Goal: Task Accomplishment & Management: Manage account settings

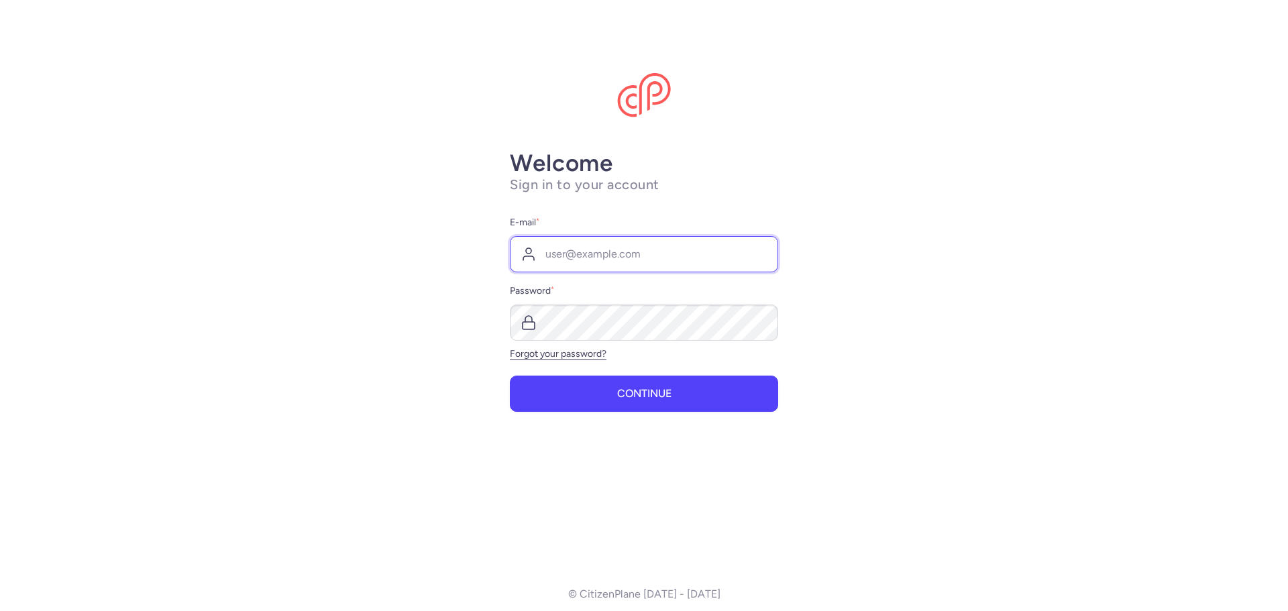
click at [611, 257] on input "E-mail *" at bounding box center [644, 254] width 268 height 36
type input "[EMAIL_ADDRESS][DOMAIN_NAME]"
click at [510, 376] on button "Continue" at bounding box center [644, 394] width 268 height 36
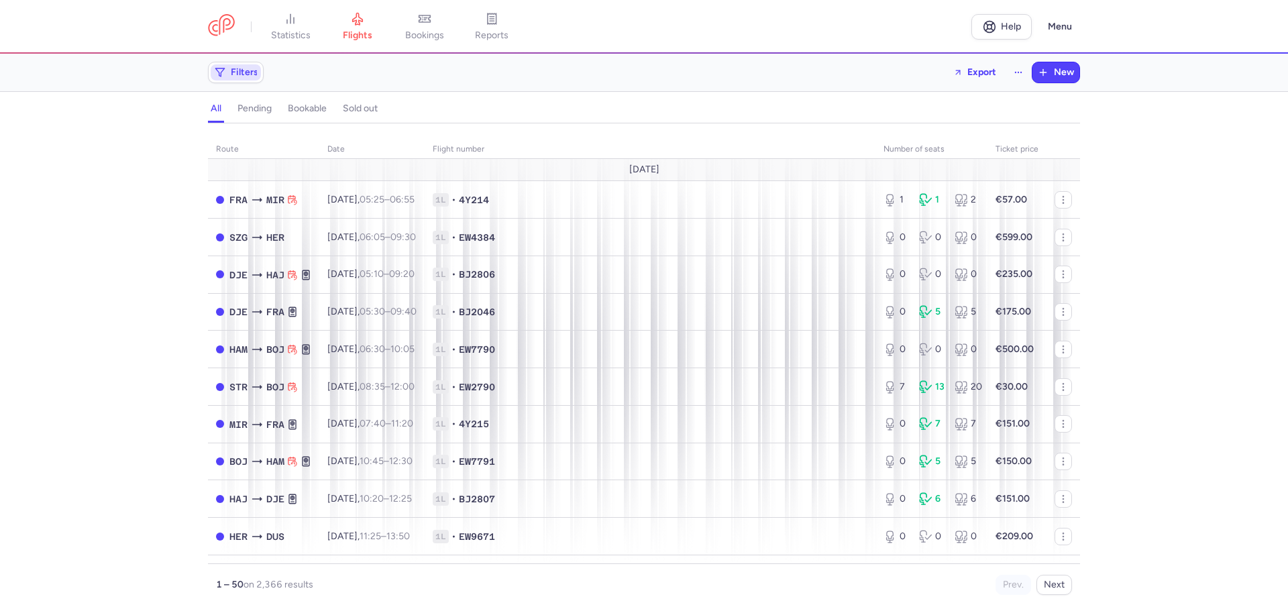
click at [223, 72] on icon "button" at bounding box center [220, 72] width 11 height 11
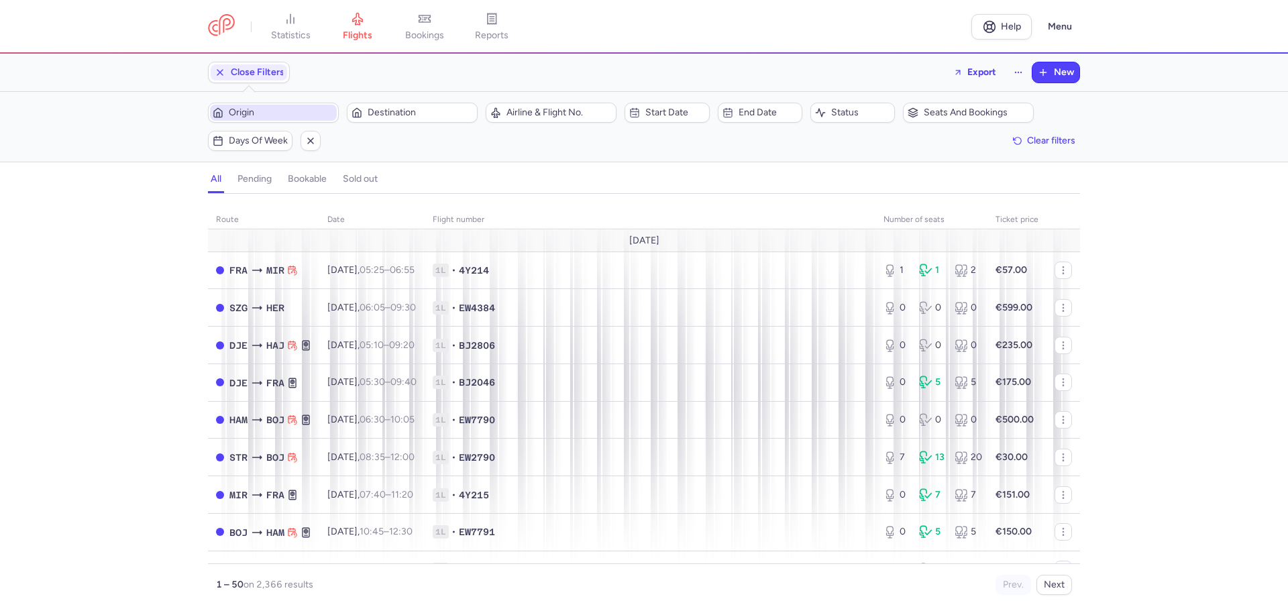
click at [254, 115] on span "Origin" at bounding box center [281, 112] width 105 height 11
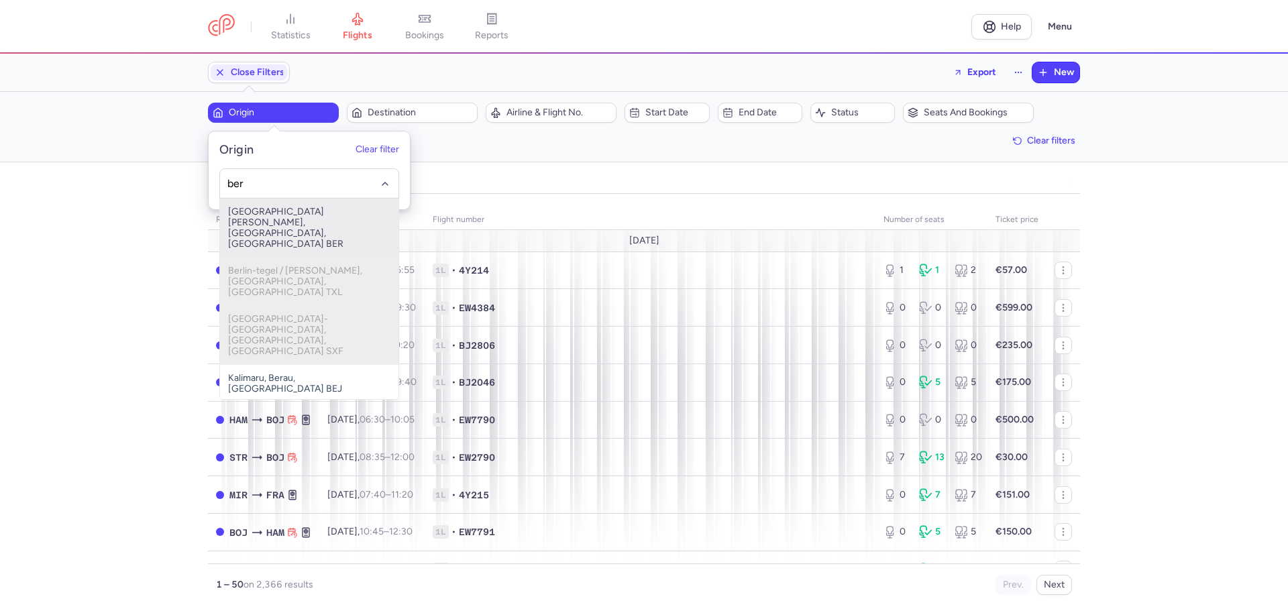
click at [267, 220] on span "[GEOGRAPHIC_DATA][PERSON_NAME], [GEOGRAPHIC_DATA], [GEOGRAPHIC_DATA] BER" at bounding box center [309, 228] width 178 height 59
type input "ber"
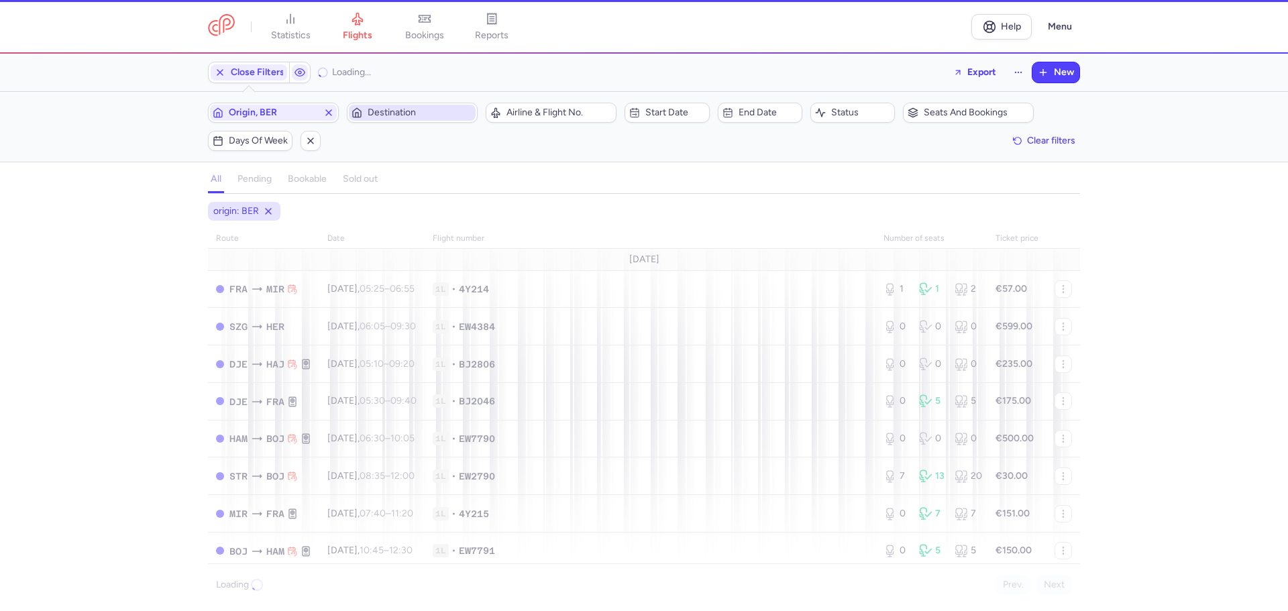
click at [411, 118] on span "Destination" at bounding box center [419, 112] width 105 height 11
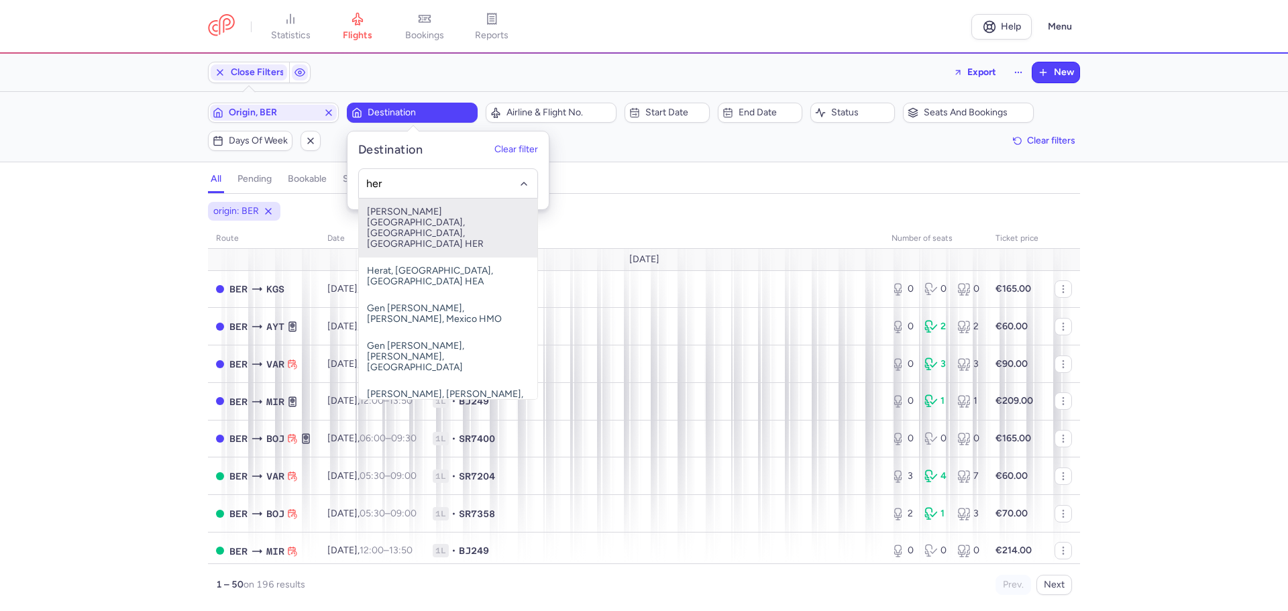
click at [433, 217] on span "[PERSON_NAME][GEOGRAPHIC_DATA], [GEOGRAPHIC_DATA], [GEOGRAPHIC_DATA] HER" at bounding box center [448, 228] width 178 height 59
type input "her"
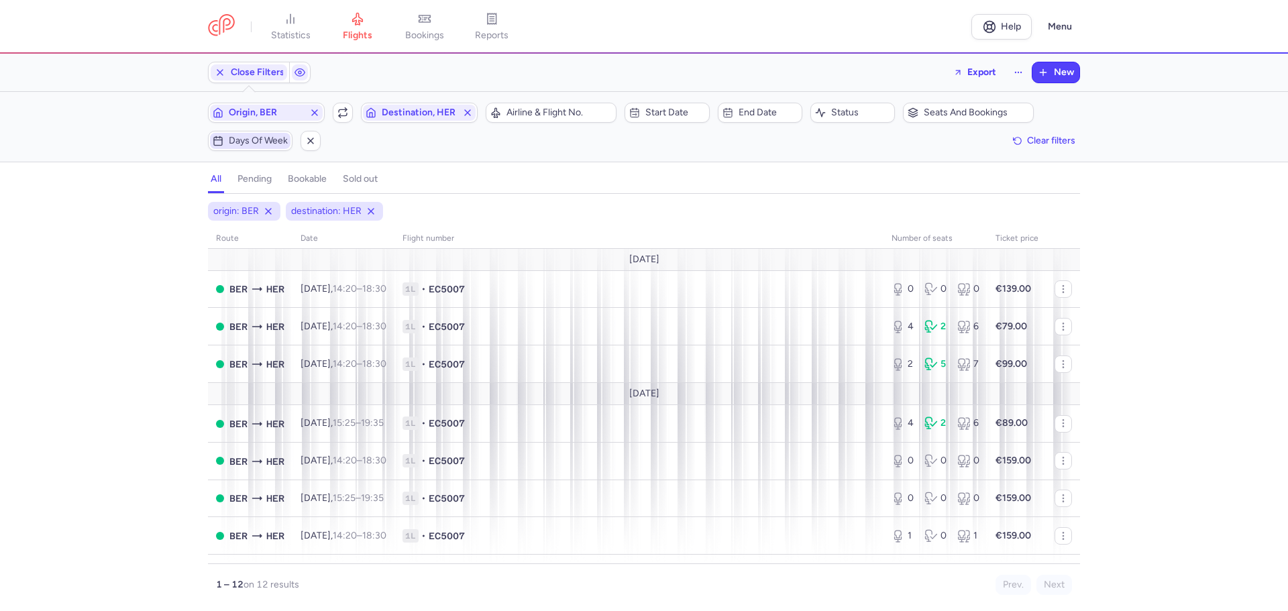
click at [253, 137] on span "Days of week" at bounding box center [258, 140] width 59 height 11
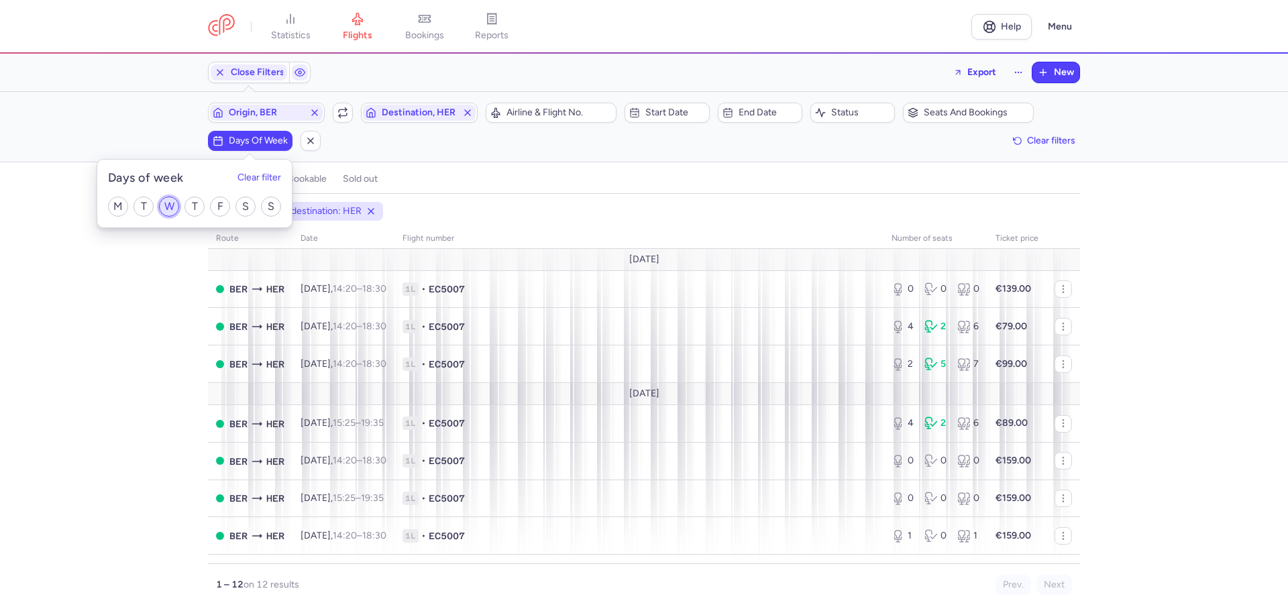
click at [166, 206] on input "W" at bounding box center [169, 206] width 20 height 20
checkbox input "true"
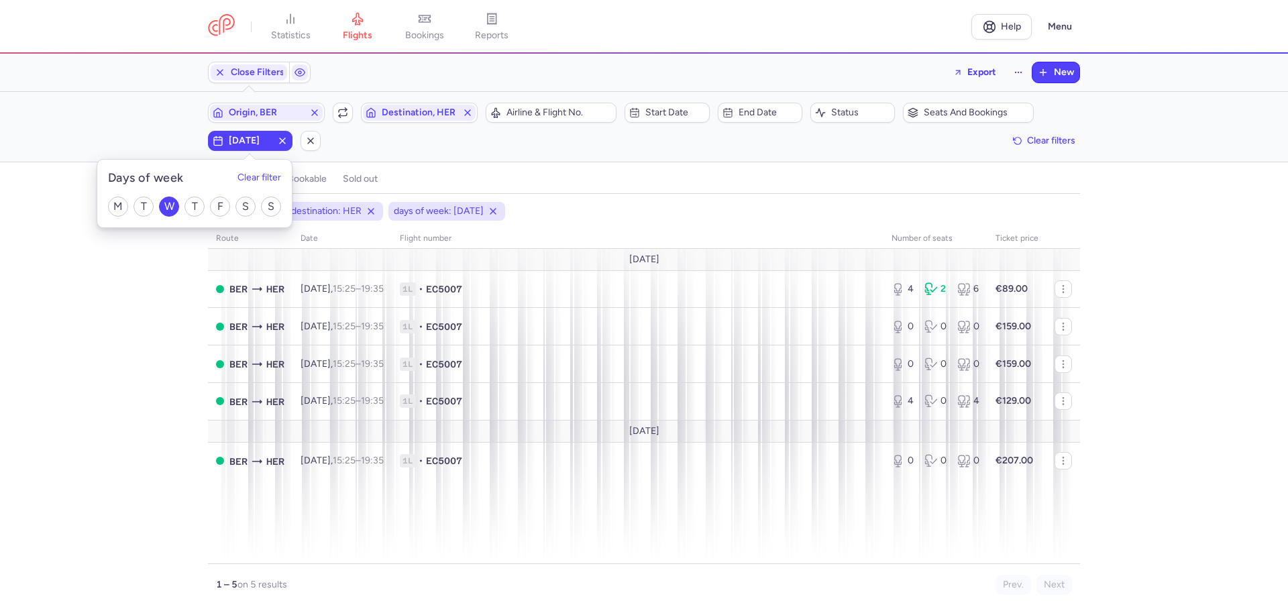
click at [122, 351] on div "origin: BER destination: HER days of week: [DATE] route date Flight number numb…" at bounding box center [644, 406] width 1288 height 409
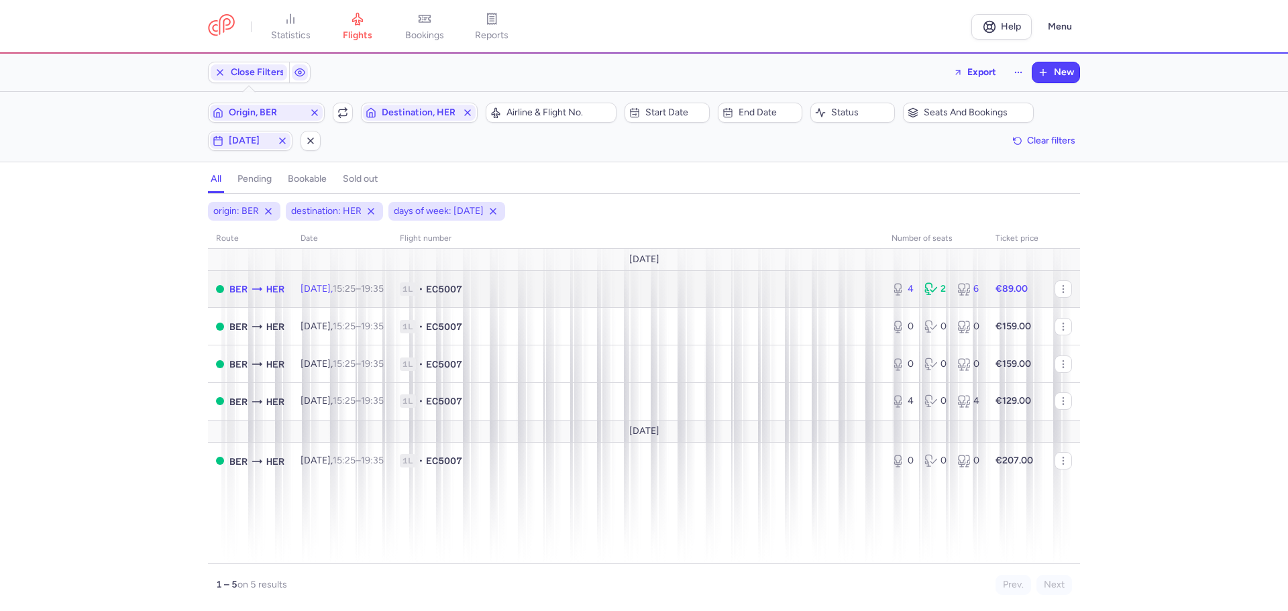
click at [378, 294] on span "15:25 – 19:35 +0" at bounding box center [358, 288] width 51 height 11
select select "days"
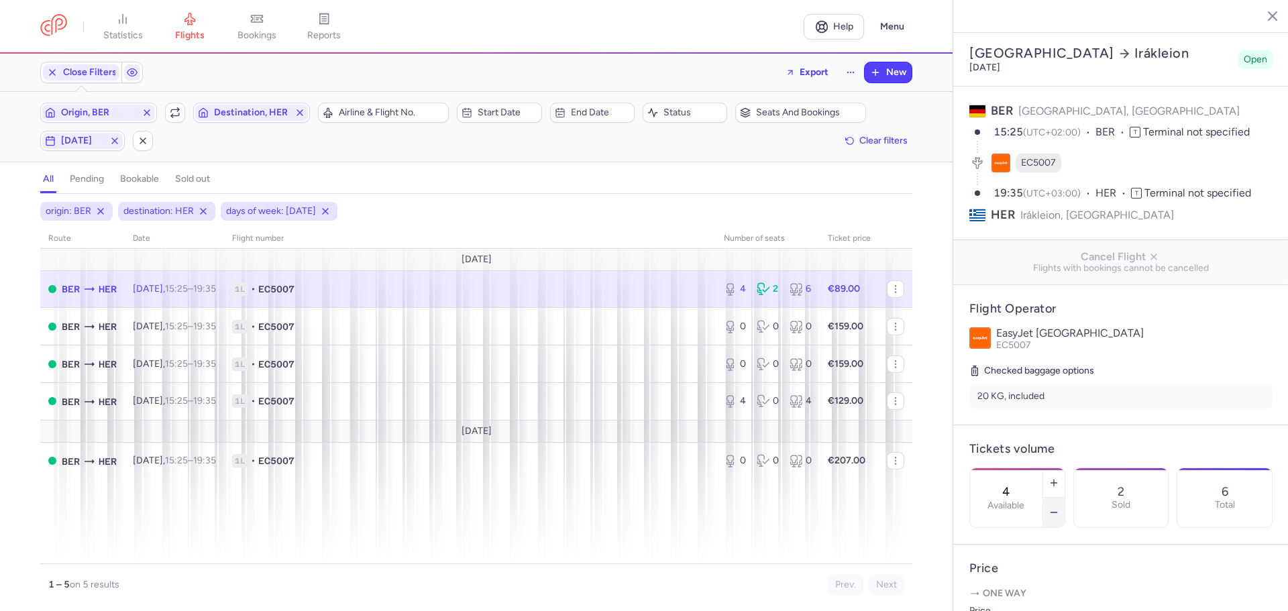
click at [1059, 507] on icon "button" at bounding box center [1053, 512] width 11 height 11
click at [1028, 585] on span "Save changes" at bounding box center [1013, 585] width 66 height 12
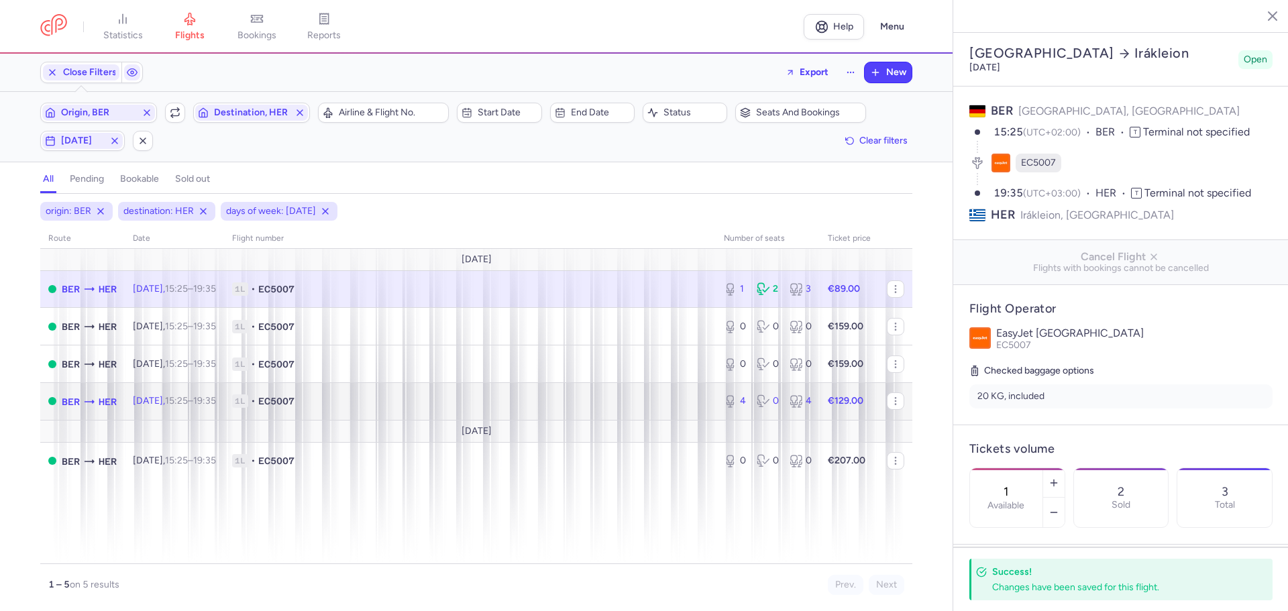
click at [343, 402] on span "1L • EC5007" at bounding box center [469, 400] width 475 height 13
type input "4"
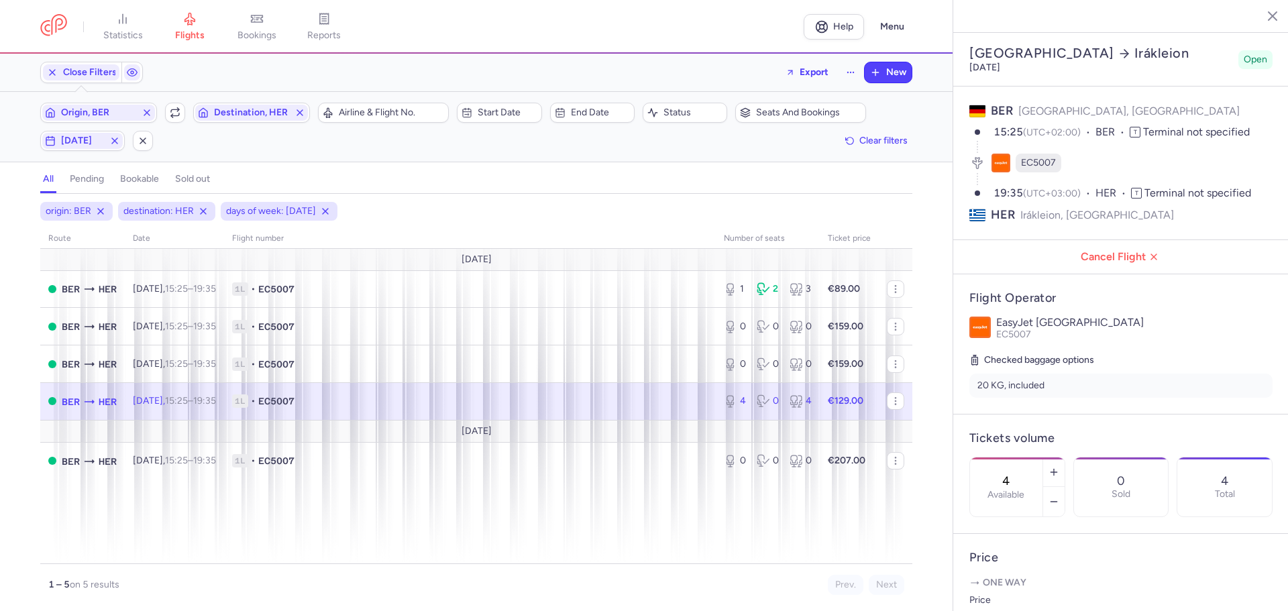
click at [1259, 14] on icon "button" at bounding box center [1261, 15] width 13 height 13
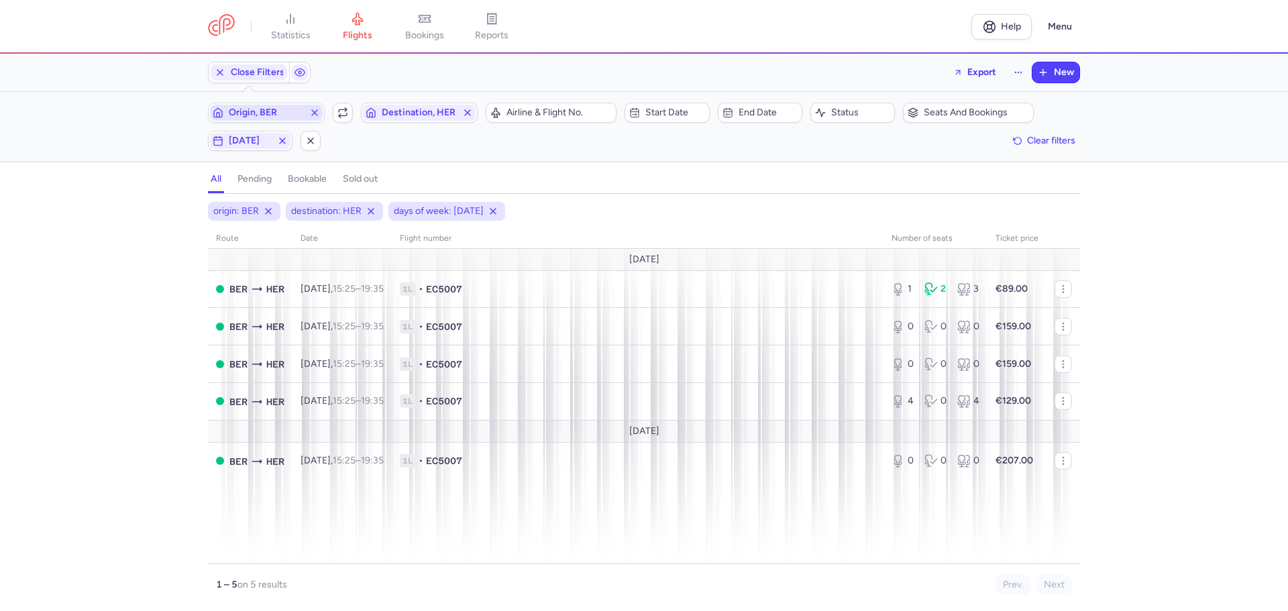
click at [260, 111] on span "Origin, BER" at bounding box center [266, 112] width 75 height 11
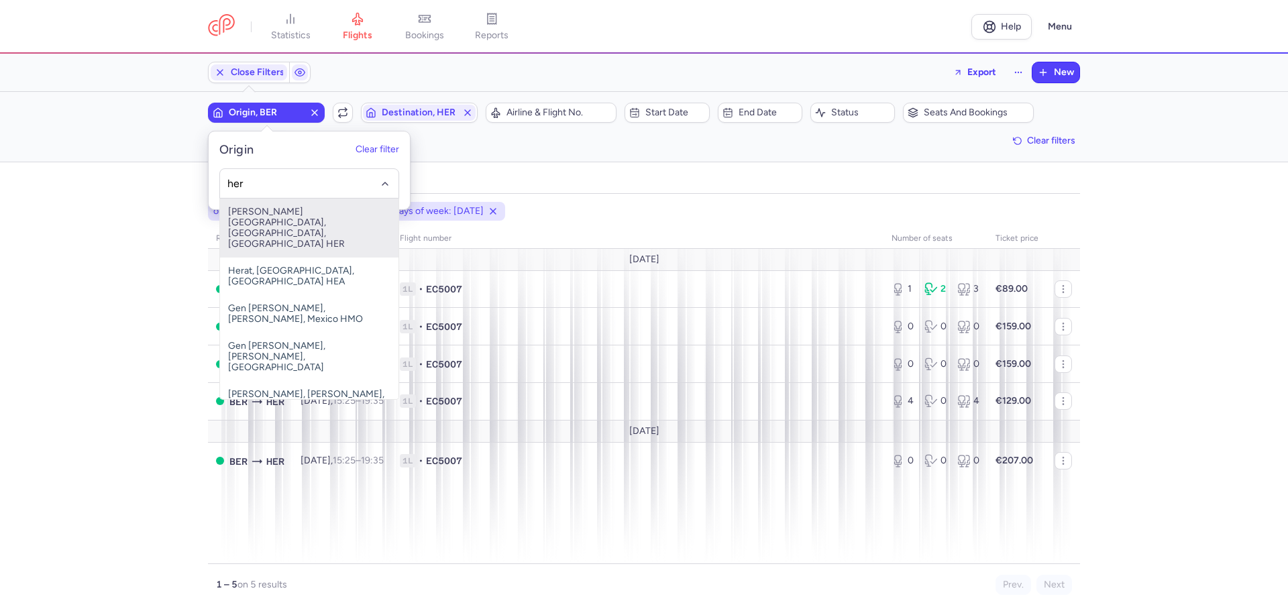
click at [293, 215] on span "[PERSON_NAME][GEOGRAPHIC_DATA], [GEOGRAPHIC_DATA], [GEOGRAPHIC_DATA] HER" at bounding box center [309, 228] width 178 height 59
type input "her"
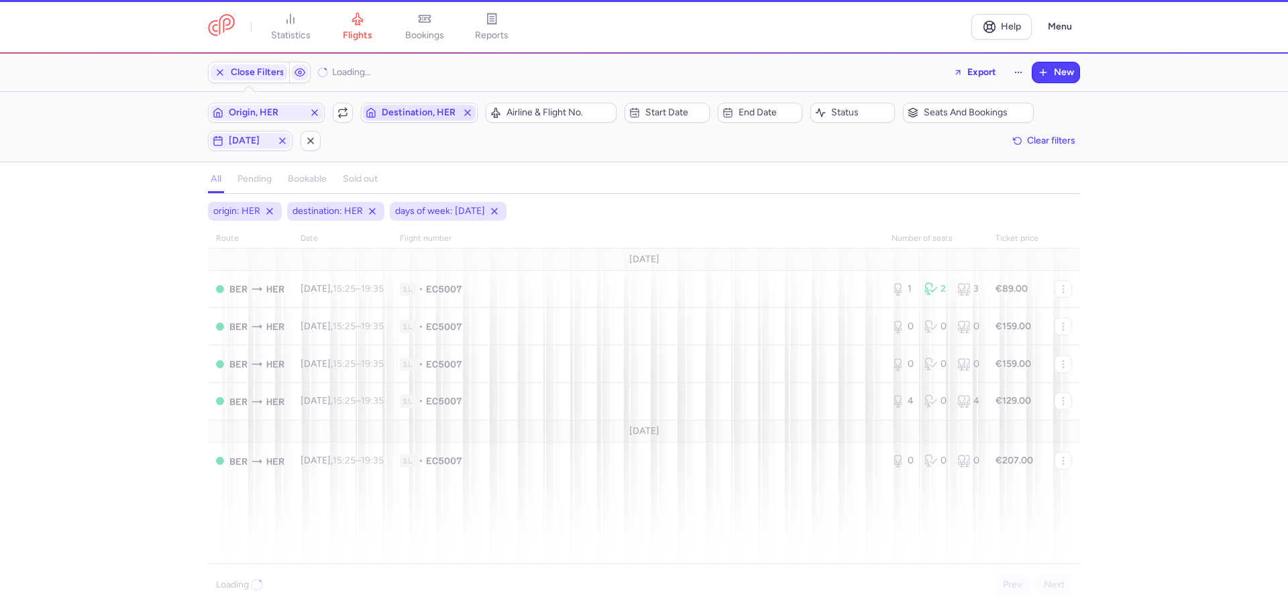
click at [404, 113] on span "Destination, HER" at bounding box center [419, 112] width 75 height 11
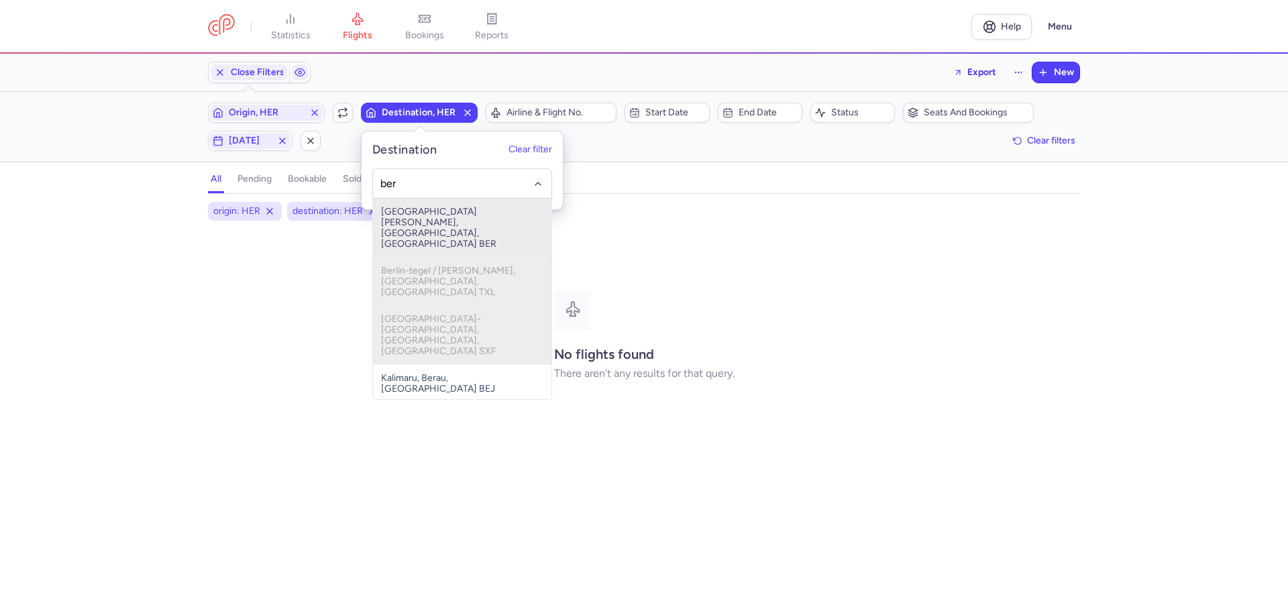
click at [412, 219] on span "[GEOGRAPHIC_DATA][PERSON_NAME], [GEOGRAPHIC_DATA], [GEOGRAPHIC_DATA] BER" at bounding box center [462, 228] width 178 height 59
type input "ber"
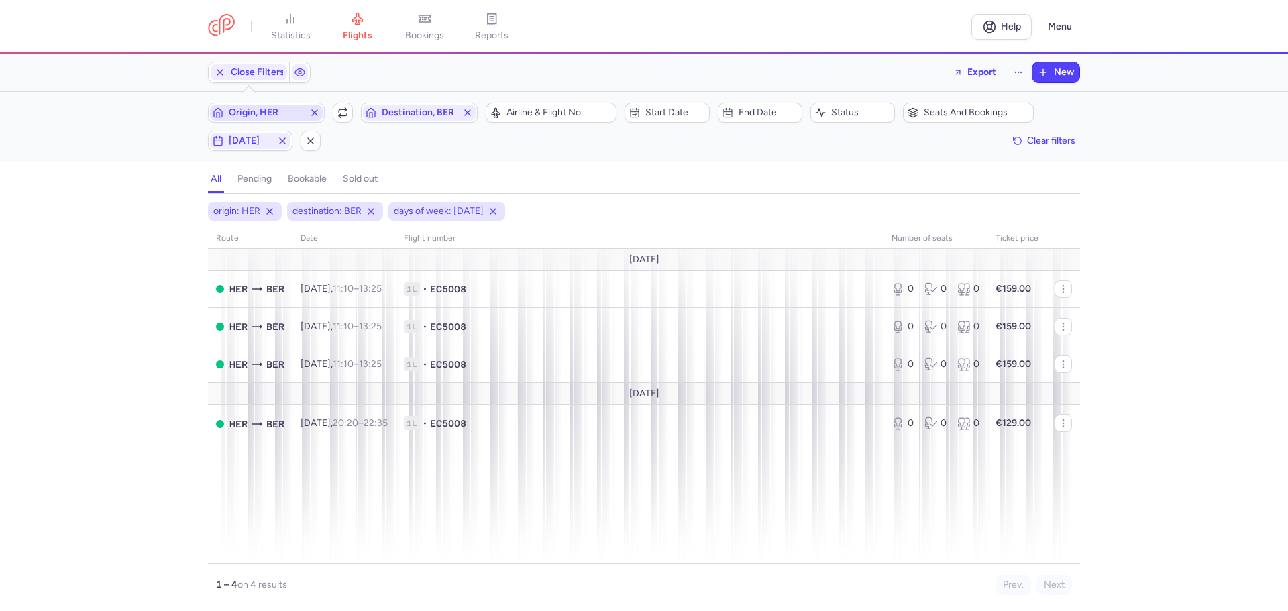
click at [284, 113] on span "Origin, HER" at bounding box center [266, 112] width 75 height 11
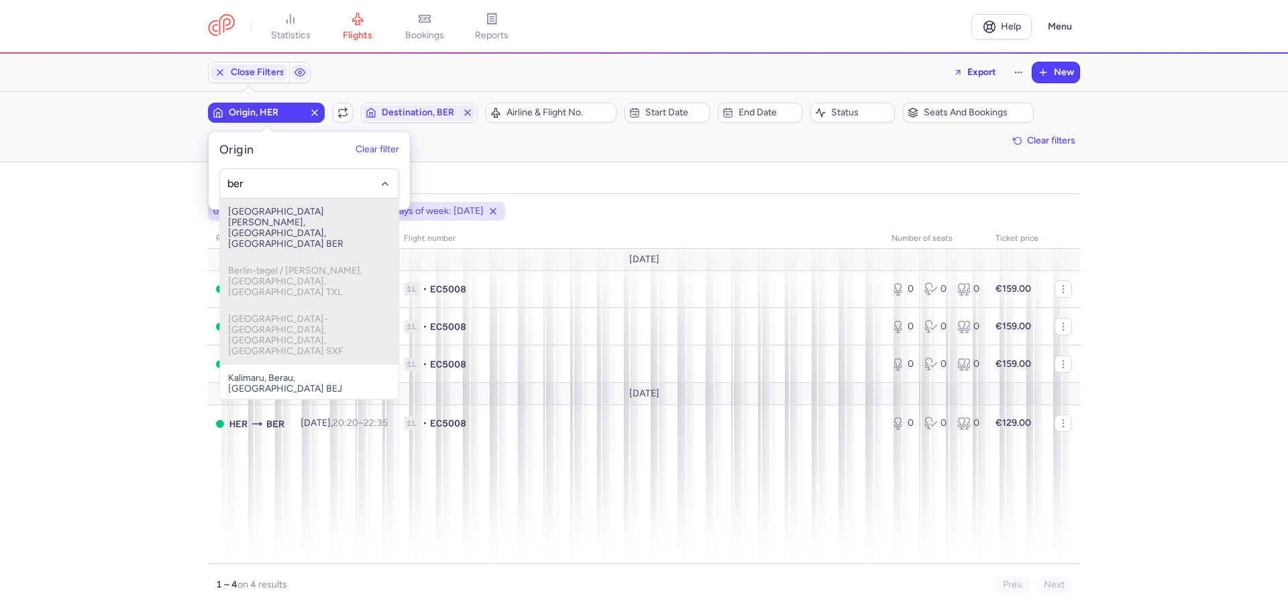
click at [281, 217] on span "[GEOGRAPHIC_DATA][PERSON_NAME], [GEOGRAPHIC_DATA], [GEOGRAPHIC_DATA] BER" at bounding box center [309, 228] width 178 height 59
type input "ber"
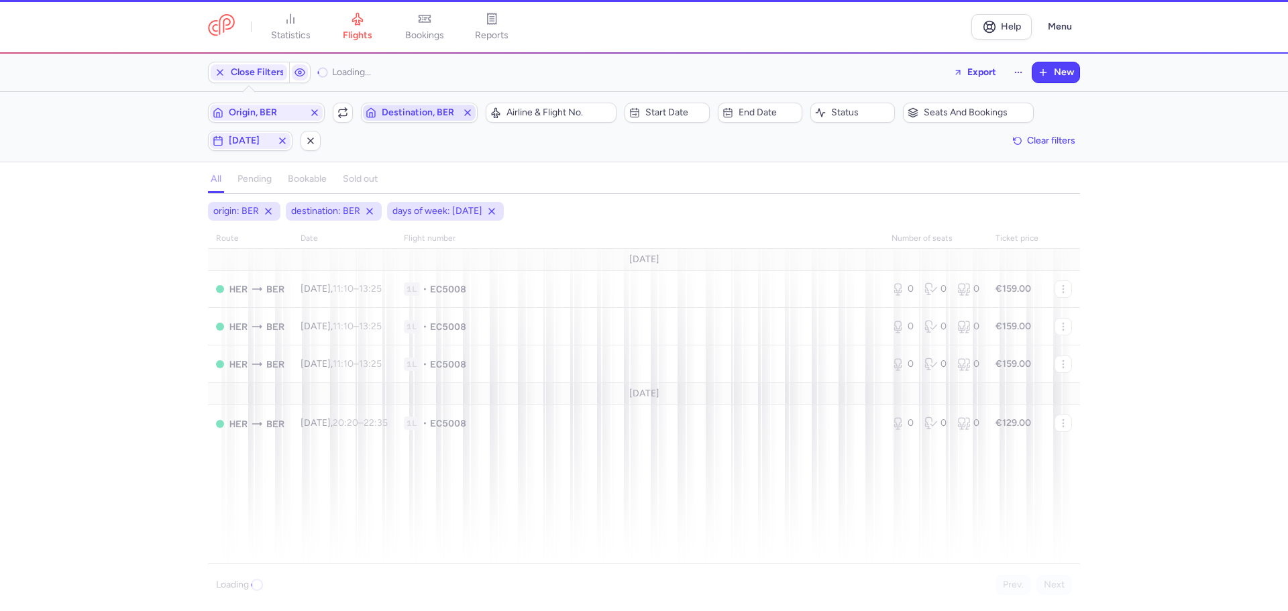
click at [416, 109] on span "Destination, BER" at bounding box center [419, 112] width 75 height 11
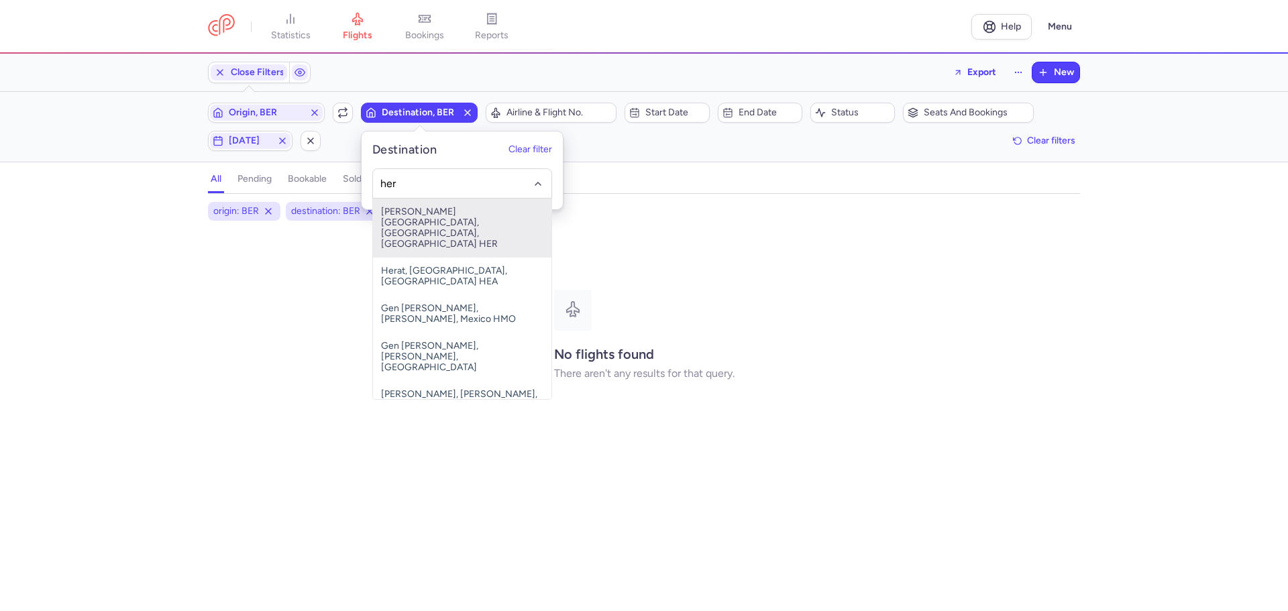
click at [434, 211] on span "[PERSON_NAME][GEOGRAPHIC_DATA], [GEOGRAPHIC_DATA], [GEOGRAPHIC_DATA] HER" at bounding box center [462, 228] width 178 height 59
type input "her"
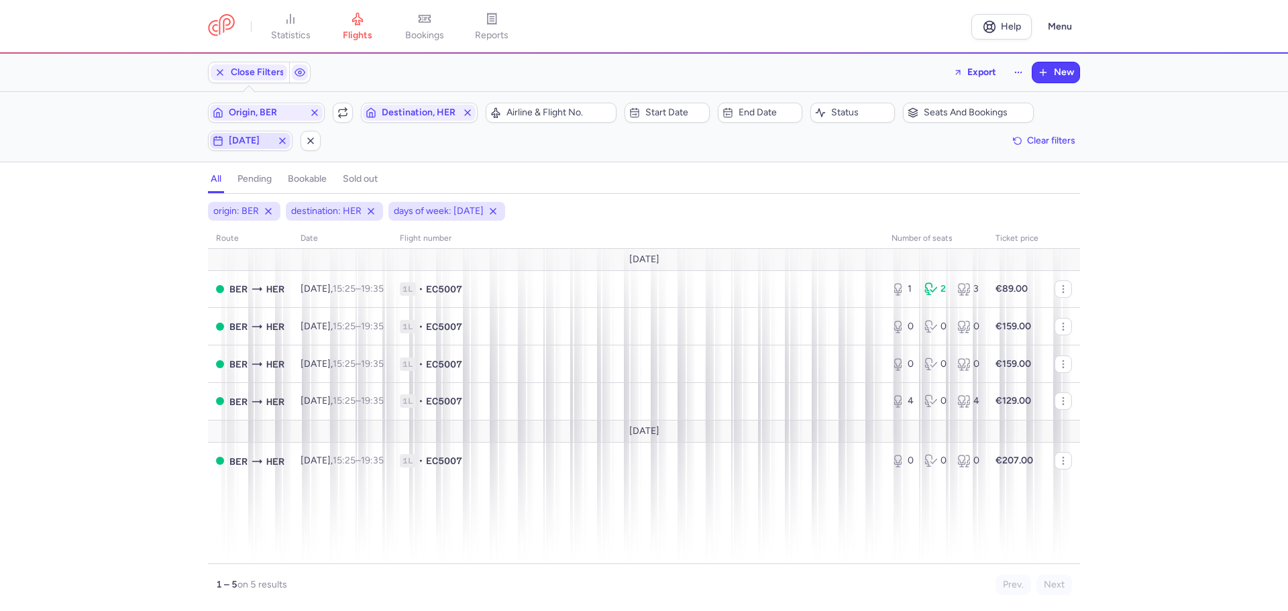
click at [247, 141] on span "[DATE]" at bounding box center [250, 140] width 43 height 11
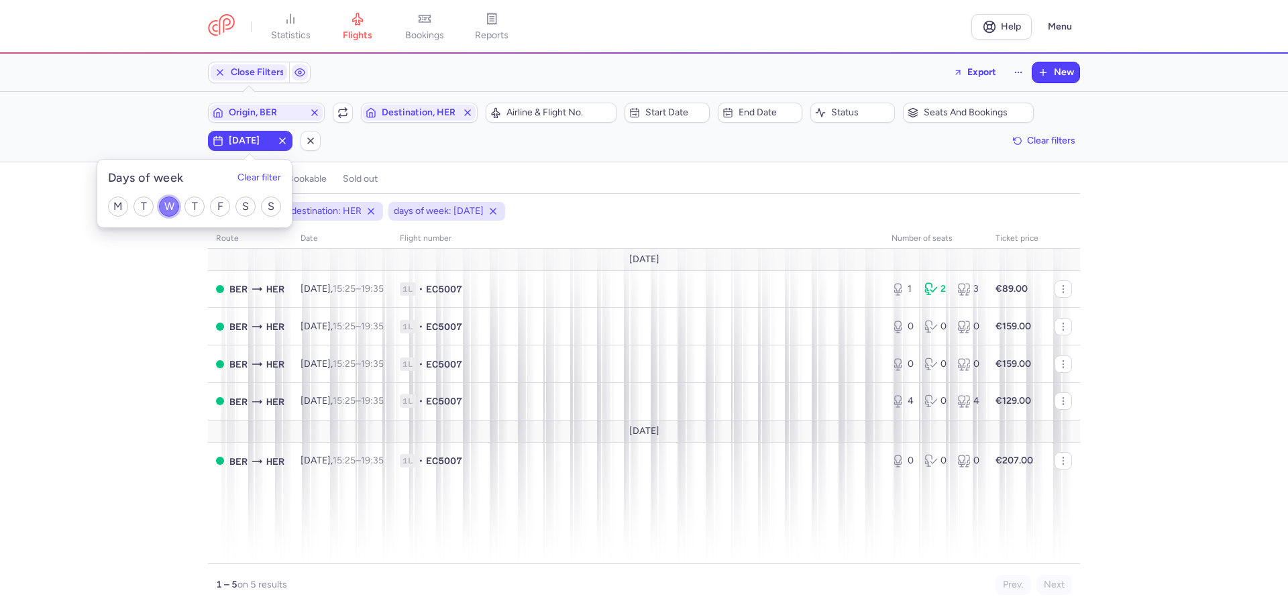
click at [165, 207] on input "W" at bounding box center [169, 206] width 20 height 20
checkbox input "false"
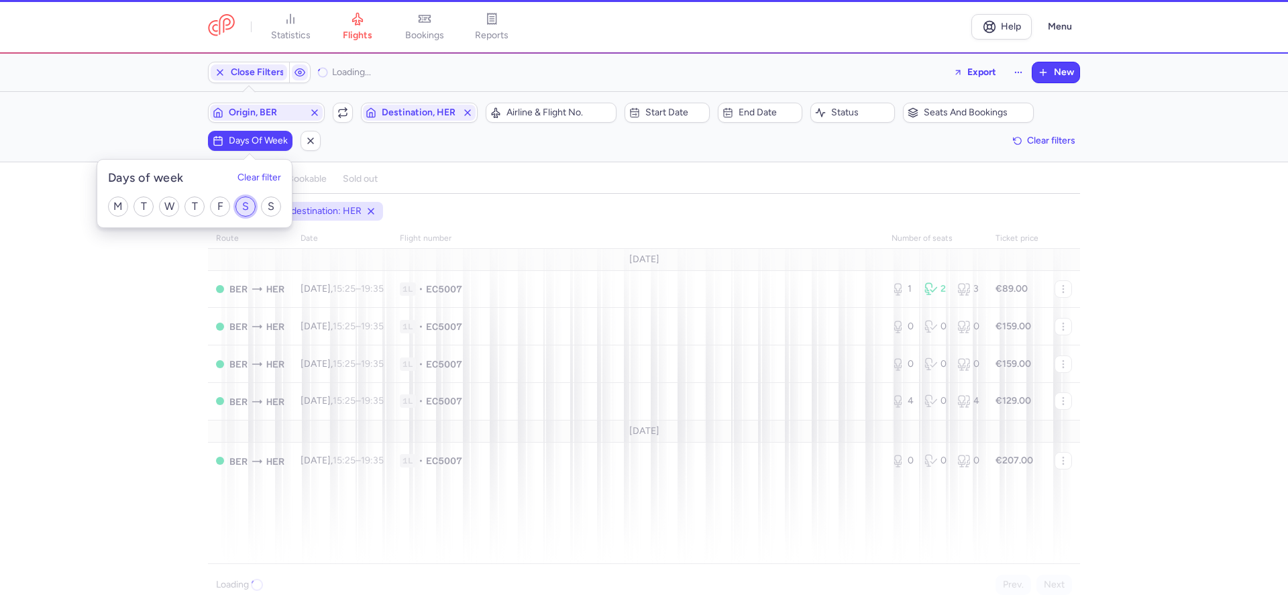
click at [249, 209] on input "S" at bounding box center [245, 206] width 20 height 20
checkbox input "true"
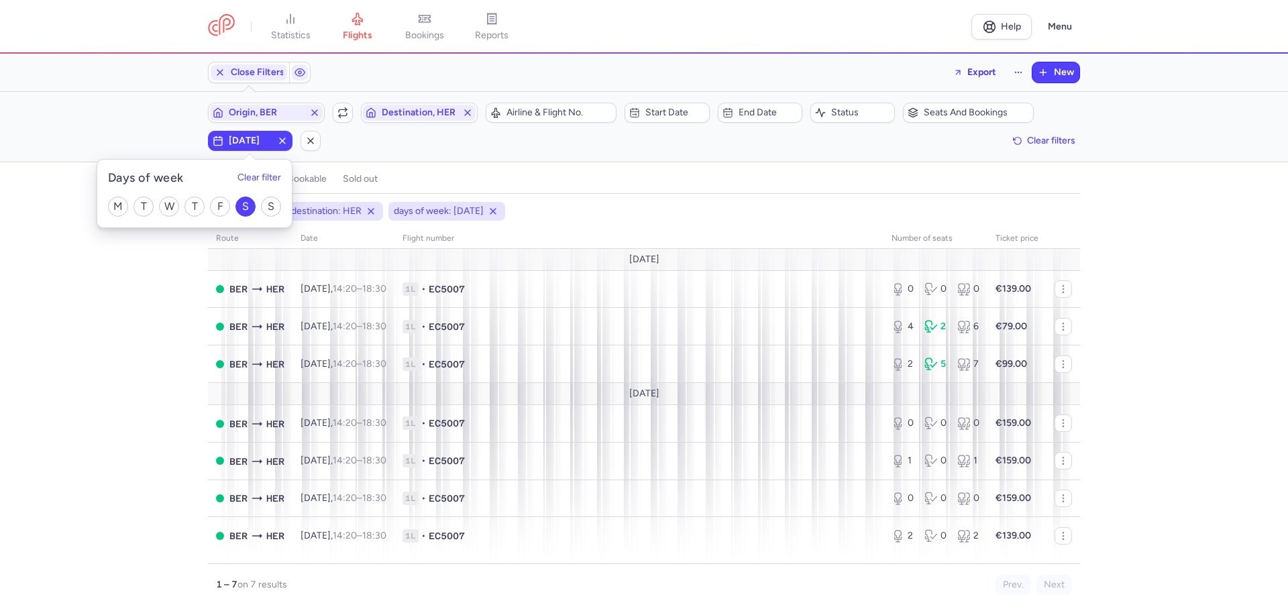
click at [140, 382] on div "origin: BER destination: HER days of week: [DATE] route date Flight number numb…" at bounding box center [644, 406] width 1288 height 409
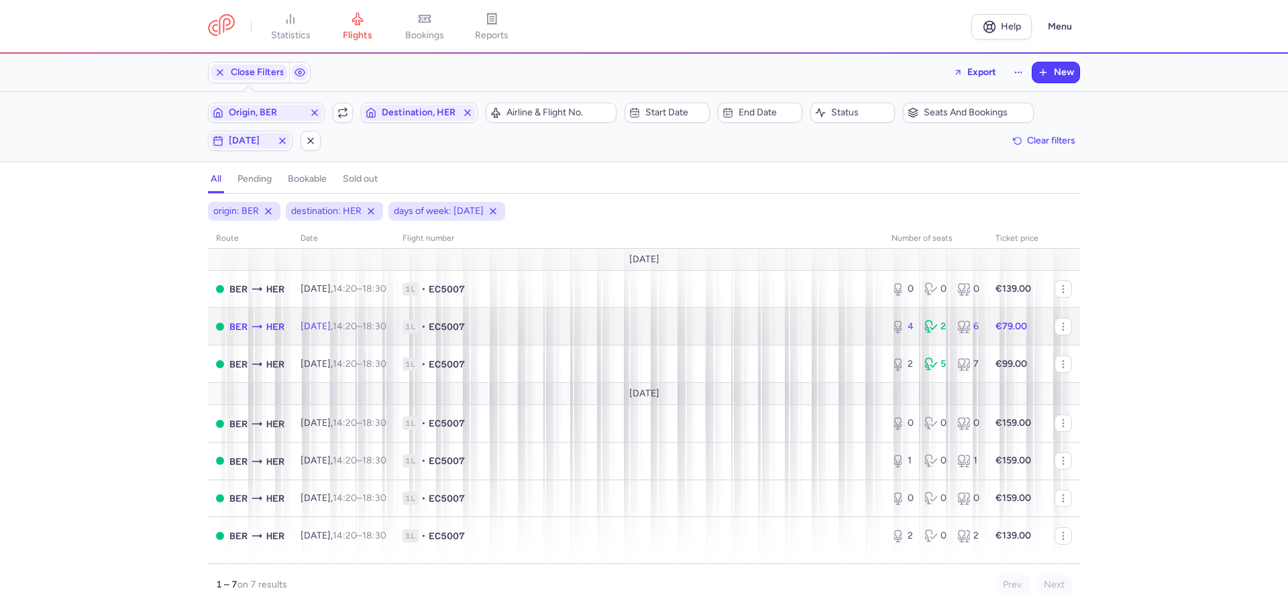
click at [324, 327] on span "[DATE] 14:20 – 18:30 +0" at bounding box center [343, 326] width 86 height 11
select select "days"
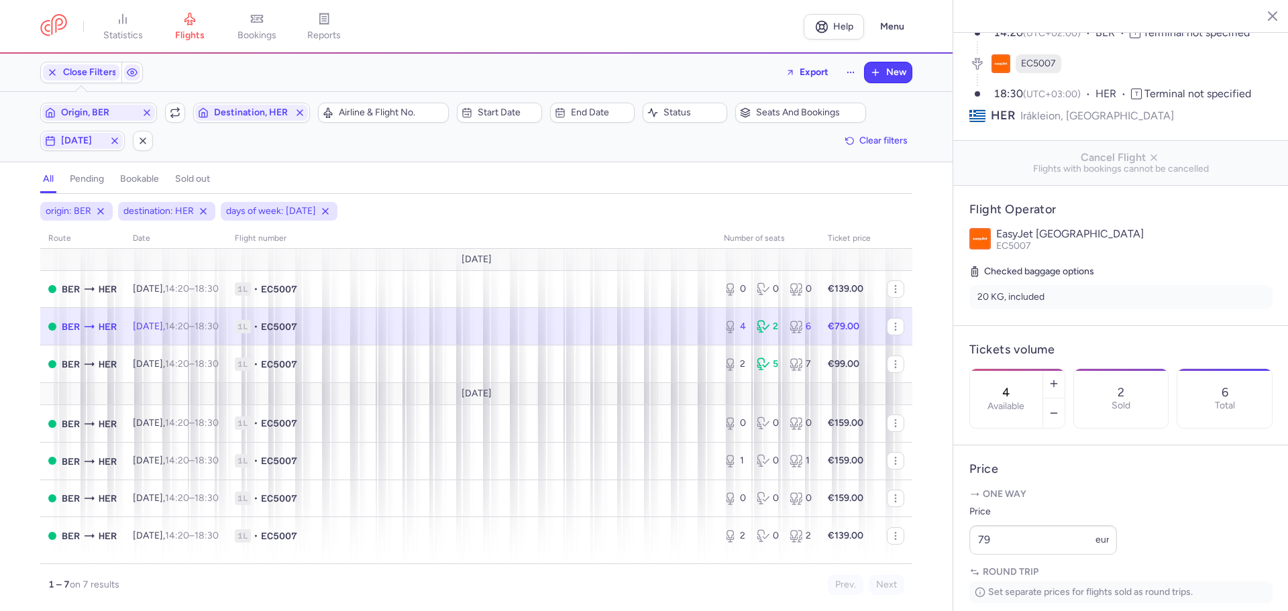
scroll to position [134, 0]
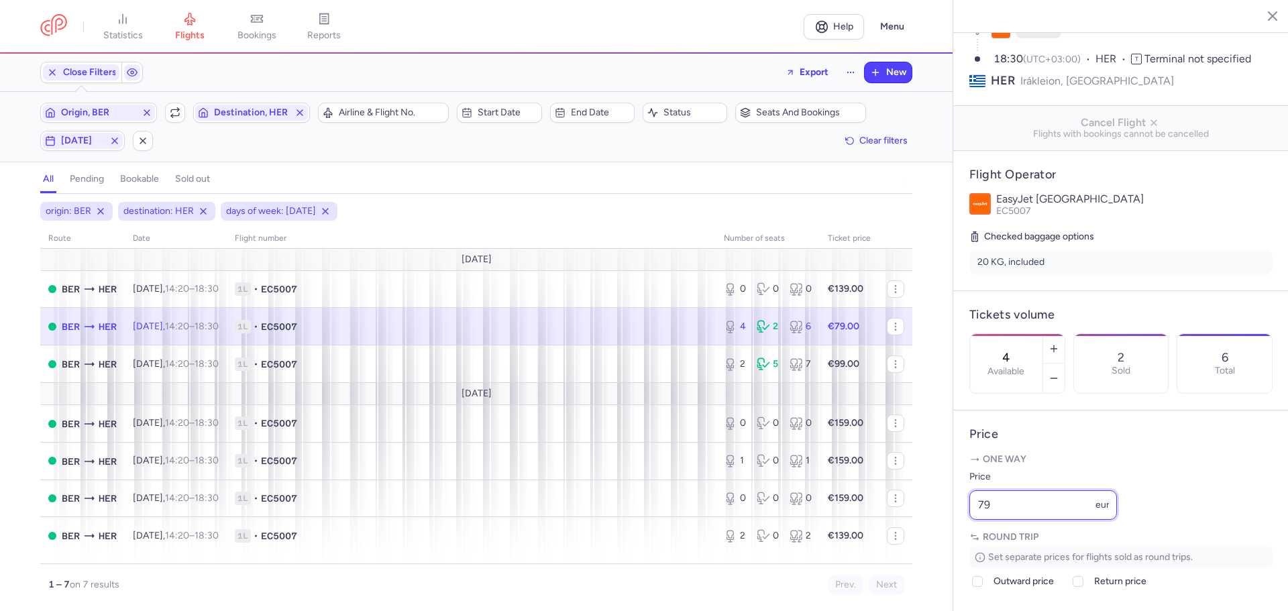
drag, startPoint x: 1025, startPoint y: 542, endPoint x: 959, endPoint y: 541, distance: 65.7
click at [959, 541] on article "Price One way Price 79 eur Round trip Set separate prices for flights sold as r…" at bounding box center [1120, 513] width 335 height 207
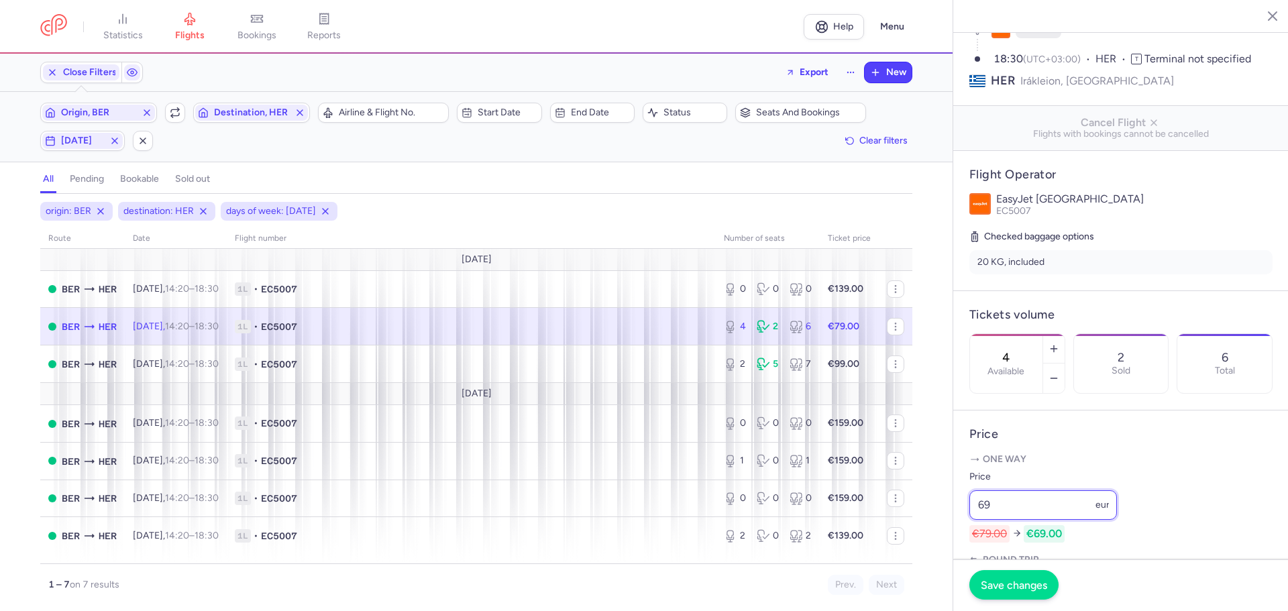
type input "69"
click at [1009, 585] on span "Save changes" at bounding box center [1013, 585] width 66 height 12
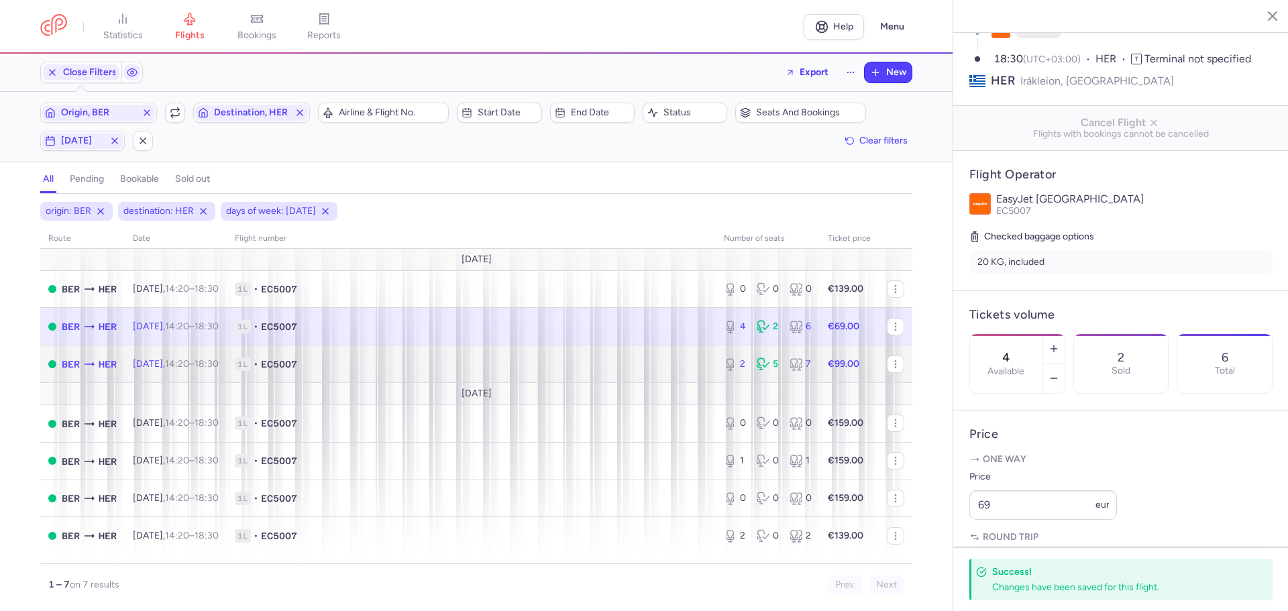
click at [337, 361] on span "1L • EC5007" at bounding box center [471, 363] width 473 height 13
type input "2"
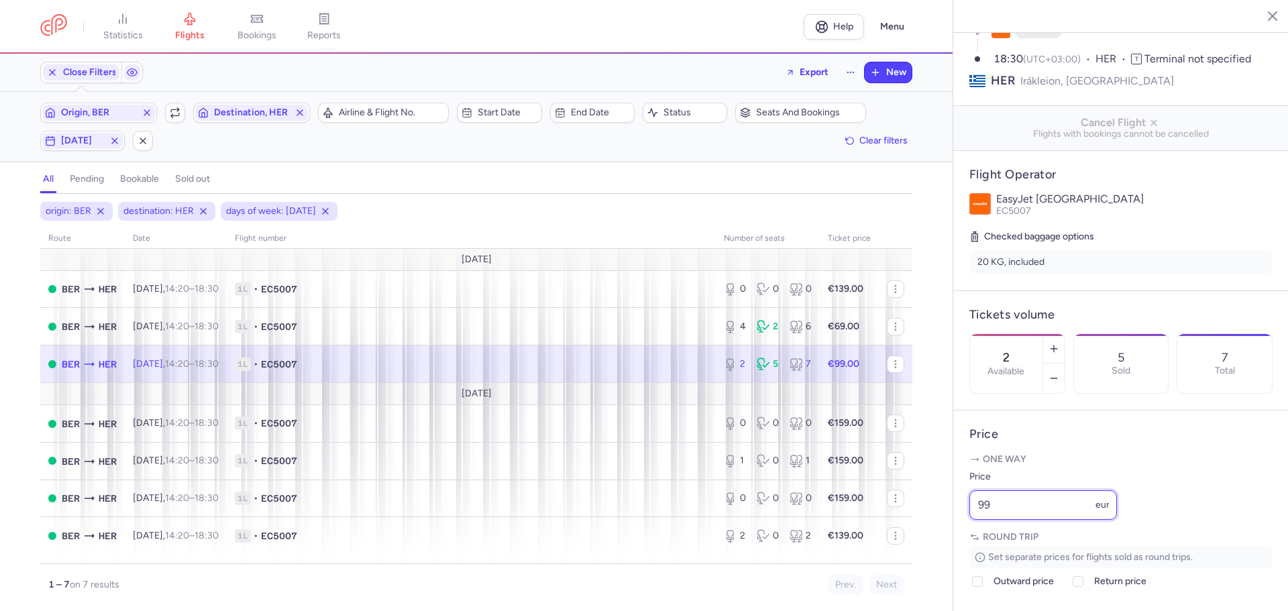
drag, startPoint x: 1019, startPoint y: 542, endPoint x: 944, endPoint y: 541, distance: 74.4
click at [944, 540] on div "statistics flights bookings reports Help Menu Close Filters Export New Filters …" at bounding box center [644, 305] width 1288 height 611
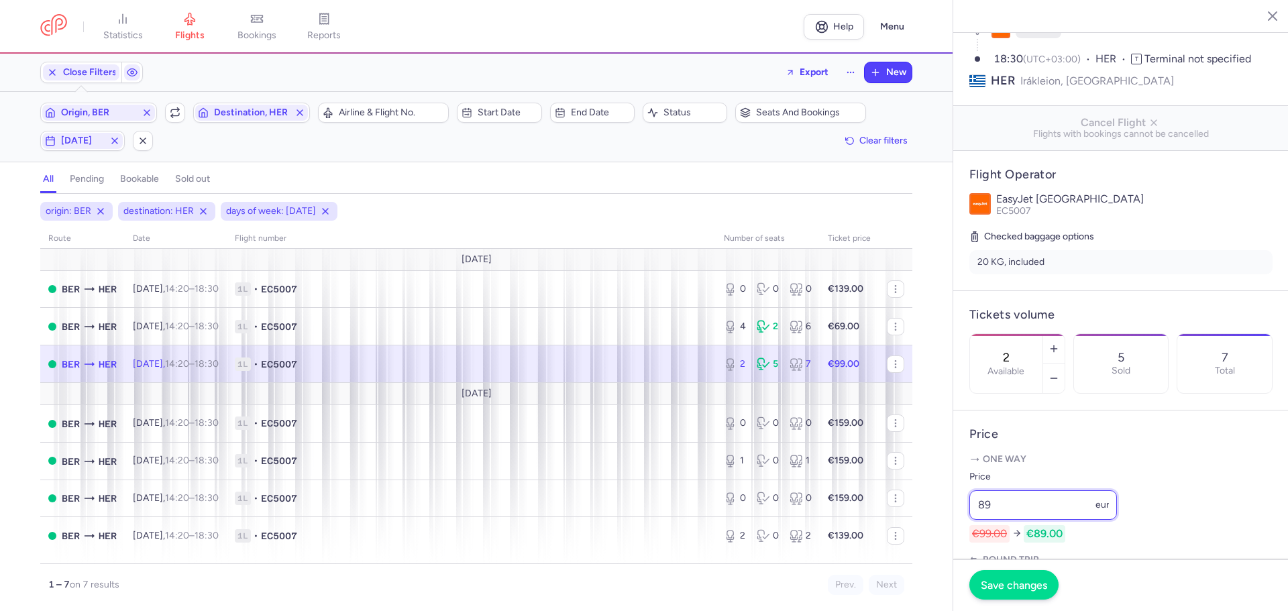
type input "89"
click at [994, 586] on span "Save changes" at bounding box center [1013, 585] width 66 height 12
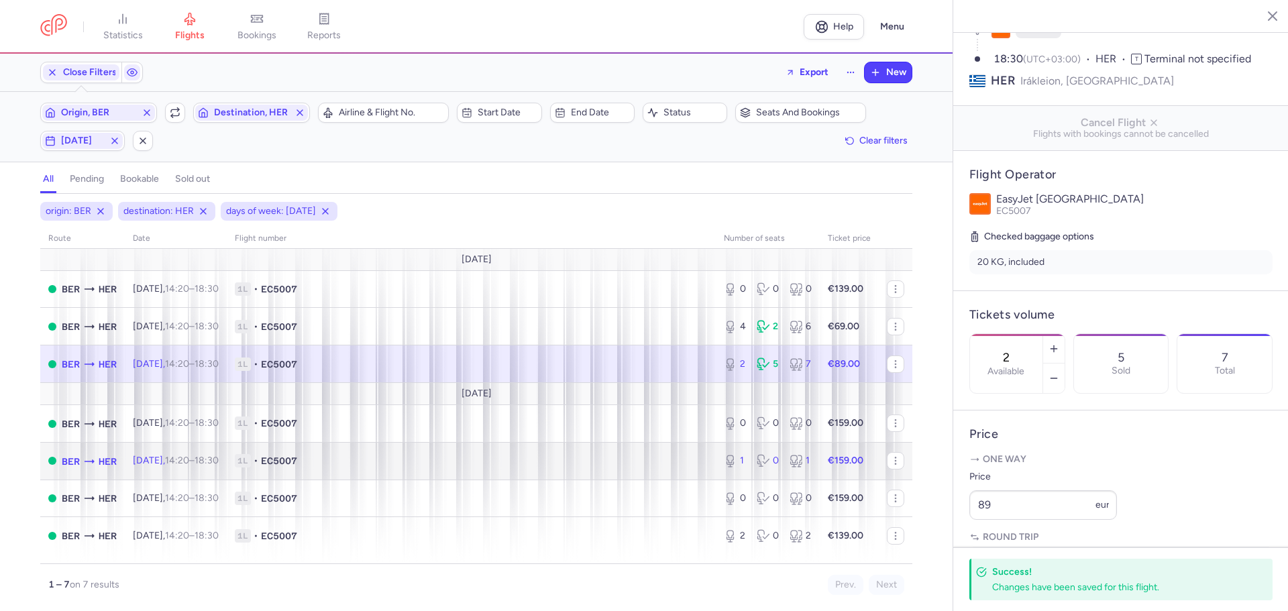
click at [422, 455] on span "1L • EC5007" at bounding box center [471, 460] width 473 height 13
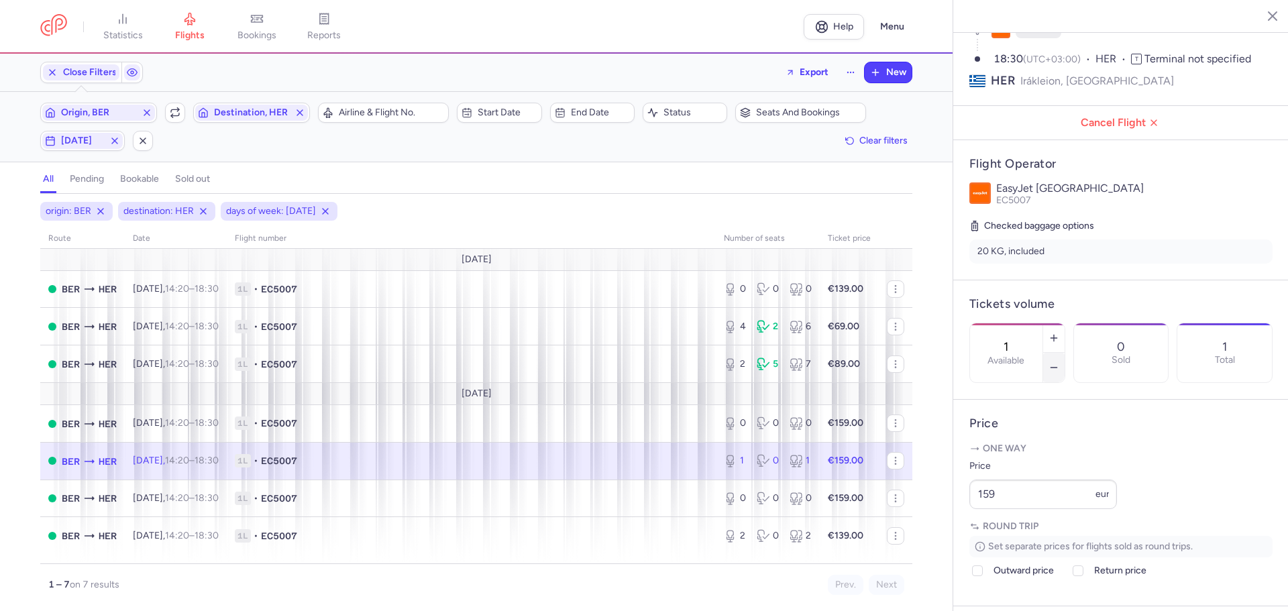
click at [1056, 367] on line "button" at bounding box center [1053, 367] width 6 height 0
click at [1027, 585] on span "Save changes" at bounding box center [1013, 585] width 66 height 12
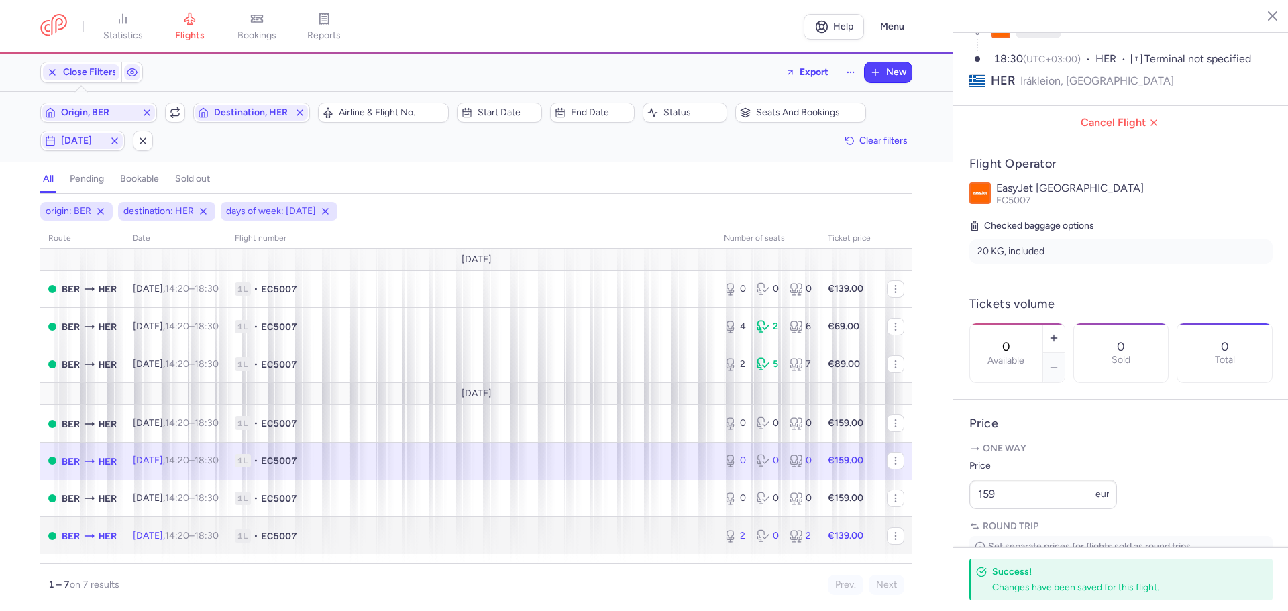
click at [444, 534] on span "1L • EC5007" at bounding box center [471, 535] width 473 height 13
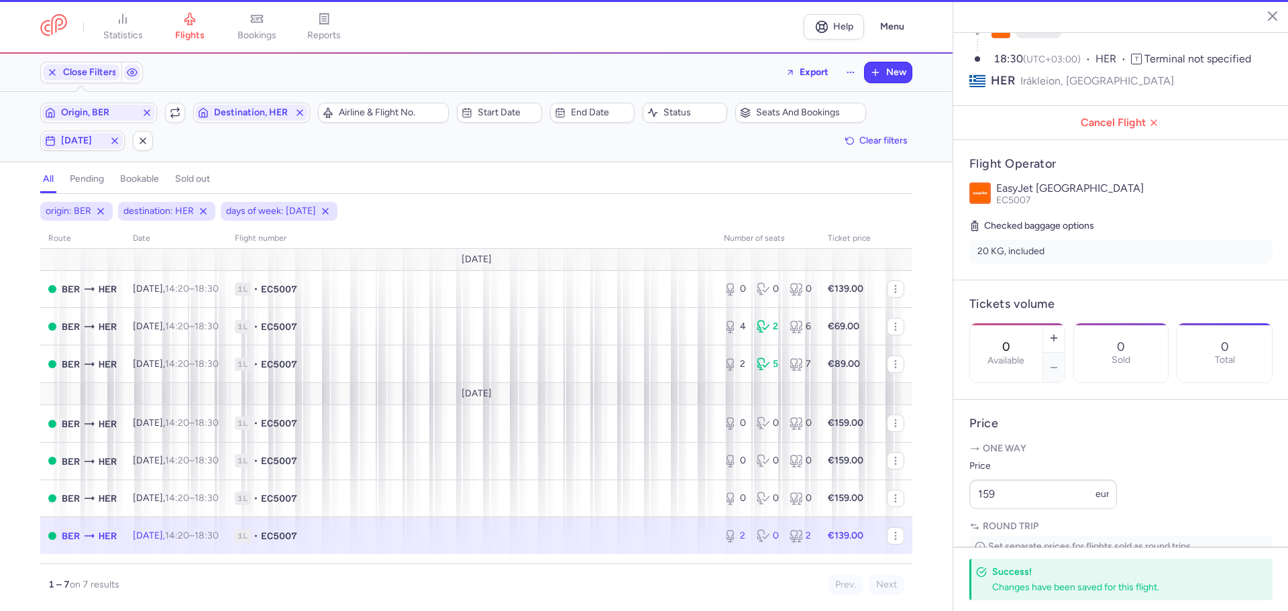
type input "2"
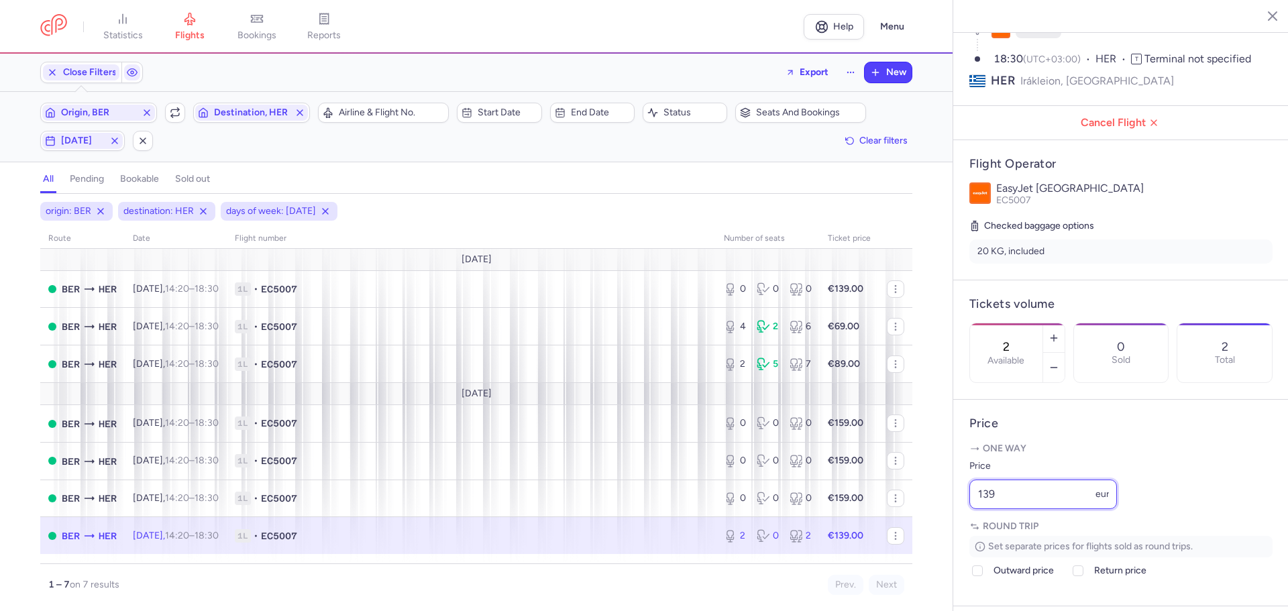
drag, startPoint x: 1019, startPoint y: 528, endPoint x: 965, endPoint y: 531, distance: 53.8
click at [965, 531] on article "Price One way Price 139 eur Round trip Set separate prices for flights sold as …" at bounding box center [1120, 503] width 335 height 207
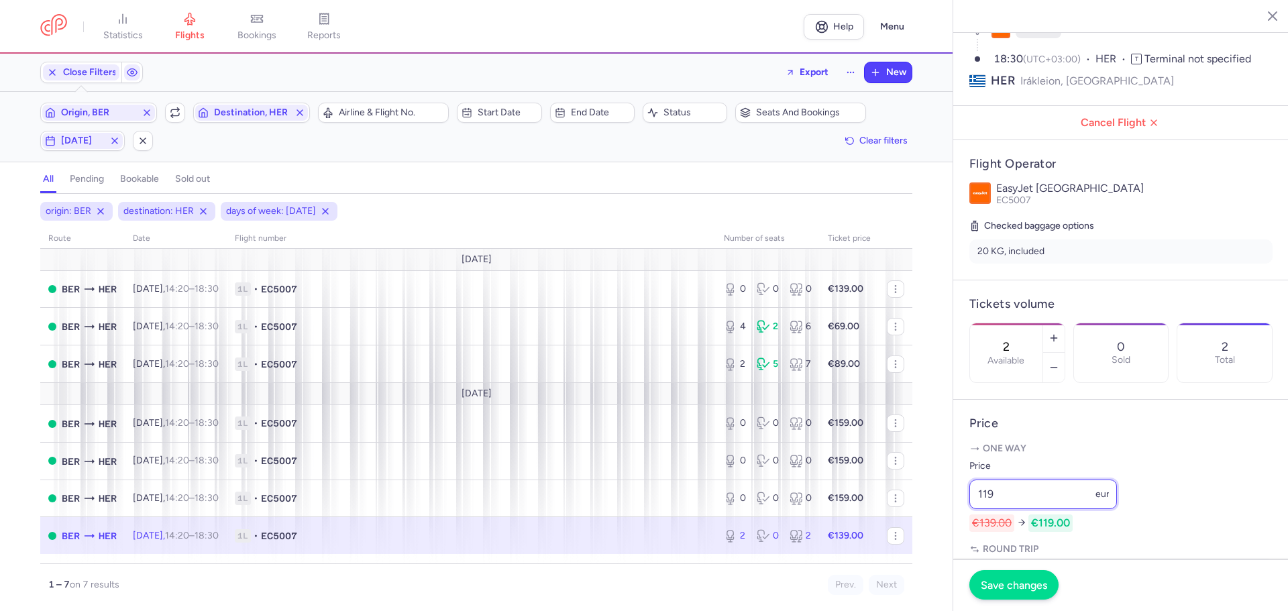
type input "119"
click at [1004, 585] on span "Save changes" at bounding box center [1013, 585] width 66 height 12
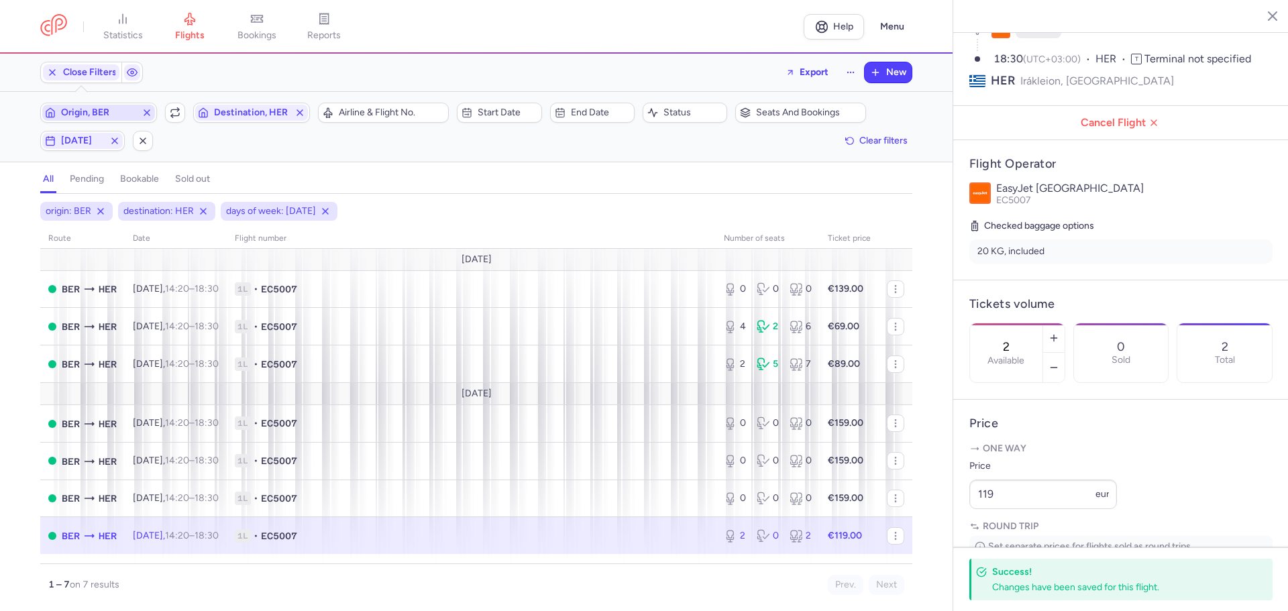
click at [93, 107] on span "Origin, BER" at bounding box center [98, 112] width 75 height 11
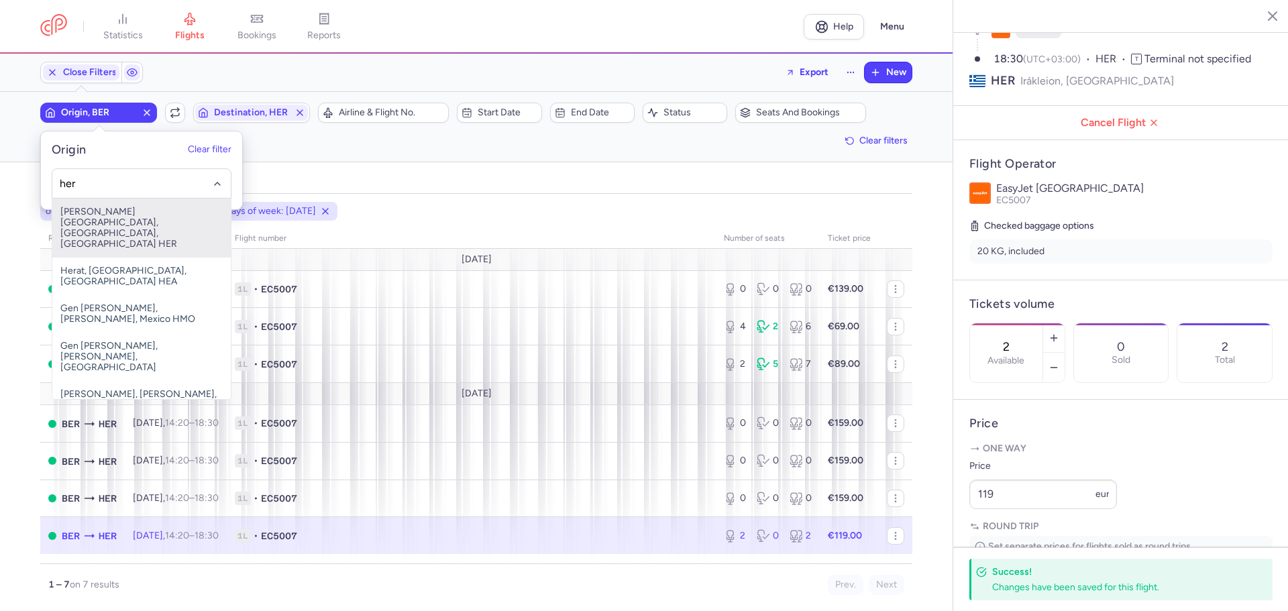
click at [131, 230] on span "[PERSON_NAME][GEOGRAPHIC_DATA], [GEOGRAPHIC_DATA], [GEOGRAPHIC_DATA] HER" at bounding box center [141, 228] width 178 height 59
type input "her"
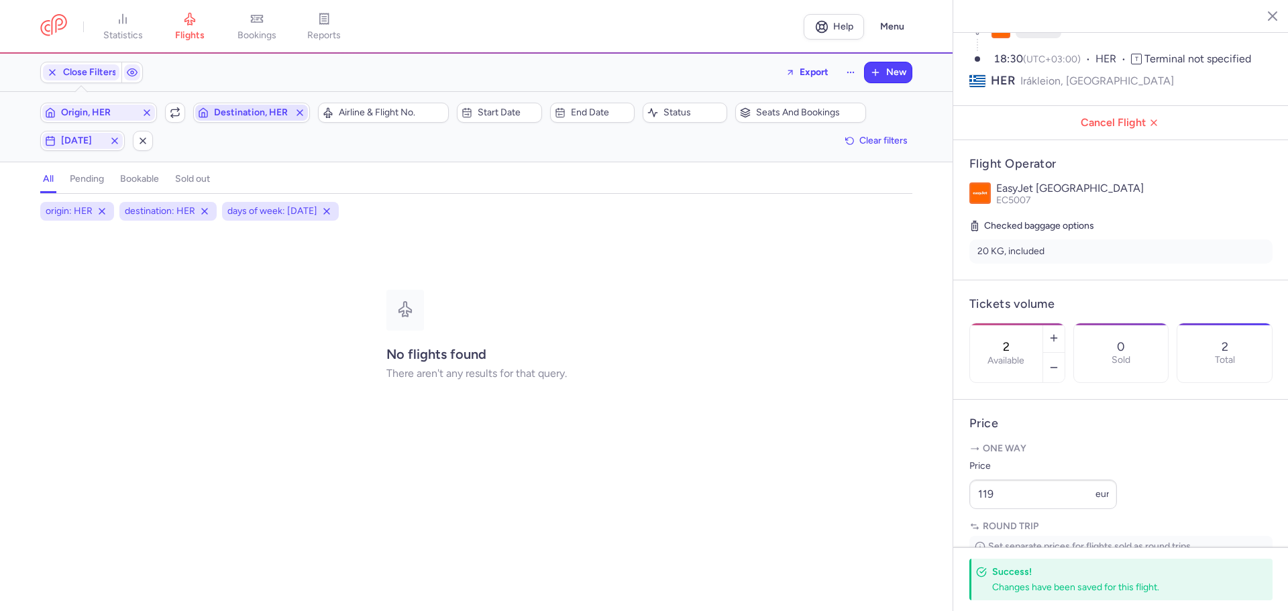
click at [242, 119] on span "Destination, HER" at bounding box center [251, 113] width 113 height 16
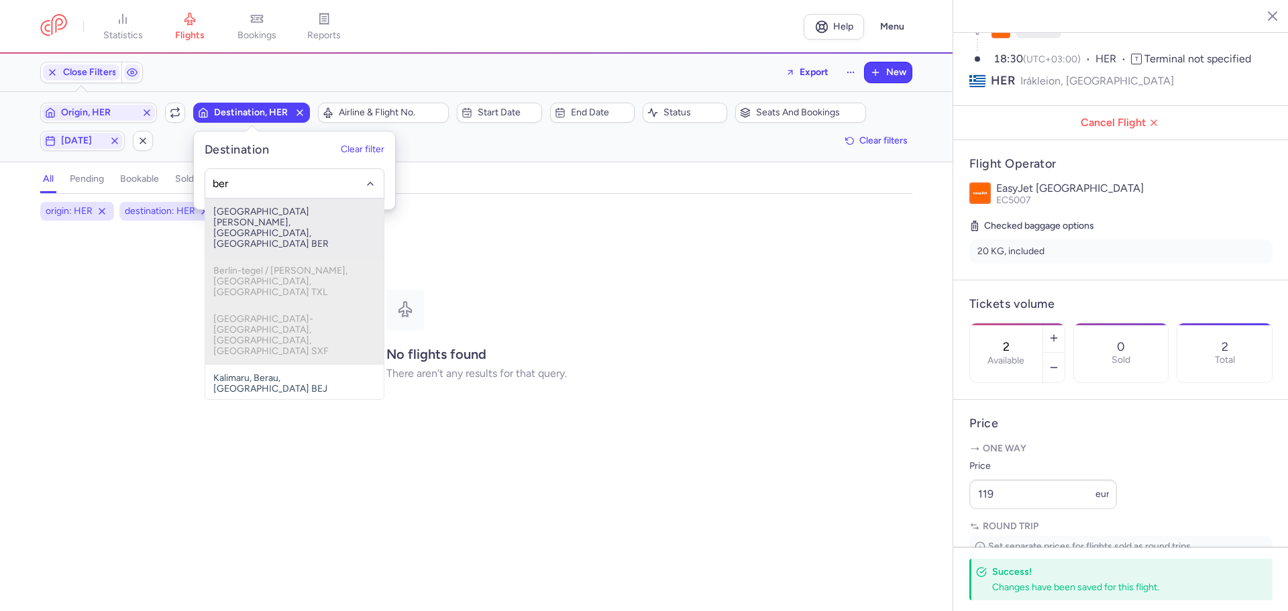
click at [259, 219] on span "[GEOGRAPHIC_DATA][PERSON_NAME], [GEOGRAPHIC_DATA], [GEOGRAPHIC_DATA] BER" at bounding box center [294, 228] width 178 height 59
type input "ber"
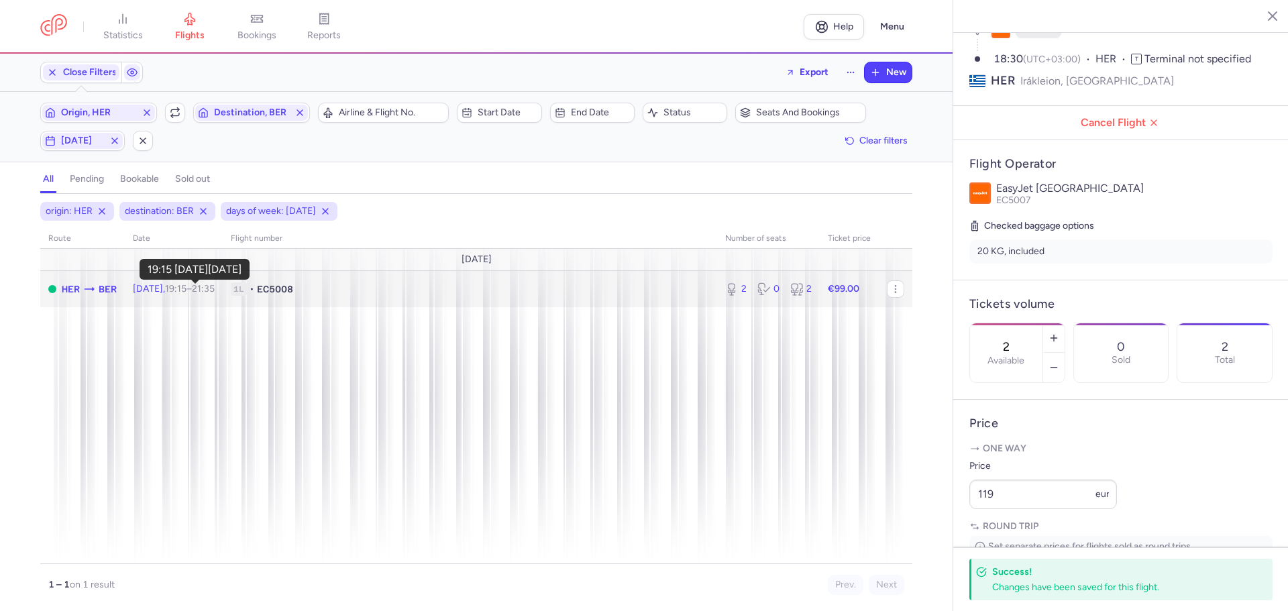
click at [186, 288] on time "19:15" at bounding box center [175, 288] width 21 height 11
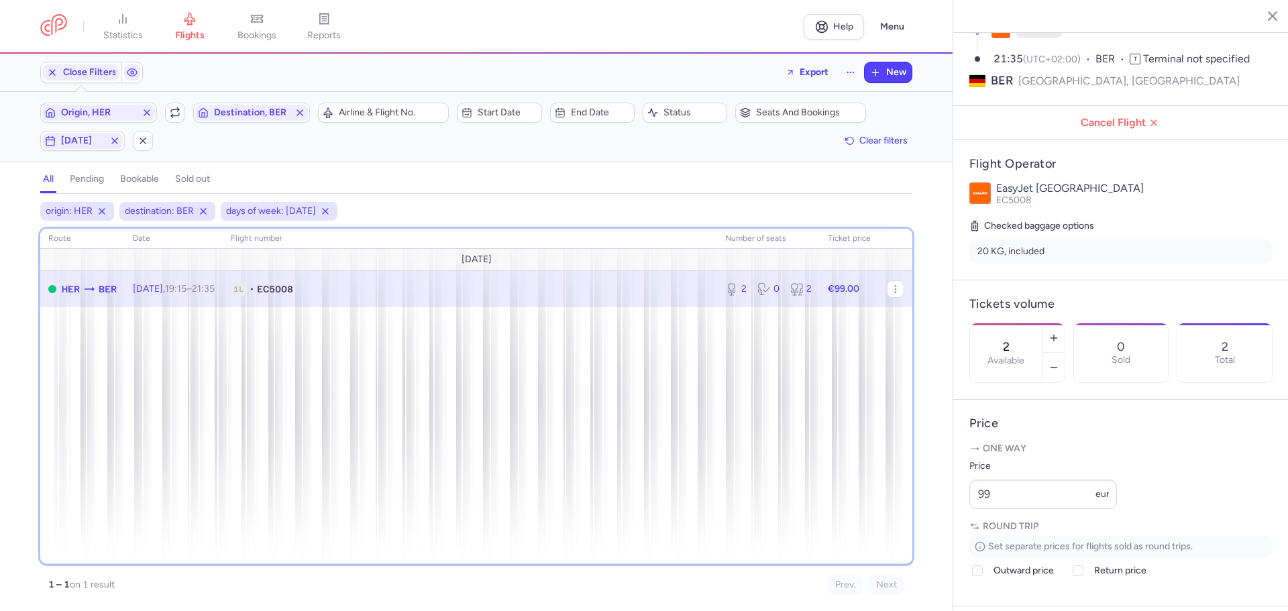
click at [570, 417] on div "route date Flight number number of seats Ticket price [DATE] HER BER [DATE] 19:…" at bounding box center [476, 396] width 872 height 335
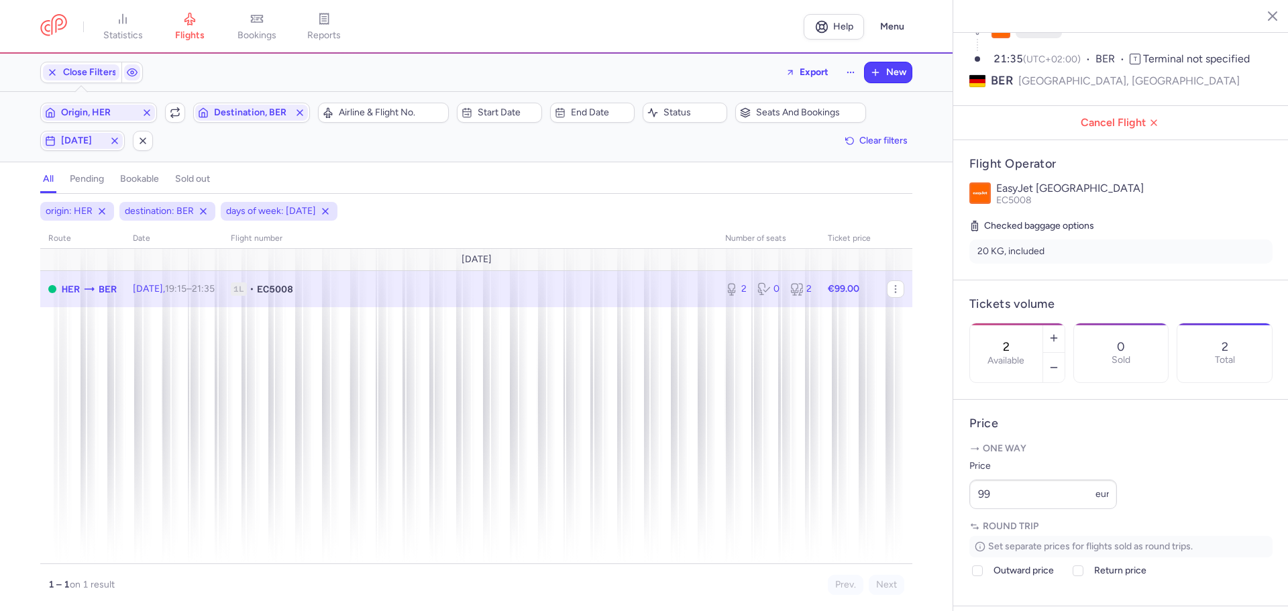
click at [1263, 16] on line "button" at bounding box center [1262, 15] width 7 height 7
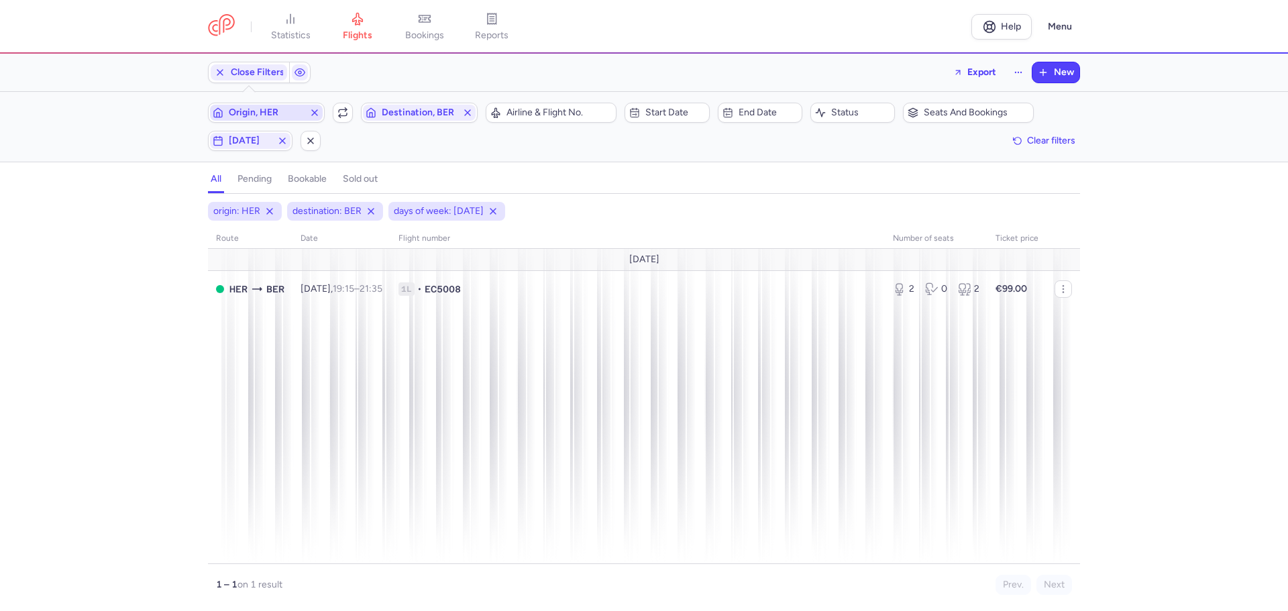
drag, startPoint x: 274, startPoint y: 117, endPoint x: 268, endPoint y: 113, distance: 6.9
click at [274, 116] on span "Origin, HER" at bounding box center [266, 112] width 75 height 11
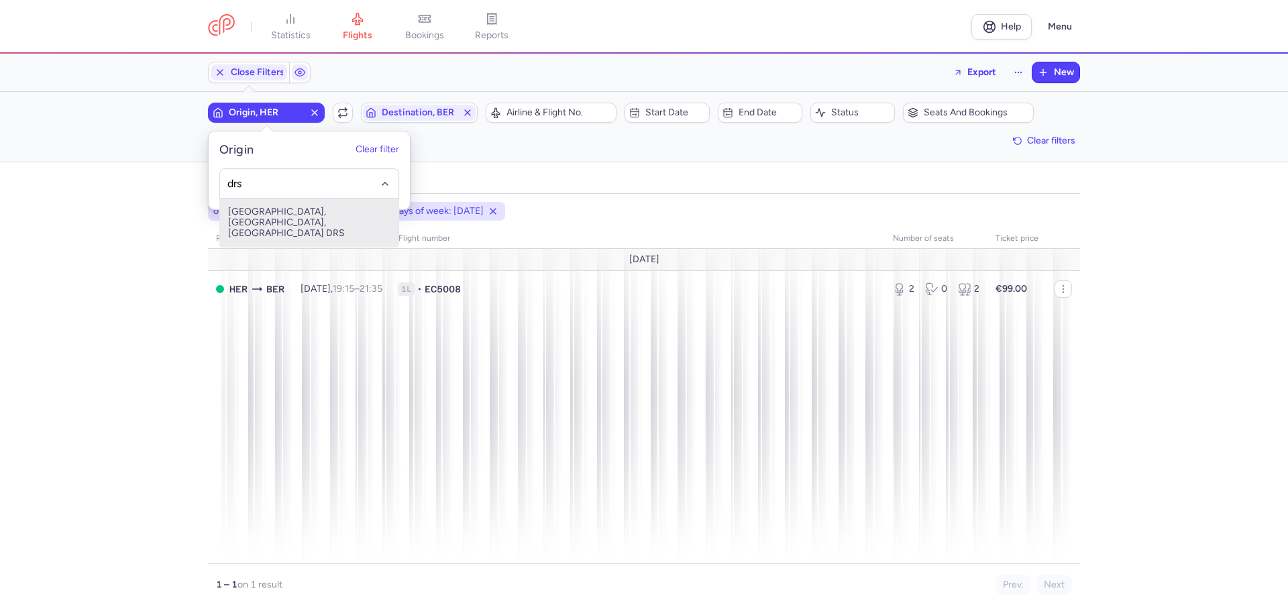
drag, startPoint x: 283, startPoint y: 213, endPoint x: 304, endPoint y: 206, distance: 22.1
click at [283, 214] on span "[GEOGRAPHIC_DATA], [GEOGRAPHIC_DATA], [GEOGRAPHIC_DATA] DRS" at bounding box center [309, 223] width 178 height 48
type input "drs"
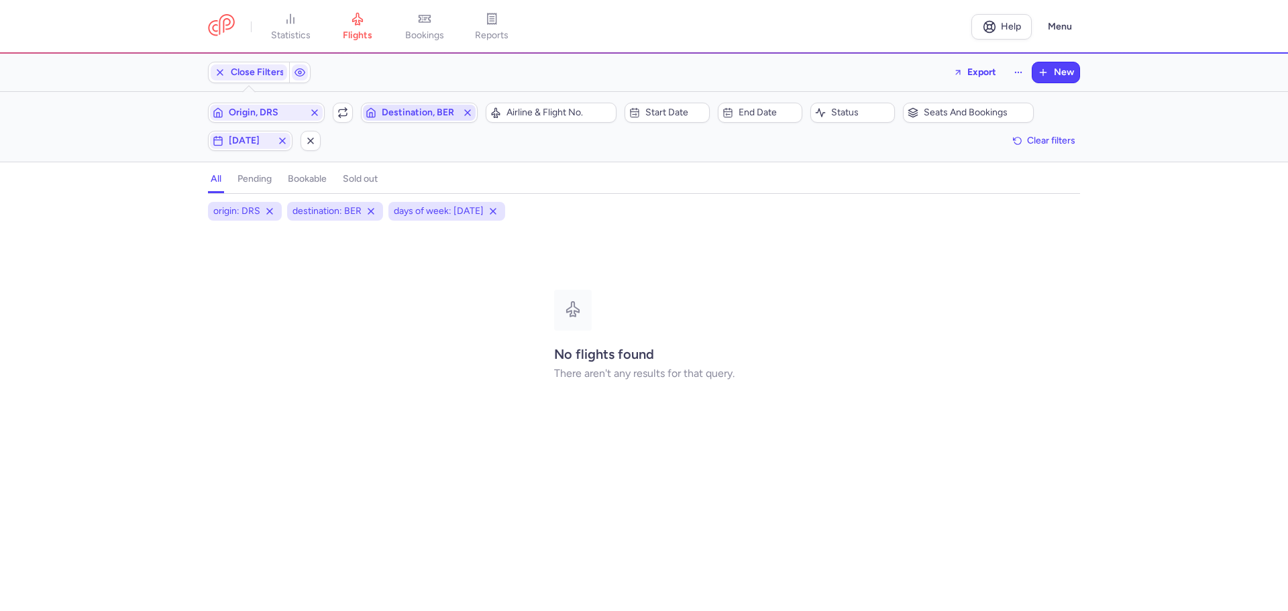
click at [417, 114] on span "Destination, BER" at bounding box center [419, 112] width 75 height 11
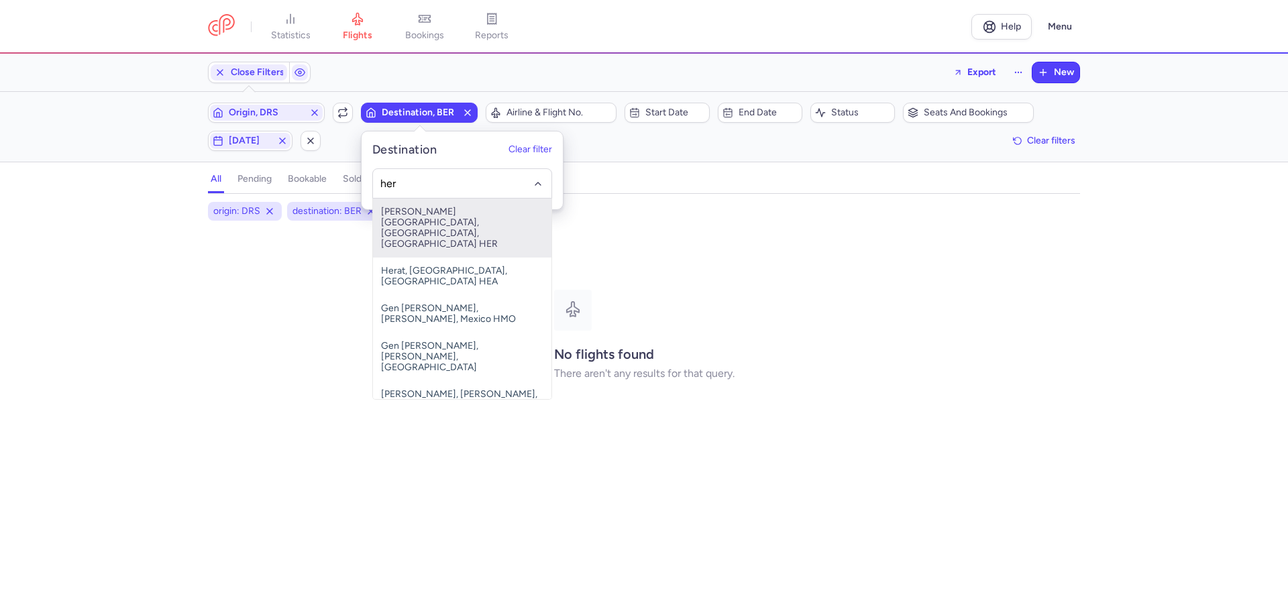
click at [437, 212] on span "[PERSON_NAME][GEOGRAPHIC_DATA], [GEOGRAPHIC_DATA], [GEOGRAPHIC_DATA] HER" at bounding box center [462, 228] width 178 height 59
type input "her"
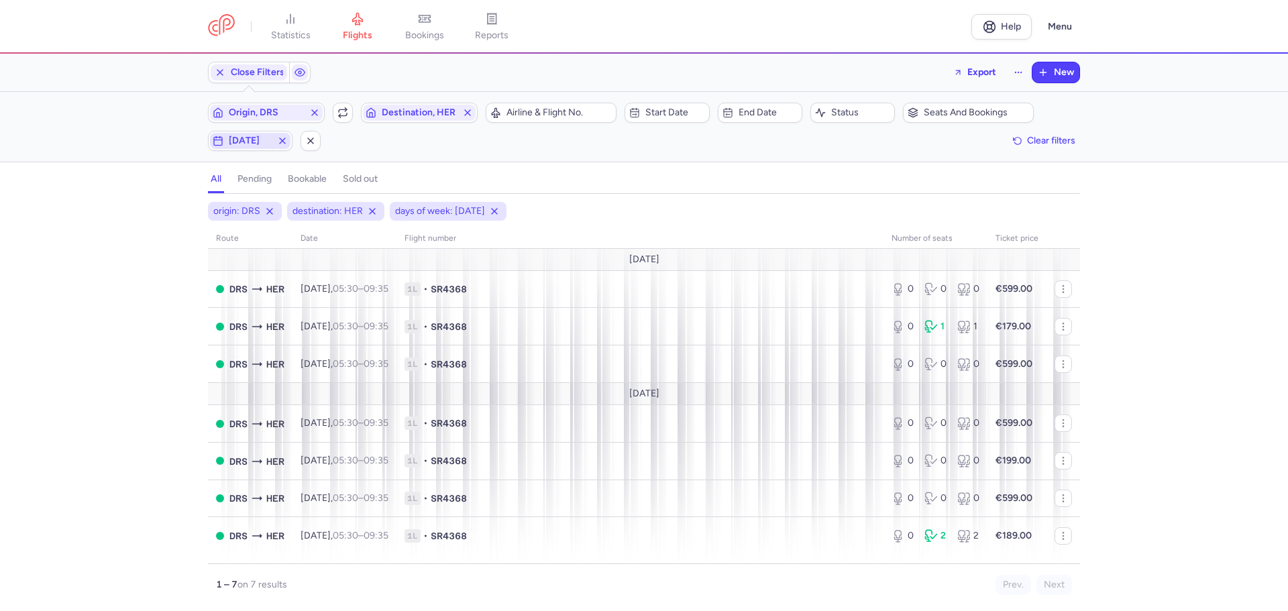
click at [239, 141] on span "[DATE]" at bounding box center [250, 140] width 43 height 11
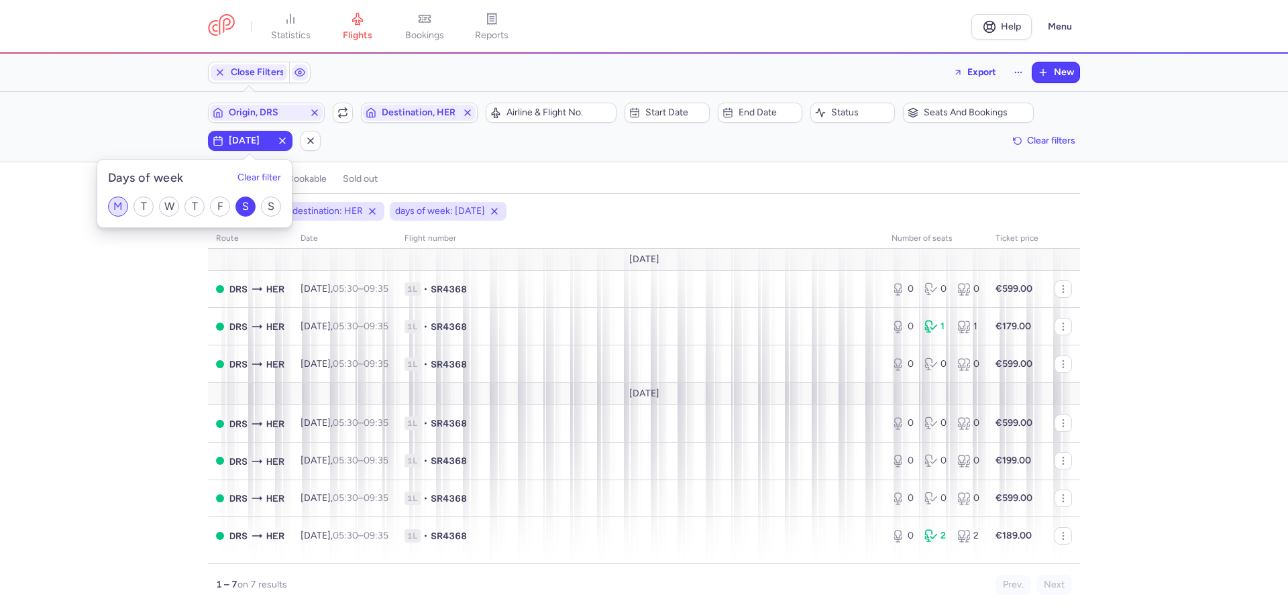
click at [117, 202] on input "M" at bounding box center [118, 206] width 20 height 20
checkbox input "true"
click at [246, 201] on input "S" at bounding box center [245, 206] width 20 height 20
checkbox input "false"
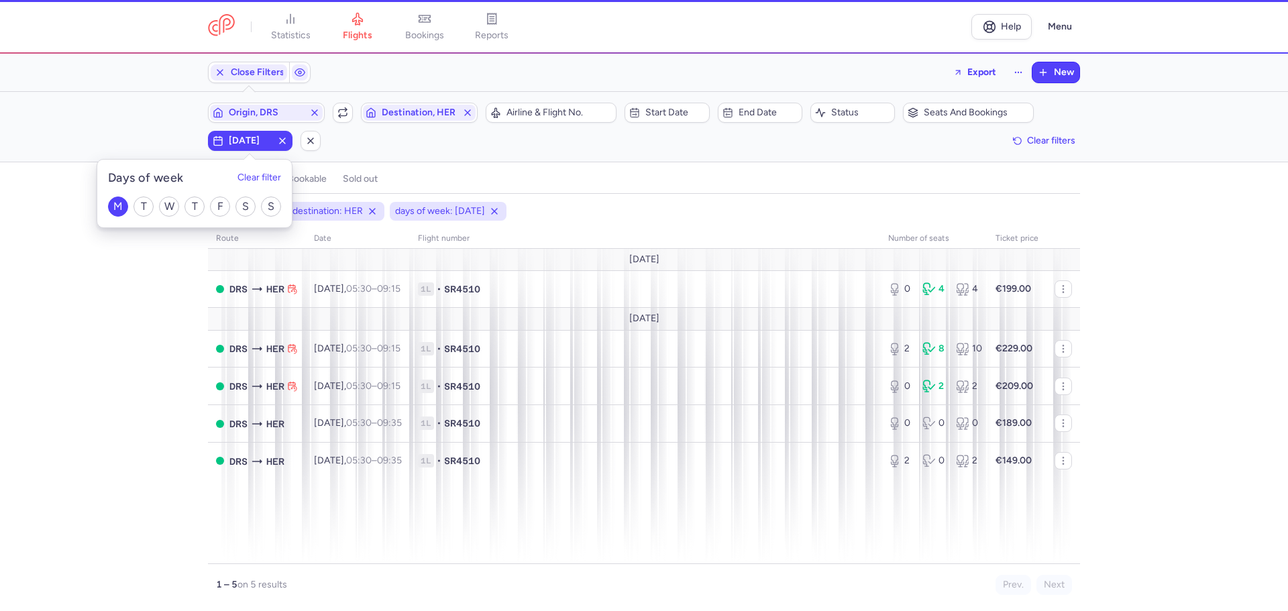
click at [141, 349] on div "origin: DRS destination: HER days of week: [DATE] route date Flight number numb…" at bounding box center [644, 406] width 1288 height 409
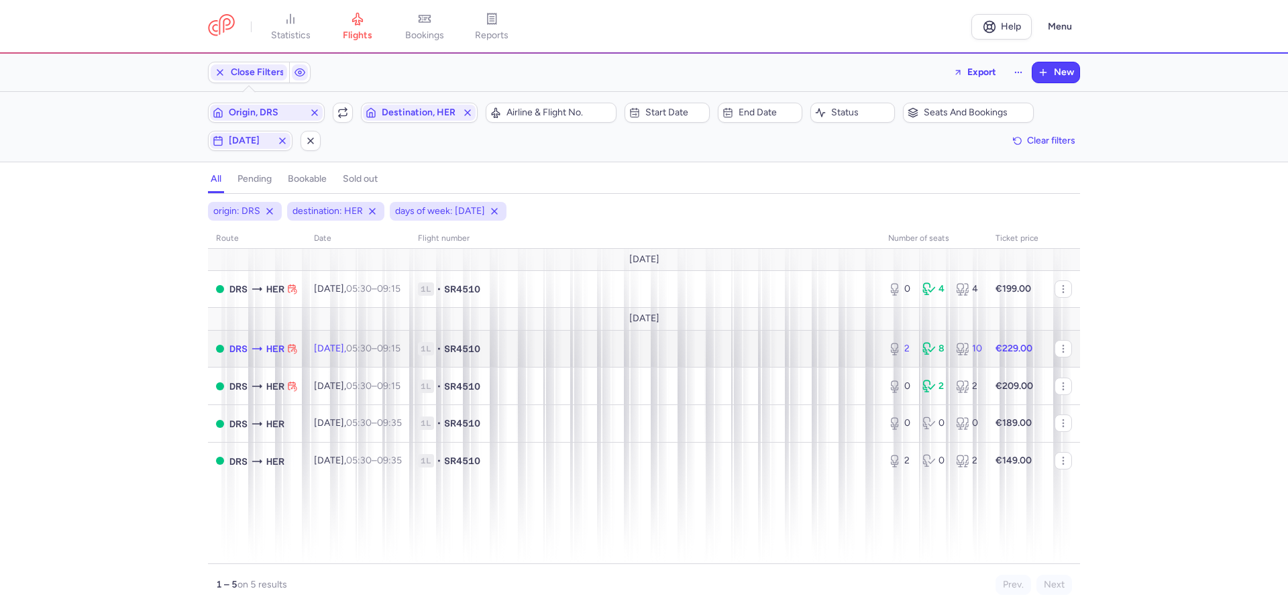
click at [355, 349] on span "[DATE] 05:30 – 09:15 +0" at bounding box center [357, 348] width 87 height 11
select select "days"
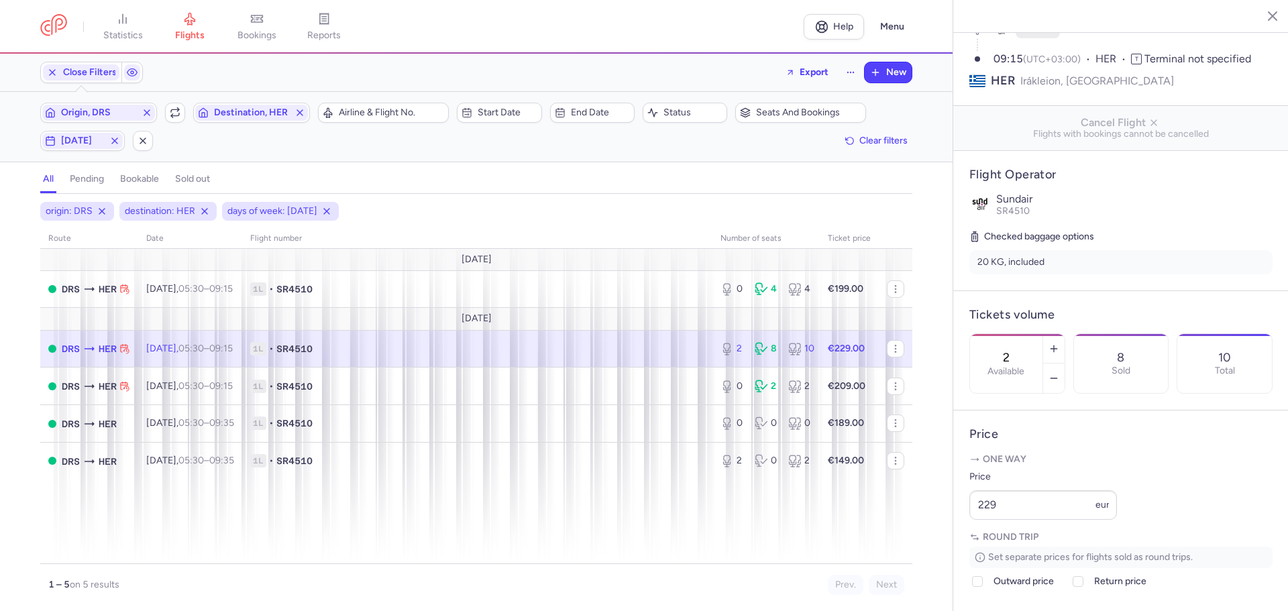
scroll to position [201, 0]
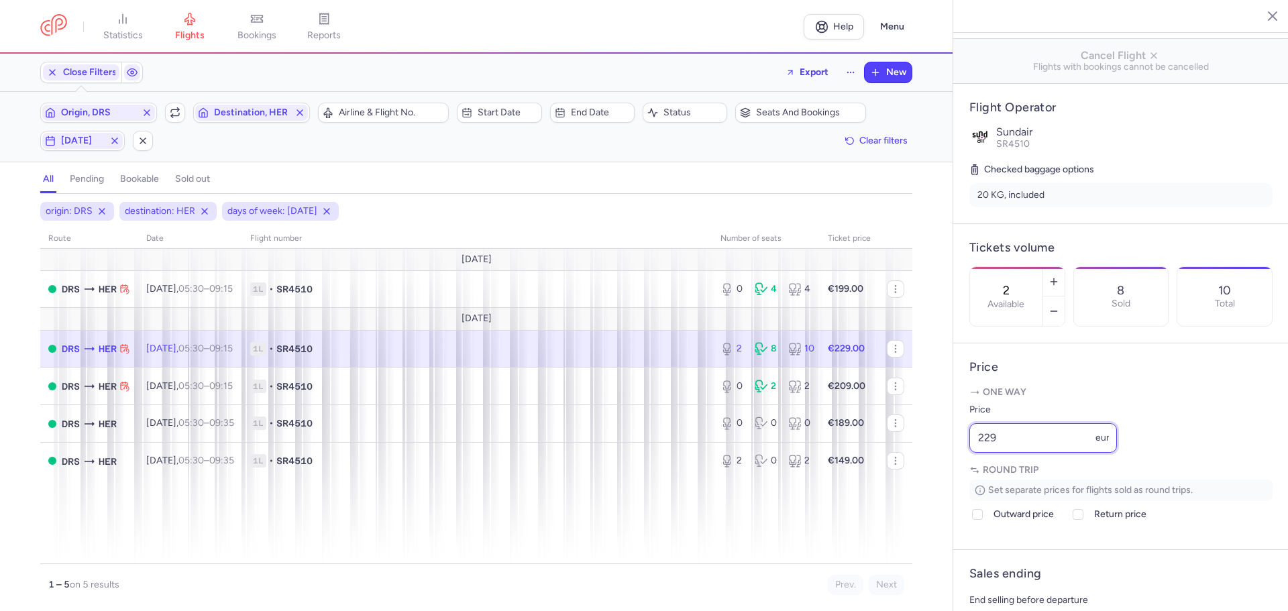
drag, startPoint x: 993, startPoint y: 476, endPoint x: 952, endPoint y: 481, distance: 41.2
click at [952, 481] on div "Dresden Irákleion [DATE] Open DRS [GEOGRAPHIC_DATA], [GEOGRAPHIC_DATA] 05:30 (U…" at bounding box center [1119, 305] width 335 height 611
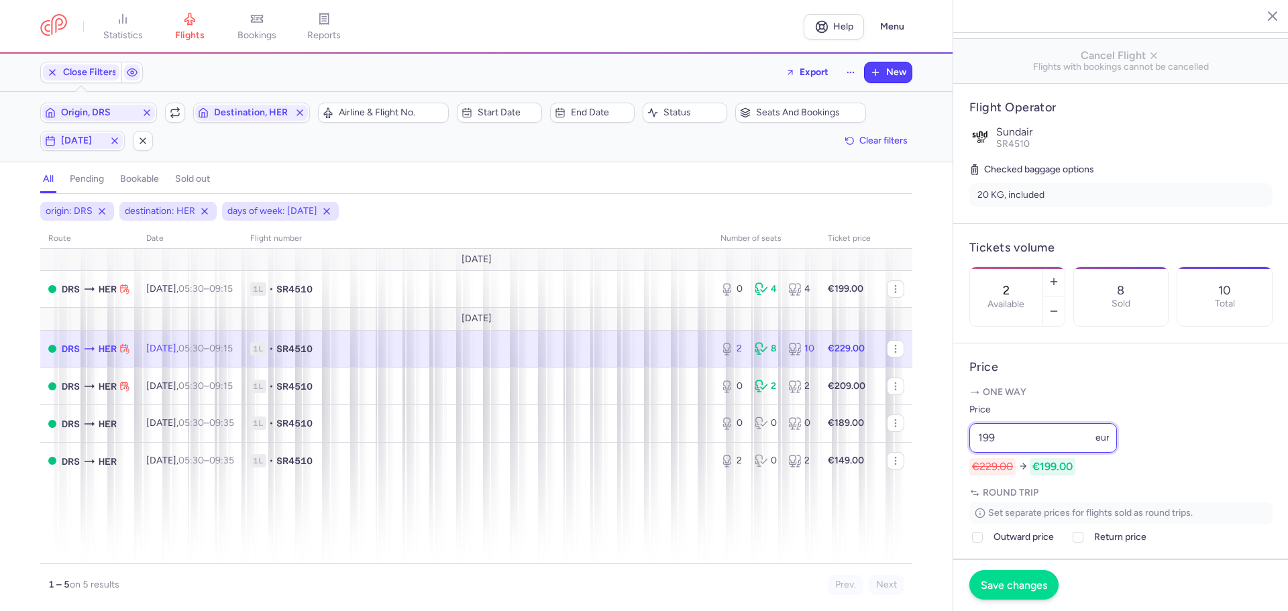
type input "199"
click at [1002, 583] on span "Save changes" at bounding box center [1013, 585] width 66 height 12
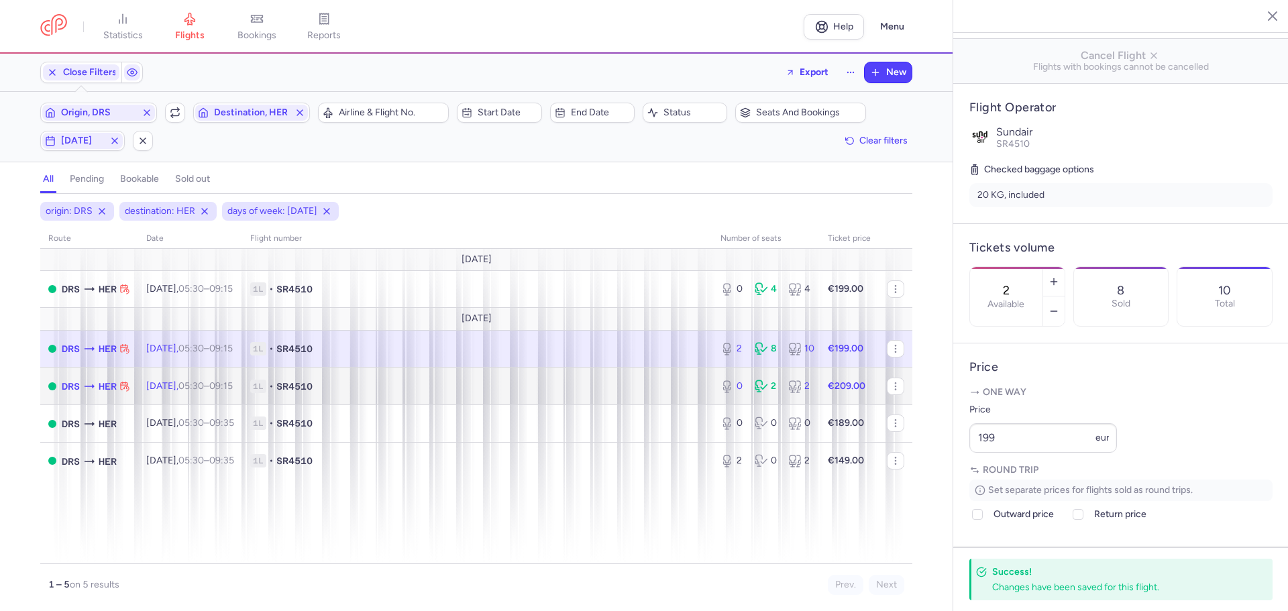
click at [412, 386] on span "1L • SR4510" at bounding box center [477, 386] width 454 height 13
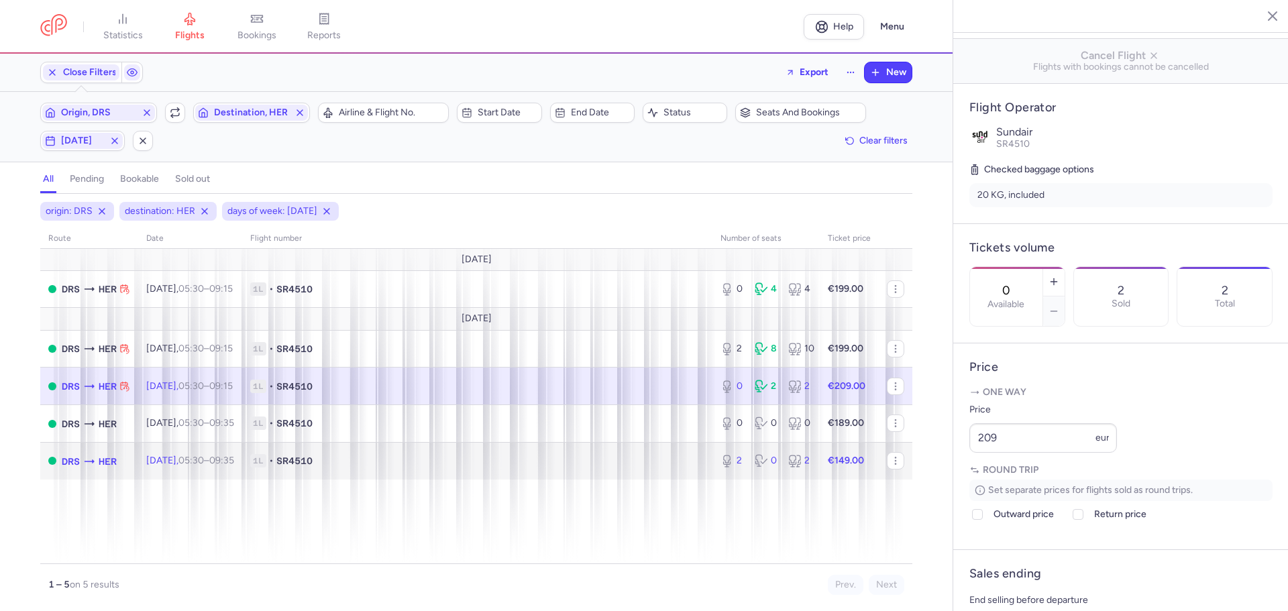
click at [380, 458] on span "1L • SR4510" at bounding box center [477, 460] width 454 height 13
type input "2"
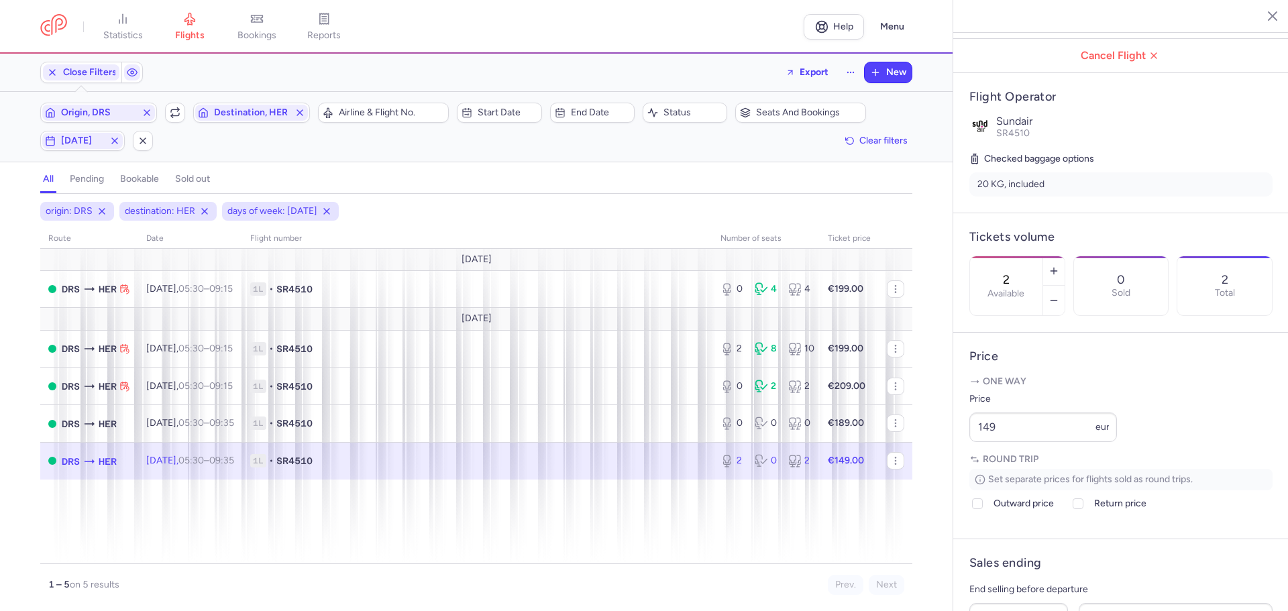
click at [1264, 18] on icon "button" at bounding box center [1261, 15] width 13 height 13
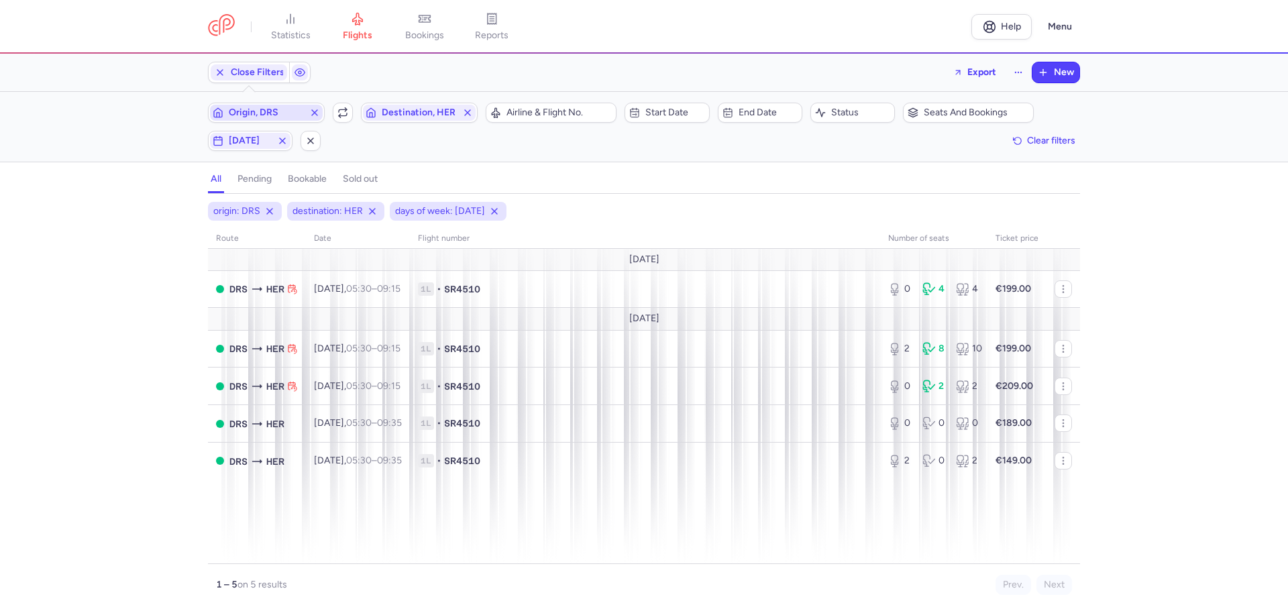
click at [271, 109] on span "Origin, DRS" at bounding box center [266, 112] width 75 height 11
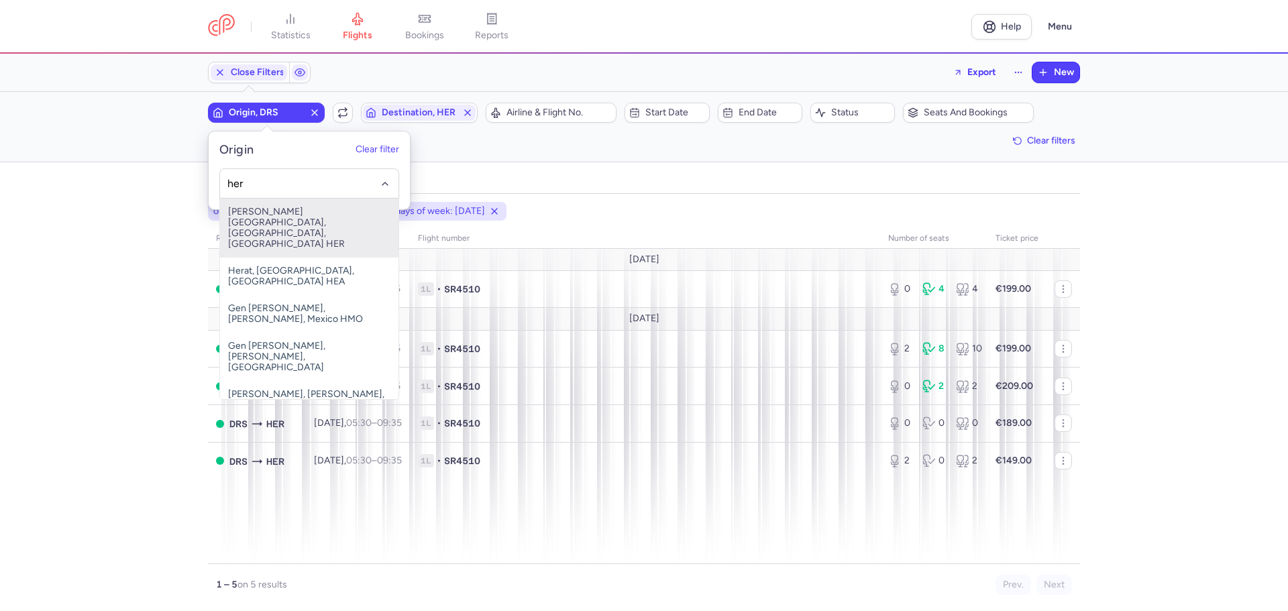
click at [314, 218] on span "[PERSON_NAME][GEOGRAPHIC_DATA], [GEOGRAPHIC_DATA], [GEOGRAPHIC_DATA] HER" at bounding box center [309, 228] width 178 height 59
type input "her"
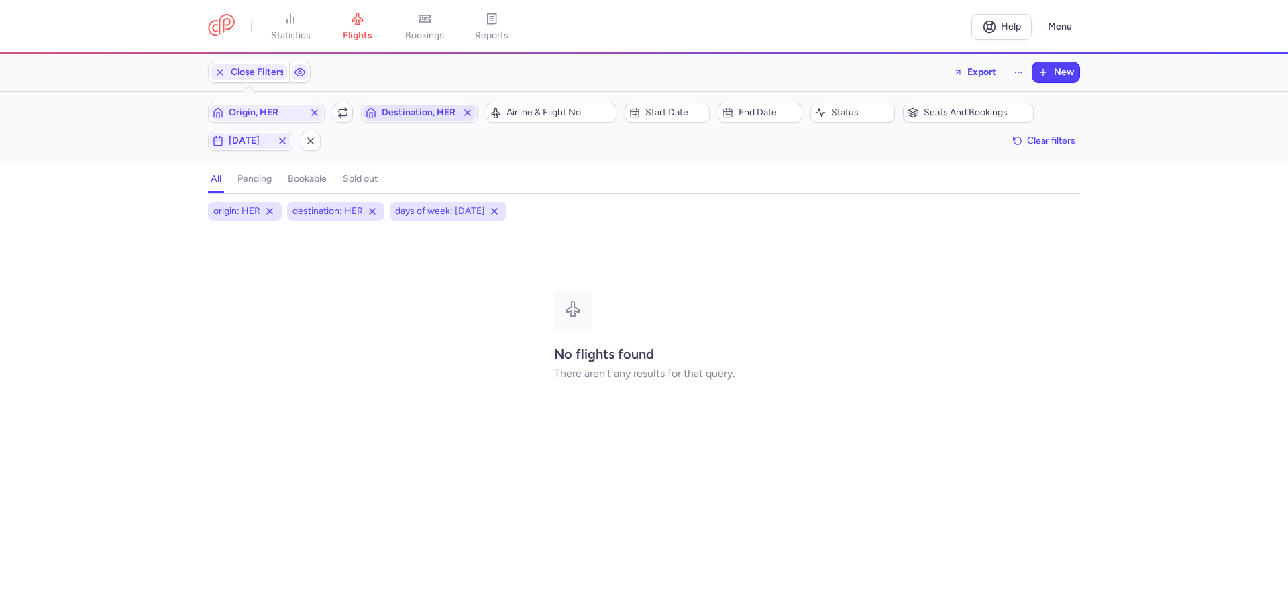
click at [406, 116] on span "Destination, HER" at bounding box center [419, 112] width 75 height 11
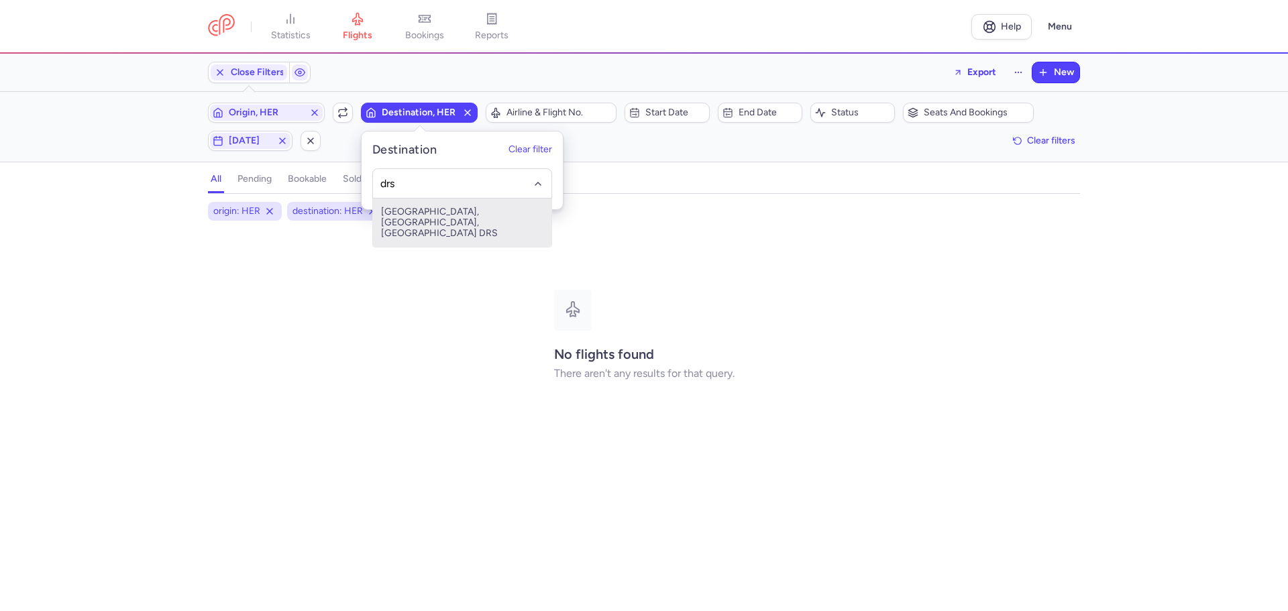
click at [422, 223] on span "[GEOGRAPHIC_DATA], [GEOGRAPHIC_DATA], [GEOGRAPHIC_DATA] DRS" at bounding box center [462, 223] width 178 height 48
type input "drs"
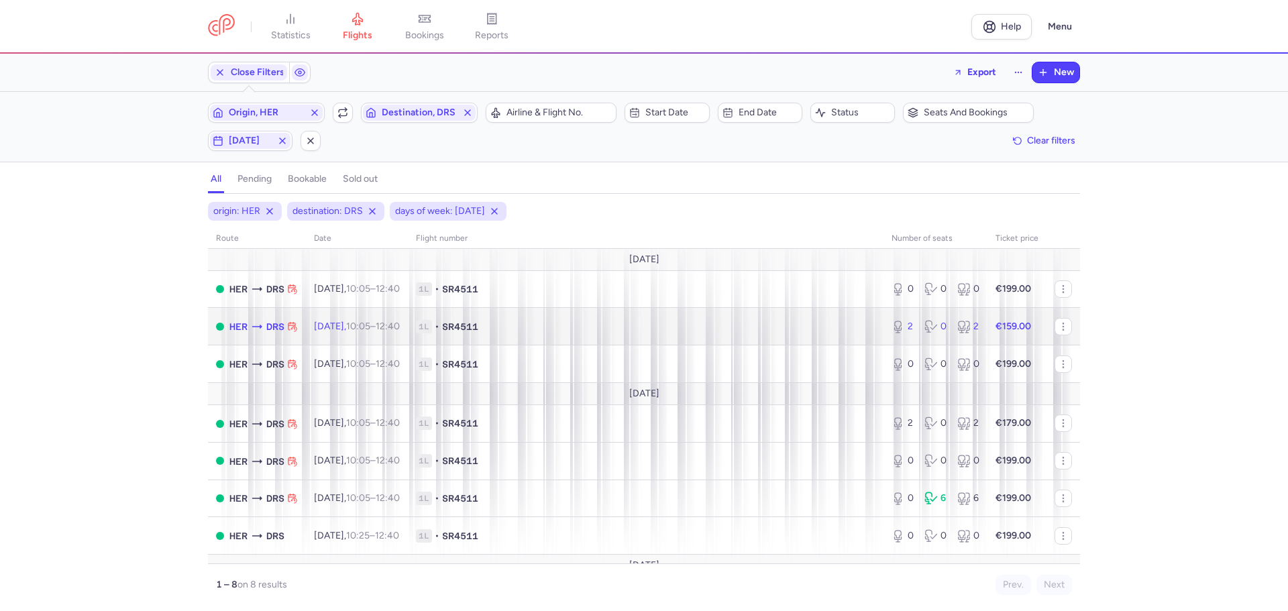
click at [579, 323] on span "1L • SR4511" at bounding box center [645, 326] width 459 height 13
select select "days"
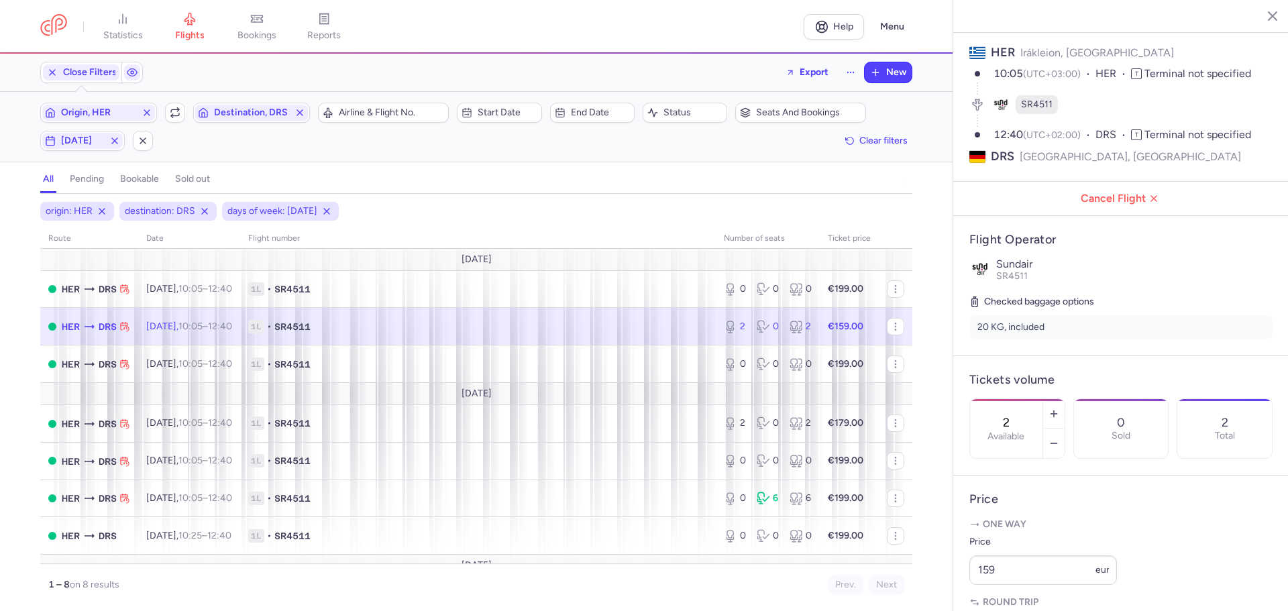
scroll to position [134, 0]
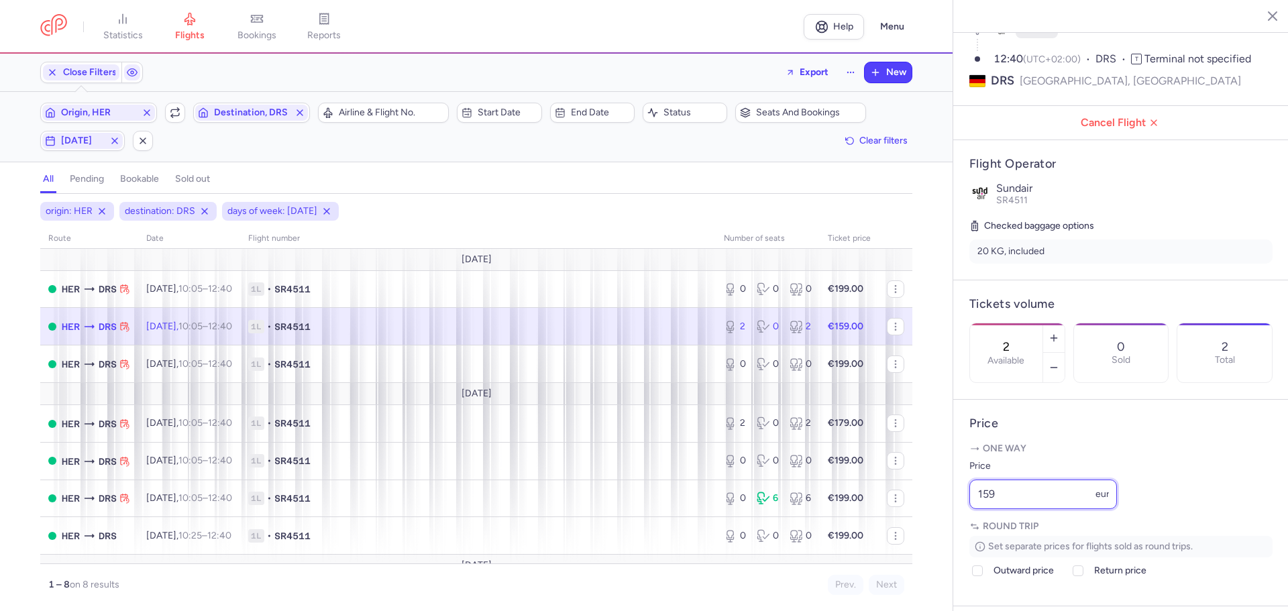
drag, startPoint x: 972, startPoint y: 536, endPoint x: 933, endPoint y: 535, distance: 38.9
click at [933, 535] on div "statistics flights bookings reports Help Menu Close Filters Export New Filters …" at bounding box center [644, 305] width 1288 height 611
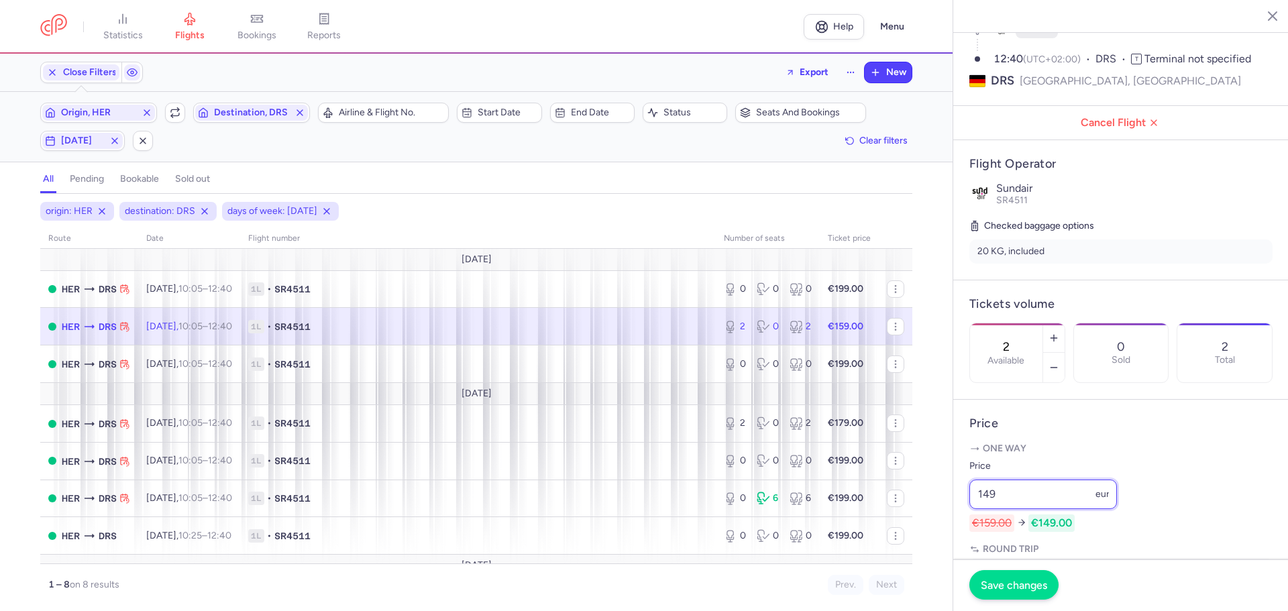
type input "149"
drag, startPoint x: 999, startPoint y: 587, endPoint x: 1027, endPoint y: 587, distance: 28.2
click at [1000, 587] on span "Save changes" at bounding box center [1013, 585] width 66 height 12
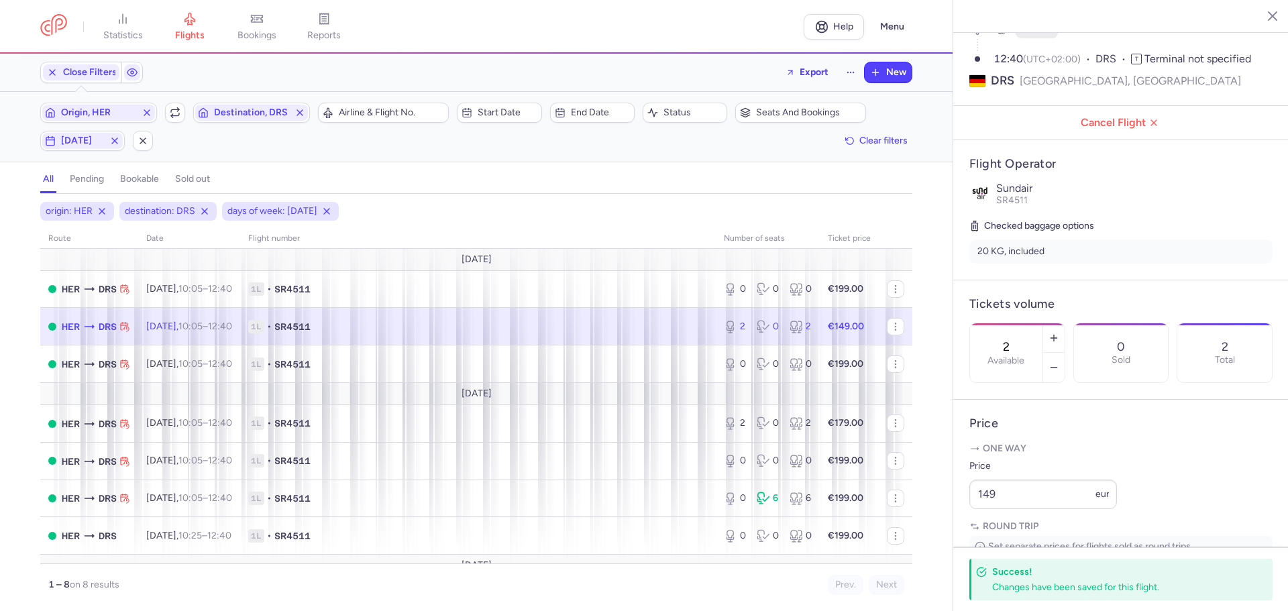
click at [433, 325] on span "1L • SR4511" at bounding box center [477, 326] width 459 height 13
click at [417, 363] on span "1L • SR4511" at bounding box center [477, 363] width 459 height 13
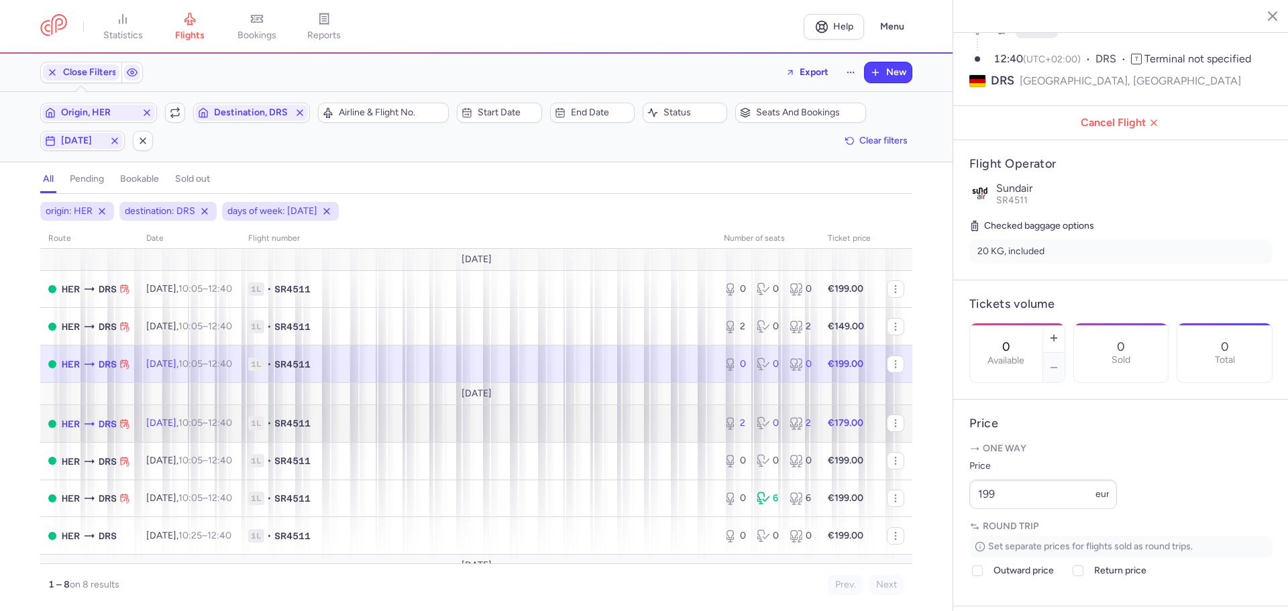
click at [414, 422] on span "1L • SR4511" at bounding box center [477, 422] width 459 height 13
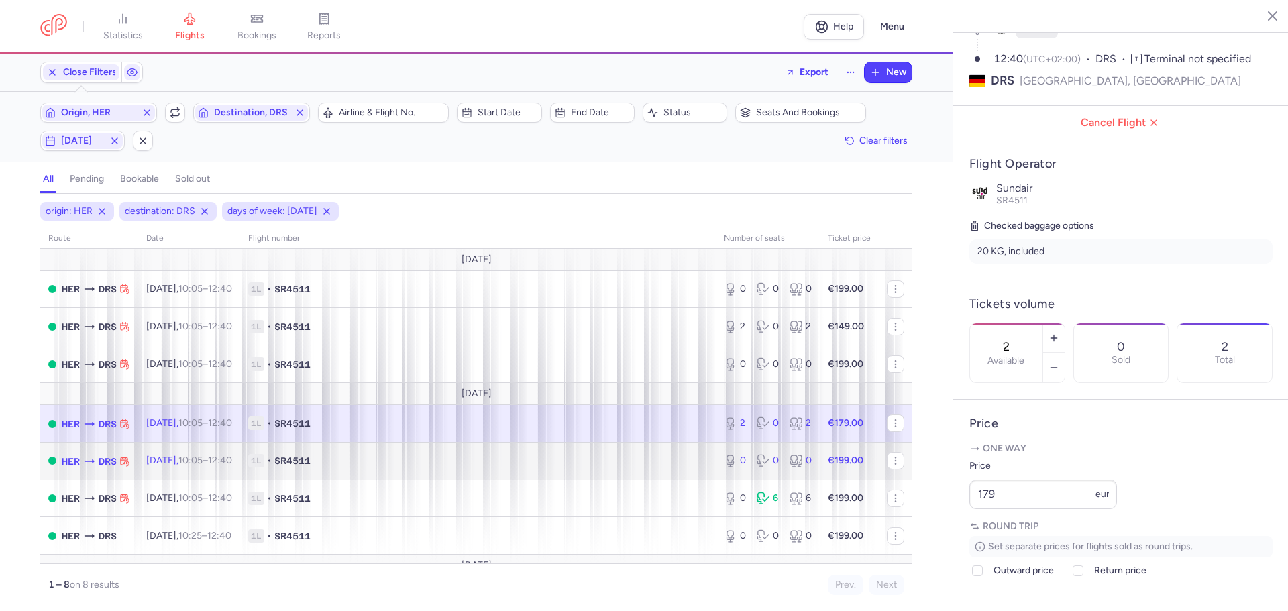
click at [408, 458] on span "1L • SR4511" at bounding box center [477, 460] width 459 height 13
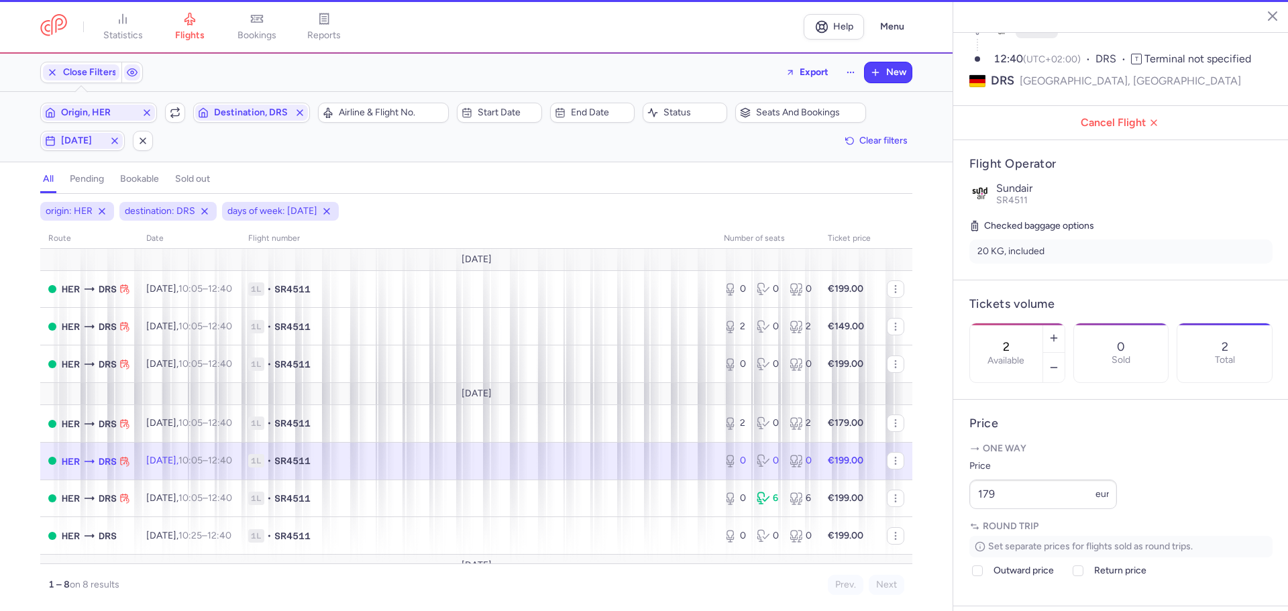
type input "0"
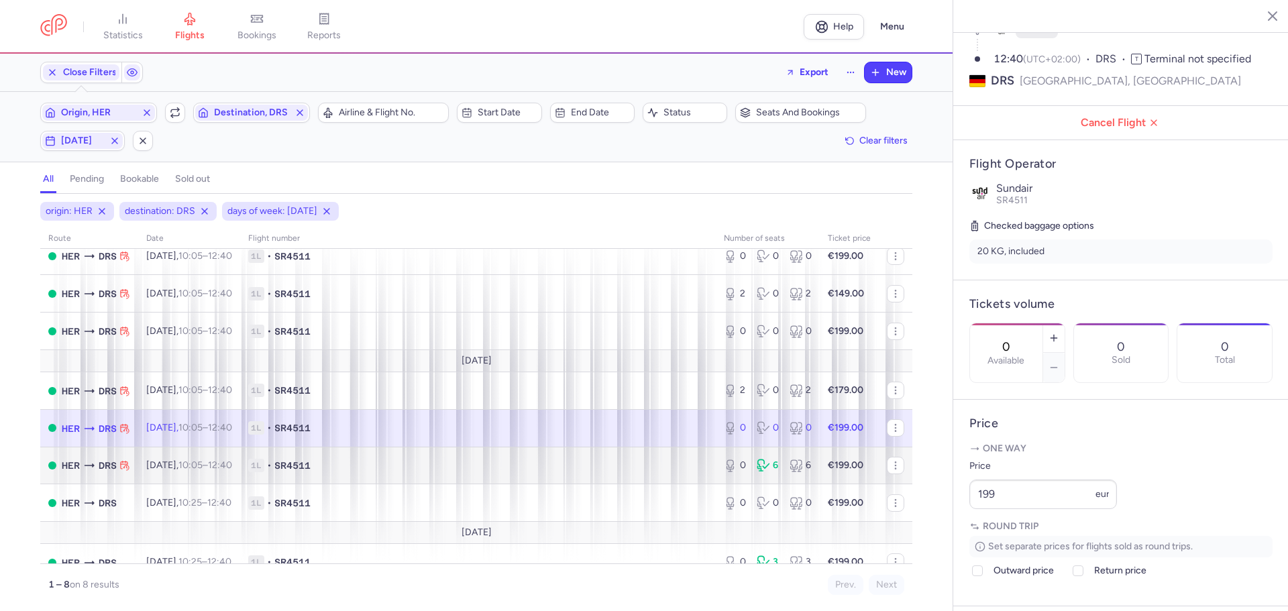
scroll to position [50, 0]
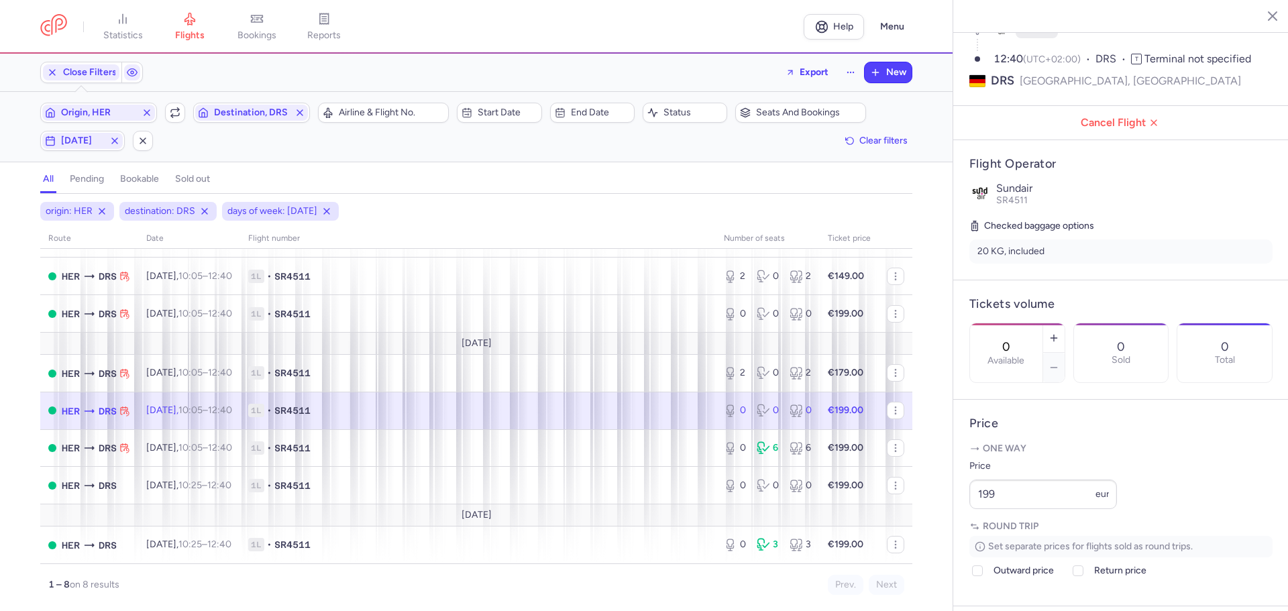
drag, startPoint x: 1265, startPoint y: 16, endPoint x: 1282, endPoint y: 30, distance: 21.0
click at [1265, 16] on icon "button" at bounding box center [1261, 15] width 13 height 13
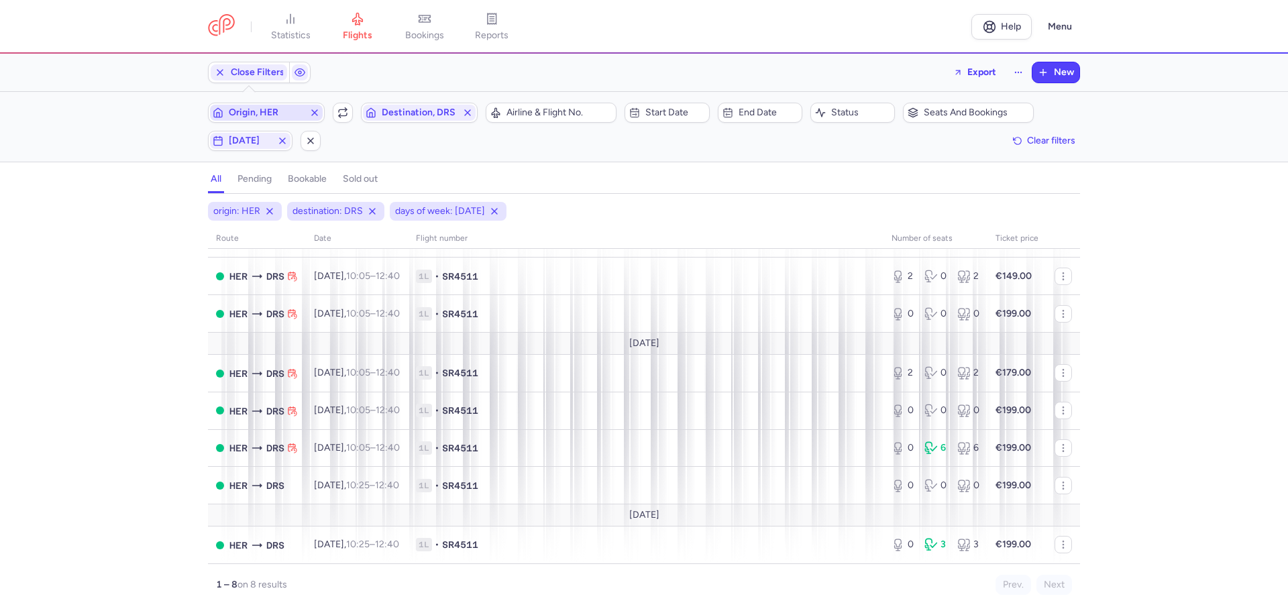
click at [263, 113] on span "Origin, HER" at bounding box center [266, 112] width 75 height 11
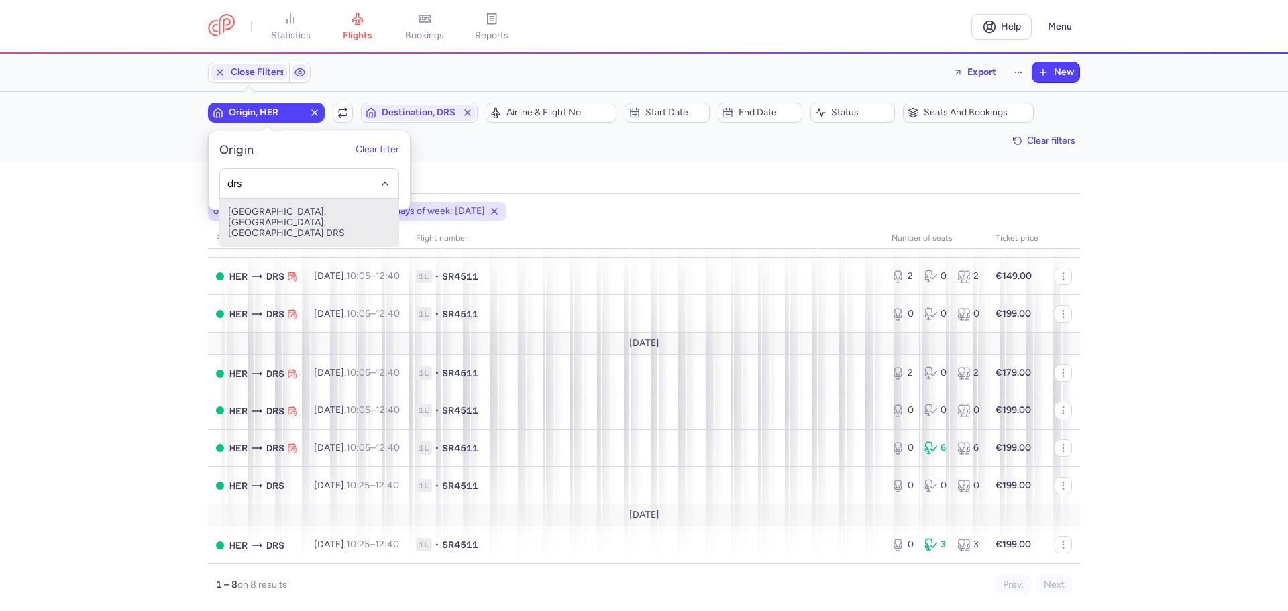
drag, startPoint x: 277, startPoint y: 221, endPoint x: 294, endPoint y: 217, distance: 17.9
click at [277, 221] on span "[GEOGRAPHIC_DATA], [GEOGRAPHIC_DATA], [GEOGRAPHIC_DATA] DRS" at bounding box center [309, 223] width 178 height 48
type input "drs"
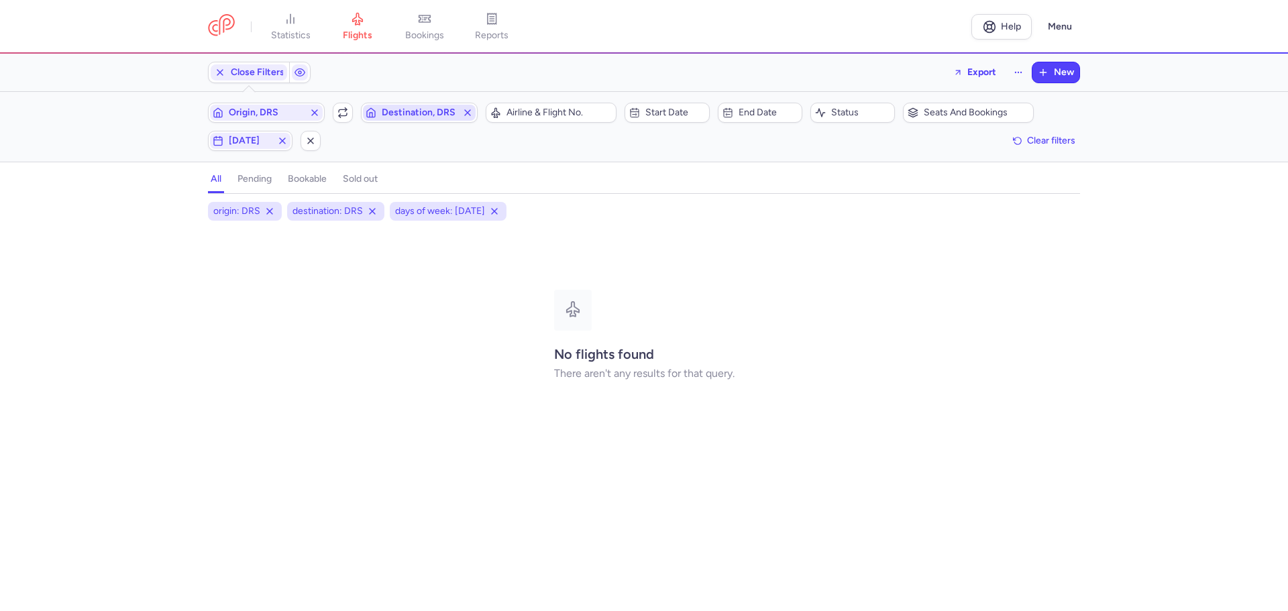
click at [410, 111] on span "Destination, DRS" at bounding box center [419, 112] width 75 height 11
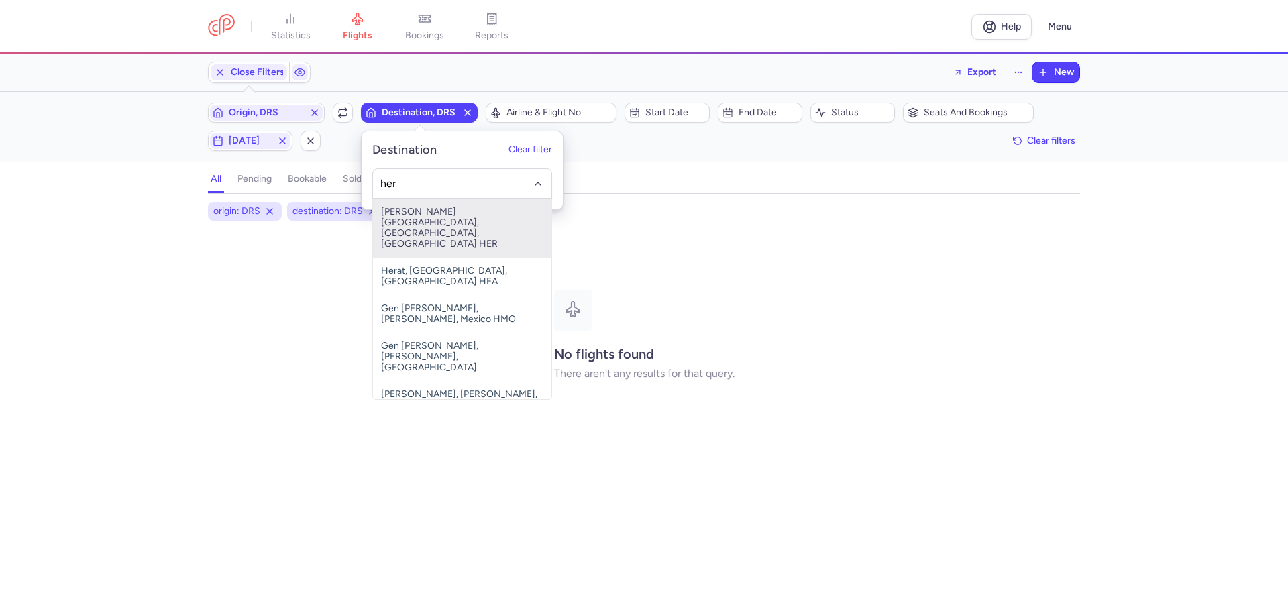
click at [402, 223] on span "[PERSON_NAME][GEOGRAPHIC_DATA], [GEOGRAPHIC_DATA], [GEOGRAPHIC_DATA] HER" at bounding box center [462, 228] width 178 height 59
type input "her"
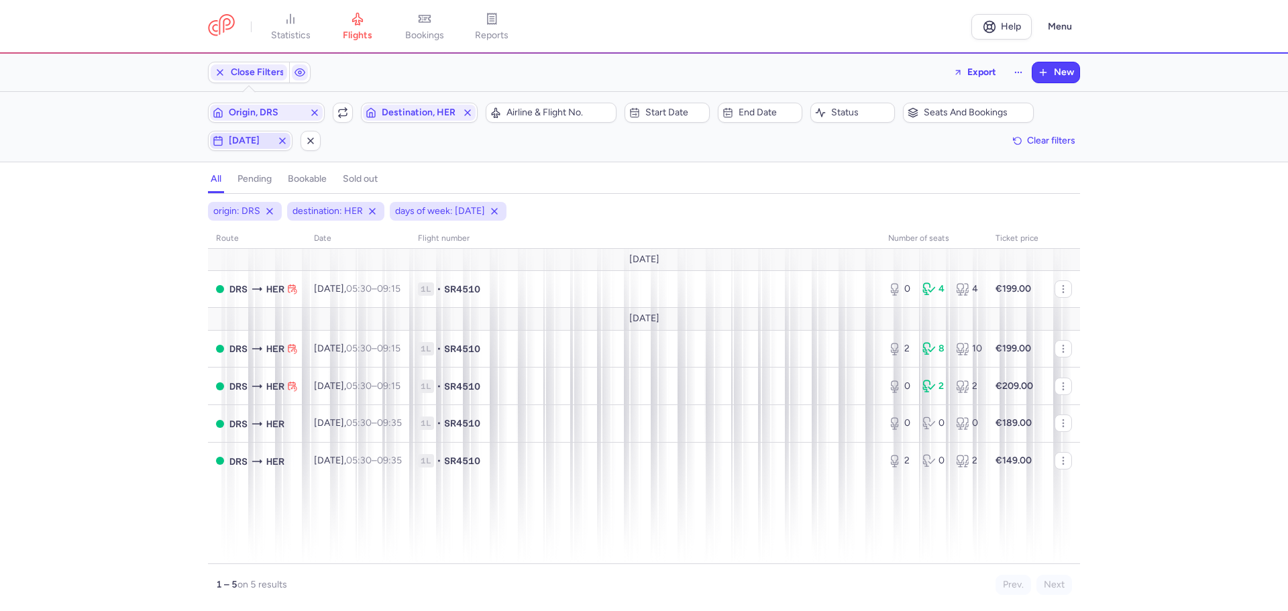
click at [260, 141] on span "[DATE]" at bounding box center [250, 140] width 43 height 11
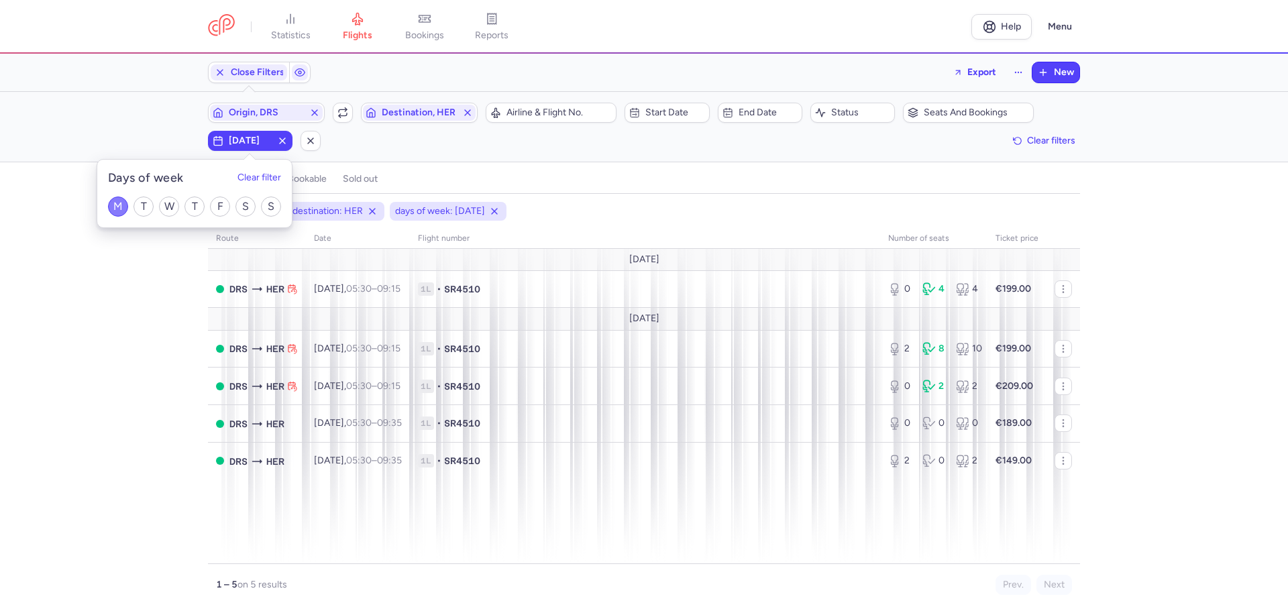
click at [112, 207] on input "M" at bounding box center [118, 206] width 20 height 20
checkbox input "false"
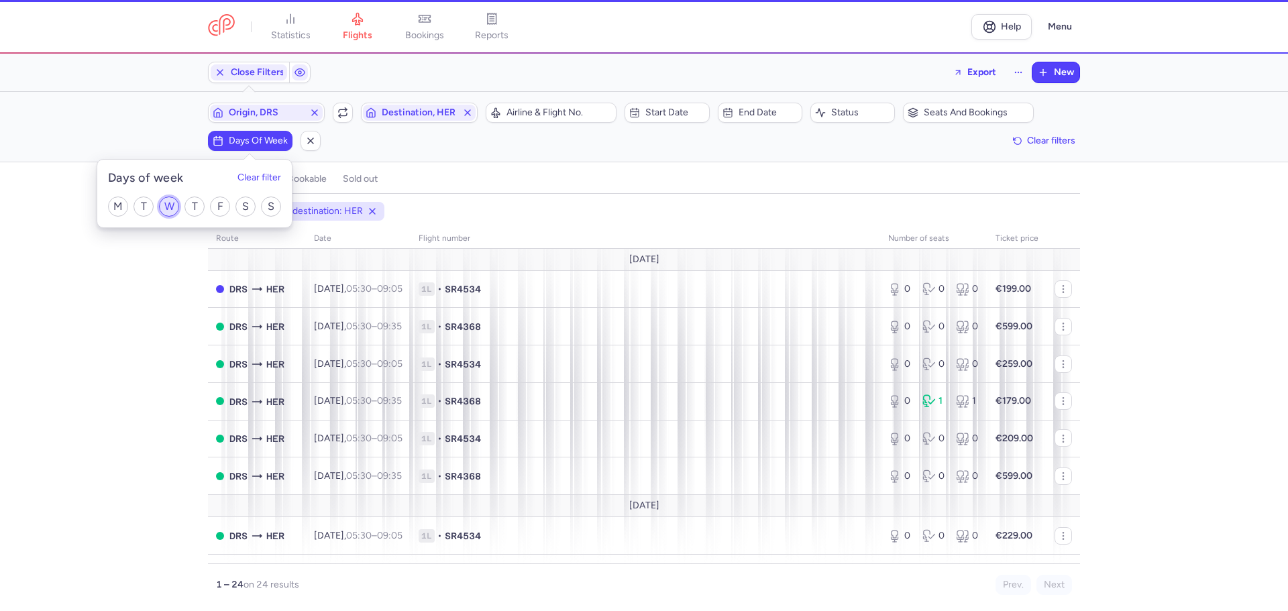
click at [172, 208] on input "W" at bounding box center [169, 206] width 20 height 20
checkbox input "true"
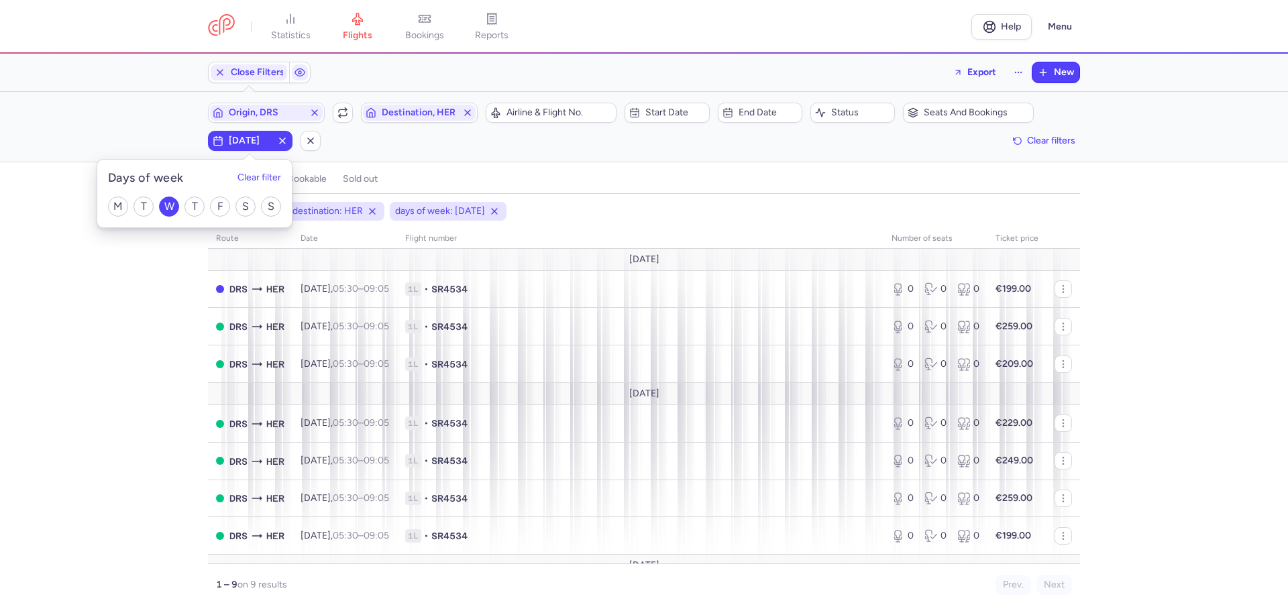
click at [176, 343] on div "origin: DRS destination: HER days of week: [DATE] route date Flight number numb…" at bounding box center [644, 406] width 1288 height 409
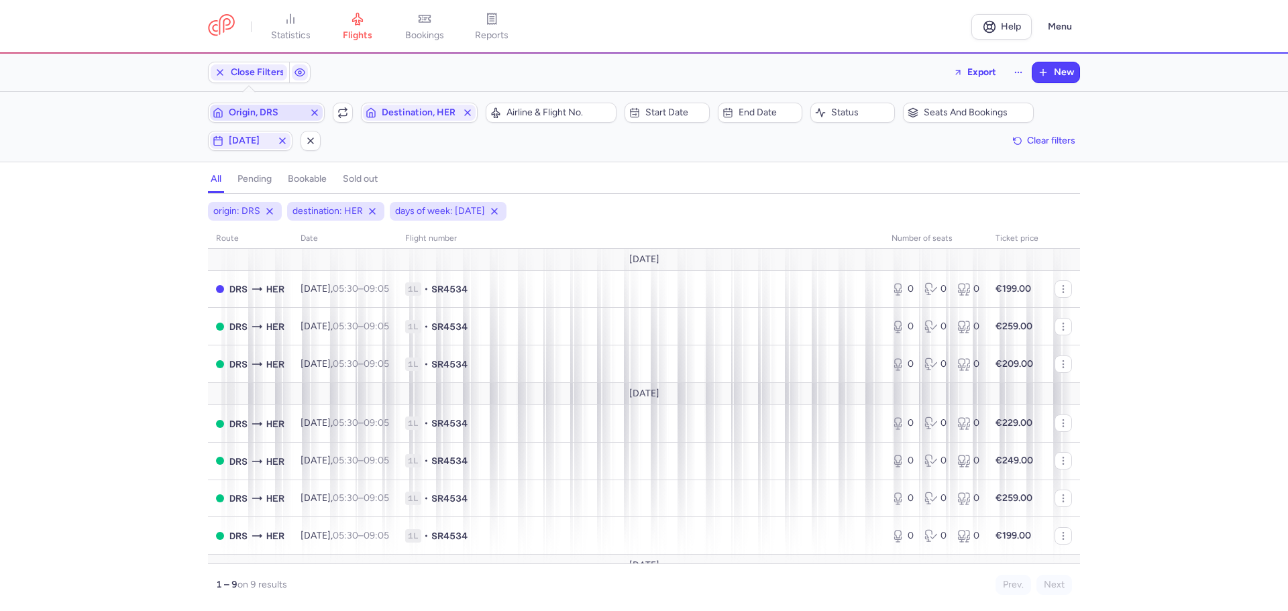
click at [280, 111] on span "Origin, DRS" at bounding box center [266, 112] width 75 height 11
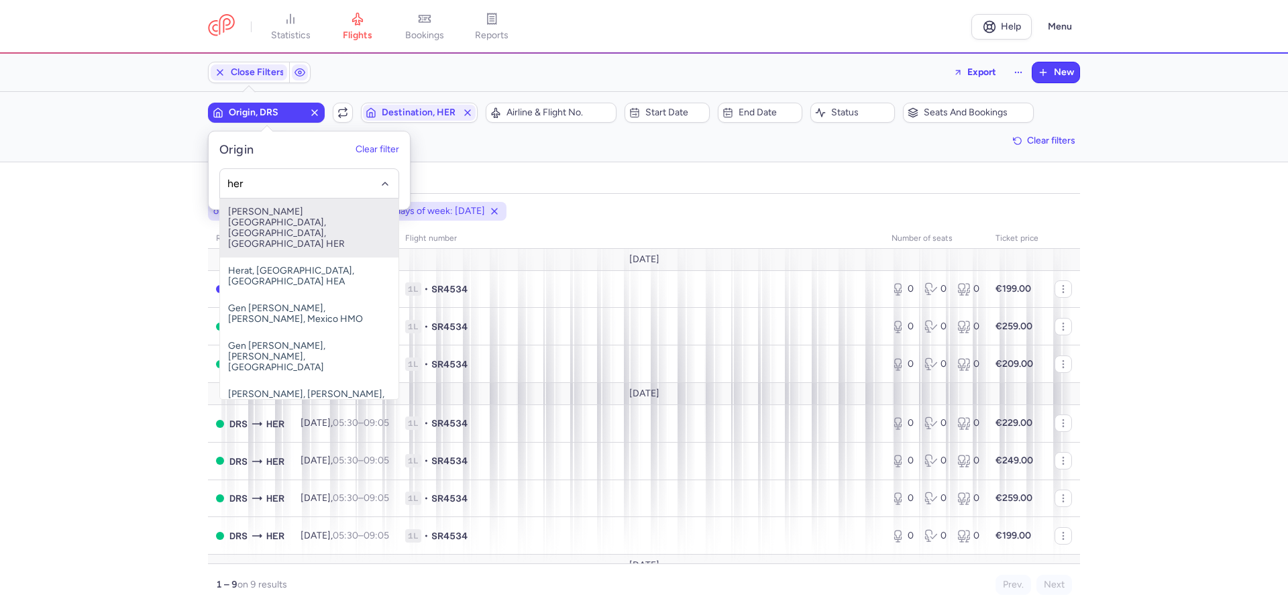
click at [304, 215] on span "[PERSON_NAME][GEOGRAPHIC_DATA], [GEOGRAPHIC_DATA], [GEOGRAPHIC_DATA] HER" at bounding box center [309, 228] width 178 height 59
type input "her"
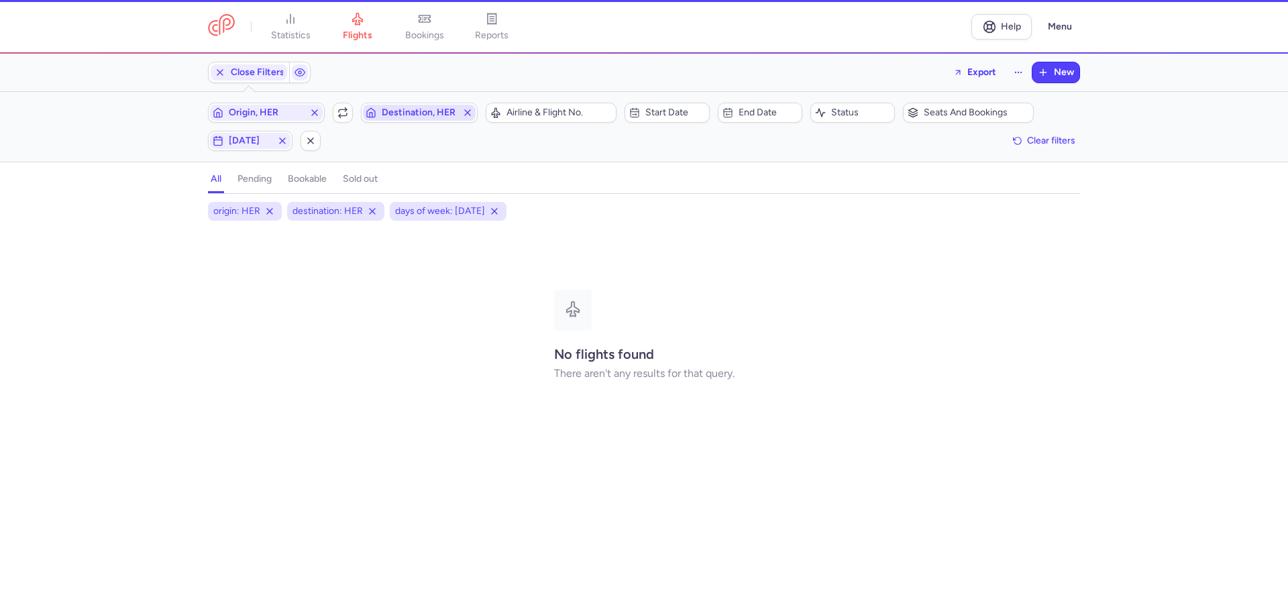
click at [402, 115] on span "Destination, HER" at bounding box center [419, 112] width 75 height 11
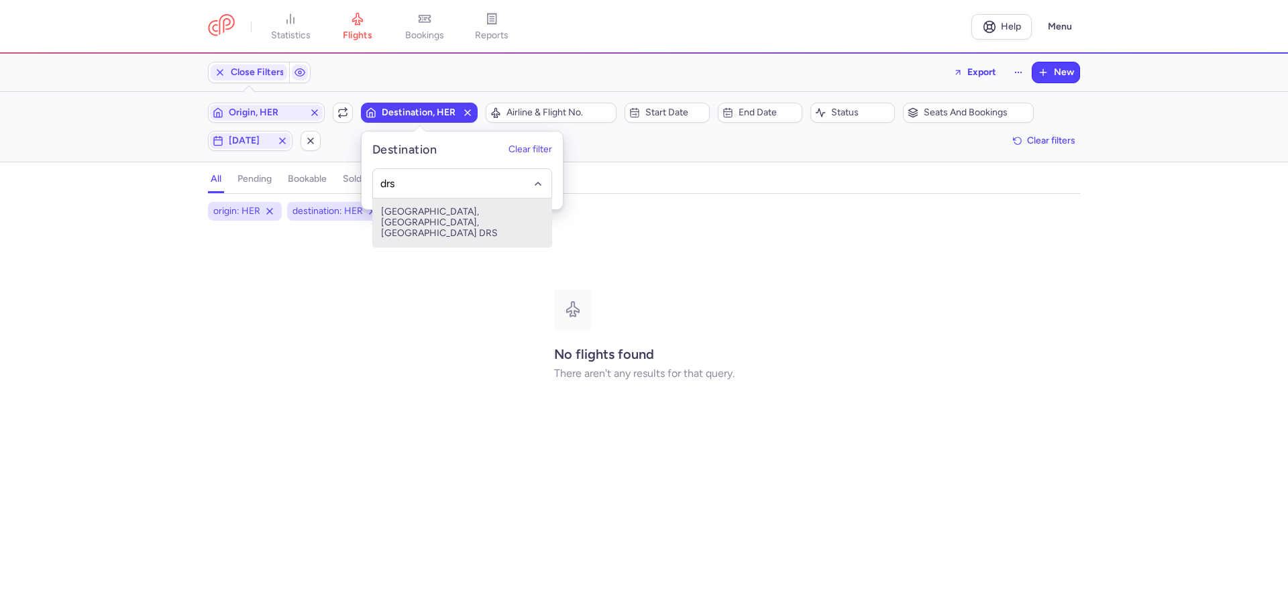
click at [445, 217] on span "[GEOGRAPHIC_DATA], [GEOGRAPHIC_DATA], [GEOGRAPHIC_DATA] DRS" at bounding box center [462, 223] width 178 height 48
type input "drs"
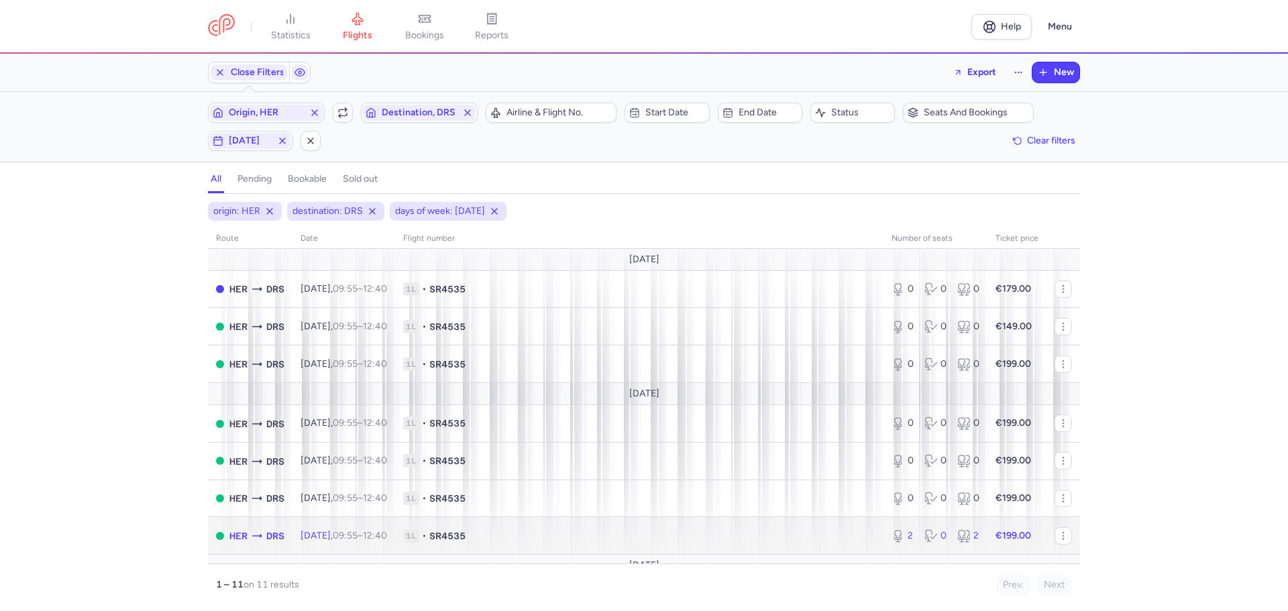
click at [570, 532] on span "1L • SR4535" at bounding box center [639, 535] width 472 height 13
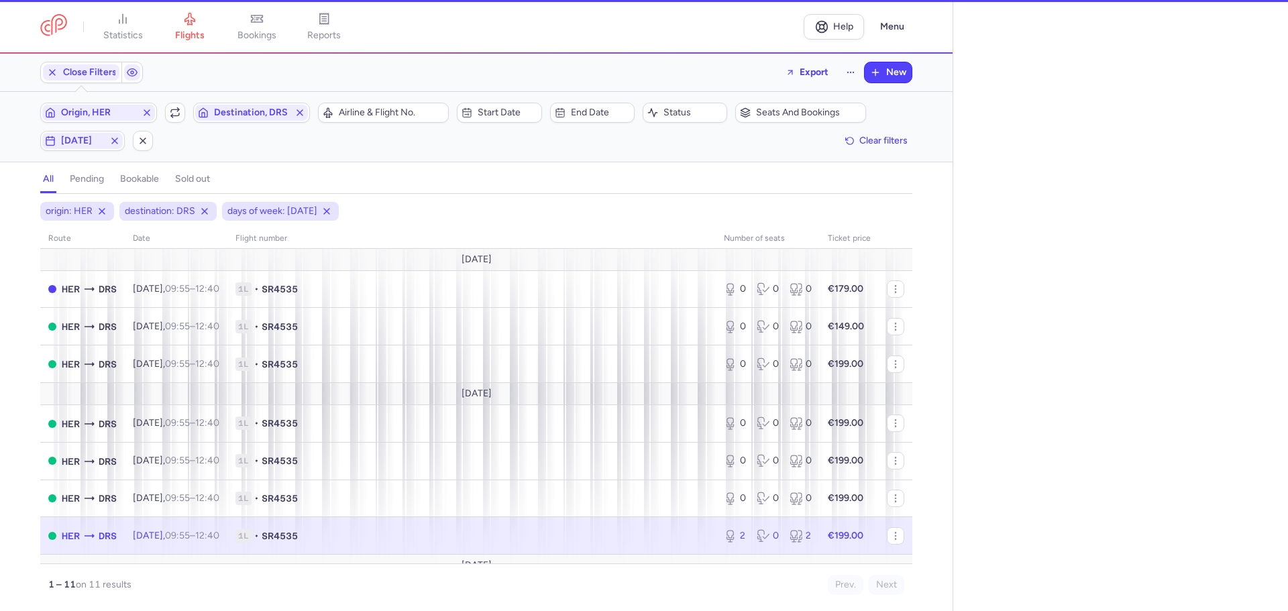
select select "days"
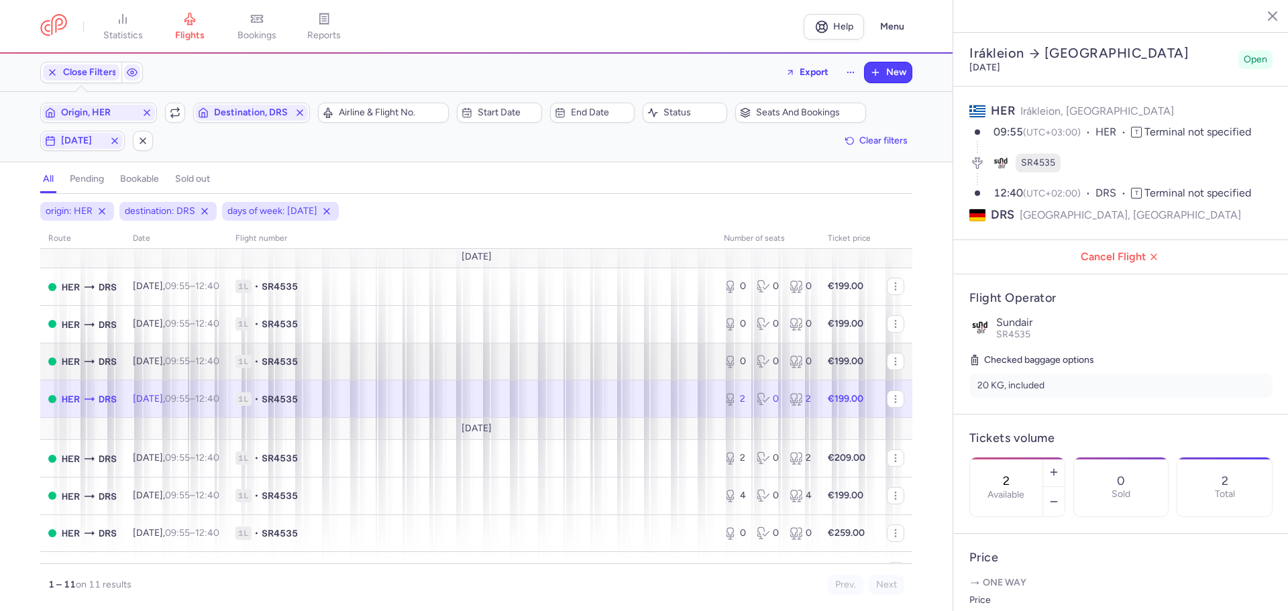
scroll to position [162, 0]
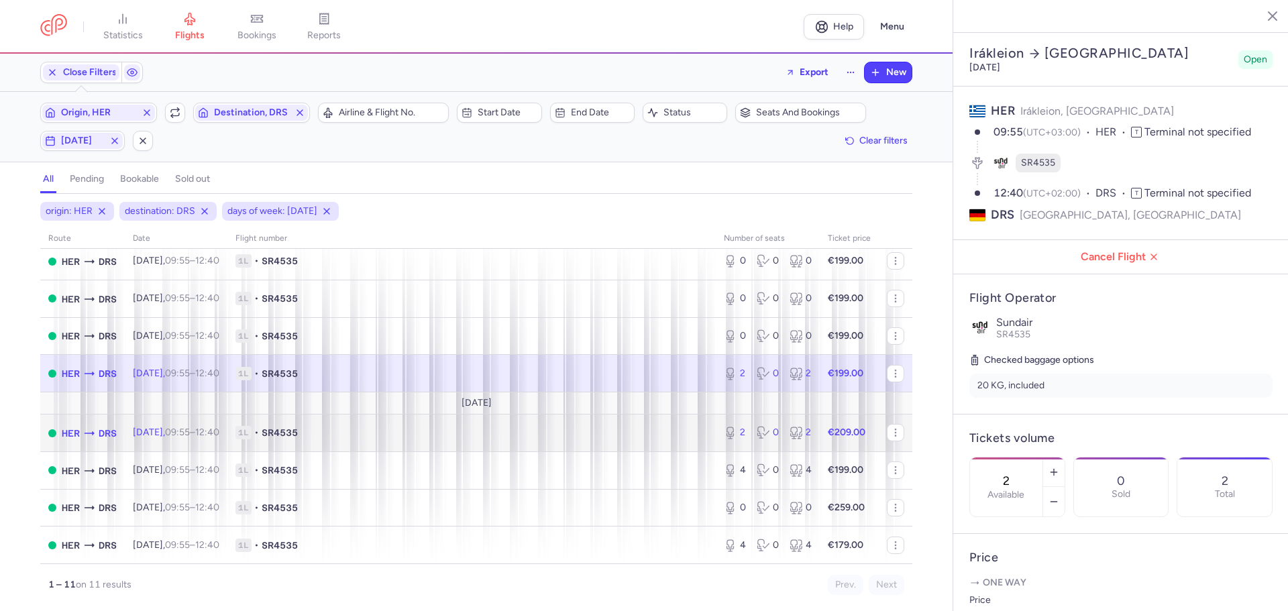
click at [449, 437] on span "1L • SR4535" at bounding box center [471, 432] width 472 height 13
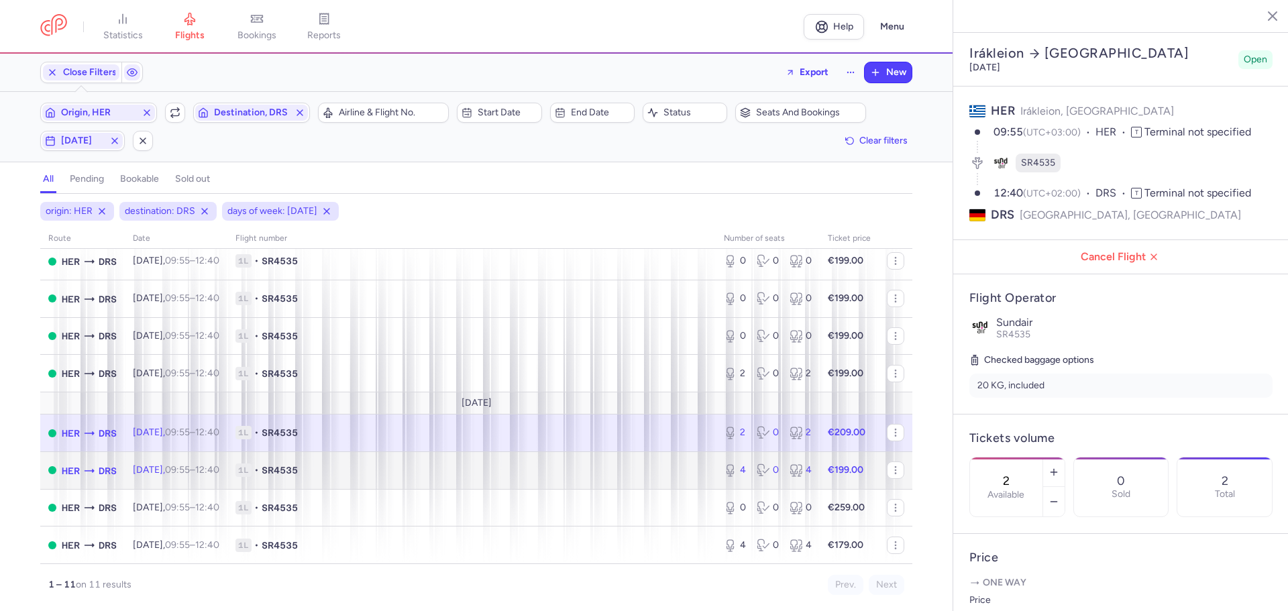
click at [442, 467] on span "1L • SR4535" at bounding box center [471, 469] width 472 height 13
type input "4"
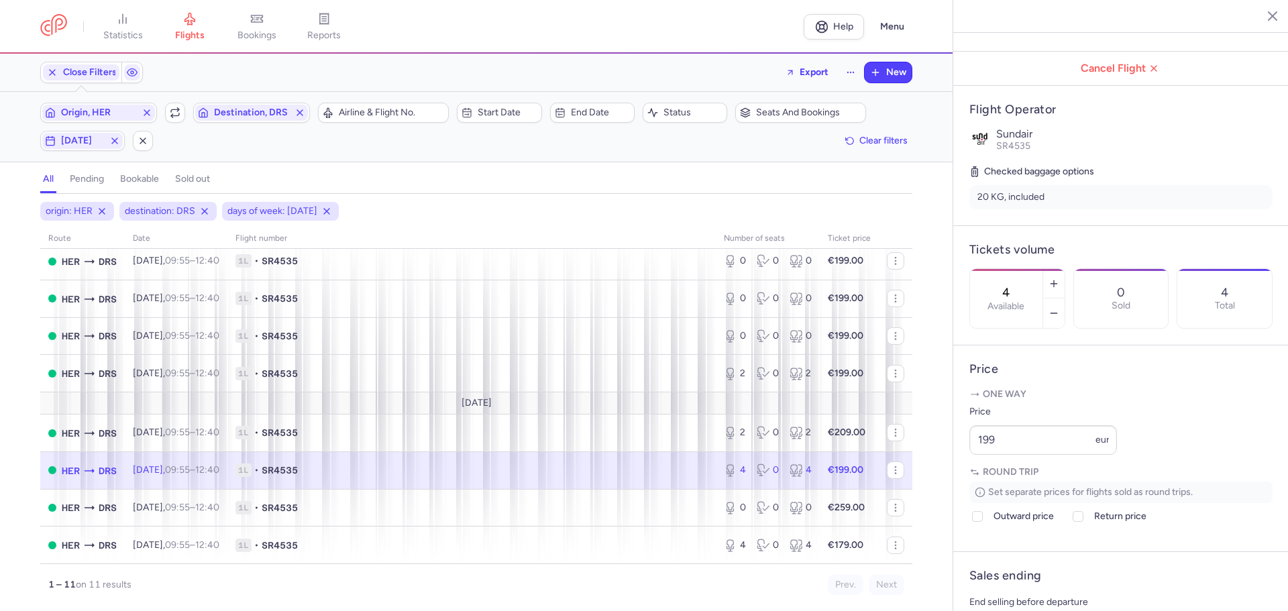
scroll to position [201, 0]
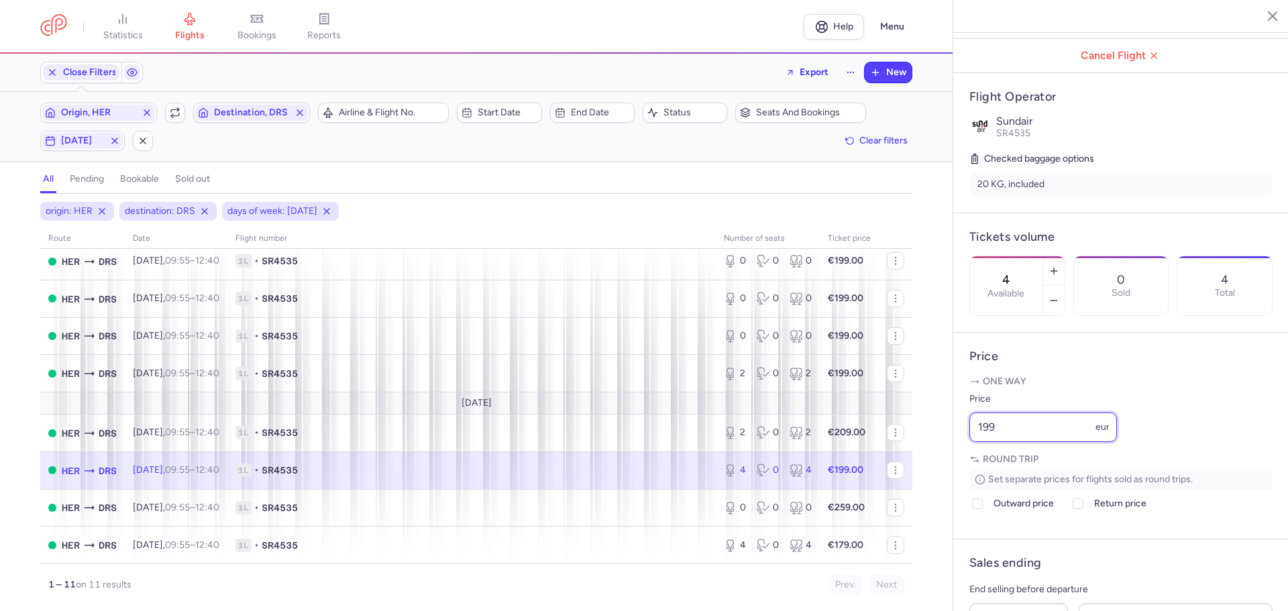
drag, startPoint x: 1028, startPoint y: 457, endPoint x: 938, endPoint y: 469, distance: 90.7
click at [938, 469] on div "statistics flights bookings reports Help Menu Close Filters Export New Filters …" at bounding box center [644, 305] width 1288 height 611
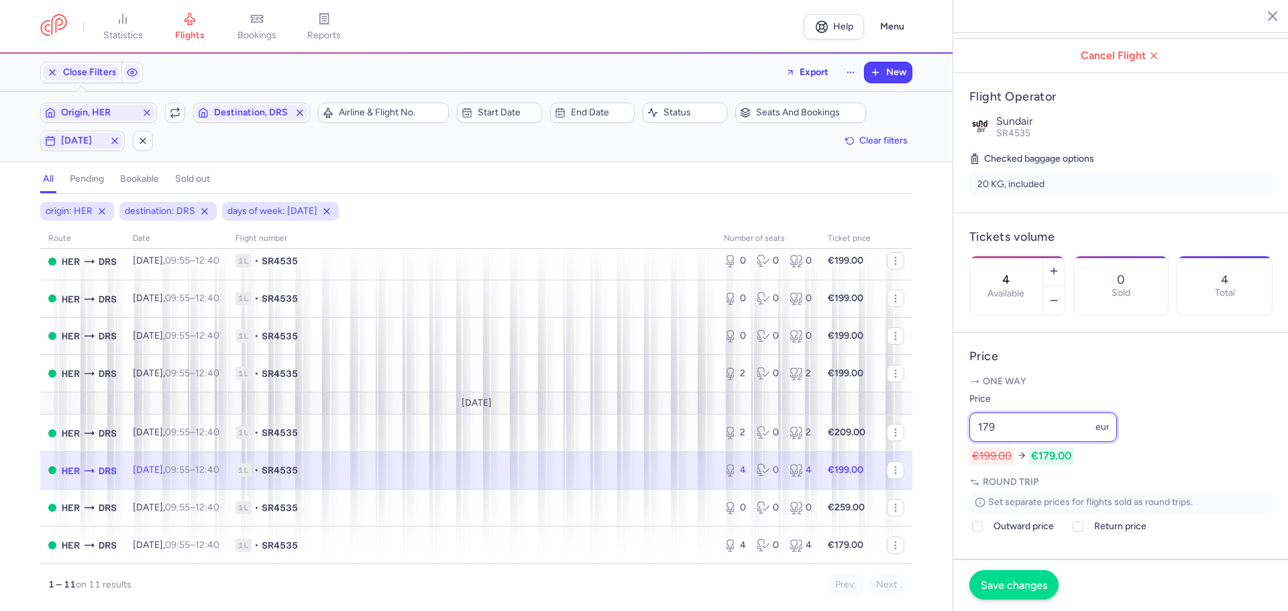
type input "179"
click at [1010, 583] on span "Save changes" at bounding box center [1013, 585] width 66 height 12
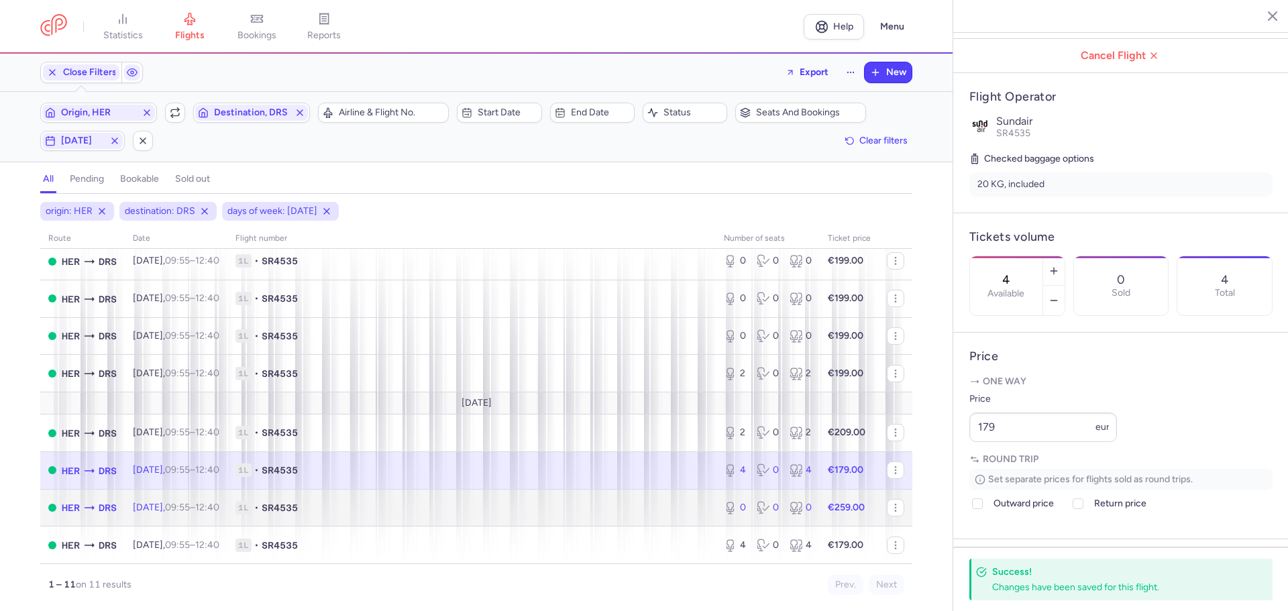
click at [420, 511] on span "1L • SR4535" at bounding box center [471, 507] width 472 height 13
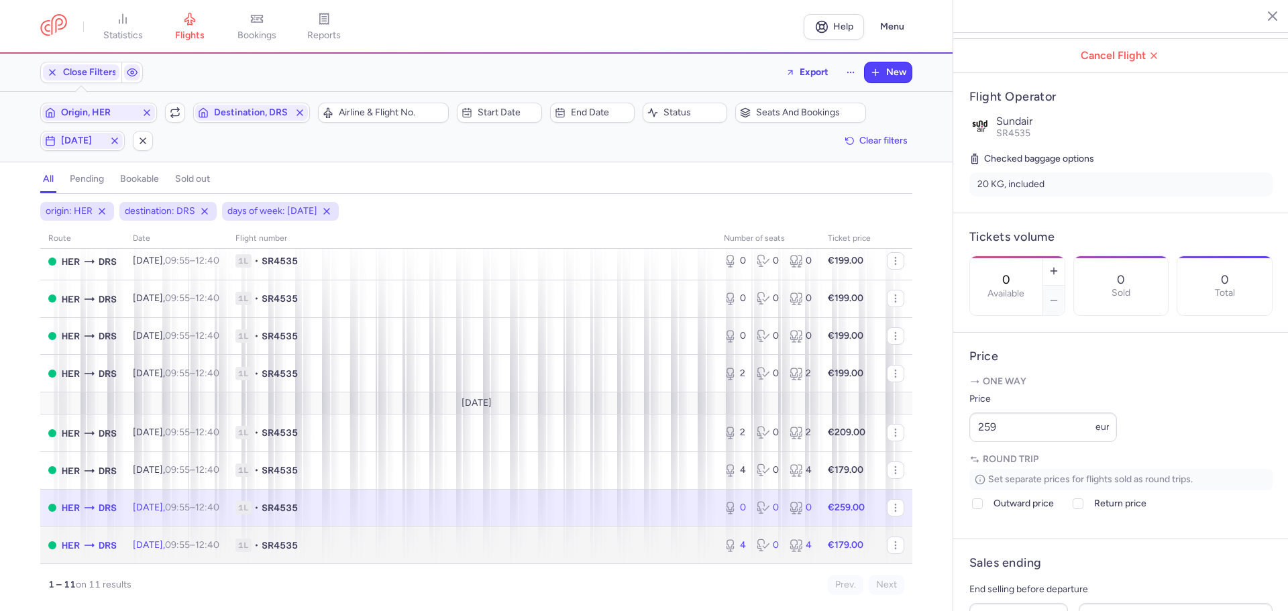
click at [423, 544] on span "1L • SR4535" at bounding box center [471, 544] width 472 height 13
type input "4"
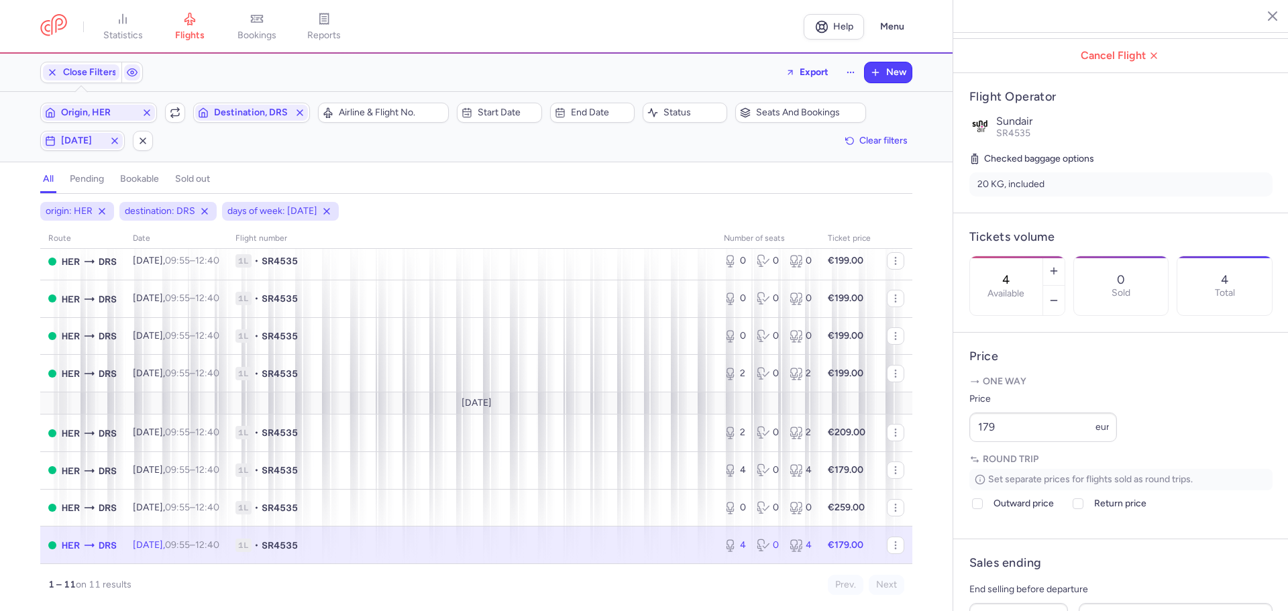
click at [819, 537] on td "1L • SR4535" at bounding box center [848, 544] width 59 height 37
click at [433, 546] on span "1L • SR4535" at bounding box center [471, 544] width 472 height 13
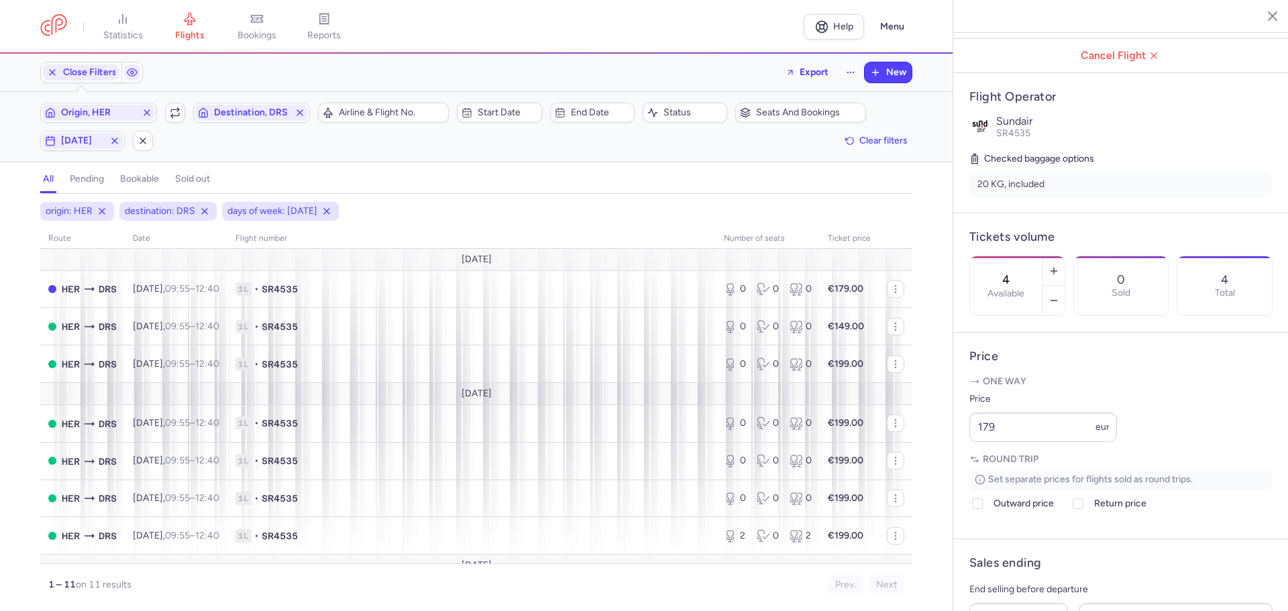
click at [1258, 14] on icon "button" at bounding box center [1261, 15] width 13 height 13
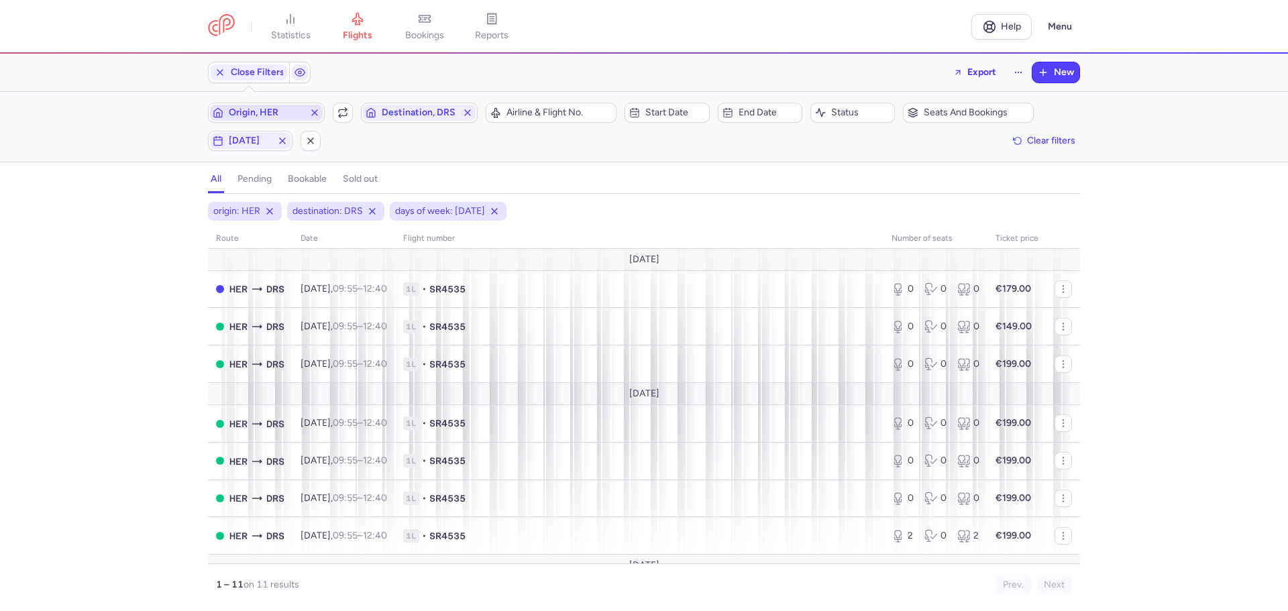
click at [281, 113] on span "Origin, HER" at bounding box center [266, 112] width 75 height 11
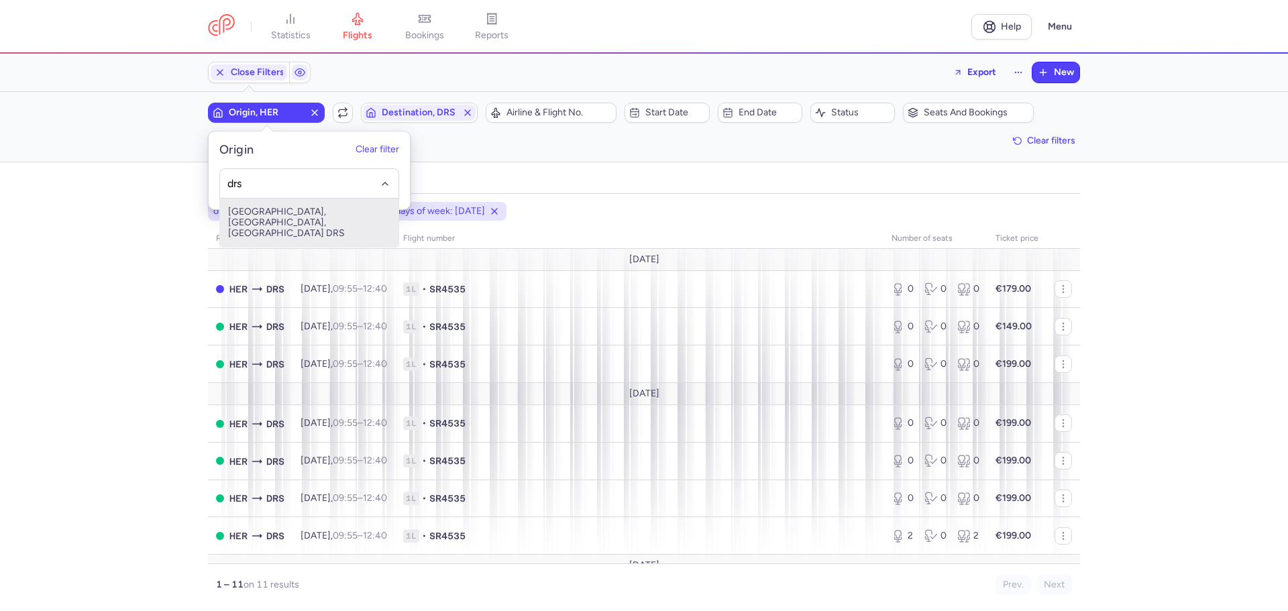
drag, startPoint x: 282, startPoint y: 213, endPoint x: 340, endPoint y: 166, distance: 74.9
click at [283, 213] on span "[GEOGRAPHIC_DATA], [GEOGRAPHIC_DATA], [GEOGRAPHIC_DATA] DRS" at bounding box center [309, 223] width 178 height 48
type input "drs"
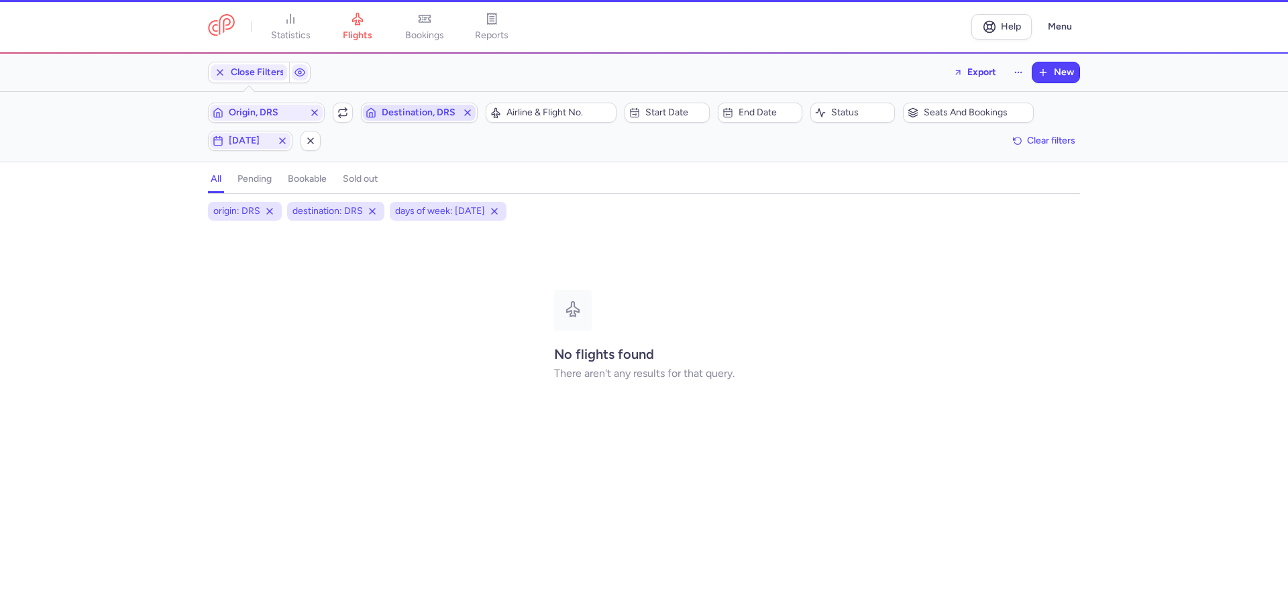
click at [419, 106] on span "Destination, DRS" at bounding box center [419, 113] width 113 height 16
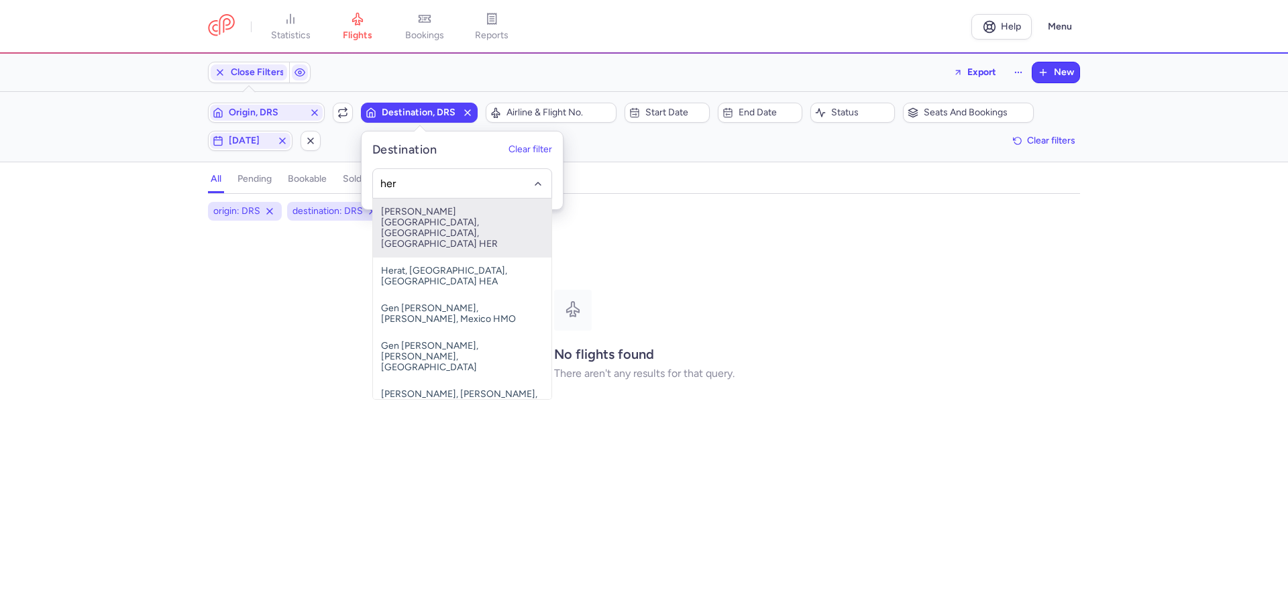
click at [427, 219] on span "[PERSON_NAME][GEOGRAPHIC_DATA], [GEOGRAPHIC_DATA], [GEOGRAPHIC_DATA] HER" at bounding box center [462, 228] width 178 height 59
type input "her"
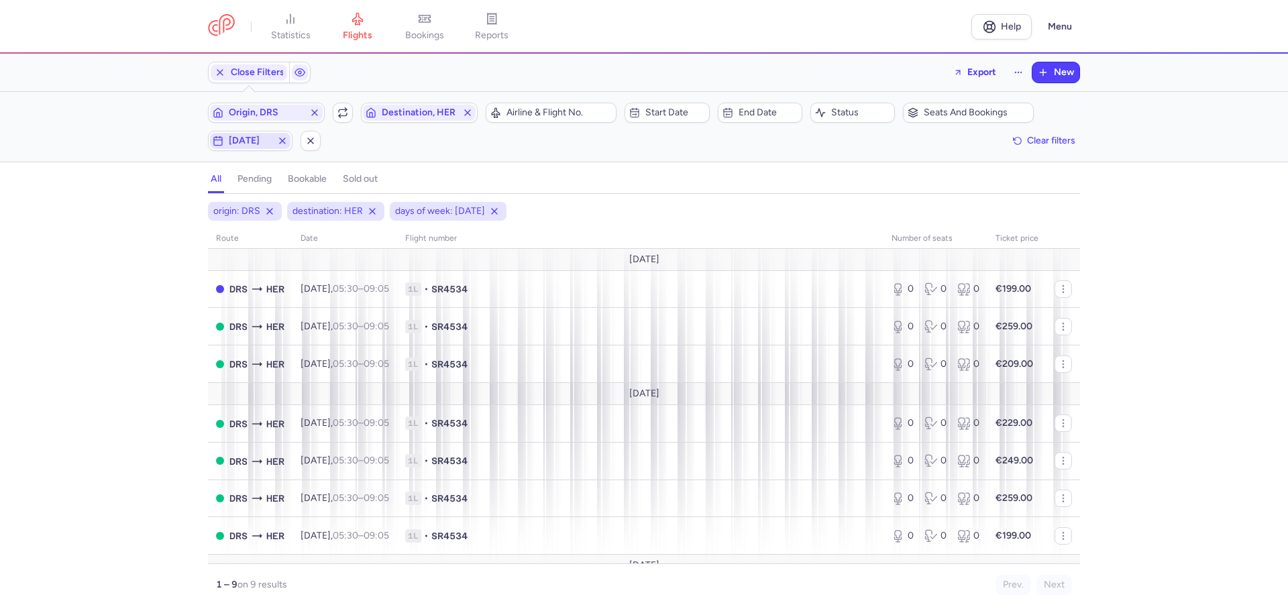
click at [243, 144] on span "[DATE]" at bounding box center [250, 140] width 43 height 11
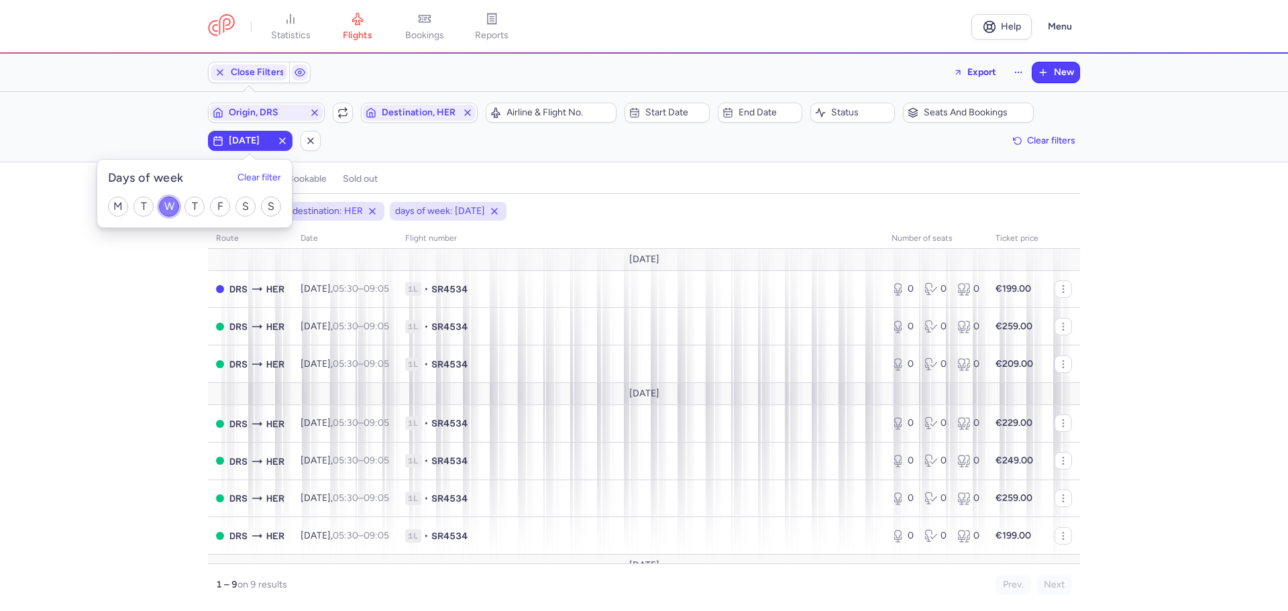
click at [168, 205] on input "W" at bounding box center [169, 206] width 20 height 20
checkbox input "false"
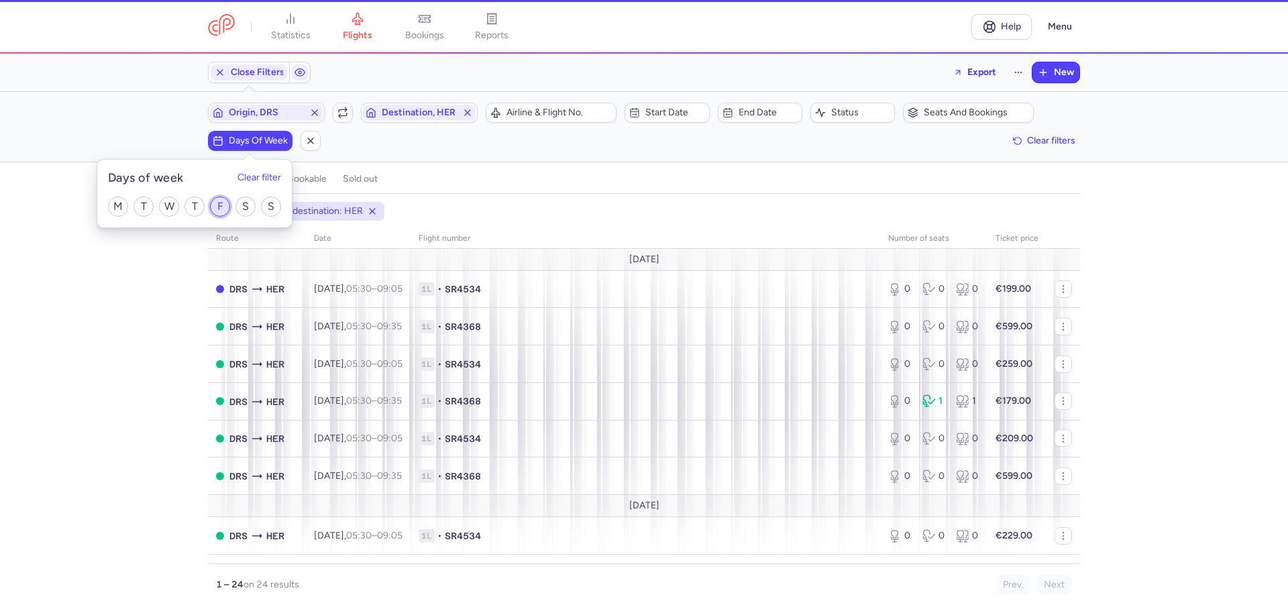
click at [216, 205] on input "F" at bounding box center [220, 206] width 20 height 20
checkbox input "true"
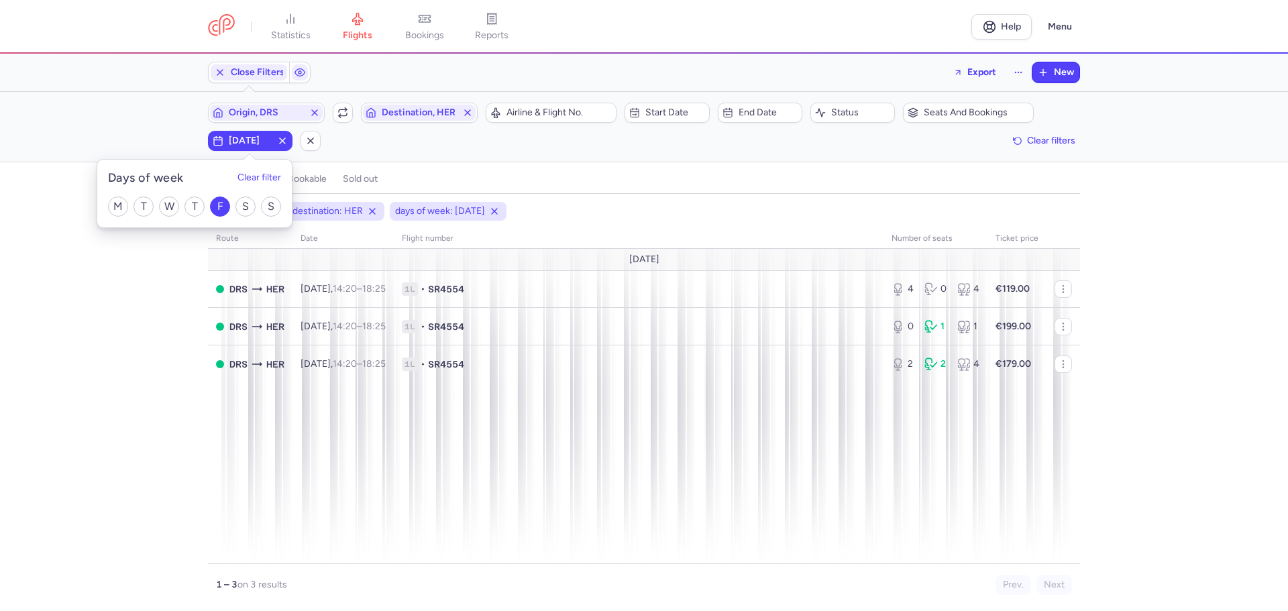
click at [133, 333] on div "origin: DRS destination: HER days of week: [DATE] route date Flight number numb…" at bounding box center [644, 406] width 1288 height 409
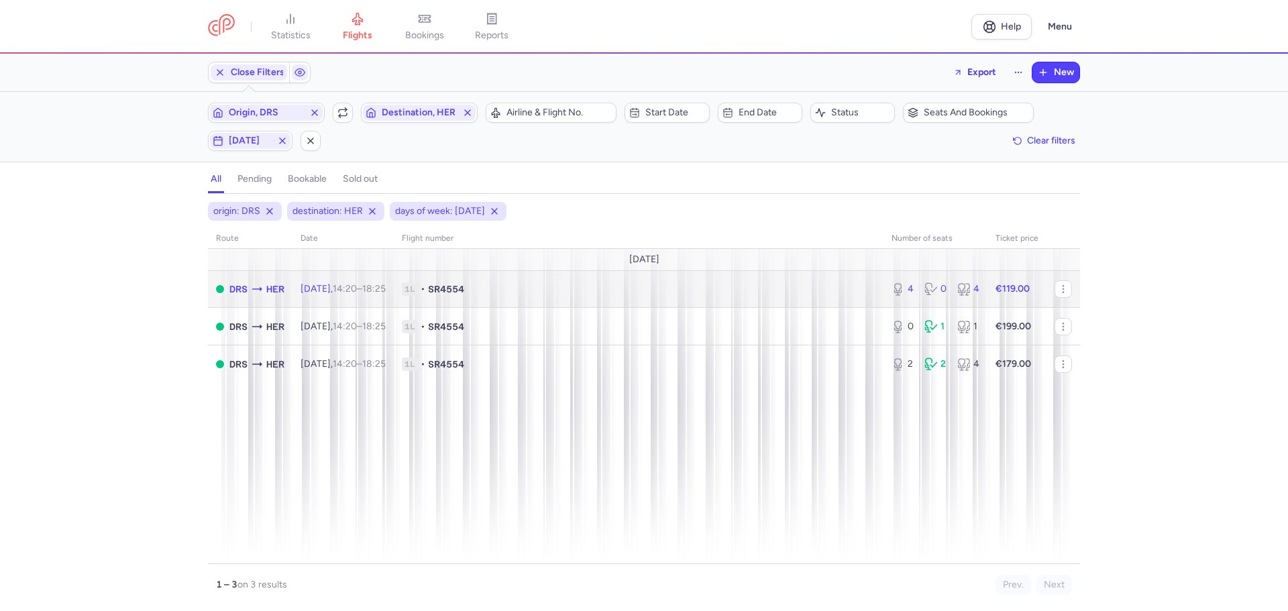
click at [386, 292] on time "18:25 +0" at bounding box center [373, 288] width 23 height 11
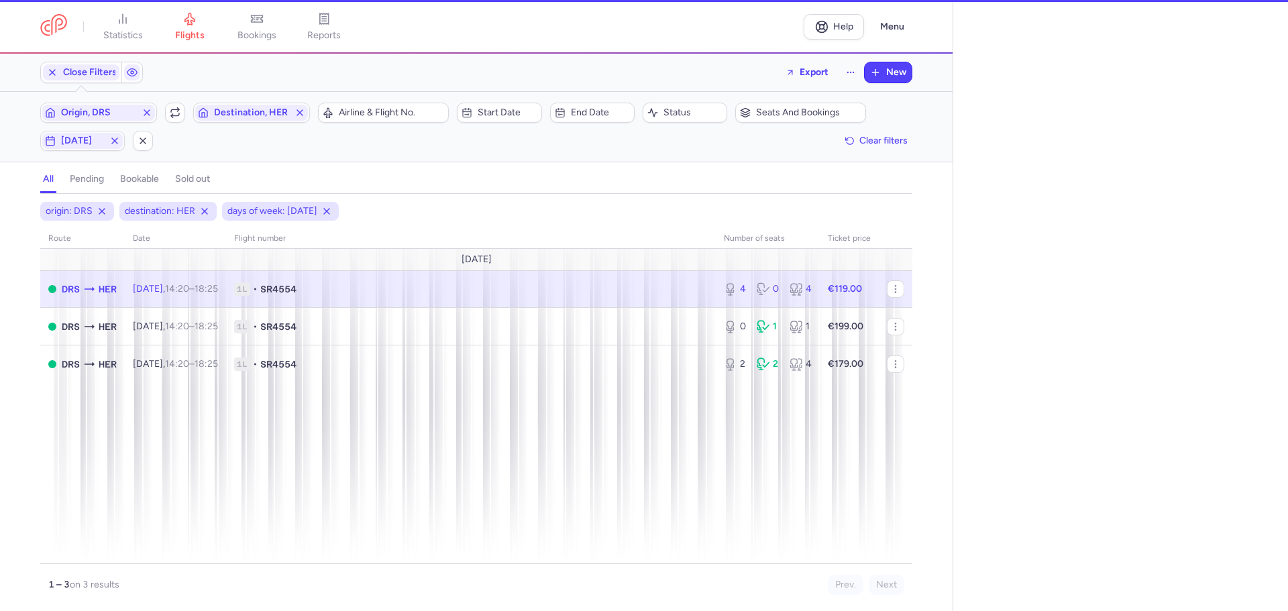
select select "days"
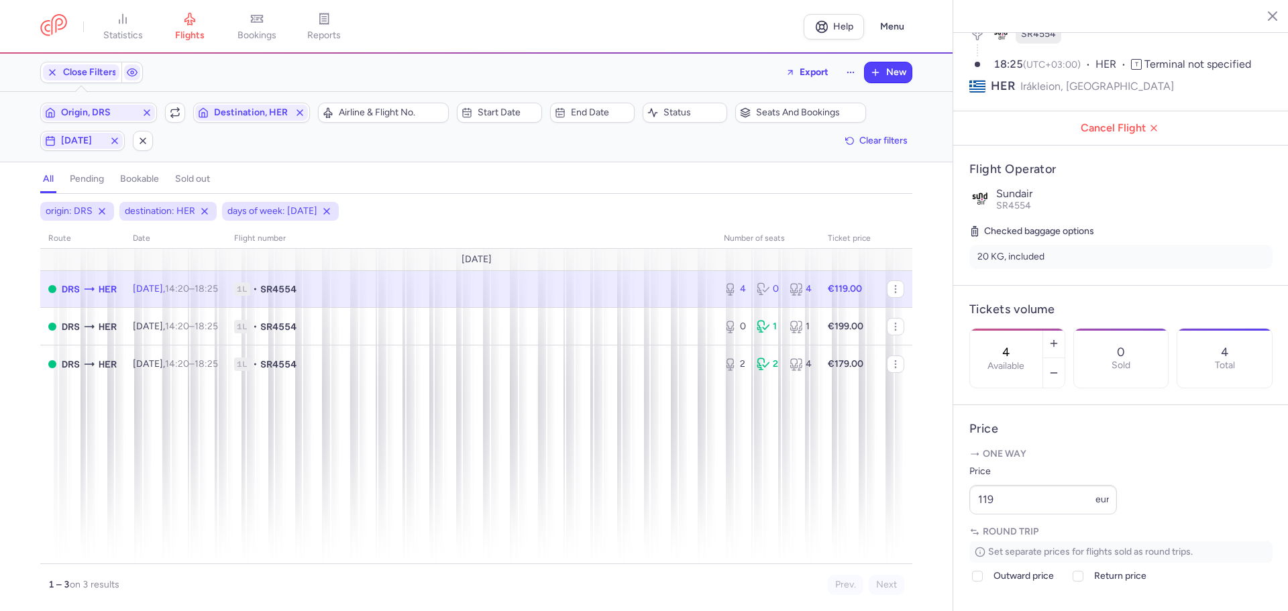
scroll to position [134, 0]
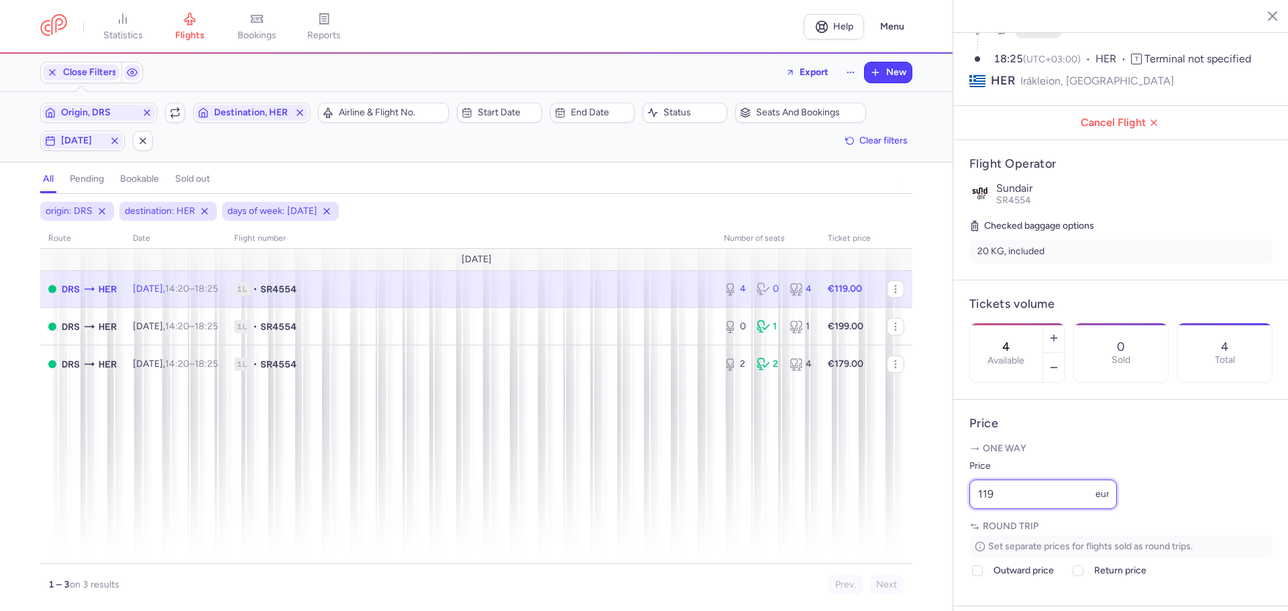
drag, startPoint x: 1019, startPoint y: 529, endPoint x: 942, endPoint y: 529, distance: 77.1
click at [941, 529] on div "statistics flights bookings reports Help Menu Close Filters Export New Filters …" at bounding box center [644, 305] width 1288 height 611
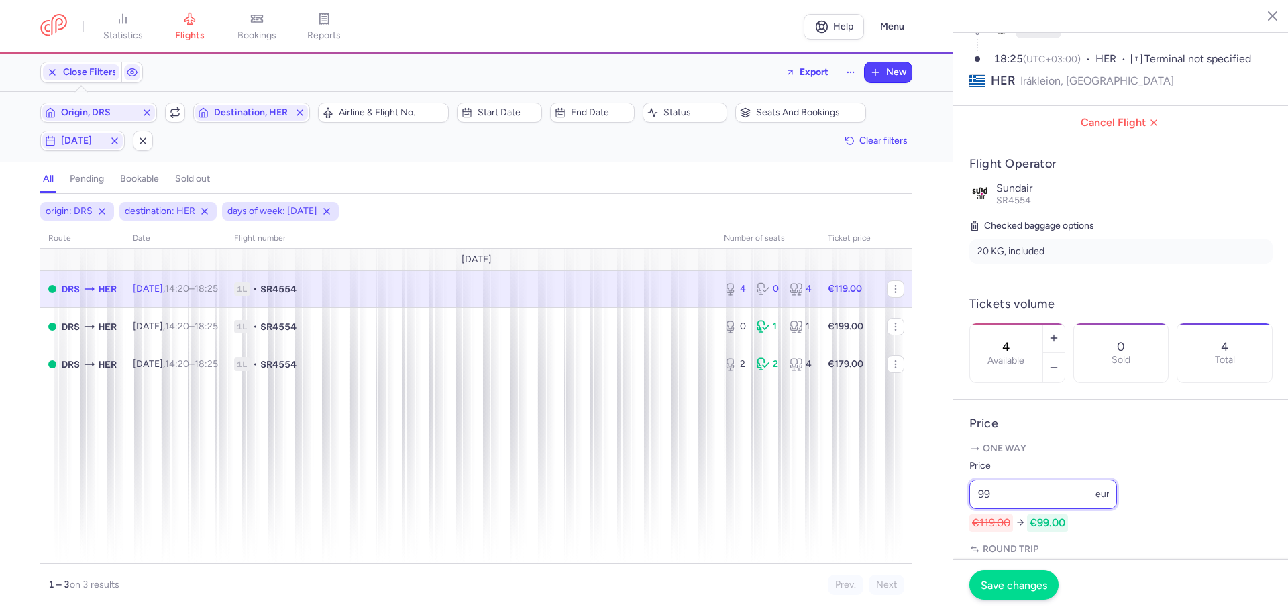
type input "99"
click at [998, 593] on button "Save changes" at bounding box center [1013, 585] width 89 height 30
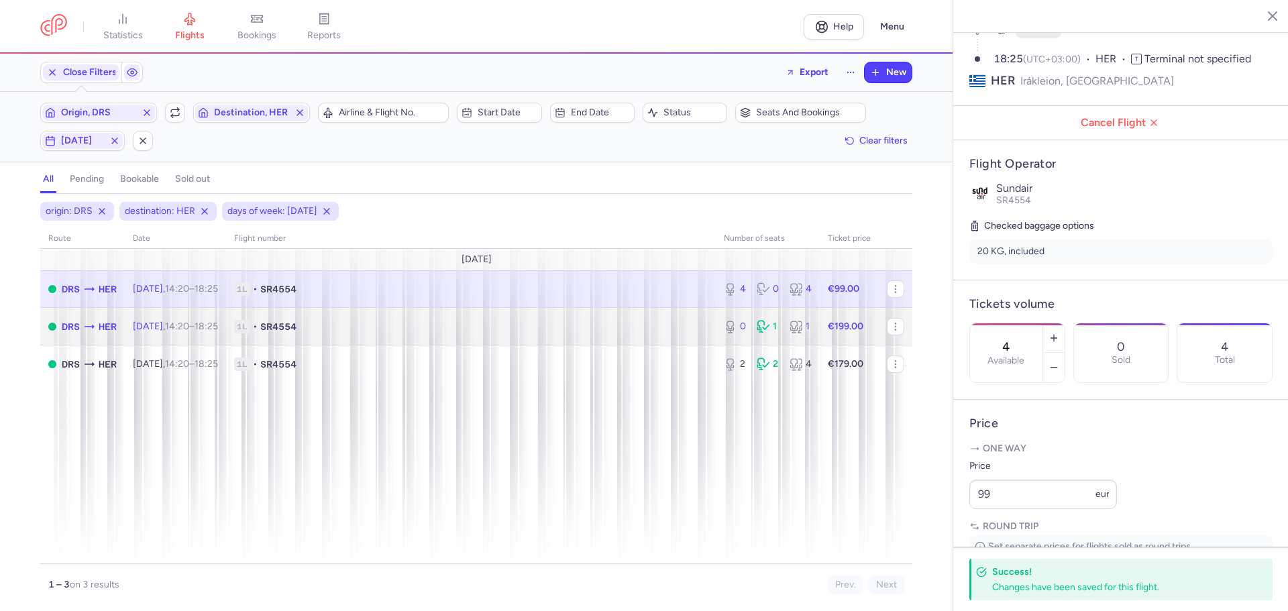
click at [347, 324] on span "1L • SR4554" at bounding box center [470, 326] width 473 height 13
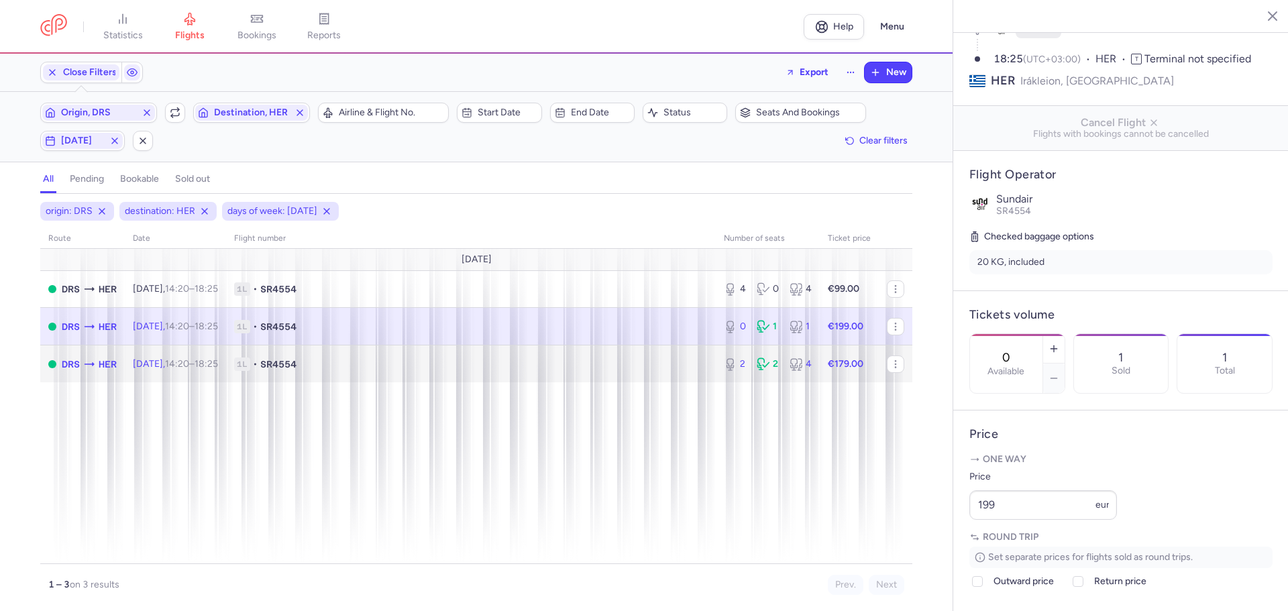
click at [355, 369] on span "1L • SR4554" at bounding box center [470, 363] width 473 height 13
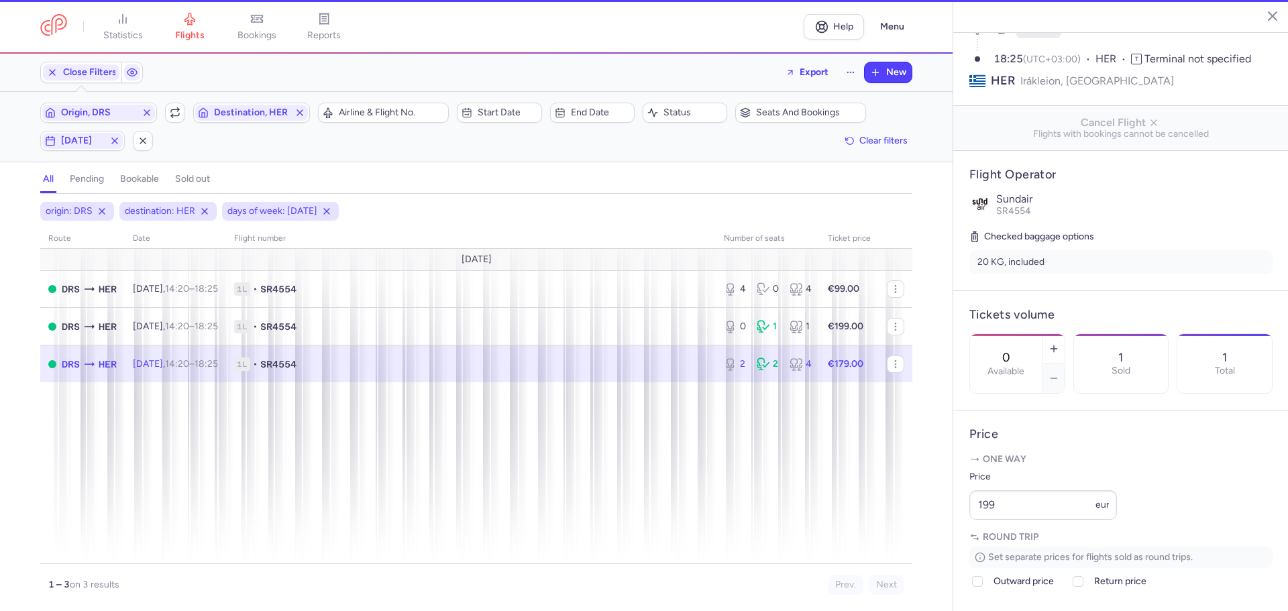
type input "2"
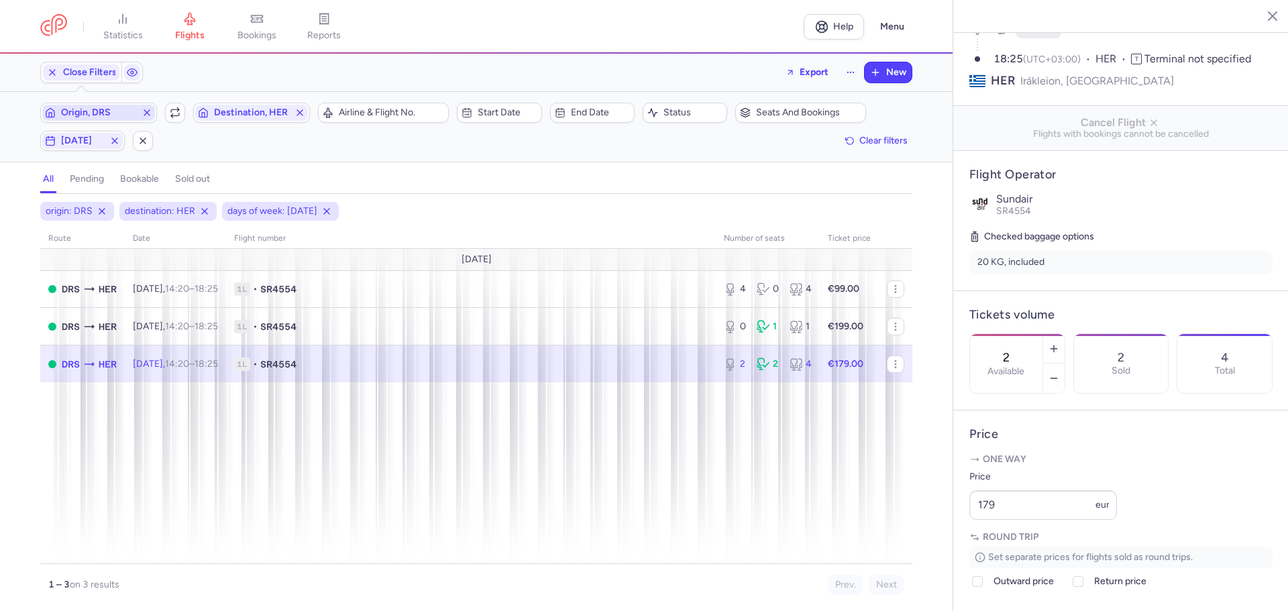
click at [115, 114] on span "Origin, DRS" at bounding box center [98, 112] width 75 height 11
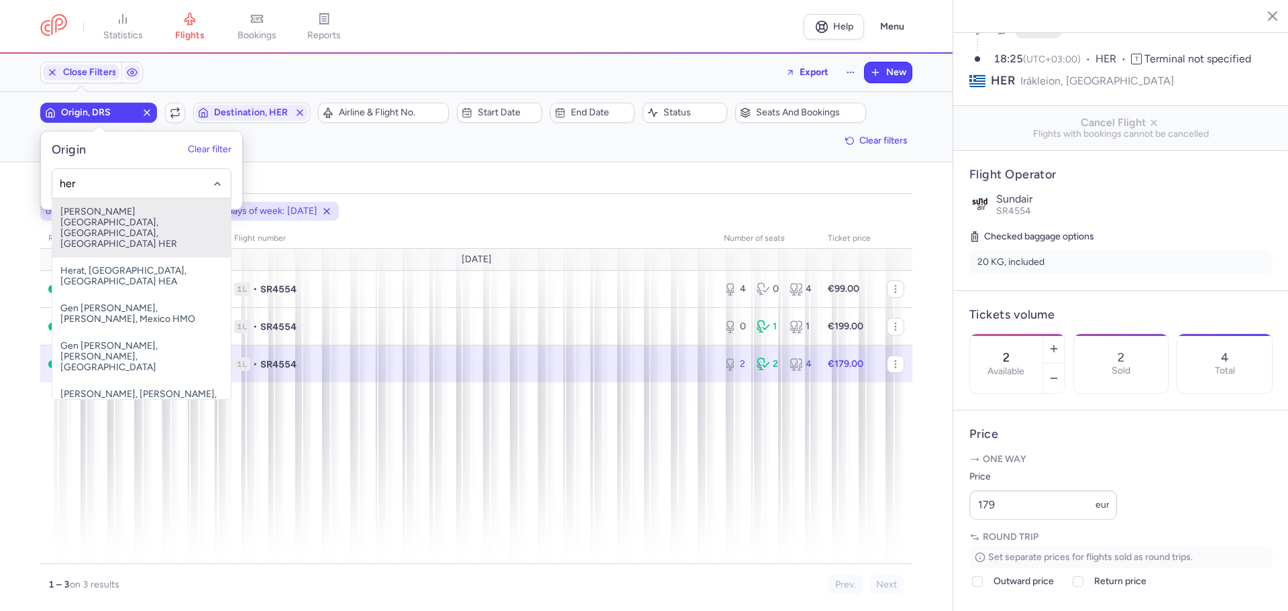
click at [124, 219] on span "[PERSON_NAME][GEOGRAPHIC_DATA], [GEOGRAPHIC_DATA], [GEOGRAPHIC_DATA] HER" at bounding box center [141, 228] width 178 height 59
type input "her"
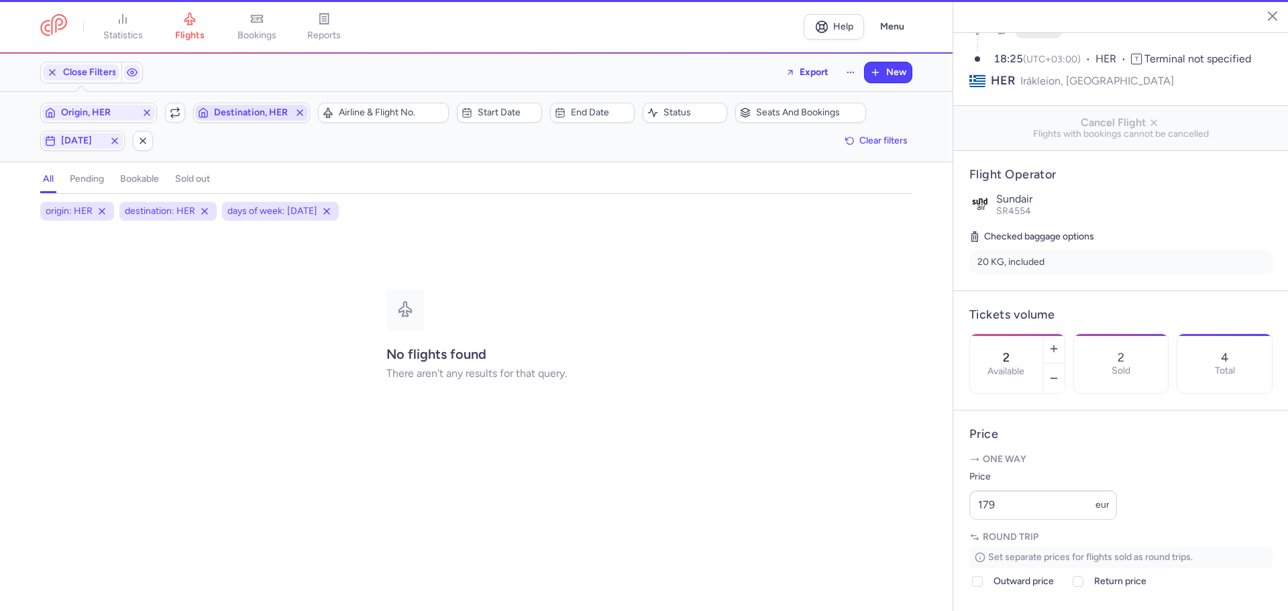
click at [247, 113] on span "Destination, HER" at bounding box center [251, 112] width 75 height 11
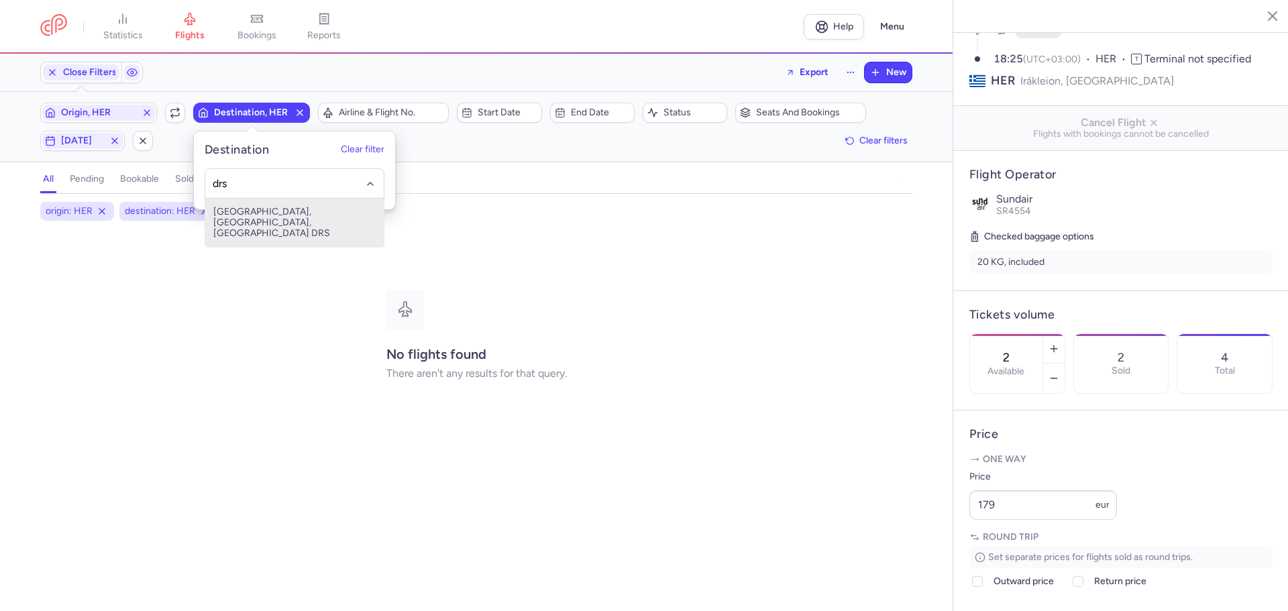
click at [246, 217] on span "[GEOGRAPHIC_DATA], [GEOGRAPHIC_DATA], [GEOGRAPHIC_DATA] DRS" at bounding box center [294, 223] width 178 height 48
type input "drs"
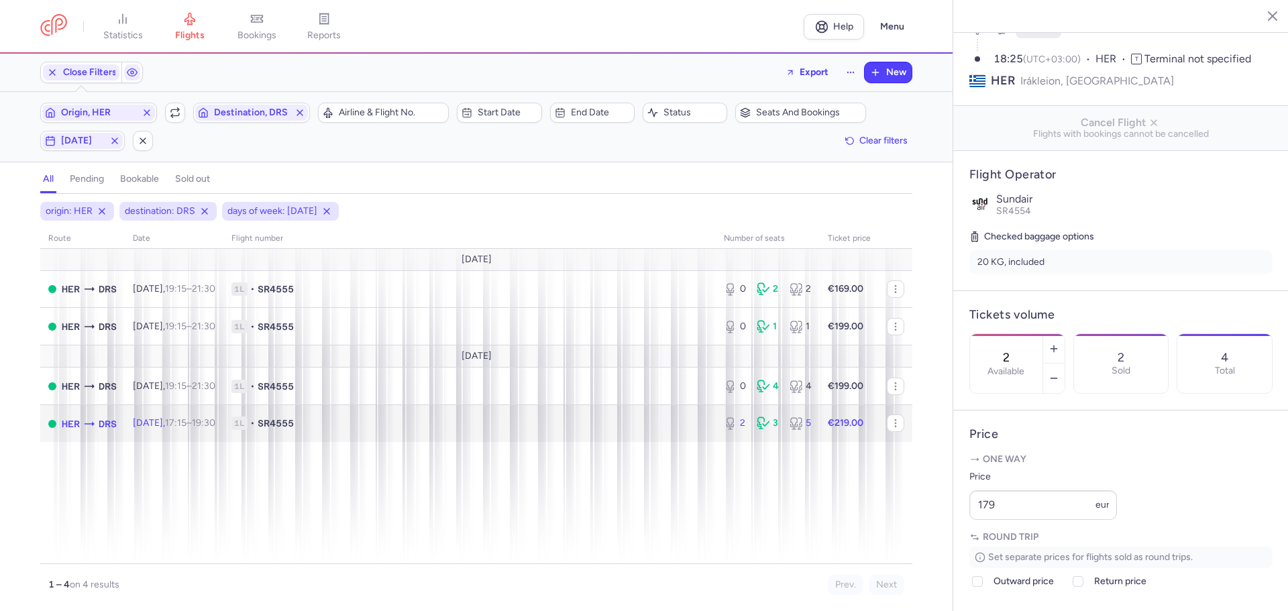
click at [412, 422] on span "1L • SR4555" at bounding box center [469, 422] width 476 height 13
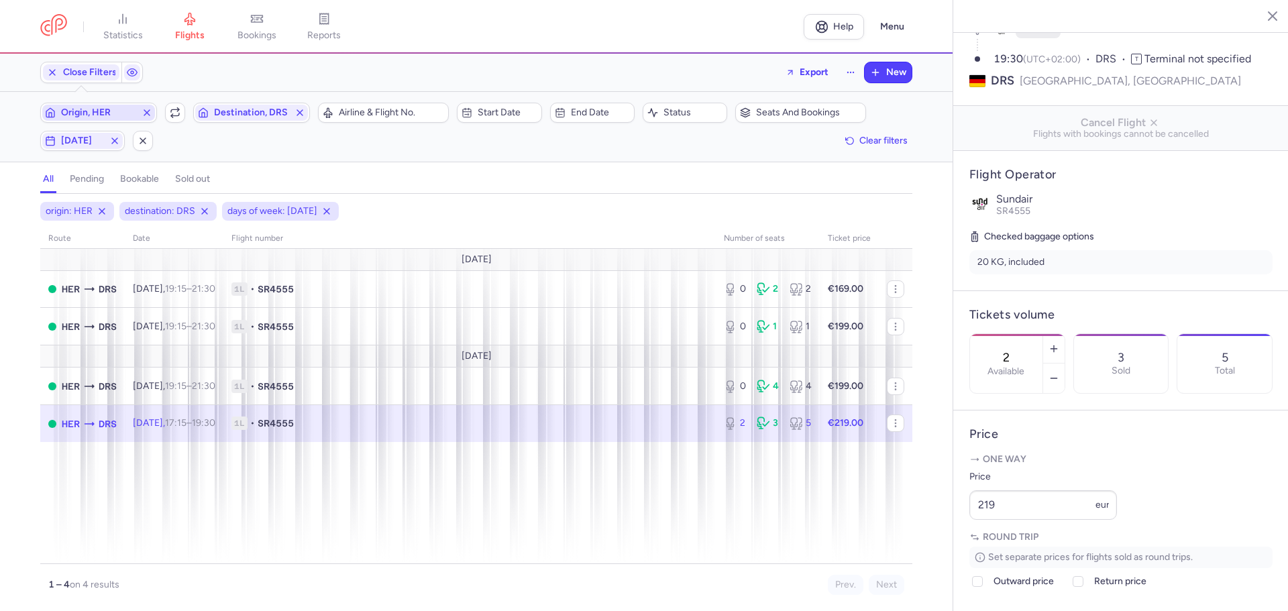
click at [87, 111] on span "Origin, HER" at bounding box center [98, 112] width 75 height 11
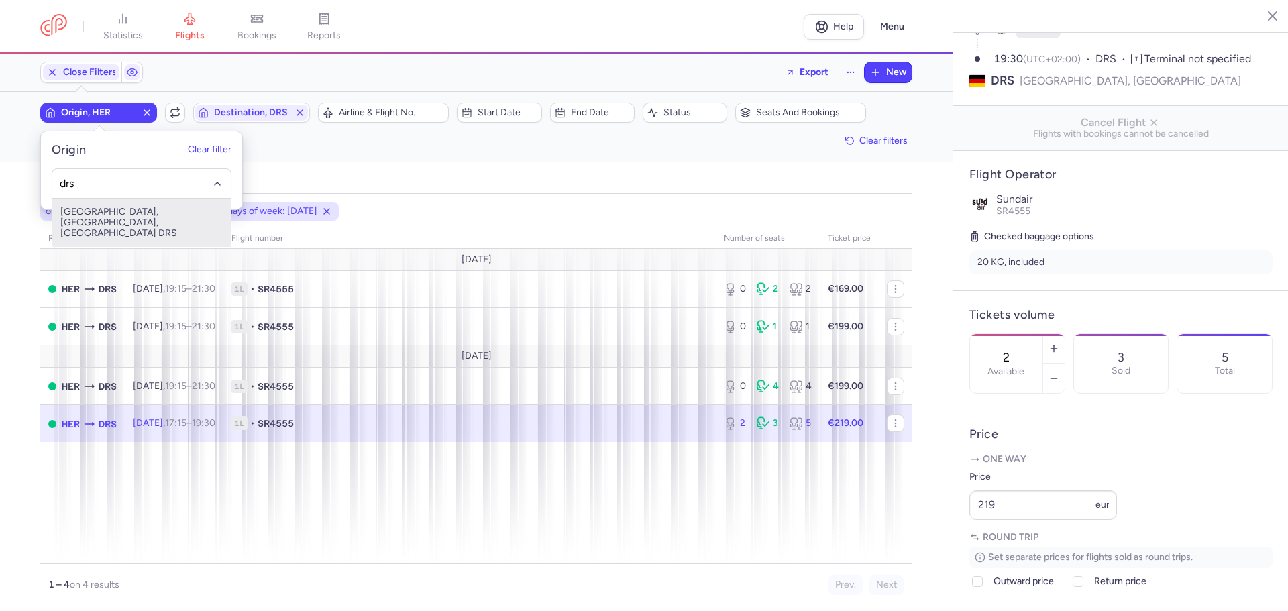
click at [127, 221] on span "[GEOGRAPHIC_DATA], [GEOGRAPHIC_DATA], [GEOGRAPHIC_DATA] DRS" at bounding box center [141, 223] width 178 height 48
type input "drs"
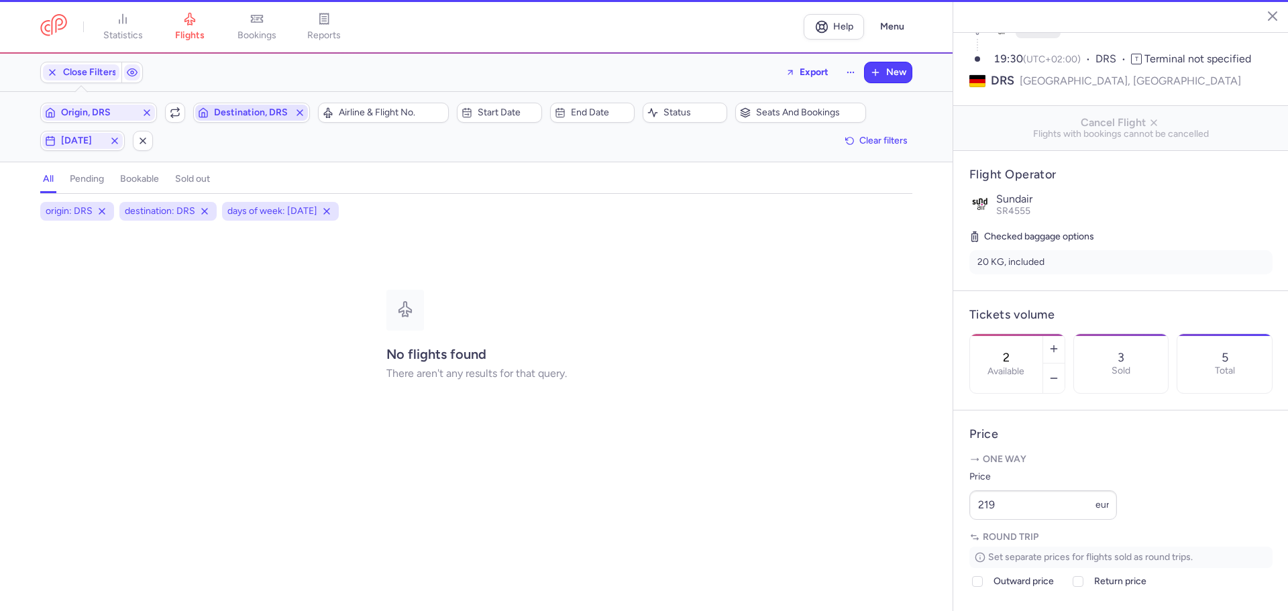
click at [247, 113] on span "Destination, DRS" at bounding box center [251, 112] width 75 height 11
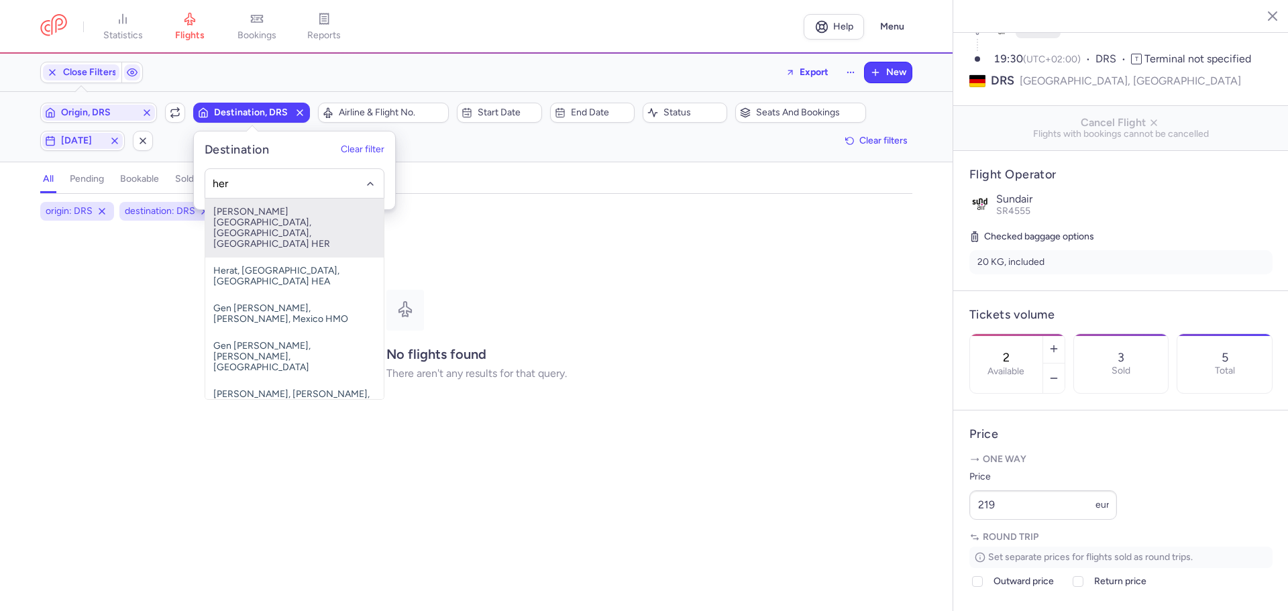
click at [230, 221] on span "[PERSON_NAME][GEOGRAPHIC_DATA], [GEOGRAPHIC_DATA], [GEOGRAPHIC_DATA] HER" at bounding box center [294, 228] width 178 height 59
type input "her"
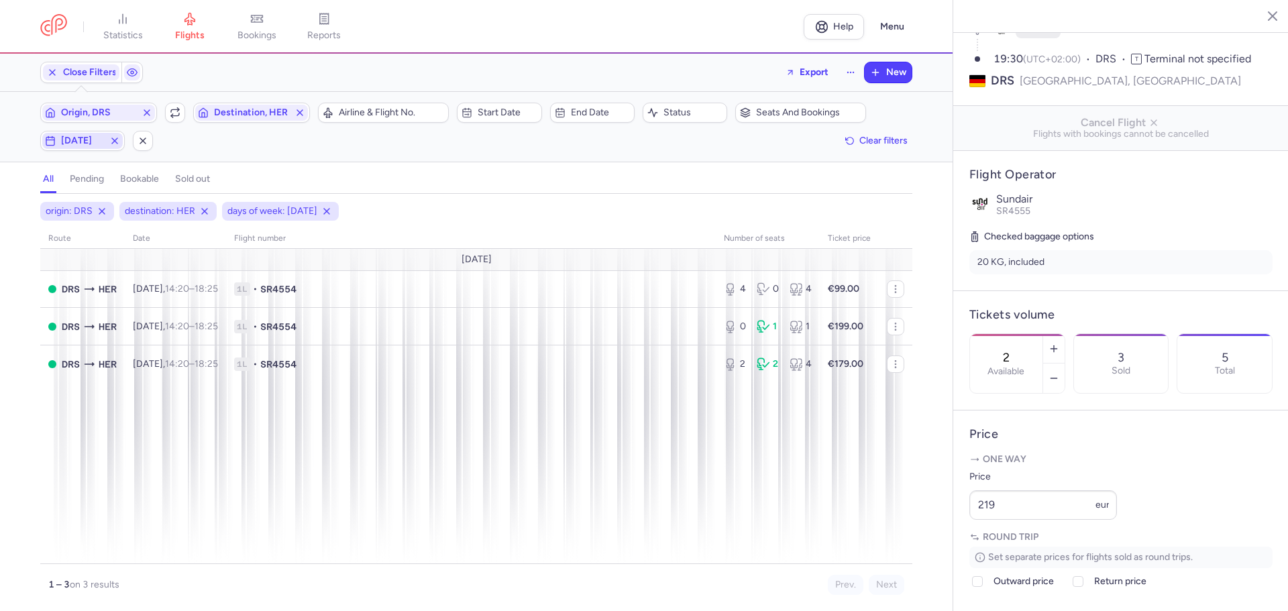
click at [72, 145] on span "[DATE]" at bounding box center [82, 140] width 43 height 11
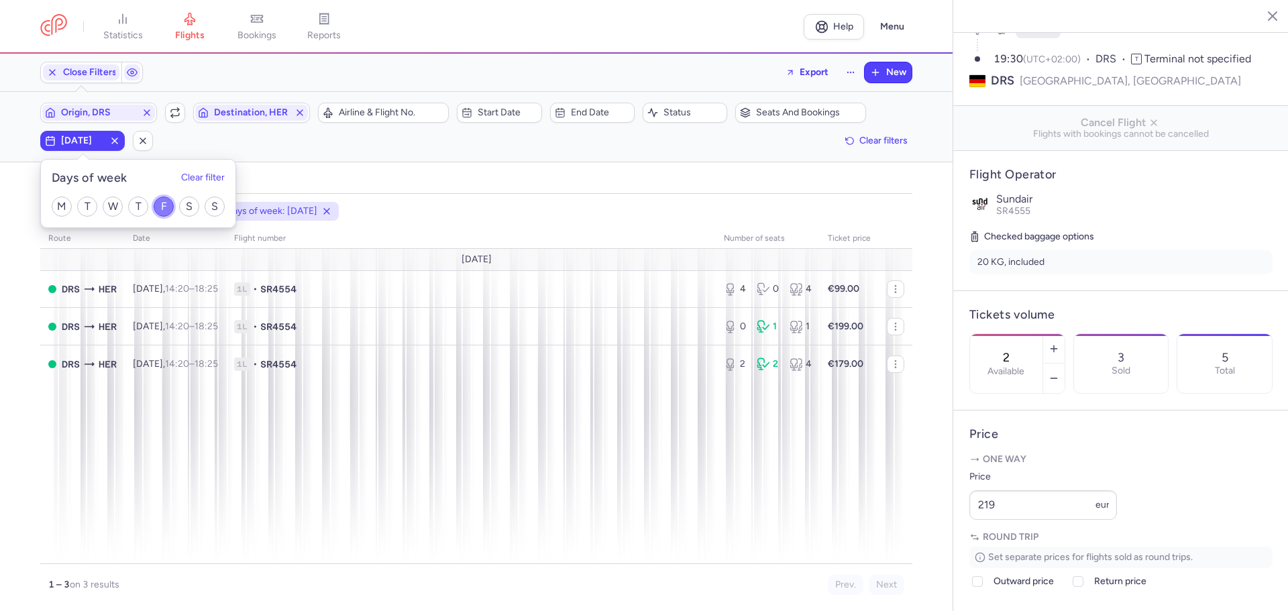
click at [166, 204] on input "F" at bounding box center [164, 206] width 20 height 20
checkbox input "false"
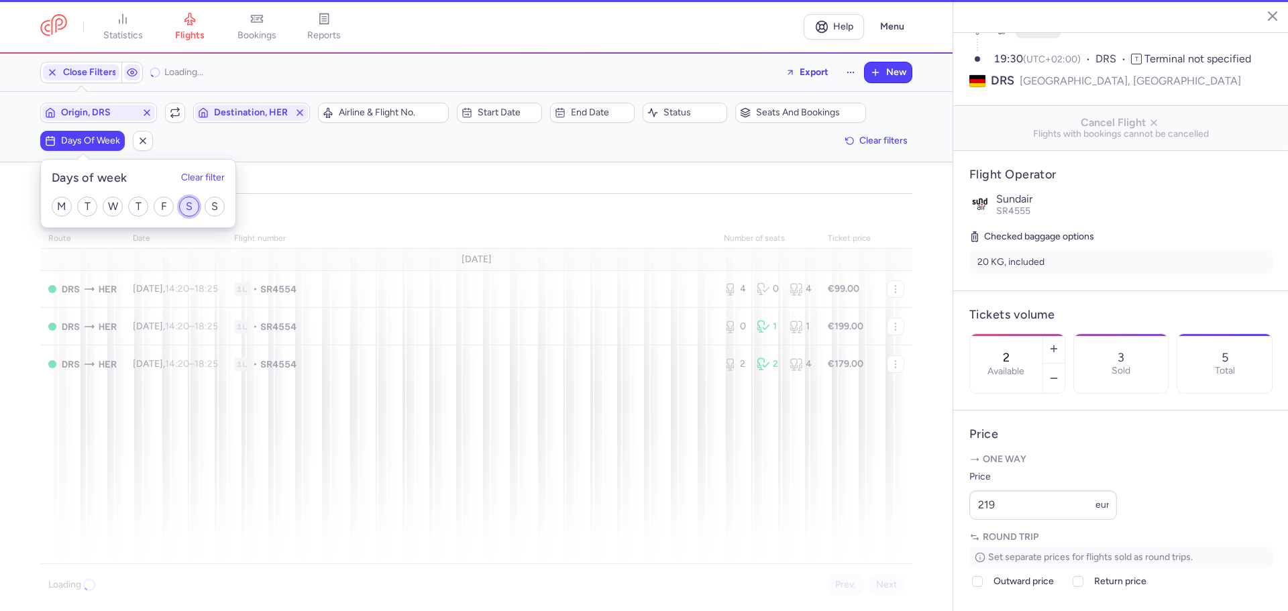
click at [191, 204] on input "S" at bounding box center [189, 206] width 20 height 20
checkbox input "true"
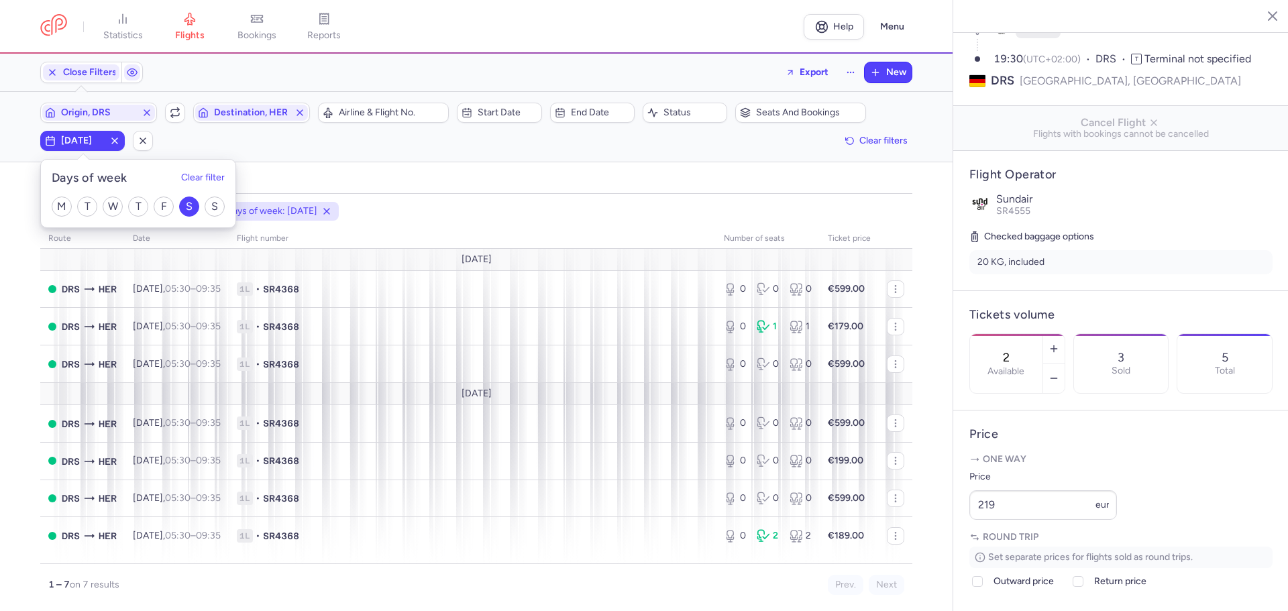
click at [461, 209] on div "origin: DRS destination: HER days of week: [DATE]" at bounding box center [476, 211] width 877 height 24
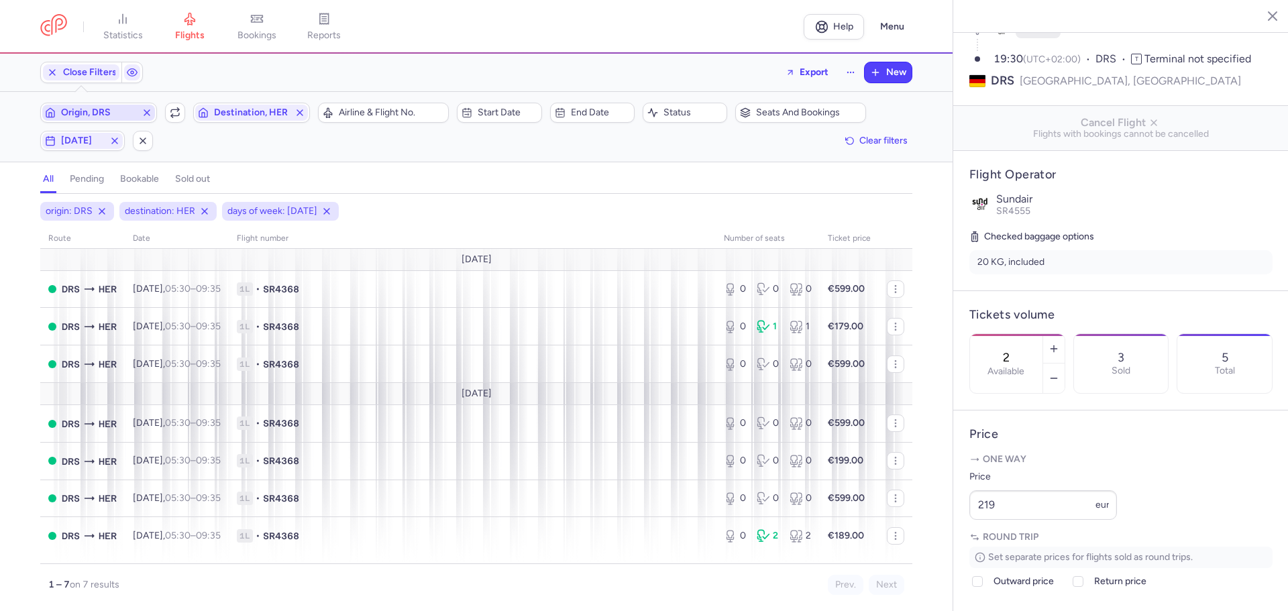
click at [121, 111] on span "Origin, DRS" at bounding box center [98, 112] width 75 height 11
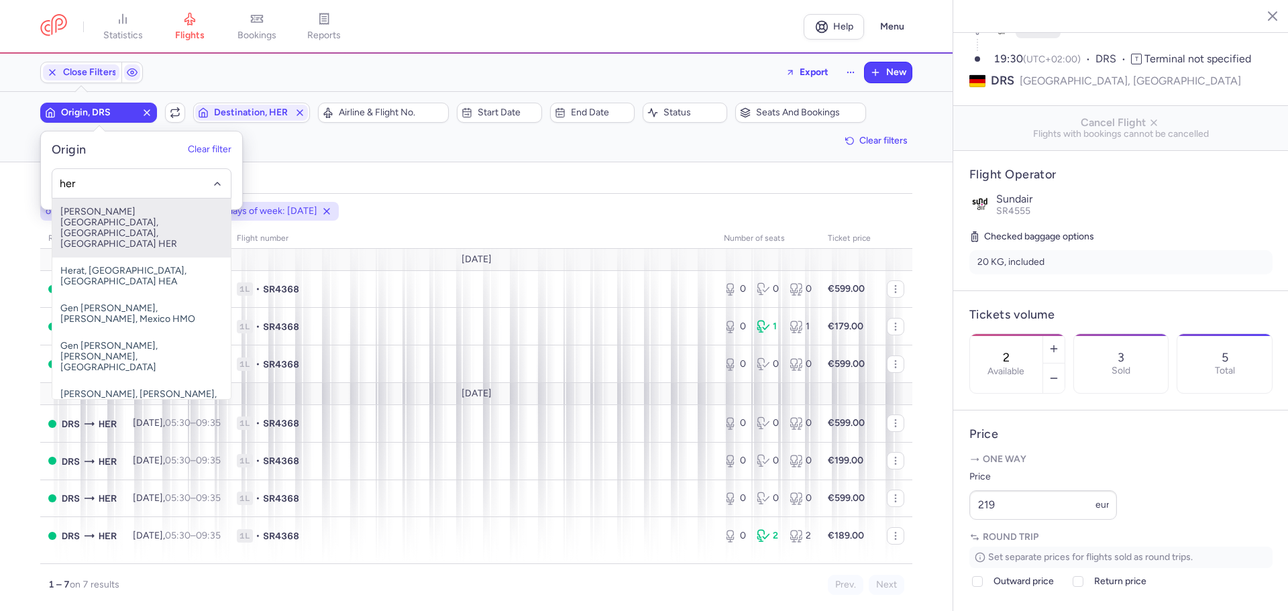
click at [143, 220] on span "[PERSON_NAME][GEOGRAPHIC_DATA], [GEOGRAPHIC_DATA], [GEOGRAPHIC_DATA] HER" at bounding box center [141, 228] width 178 height 59
type input "her"
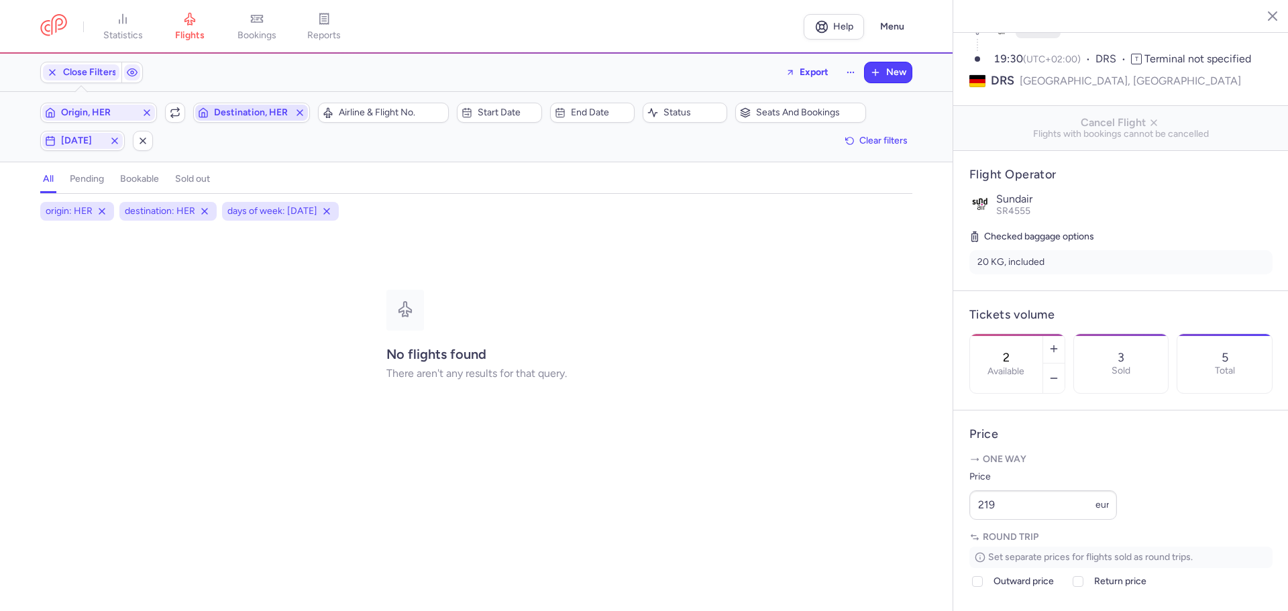
click at [246, 112] on span "Destination, HER" at bounding box center [251, 112] width 75 height 11
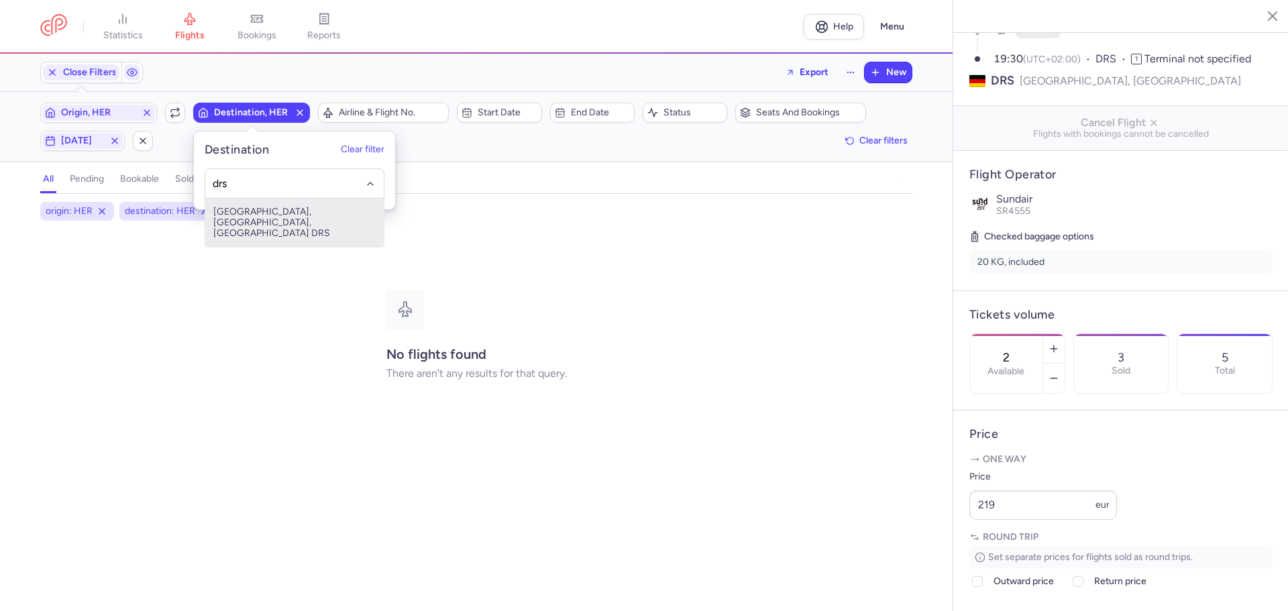
click at [261, 217] on span "[GEOGRAPHIC_DATA], [GEOGRAPHIC_DATA], [GEOGRAPHIC_DATA] DRS" at bounding box center [294, 223] width 178 height 48
type input "drs"
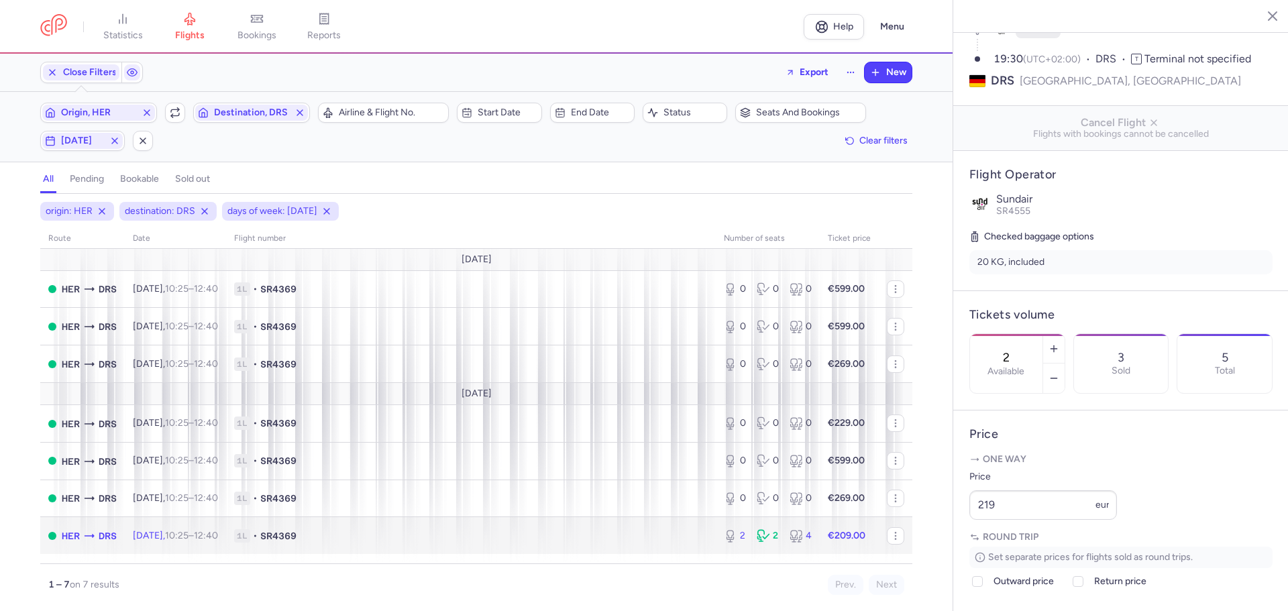
click at [583, 543] on td "1L • SR4369" at bounding box center [471, 535] width 490 height 37
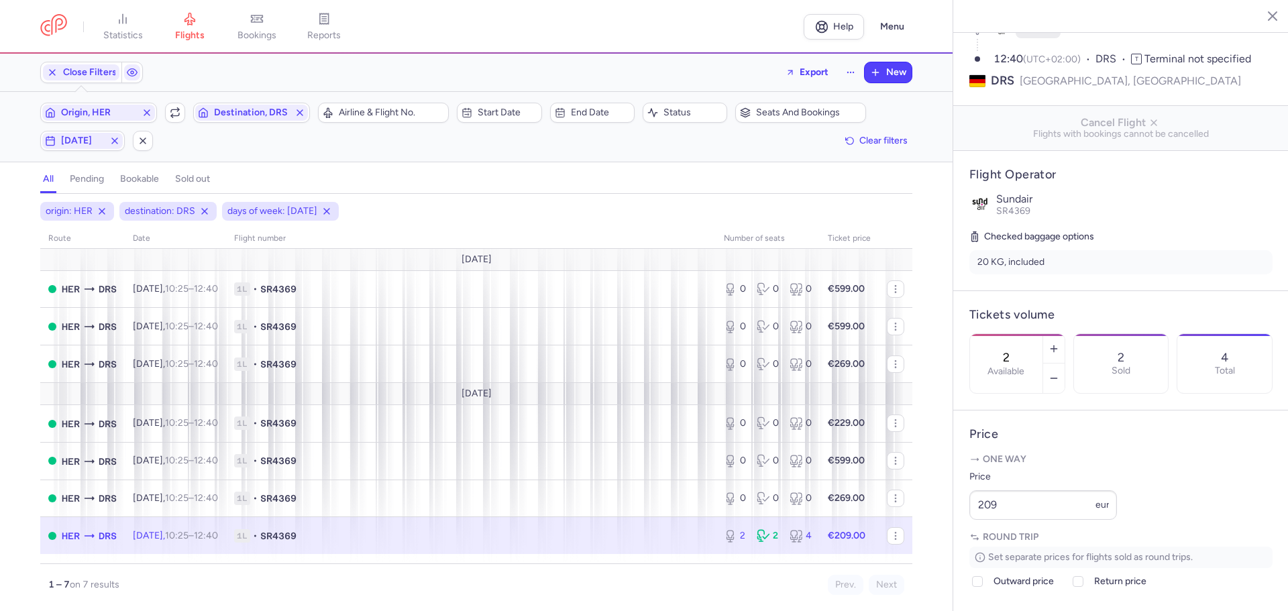
click at [1261, 16] on line "button" at bounding box center [1262, 15] width 7 height 7
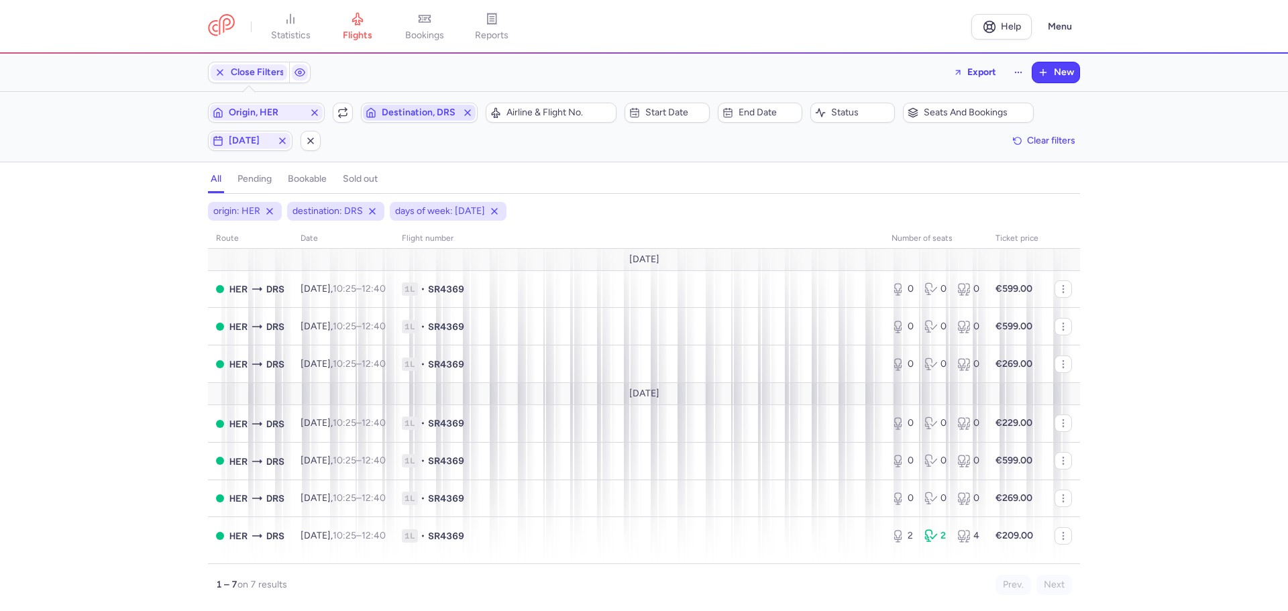
click at [398, 112] on span "Destination, DRS" at bounding box center [419, 112] width 75 height 11
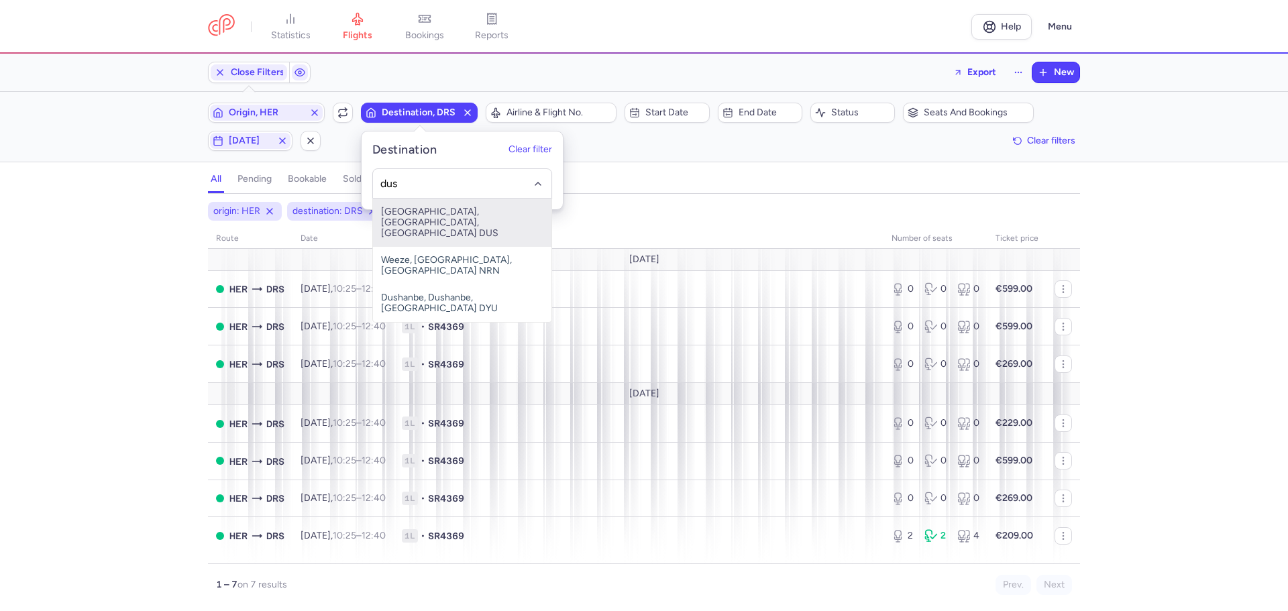
click at [422, 220] on span "[GEOGRAPHIC_DATA], [GEOGRAPHIC_DATA], [GEOGRAPHIC_DATA] DUS" at bounding box center [462, 223] width 178 height 48
type input "dus"
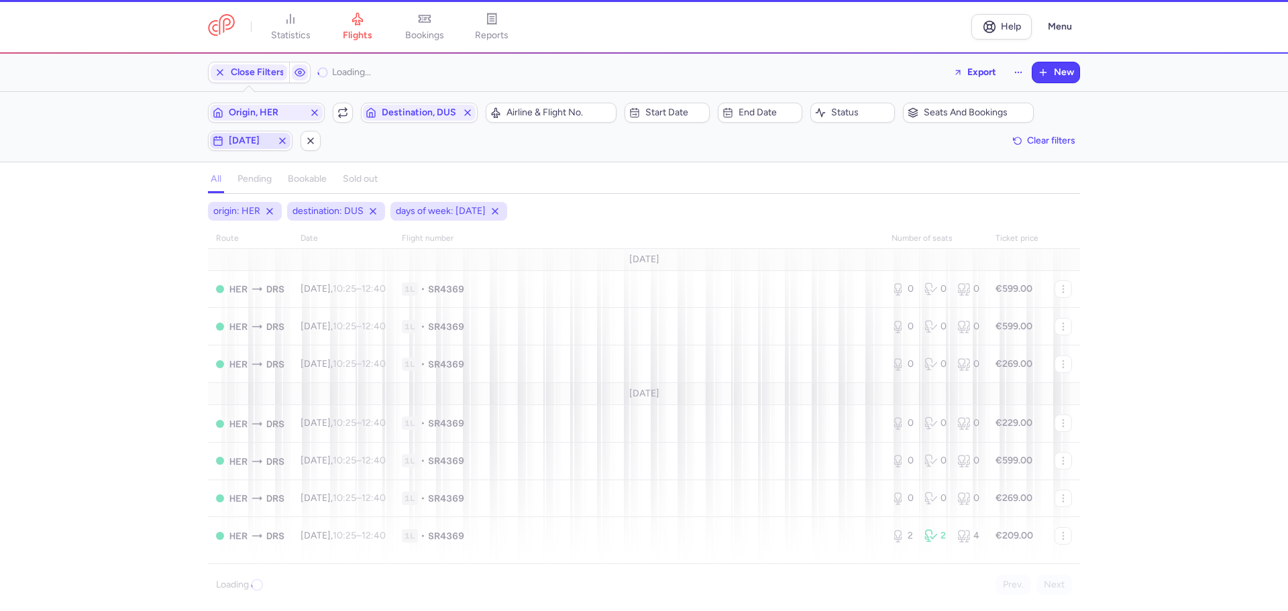
click at [252, 141] on span "[DATE]" at bounding box center [250, 140] width 43 height 11
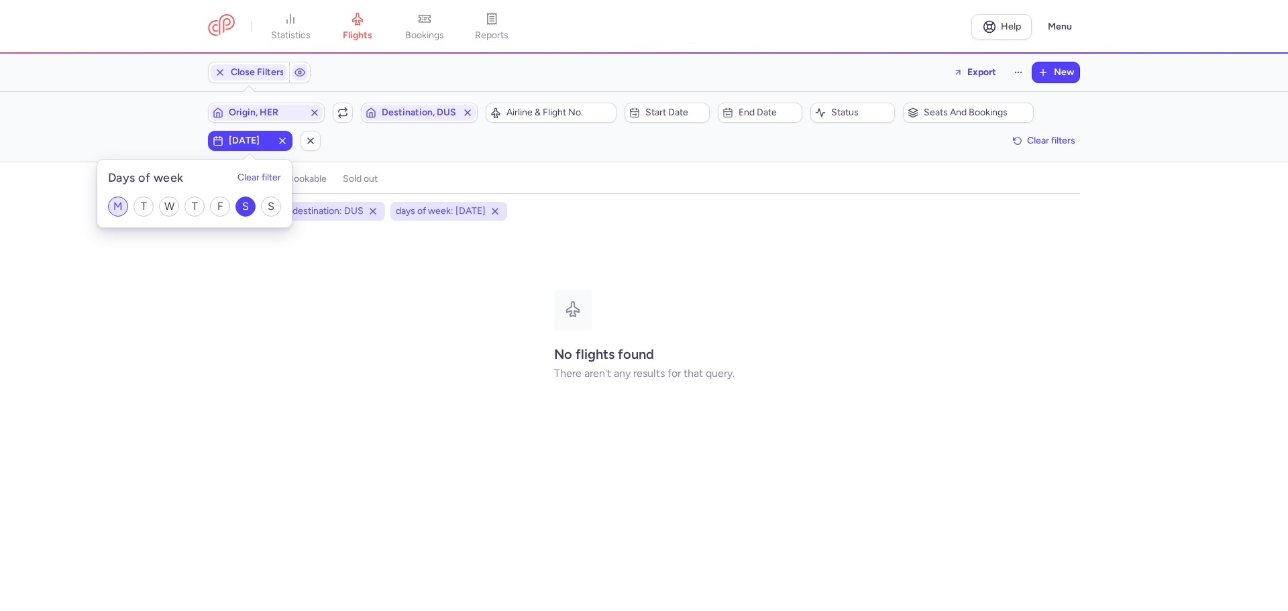
click at [116, 207] on input "M" at bounding box center [118, 206] width 20 height 20
checkbox input "true"
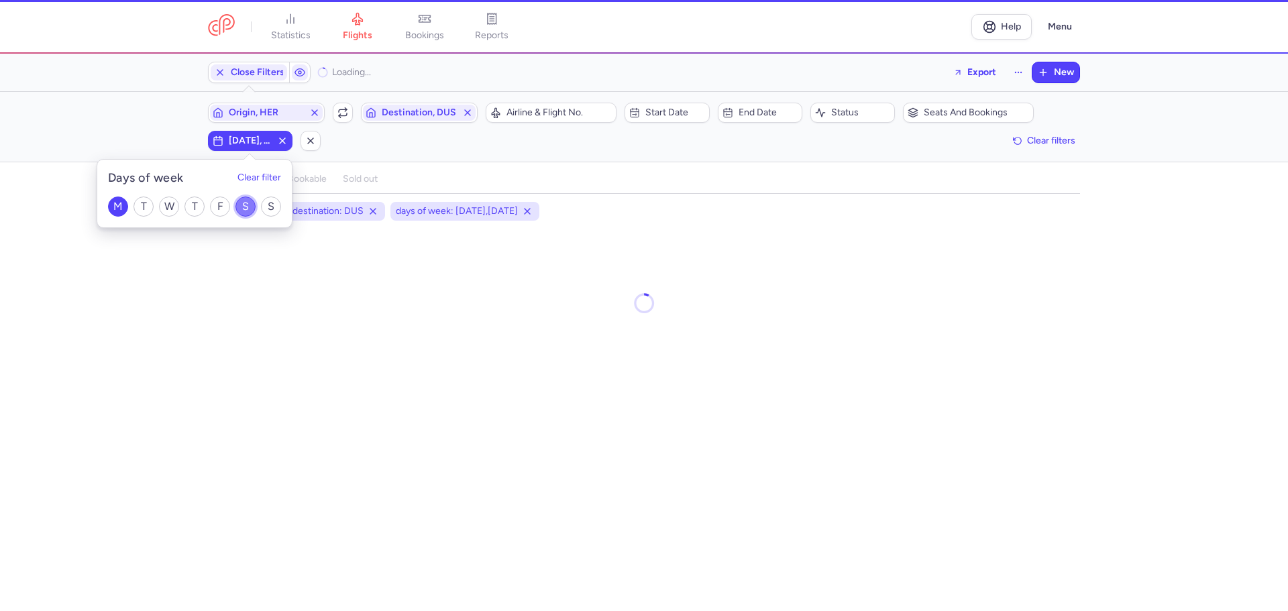
click at [242, 201] on input "S" at bounding box center [245, 206] width 20 height 20
checkbox input "false"
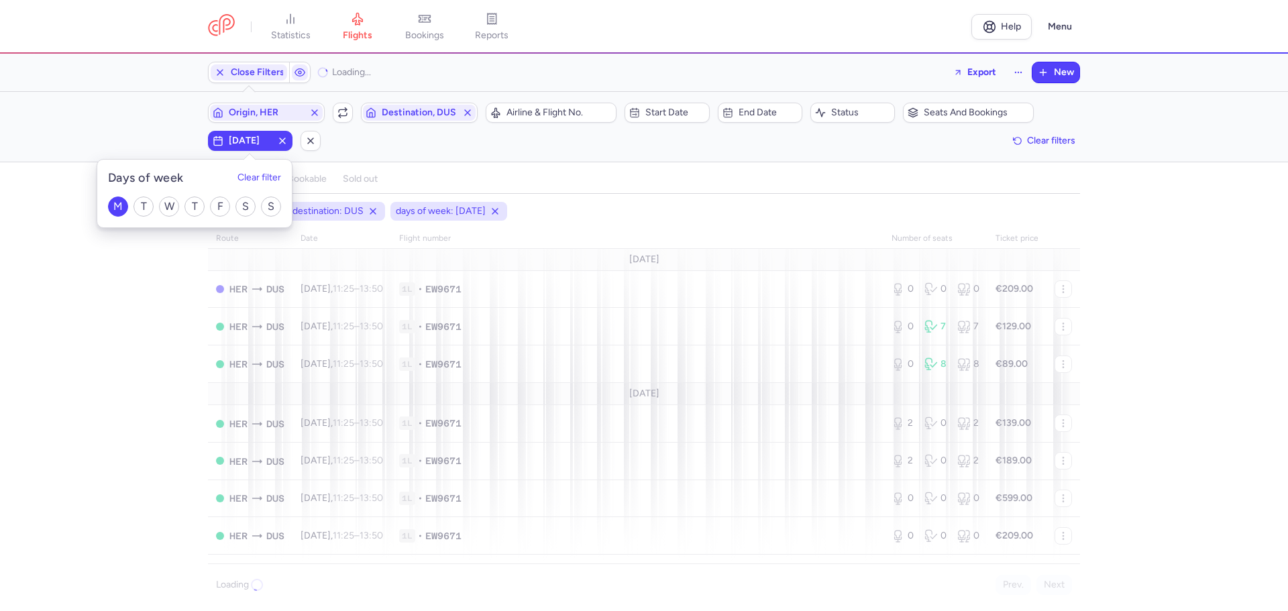
click at [103, 402] on div "origin: HER destination: DUS days of week: [DATE] route date Flight number numb…" at bounding box center [644, 406] width 1288 height 409
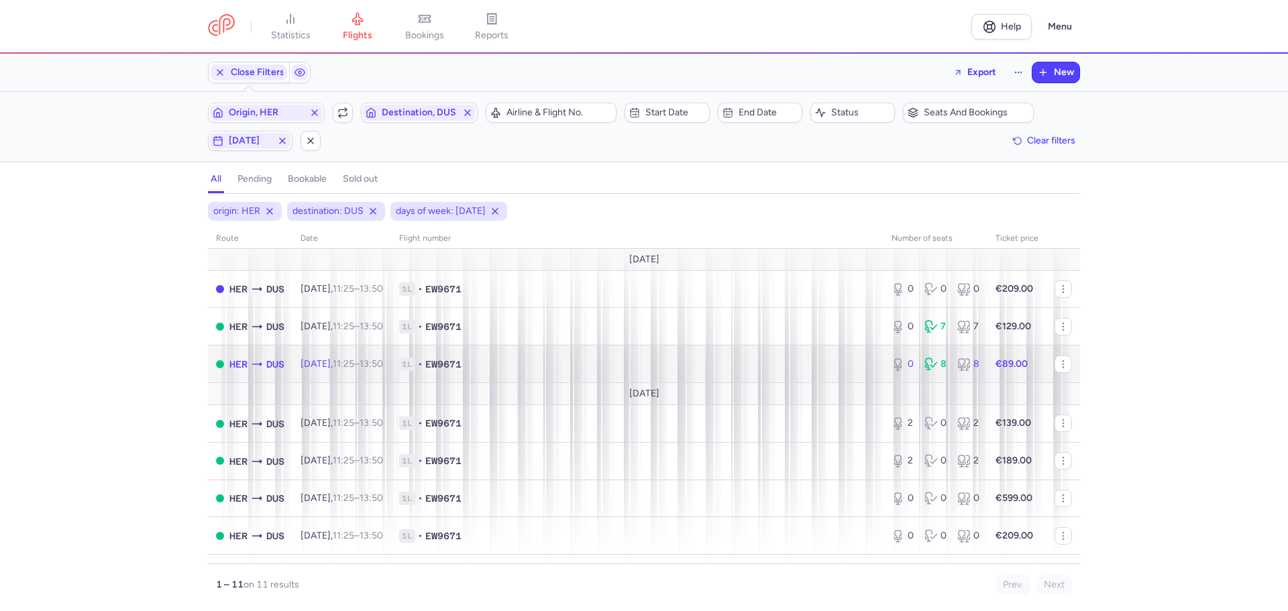
click at [354, 359] on time "11:25" at bounding box center [343, 363] width 21 height 11
select select "days"
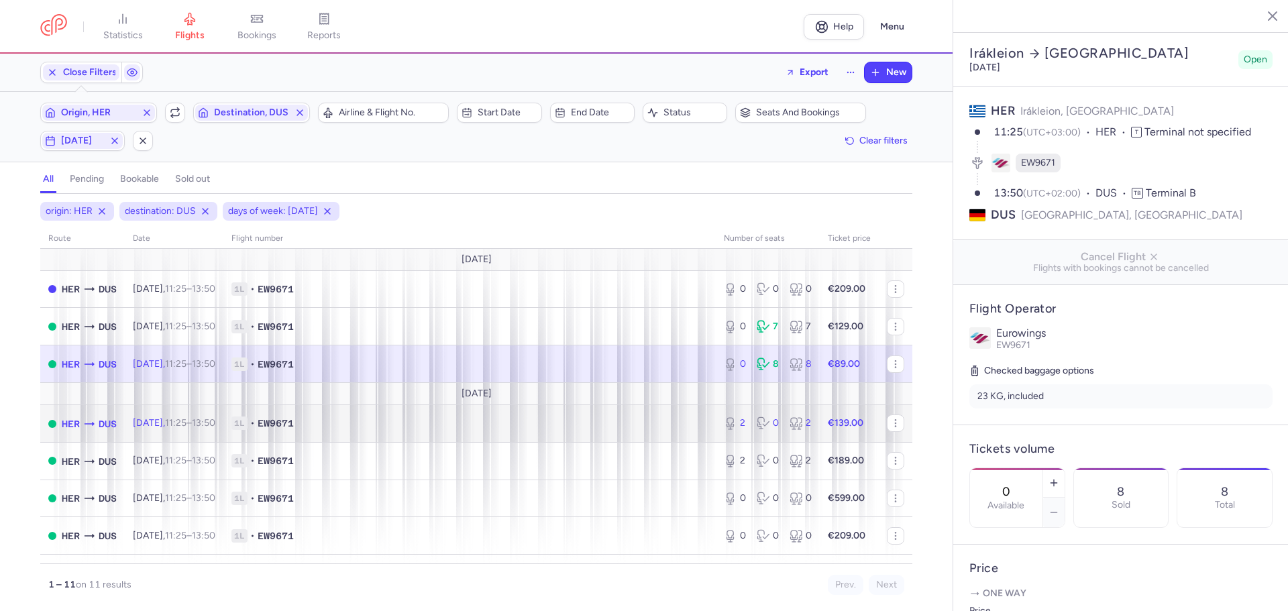
click at [223, 424] on td "[DATE] 11:25 – 13:50 +0" at bounding box center [174, 424] width 99 height 38
type input "2"
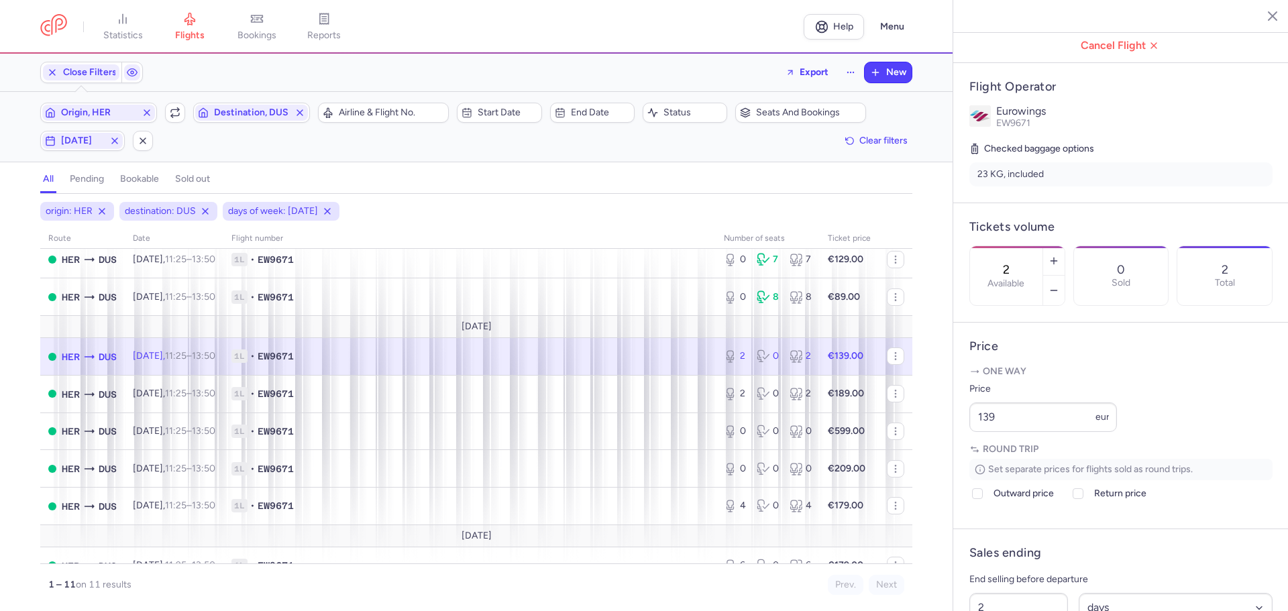
scroll to position [268, 0]
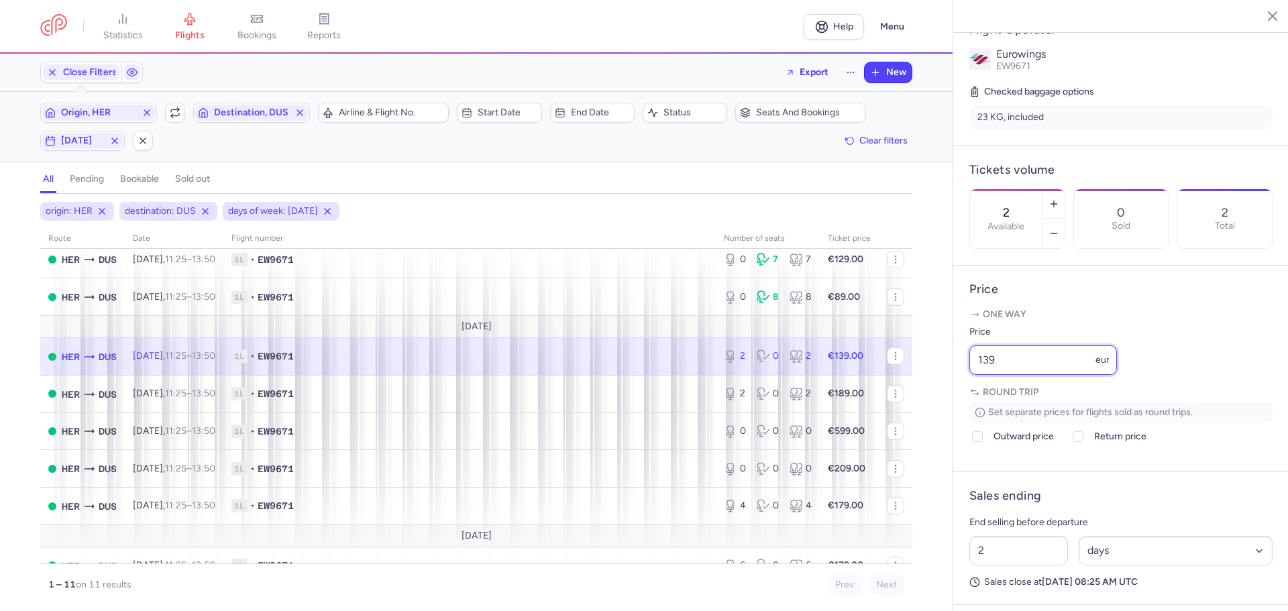
drag, startPoint x: 977, startPoint y: 396, endPoint x: 942, endPoint y: 400, distance: 35.8
click at [935, 396] on div "statistics flights bookings reports Help Menu Close Filters Export New Filters …" at bounding box center [644, 305] width 1288 height 611
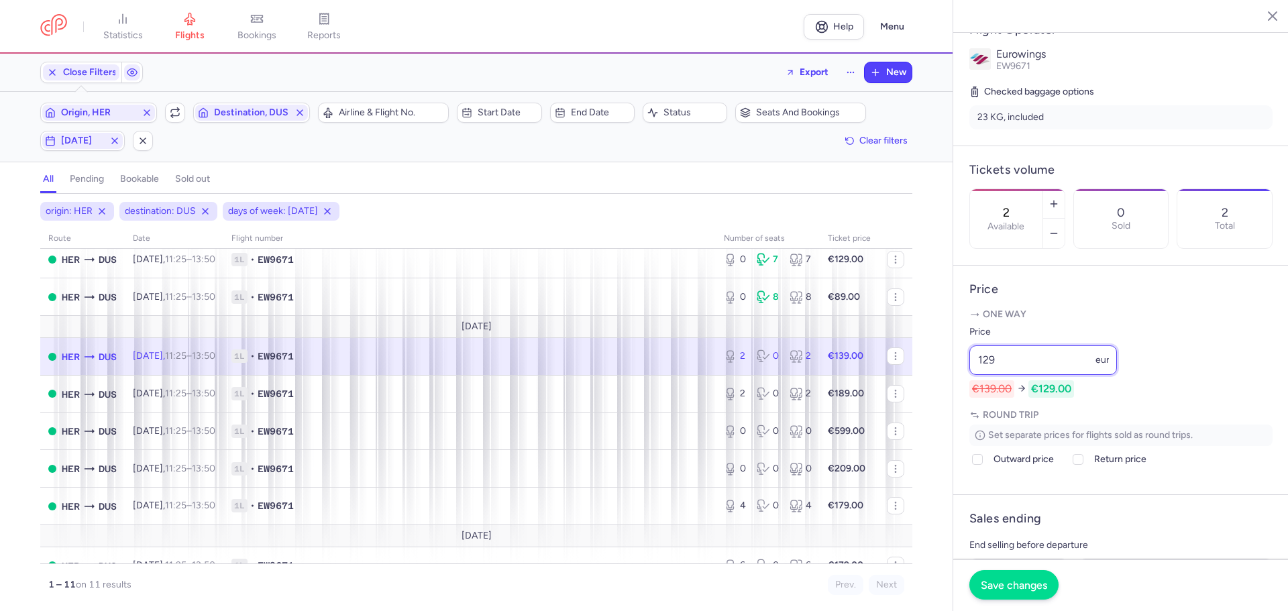
type input "129"
click at [1021, 589] on span "Save changes" at bounding box center [1013, 585] width 66 height 12
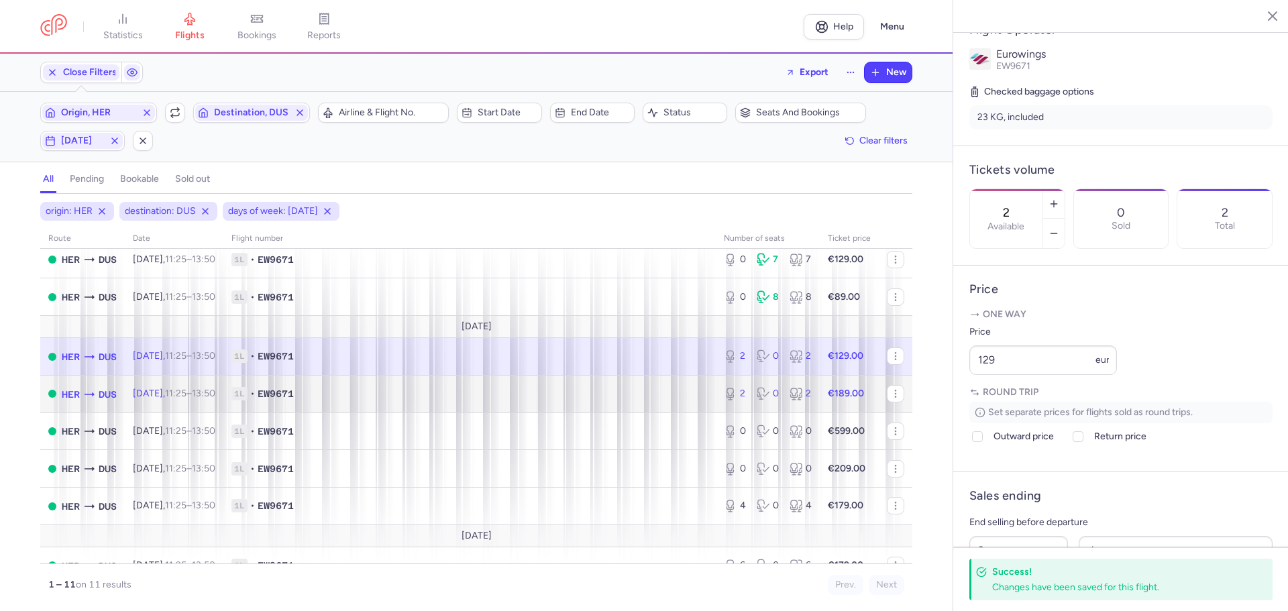
click at [378, 392] on span "1L • EW9671" at bounding box center [469, 393] width 476 height 13
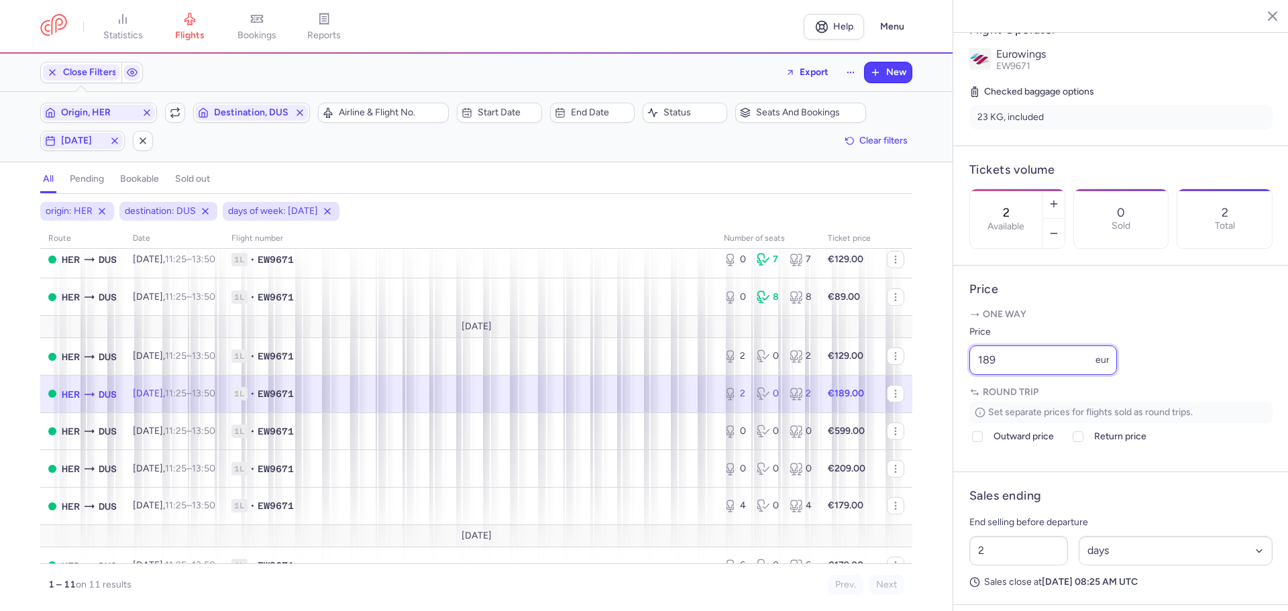
drag, startPoint x: 1009, startPoint y: 391, endPoint x: 935, endPoint y: 396, distance: 73.9
click at [935, 396] on div "statistics flights bookings reports Help Menu Close Filters Export New Filters …" at bounding box center [644, 305] width 1288 height 611
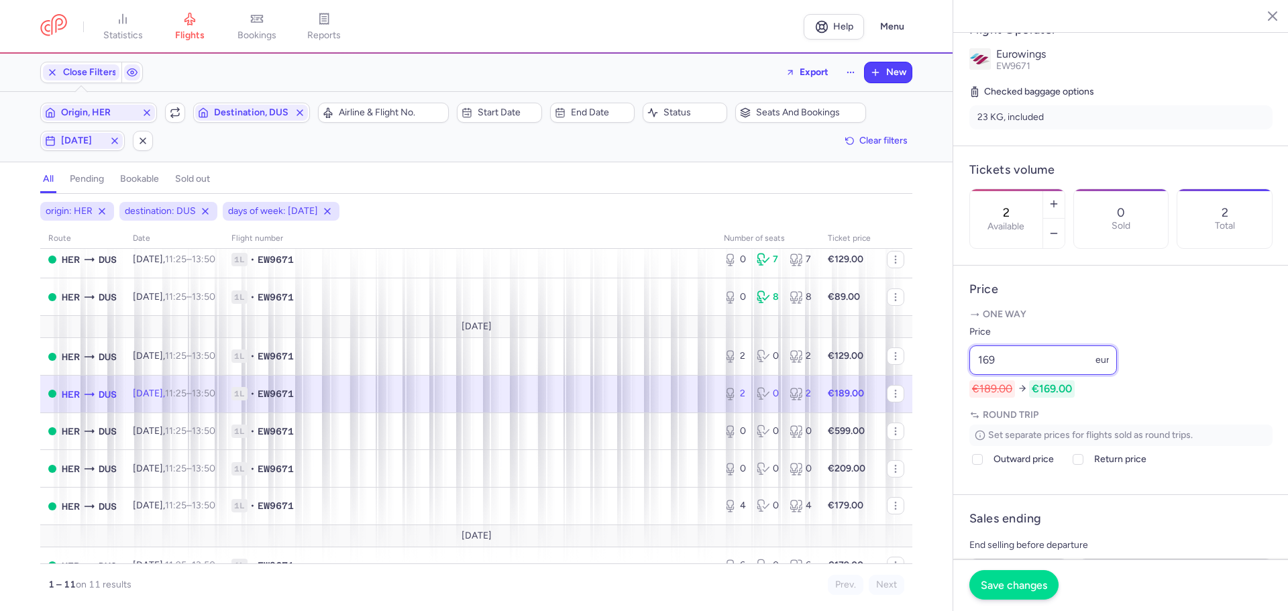
type input "169"
click at [1008, 585] on span "Save changes" at bounding box center [1013, 585] width 66 height 12
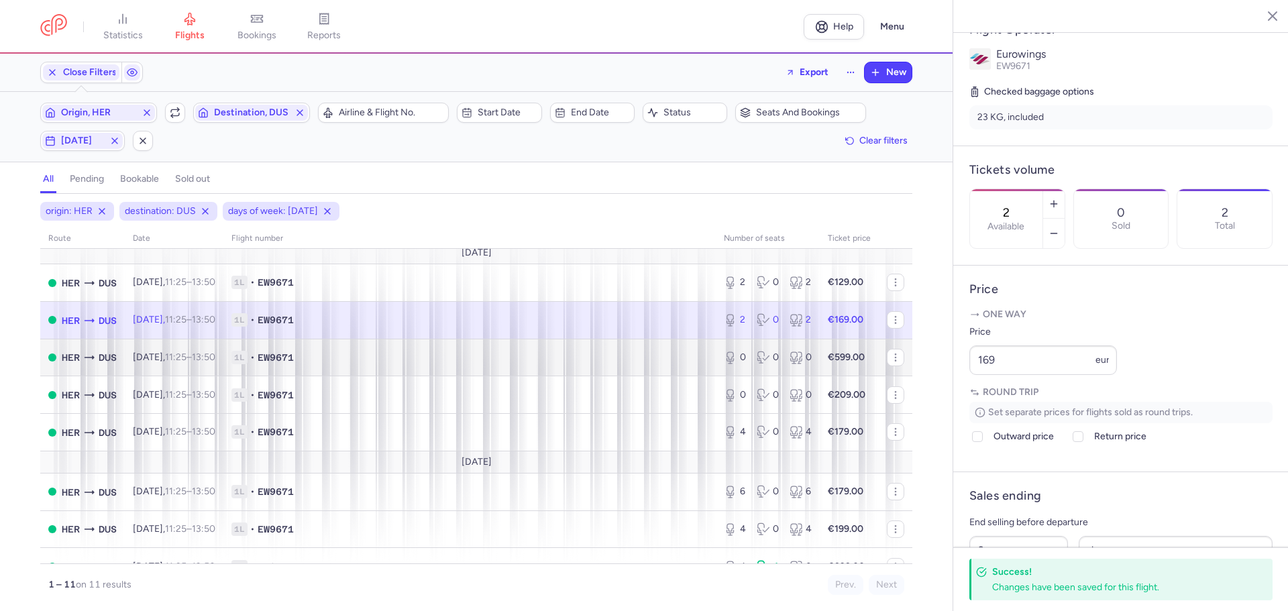
scroll to position [162, 0]
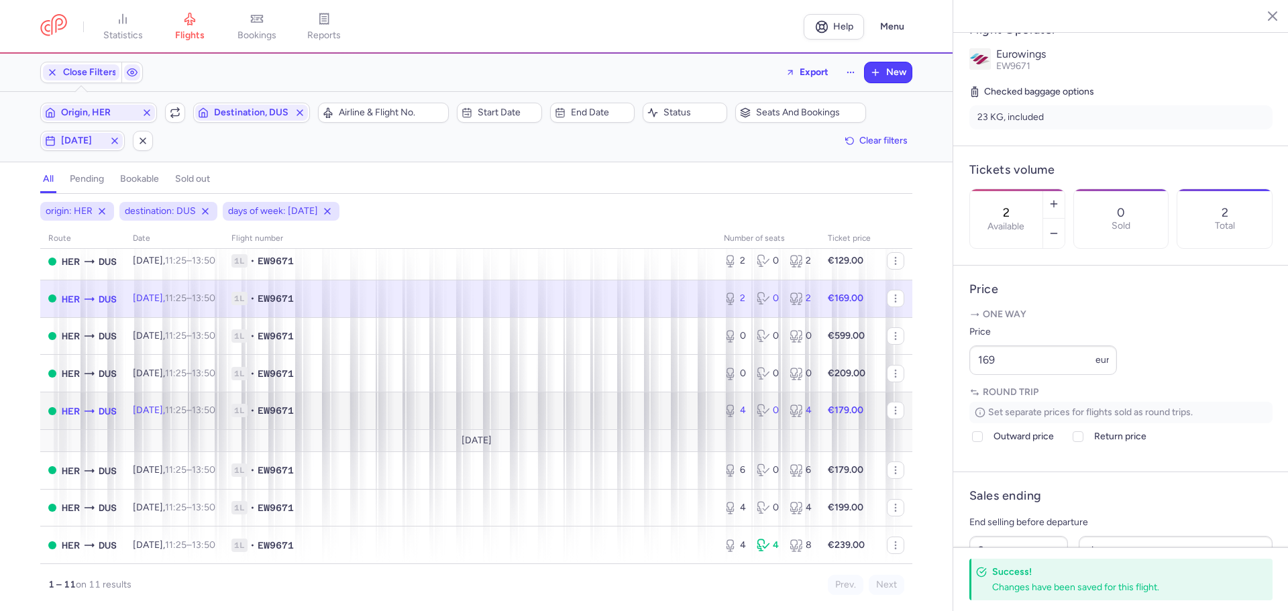
click at [386, 403] on td "1L • EW9671" at bounding box center [469, 411] width 492 height 38
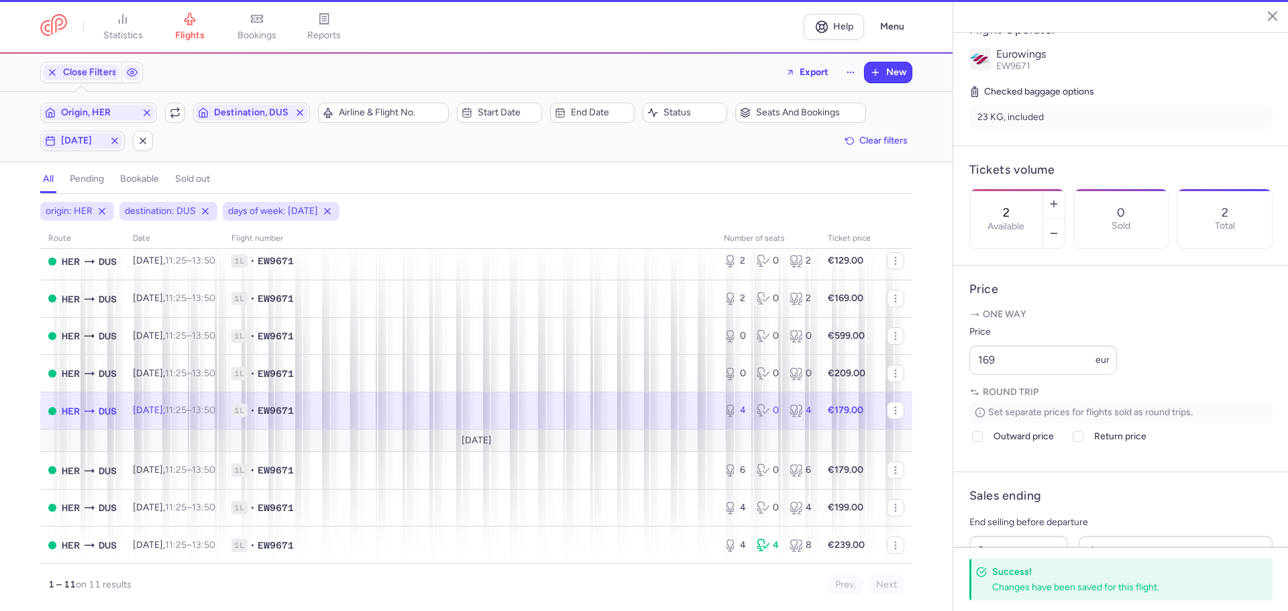
type input "4"
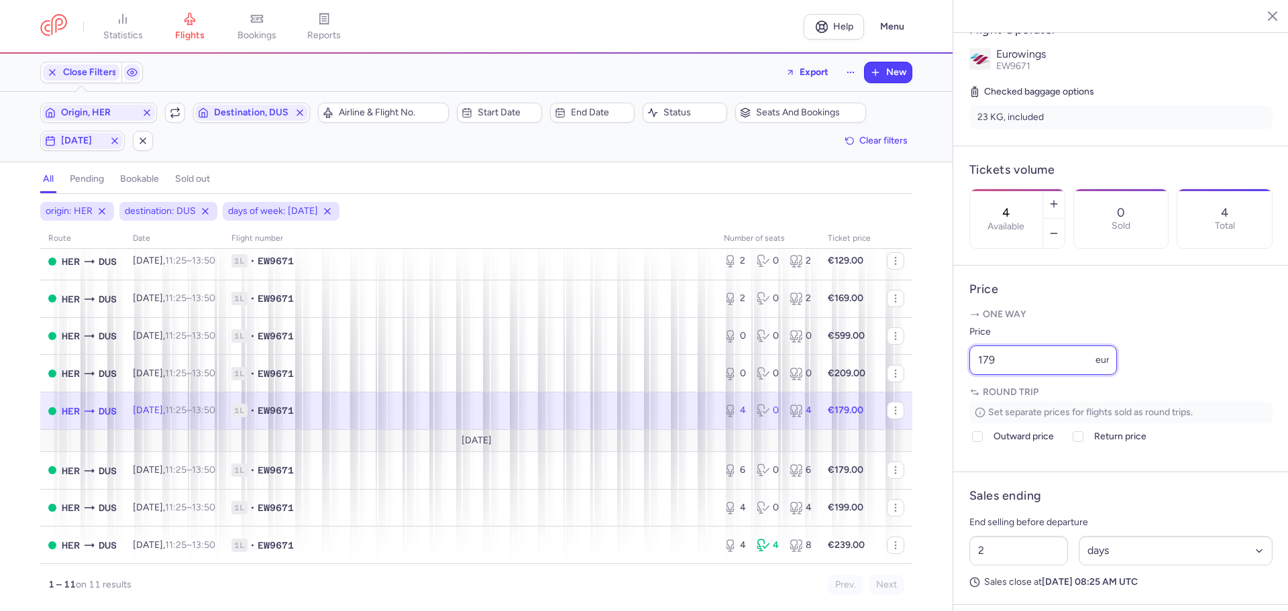
drag, startPoint x: 996, startPoint y: 392, endPoint x: 950, endPoint y: 396, distance: 45.8
click at [950, 396] on div "statistics flights bookings reports Help Menu Close Filters Export New Filters …" at bounding box center [644, 305] width 1288 height 611
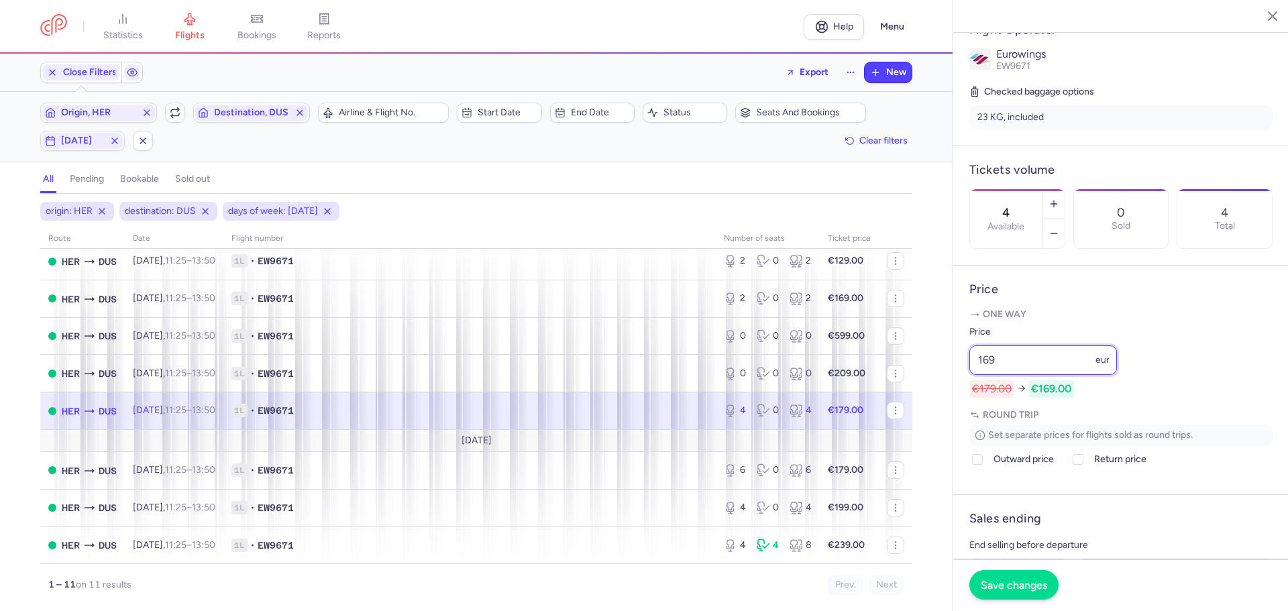
type input "169"
click at [1003, 585] on span "Save changes" at bounding box center [1013, 585] width 66 height 12
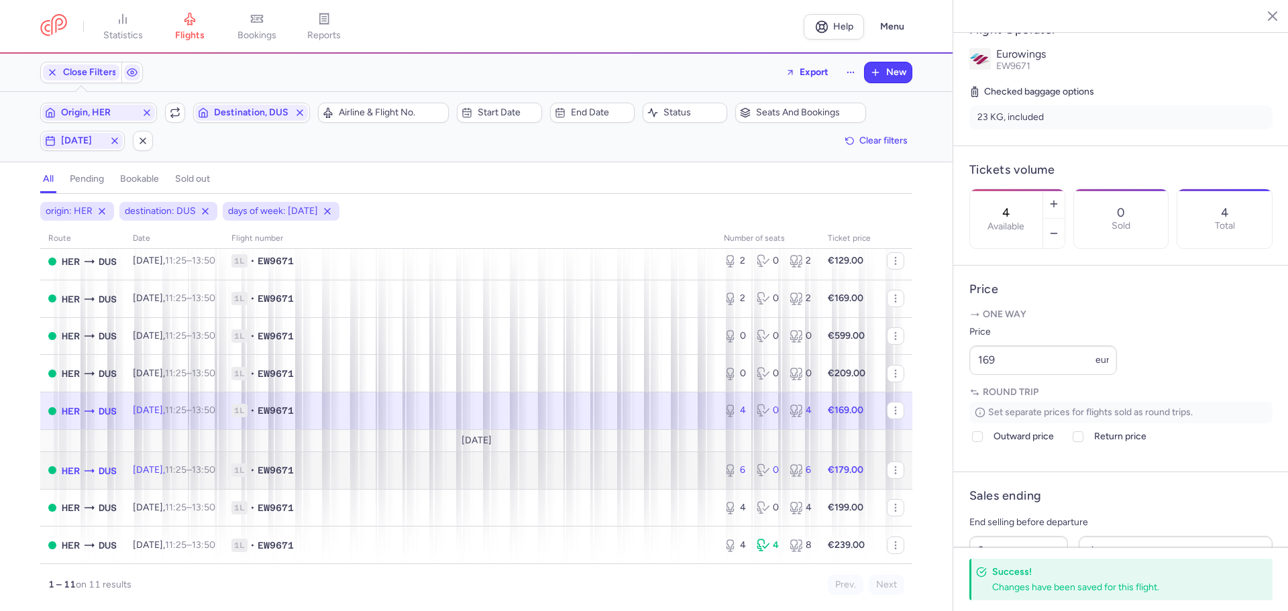
click at [329, 467] on span "1L • EW9671" at bounding box center [469, 469] width 476 height 13
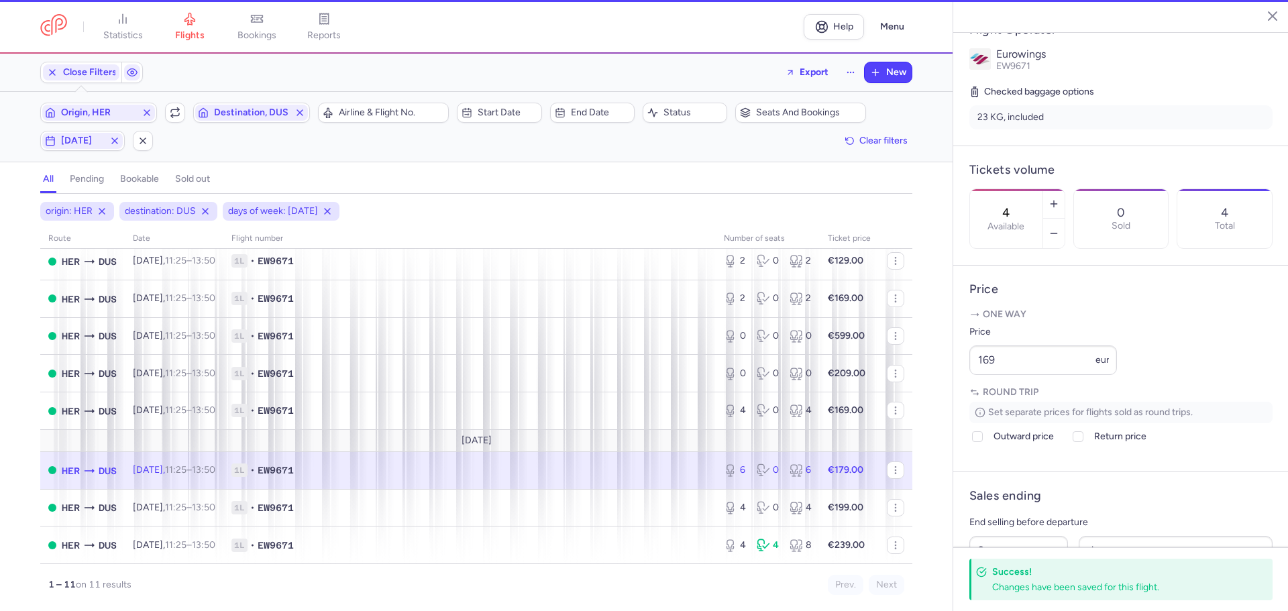
type input "6"
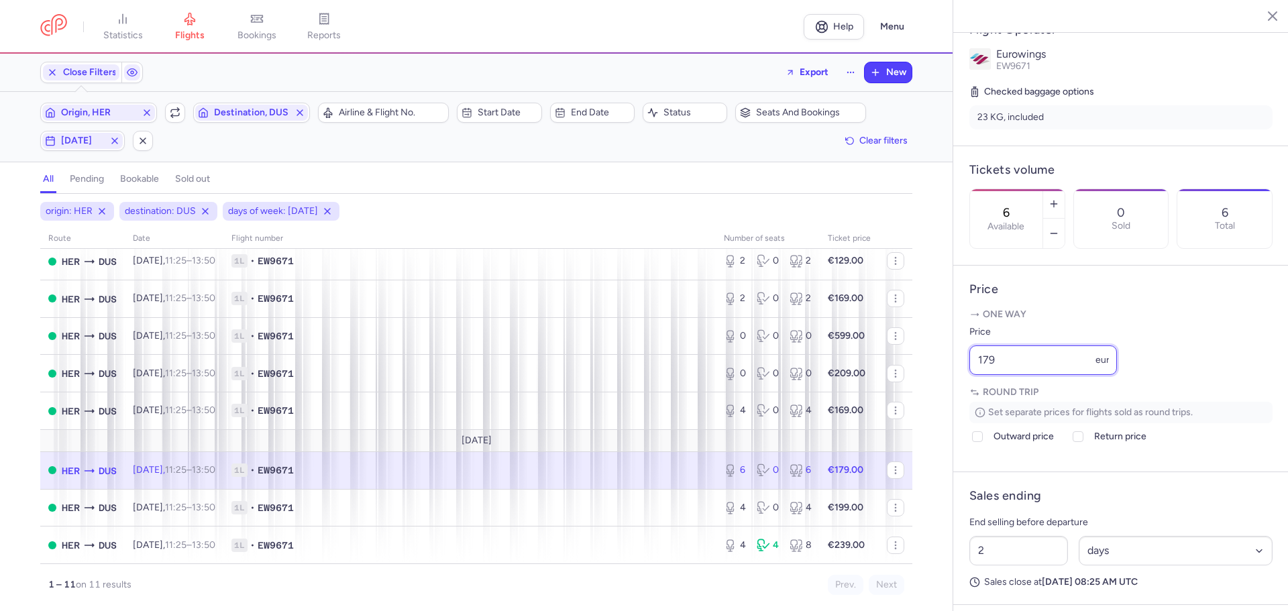
drag, startPoint x: 1021, startPoint y: 399, endPoint x: 948, endPoint y: 399, distance: 73.1
click at [948, 398] on div "statistics flights bookings reports Help Menu Close Filters Export New Filters …" at bounding box center [644, 305] width 1288 height 611
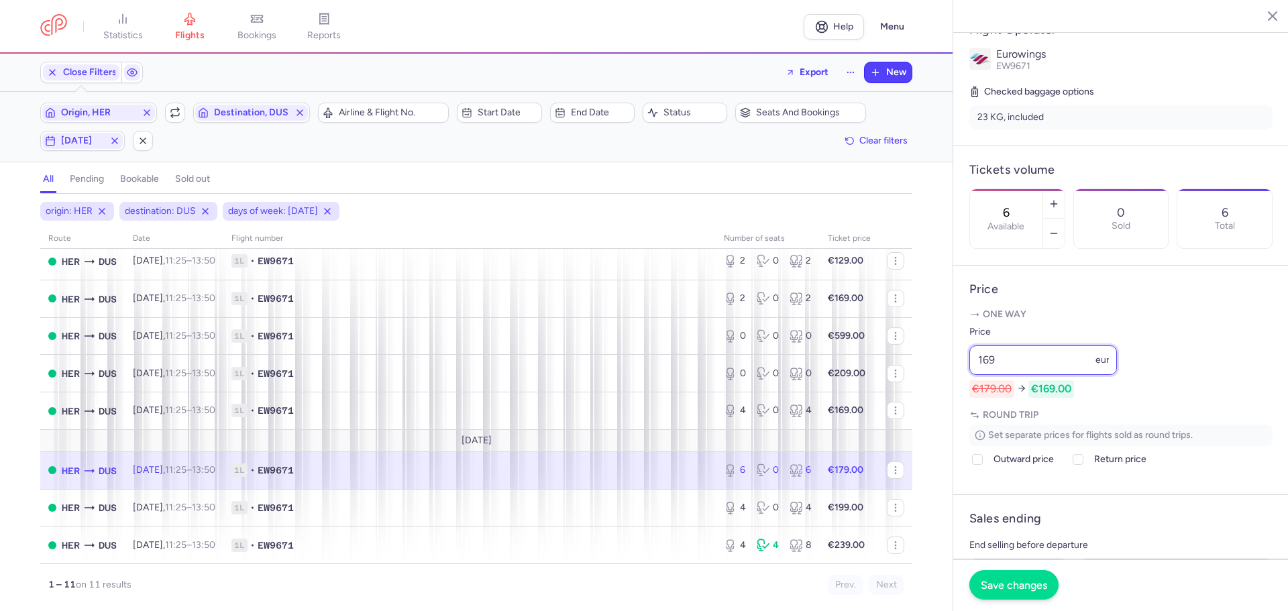
type input "169"
click at [1010, 587] on span "Save changes" at bounding box center [1013, 585] width 66 height 12
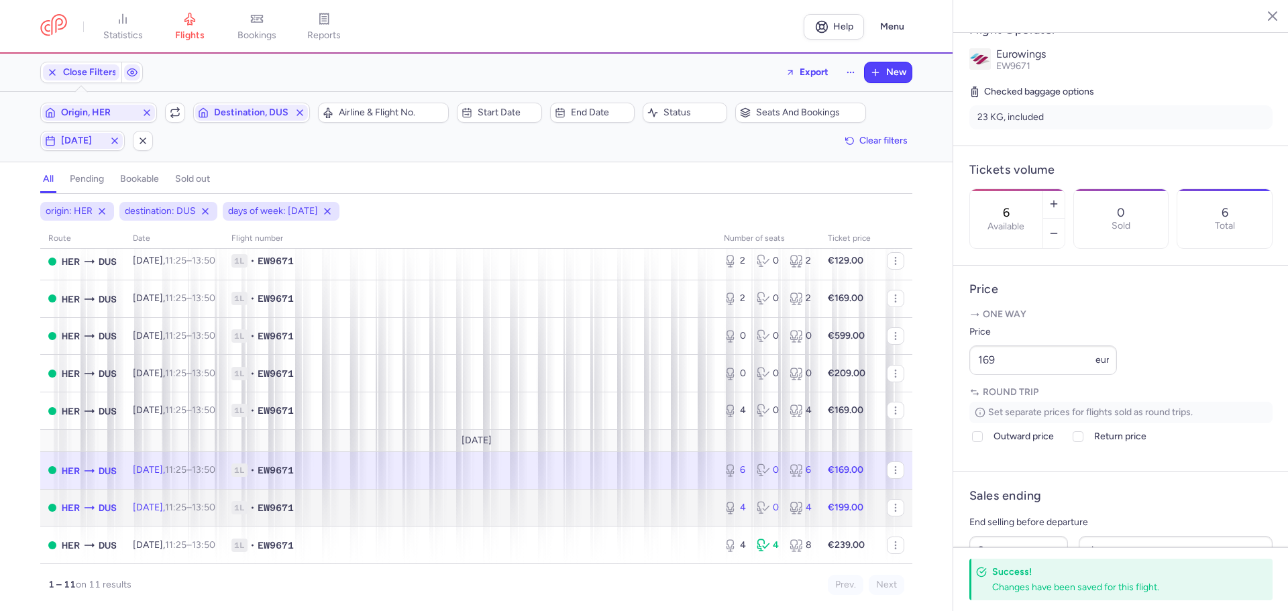
click at [392, 512] on span "1L • EW9671" at bounding box center [469, 507] width 476 height 13
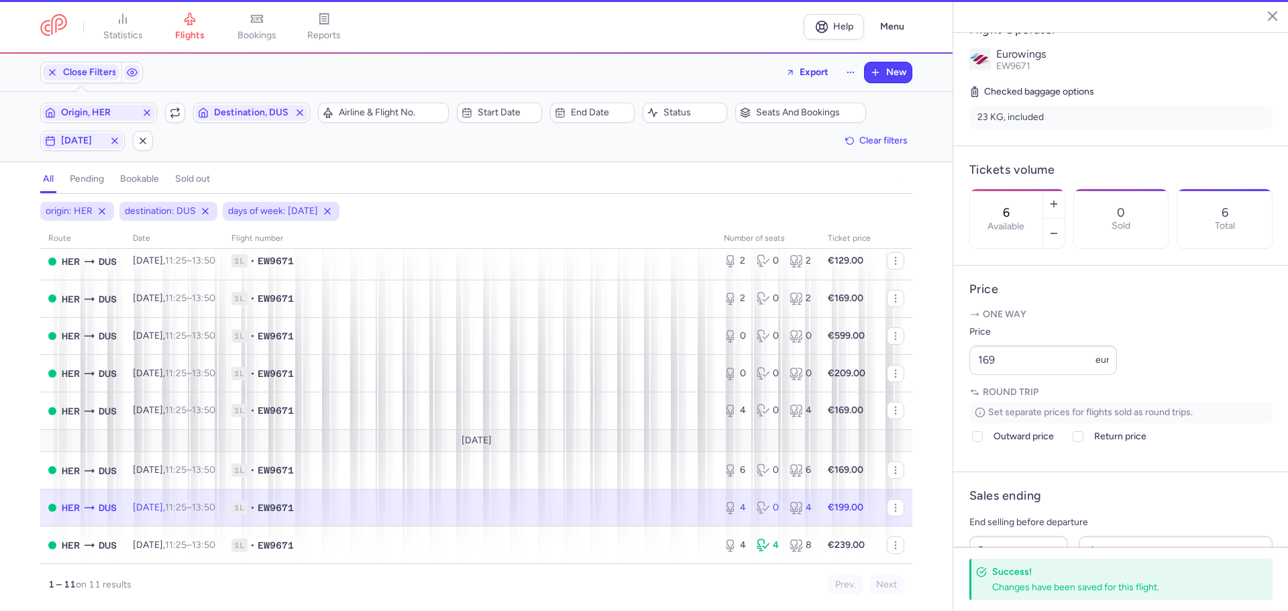
type input "4"
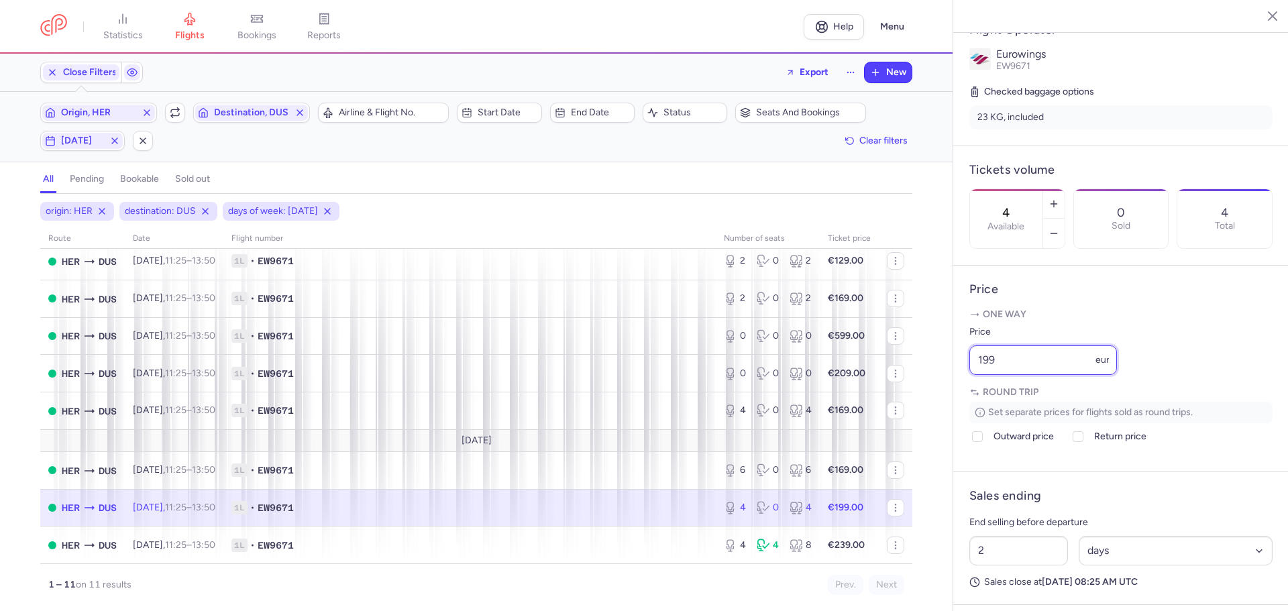
drag, startPoint x: 1011, startPoint y: 397, endPoint x: 921, endPoint y: 388, distance: 89.7
click at [921, 388] on div "statistics flights bookings reports Help Menu Close Filters Export New Filters …" at bounding box center [644, 305] width 1288 height 611
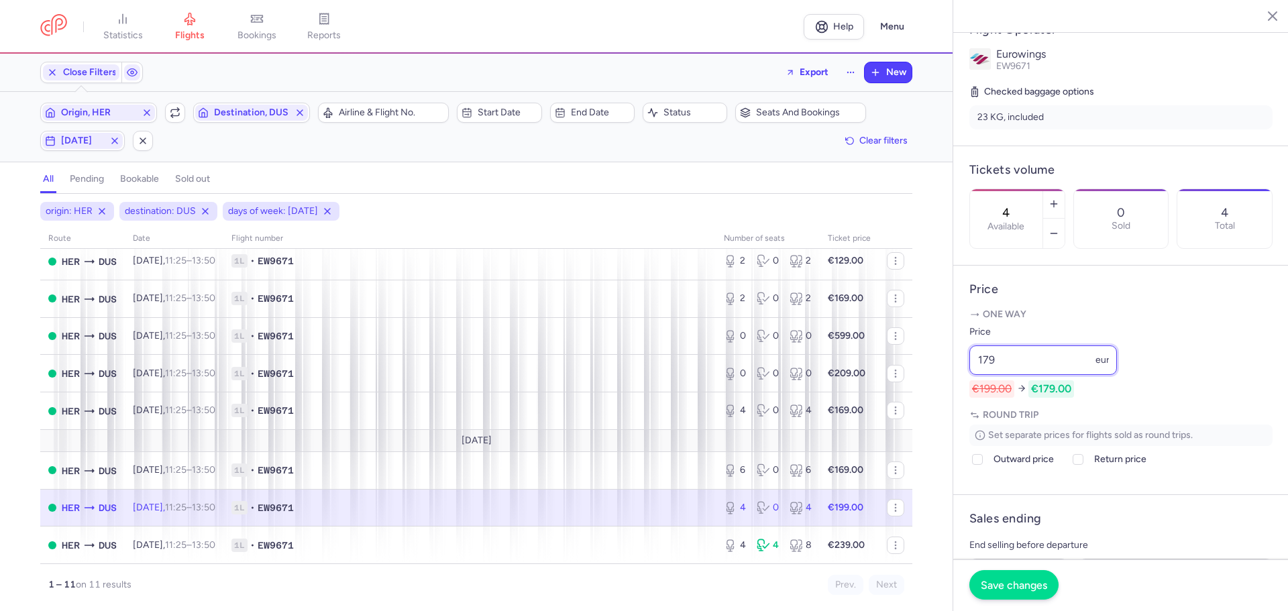
type input "179"
click at [1008, 585] on span "Save changes" at bounding box center [1013, 585] width 66 height 12
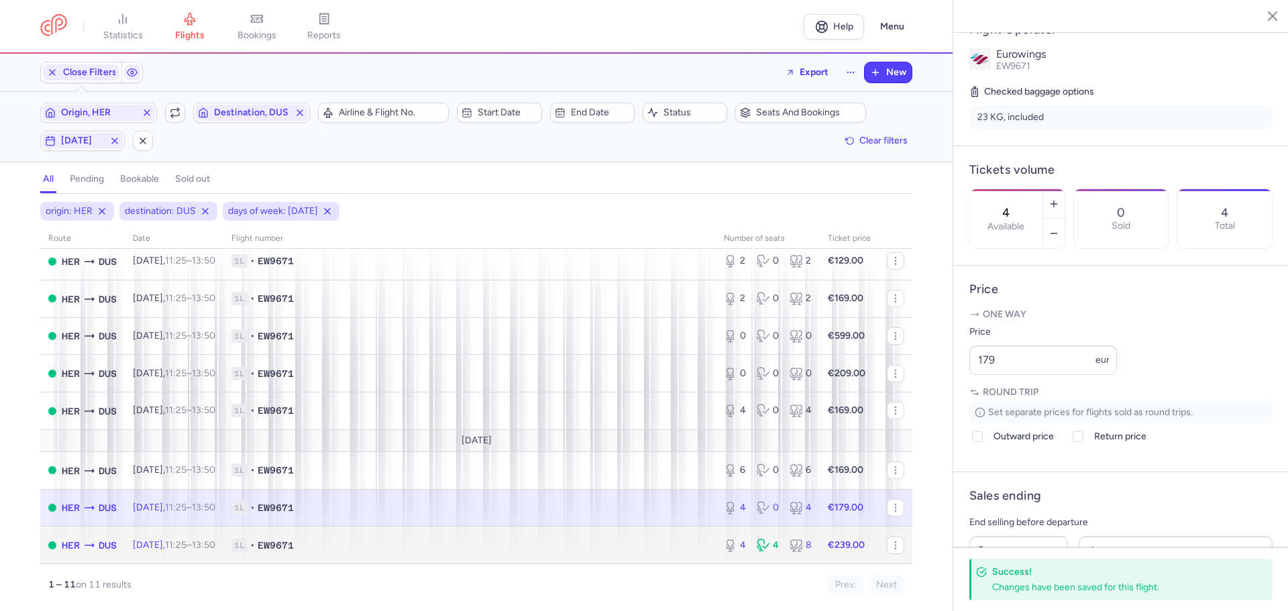
click at [461, 548] on span "1L • EW9671" at bounding box center [469, 544] width 476 height 13
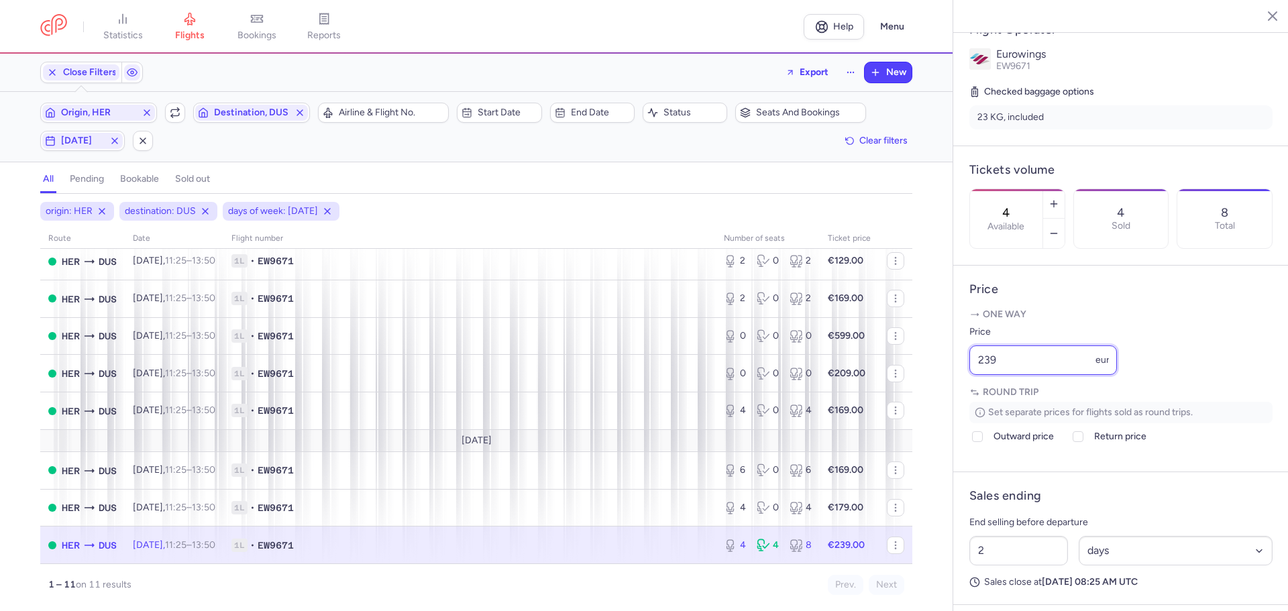
drag, startPoint x: 1005, startPoint y: 395, endPoint x: 960, endPoint y: 394, distance: 45.0
click at [960, 394] on article "Price One way Price 239 eur Round trip Set separate prices for flights sold as …" at bounding box center [1120, 369] width 335 height 207
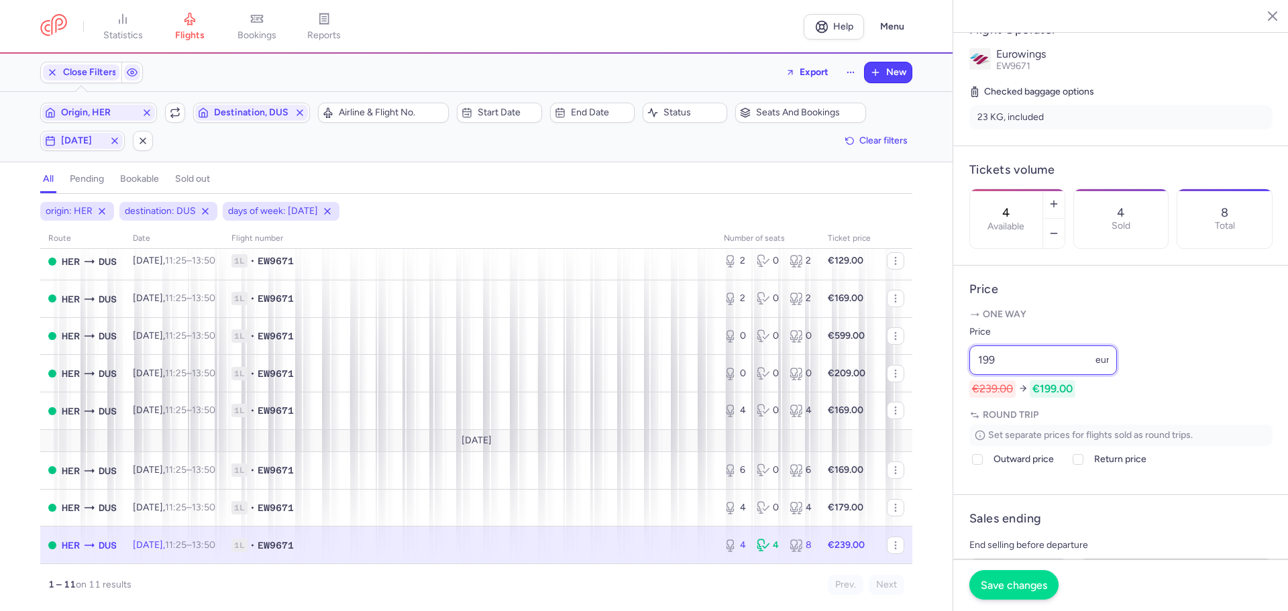
type input "199"
click at [1007, 579] on span "Save changes" at bounding box center [1013, 585] width 66 height 12
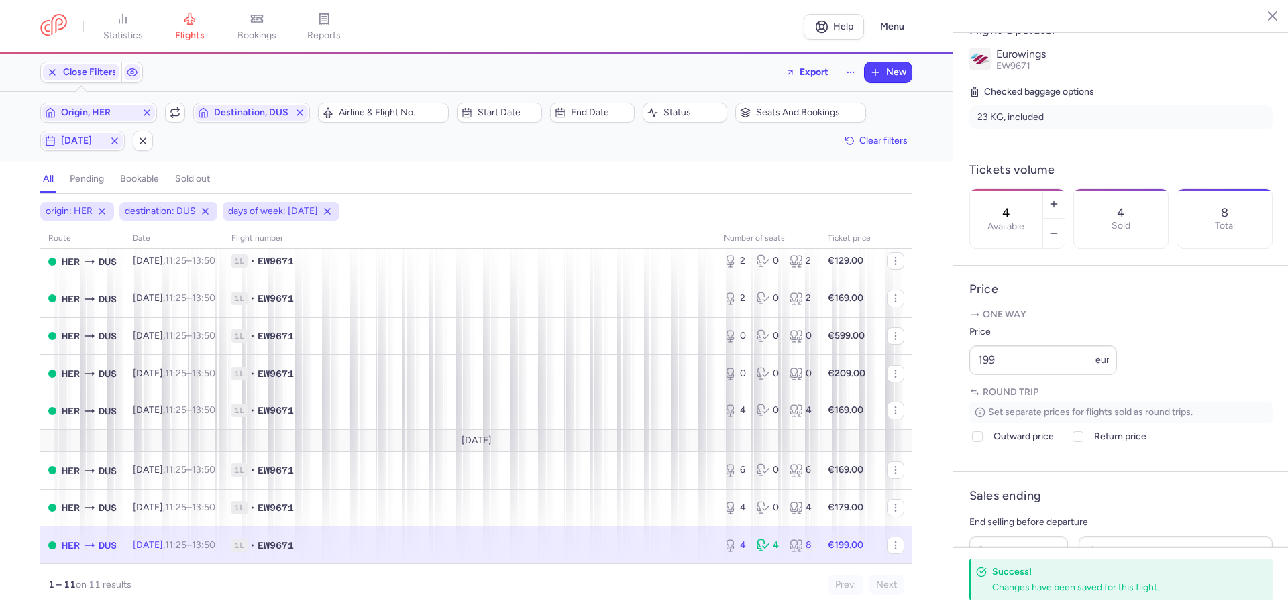
click at [1265, 13] on line "button" at bounding box center [1262, 15] width 7 height 7
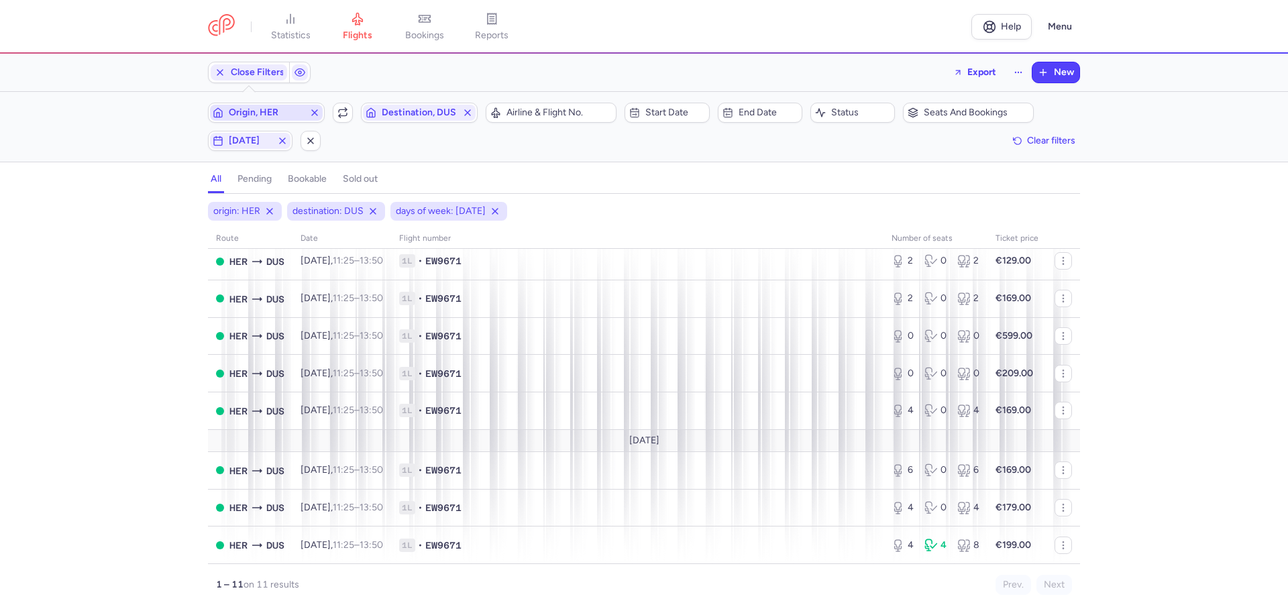
click at [227, 112] on span "Origin, HER" at bounding box center [266, 113] width 113 height 16
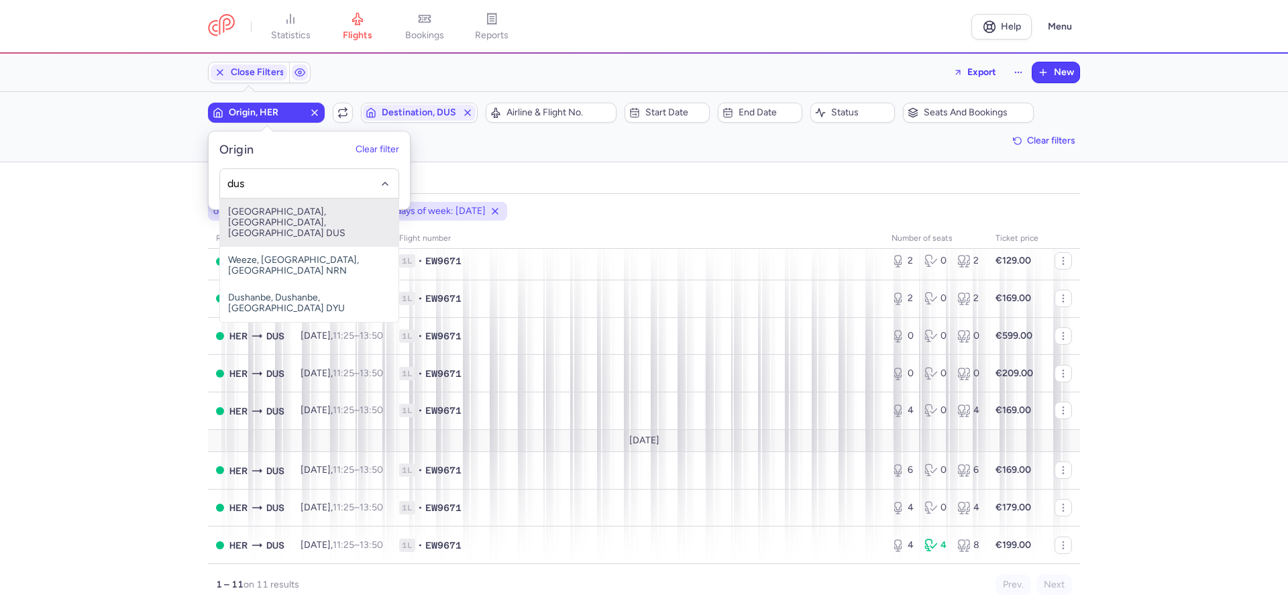
click at [274, 220] on span "[GEOGRAPHIC_DATA], [GEOGRAPHIC_DATA], [GEOGRAPHIC_DATA] DUS" at bounding box center [309, 223] width 178 height 48
type input "dus"
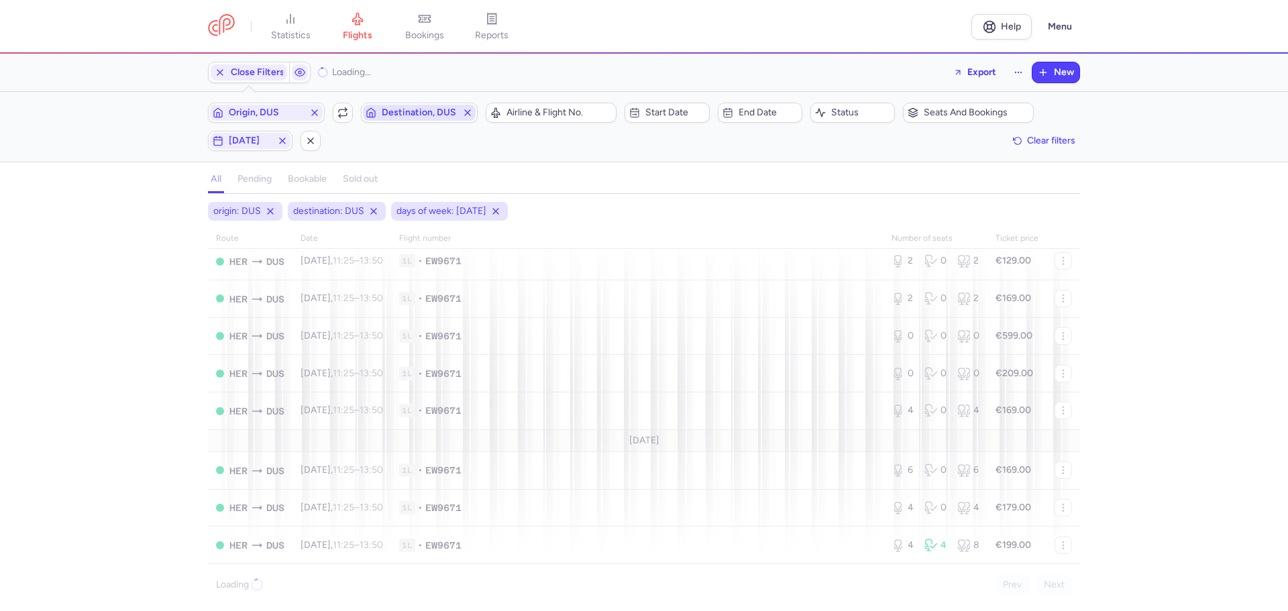
click at [419, 115] on span "Destination, DUS" at bounding box center [419, 112] width 75 height 11
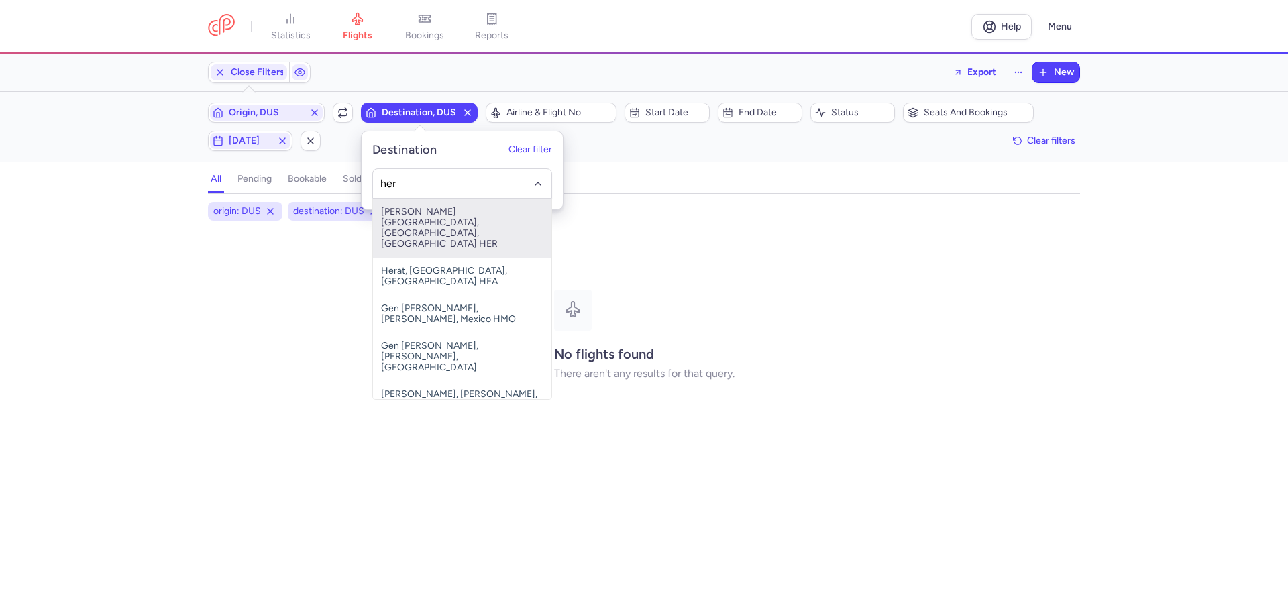
click at [436, 214] on span "[PERSON_NAME][GEOGRAPHIC_DATA], [GEOGRAPHIC_DATA], [GEOGRAPHIC_DATA] HER" at bounding box center [462, 228] width 178 height 59
type input "her"
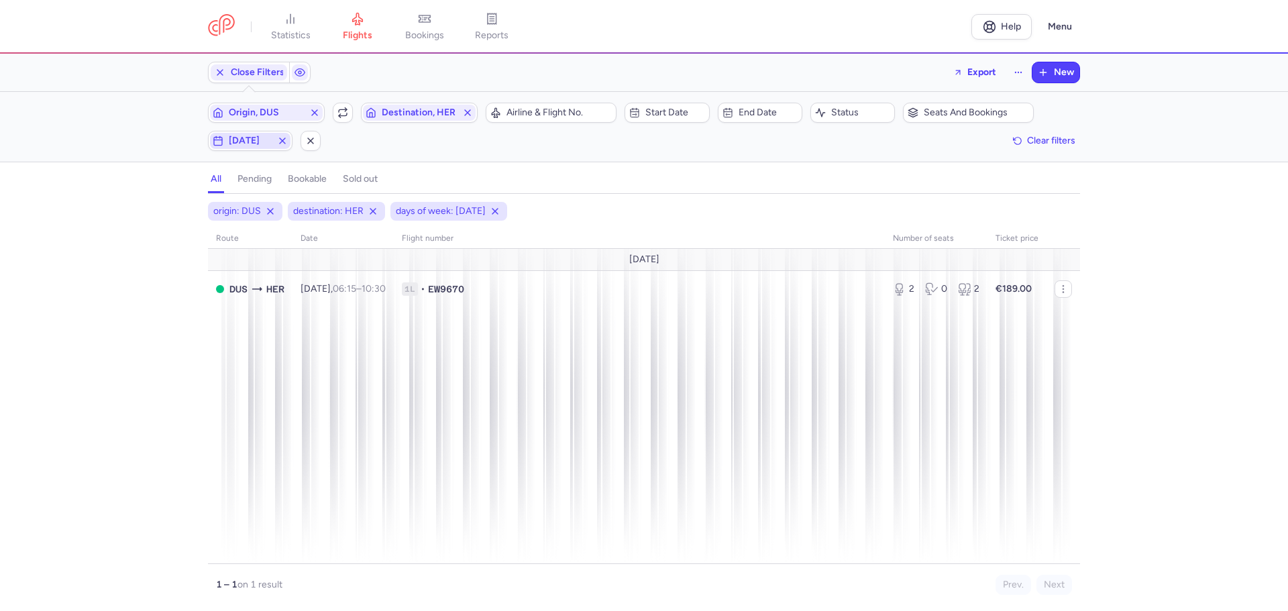
click at [237, 144] on span "[DATE]" at bounding box center [250, 140] width 43 height 11
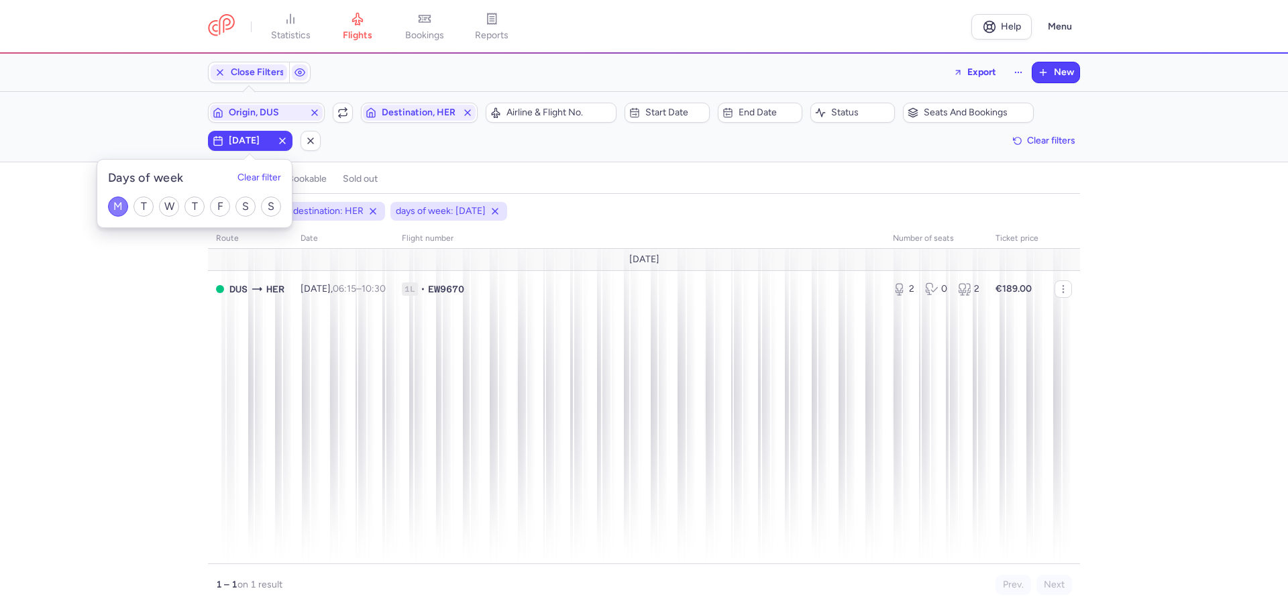
click at [121, 206] on input "M" at bounding box center [118, 206] width 20 height 20
checkbox input "false"
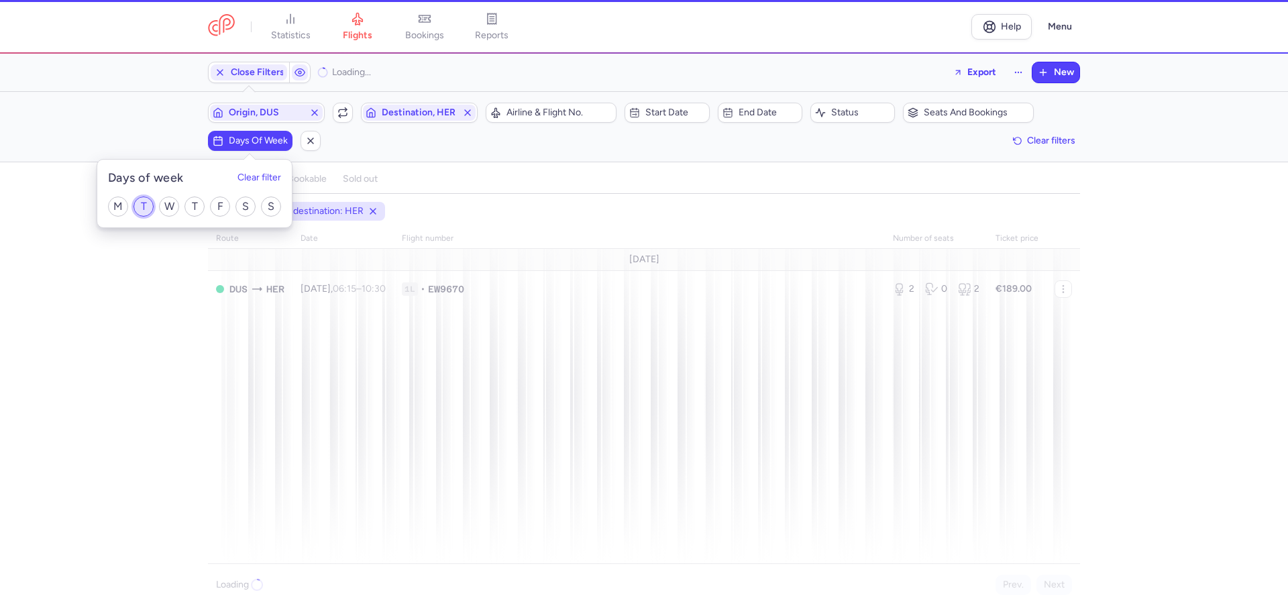
click at [143, 206] on input "T" at bounding box center [143, 206] width 20 height 20
checkbox input "true"
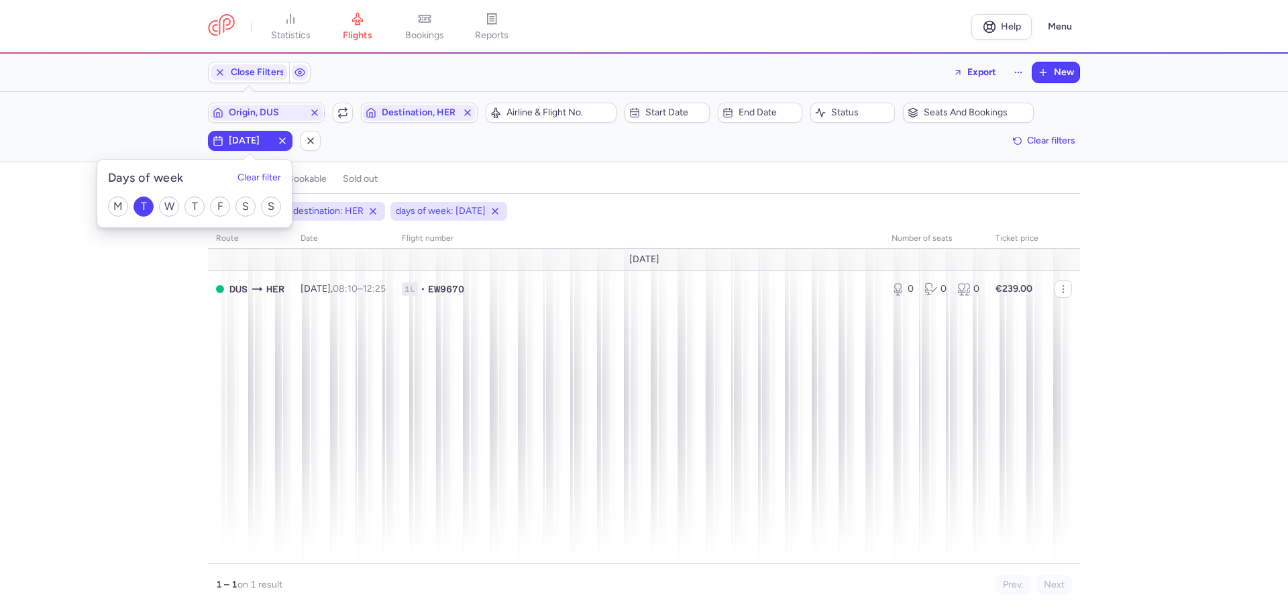
click at [111, 357] on div "origin: DUS destination: HER days of week: [DATE] route date Flight number numb…" at bounding box center [644, 406] width 1288 height 409
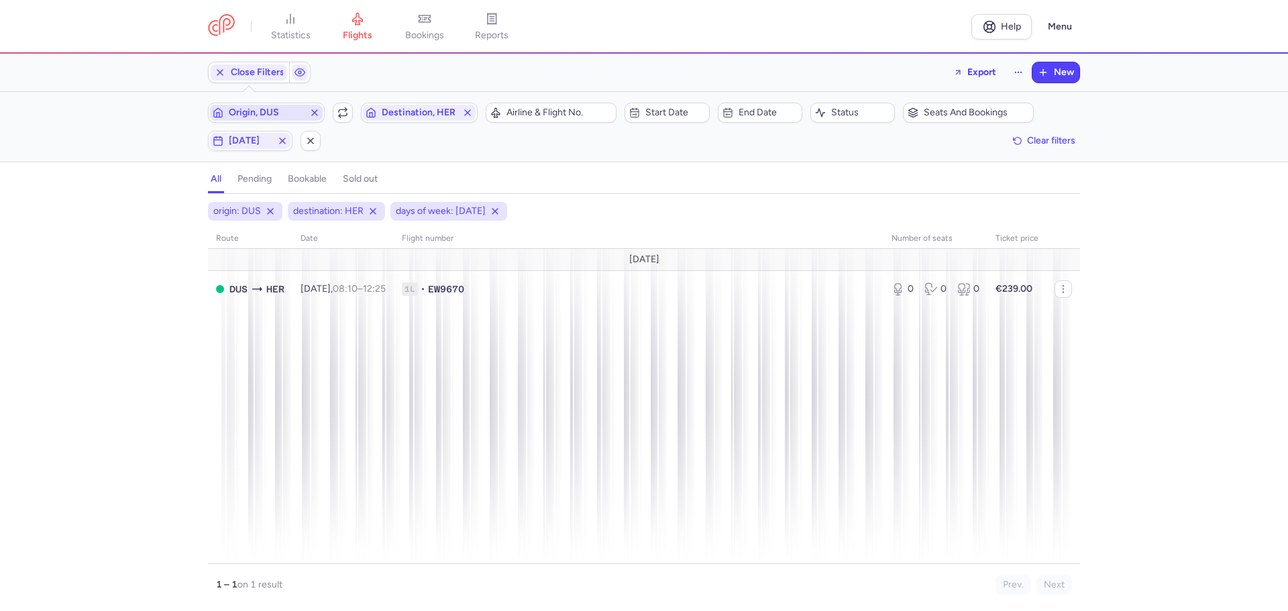
click at [275, 110] on span "Origin, DUS" at bounding box center [266, 112] width 75 height 11
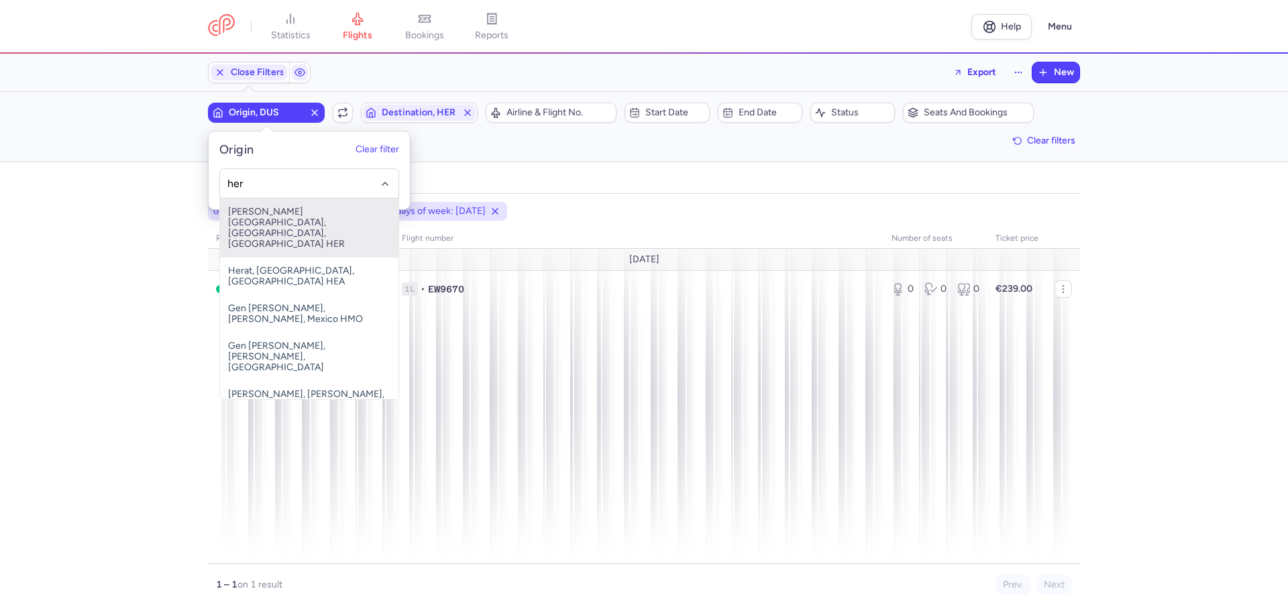
click at [285, 218] on span "[PERSON_NAME][GEOGRAPHIC_DATA], [GEOGRAPHIC_DATA], [GEOGRAPHIC_DATA] HER" at bounding box center [309, 228] width 178 height 59
type input "her"
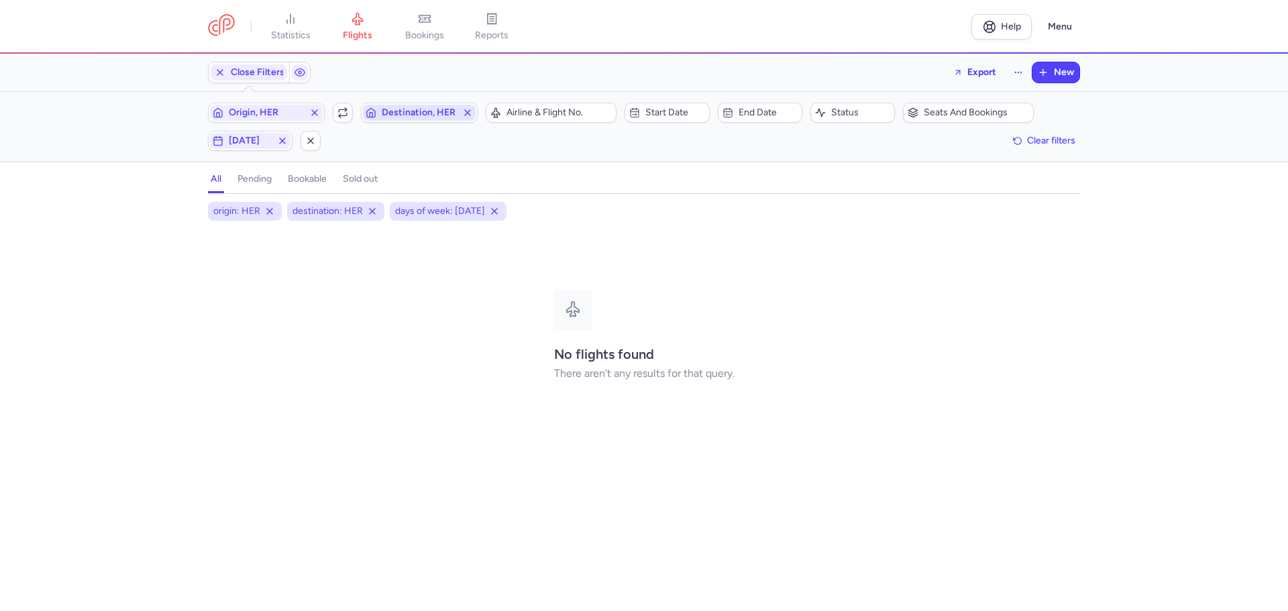
click at [392, 117] on span "Destination, HER" at bounding box center [419, 112] width 75 height 11
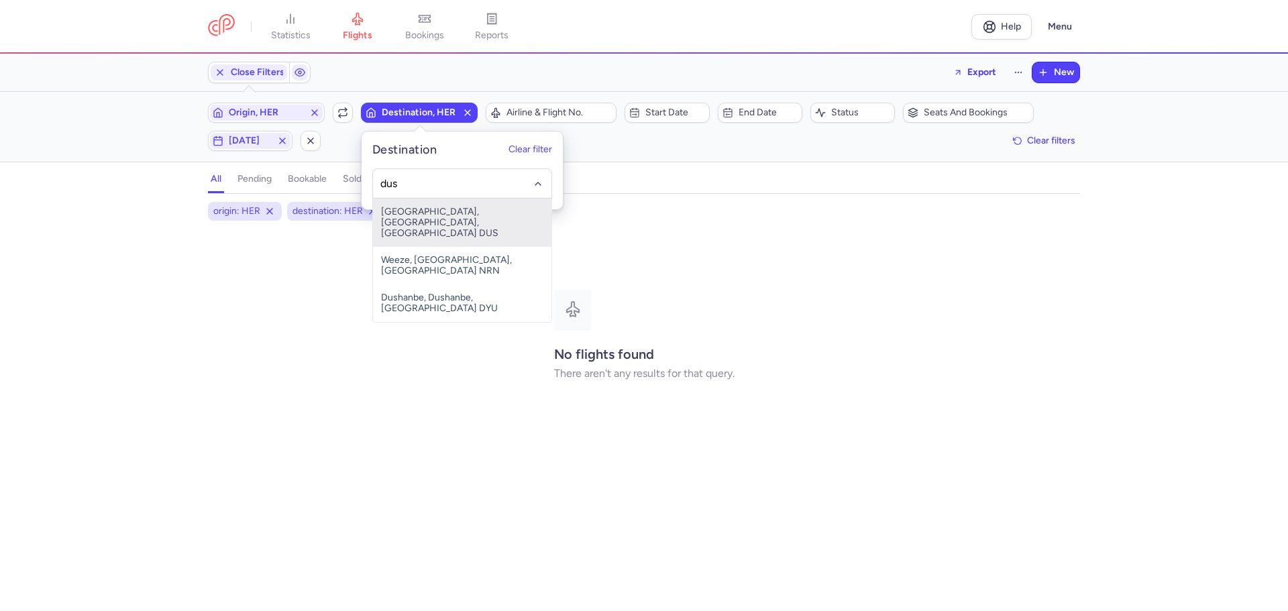
click at [420, 220] on span "[GEOGRAPHIC_DATA], [GEOGRAPHIC_DATA], [GEOGRAPHIC_DATA] DUS" at bounding box center [462, 223] width 178 height 48
type input "dus"
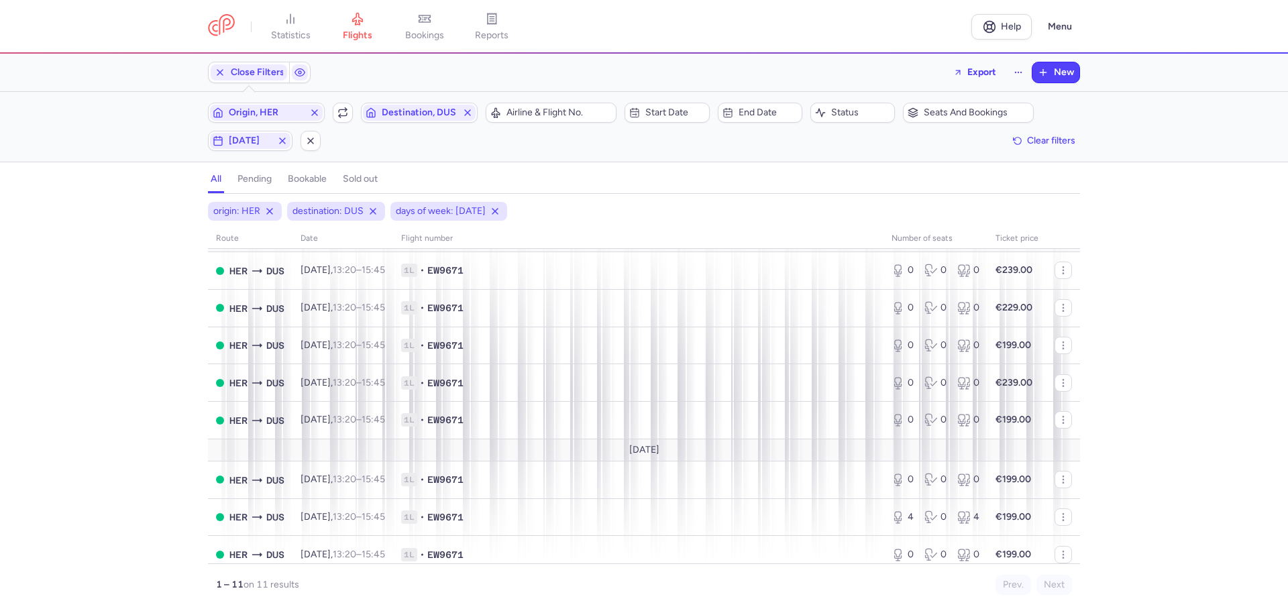
scroll to position [162, 0]
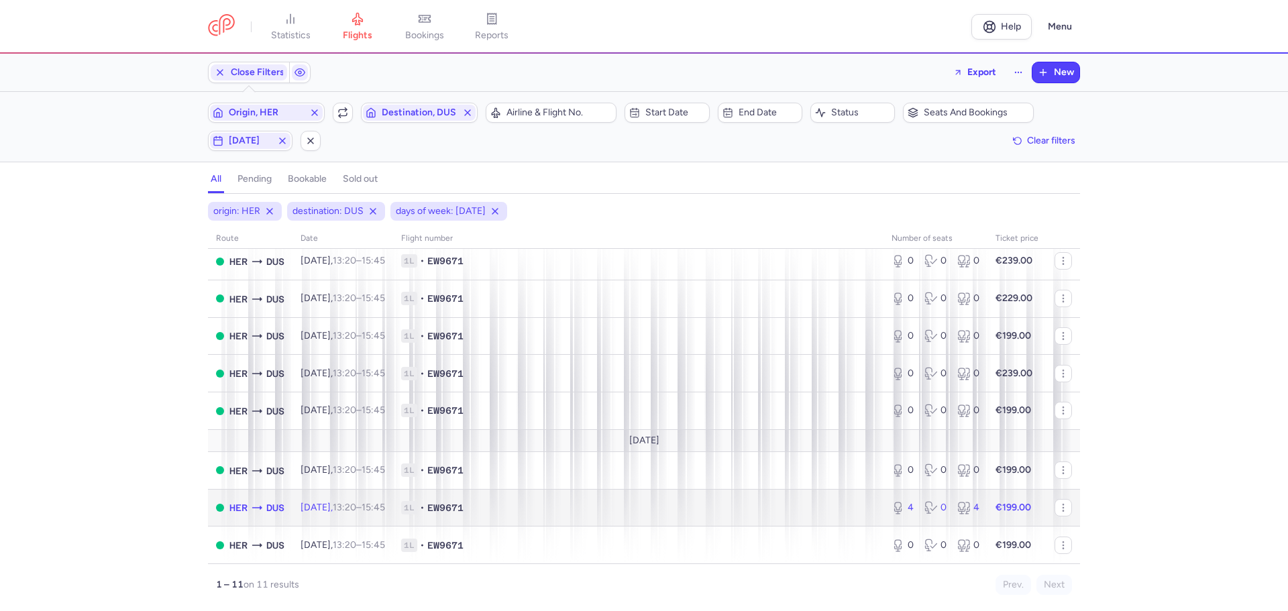
click at [543, 502] on span "1L • EW9671" at bounding box center [638, 507] width 474 height 13
select select "days"
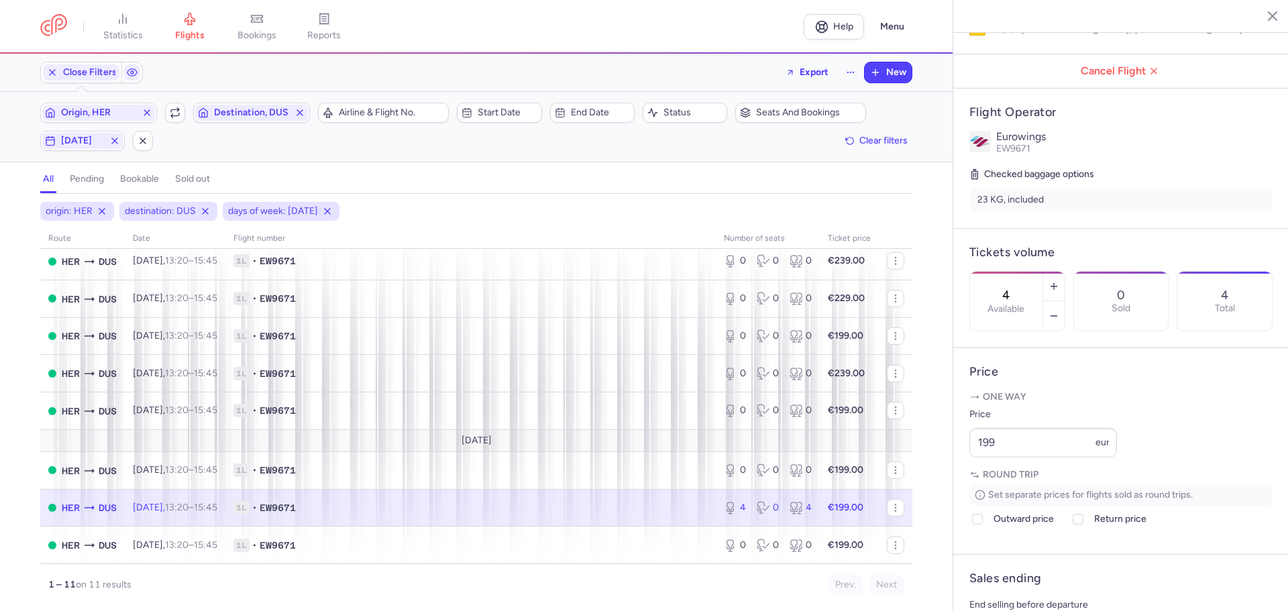
scroll to position [201, 0]
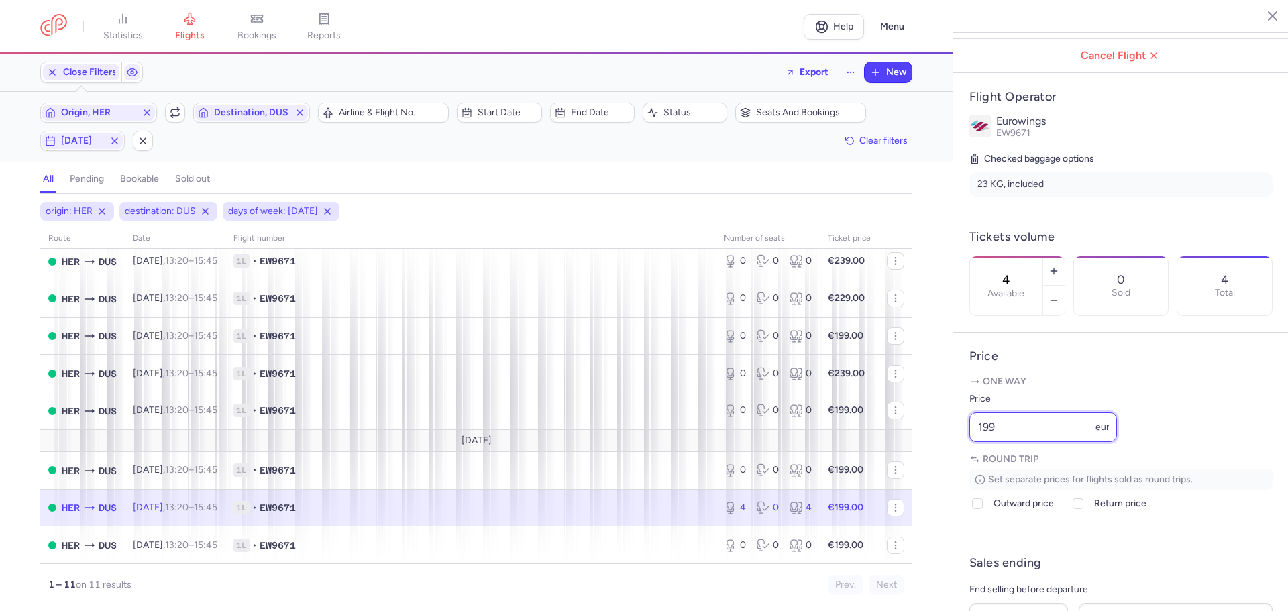
drag, startPoint x: 1021, startPoint y: 463, endPoint x: 950, endPoint y: 459, distance: 70.6
click at [950, 459] on div "statistics flights bookings reports Help Menu Close Filters Export New Filters …" at bounding box center [644, 305] width 1288 height 611
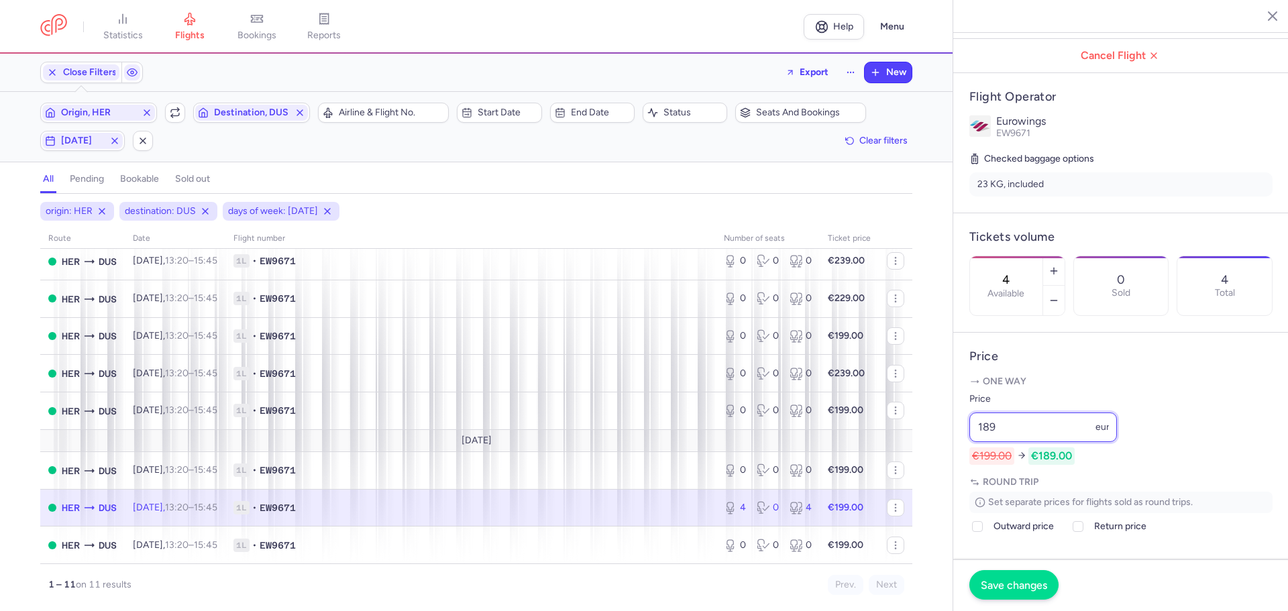
type input "189"
click at [1016, 587] on span "Save changes" at bounding box center [1013, 585] width 66 height 12
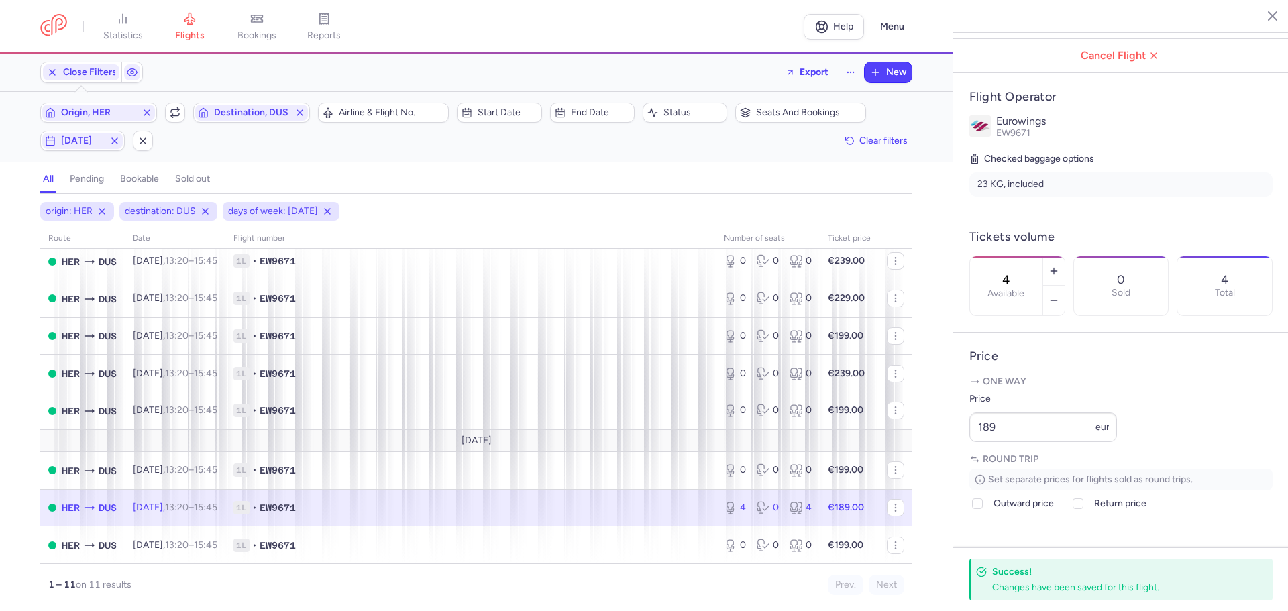
drag, startPoint x: 1266, startPoint y: 19, endPoint x: 1194, endPoint y: 56, distance: 80.7
click at [1266, 19] on icon "button" at bounding box center [1261, 15] width 13 height 13
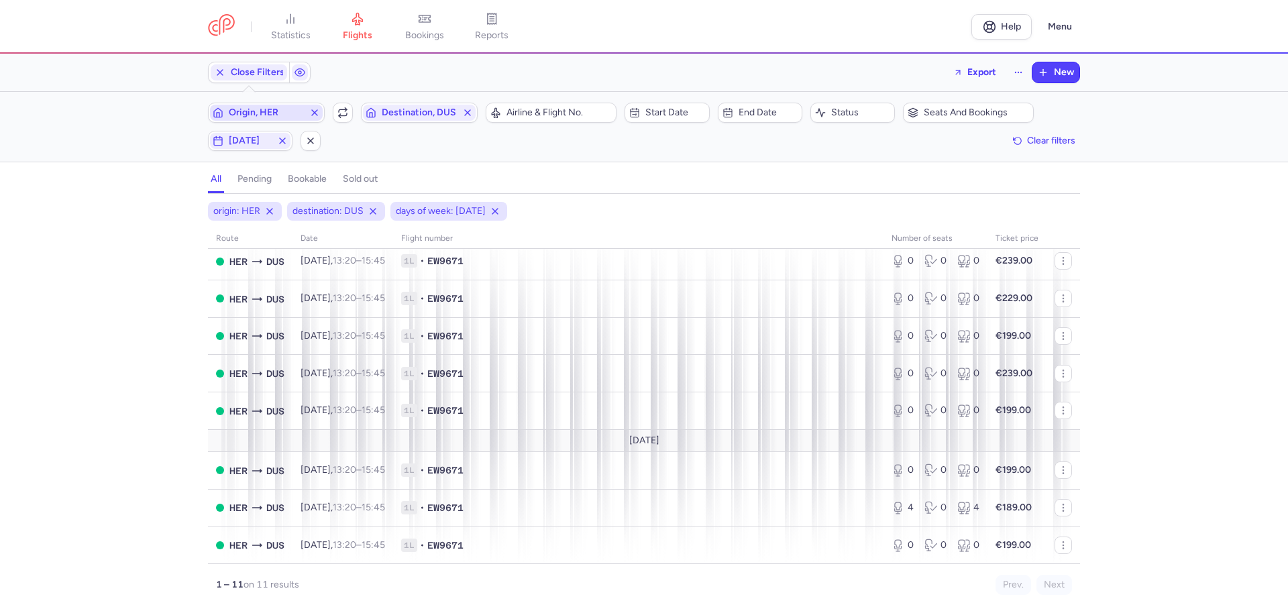
click at [258, 113] on span "Origin, HER" at bounding box center [266, 112] width 75 height 11
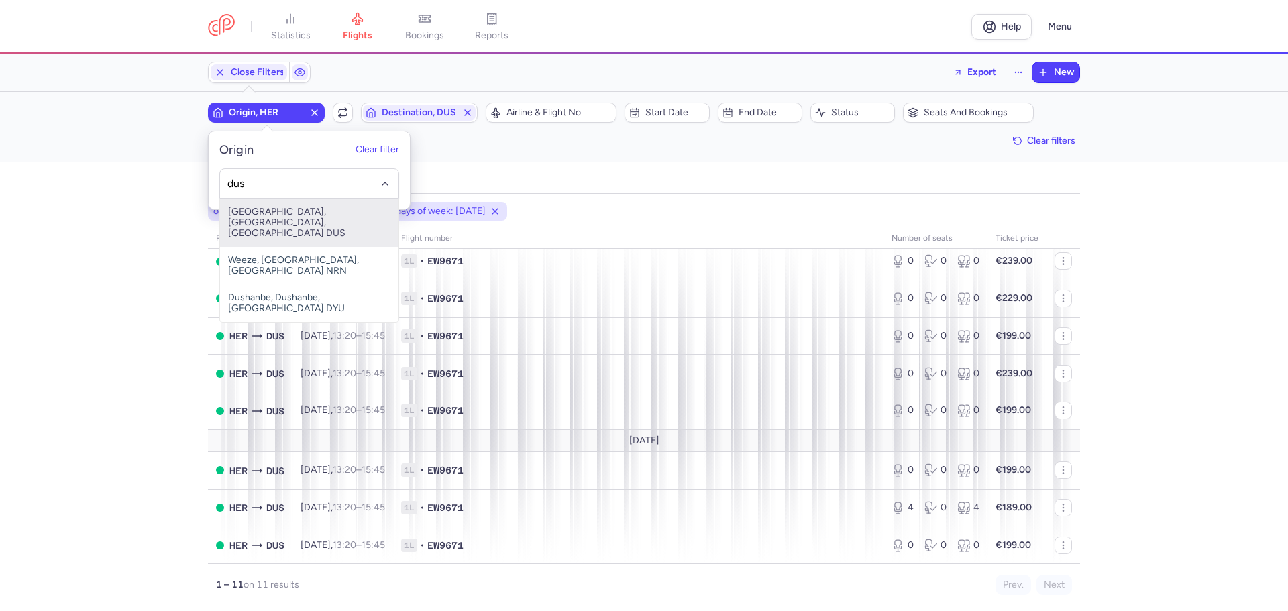
click at [272, 214] on span "[GEOGRAPHIC_DATA], [GEOGRAPHIC_DATA], [GEOGRAPHIC_DATA] DUS" at bounding box center [309, 223] width 178 height 48
type input "dus"
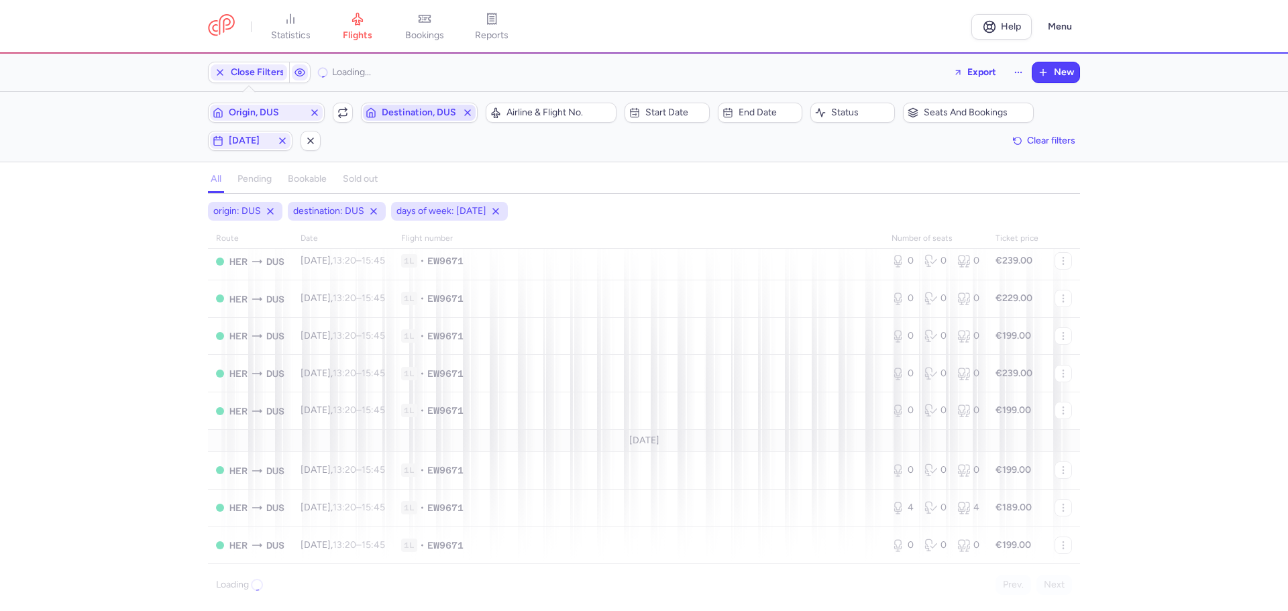
click at [390, 111] on span "Destination, DUS" at bounding box center [419, 112] width 75 height 11
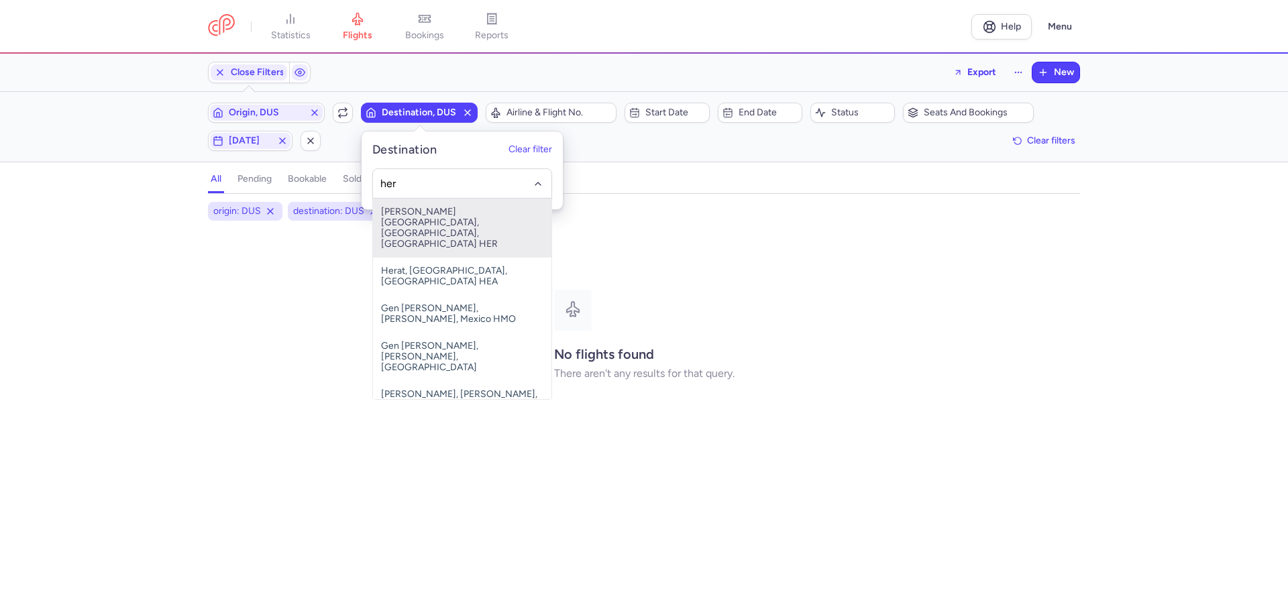
click at [424, 217] on span "[PERSON_NAME][GEOGRAPHIC_DATA], [GEOGRAPHIC_DATA], [GEOGRAPHIC_DATA] HER" at bounding box center [462, 228] width 178 height 59
type input "her"
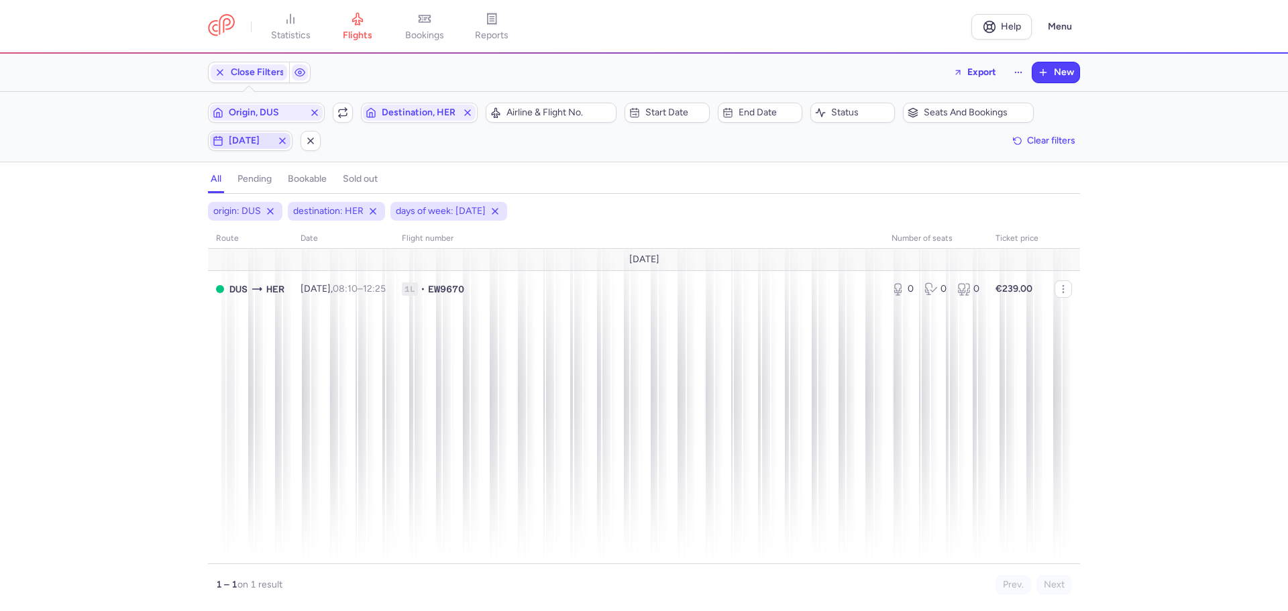
click at [256, 139] on span "[DATE]" at bounding box center [250, 140] width 43 height 11
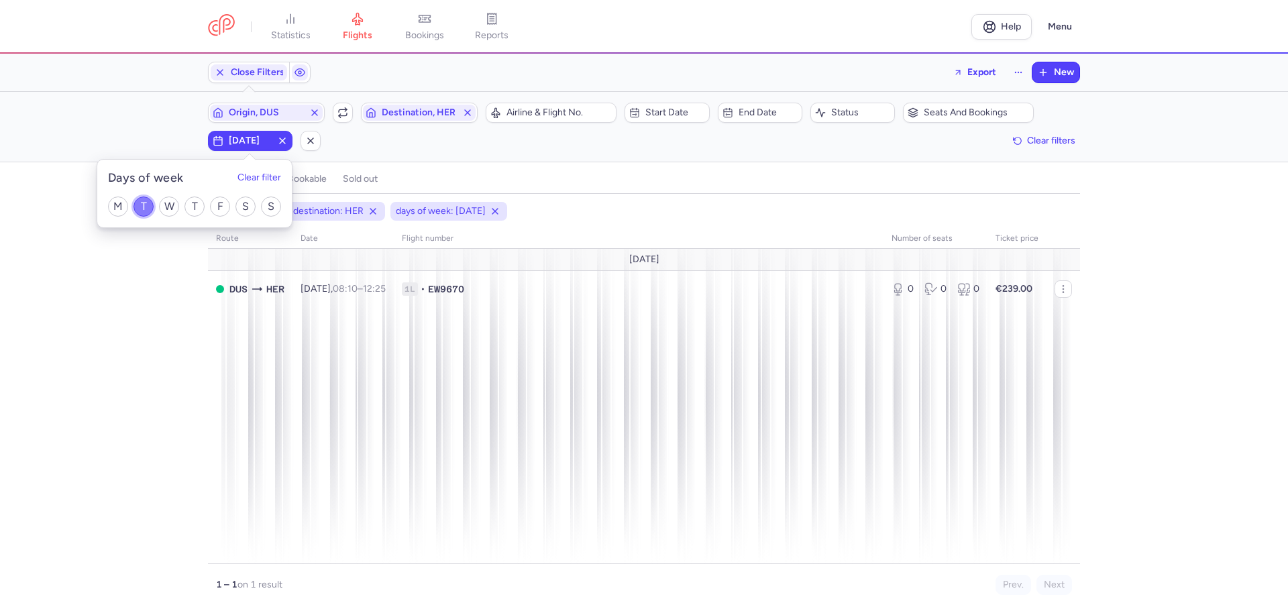
click at [148, 206] on input "T" at bounding box center [143, 206] width 20 height 20
checkbox input "false"
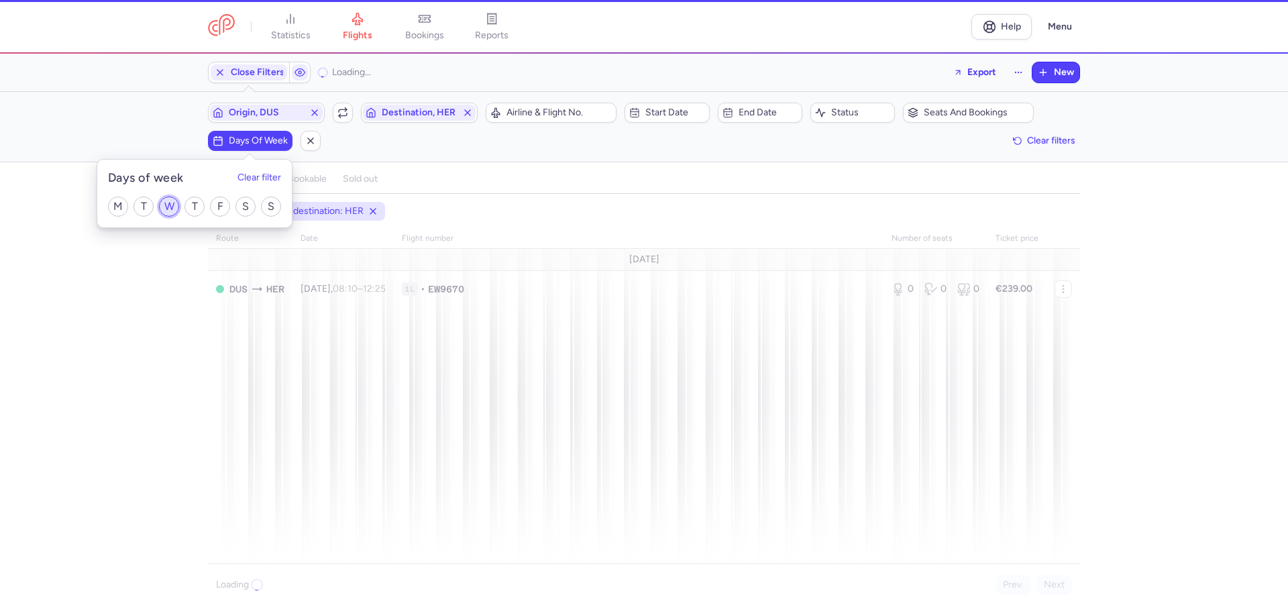
click at [169, 205] on input "W" at bounding box center [169, 206] width 20 height 20
checkbox input "true"
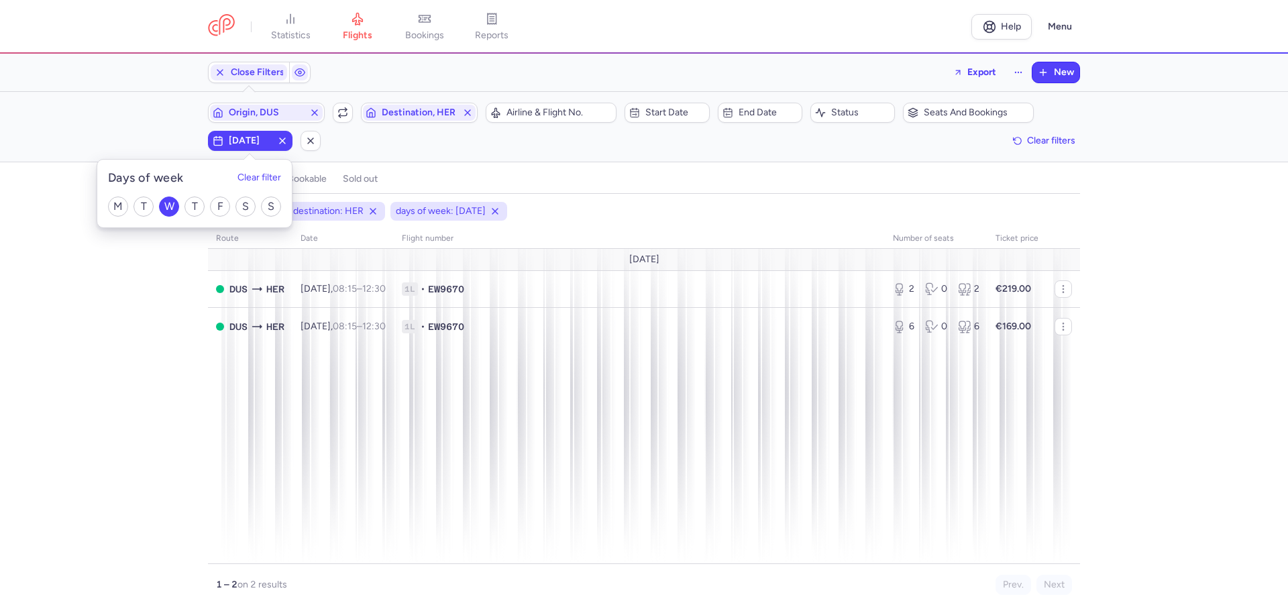
click at [164, 431] on div "origin: DUS destination: HER days of week: [DATE] route date Flight number numb…" at bounding box center [644, 406] width 1288 height 409
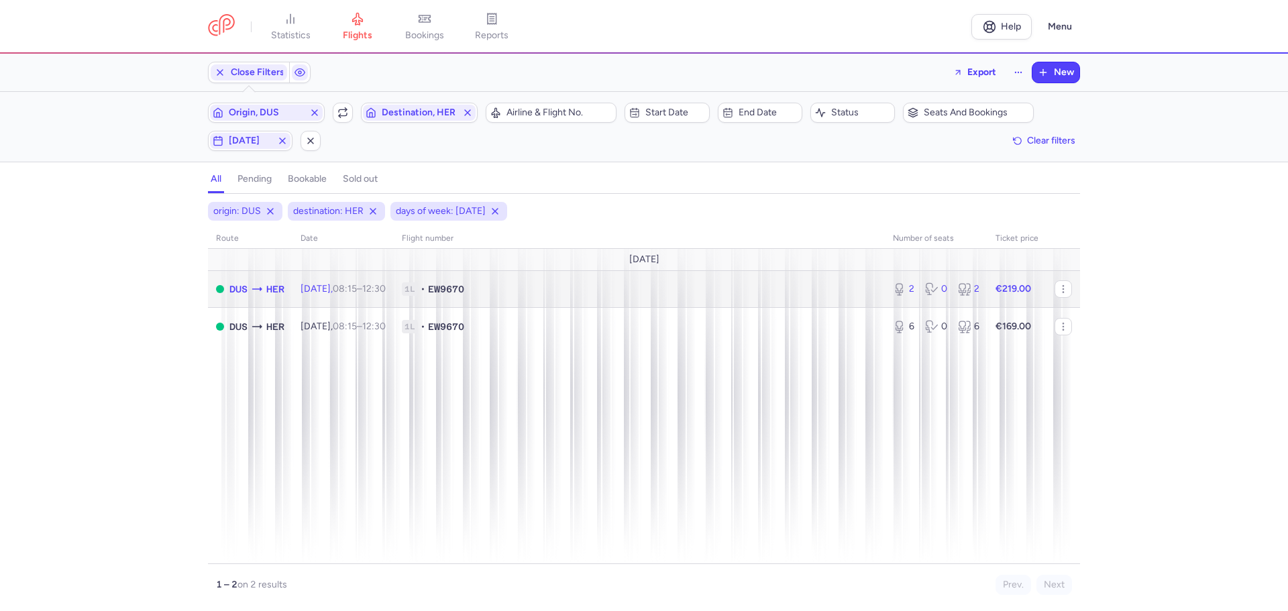
click at [556, 287] on span "1L • EW9670" at bounding box center [639, 288] width 475 height 13
select select "days"
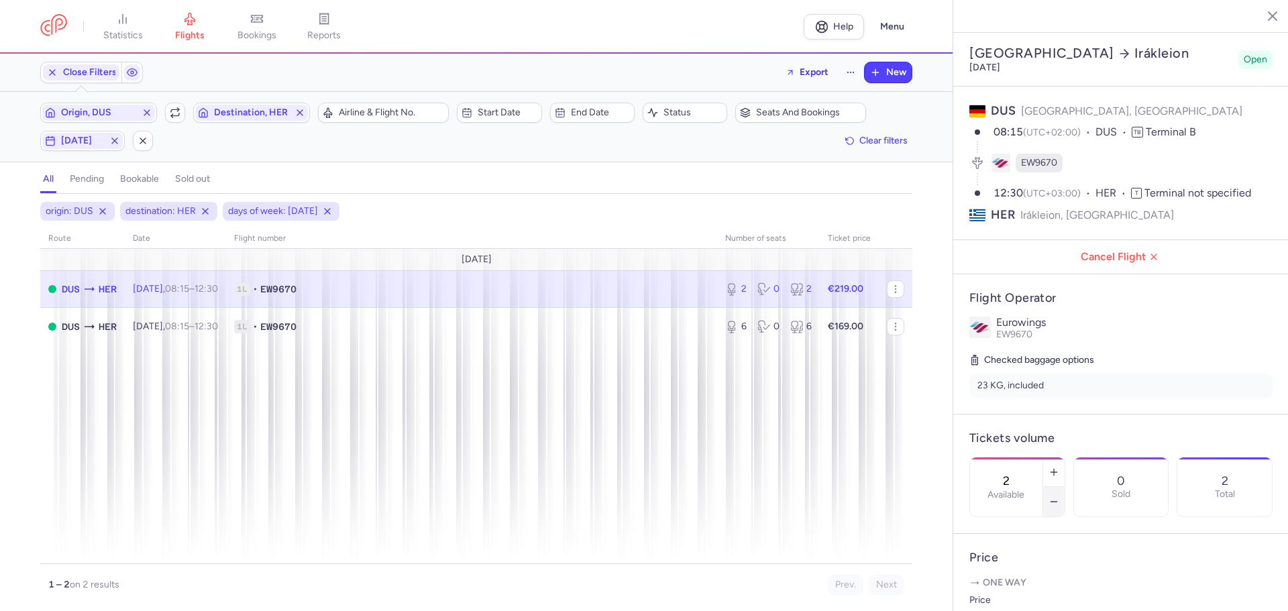
click at [1059, 496] on icon "button" at bounding box center [1053, 501] width 11 height 11
click at [1022, 587] on span "Save changes" at bounding box center [1013, 585] width 66 height 12
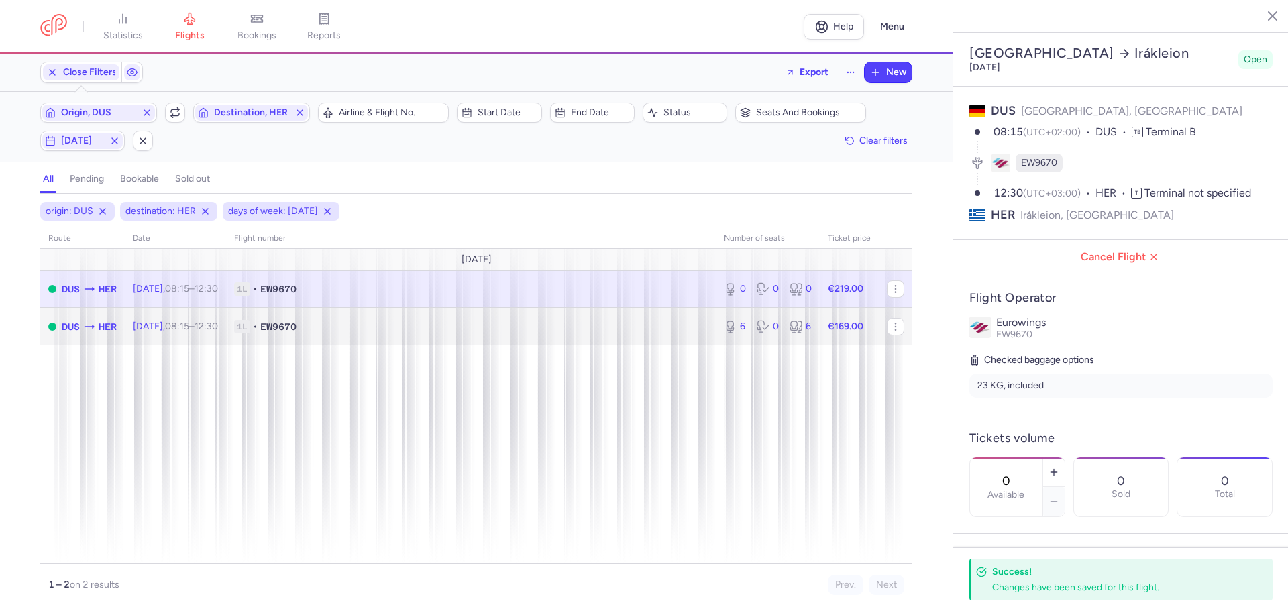
click at [420, 325] on span "1L • EW9670" at bounding box center [470, 326] width 473 height 13
type input "6"
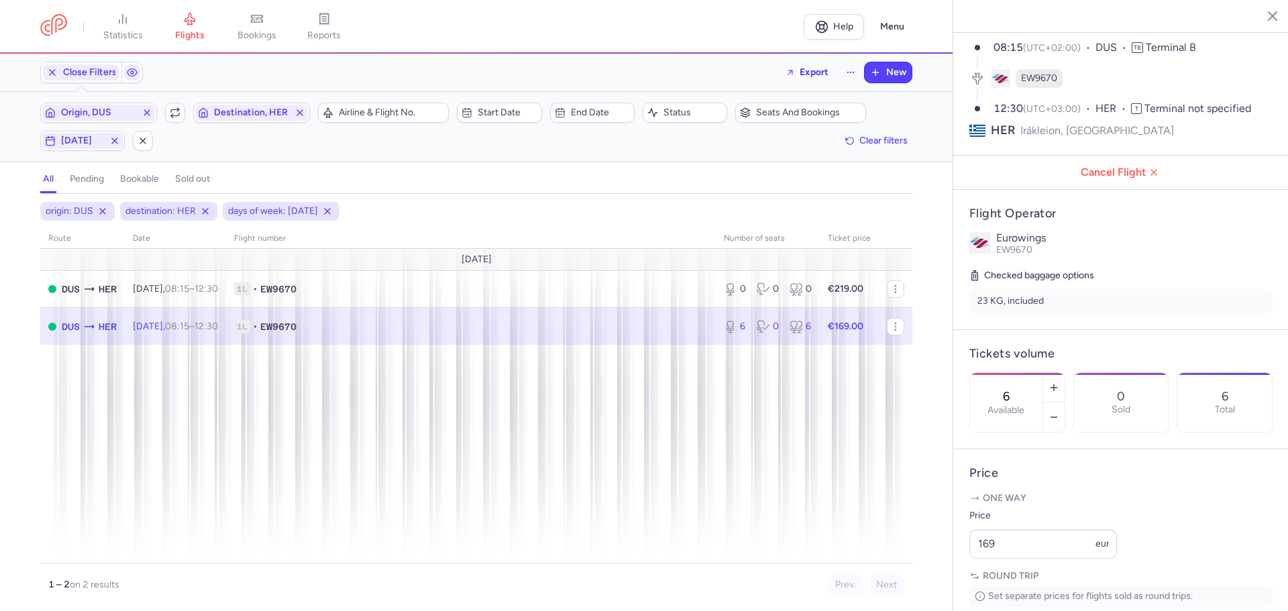
scroll to position [268, 0]
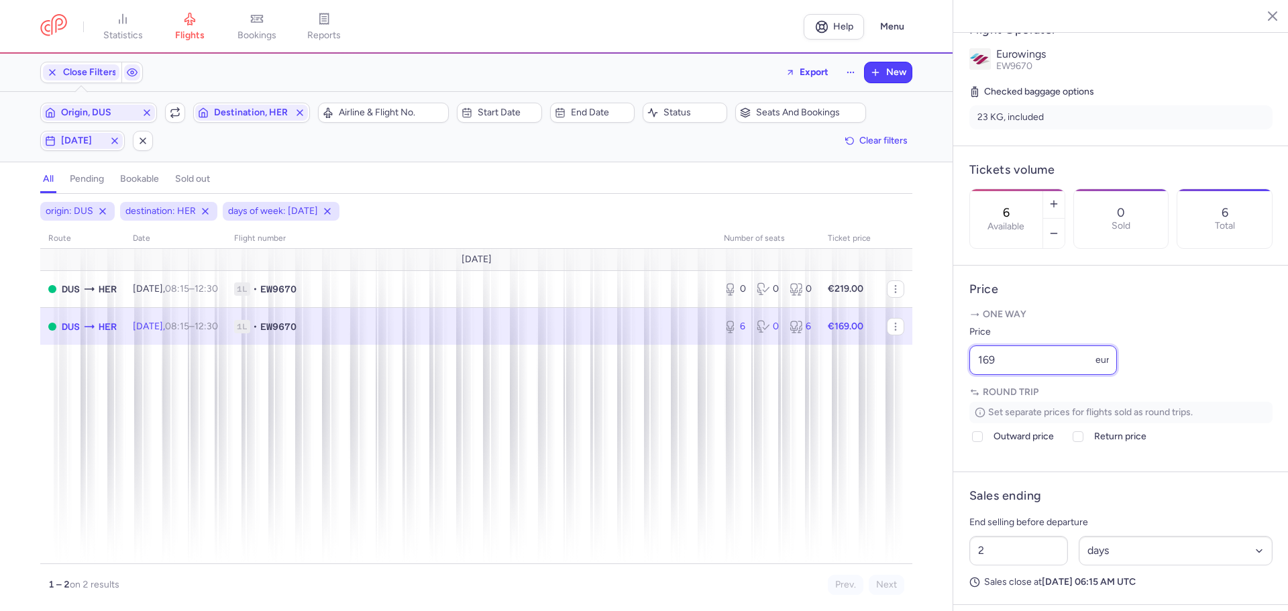
drag, startPoint x: 1013, startPoint y: 398, endPoint x: 914, endPoint y: 399, distance: 99.3
click at [914, 399] on div "statistics flights bookings reports Help Menu Close Filters Export New Filters …" at bounding box center [644, 305] width 1288 height 611
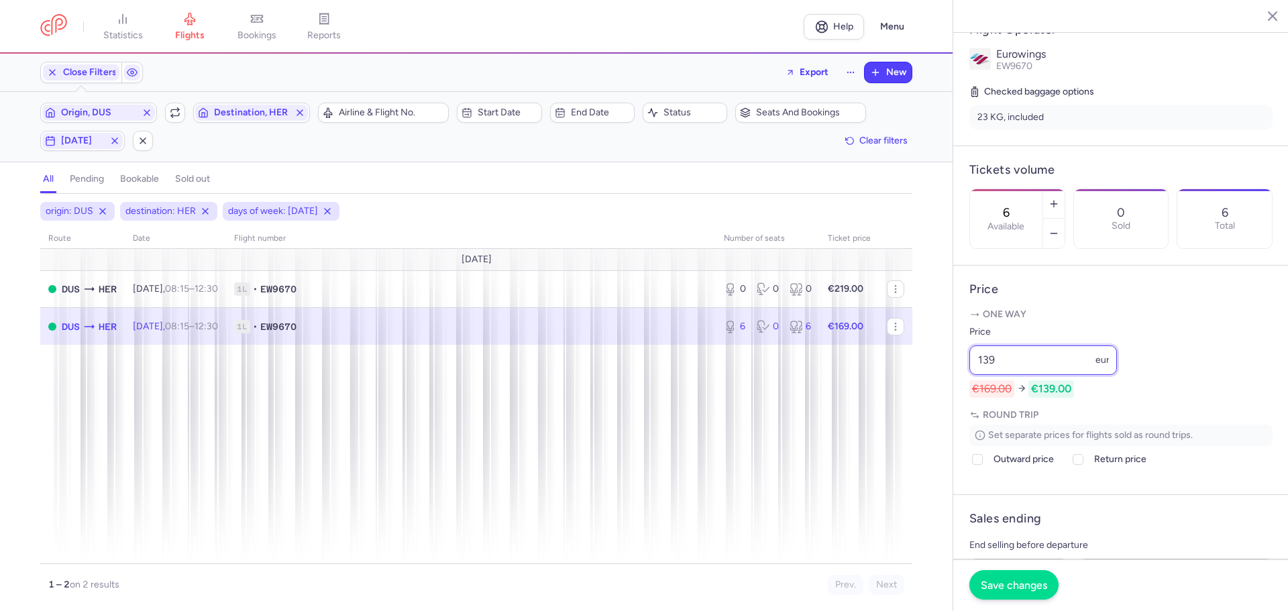
type input "139"
click at [1027, 573] on button "Save changes" at bounding box center [1013, 585] width 89 height 30
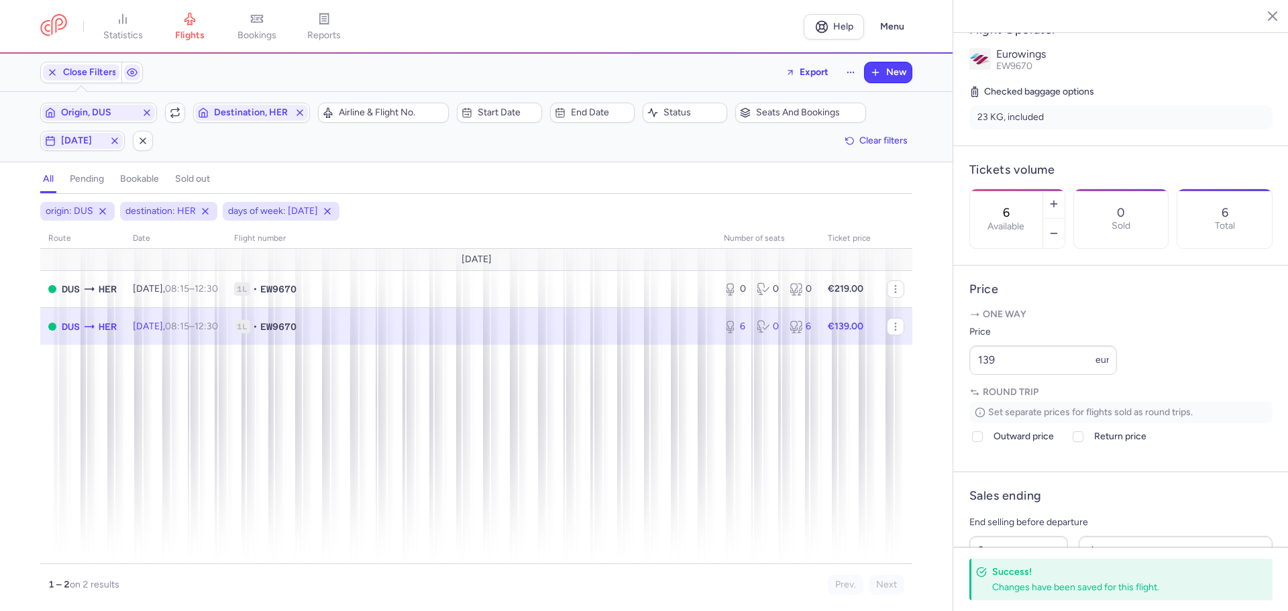
drag, startPoint x: 1265, startPoint y: 14, endPoint x: 1249, endPoint y: 62, distance: 51.1
click at [1265, 13] on icon "button" at bounding box center [1261, 15] width 13 height 13
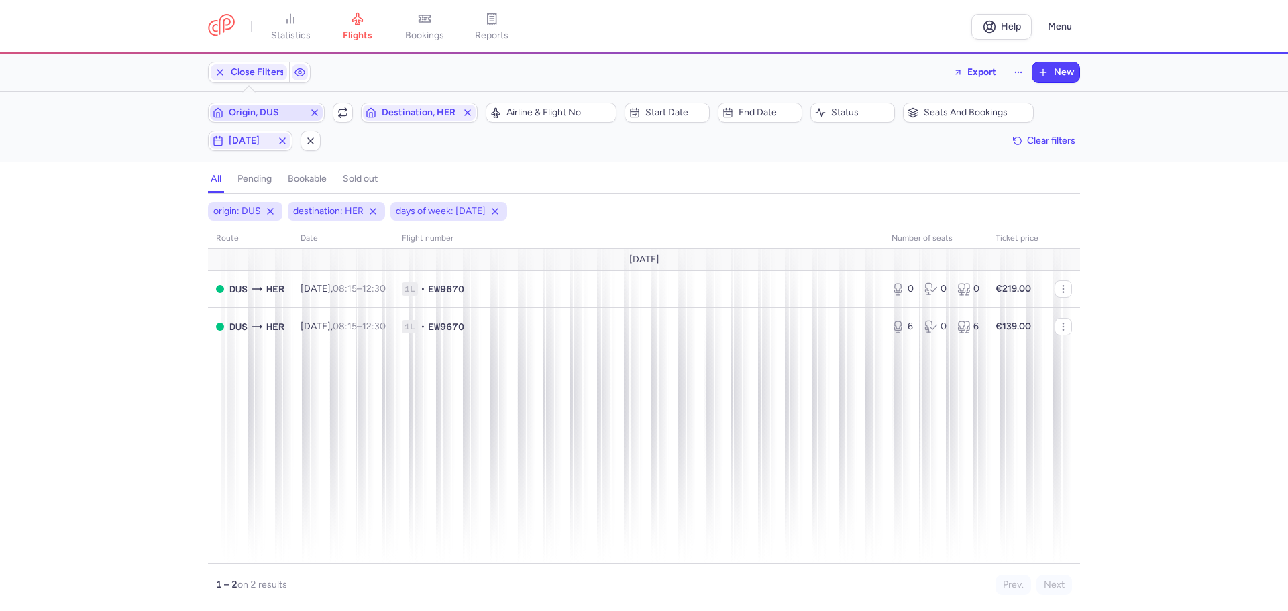
click at [247, 113] on span "Origin, DUS" at bounding box center [266, 112] width 75 height 11
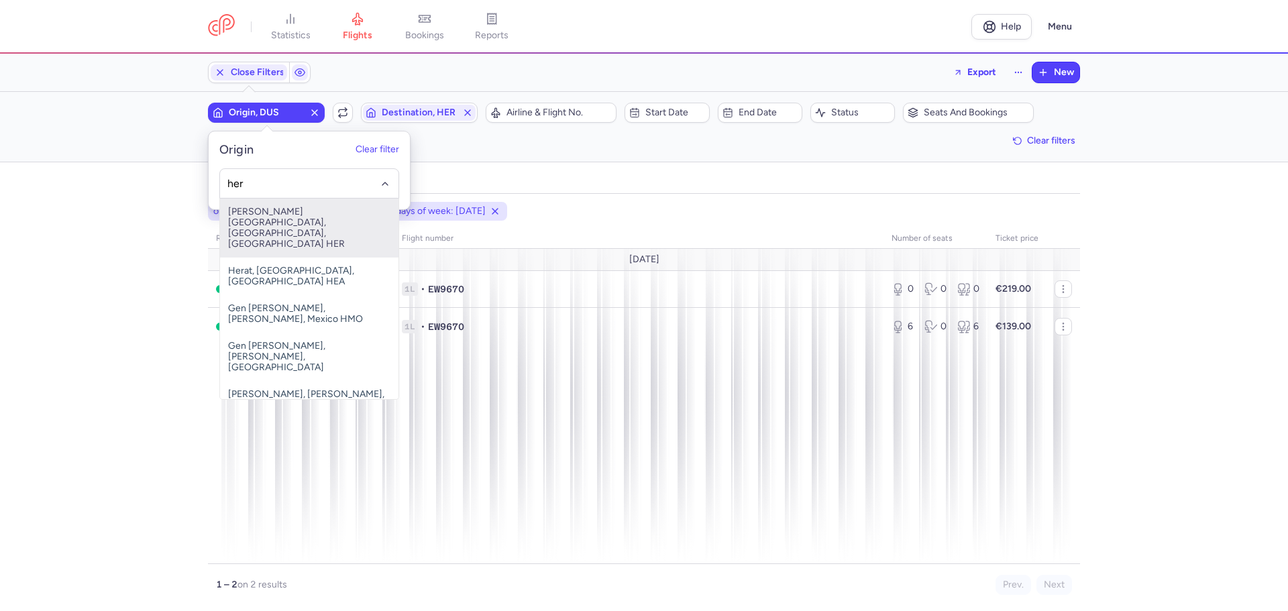
click at [304, 224] on span "[PERSON_NAME][GEOGRAPHIC_DATA], [GEOGRAPHIC_DATA], [GEOGRAPHIC_DATA] HER" at bounding box center [309, 228] width 178 height 59
type input "her"
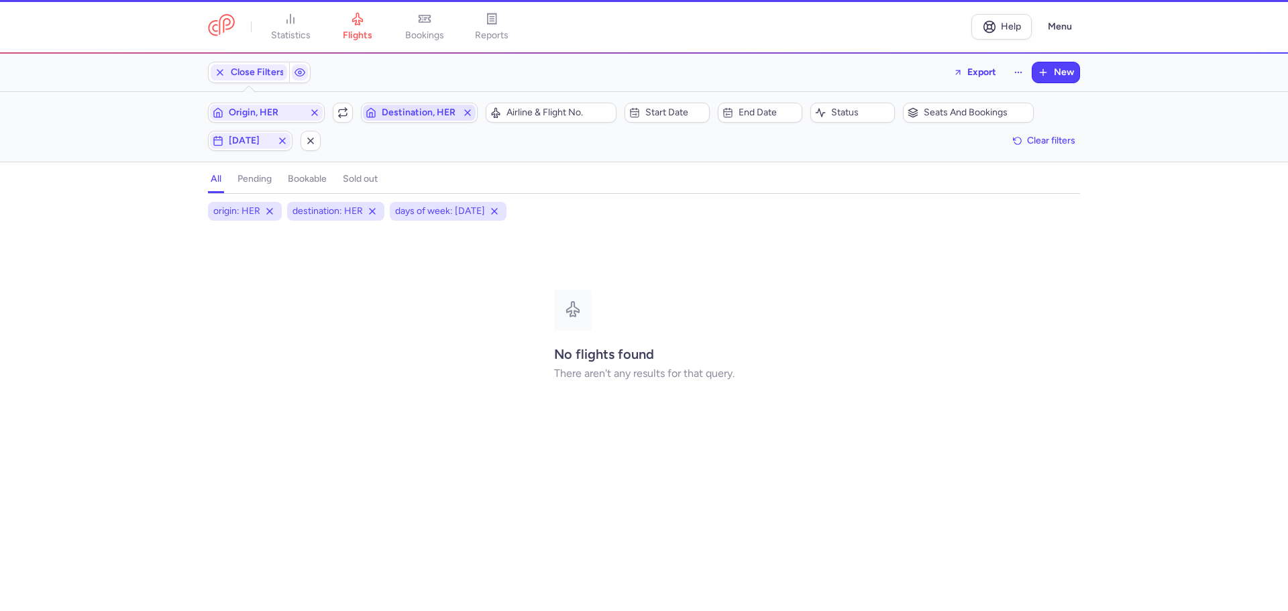
click at [400, 113] on span "Destination, HER" at bounding box center [419, 112] width 75 height 11
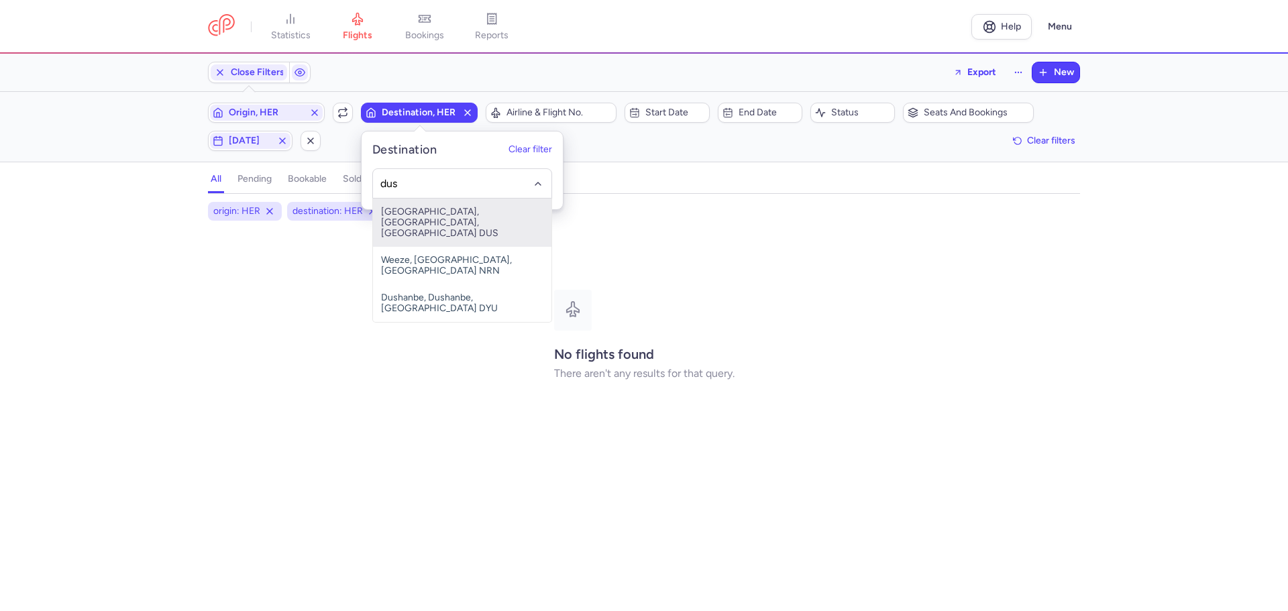
click at [433, 215] on span "[GEOGRAPHIC_DATA], [GEOGRAPHIC_DATA], [GEOGRAPHIC_DATA] DUS" at bounding box center [462, 223] width 178 height 48
type input "dus"
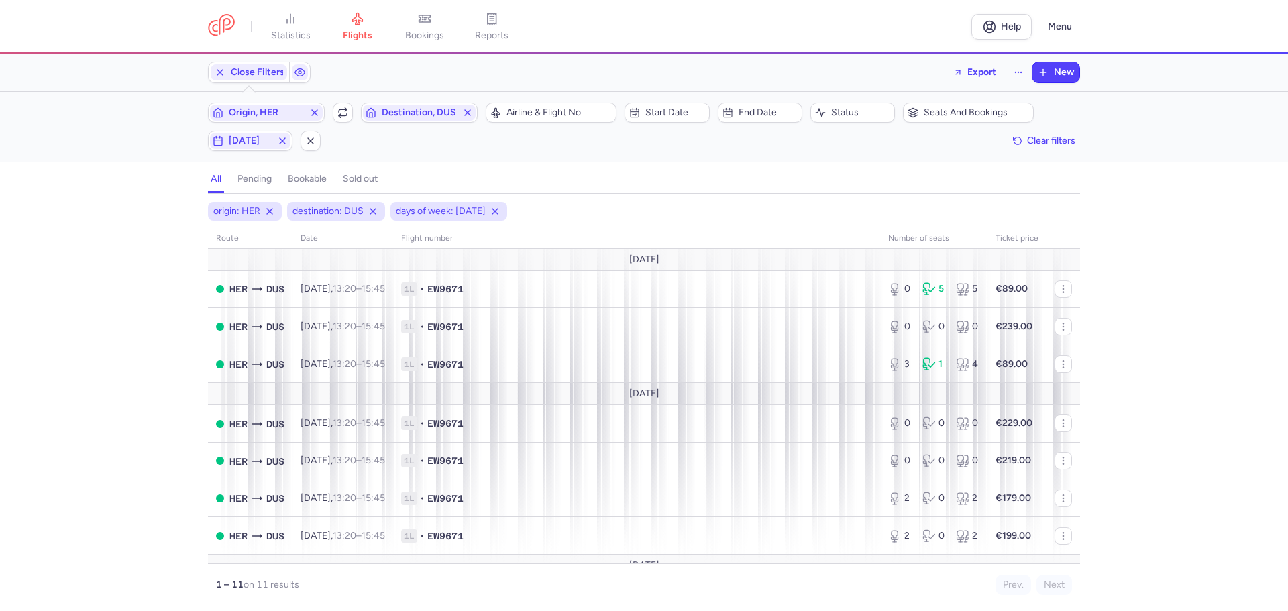
click at [141, 240] on div "origin: HER destination: DUS days of week: [DATE] route date Flight number numb…" at bounding box center [644, 406] width 1288 height 409
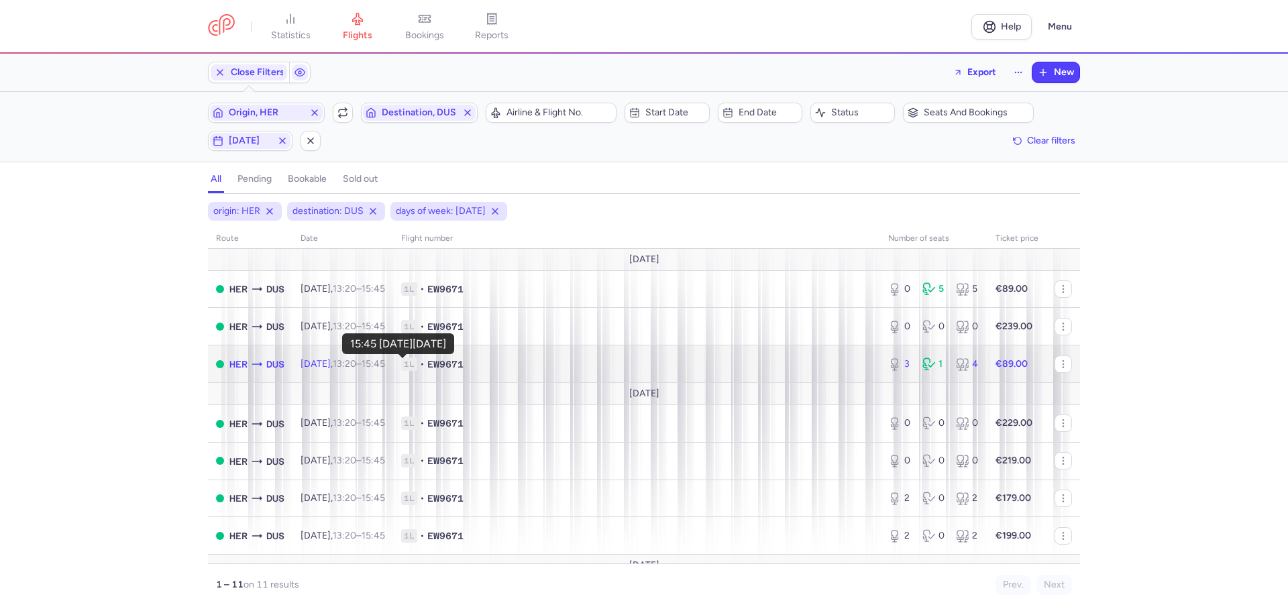
click at [385, 364] on time "15:45 +0" at bounding box center [372, 363] width 23 height 11
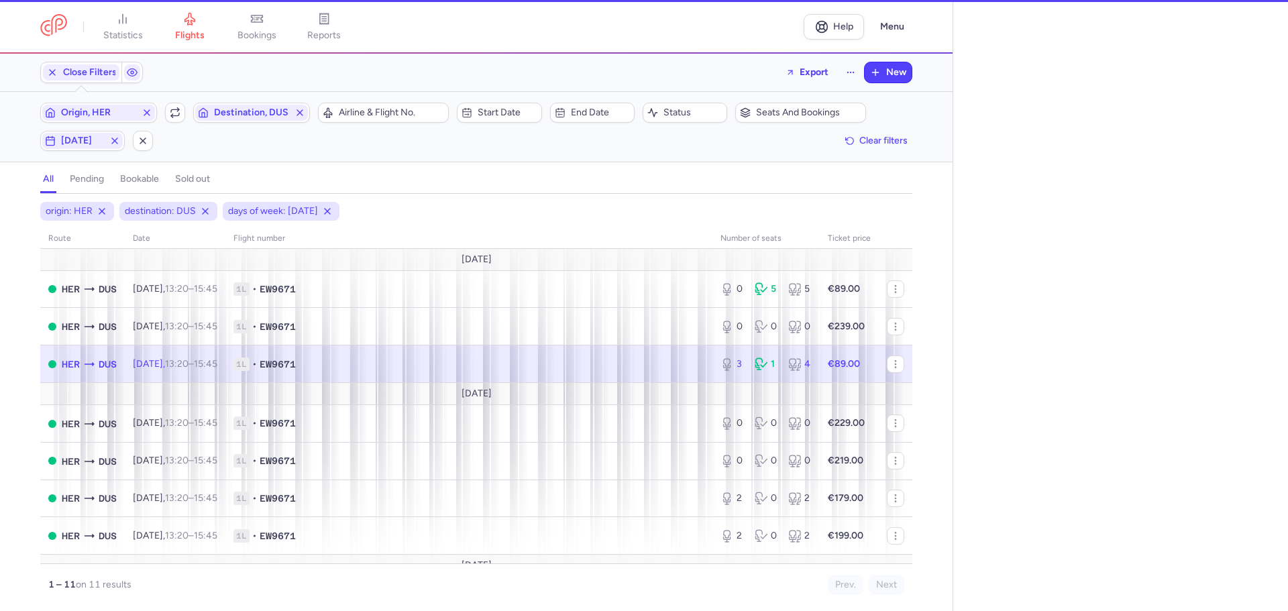
select select "days"
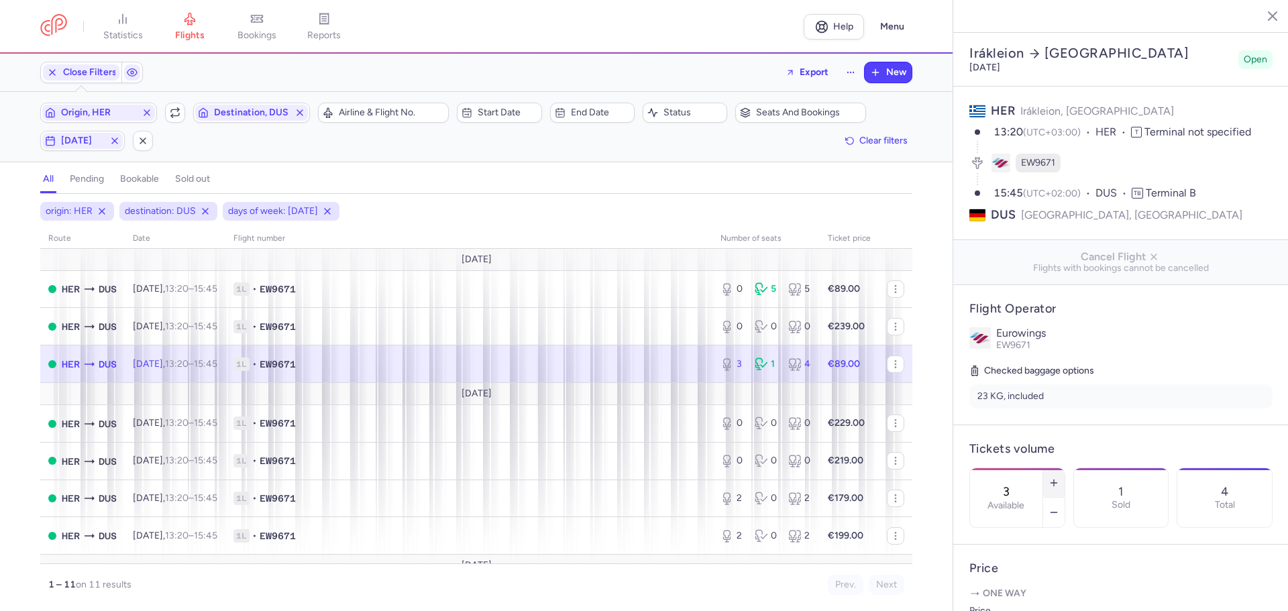
click at [1064, 468] on button "button" at bounding box center [1053, 483] width 21 height 30
type input "4"
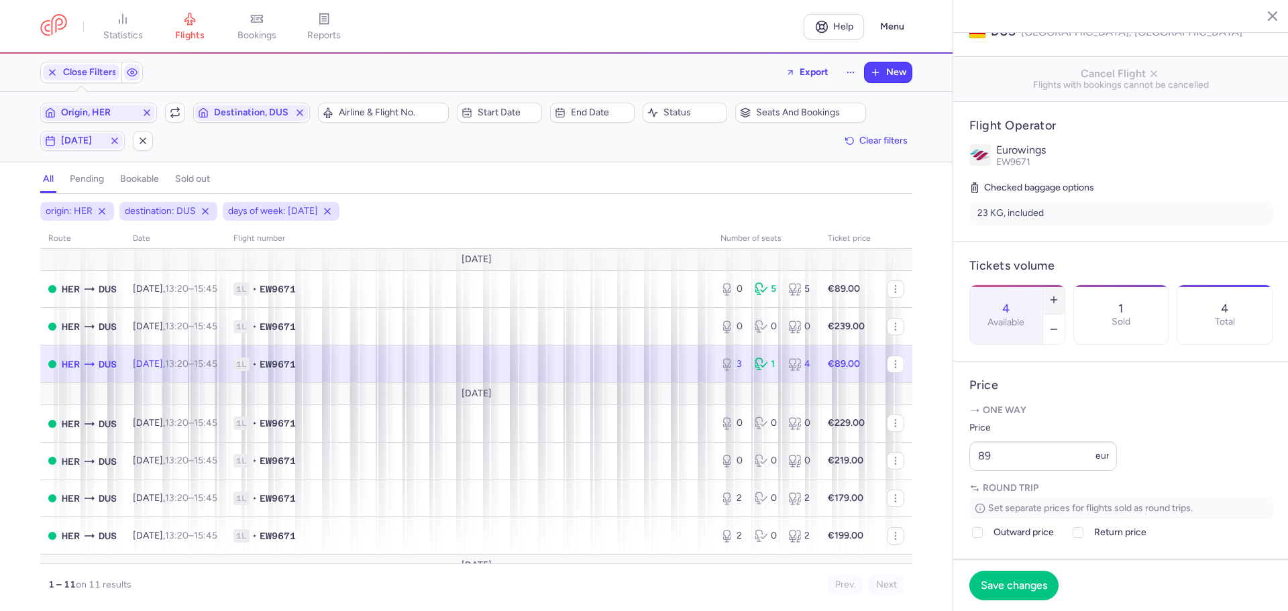
scroll to position [201, 0]
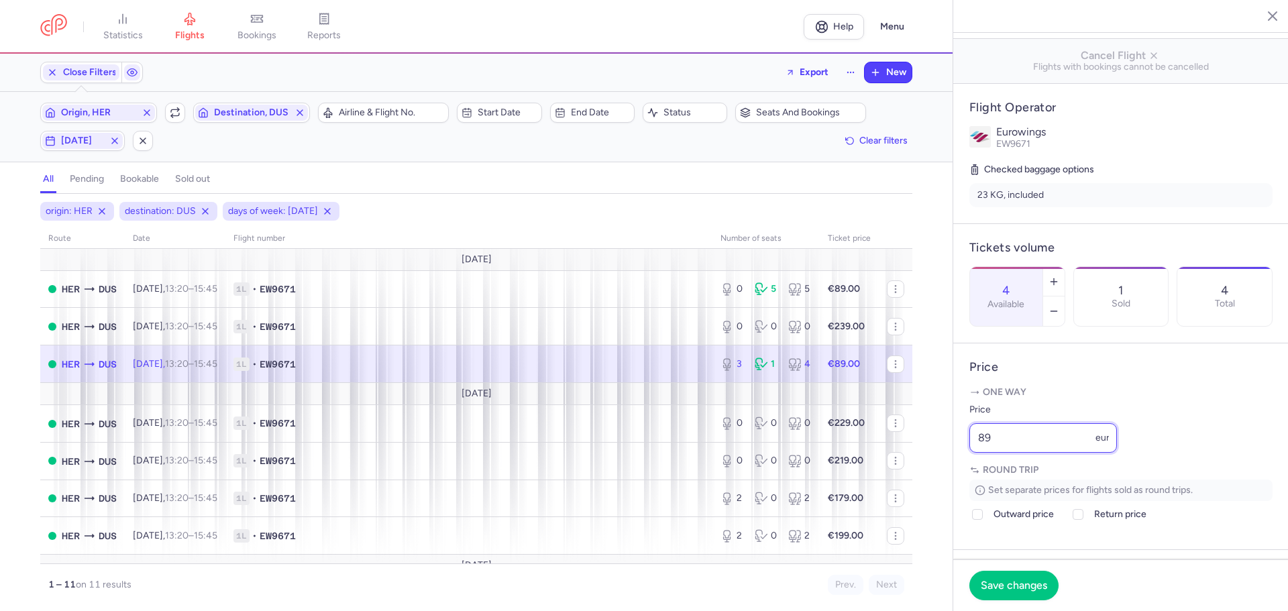
drag, startPoint x: 958, startPoint y: 477, endPoint x: 948, endPoint y: 477, distance: 10.8
click at [948, 477] on div "statistics flights bookings reports Help Menu Close Filters Export New Filters …" at bounding box center [644, 305] width 1288 height 611
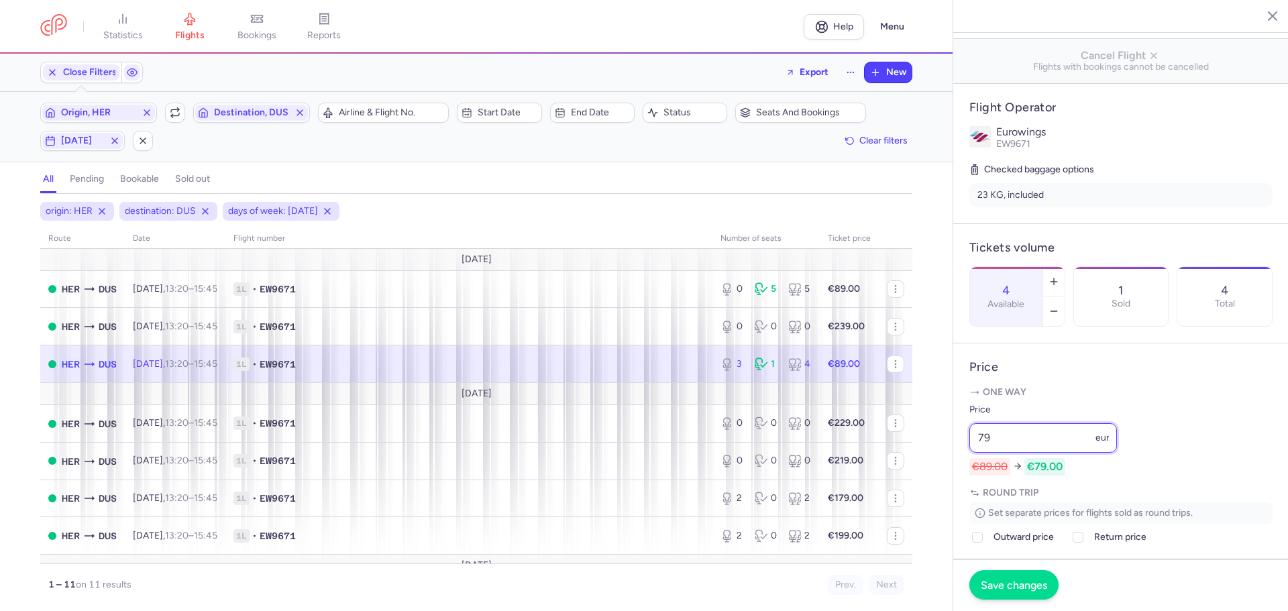
type input "79"
click at [1040, 585] on span "Save changes" at bounding box center [1013, 585] width 66 height 12
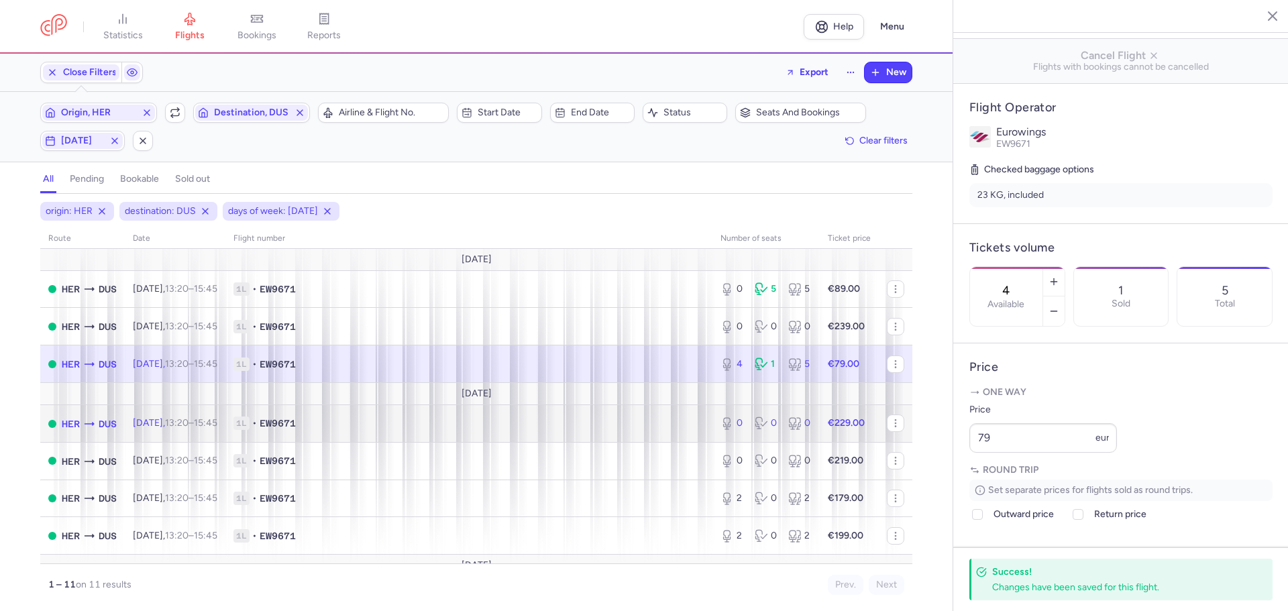
click at [362, 426] on span "1L • EW9671" at bounding box center [468, 422] width 471 height 13
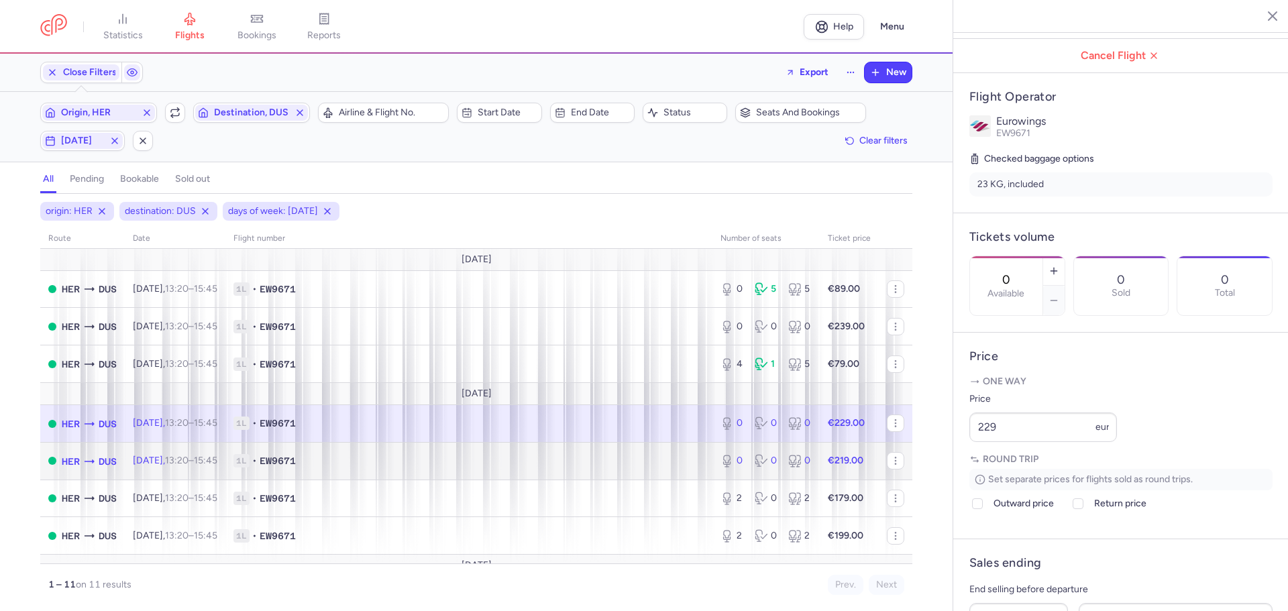
click at [359, 458] on span "1L • EW9671" at bounding box center [468, 460] width 471 height 13
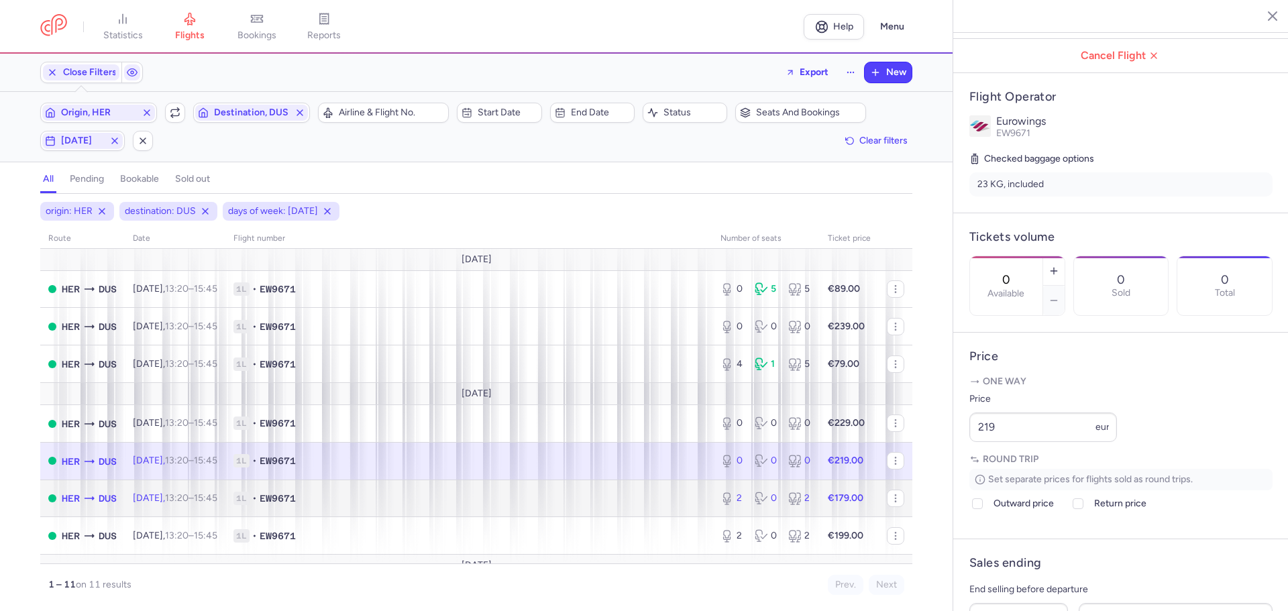
click at [387, 498] on span "1L • EW9671" at bounding box center [468, 498] width 471 height 13
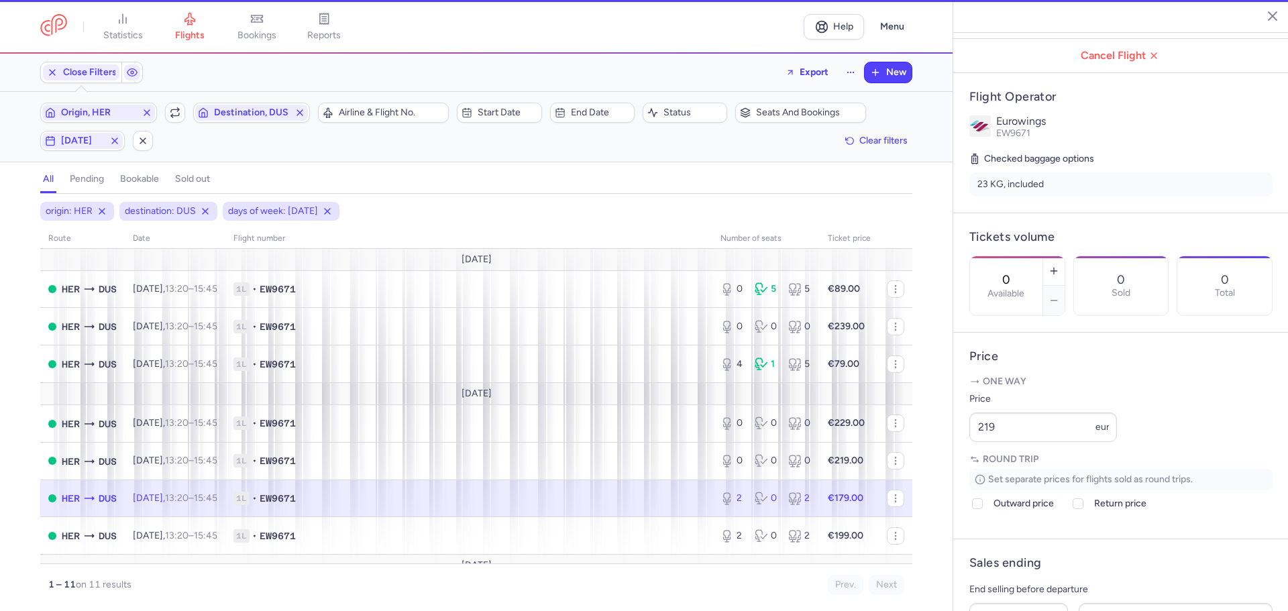
type input "2"
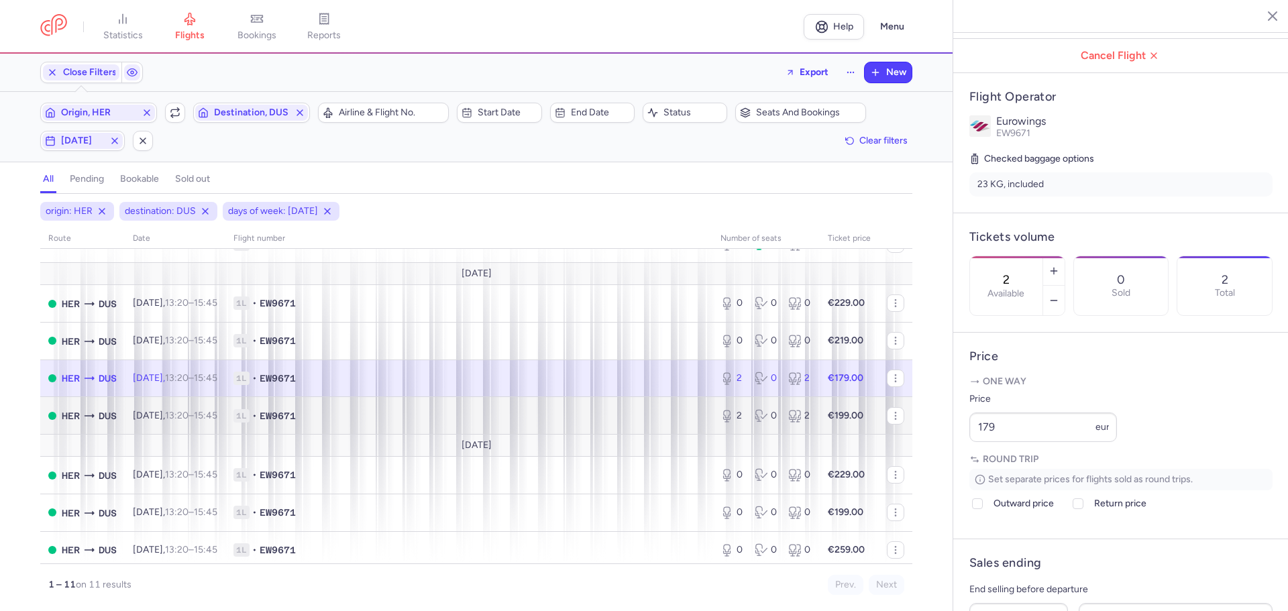
scroll to position [134, 0]
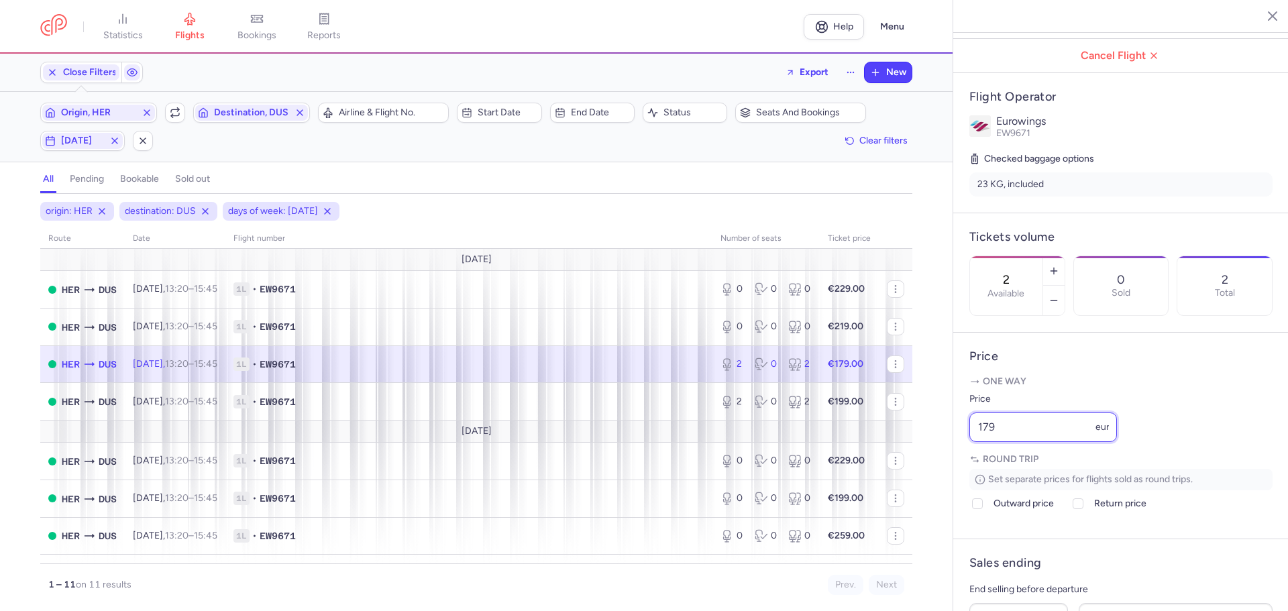
drag, startPoint x: 1007, startPoint y: 461, endPoint x: 970, endPoint y: 465, distance: 37.8
click at [970, 442] on input "179" at bounding box center [1043, 427] width 148 height 30
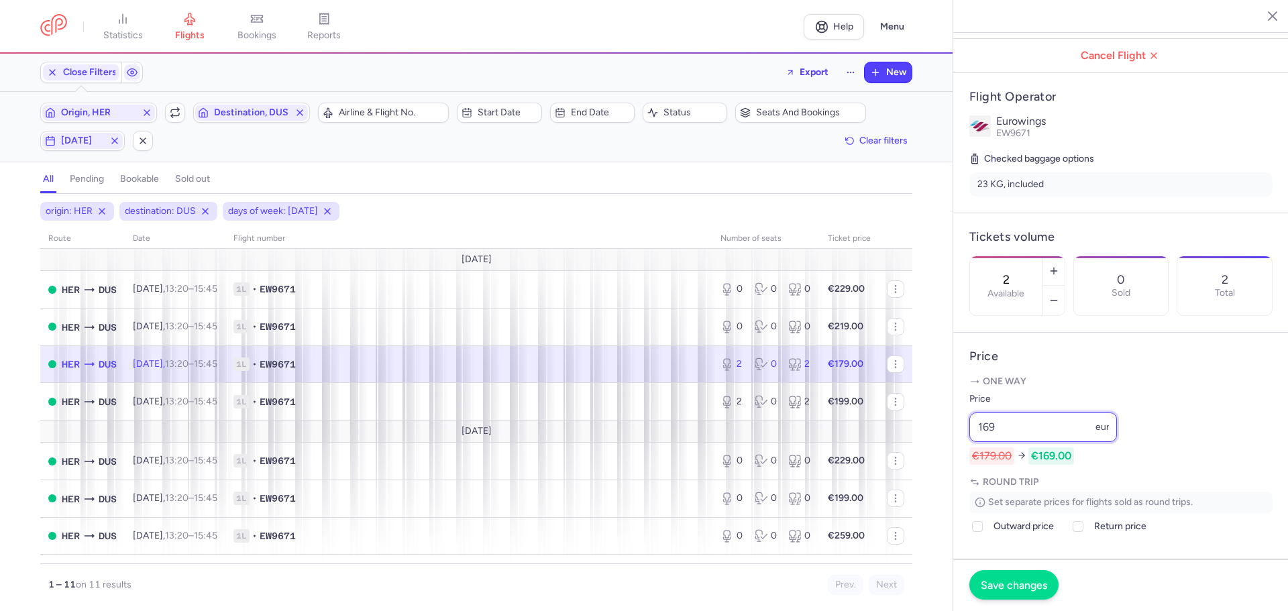
type input "169"
click at [997, 577] on button "Save changes" at bounding box center [1013, 585] width 89 height 30
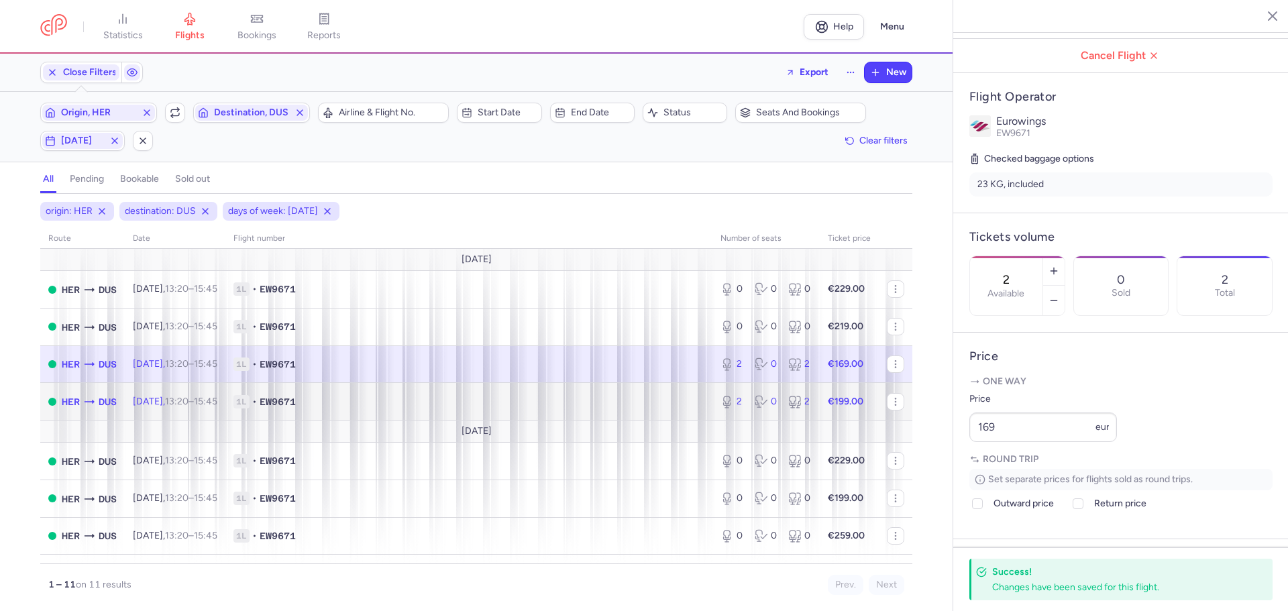
click at [363, 402] on span "1L • EW9671" at bounding box center [468, 401] width 471 height 13
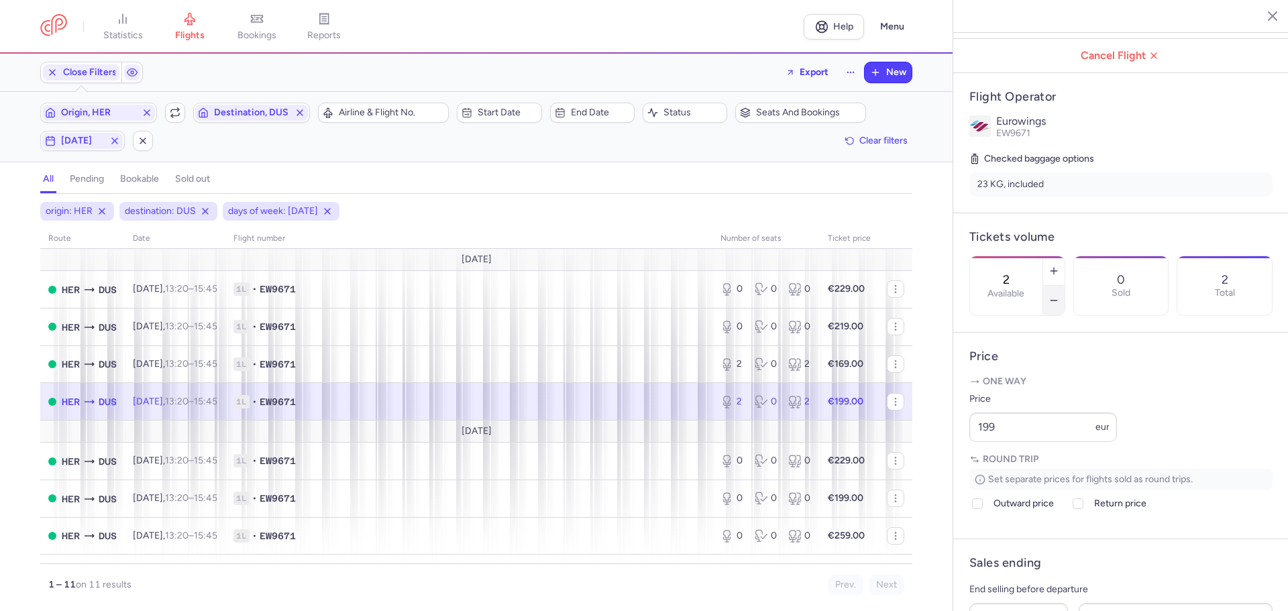
click at [1059, 295] on icon "button" at bounding box center [1053, 300] width 11 height 11
click at [1022, 579] on span "Save changes" at bounding box center [1013, 585] width 66 height 12
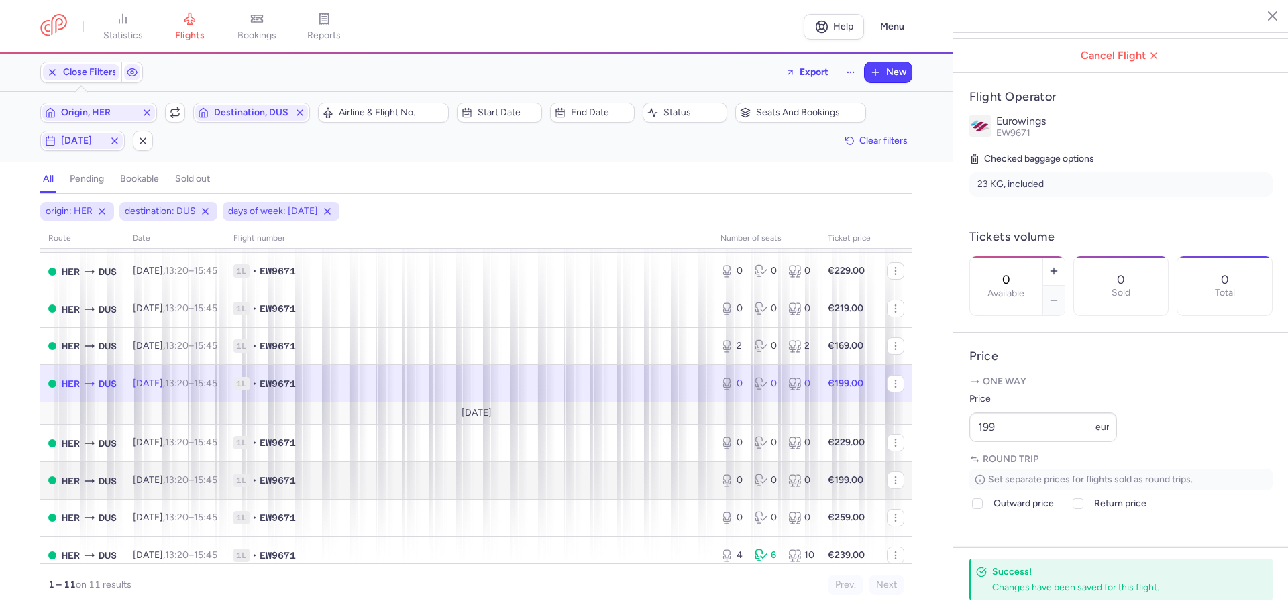
scroll to position [162, 0]
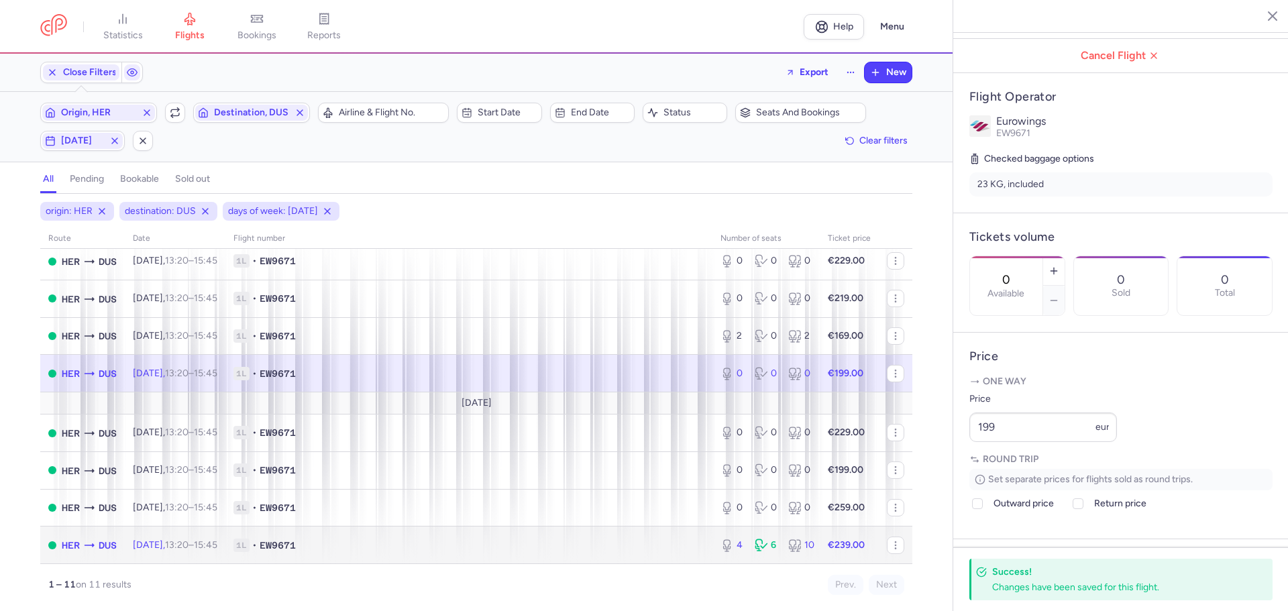
click at [567, 538] on span "1L • EW9671" at bounding box center [468, 544] width 471 height 13
type input "4"
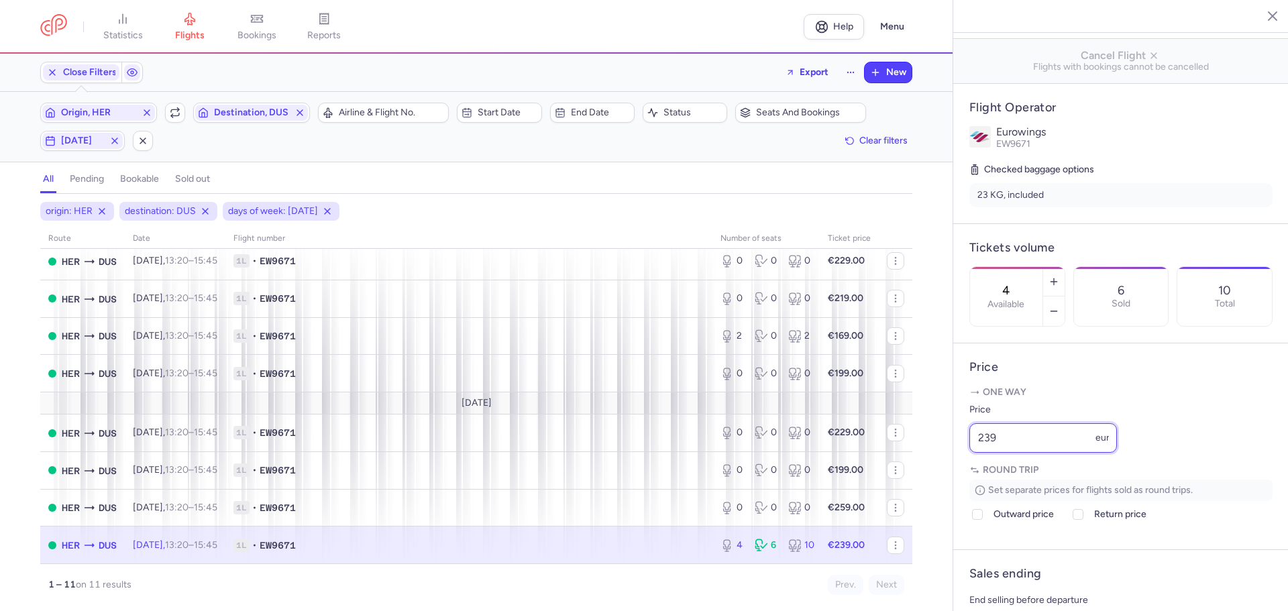
drag, startPoint x: 1031, startPoint y: 479, endPoint x: 930, endPoint y: 483, distance: 101.3
click at [888, 467] on div "statistics flights bookings reports Help Menu Close Filters Export New Filters …" at bounding box center [644, 305] width 1288 height 611
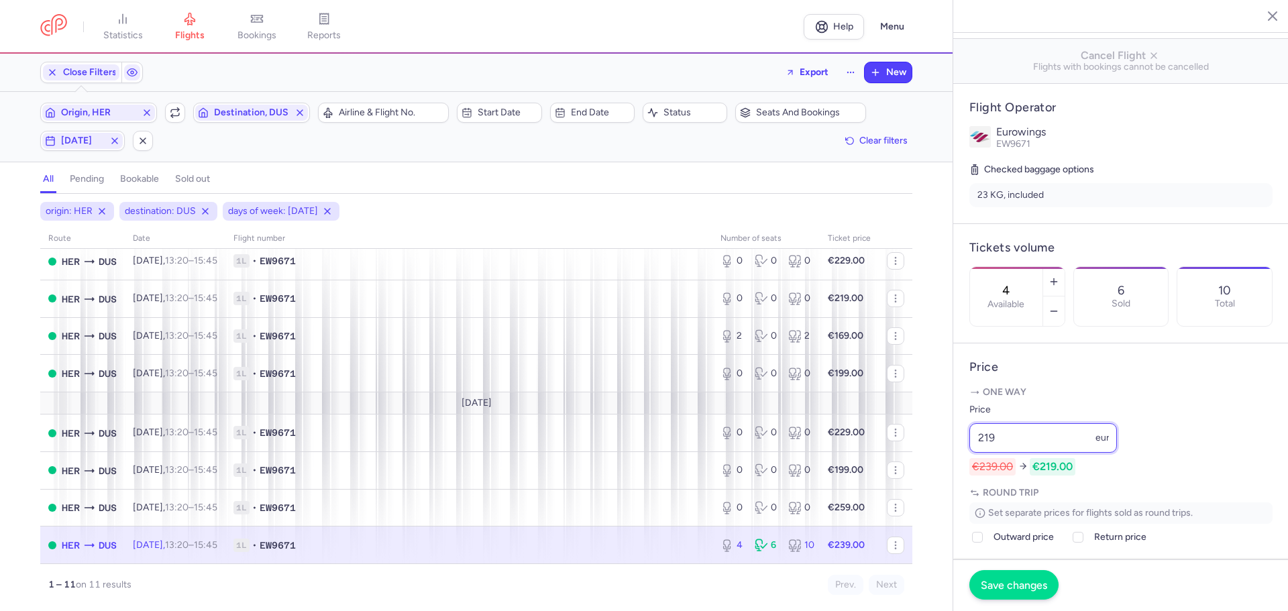
type input "219"
click at [995, 577] on button "Save changes" at bounding box center [1013, 585] width 89 height 30
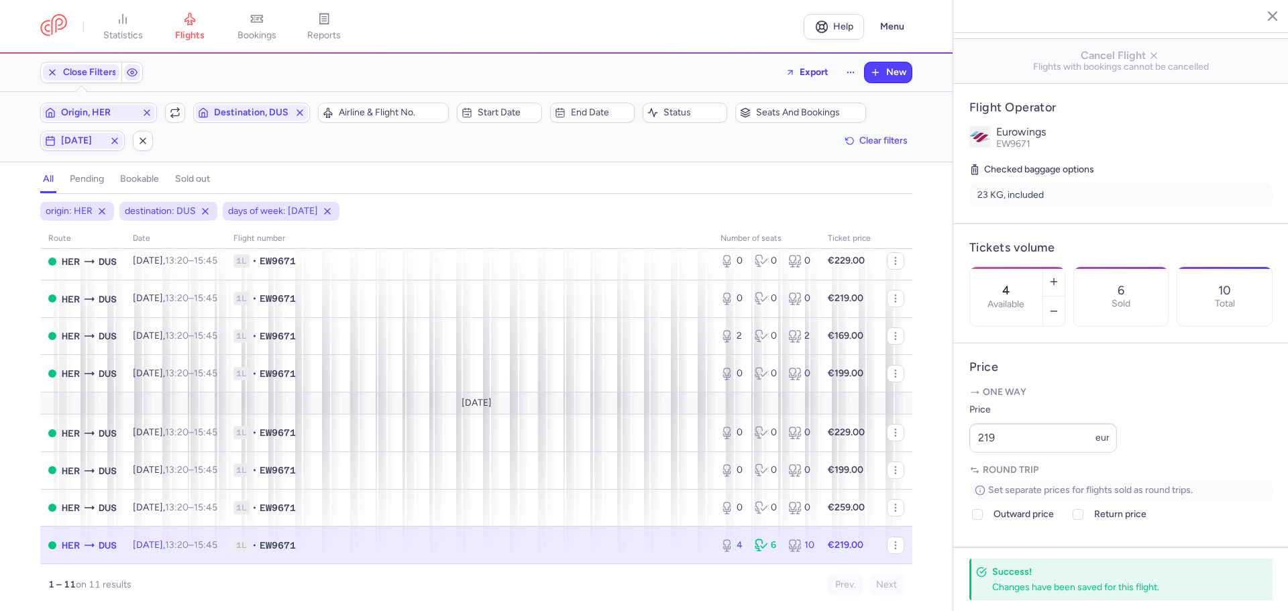
click at [1264, 14] on line "button" at bounding box center [1262, 15] width 7 height 7
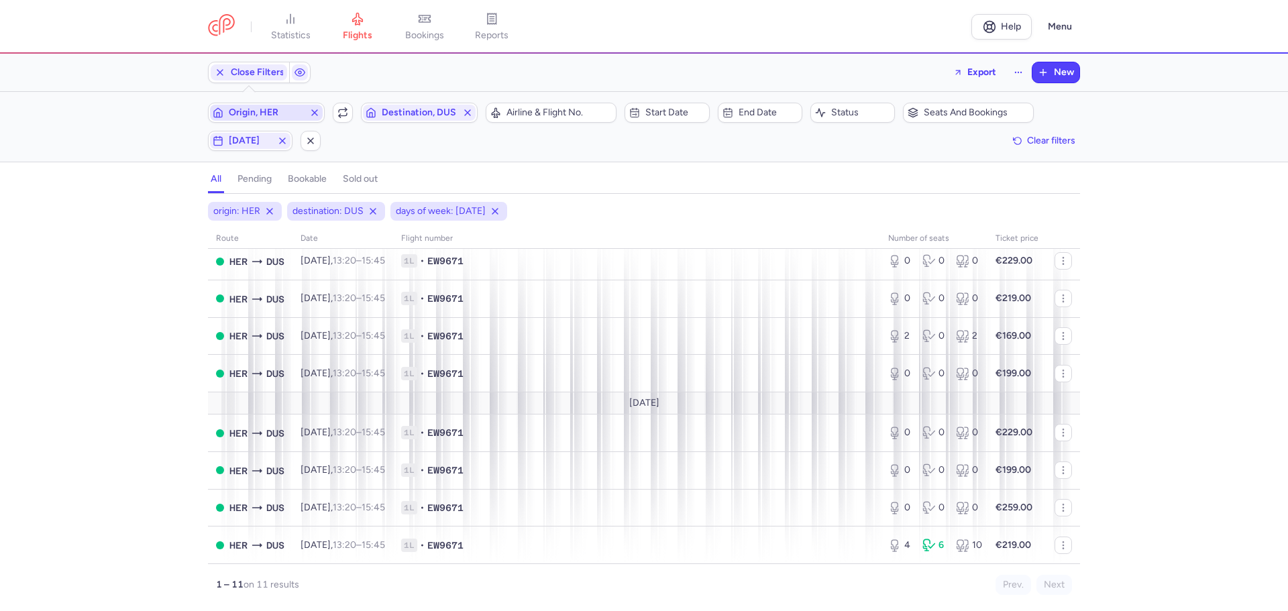
click at [263, 109] on span "Origin, HER" at bounding box center [266, 112] width 75 height 11
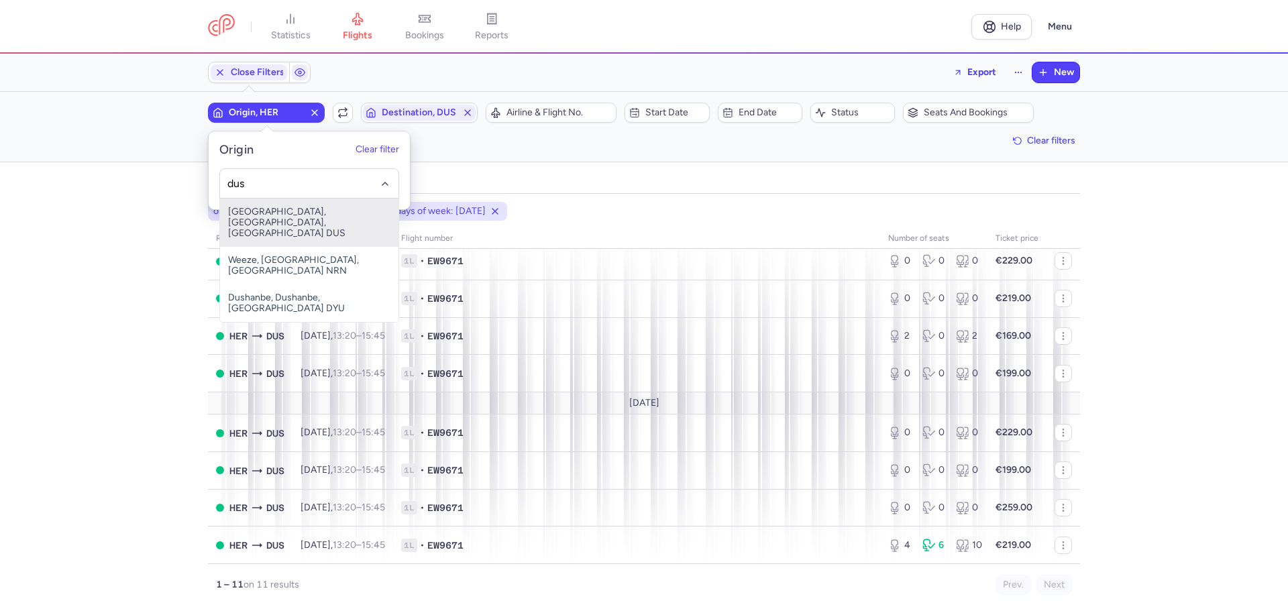
click at [298, 225] on span "[GEOGRAPHIC_DATA], [GEOGRAPHIC_DATA], [GEOGRAPHIC_DATA] DUS" at bounding box center [309, 223] width 178 height 48
type input "dus"
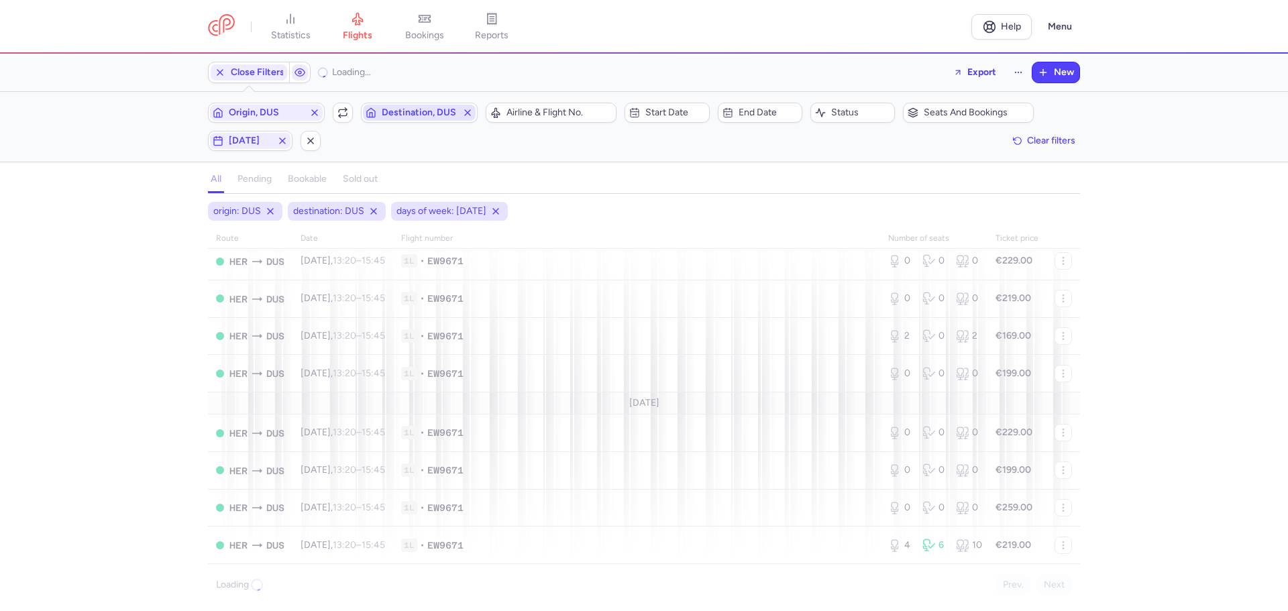
click at [400, 110] on span "Destination, DUS" at bounding box center [419, 112] width 75 height 11
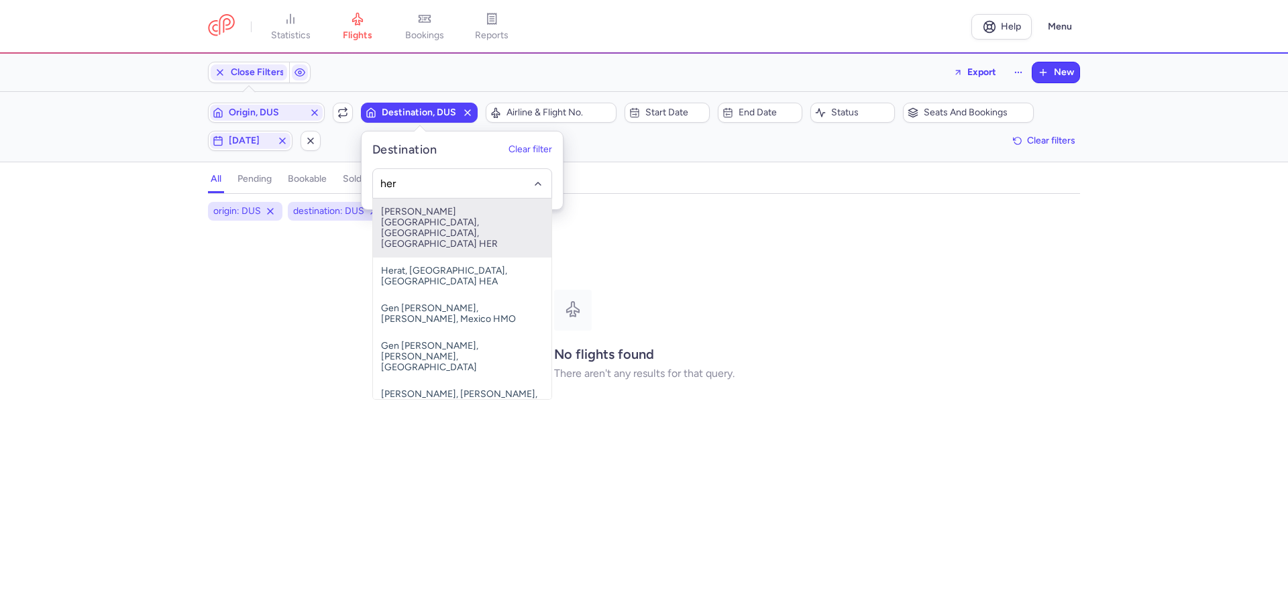
click at [429, 229] on span "[PERSON_NAME][GEOGRAPHIC_DATA], [GEOGRAPHIC_DATA], [GEOGRAPHIC_DATA] HER" at bounding box center [462, 228] width 178 height 59
type input "her"
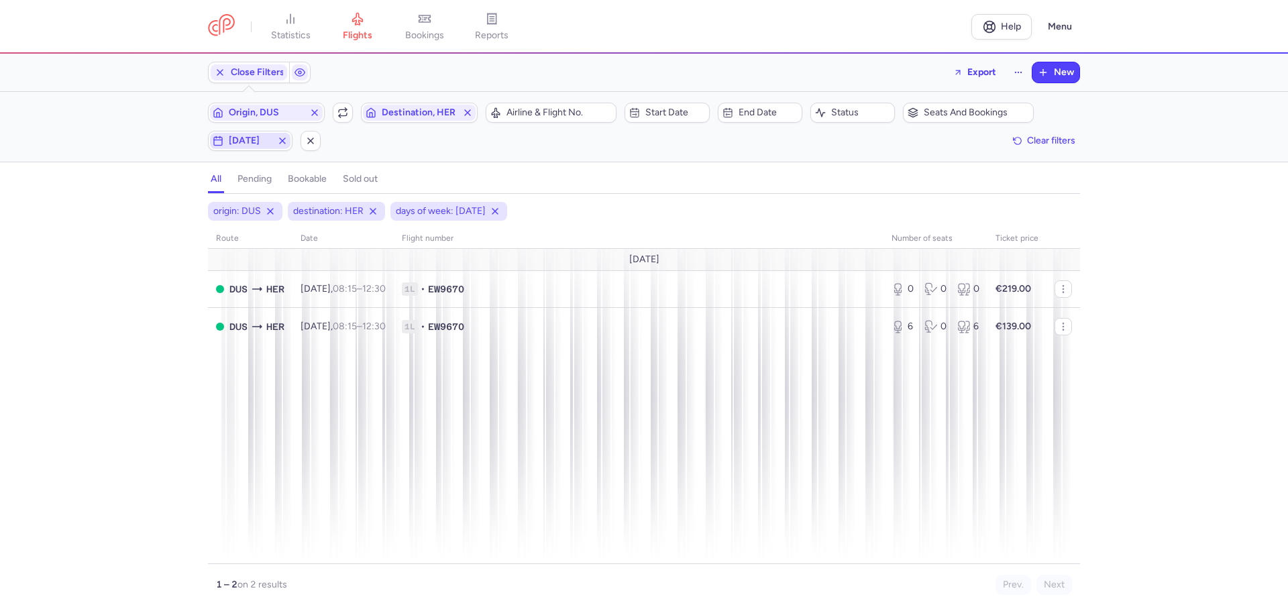
click at [245, 139] on span "[DATE]" at bounding box center [250, 140] width 43 height 11
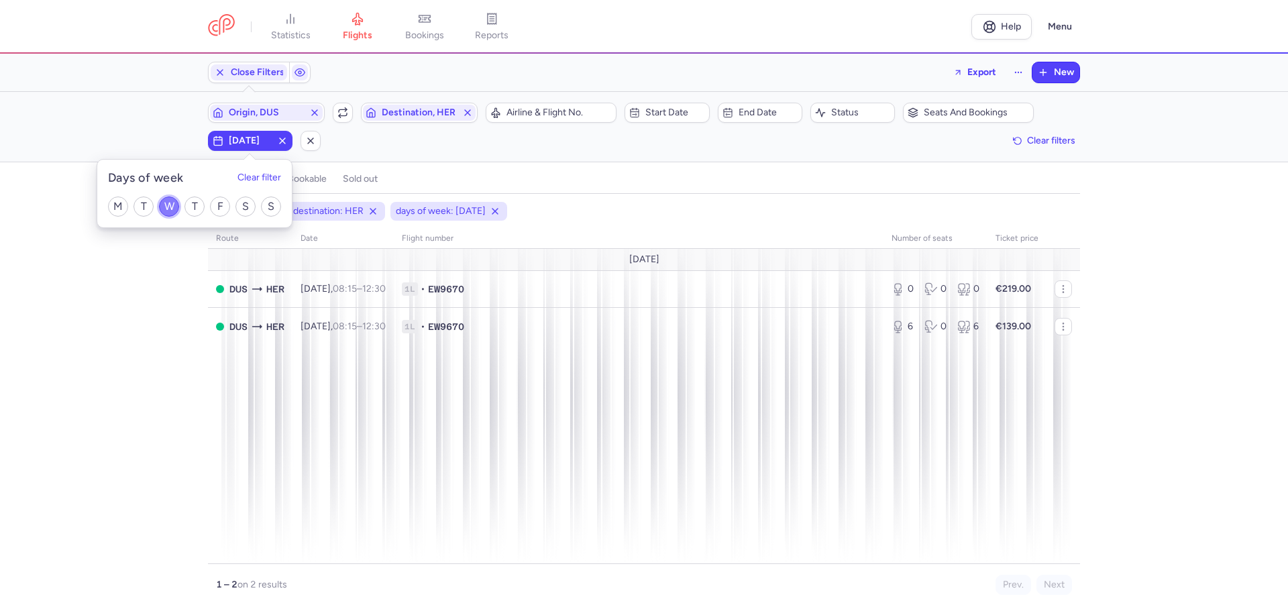
click at [167, 207] on input "W" at bounding box center [169, 206] width 20 height 20
checkbox input "false"
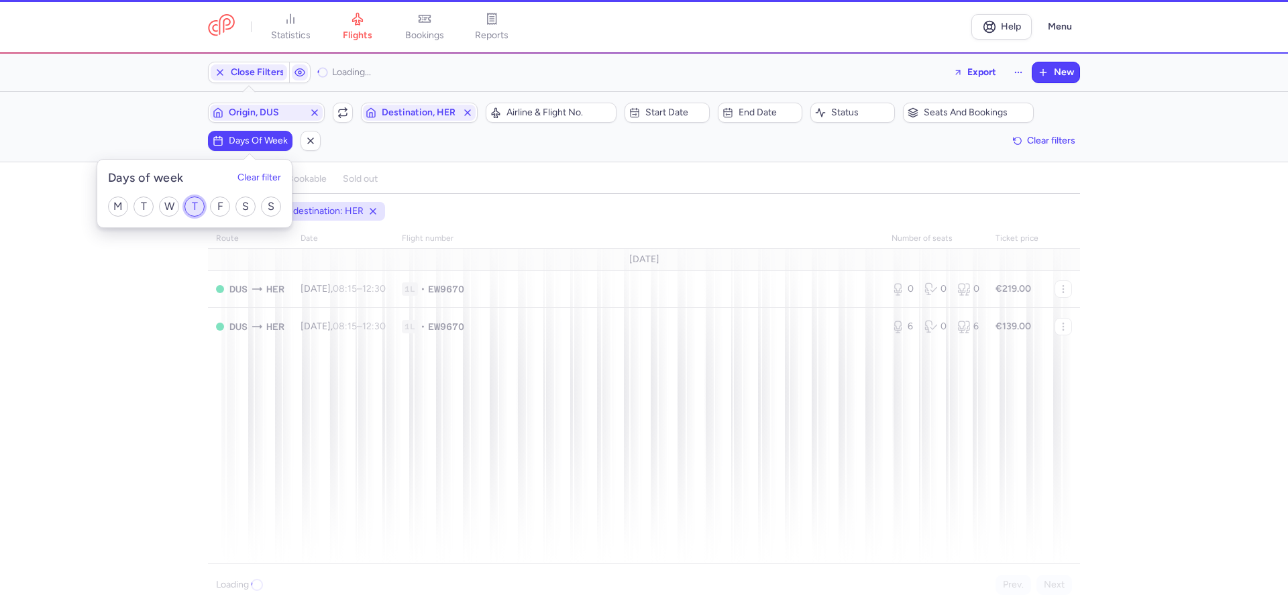
click at [196, 204] on input "T" at bounding box center [194, 206] width 20 height 20
checkbox input "true"
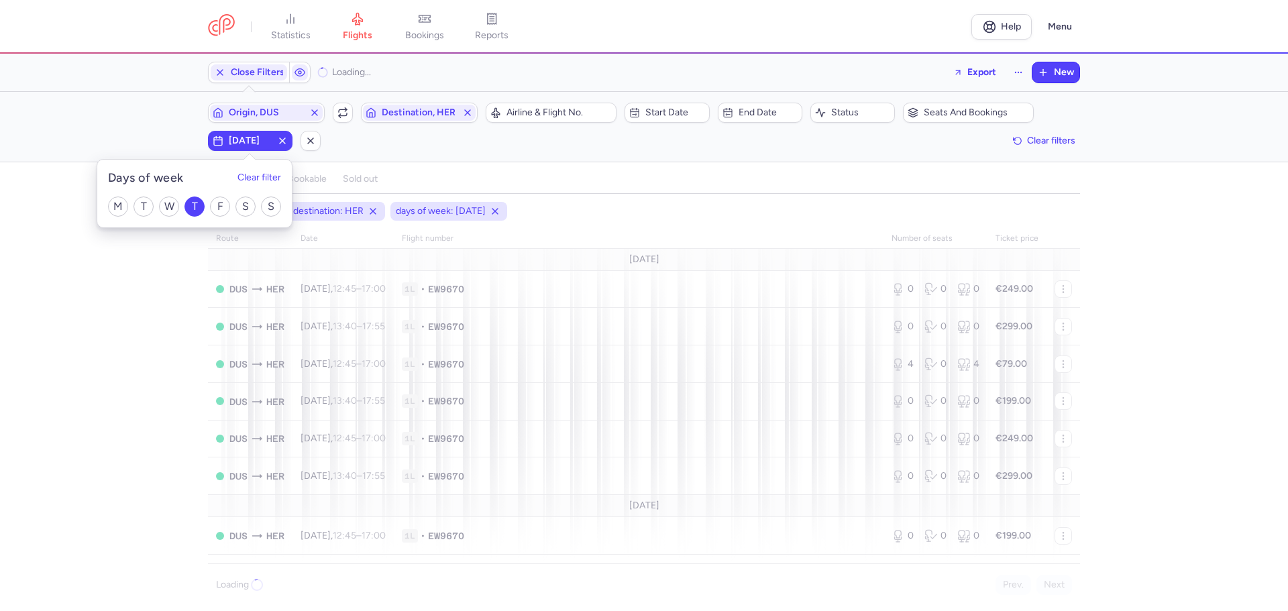
click at [146, 353] on div "origin: DUS destination: HER days of week: [DATE] route date Flight number numb…" at bounding box center [644, 406] width 1288 height 409
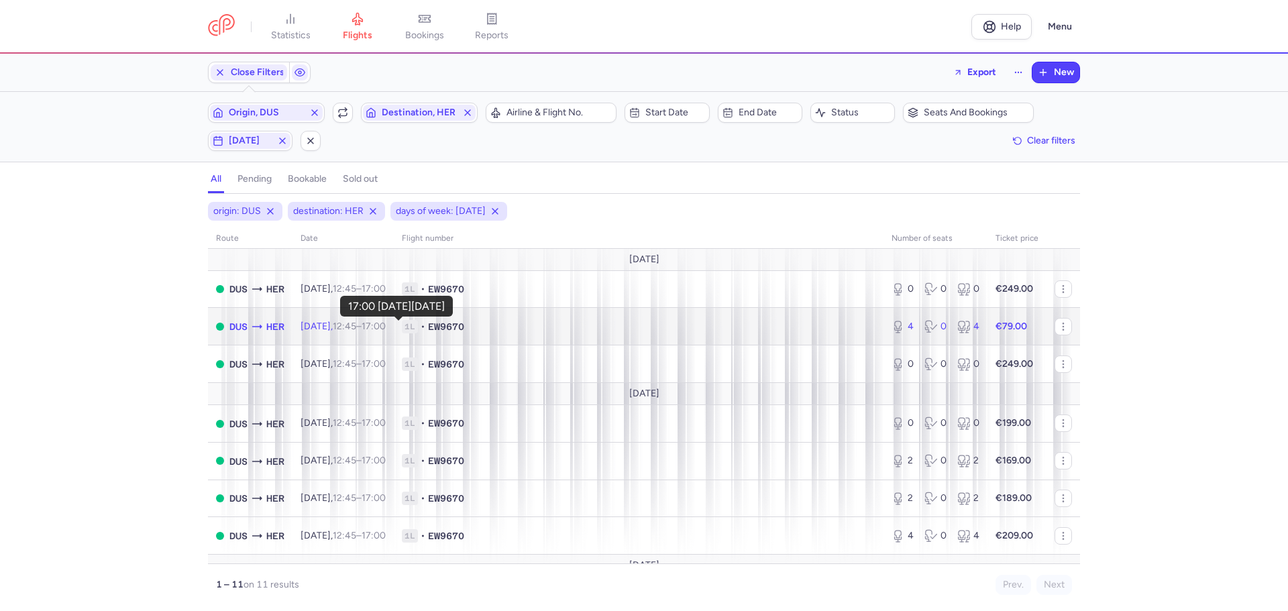
click at [386, 327] on time "17:00 +0" at bounding box center [373, 326] width 24 height 11
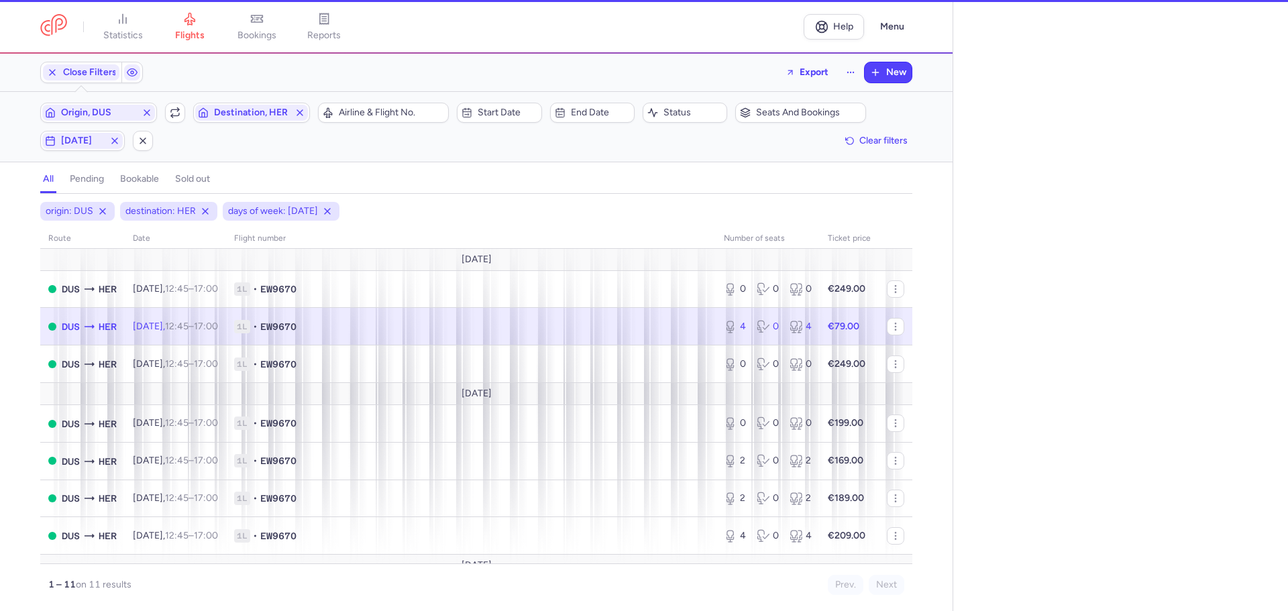
select select "days"
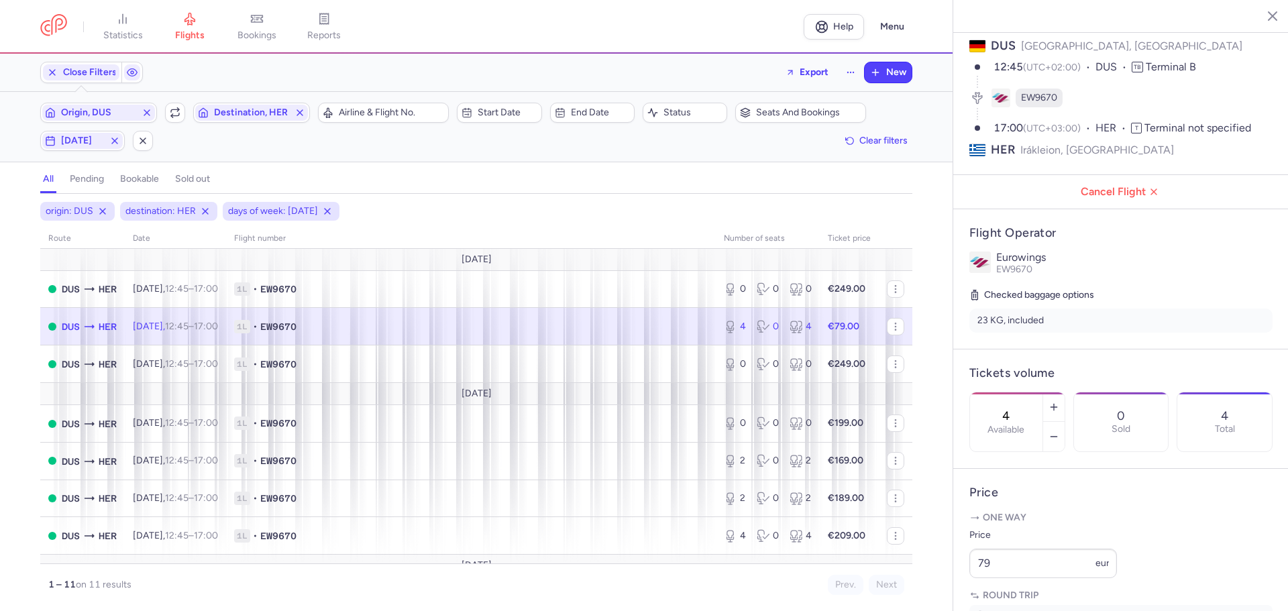
scroll to position [201, 0]
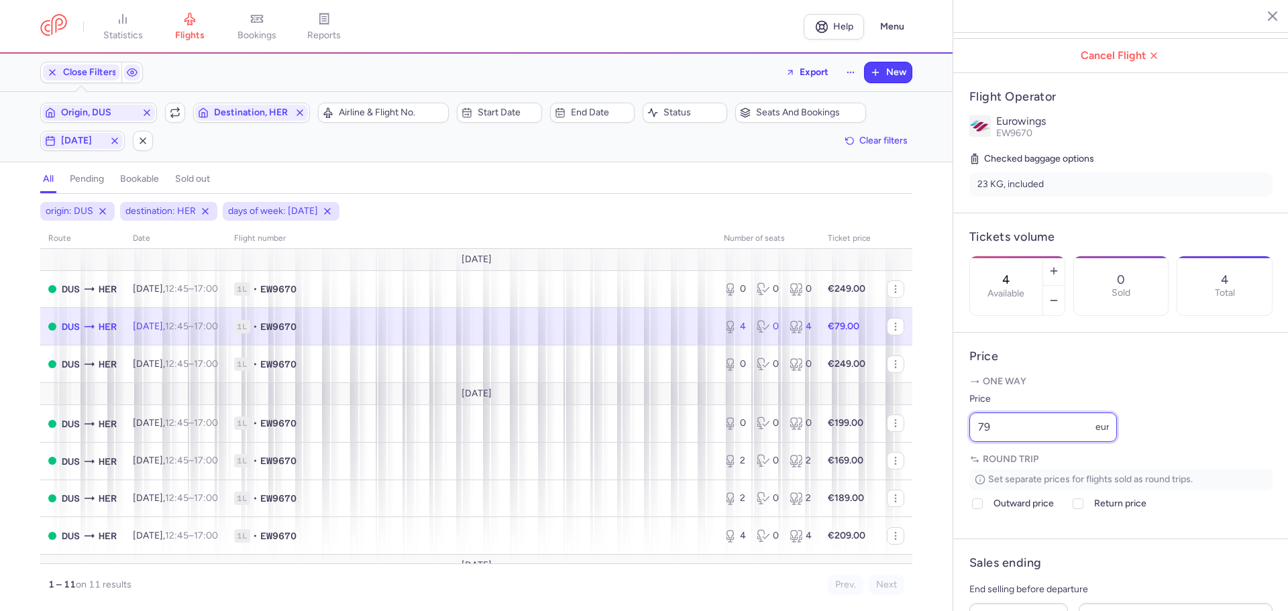
drag, startPoint x: 1003, startPoint y: 471, endPoint x: 972, endPoint y: 470, distance: 31.5
click at [972, 442] on input "79" at bounding box center [1043, 427] width 148 height 30
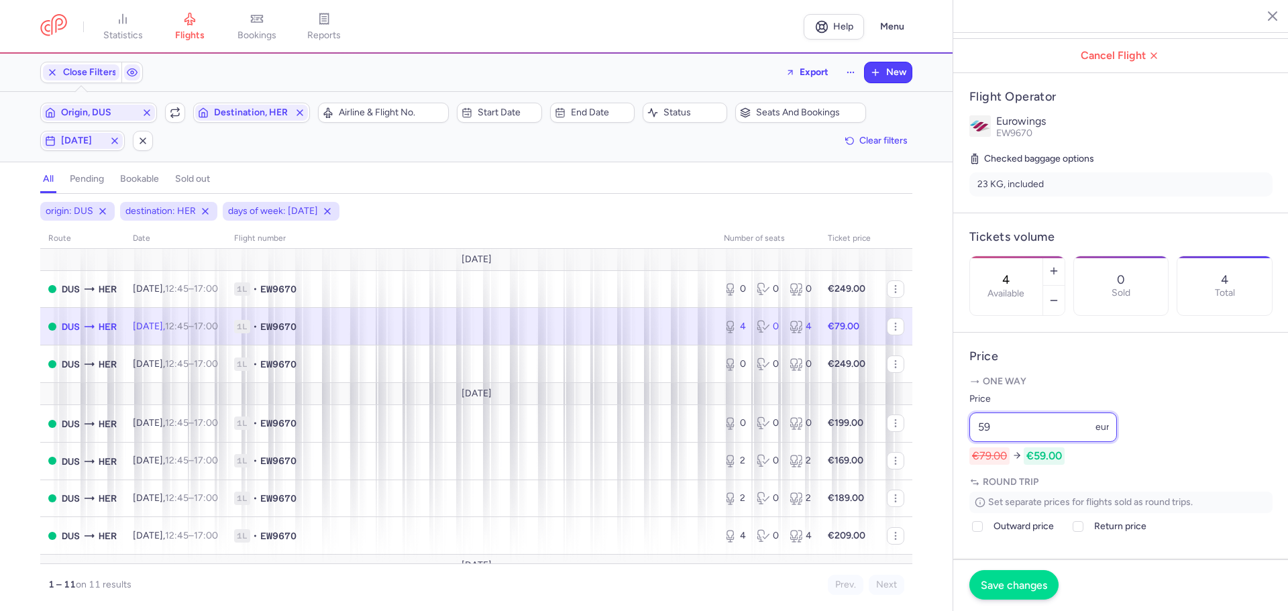
type input "59"
click at [1015, 577] on button "Save changes" at bounding box center [1013, 585] width 89 height 30
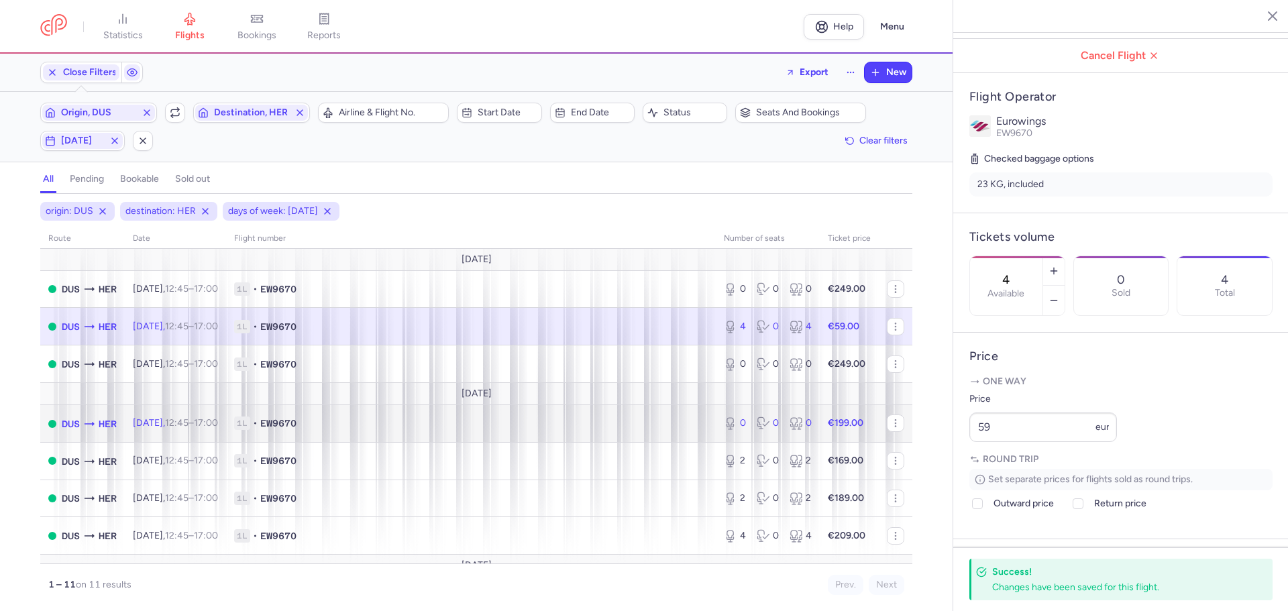
click at [337, 421] on span "1L • EW9670" at bounding box center [470, 422] width 473 height 13
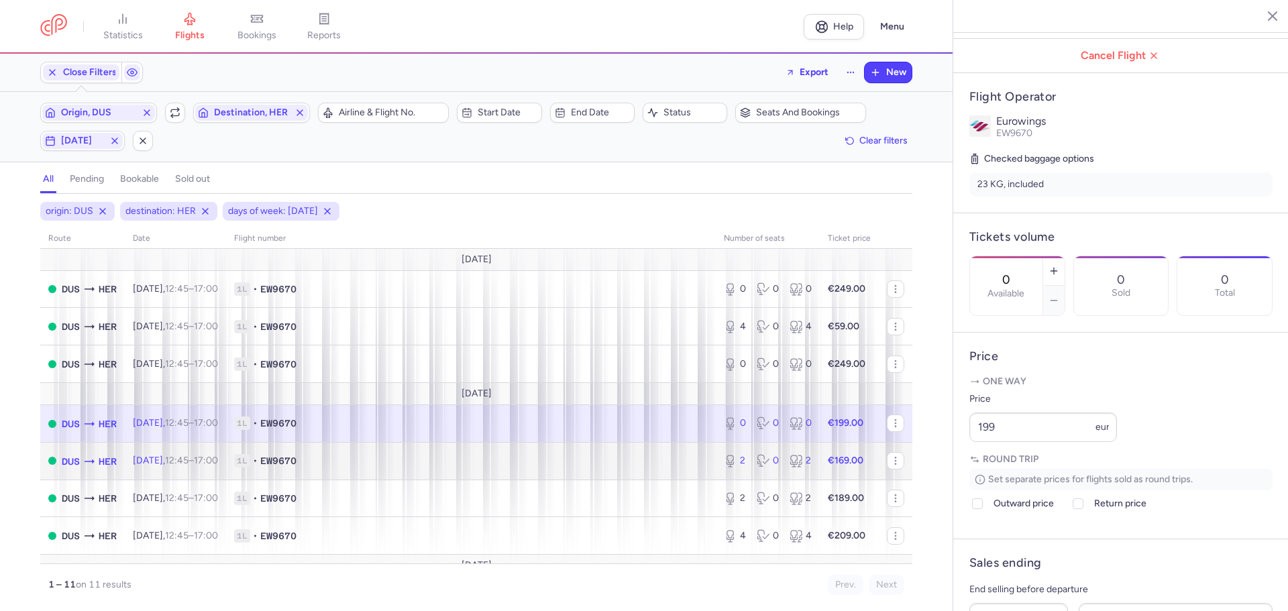
click at [340, 457] on span "1L • EW9670" at bounding box center [470, 460] width 473 height 13
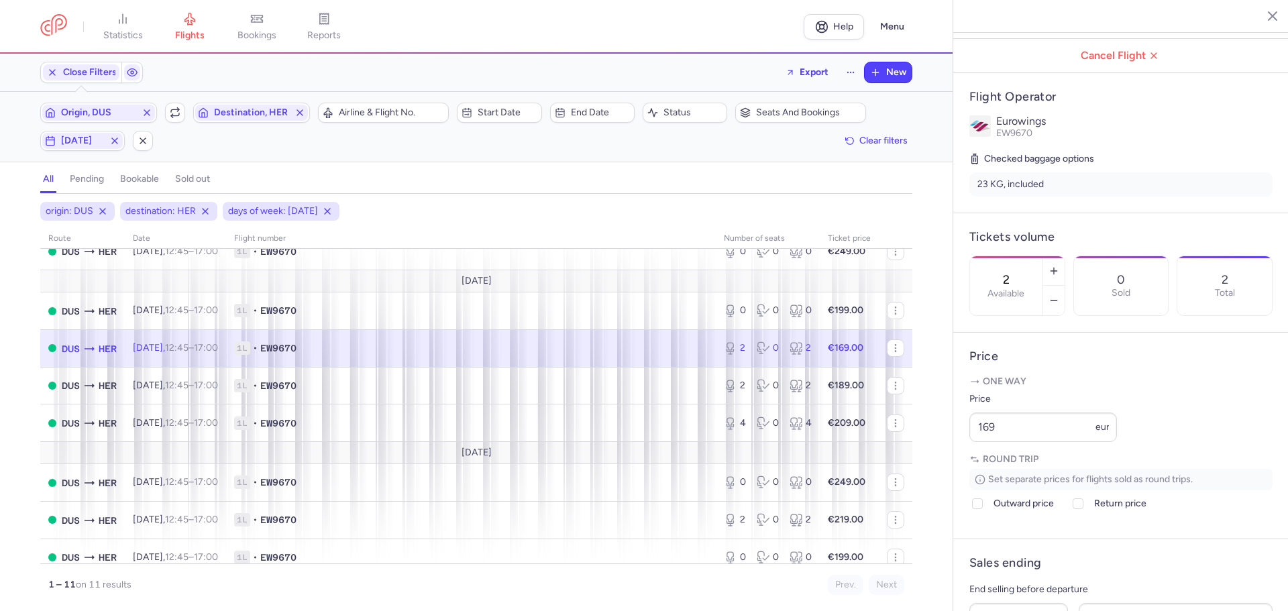
scroll to position [134, 0]
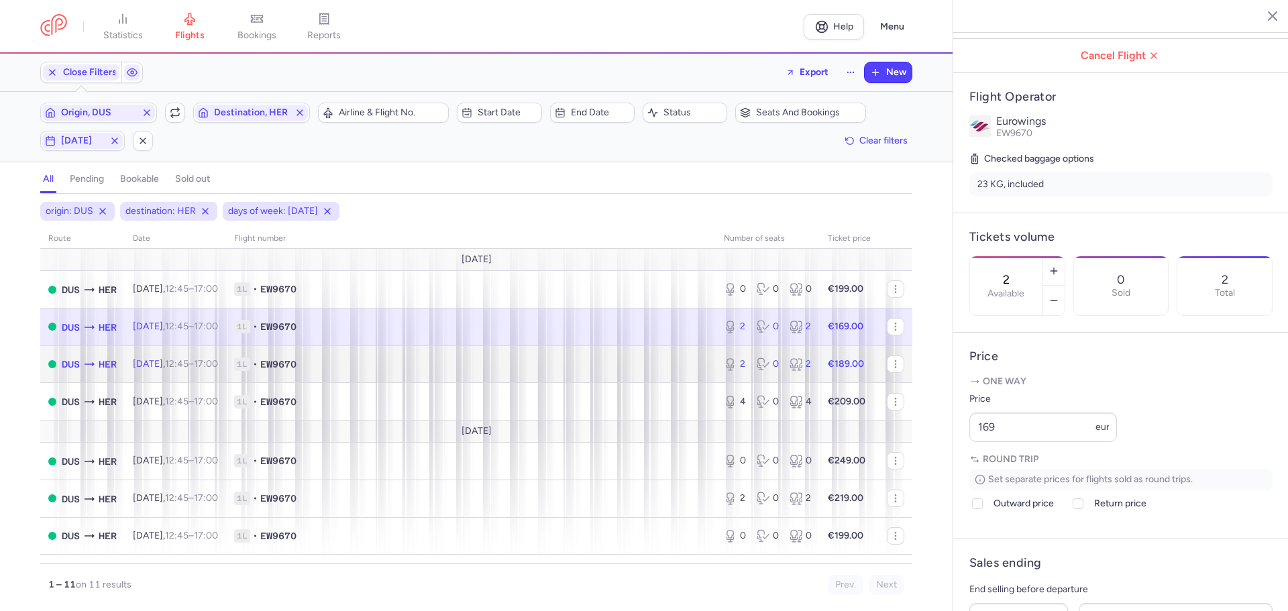
click at [402, 357] on span "1L • EW9670" at bounding box center [470, 363] width 473 height 13
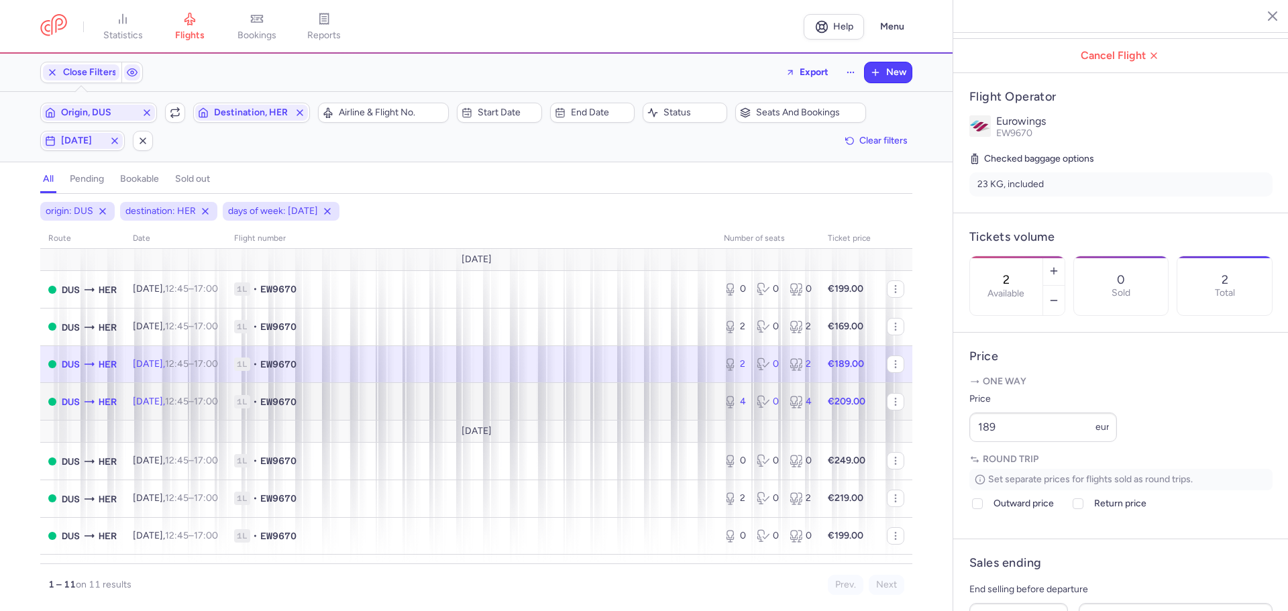
click at [404, 398] on span "1L • EW9670" at bounding box center [470, 401] width 473 height 13
type input "4"
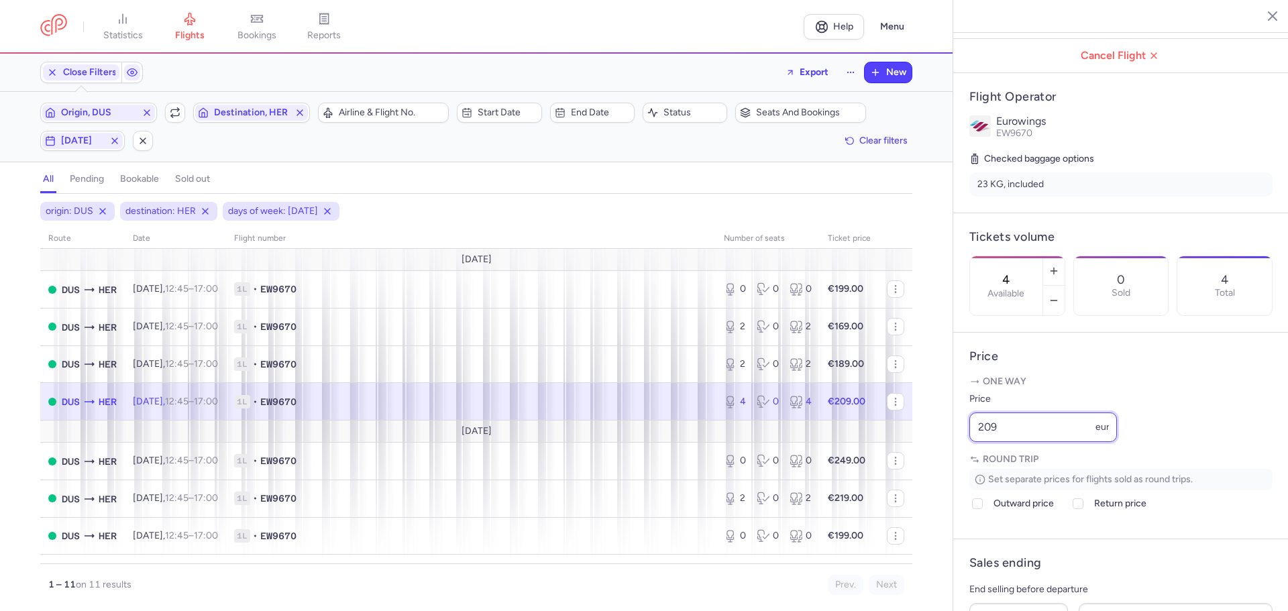
drag, startPoint x: 1036, startPoint y: 465, endPoint x: 966, endPoint y: 471, distance: 70.6
click at [966, 471] on article "Price One way Price 209 eur Round trip Set separate prices for flights sold as …" at bounding box center [1120, 436] width 335 height 207
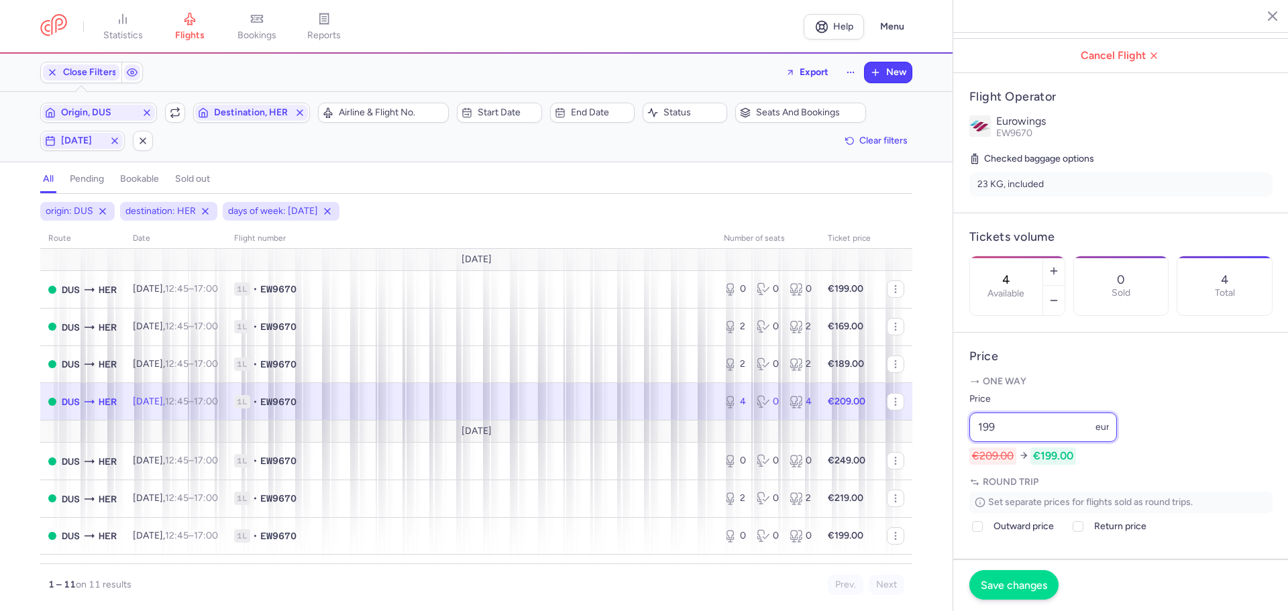
type input "199"
click at [1003, 588] on span "Save changes" at bounding box center [1013, 585] width 66 height 12
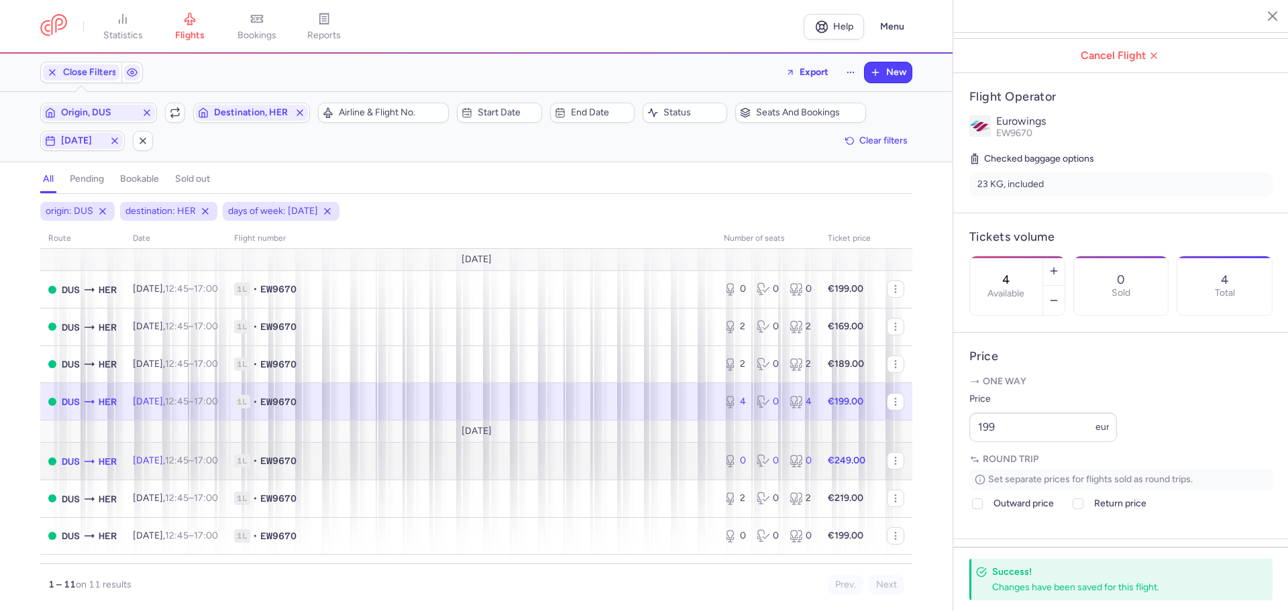
click at [378, 463] on span "1L • EW9670" at bounding box center [470, 460] width 473 height 13
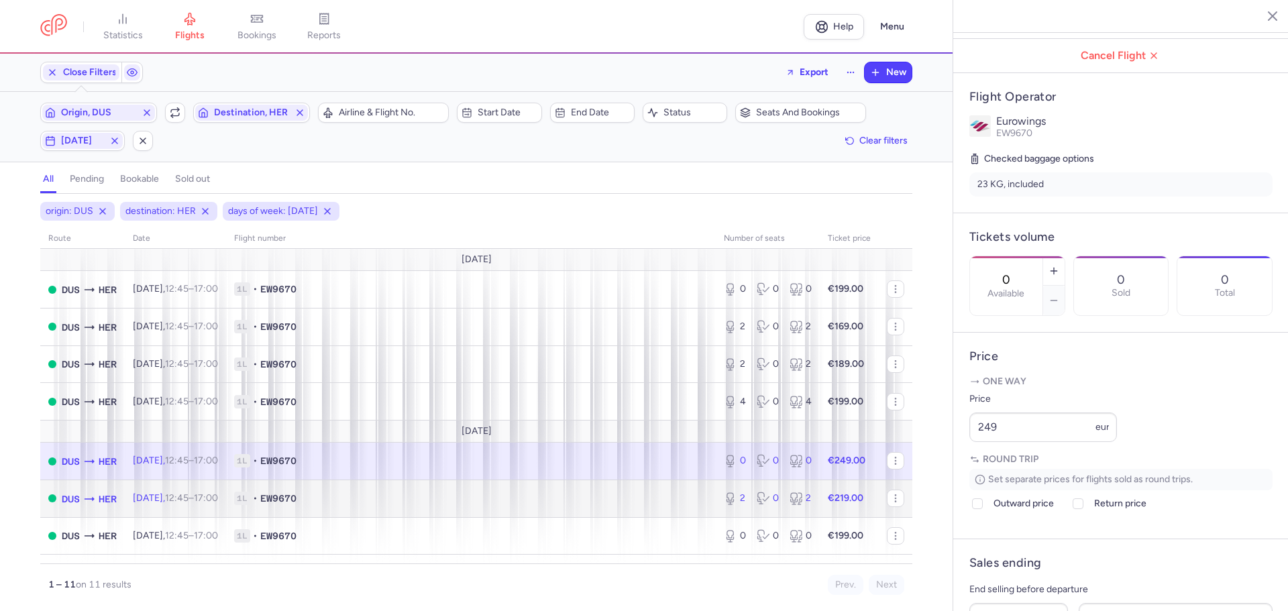
click at [377, 504] on span "1L • EW9670" at bounding box center [470, 498] width 473 height 13
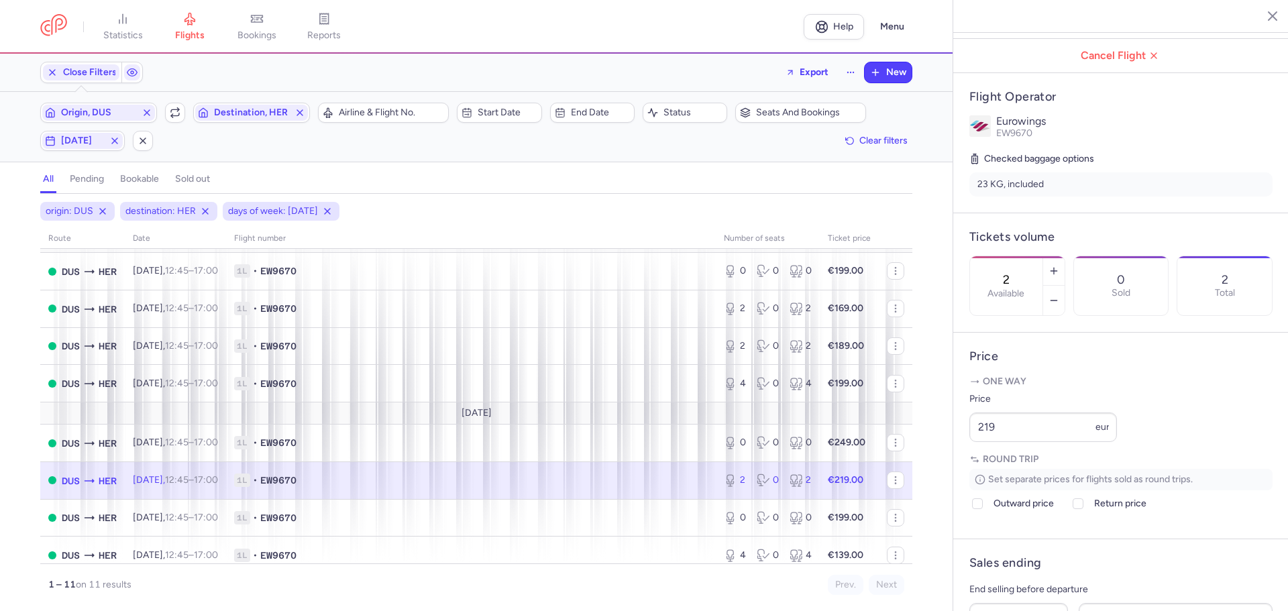
scroll to position [162, 0]
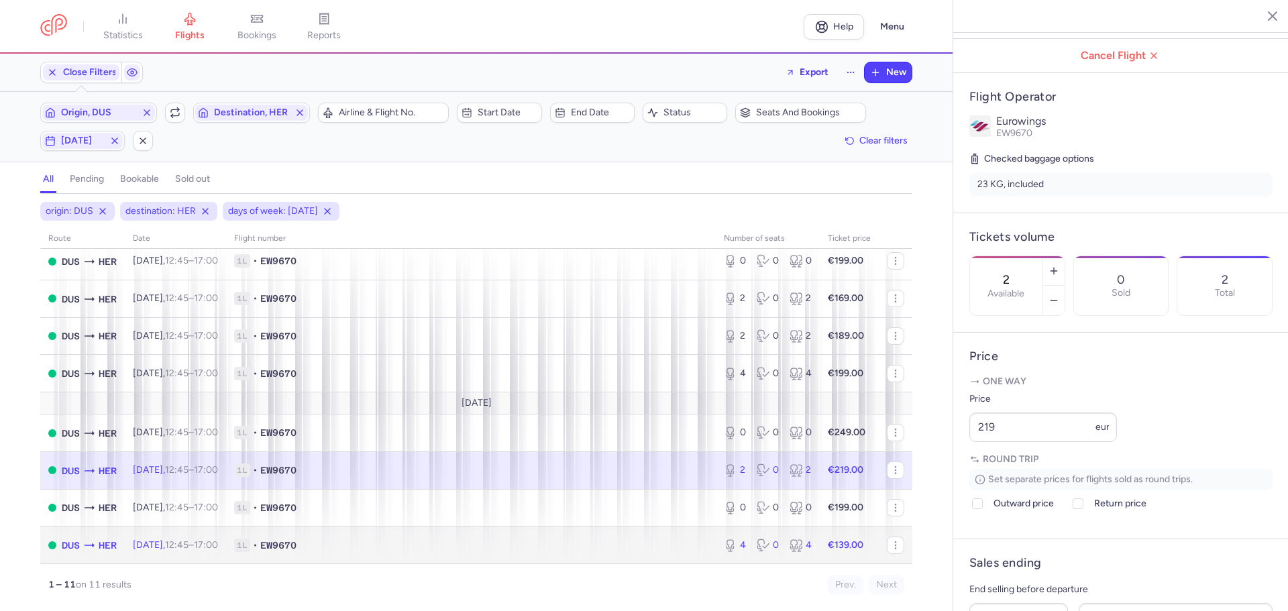
click at [402, 541] on span "1L • EW9670" at bounding box center [470, 544] width 473 height 13
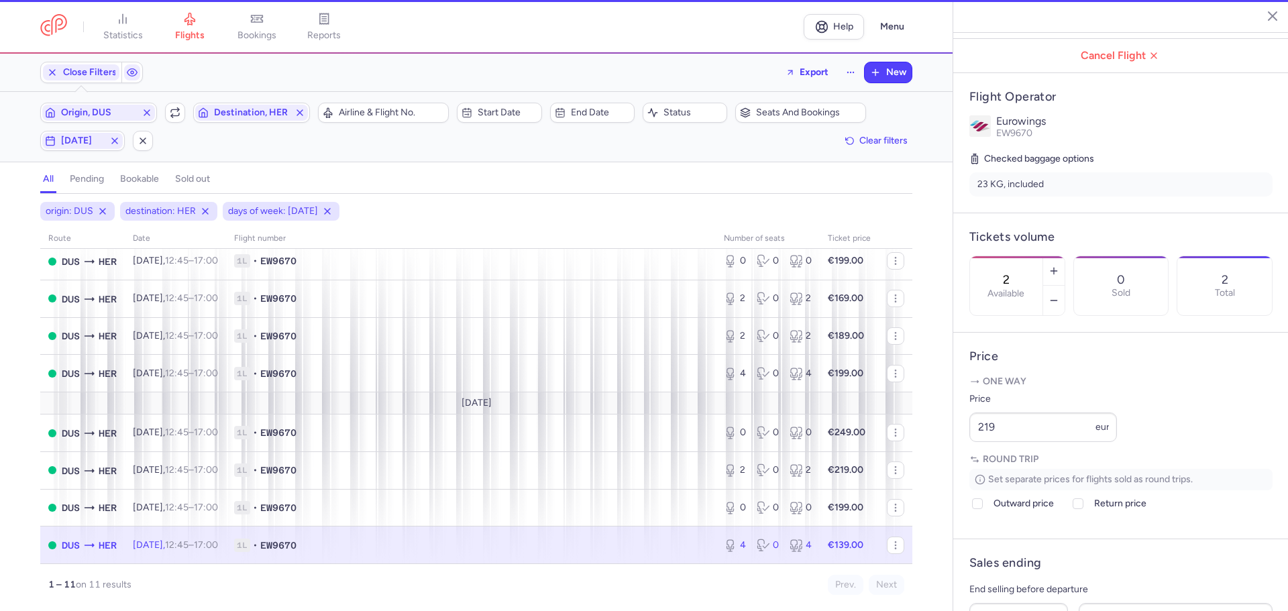
type input "4"
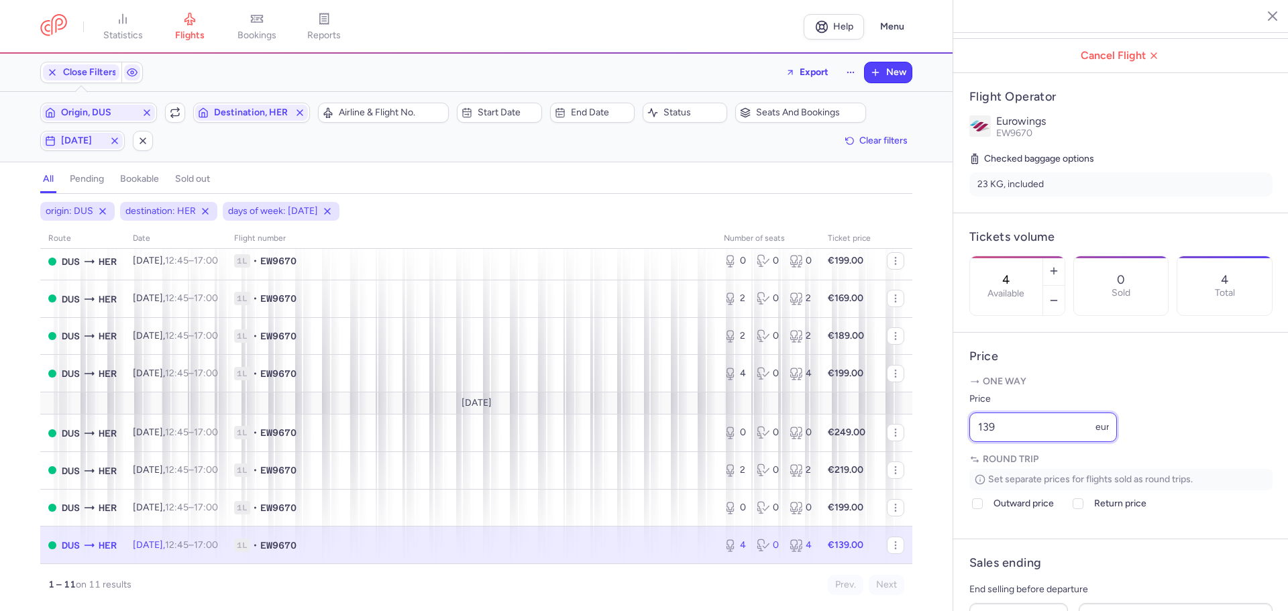
drag, startPoint x: 1027, startPoint y: 467, endPoint x: 932, endPoint y: 466, distance: 94.6
click at [932, 466] on div "statistics flights bookings reports Help Menu Close Filters Export New Filters …" at bounding box center [644, 305] width 1288 height 611
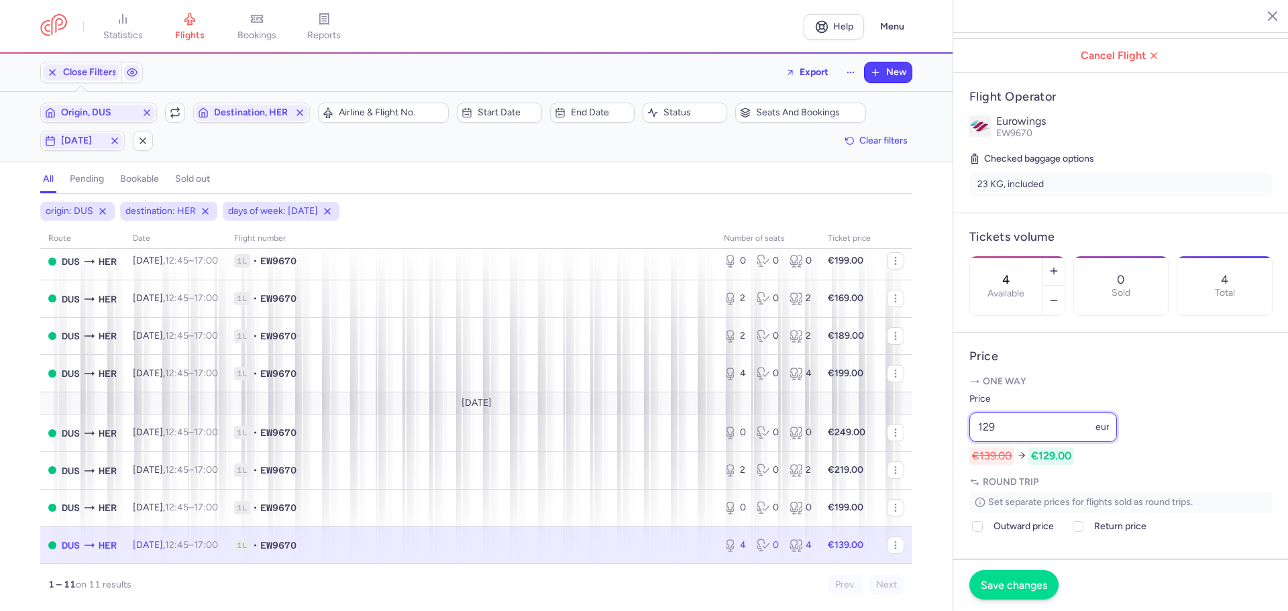
type input "129"
click at [1007, 587] on span "Save changes" at bounding box center [1013, 585] width 66 height 12
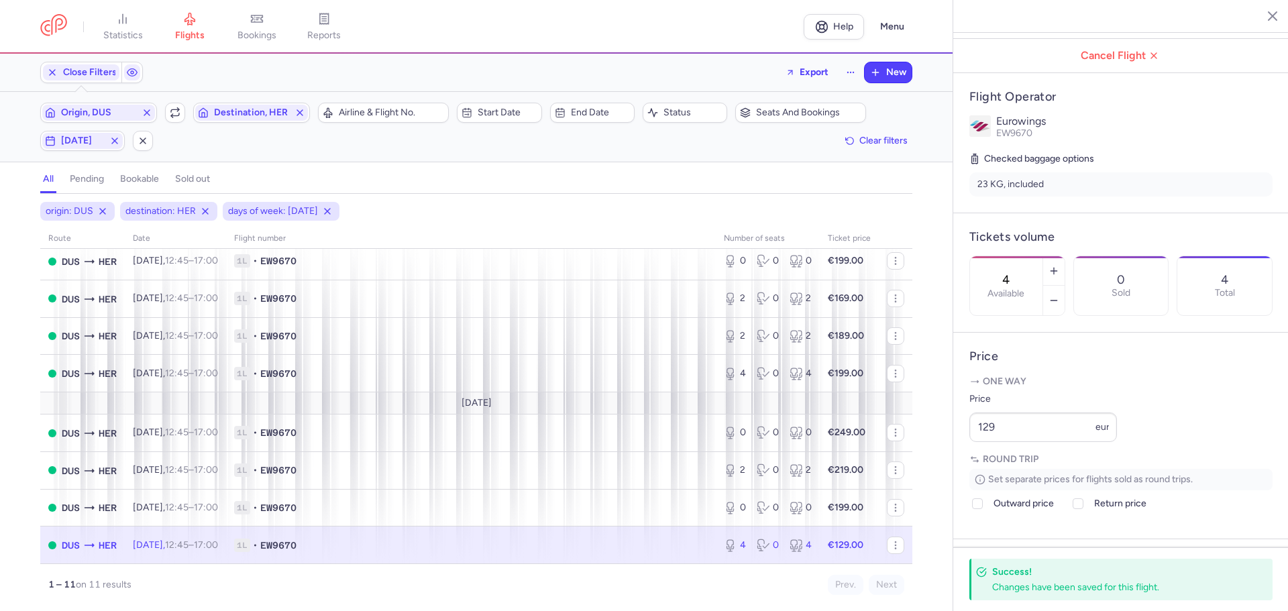
click at [1262, 18] on icon "button" at bounding box center [1261, 15] width 13 height 13
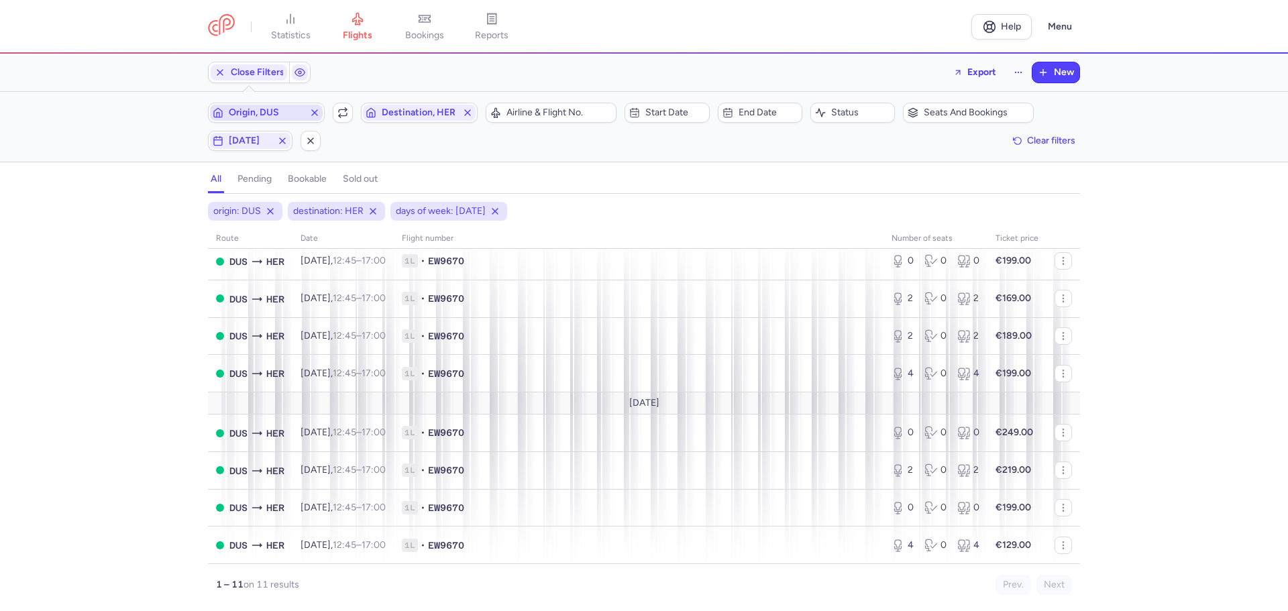
click at [260, 113] on span "Origin, DUS" at bounding box center [266, 112] width 75 height 11
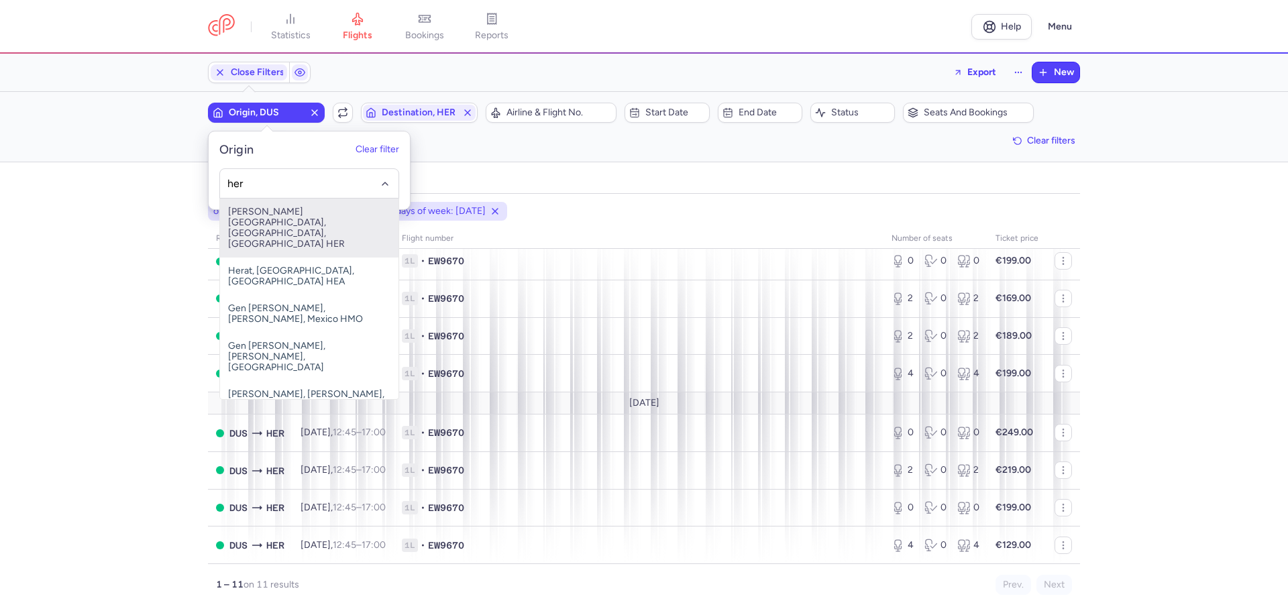
click at [267, 215] on span "[PERSON_NAME][GEOGRAPHIC_DATA], [GEOGRAPHIC_DATA], [GEOGRAPHIC_DATA] HER" at bounding box center [309, 228] width 178 height 59
type input "her"
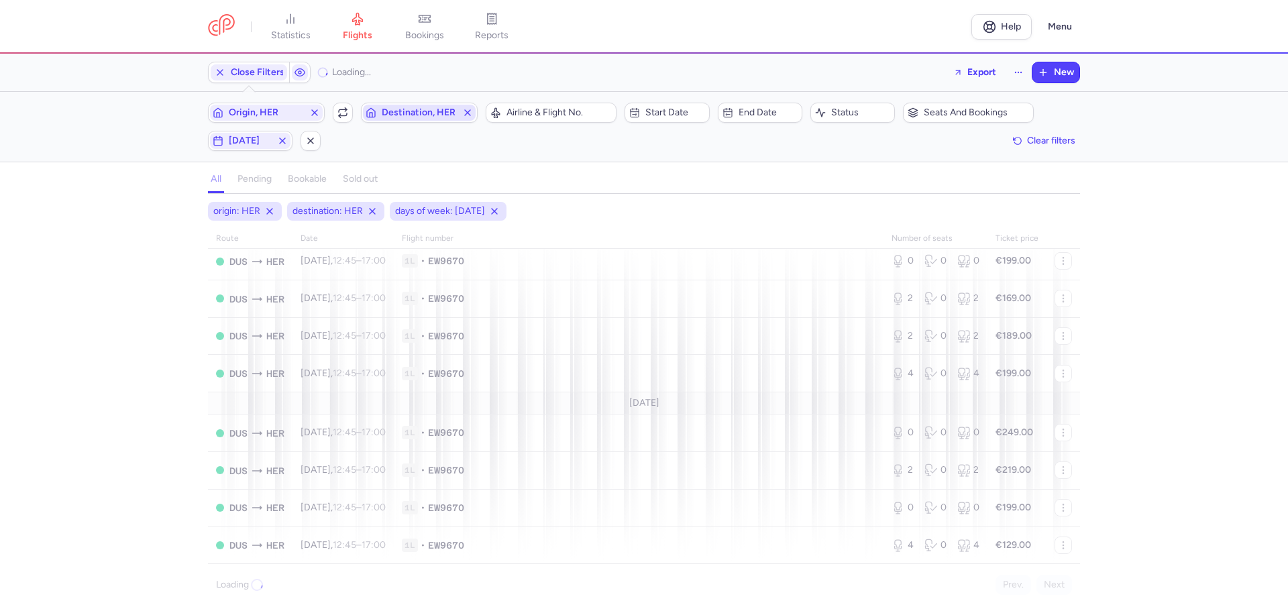
click at [420, 112] on span "Destination, HER" at bounding box center [419, 112] width 75 height 11
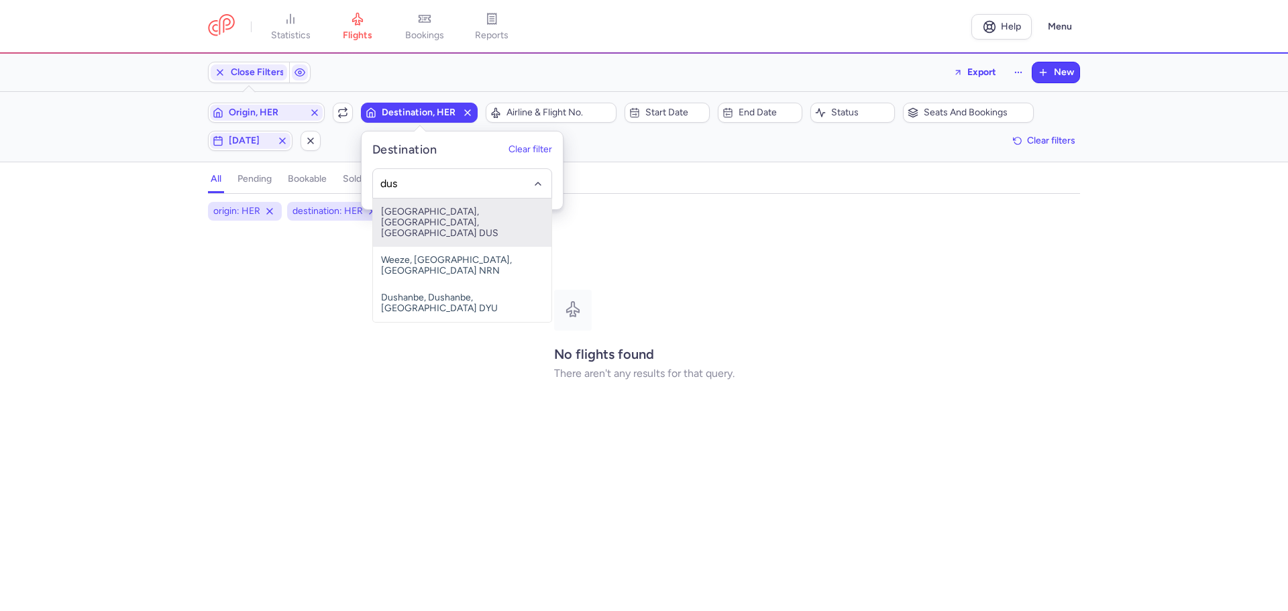
click at [435, 217] on span "[GEOGRAPHIC_DATA], [GEOGRAPHIC_DATA], [GEOGRAPHIC_DATA] DUS" at bounding box center [462, 223] width 178 height 48
type input "dus"
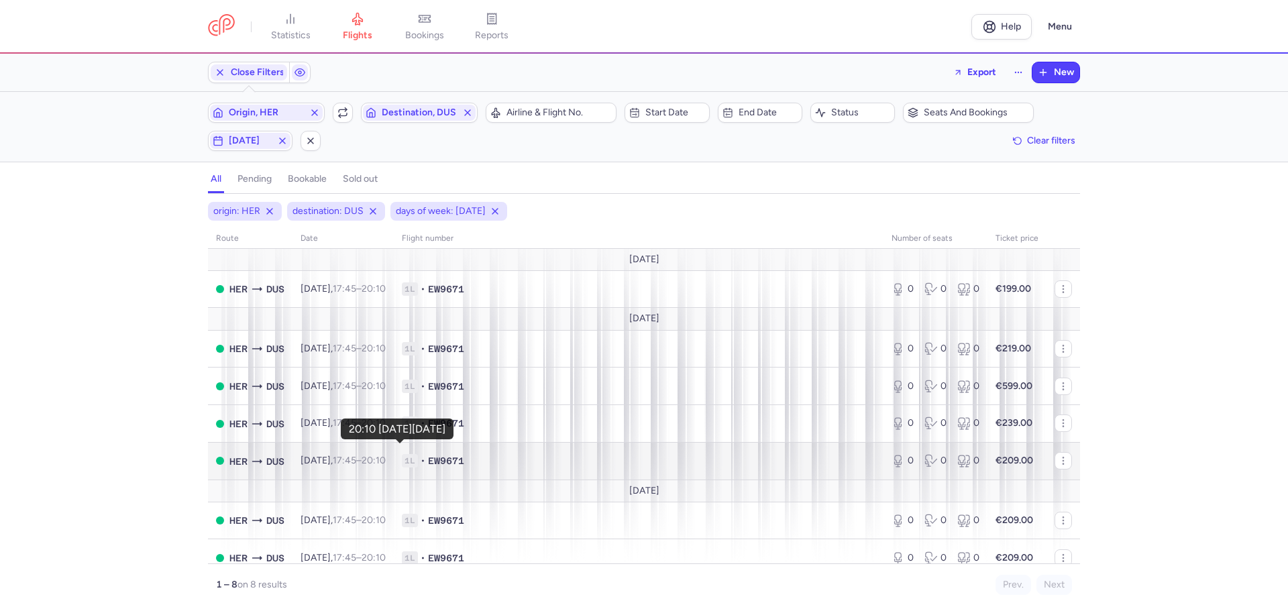
scroll to position [50, 0]
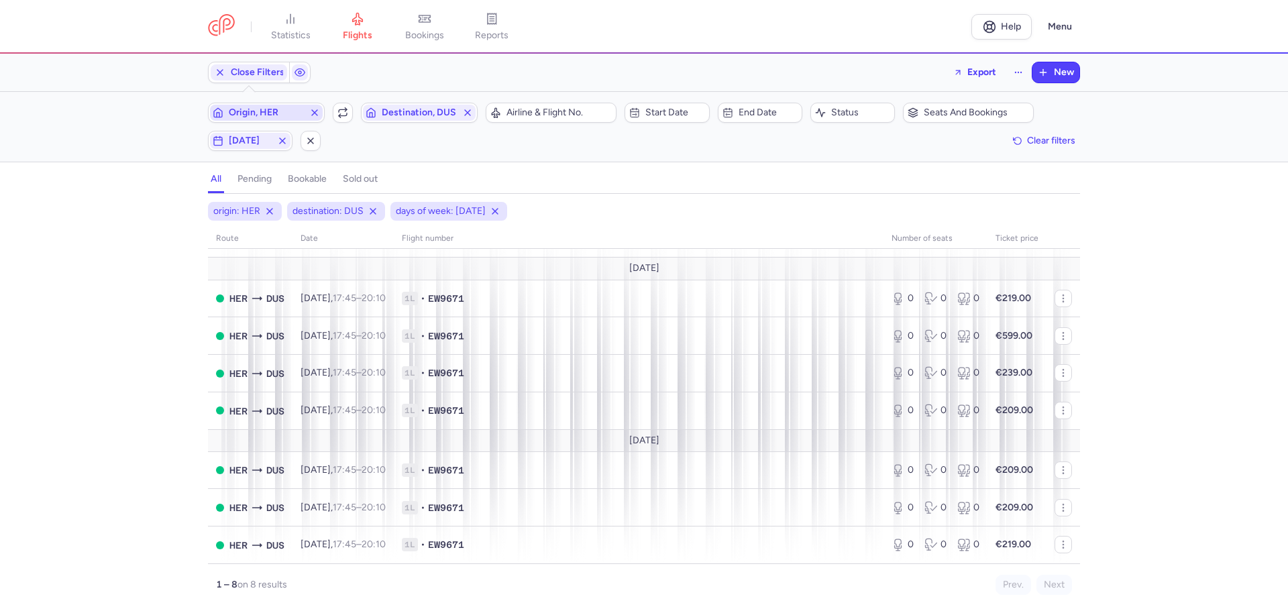
click at [258, 113] on span "Origin, HER" at bounding box center [266, 112] width 75 height 11
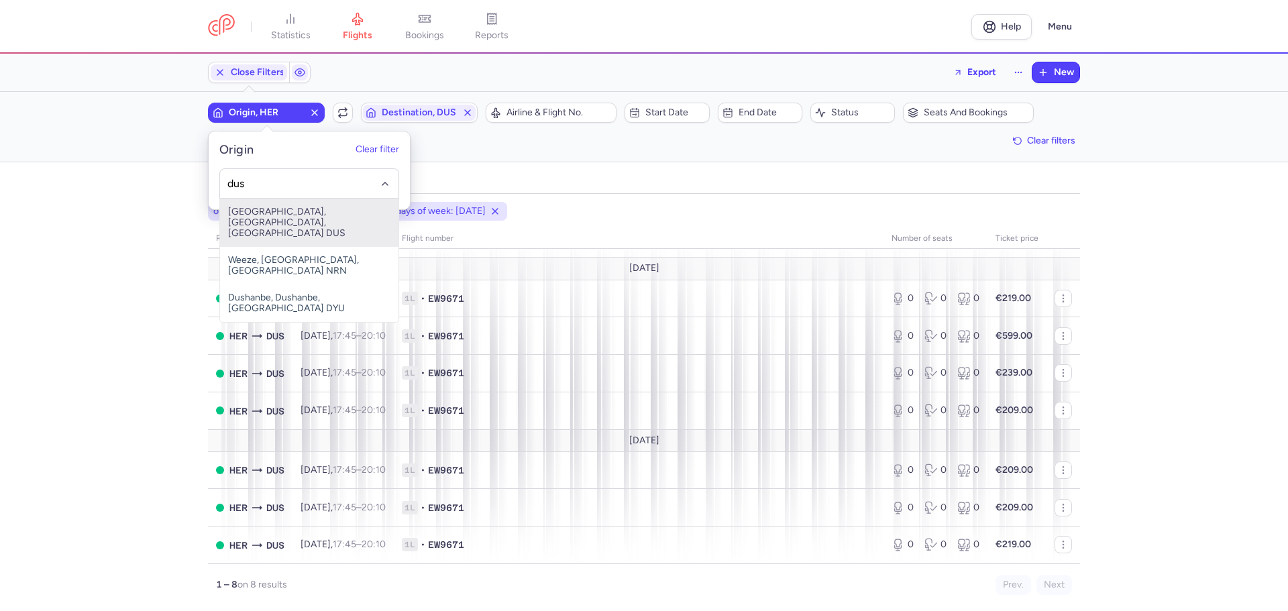
click at [282, 219] on span "[GEOGRAPHIC_DATA], [GEOGRAPHIC_DATA], [GEOGRAPHIC_DATA] DUS" at bounding box center [309, 223] width 178 height 48
type input "dus"
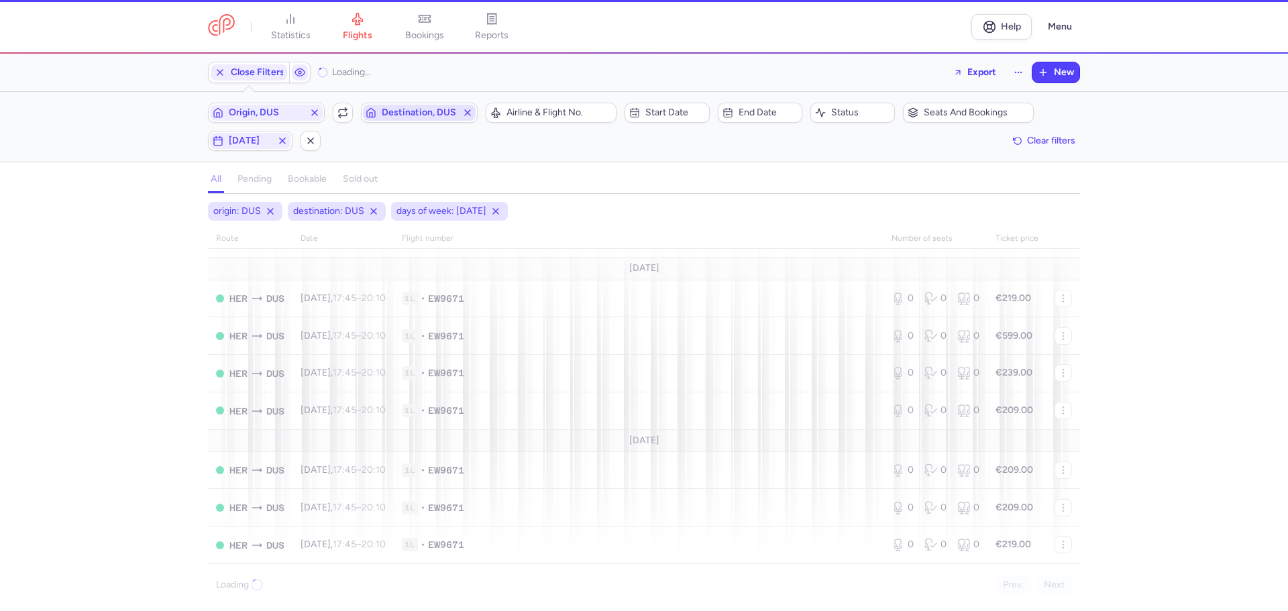
click at [411, 115] on span "Destination, DUS" at bounding box center [419, 112] width 75 height 11
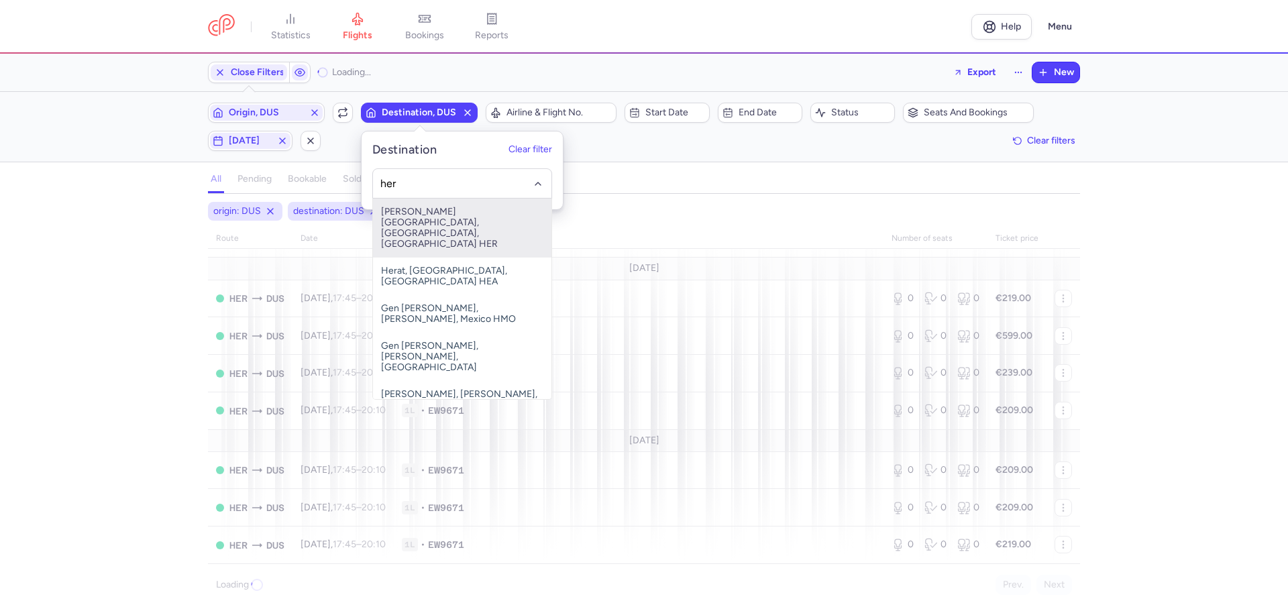
click at [438, 216] on span "[PERSON_NAME][GEOGRAPHIC_DATA], [GEOGRAPHIC_DATA], [GEOGRAPHIC_DATA] HER" at bounding box center [462, 228] width 178 height 59
type input "her"
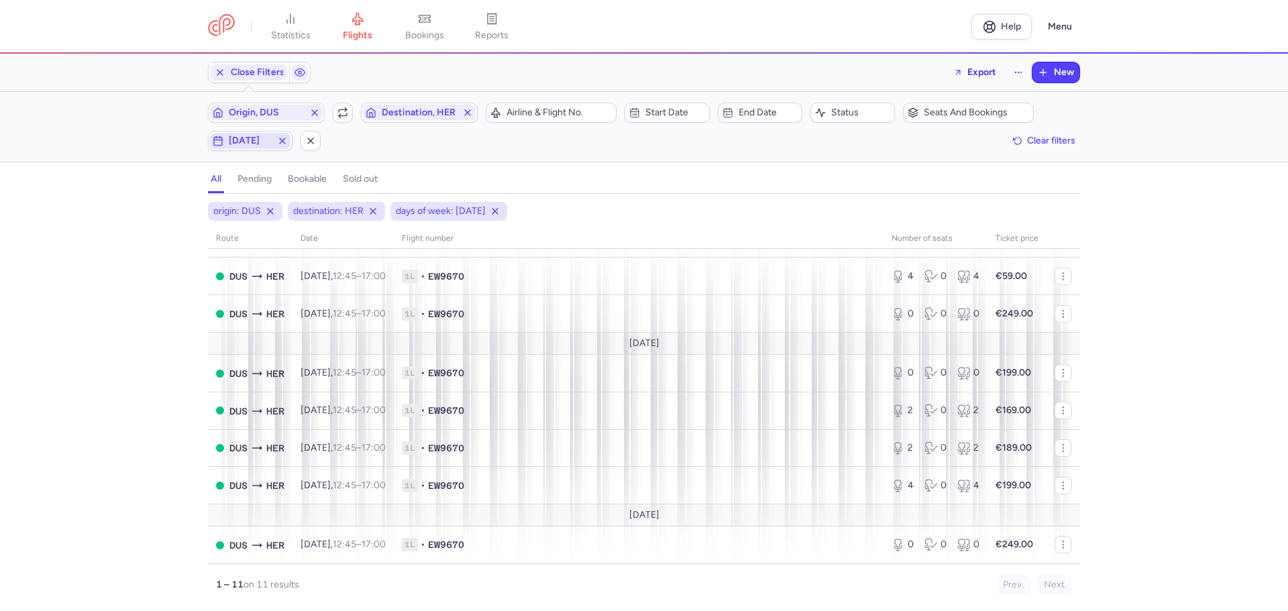
click at [233, 141] on span "[DATE]" at bounding box center [250, 140] width 43 height 11
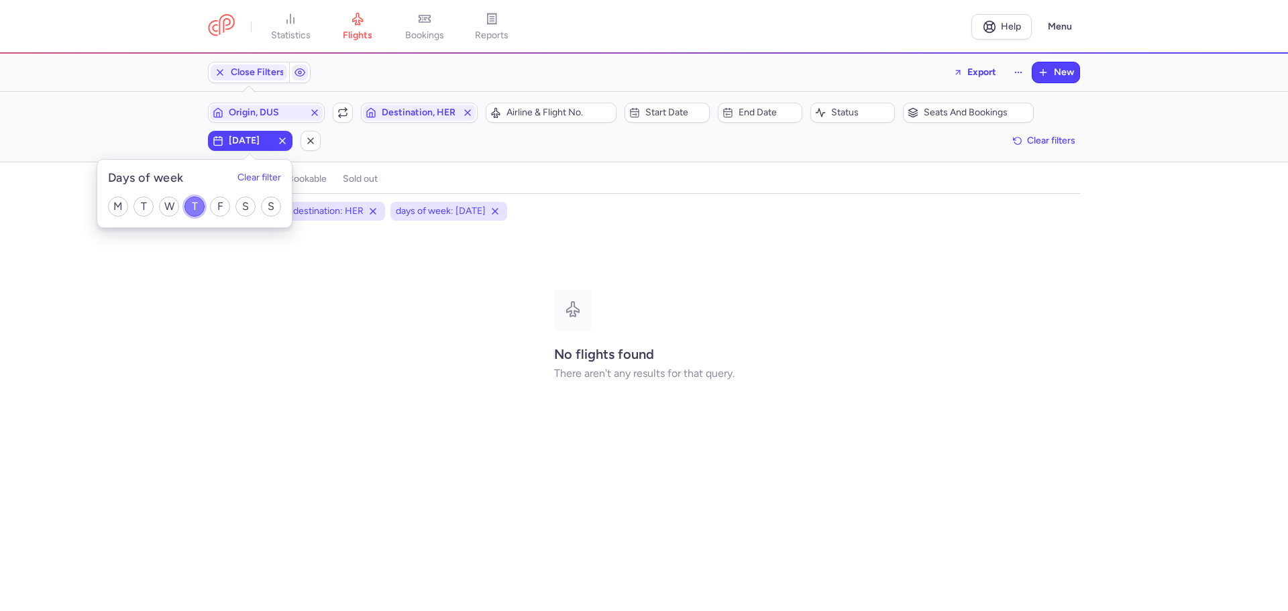
click at [190, 205] on input "T" at bounding box center [194, 206] width 20 height 20
checkbox input "false"
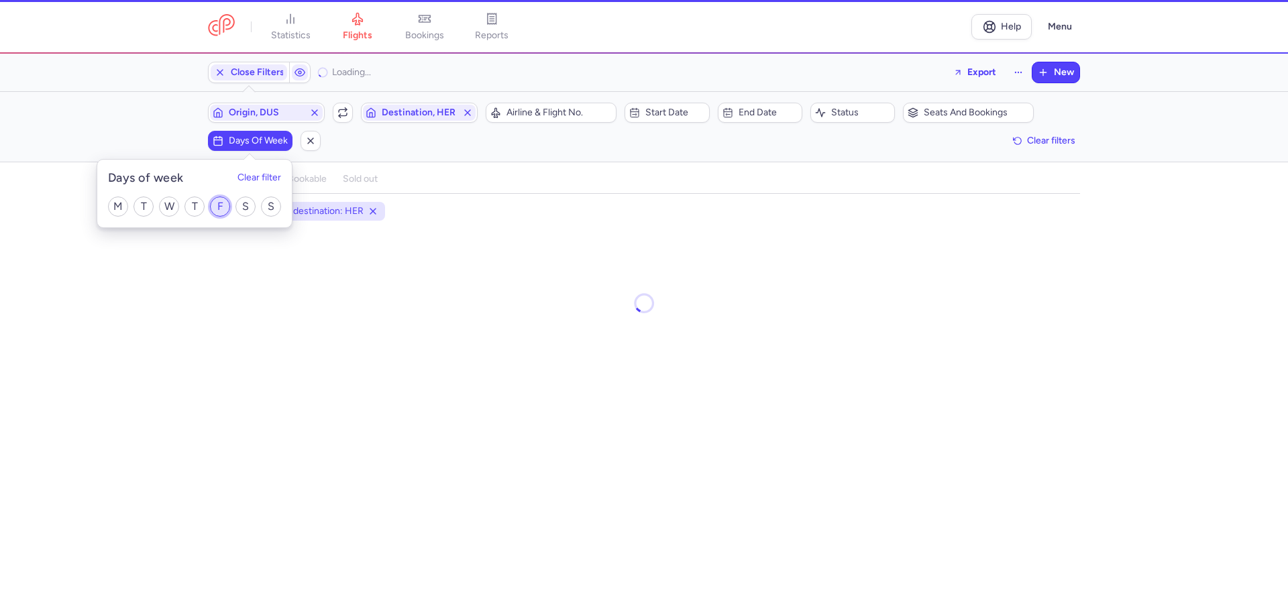
click at [220, 204] on input "F" at bounding box center [220, 206] width 20 height 20
checkbox input "true"
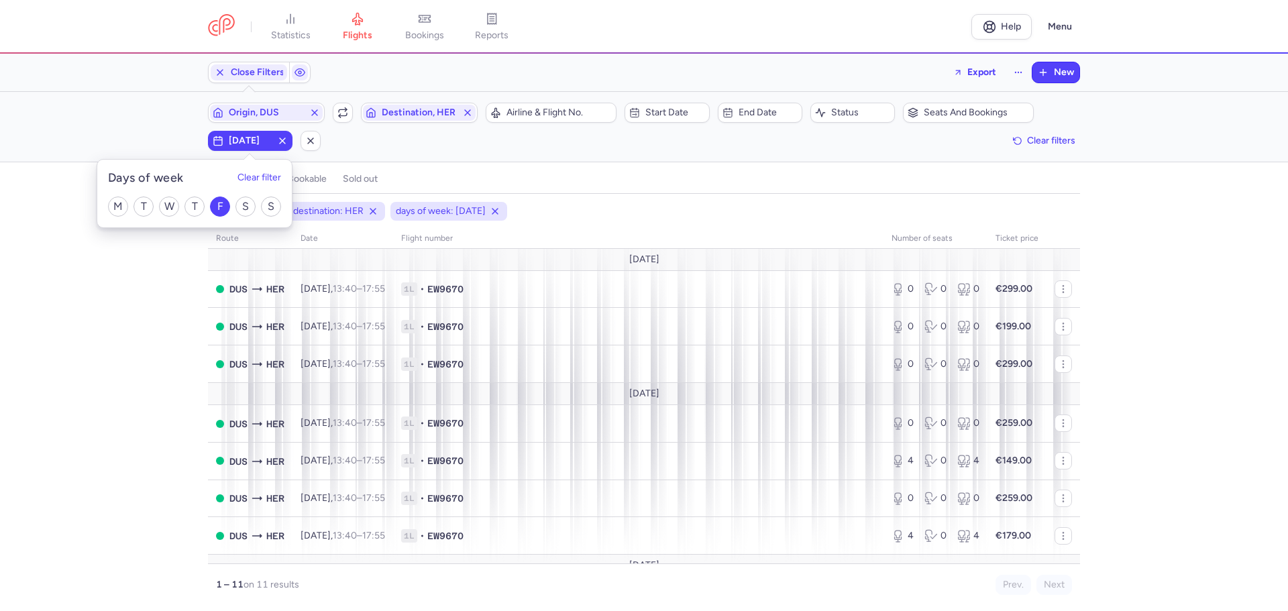
click at [143, 389] on div "origin: DUS destination: HER days of week: [DATE] route date Flight number numb…" at bounding box center [644, 406] width 1288 height 409
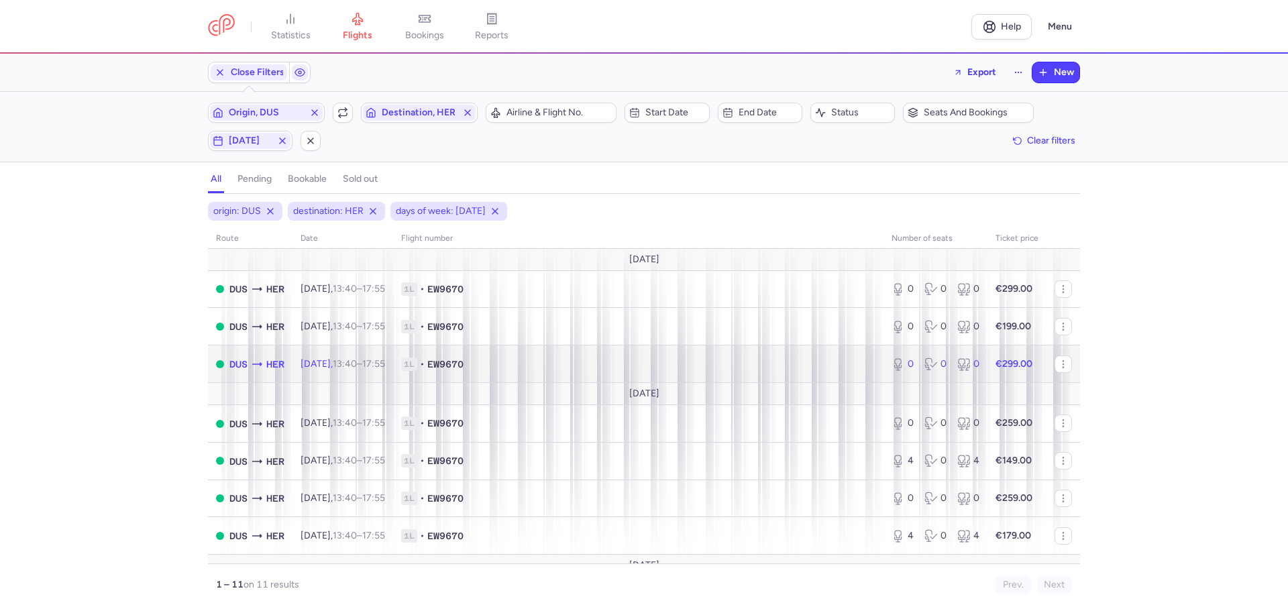
click at [339, 363] on span "[DATE] 13:40 – 17:55 +0" at bounding box center [342, 363] width 84 height 11
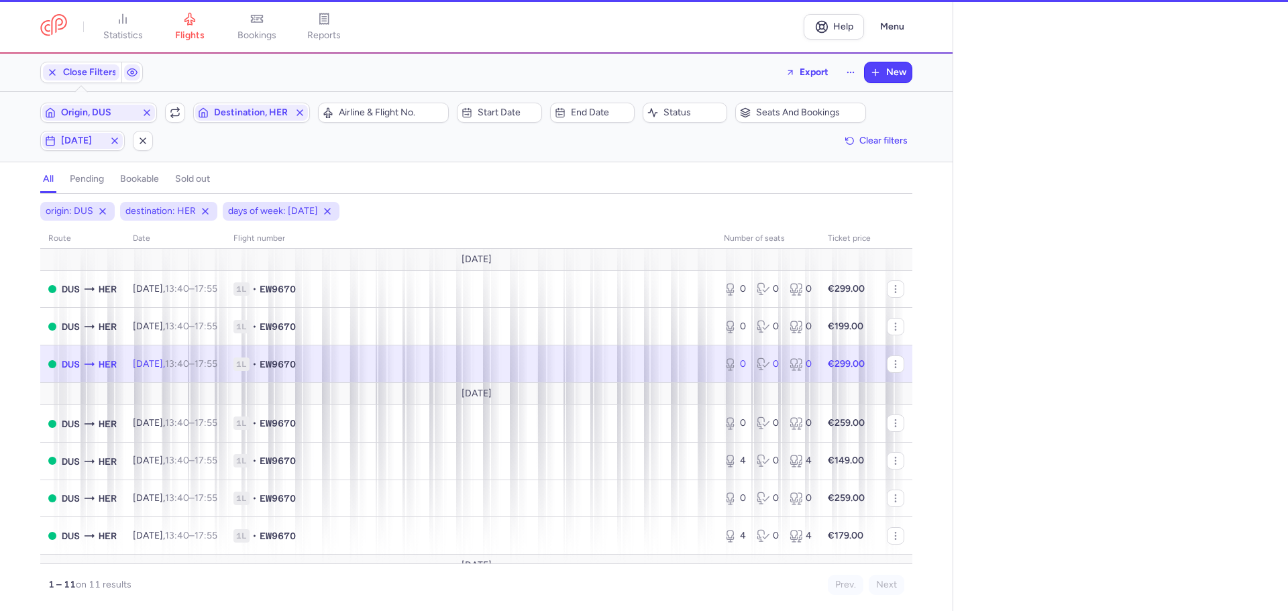
select select "days"
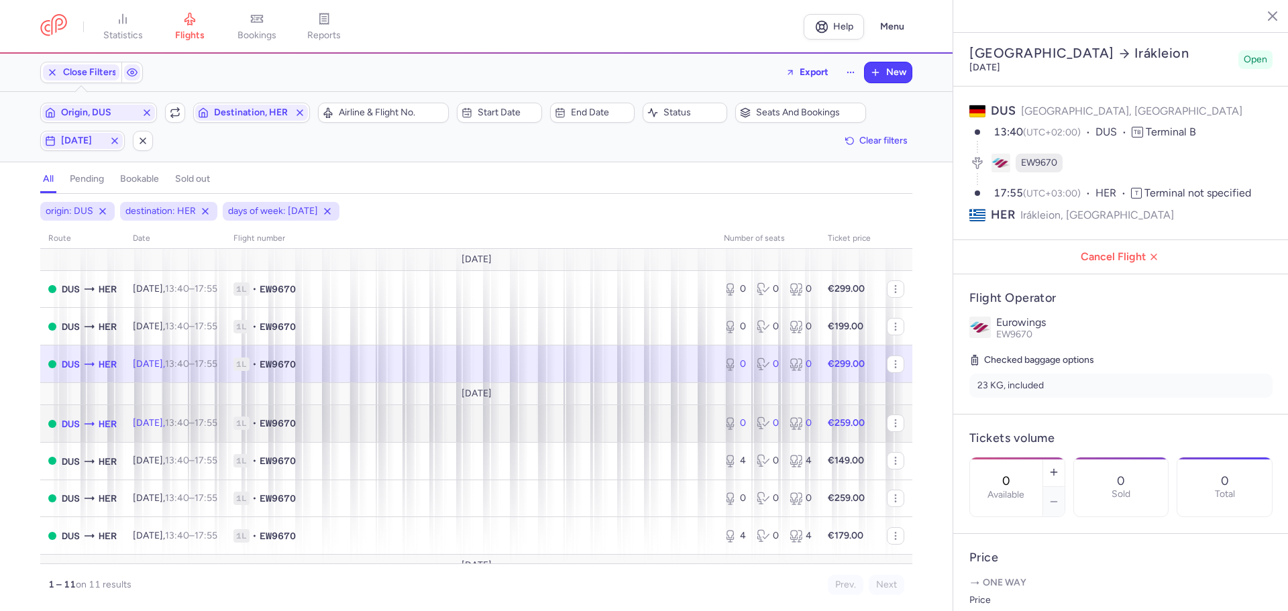
click at [203, 429] on span "13:40 – 17:55 +0" at bounding box center [191, 422] width 52 height 11
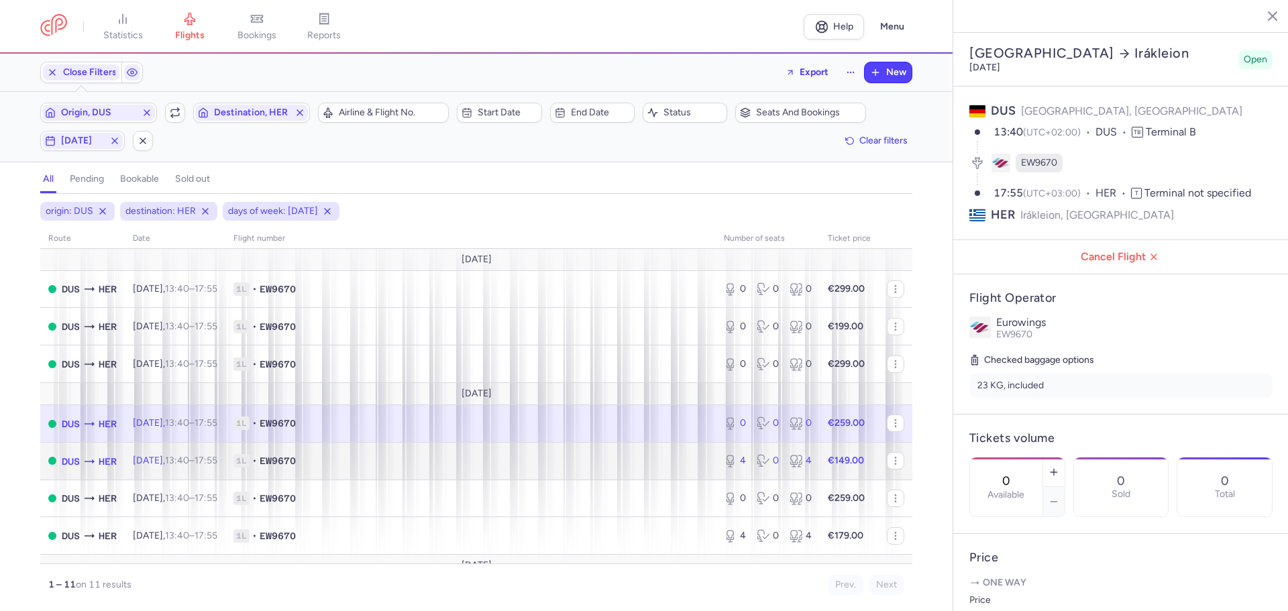
click at [189, 461] on time "13:40" at bounding box center [177, 460] width 24 height 11
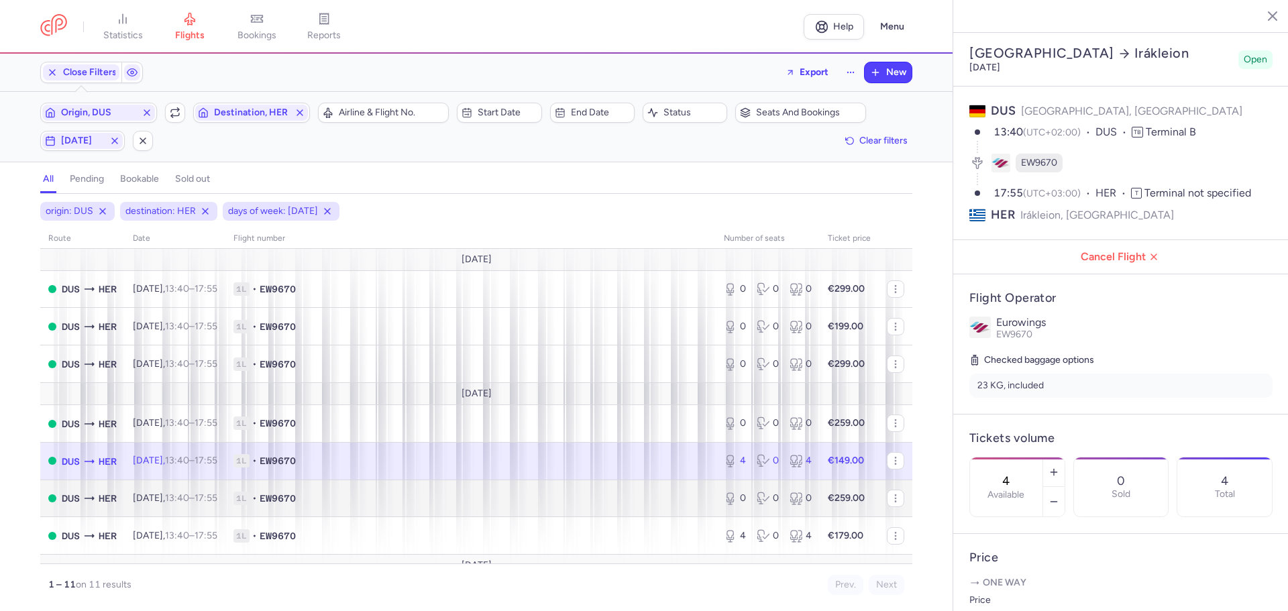
click at [192, 0] on body "statistics flights bookings reports Help Menu Close Filters Export New Filters …" at bounding box center [644, 0] width 1288 height 0
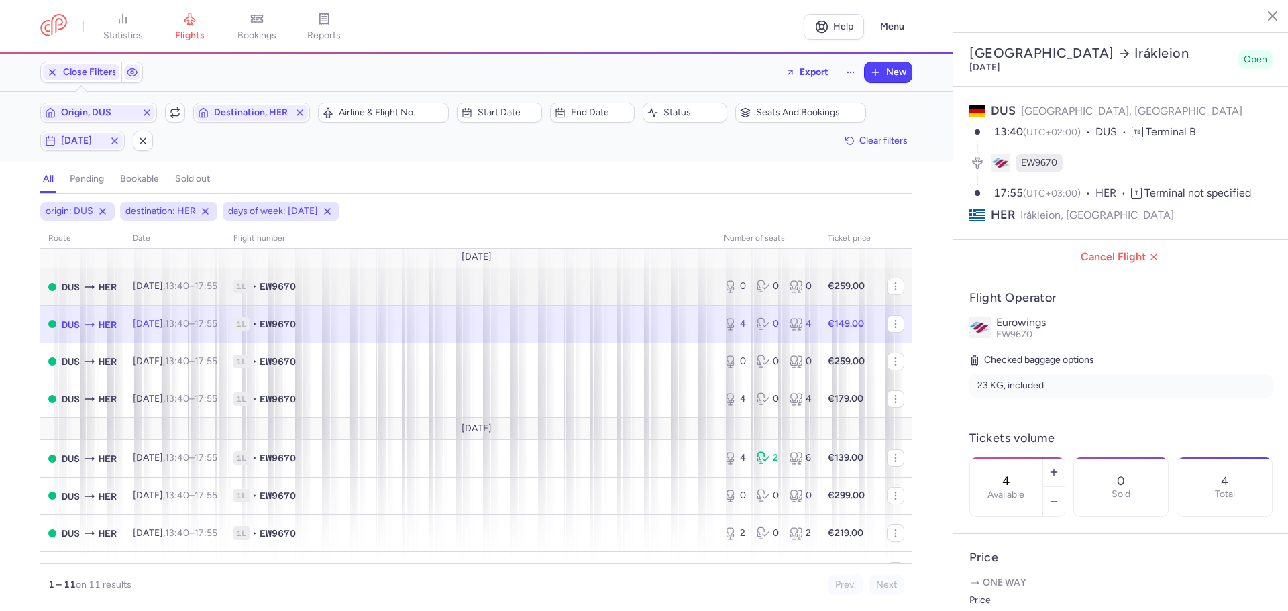
scroll to position [162, 0]
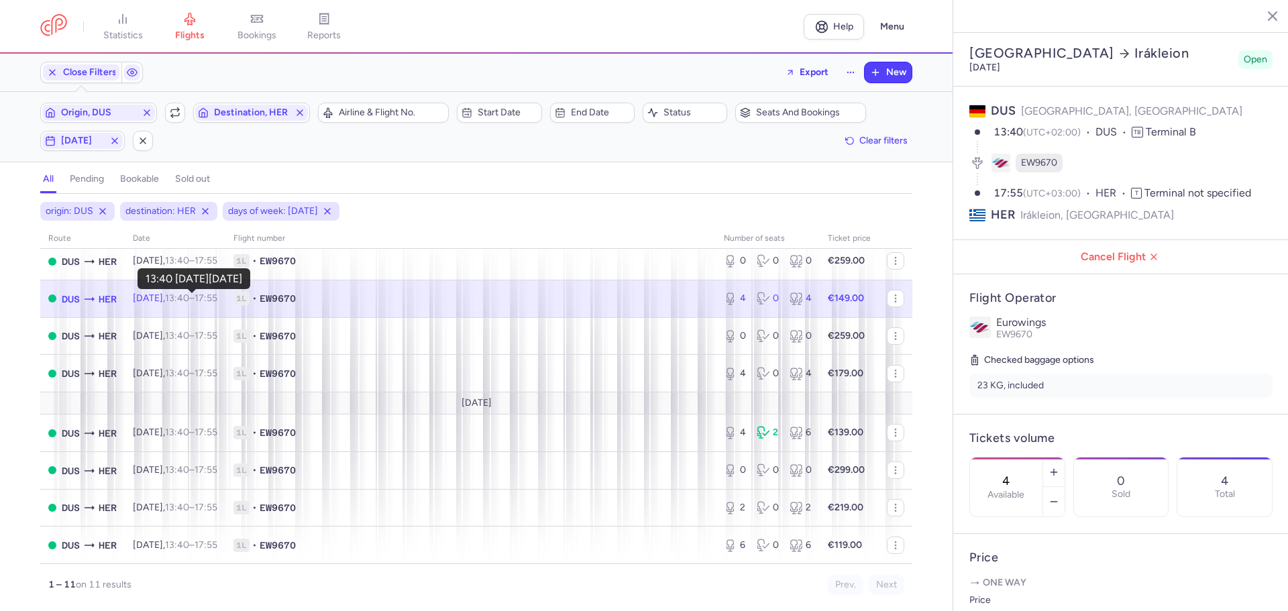
click at [189, 297] on time "13:40" at bounding box center [177, 297] width 24 height 11
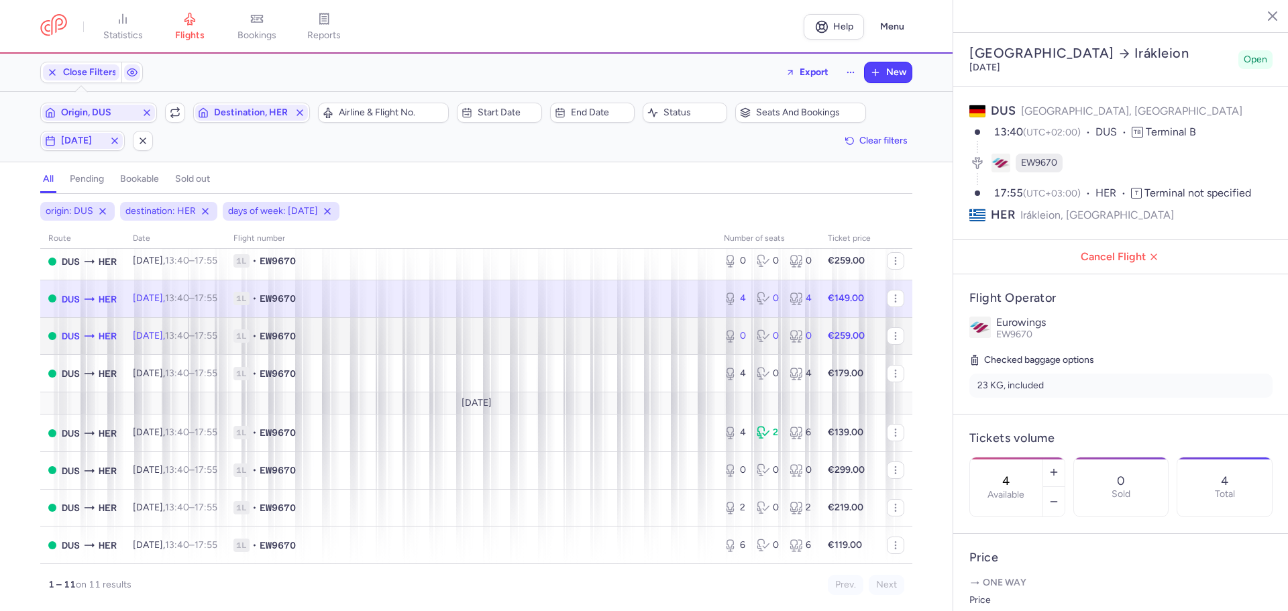
click at [182, 342] on td "[DATE] 13:40 – 17:55 +0" at bounding box center [175, 336] width 101 height 38
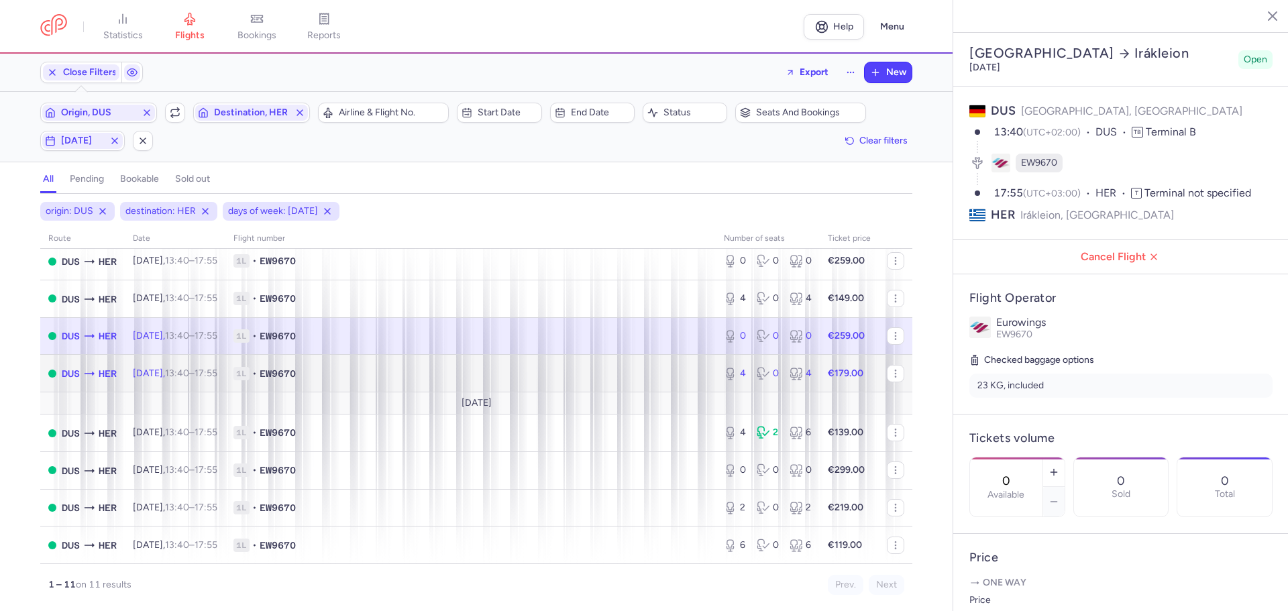
click at [189, 372] on time "13:40" at bounding box center [177, 372] width 24 height 11
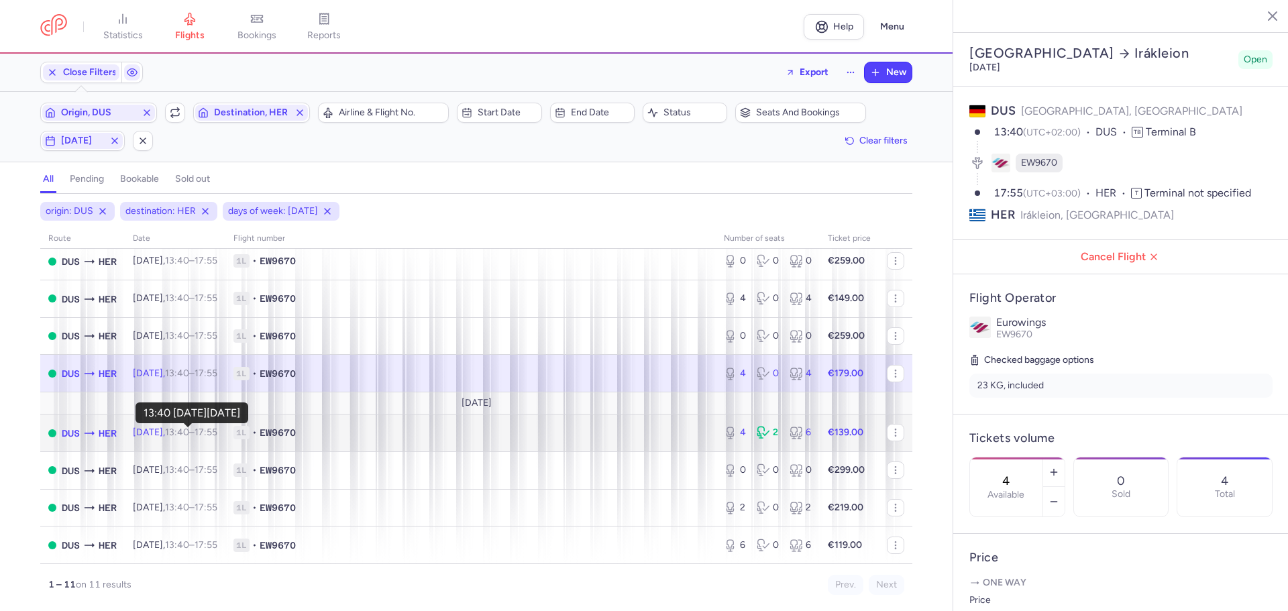
click at [183, 432] on time "13:40" at bounding box center [177, 432] width 24 height 11
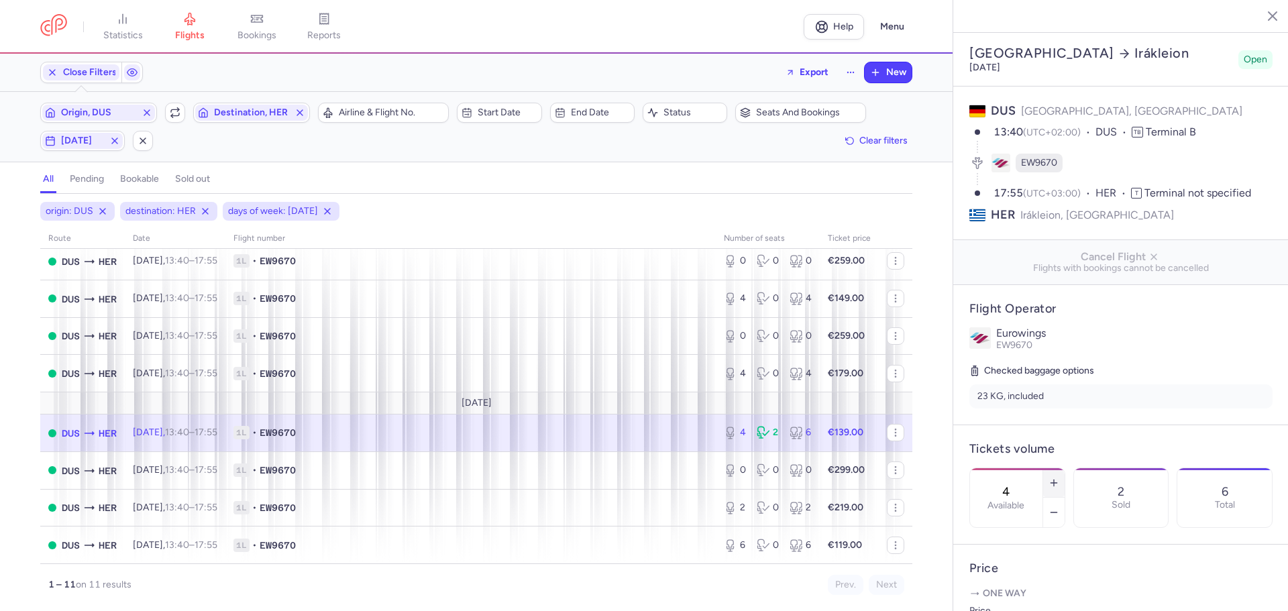
click at [1064, 468] on button "button" at bounding box center [1053, 483] width 21 height 30
click at [1025, 591] on button "Save changes" at bounding box center [1013, 585] width 89 height 30
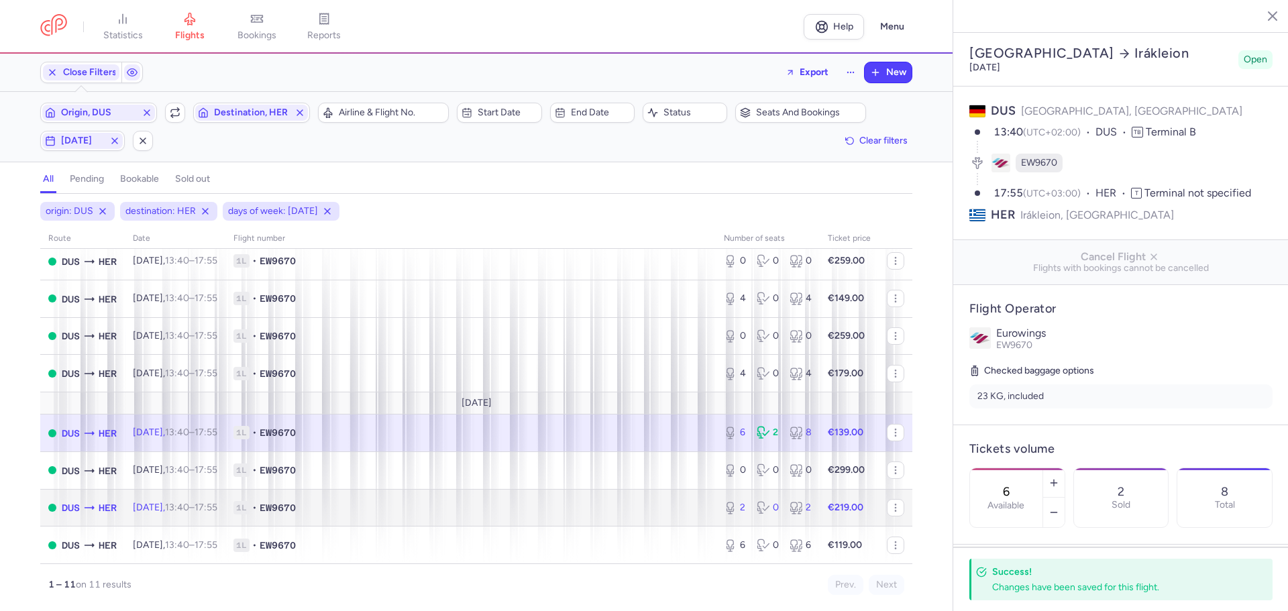
click at [370, 512] on span "1L • EW9670" at bounding box center [470, 507] width 474 height 13
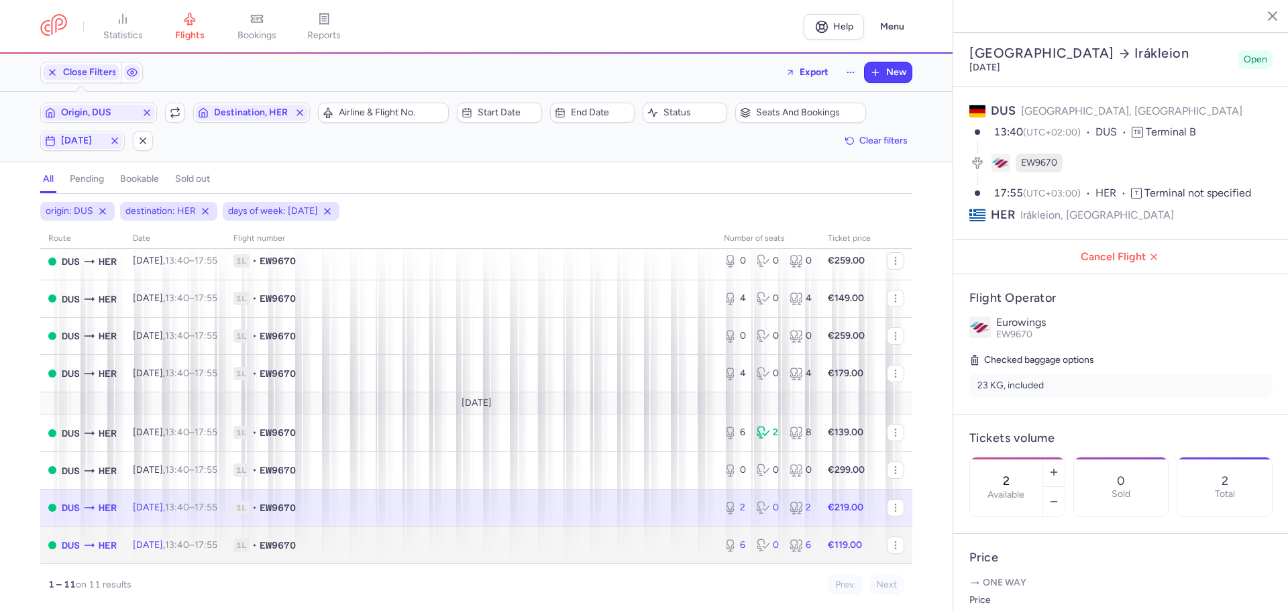
click at [361, 541] on span "1L • EW9670" at bounding box center [470, 544] width 474 height 13
type input "6"
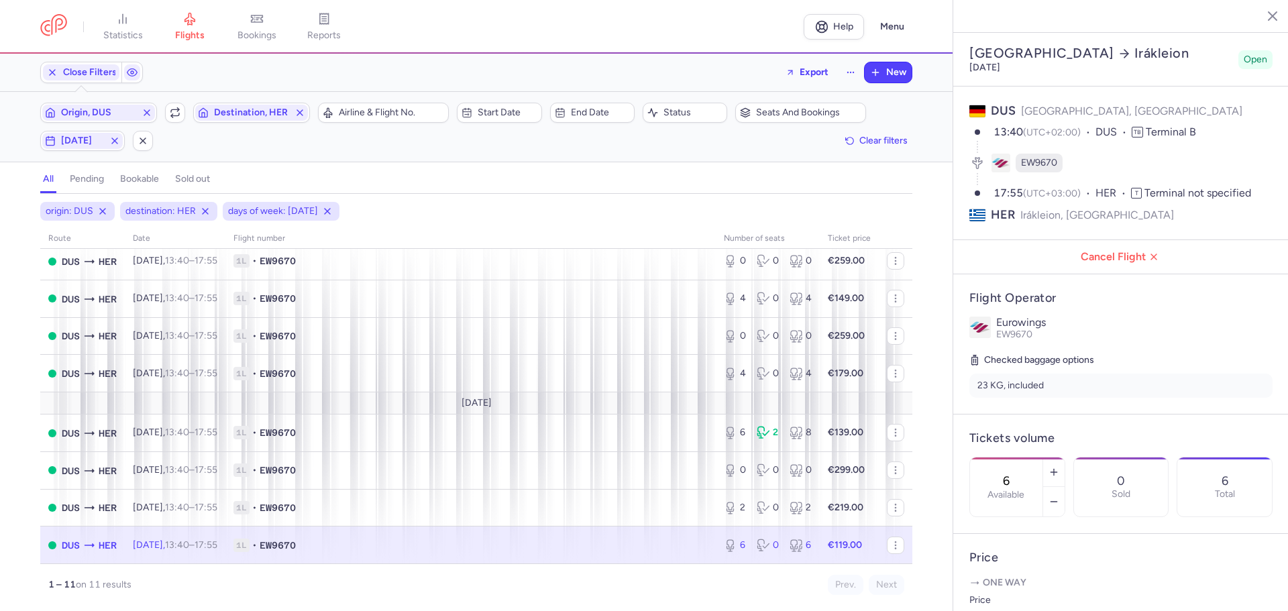
scroll to position [201, 0]
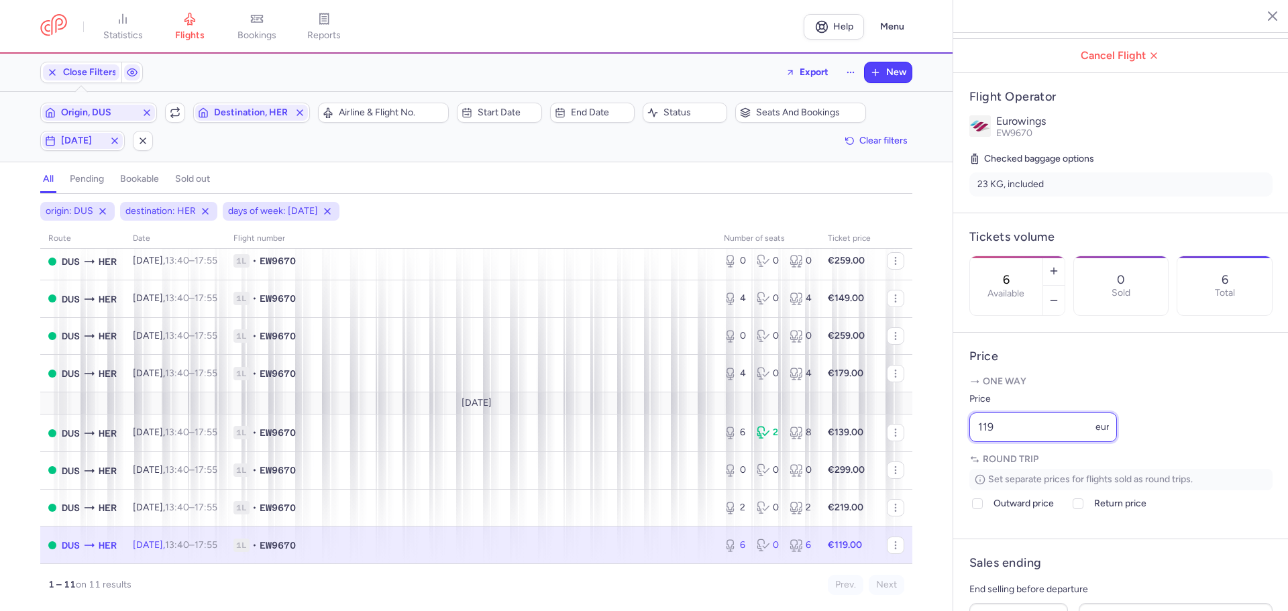
drag, startPoint x: 1009, startPoint y: 459, endPoint x: 953, endPoint y: 465, distance: 56.7
click at [953, 465] on article "Price One way Price 119 eur Round trip Set separate prices for flights sold as …" at bounding box center [1120, 436] width 335 height 207
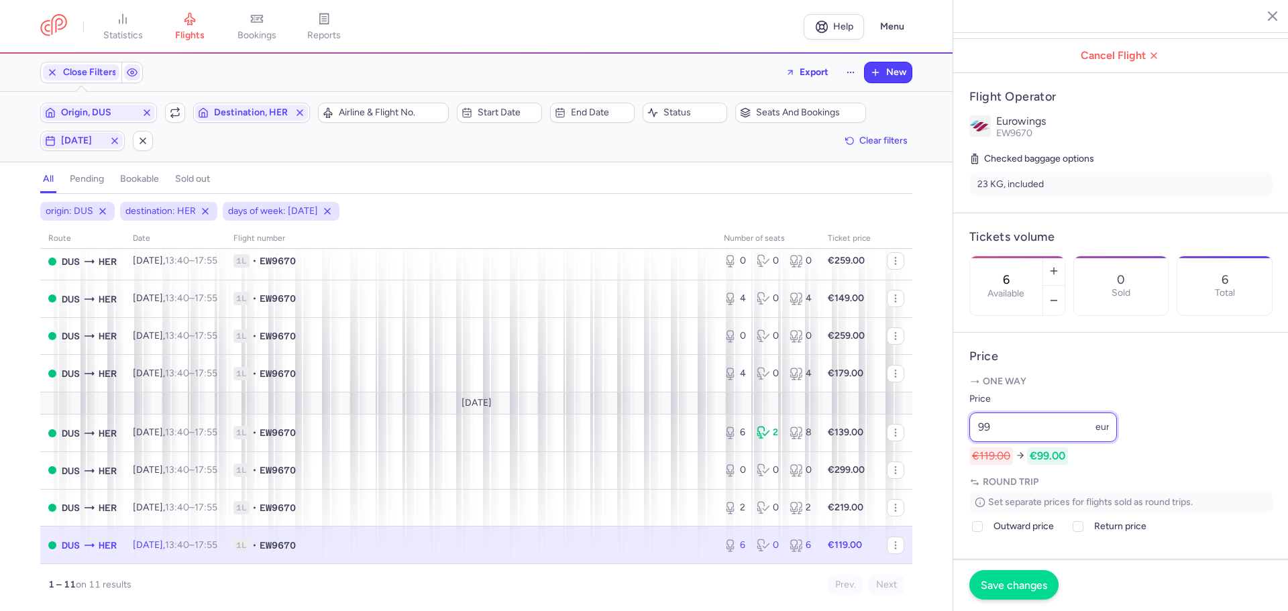
type input "99"
click at [1007, 584] on span "Save changes" at bounding box center [1013, 585] width 66 height 12
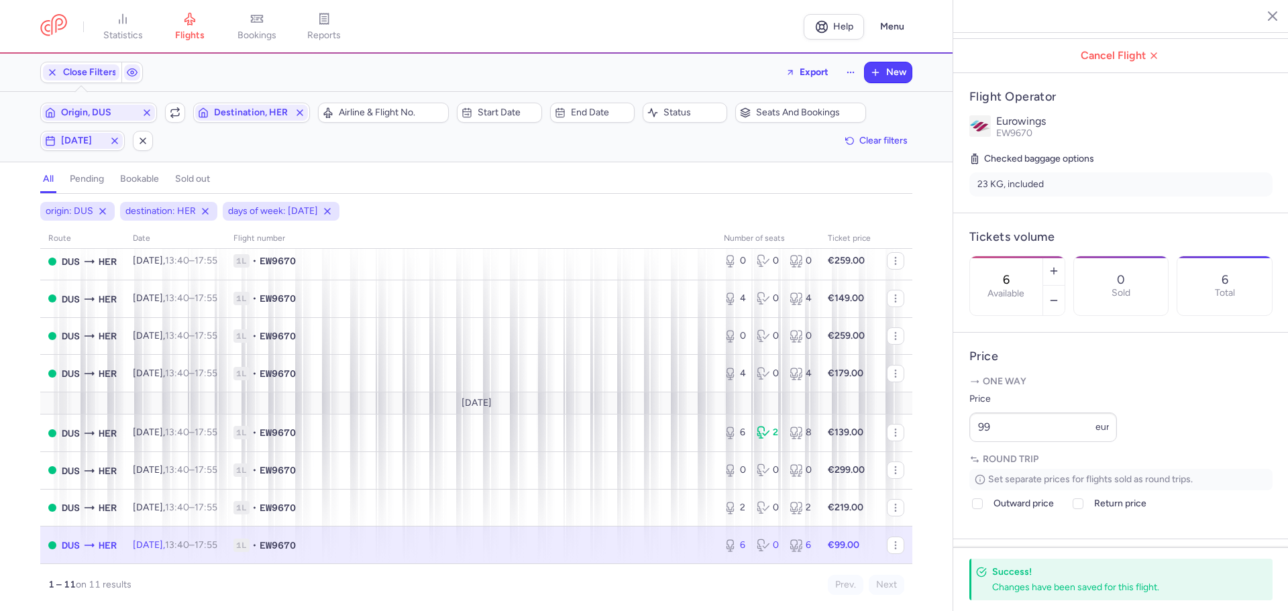
click at [1262, 13] on icon "button" at bounding box center [1261, 15] width 13 height 13
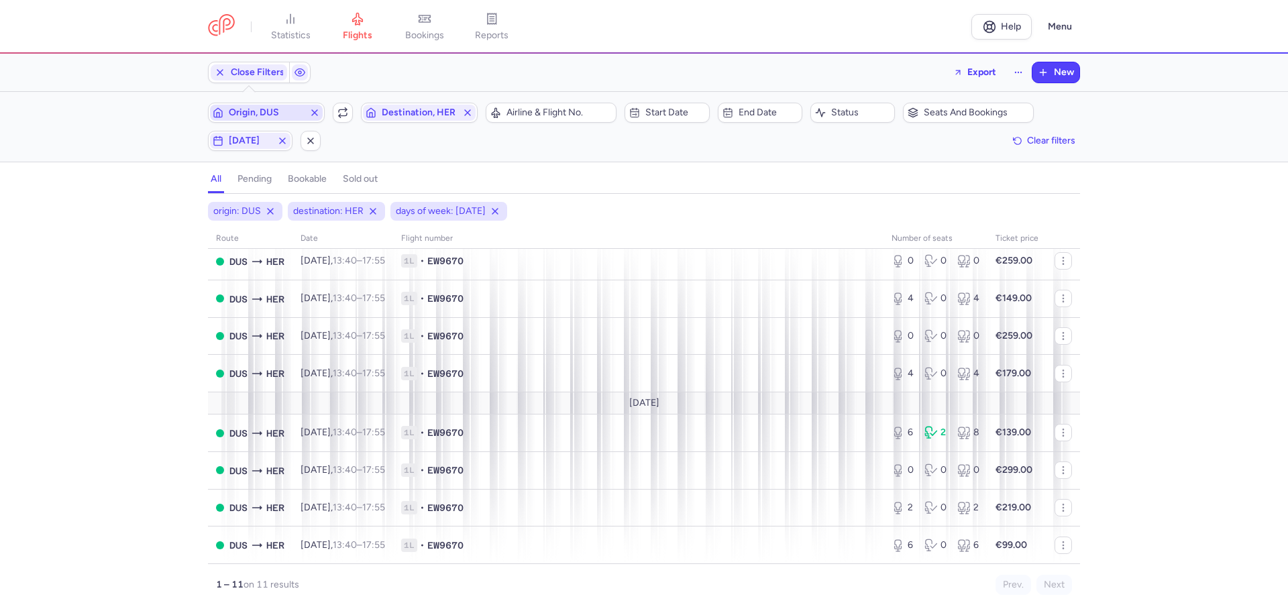
click at [272, 111] on span "Origin, DUS" at bounding box center [266, 112] width 75 height 11
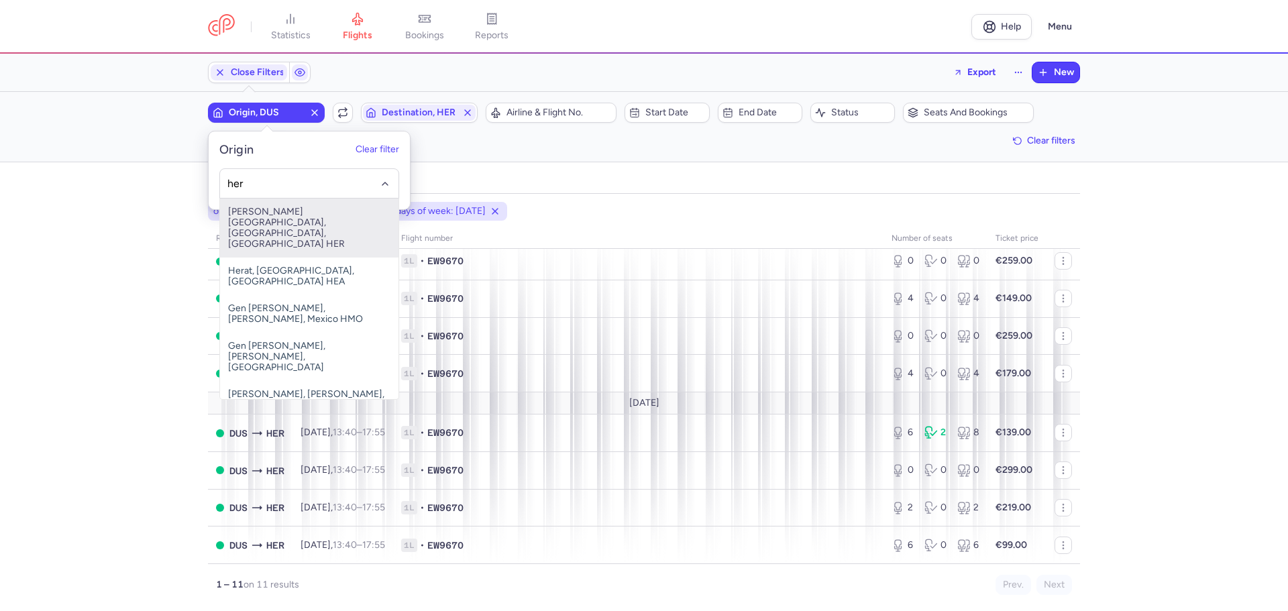
click at [298, 217] on span "[PERSON_NAME][GEOGRAPHIC_DATA], [GEOGRAPHIC_DATA], [GEOGRAPHIC_DATA] HER" at bounding box center [309, 228] width 178 height 59
type input "her"
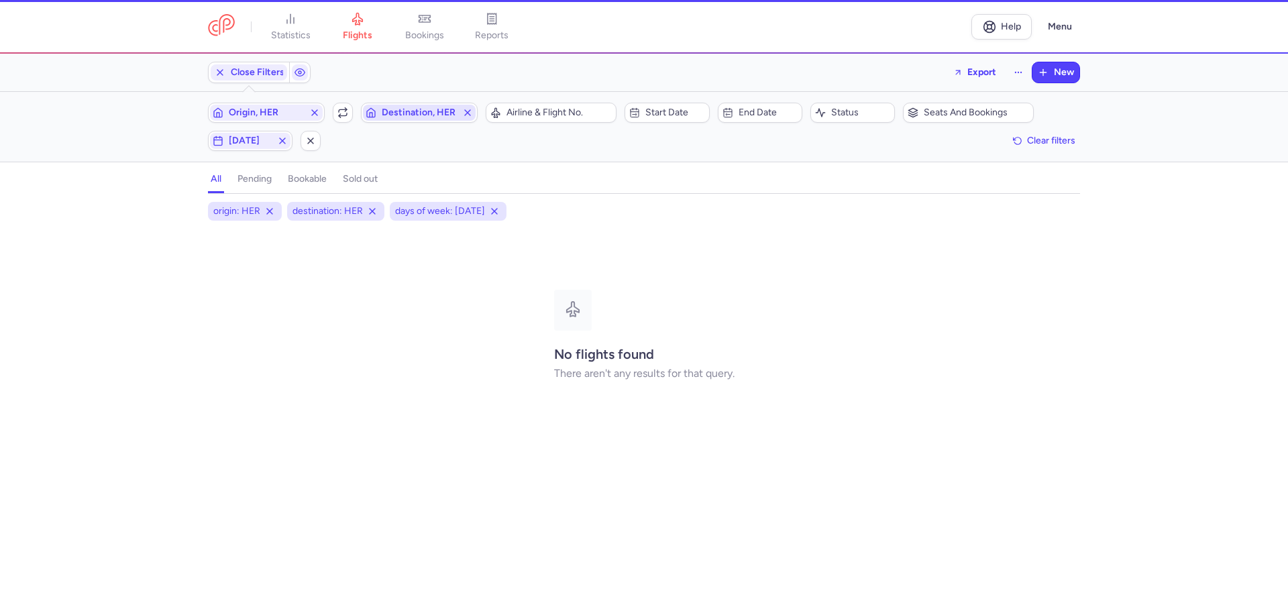
click at [396, 111] on span "Destination, HER" at bounding box center [419, 112] width 75 height 11
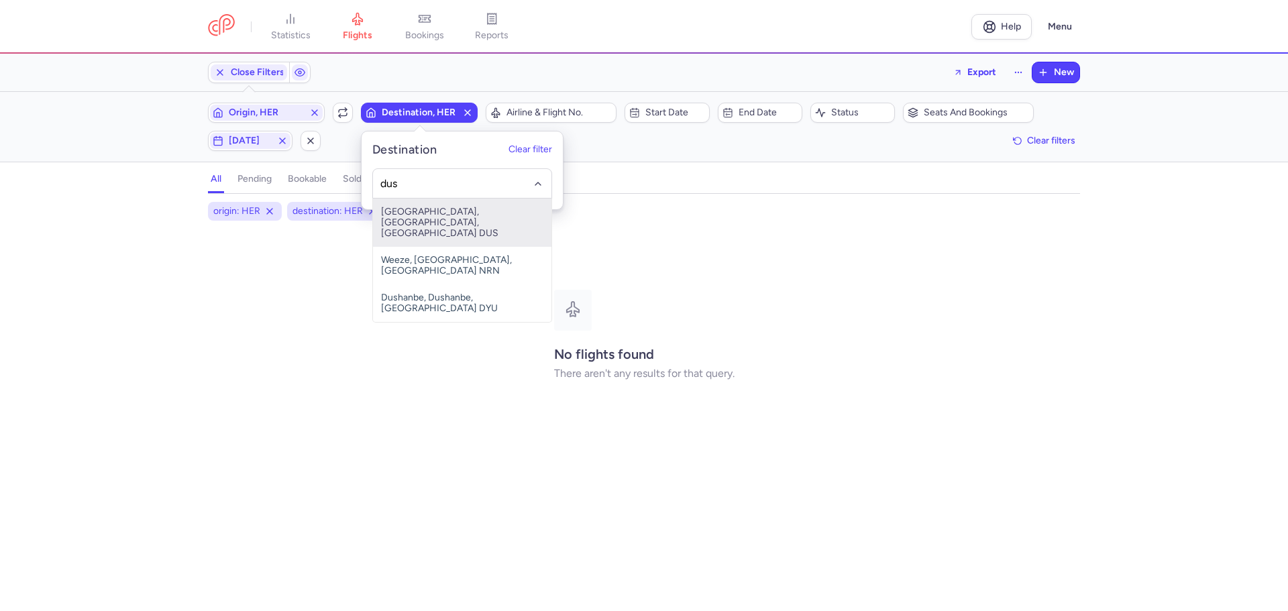
click at [433, 224] on span "[GEOGRAPHIC_DATA], [GEOGRAPHIC_DATA], [GEOGRAPHIC_DATA] DUS" at bounding box center [462, 223] width 178 height 48
type input "dus"
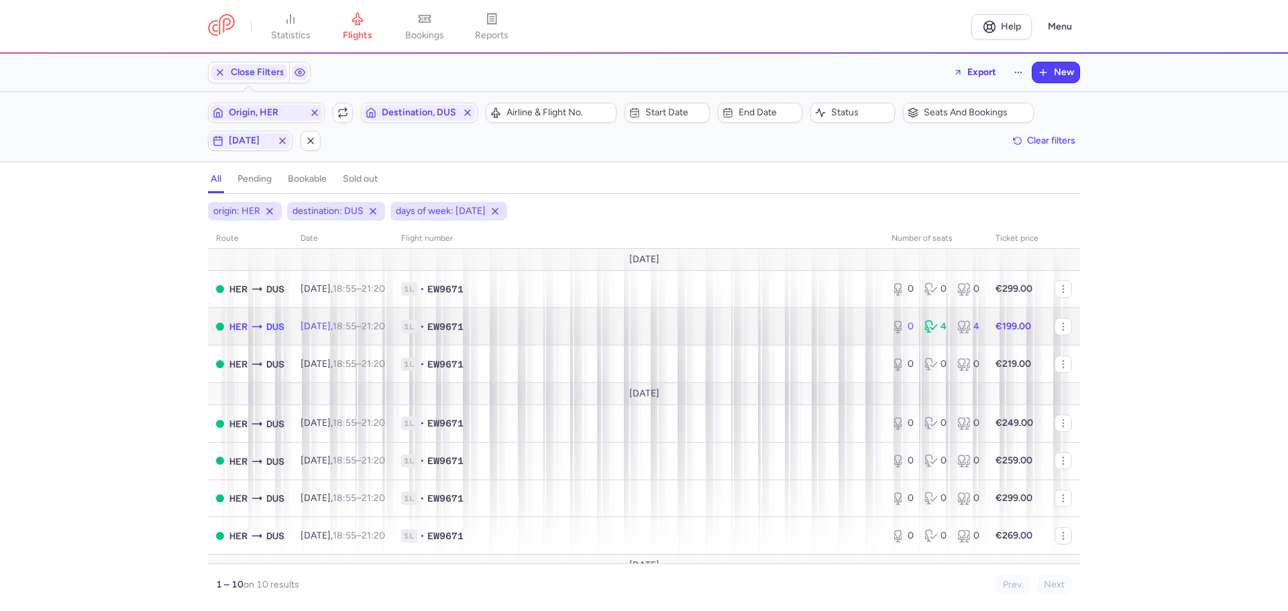
click at [508, 330] on span "1L • EW9671" at bounding box center [638, 326] width 474 height 13
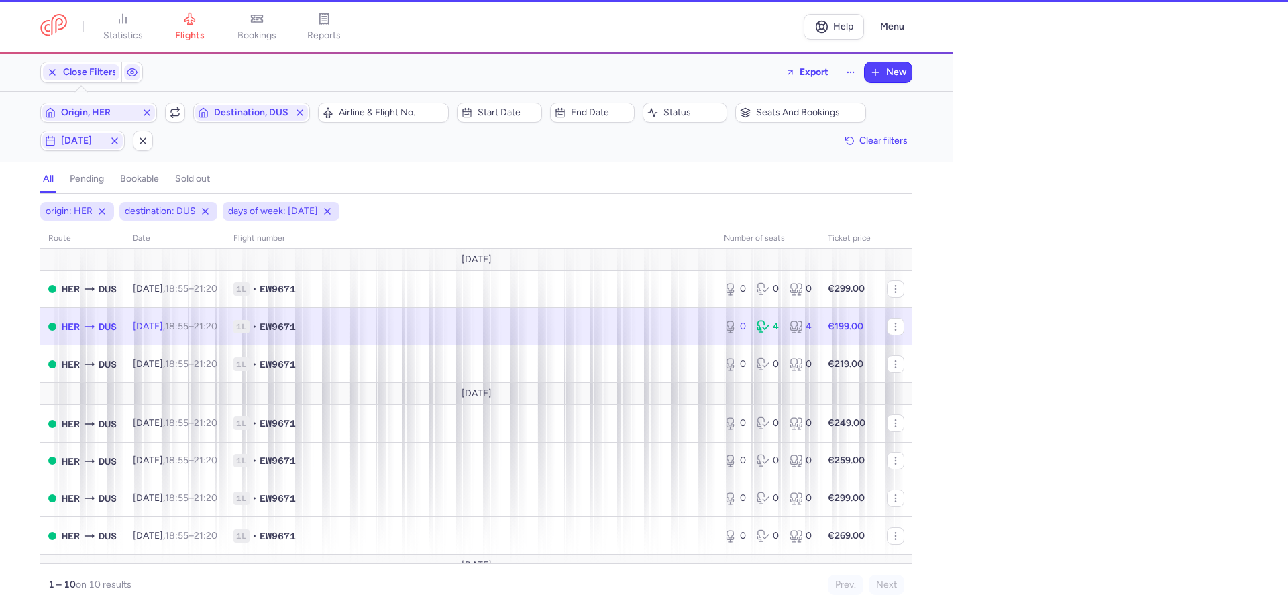
select select "days"
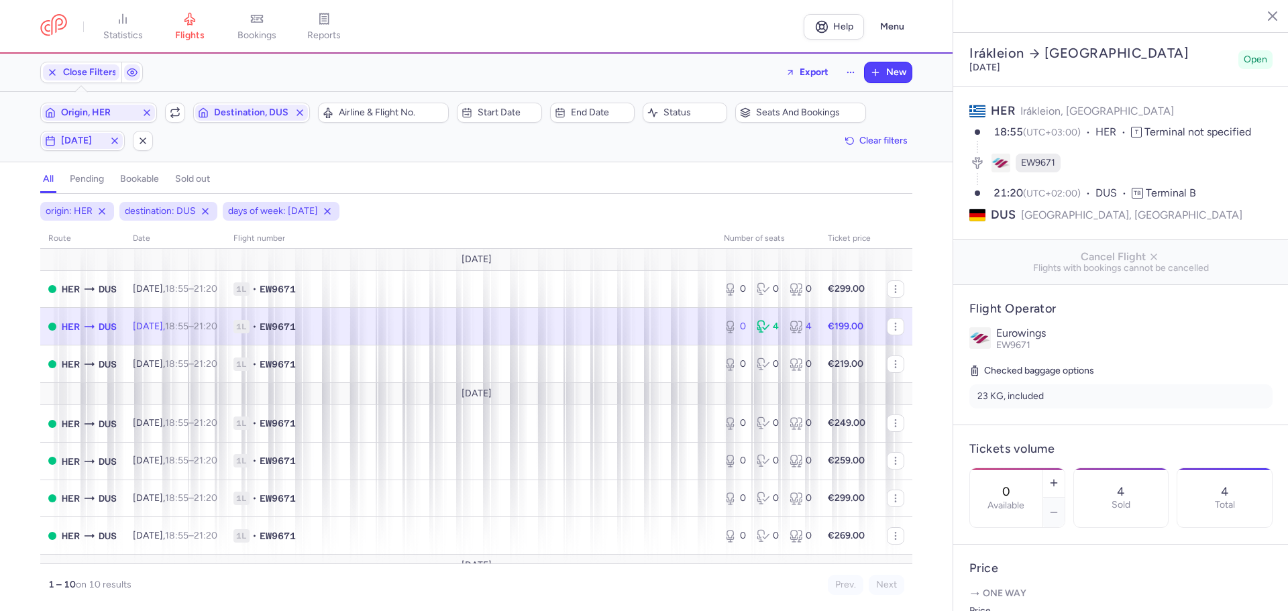
click at [1263, 13] on icon "button" at bounding box center [1261, 15] width 13 height 13
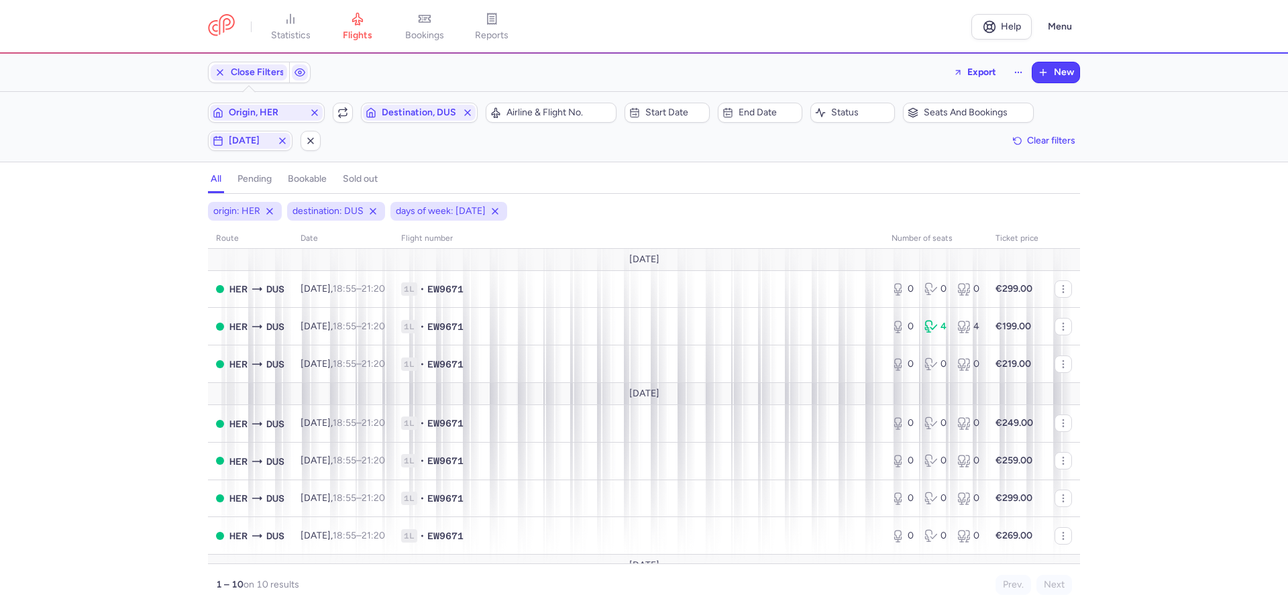
click at [138, 368] on div "origin: HER destination: DUS days of week: [DATE] route date Flight number numb…" at bounding box center [644, 406] width 1288 height 409
click at [280, 113] on span "Origin, HER" at bounding box center [266, 112] width 75 height 11
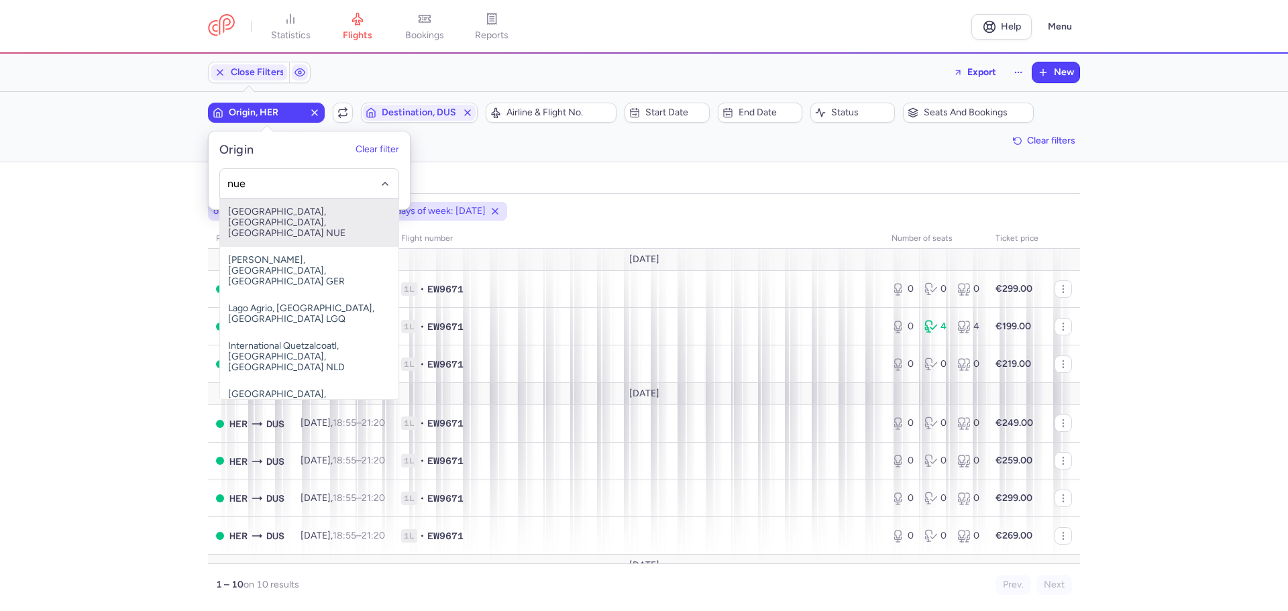
click at [315, 216] on span "[GEOGRAPHIC_DATA], [GEOGRAPHIC_DATA], [GEOGRAPHIC_DATA] NUE" at bounding box center [309, 223] width 178 height 48
type input "nue"
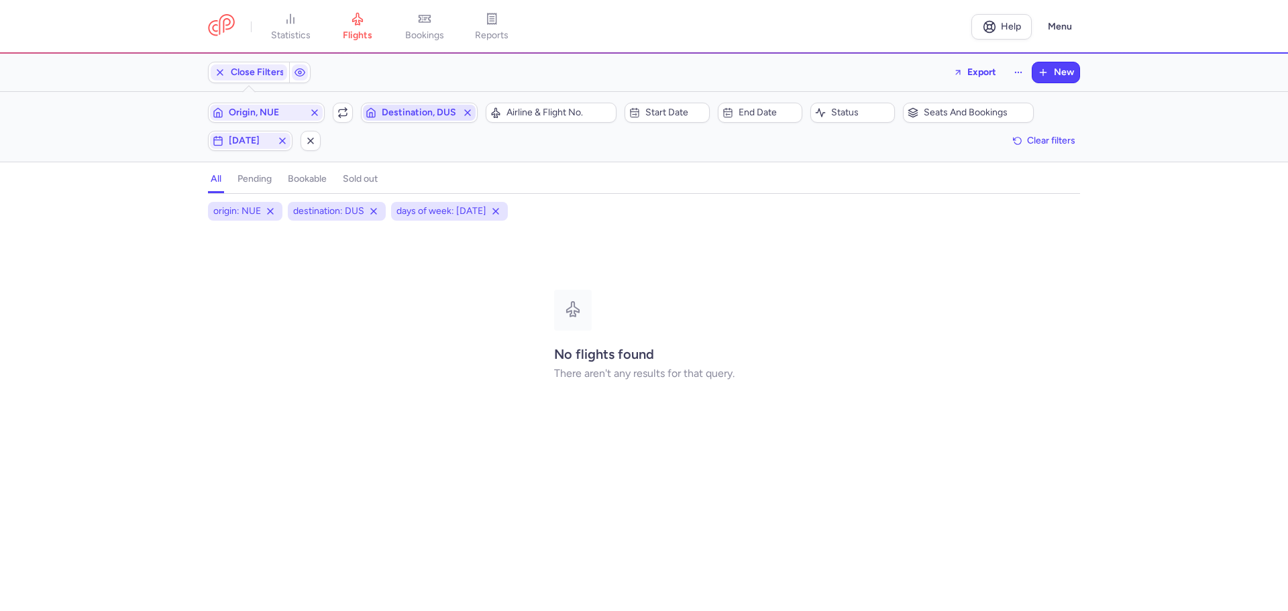
click at [420, 116] on span "Destination, DUS" at bounding box center [419, 112] width 75 height 11
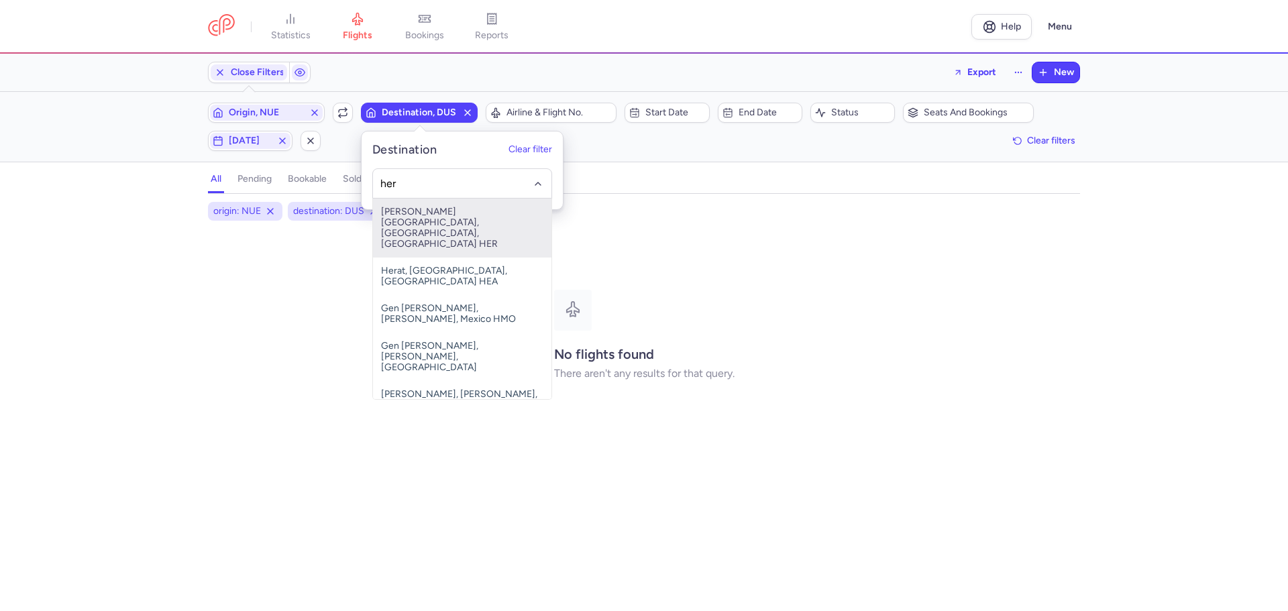
click at [432, 214] on span "[PERSON_NAME][GEOGRAPHIC_DATA], [GEOGRAPHIC_DATA], [GEOGRAPHIC_DATA] HER" at bounding box center [462, 228] width 178 height 59
type input "her"
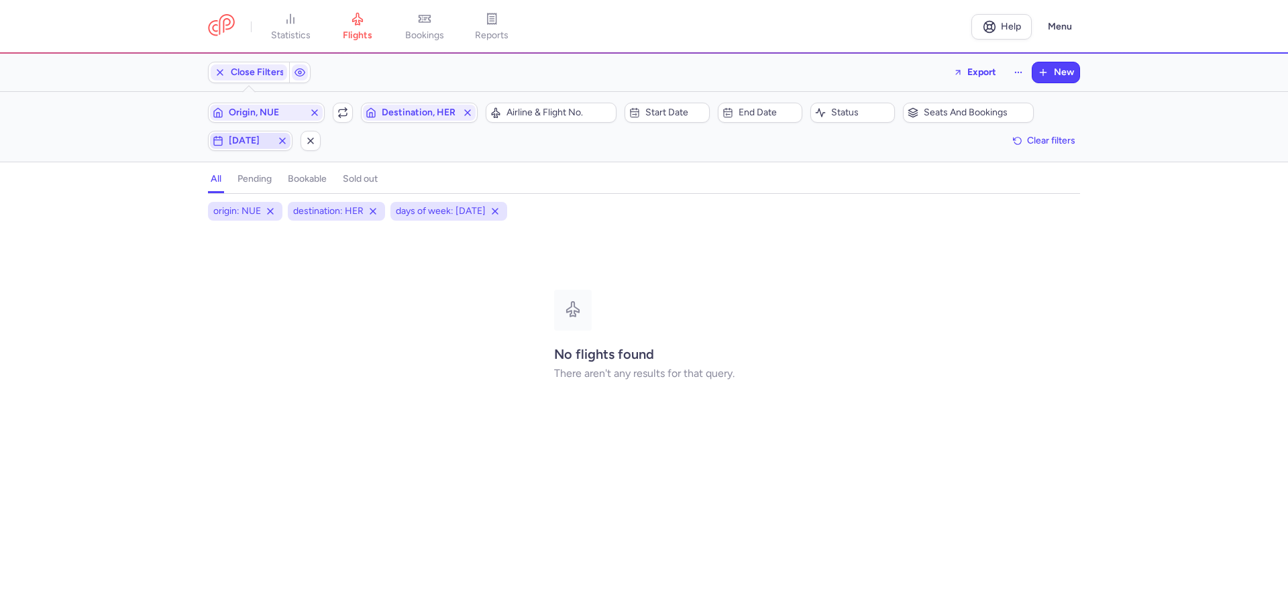
click at [238, 139] on span "[DATE]" at bounding box center [250, 140] width 43 height 11
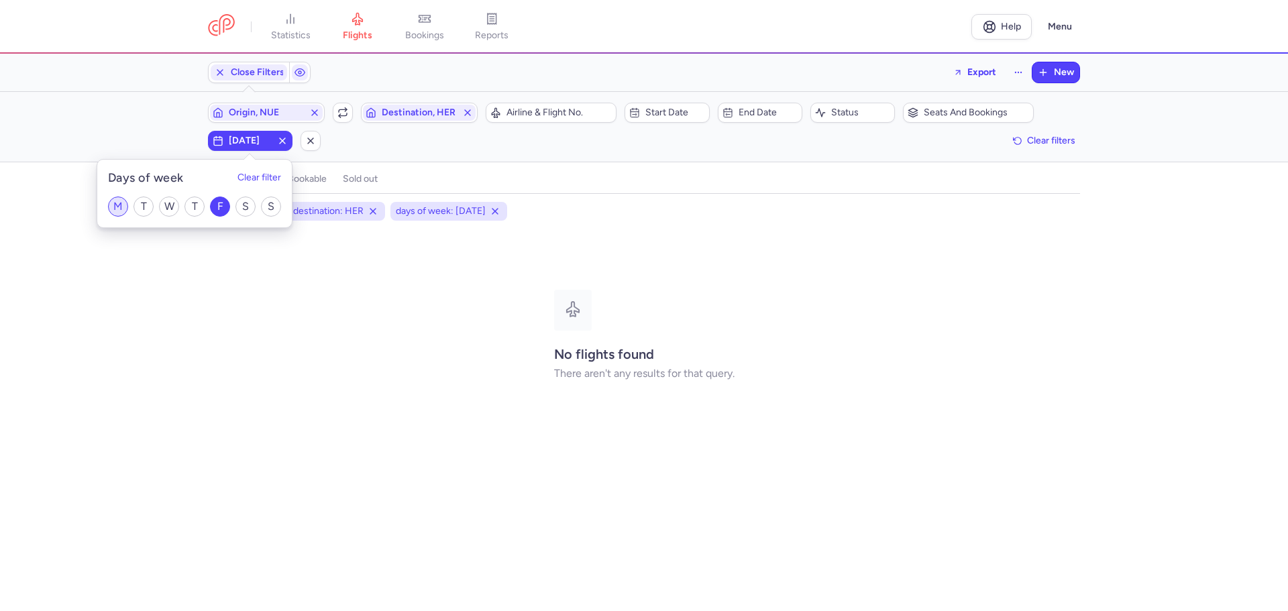
click at [119, 203] on input "M" at bounding box center [118, 206] width 20 height 20
checkbox input "true"
click at [221, 205] on input "F" at bounding box center [220, 206] width 20 height 20
checkbox input "false"
click at [119, 206] on input "M" at bounding box center [118, 206] width 20 height 20
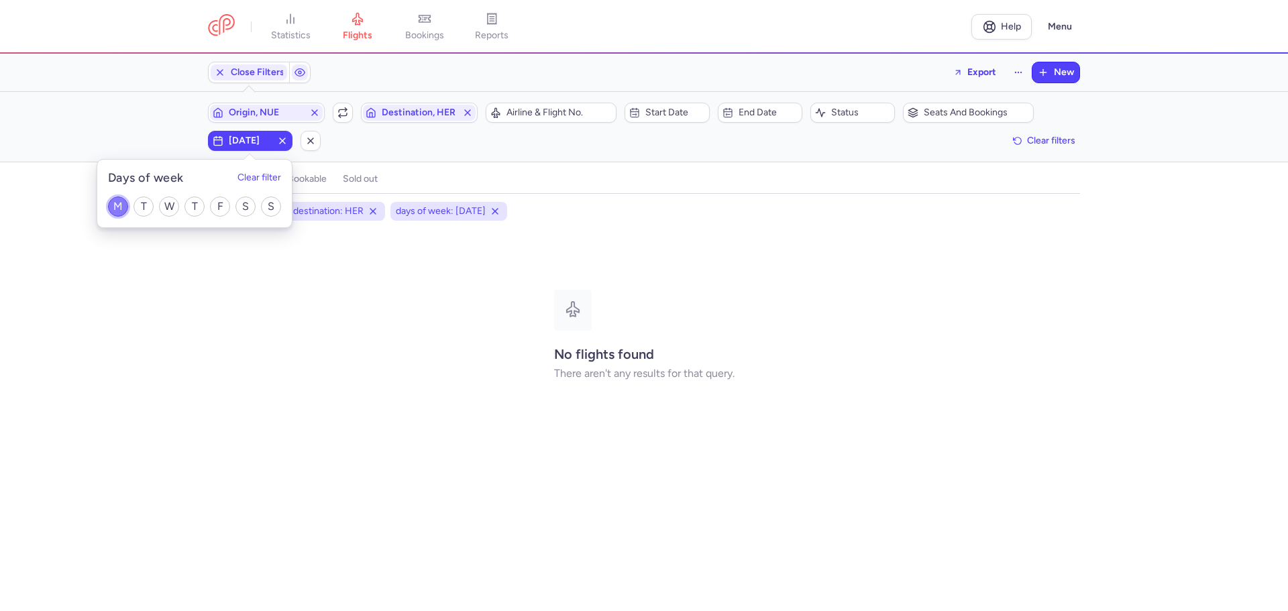
checkbox input "false"
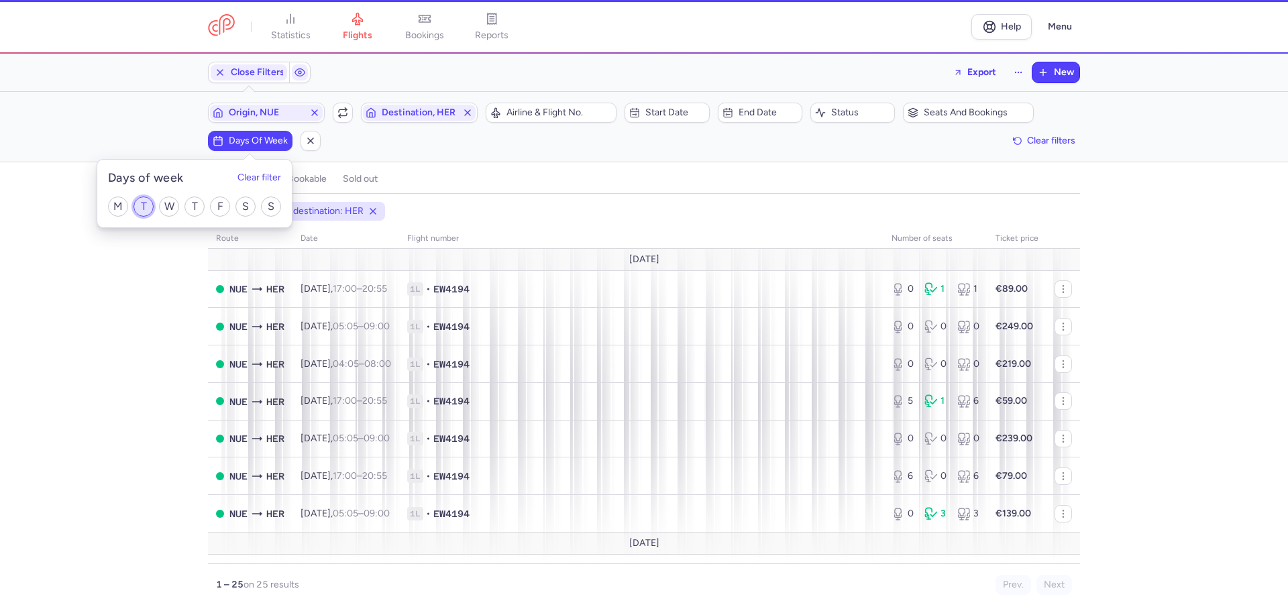
click at [137, 207] on input "T" at bounding box center [143, 206] width 20 height 20
checkbox input "true"
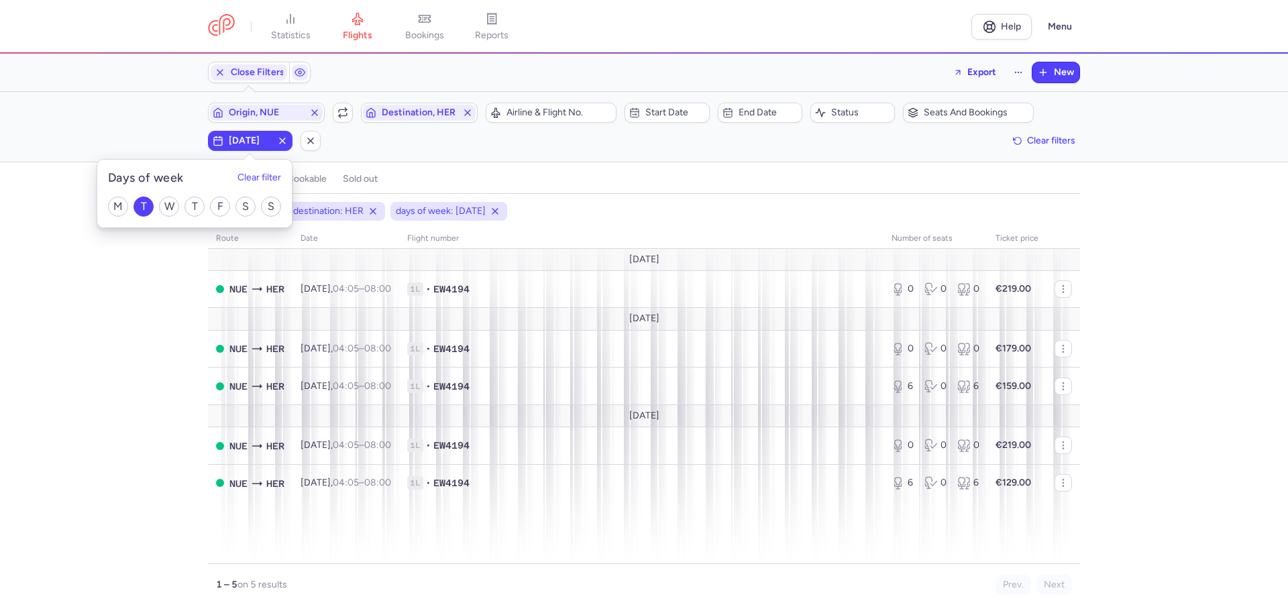
click at [162, 356] on div "origin: NUE destination: HER days of week: [DATE] route date Flight number numb…" at bounding box center [644, 406] width 1288 height 409
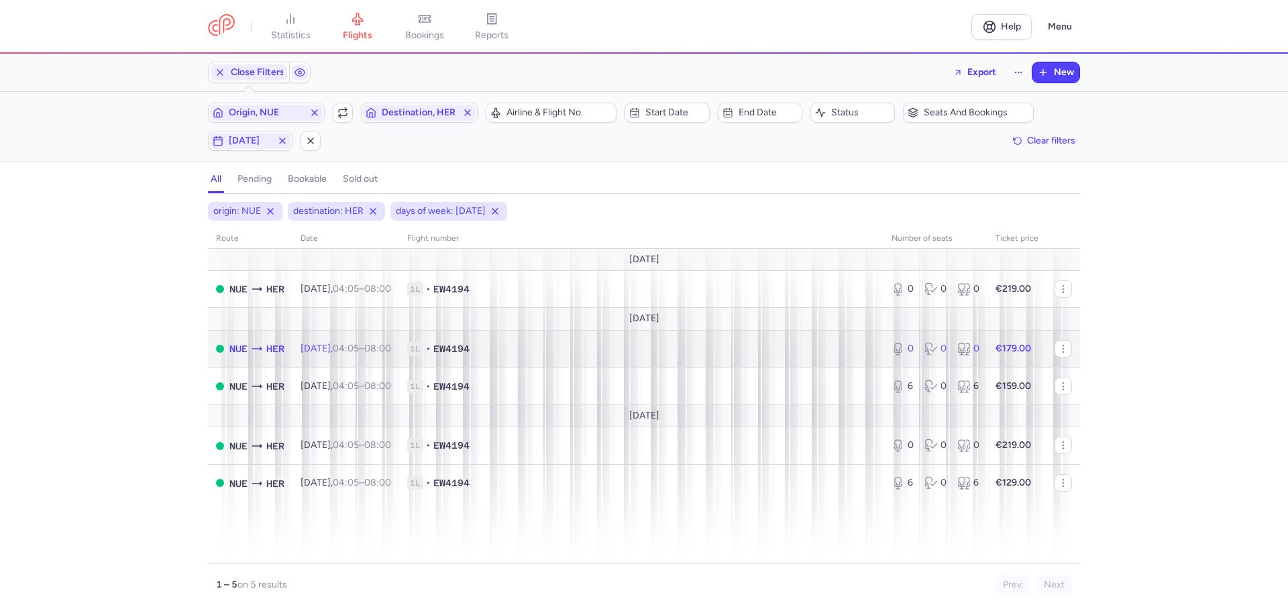
click at [386, 343] on span "04:05 – 08:00 +0" at bounding box center [362, 348] width 58 height 11
select select "days"
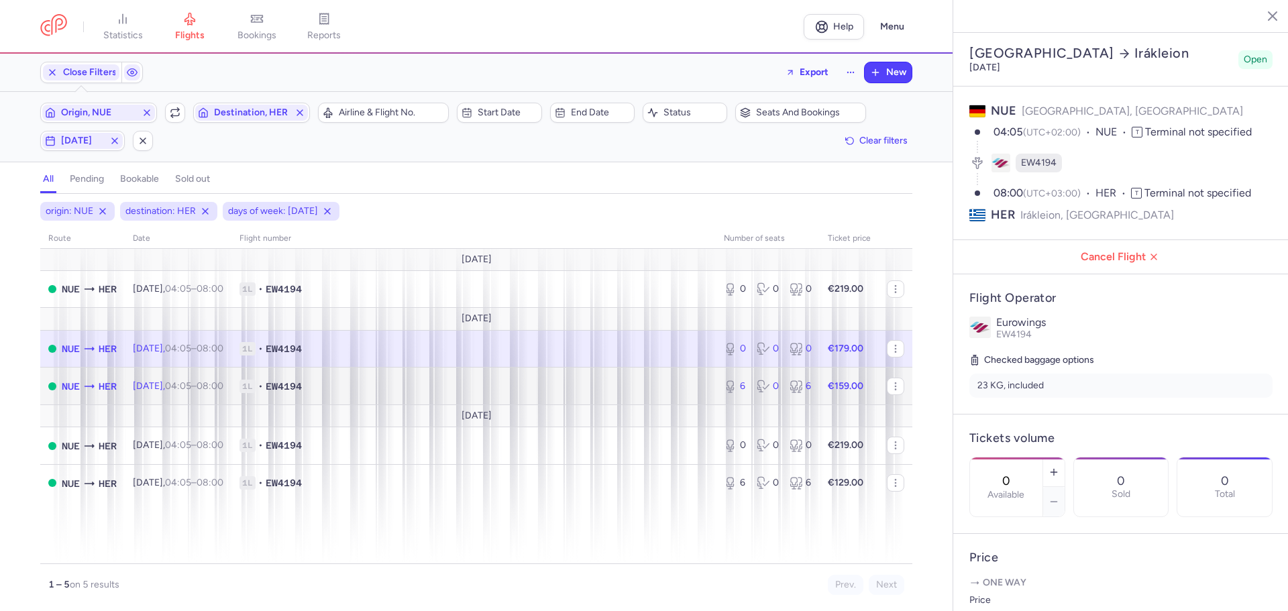
click at [347, 381] on span "1L • EW4194" at bounding box center [473, 386] width 468 height 13
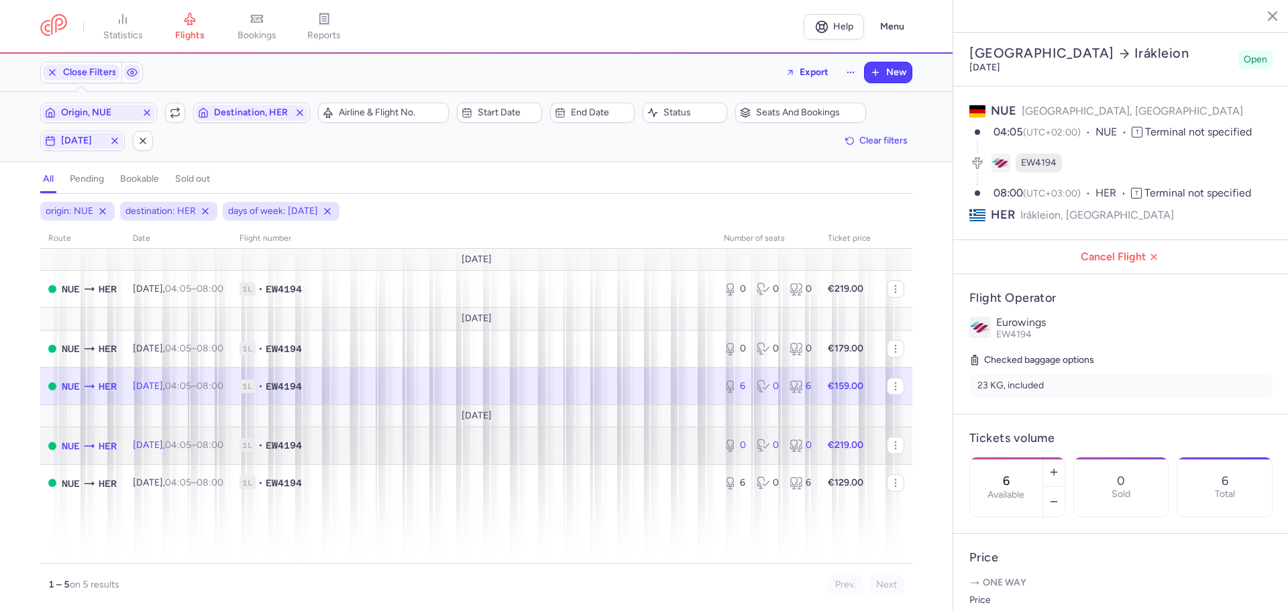
click at [363, 449] on span "1L • EW4194" at bounding box center [473, 445] width 468 height 13
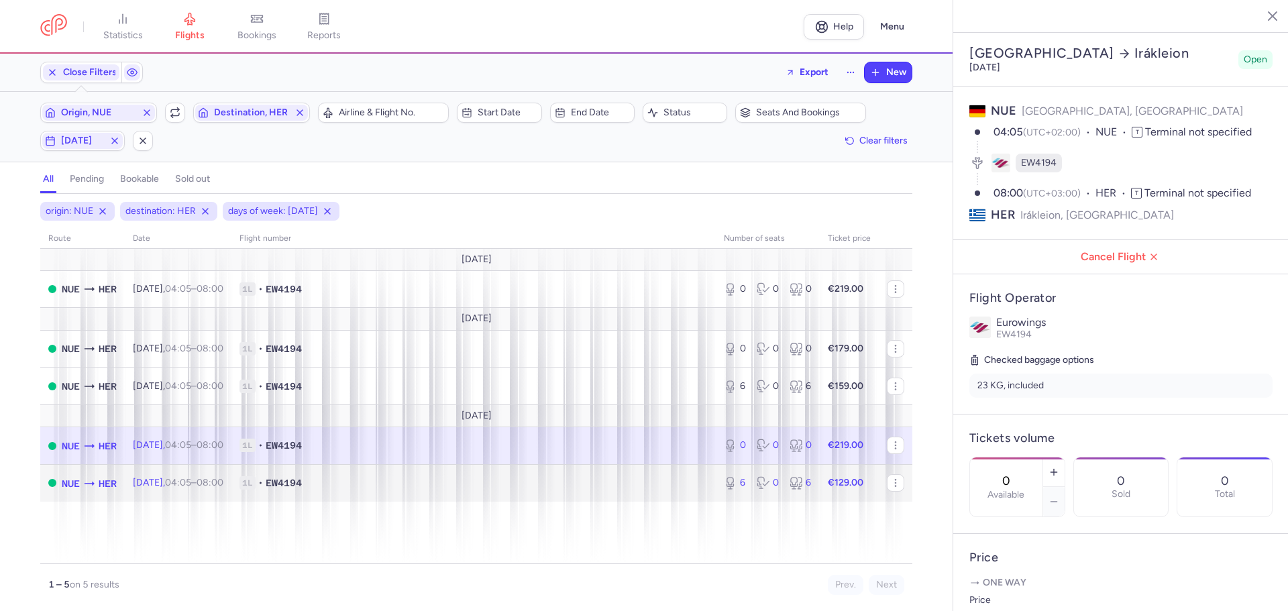
click at [358, 482] on span "1L • EW4194" at bounding box center [473, 482] width 468 height 13
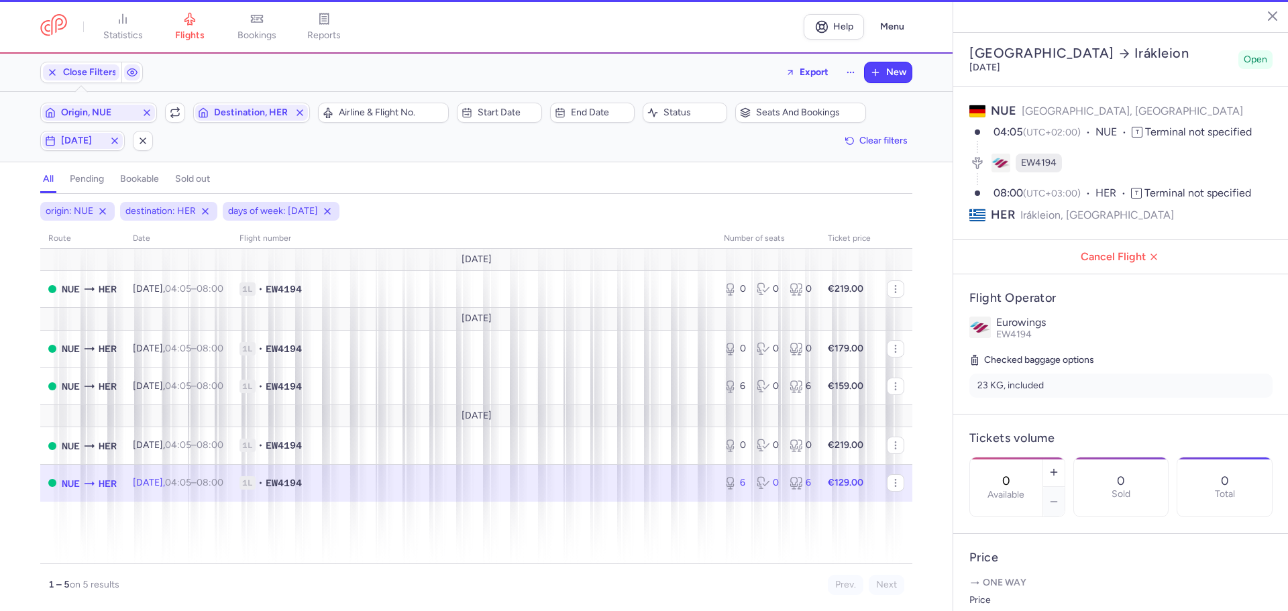
type input "6"
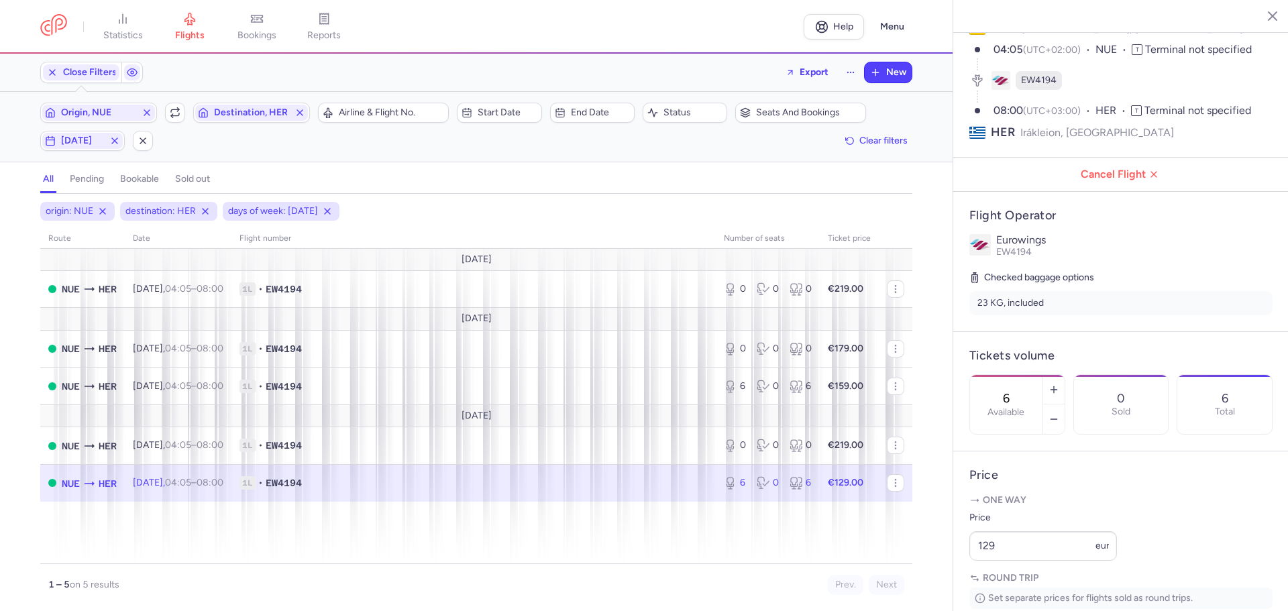
scroll to position [268, 0]
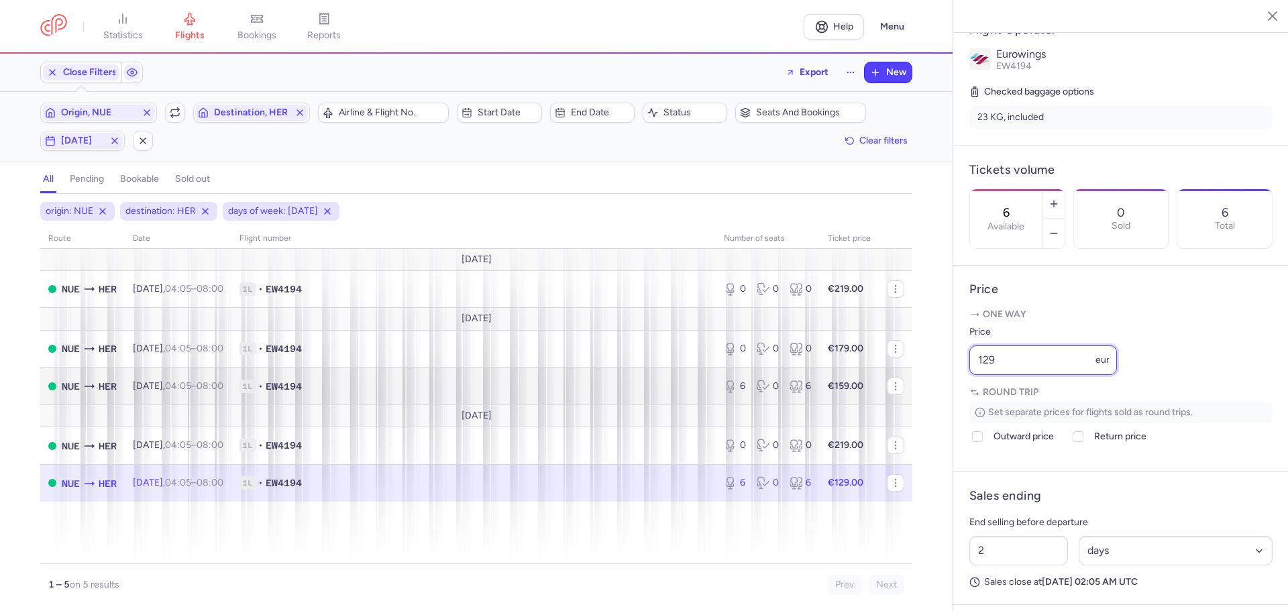
drag, startPoint x: 1021, startPoint y: 398, endPoint x: 903, endPoint y: 404, distance: 118.2
click at [901, 404] on div "statistics flights bookings reports Help Menu Close Filters Export New Filters …" at bounding box center [644, 305] width 1288 height 611
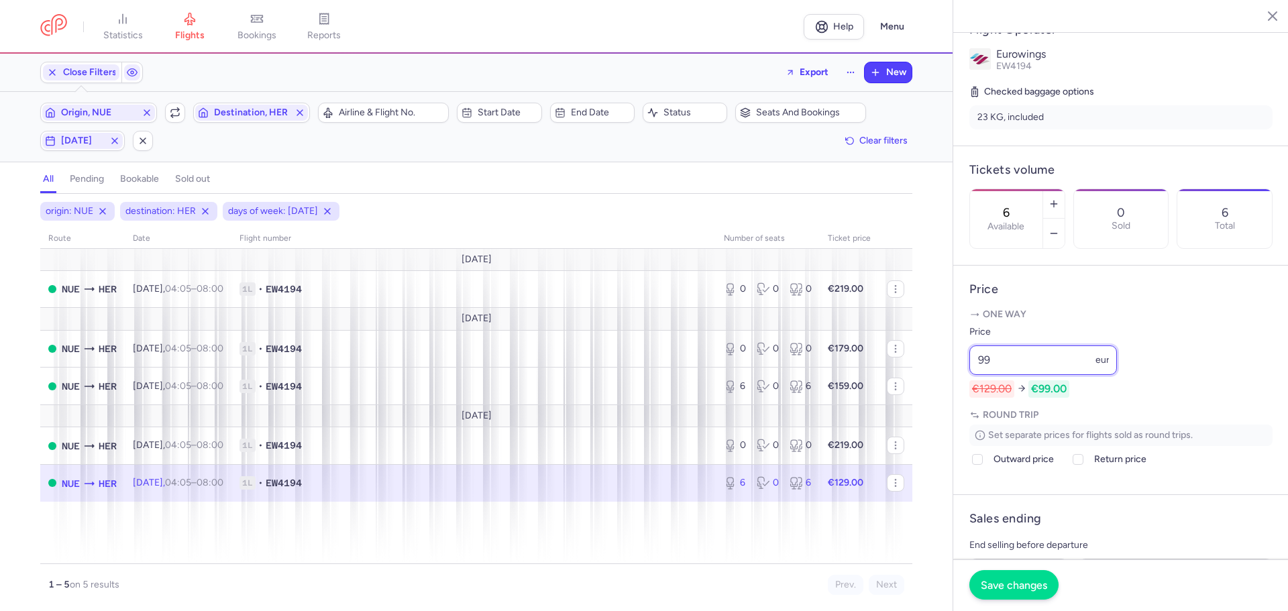
type input "99"
click at [996, 585] on span "Save changes" at bounding box center [1013, 585] width 66 height 12
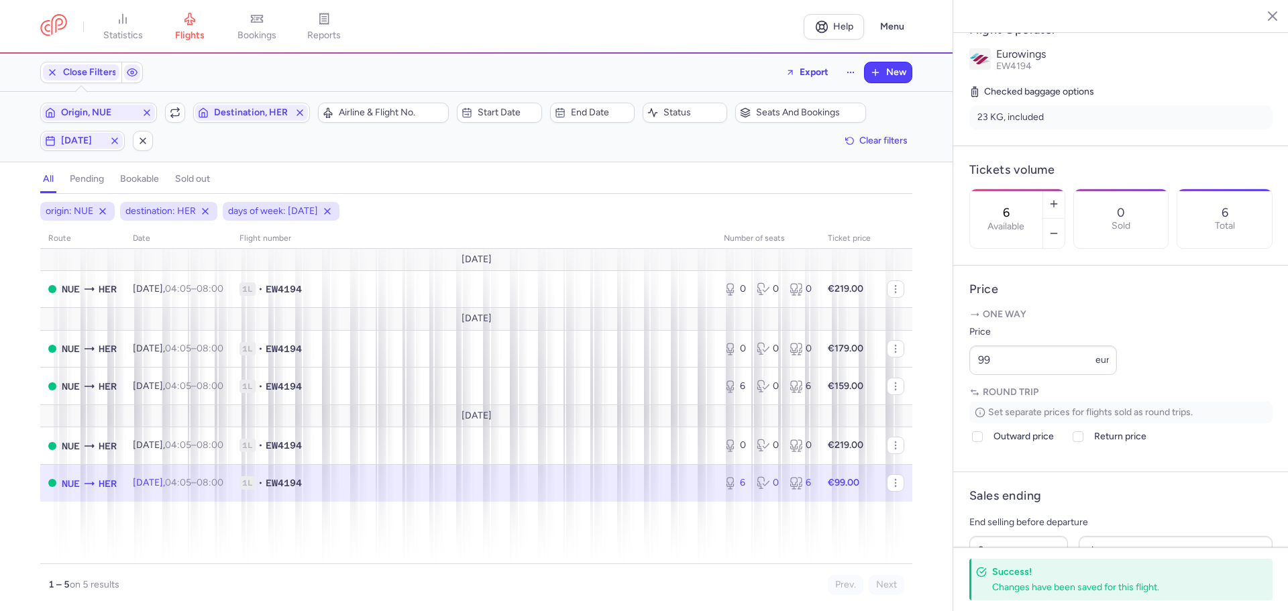
click at [1267, 15] on icon "button" at bounding box center [1261, 15] width 13 height 13
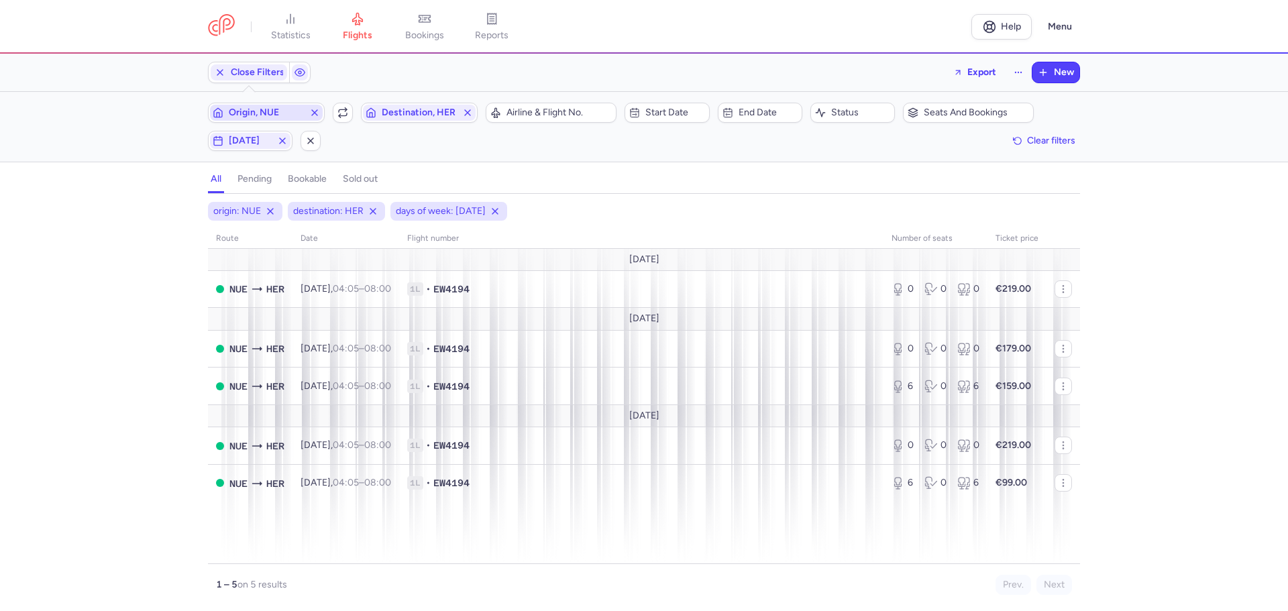
click at [272, 109] on span "Origin, NUE" at bounding box center [266, 112] width 75 height 11
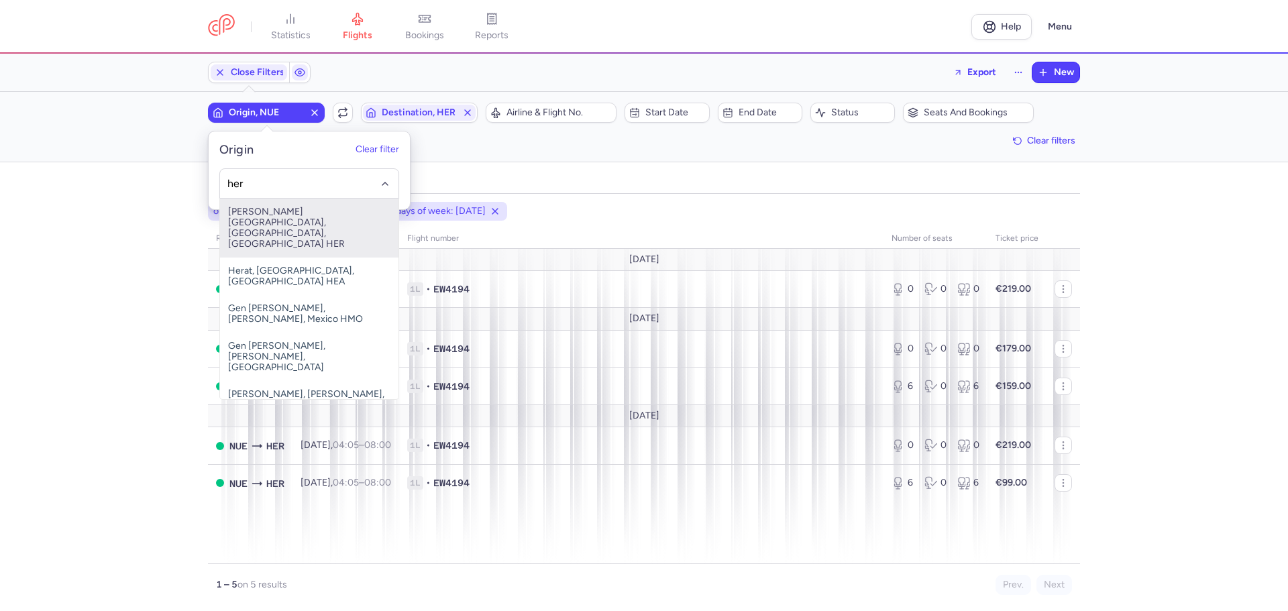
click at [299, 220] on span "[PERSON_NAME][GEOGRAPHIC_DATA], [GEOGRAPHIC_DATA], [GEOGRAPHIC_DATA] HER" at bounding box center [309, 228] width 178 height 59
type input "her"
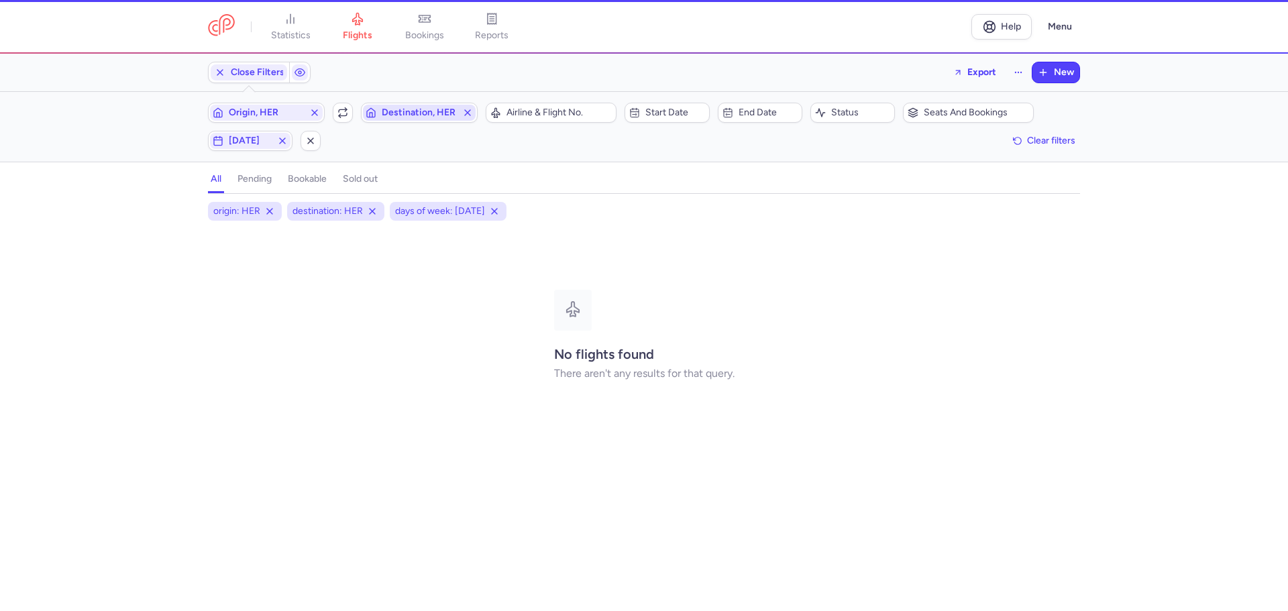
click at [409, 104] on button "Destination, HER" at bounding box center [419, 113] width 117 height 20
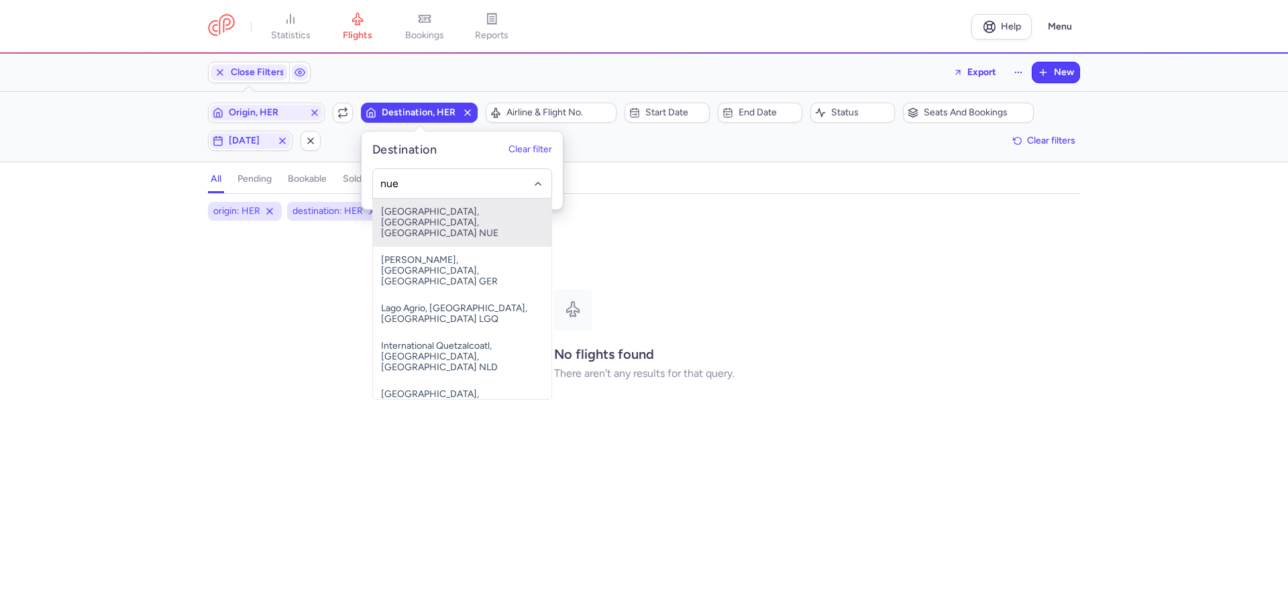
click at [461, 204] on span "[GEOGRAPHIC_DATA], [GEOGRAPHIC_DATA], [GEOGRAPHIC_DATA] NUE" at bounding box center [462, 223] width 178 height 48
type input "nue"
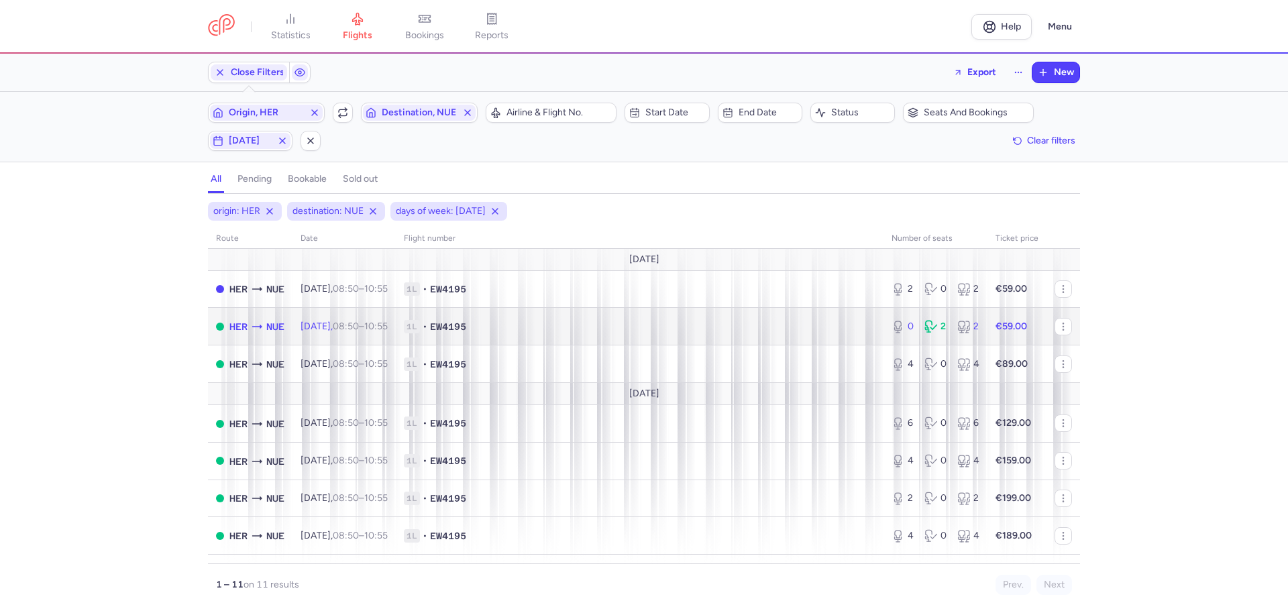
click at [540, 326] on span "1L • EW4195" at bounding box center [639, 326] width 471 height 13
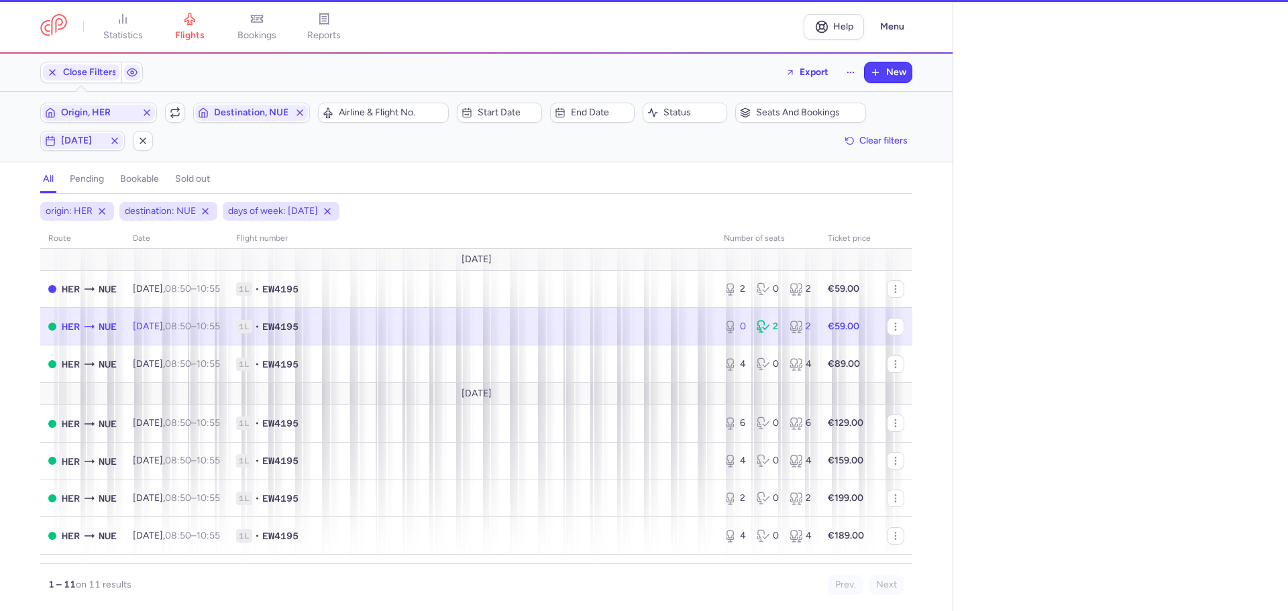
select select "days"
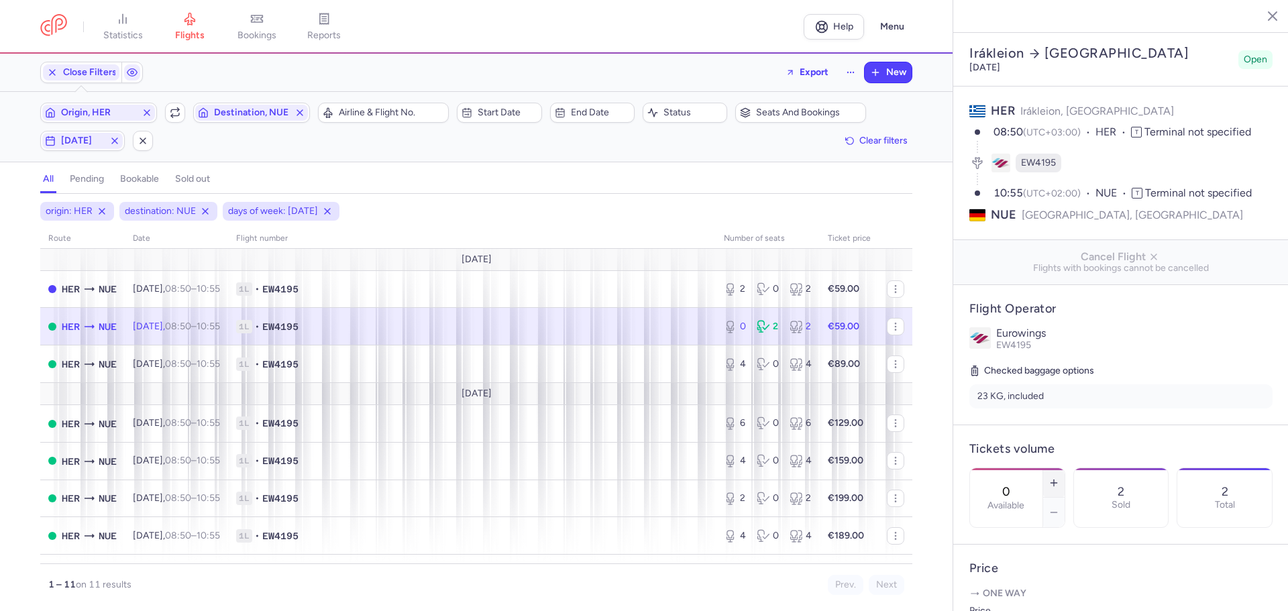
click at [1059, 477] on icon "button" at bounding box center [1053, 482] width 11 height 11
click at [1007, 587] on span "Save changes" at bounding box center [1013, 585] width 66 height 12
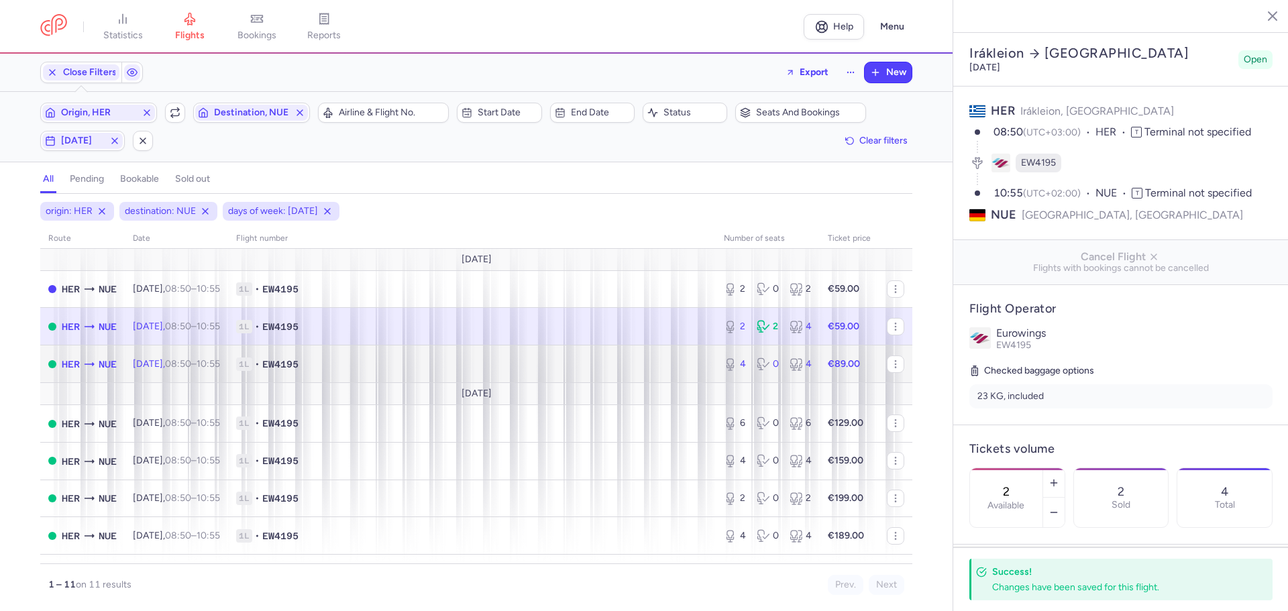
click at [351, 360] on span "1L • EW4195" at bounding box center [471, 363] width 471 height 13
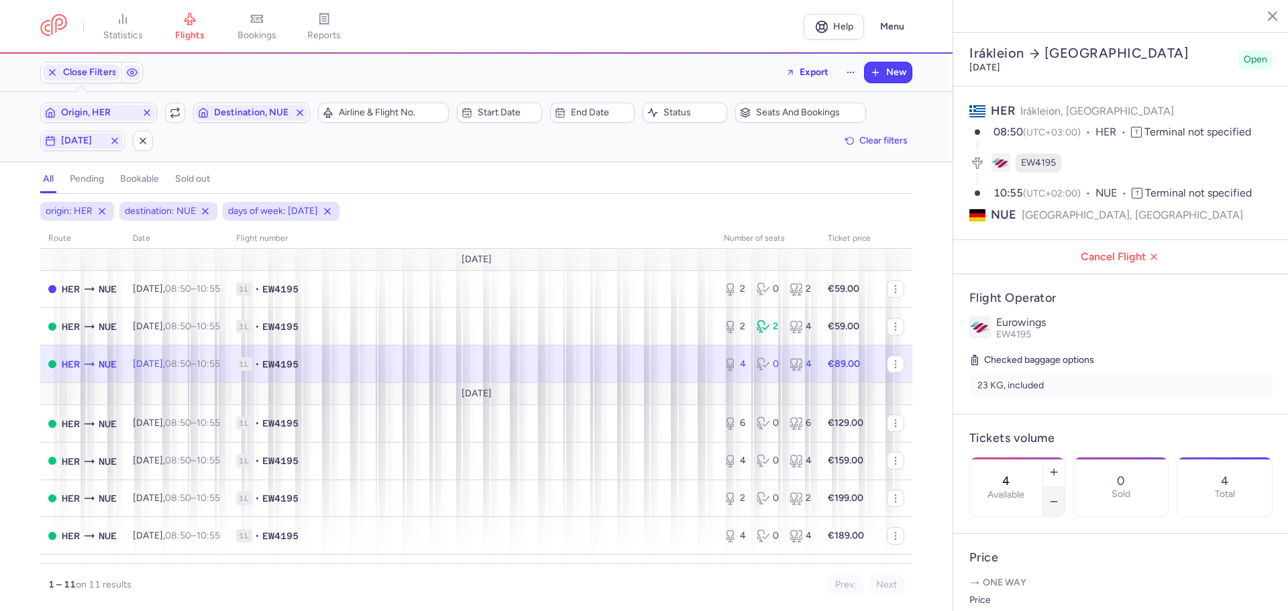
click at [1059, 496] on icon "button" at bounding box center [1053, 501] width 11 height 11
click at [1041, 580] on span "Save changes" at bounding box center [1013, 585] width 66 height 12
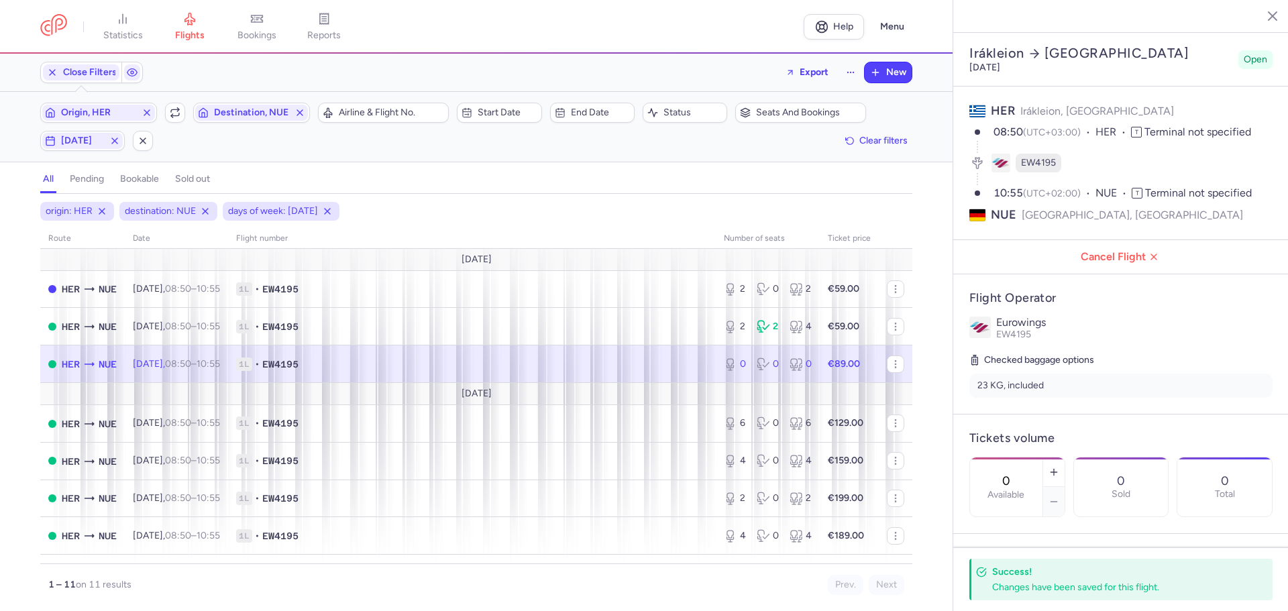
click at [390, 361] on span "1L • EW4195" at bounding box center [471, 363] width 471 height 13
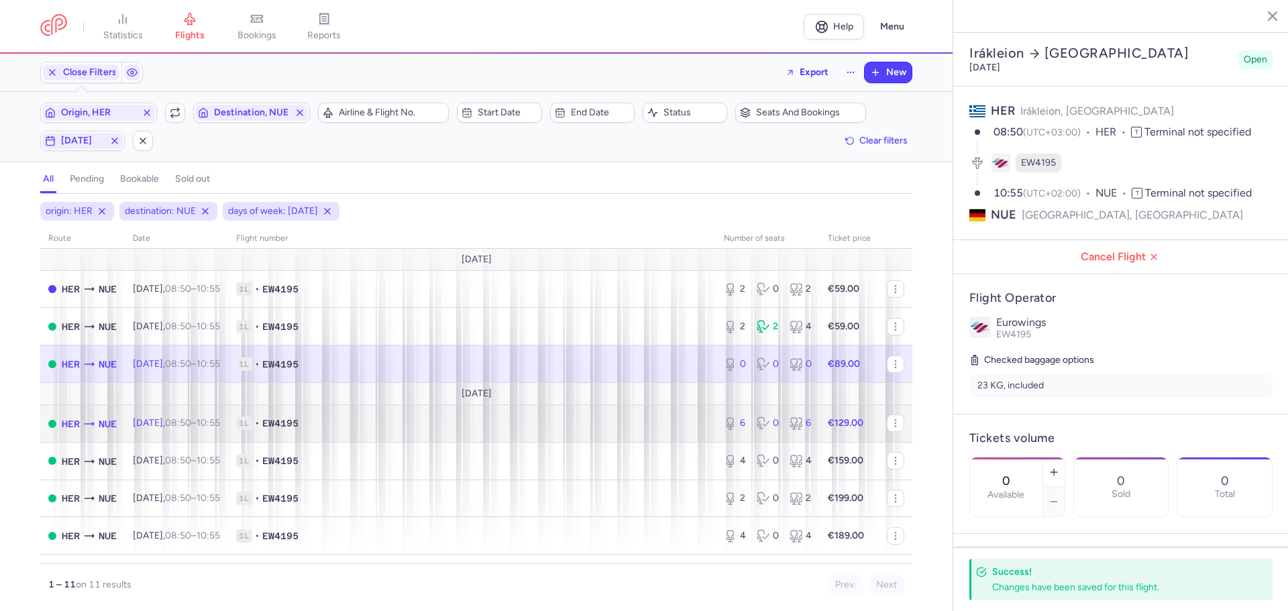
click at [382, 418] on span "1L • EW4195" at bounding box center [471, 422] width 471 height 13
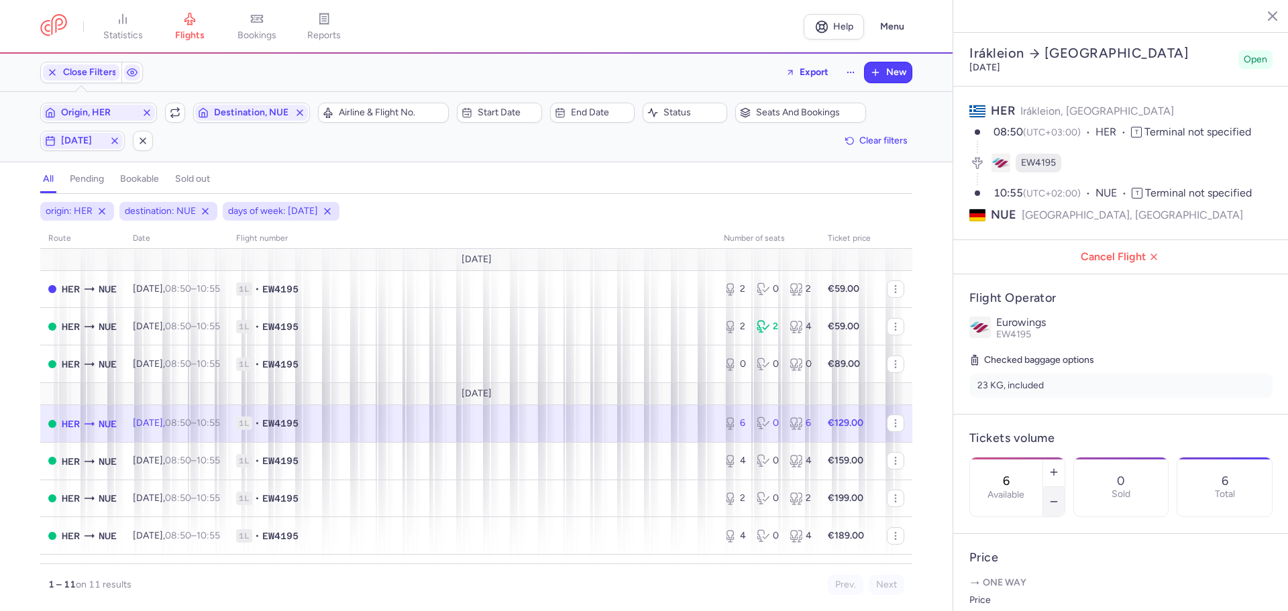
click at [1056, 502] on line "button" at bounding box center [1053, 502] width 6 height 0
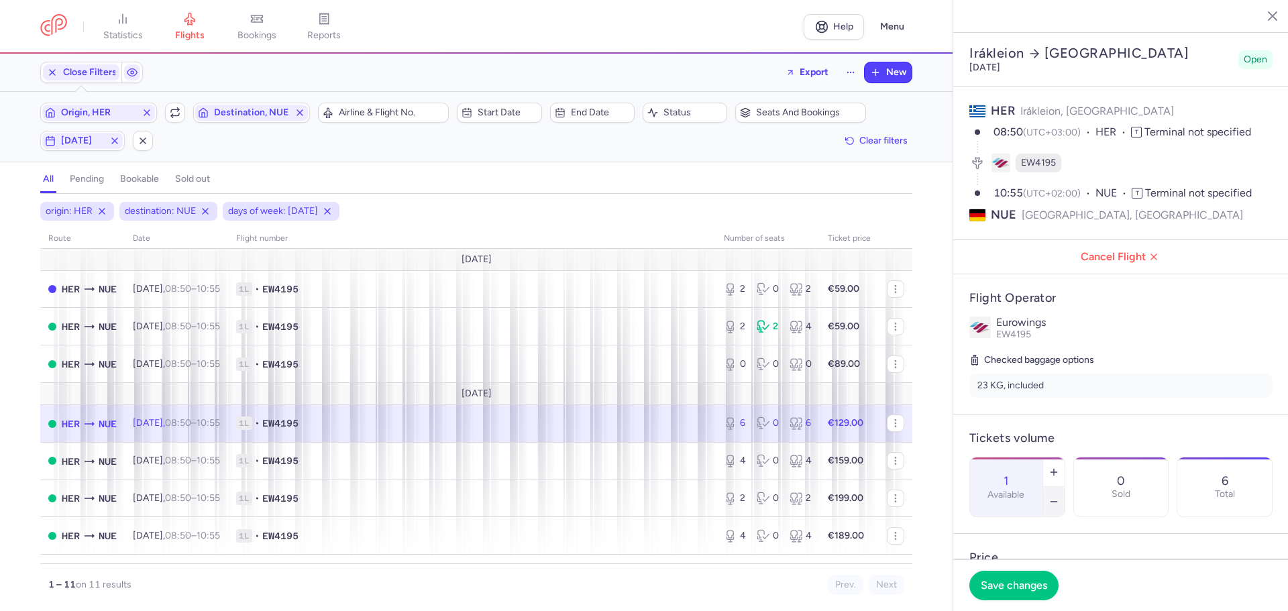
click at [1056, 502] on line "button" at bounding box center [1053, 502] width 6 height 0
click at [1026, 583] on span "Save changes" at bounding box center [1013, 585] width 66 height 12
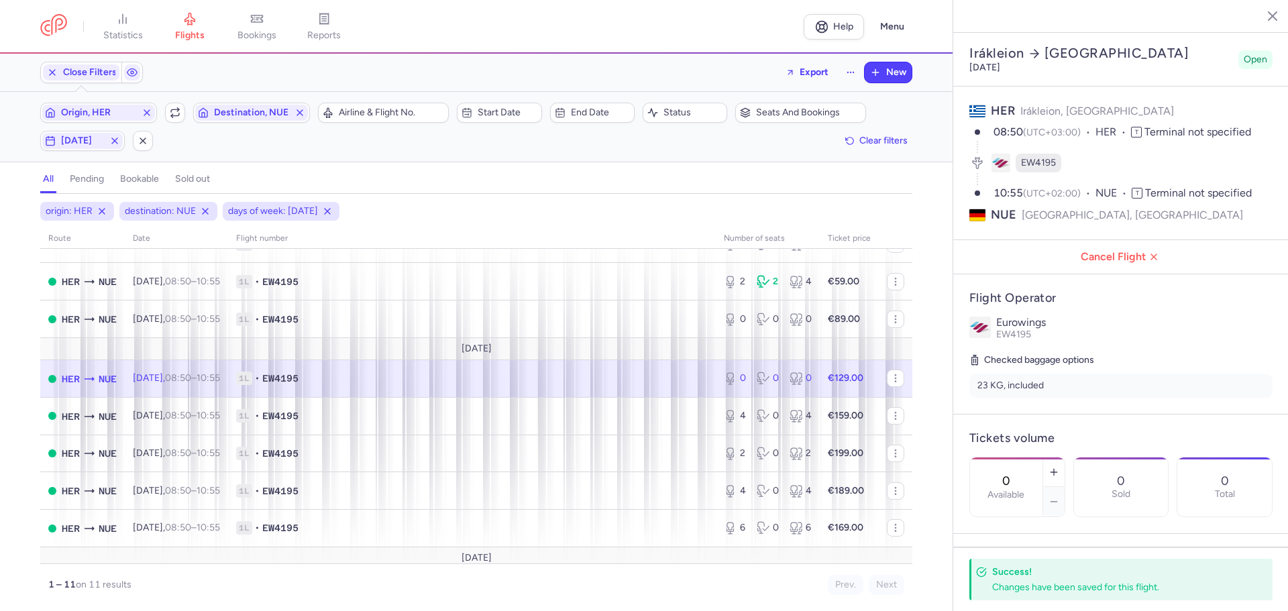
scroll to position [134, 0]
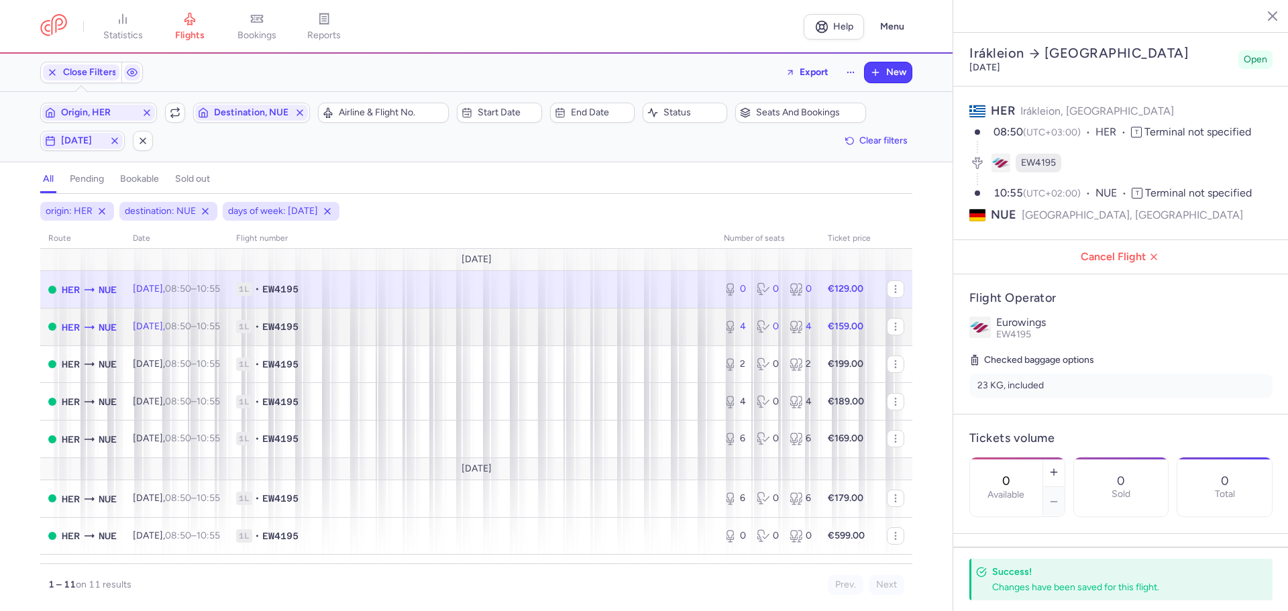
click at [375, 327] on span "1L • EW4195" at bounding box center [471, 326] width 471 height 13
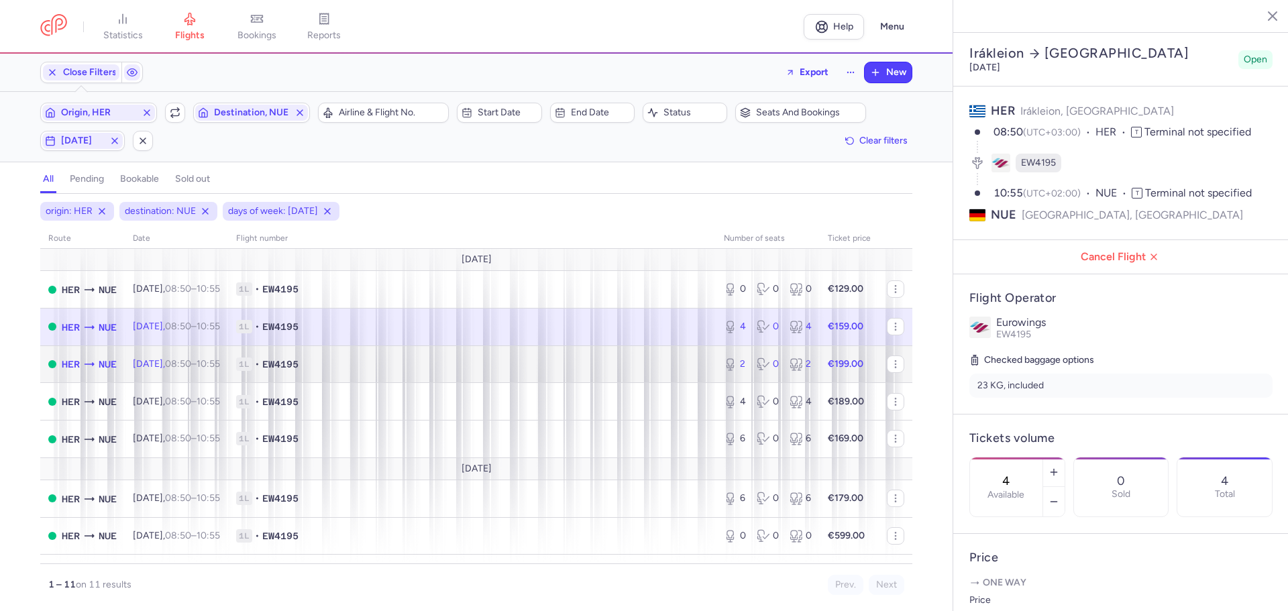
click at [370, 363] on span "1L • EW4195" at bounding box center [471, 363] width 471 height 13
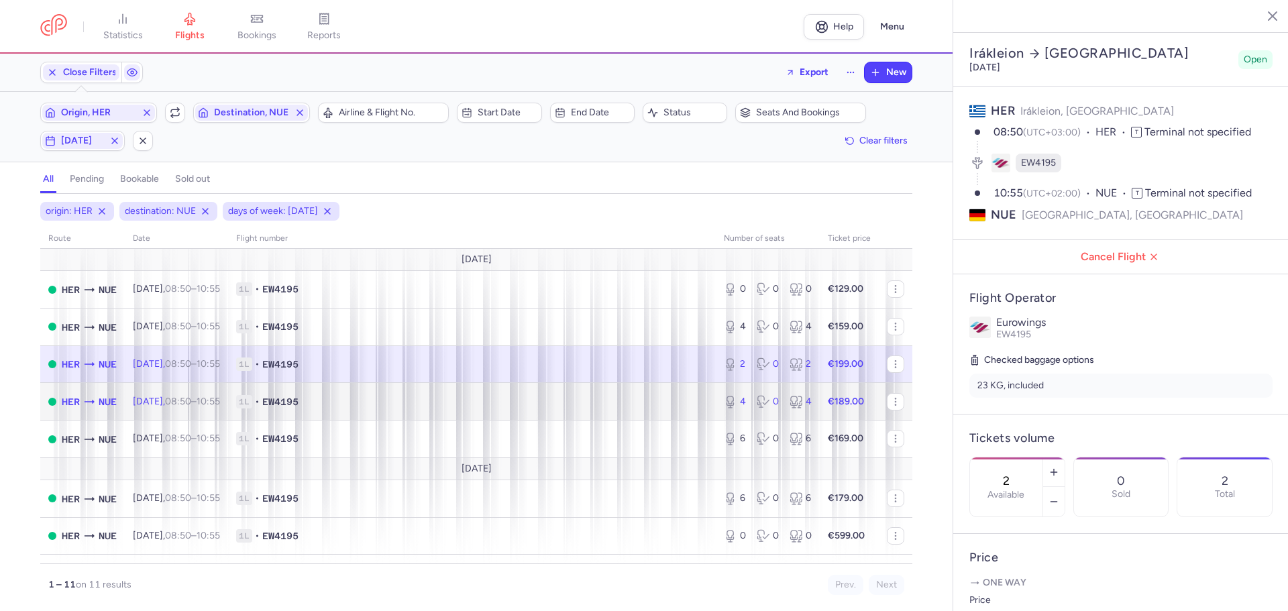
click at [394, 408] on td "1L • EW4195" at bounding box center [472, 402] width 488 height 38
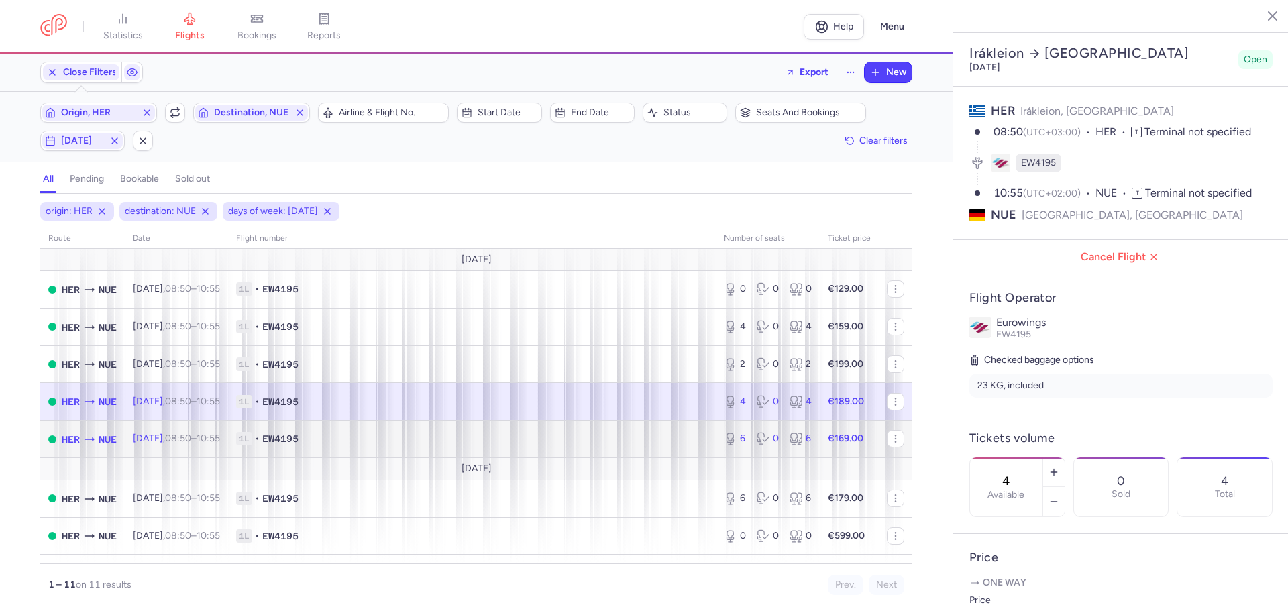
click at [394, 437] on span "1L • EW4195" at bounding box center [471, 438] width 471 height 13
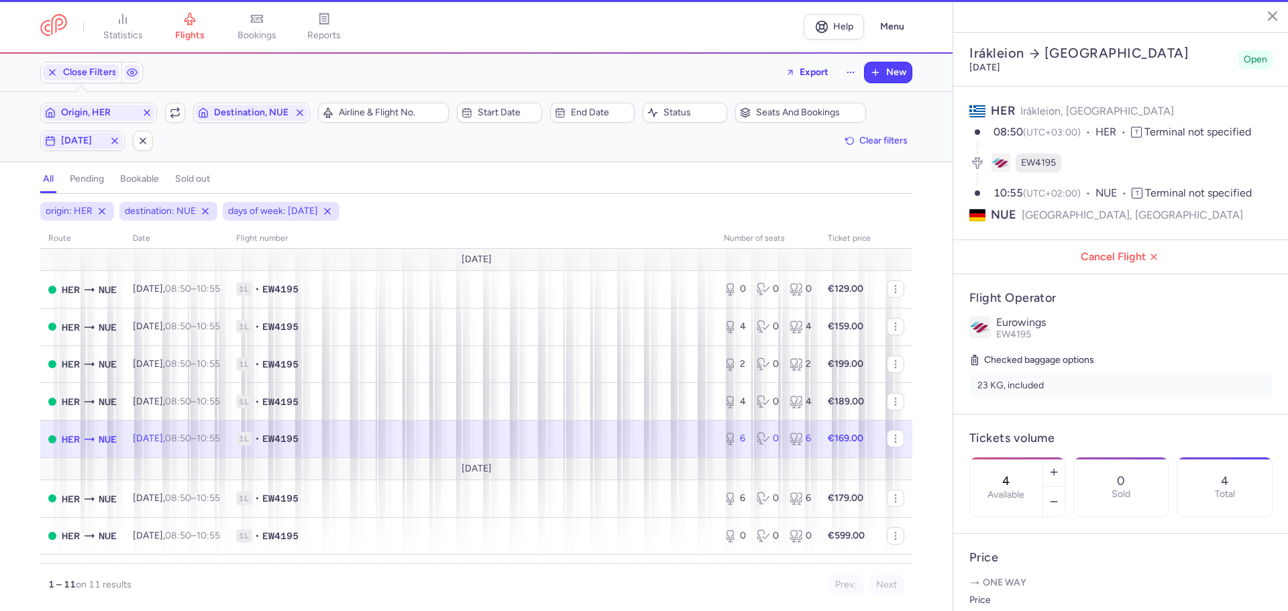
type input "6"
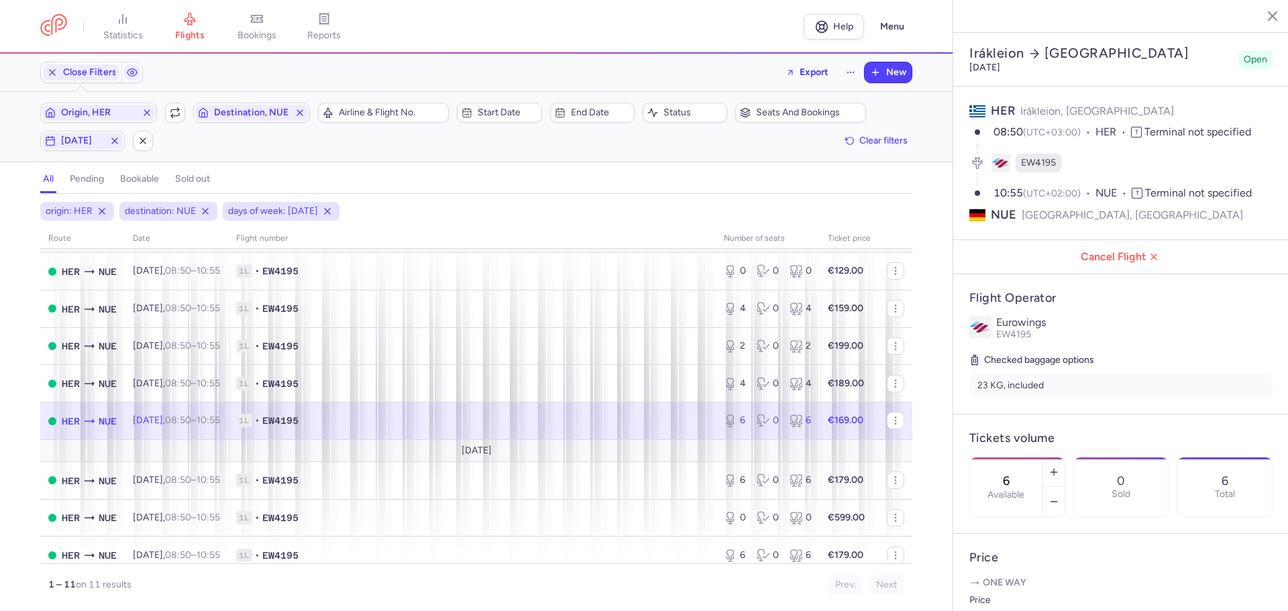
scroll to position [162, 0]
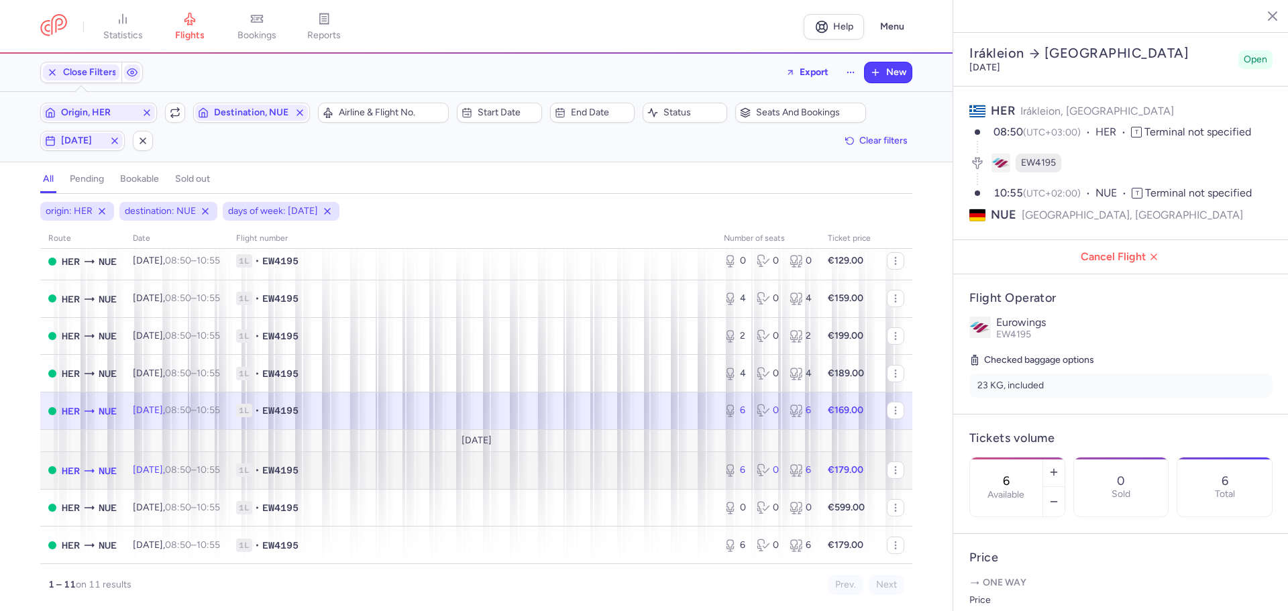
click at [408, 471] on span "1L • EW4195" at bounding box center [471, 469] width 471 height 13
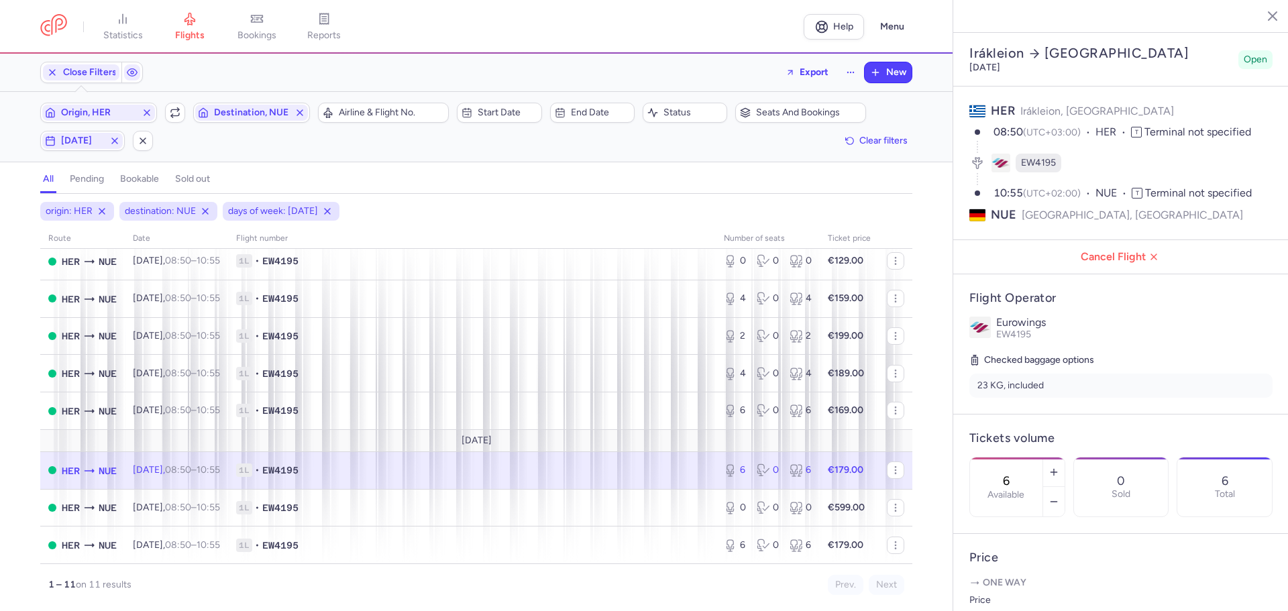
click at [1261, 15] on line "button" at bounding box center [1262, 15] width 7 height 7
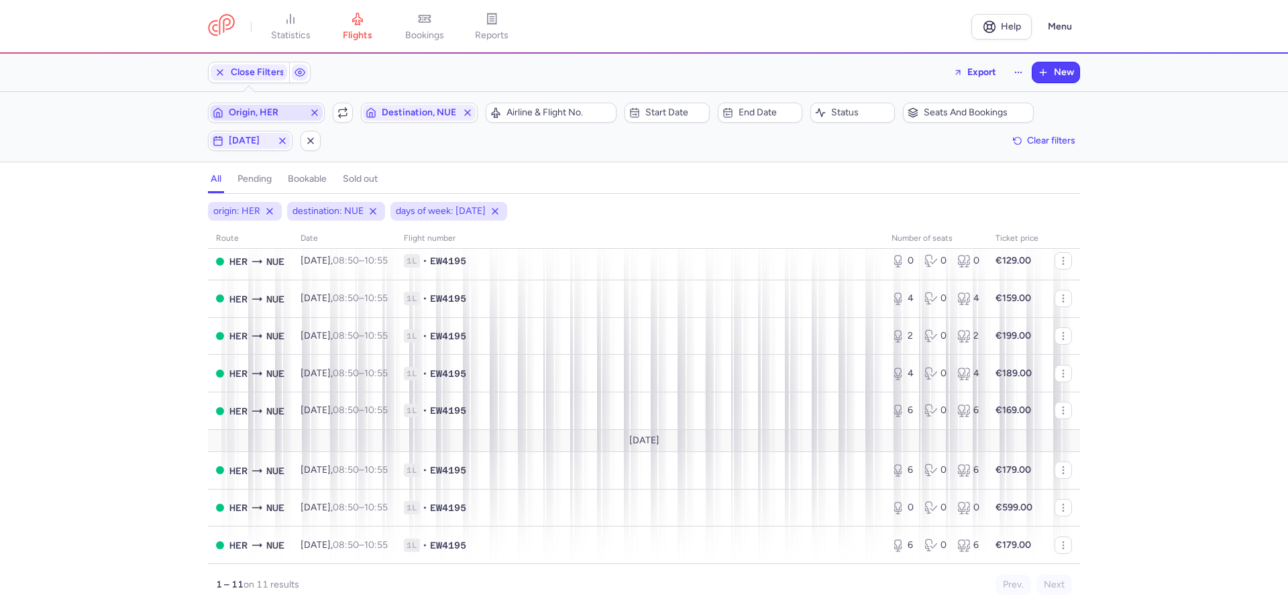
click at [263, 113] on span "Origin, HER" at bounding box center [266, 112] width 75 height 11
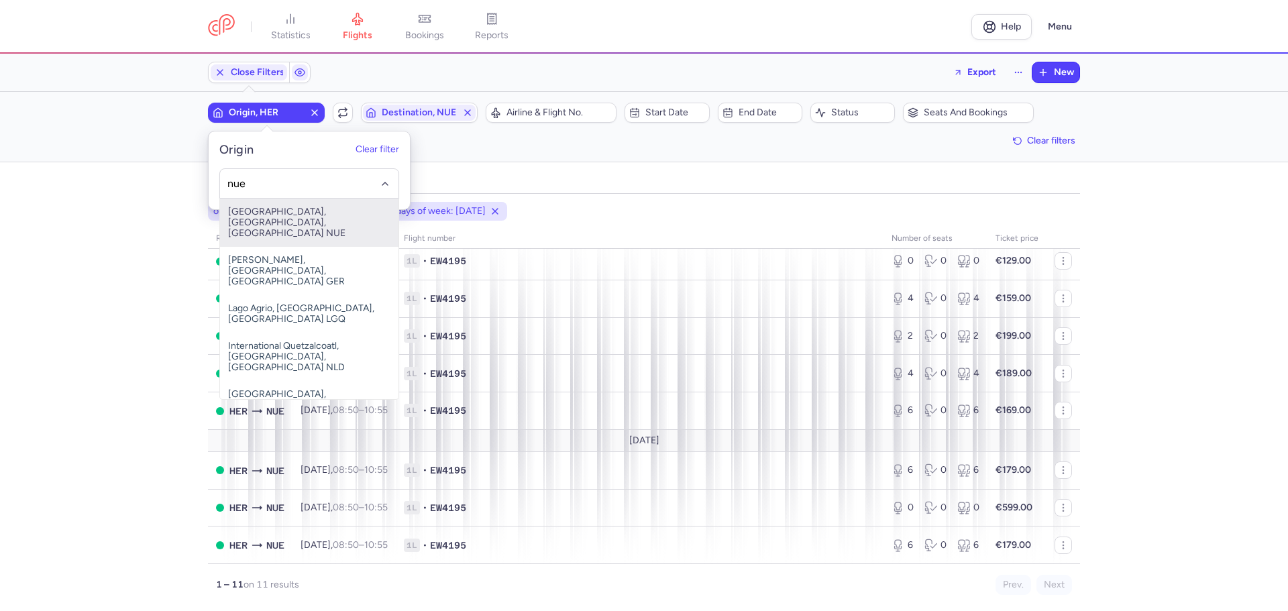
click at [284, 212] on span "[GEOGRAPHIC_DATA], [GEOGRAPHIC_DATA], [GEOGRAPHIC_DATA] NUE" at bounding box center [309, 223] width 178 height 48
type input "nue"
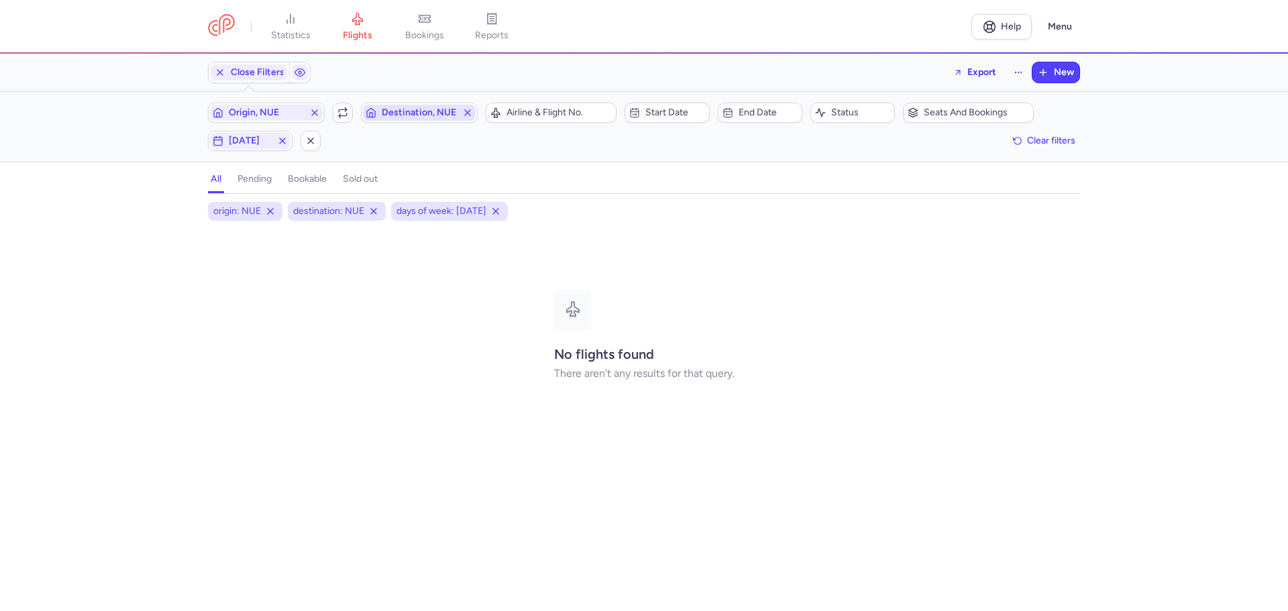
click at [398, 109] on span "Destination, NUE" at bounding box center [419, 112] width 75 height 11
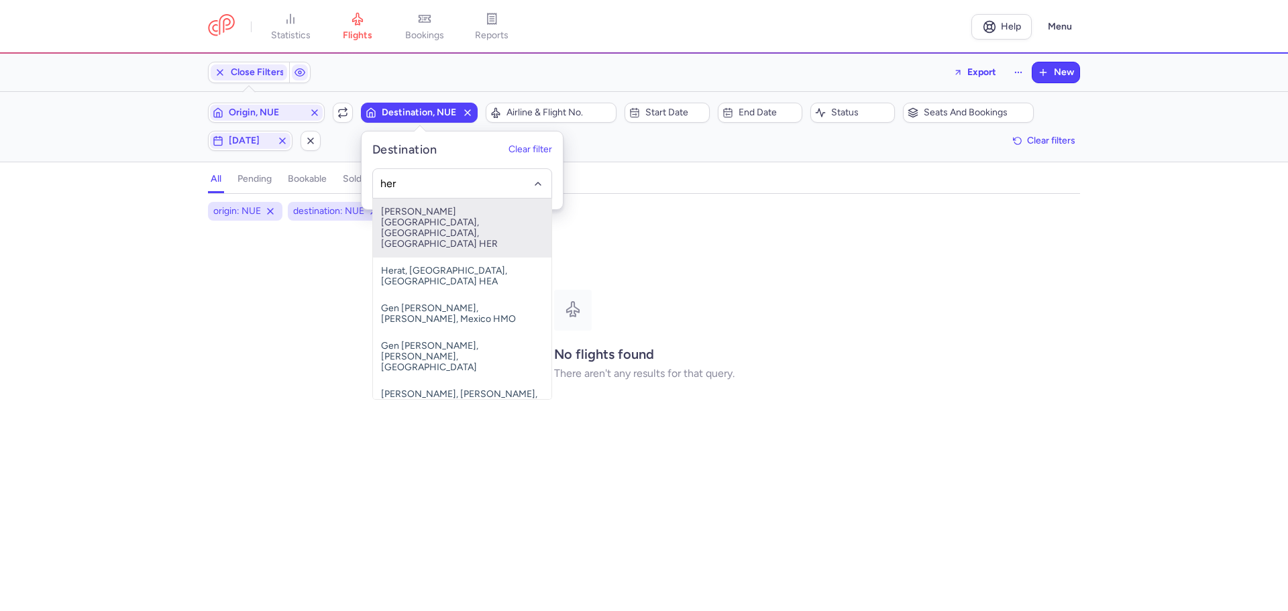
click at [416, 220] on span "[PERSON_NAME][GEOGRAPHIC_DATA], [GEOGRAPHIC_DATA], [GEOGRAPHIC_DATA] HER" at bounding box center [462, 228] width 178 height 59
type input "her"
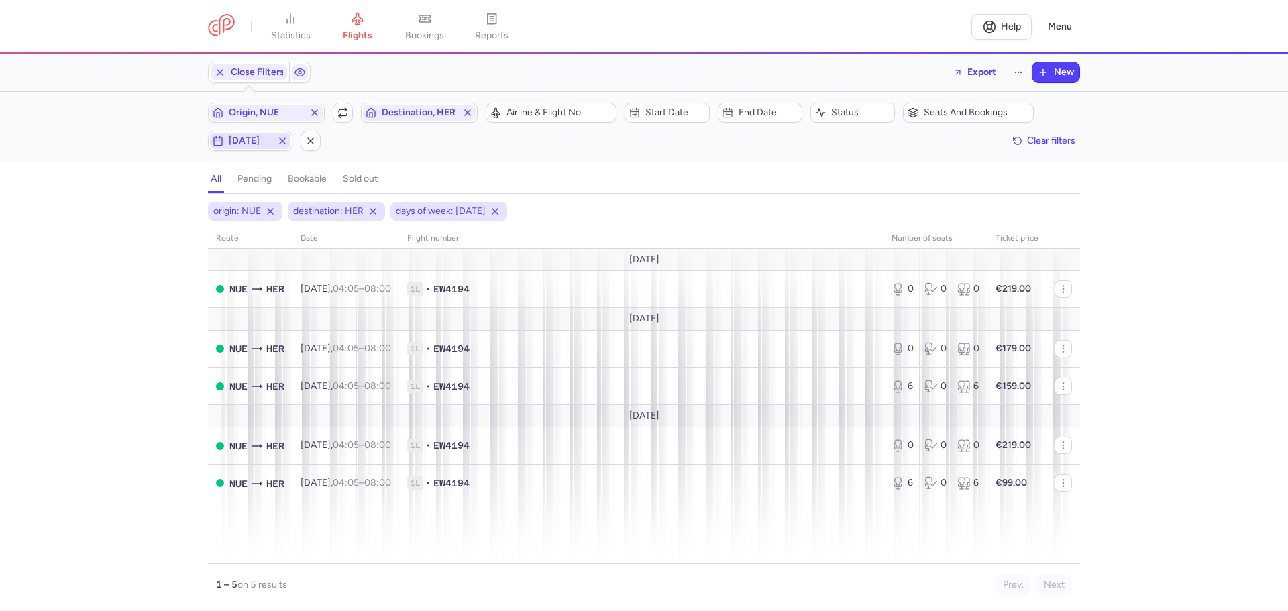
click at [242, 138] on span "[DATE]" at bounding box center [250, 140] width 43 height 11
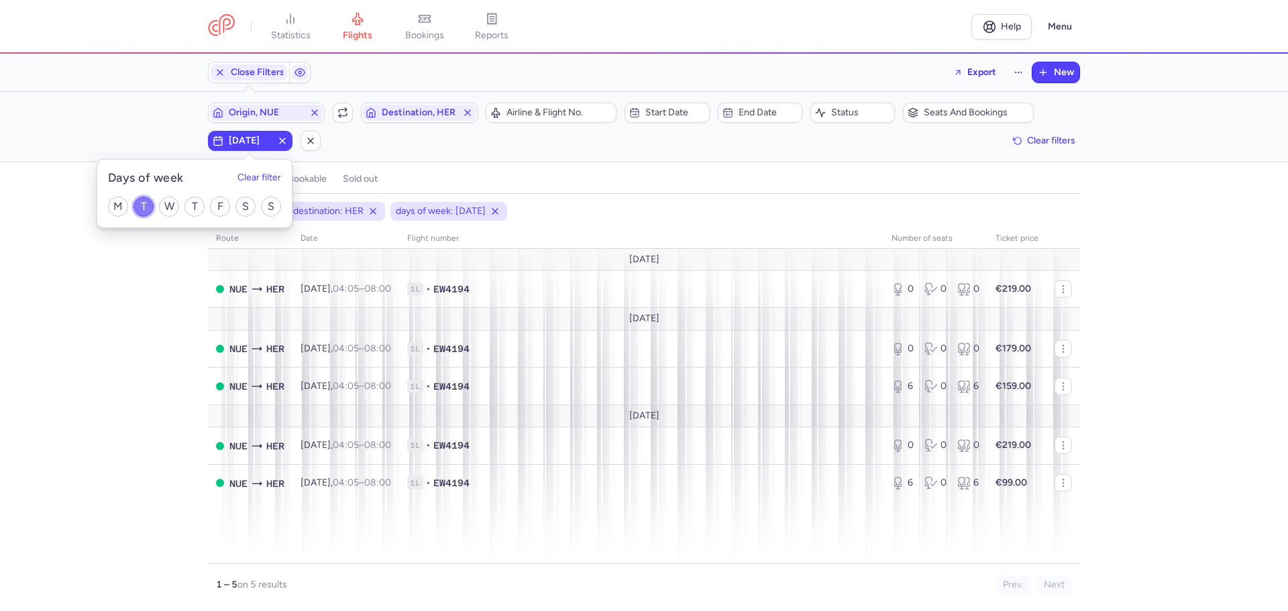
drag, startPoint x: 142, startPoint y: 202, endPoint x: 180, endPoint y: 213, distance: 39.1
click at [146, 204] on input "T" at bounding box center [143, 206] width 20 height 20
checkbox input "false"
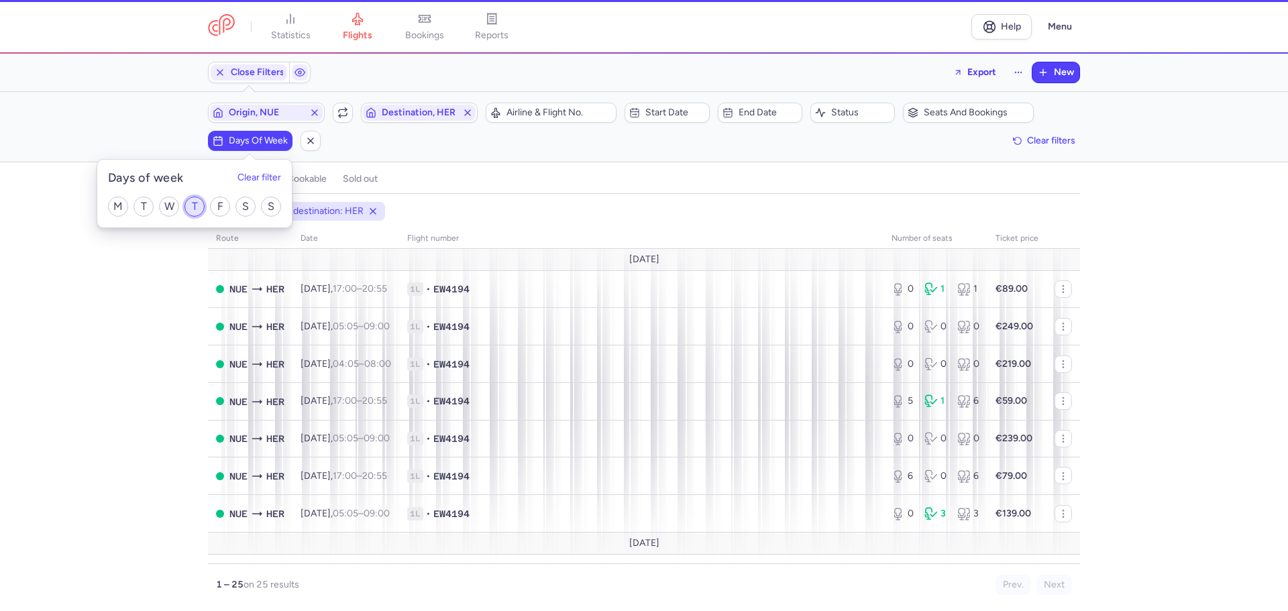
click at [197, 206] on input "T" at bounding box center [194, 206] width 20 height 20
checkbox input "true"
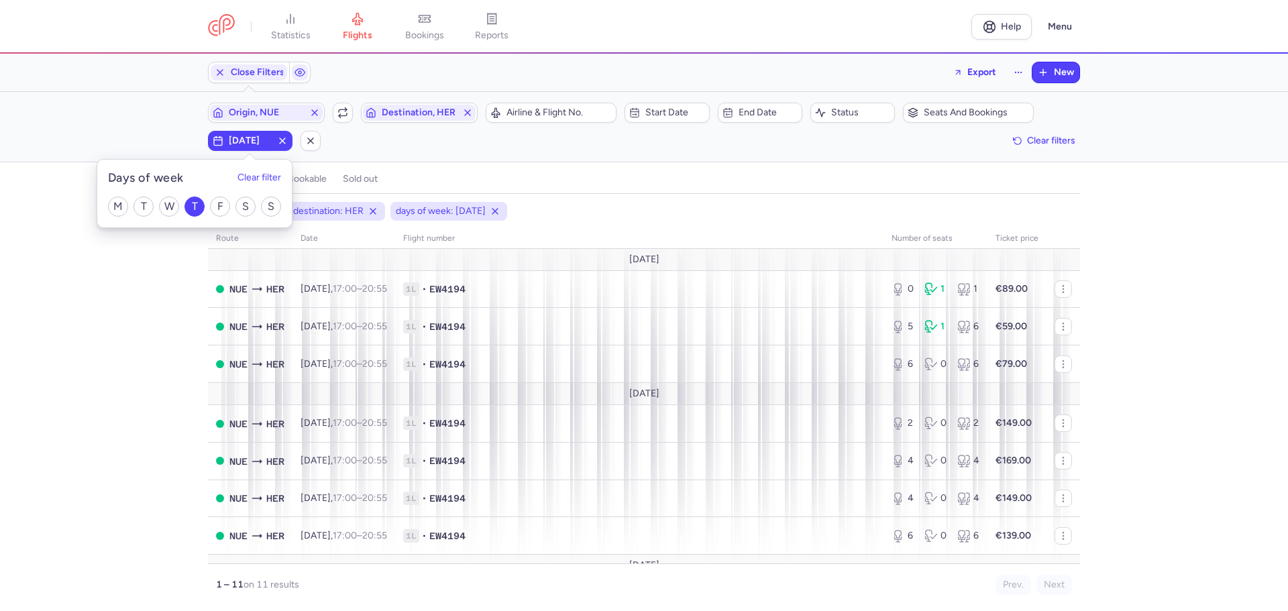
click at [129, 479] on div "origin: NUE destination: HER days of week: [DATE] route date Flight number numb…" at bounding box center [644, 406] width 1288 height 409
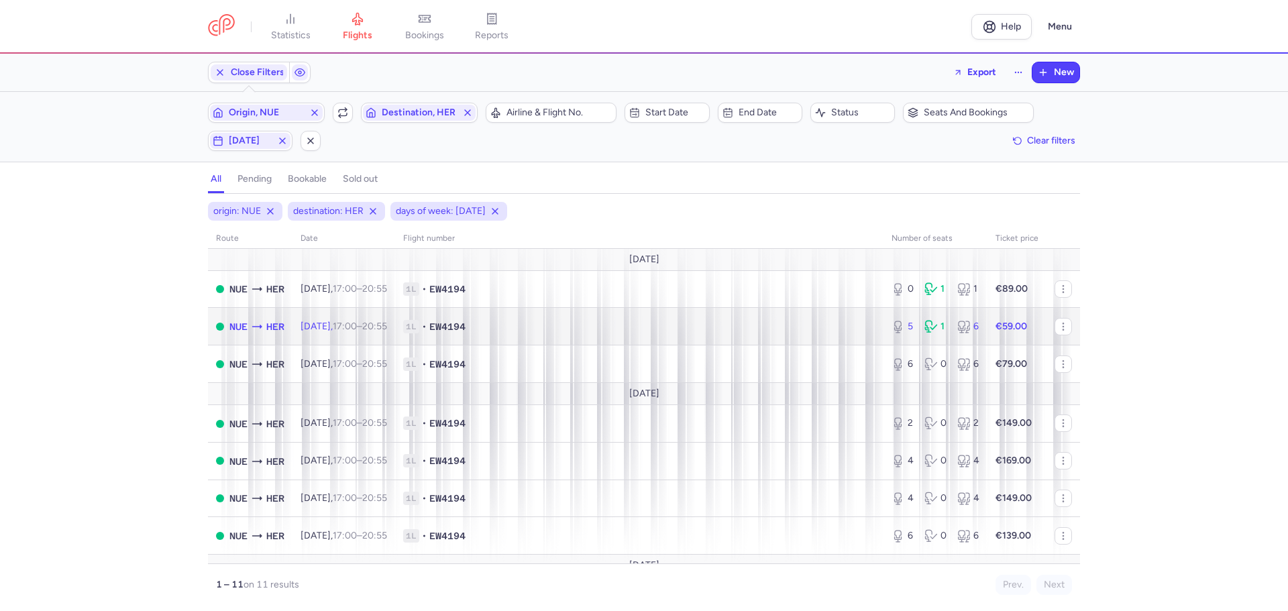
click at [532, 325] on span "1L • EW4194" at bounding box center [639, 326] width 472 height 13
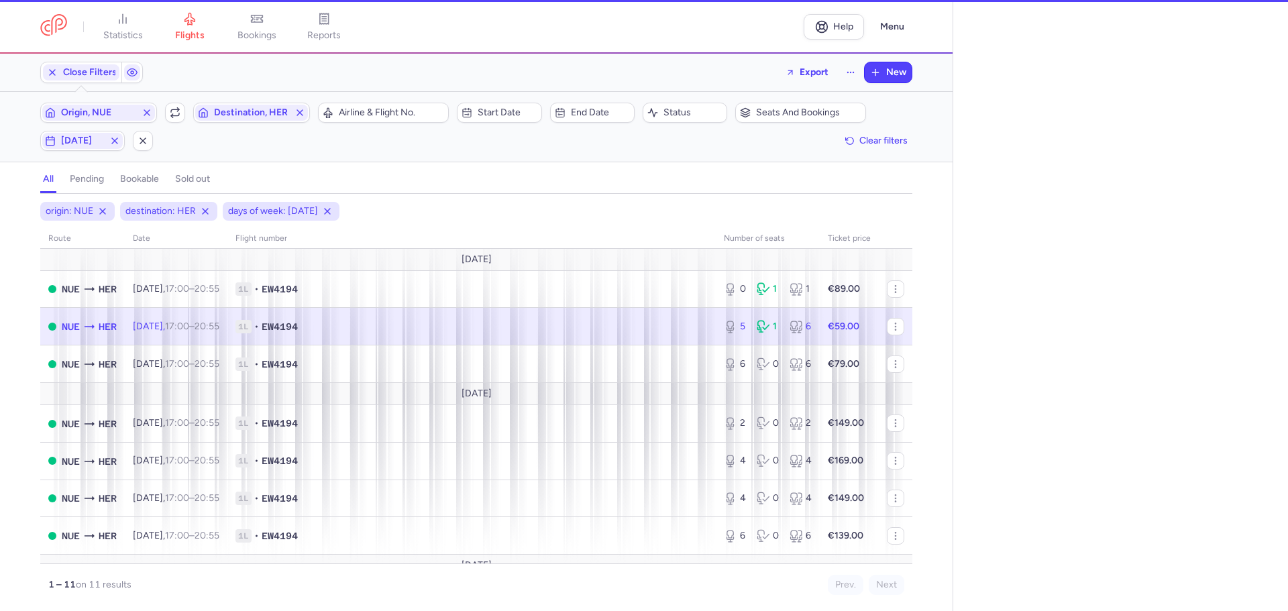
select select "days"
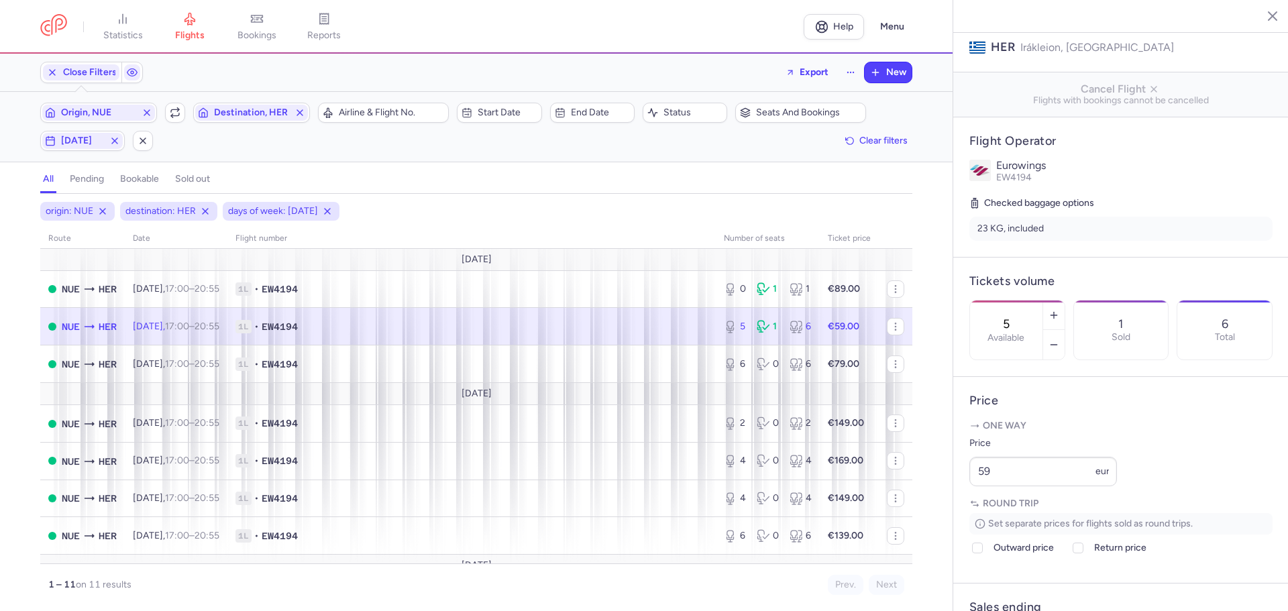
scroll to position [201, 0]
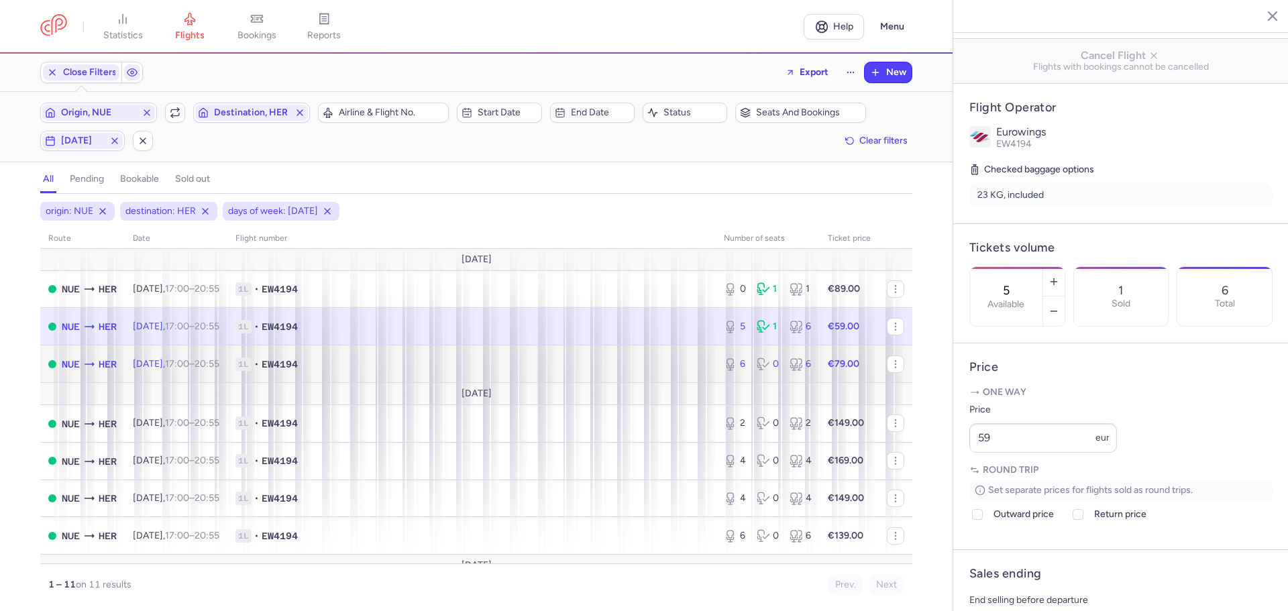
click at [353, 358] on span "1L • EW4194" at bounding box center [471, 363] width 472 height 13
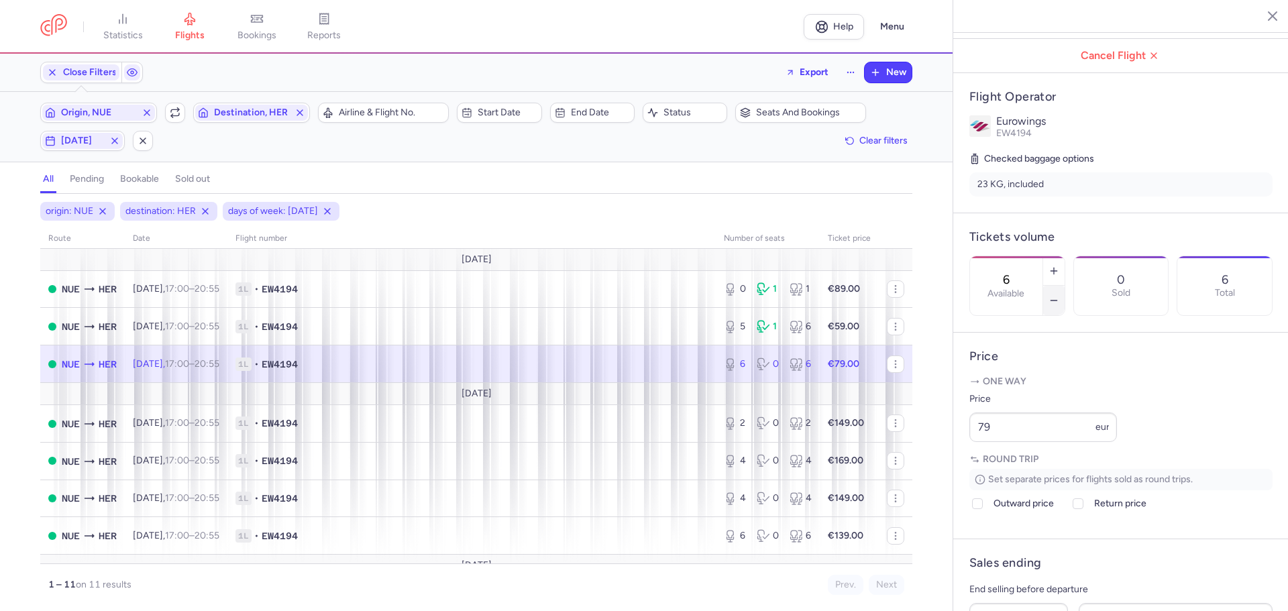
click at [1059, 295] on icon "button" at bounding box center [1053, 300] width 11 height 11
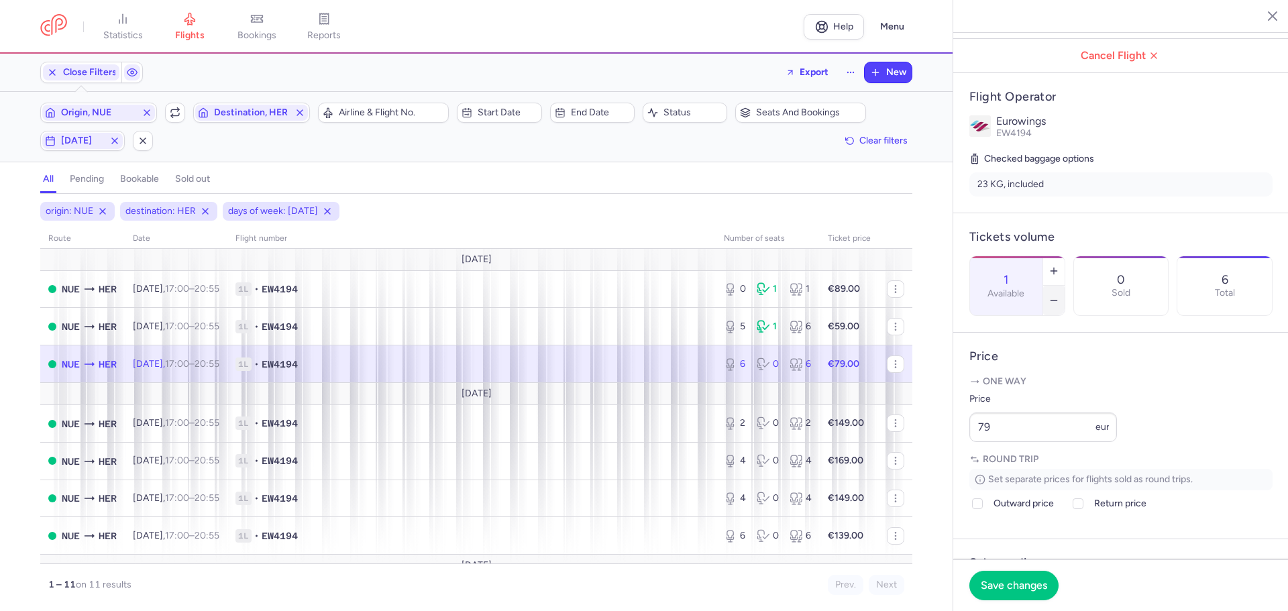
click at [1059, 295] on icon "button" at bounding box center [1053, 300] width 11 height 11
click at [1022, 580] on span "Save changes" at bounding box center [1013, 585] width 66 height 12
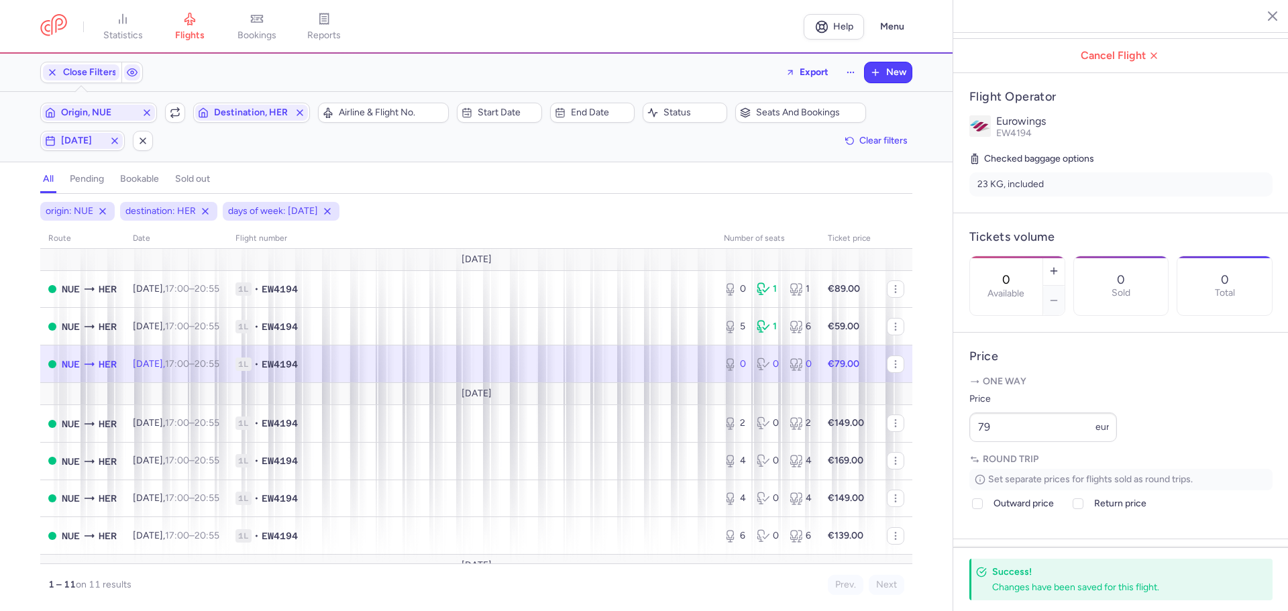
click at [380, 367] on span "1L • EW4194" at bounding box center [471, 363] width 472 height 13
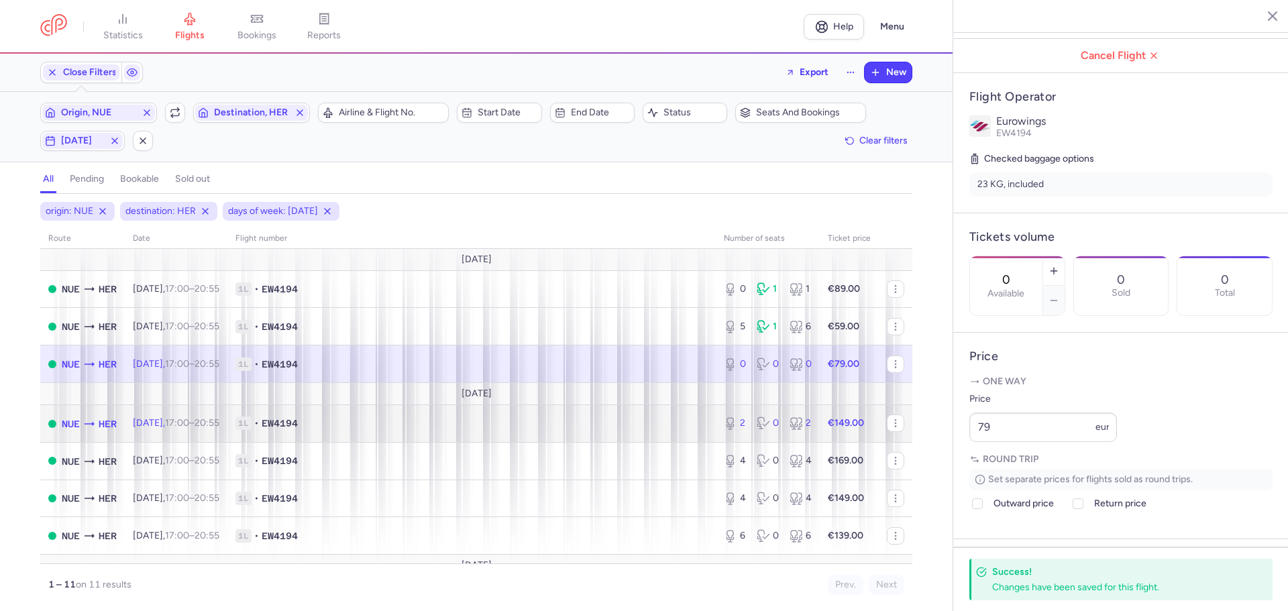
click at [358, 427] on span "1L • EW4194" at bounding box center [471, 422] width 472 height 13
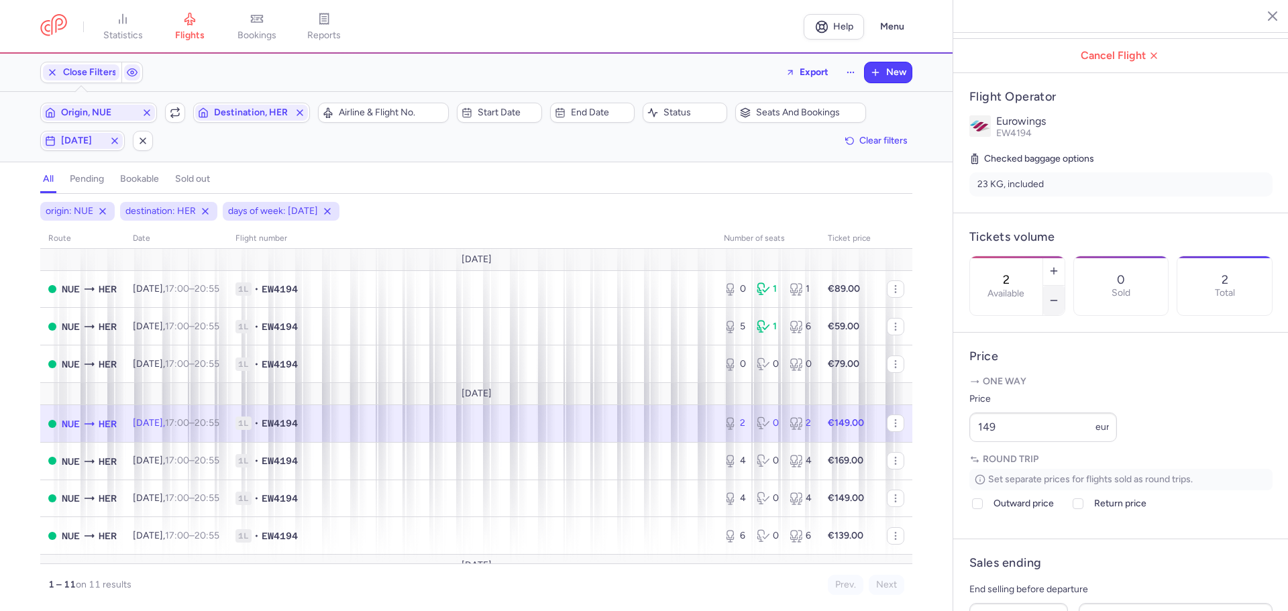
click at [1059, 295] on icon "button" at bounding box center [1053, 300] width 11 height 11
drag, startPoint x: 1021, startPoint y: 587, endPoint x: 1045, endPoint y: 586, distance: 24.8
click at [1021, 587] on span "Save changes" at bounding box center [1013, 585] width 66 height 12
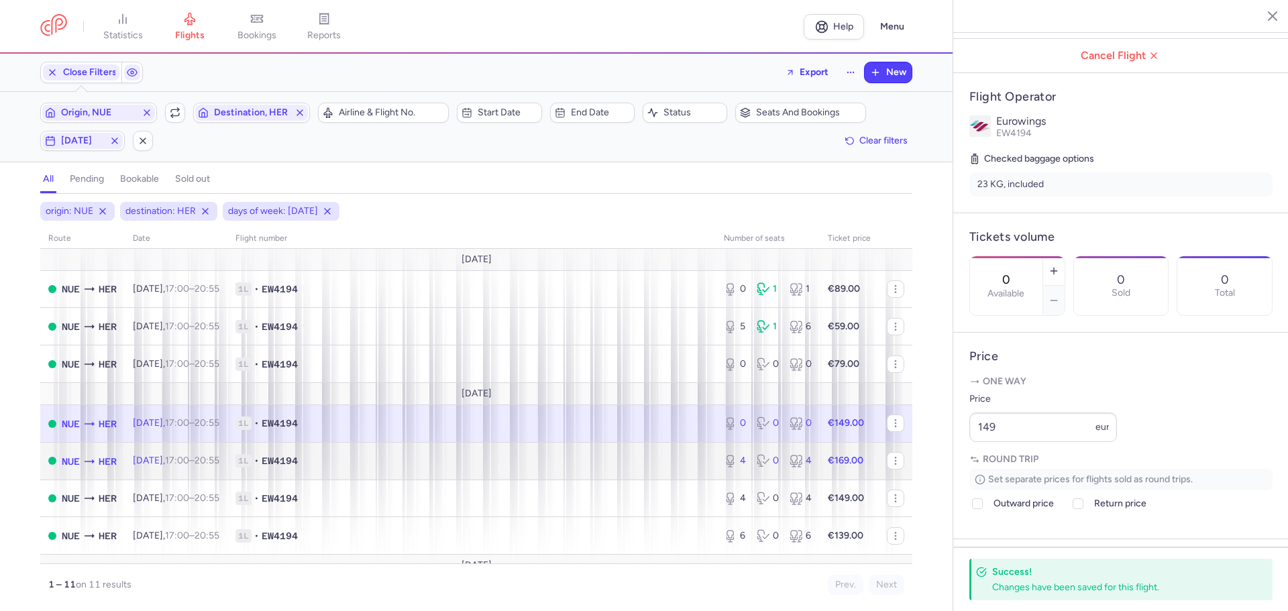
click at [364, 457] on span "1L • EW4194" at bounding box center [471, 460] width 472 height 13
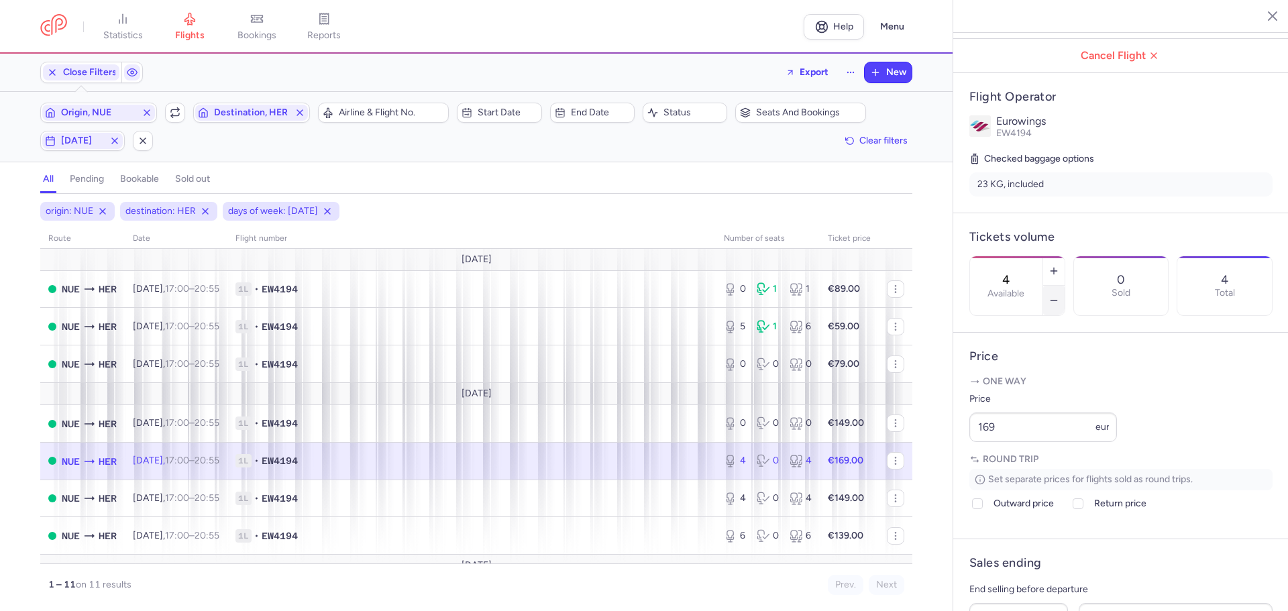
click at [1059, 295] on icon "button" at bounding box center [1053, 300] width 11 height 11
click at [1016, 587] on span "Save changes" at bounding box center [1013, 585] width 66 height 12
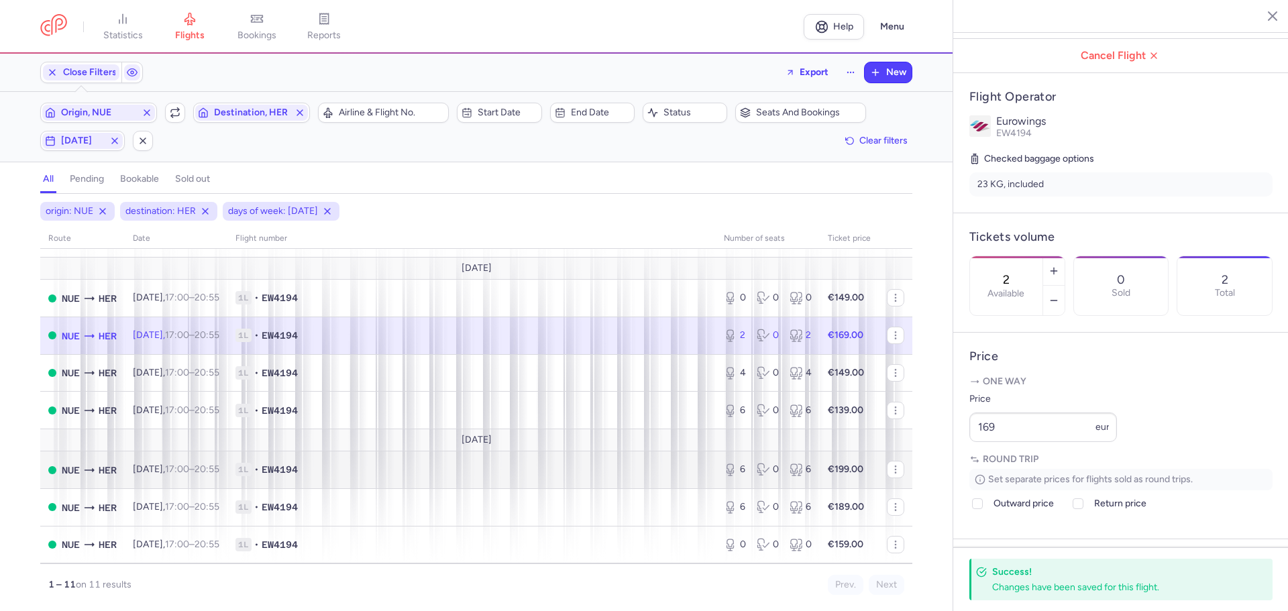
scroll to position [134, 0]
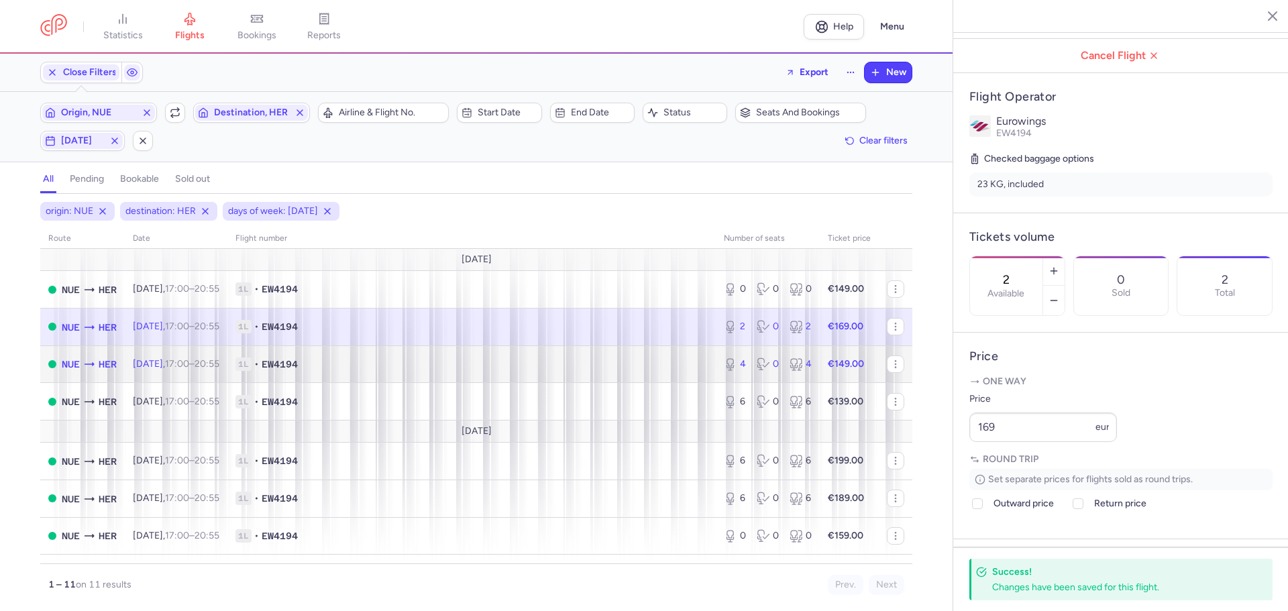
click at [384, 370] on span "1L • EW4194" at bounding box center [471, 363] width 472 height 13
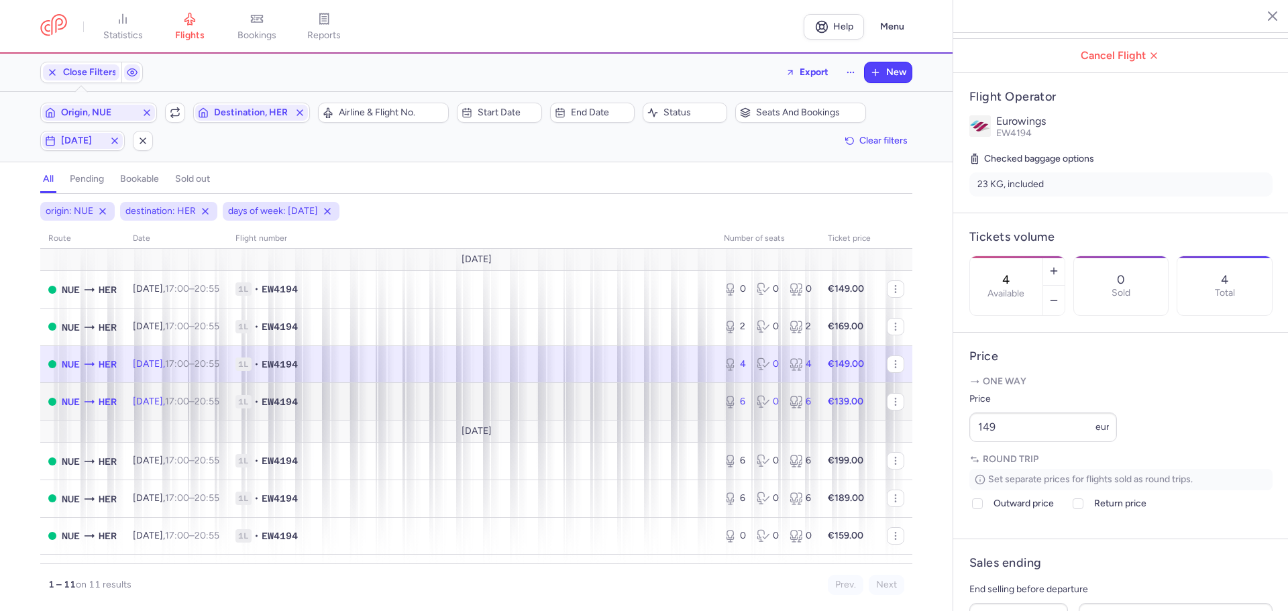
click at [383, 405] on span "1L • EW4194" at bounding box center [471, 401] width 472 height 13
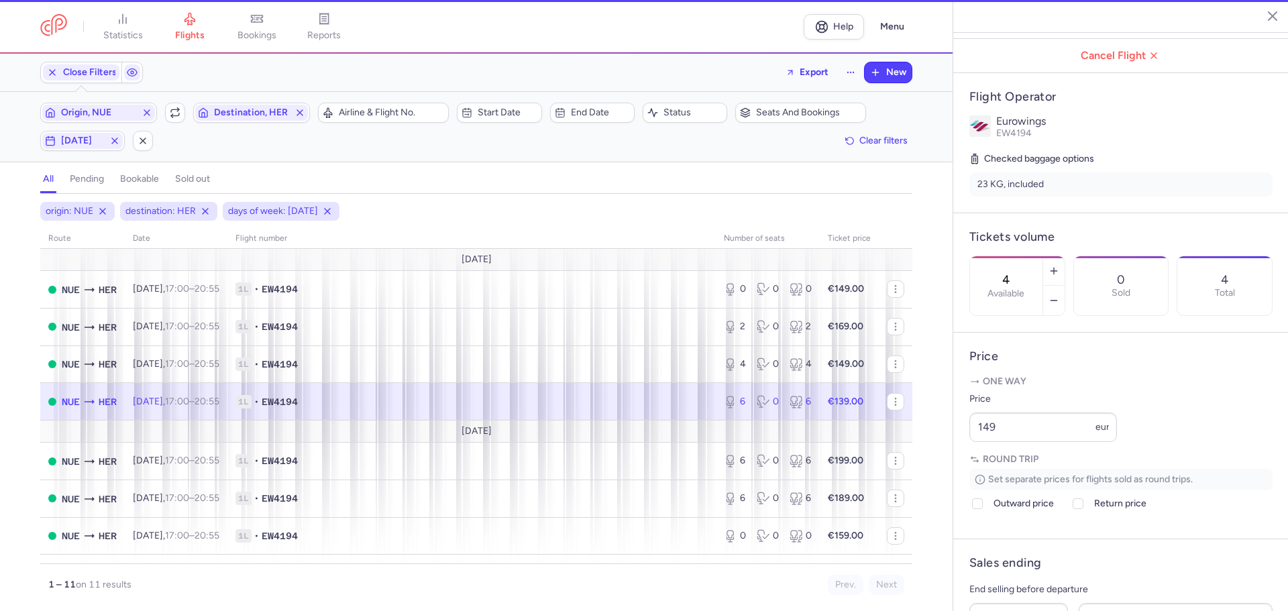
type input "6"
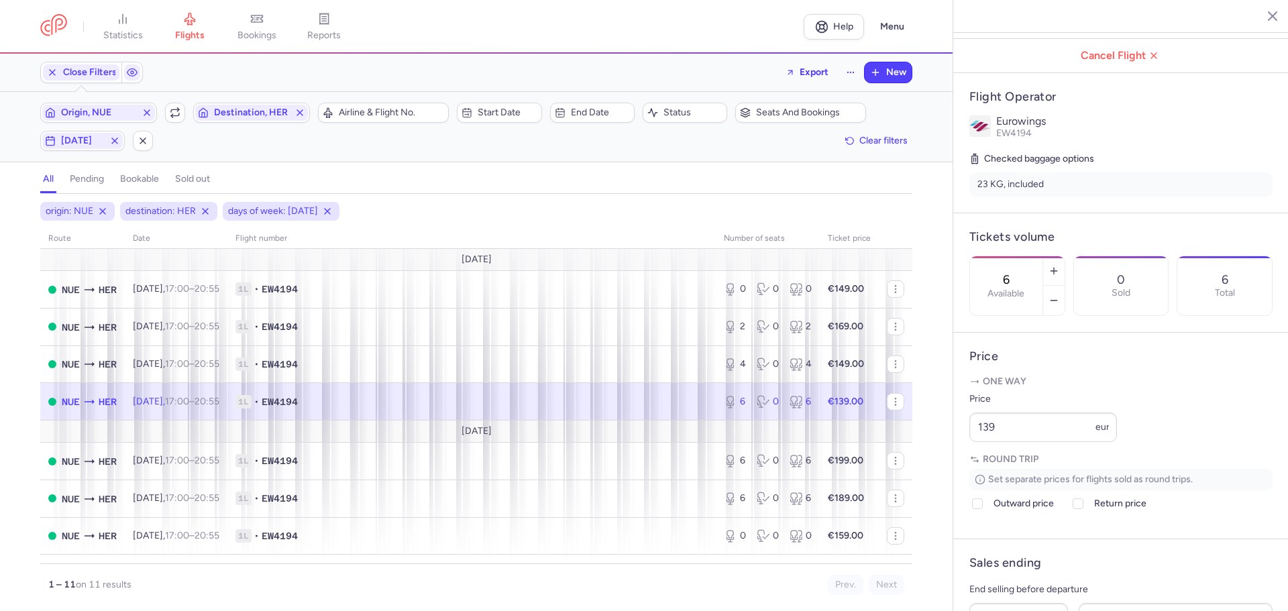
scroll to position [162, 0]
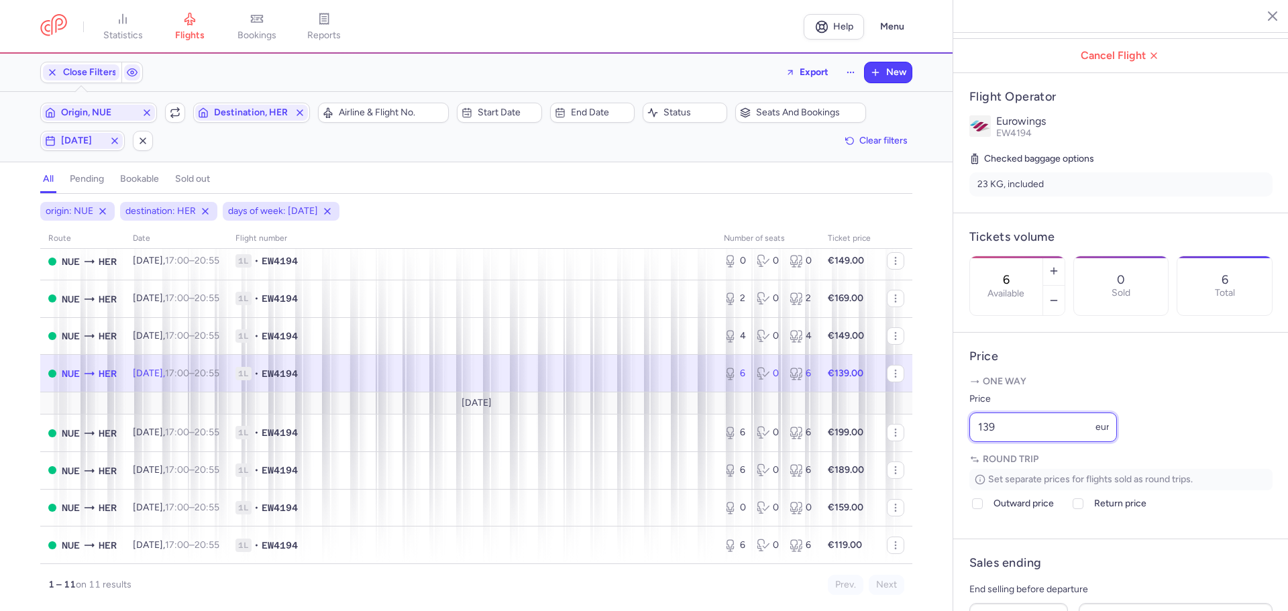
drag, startPoint x: 1035, startPoint y: 463, endPoint x: 944, endPoint y: 457, distance: 91.4
click at [944, 457] on div "statistics flights bookings reports Help Menu Close Filters Export New Filters …" at bounding box center [644, 305] width 1288 height 611
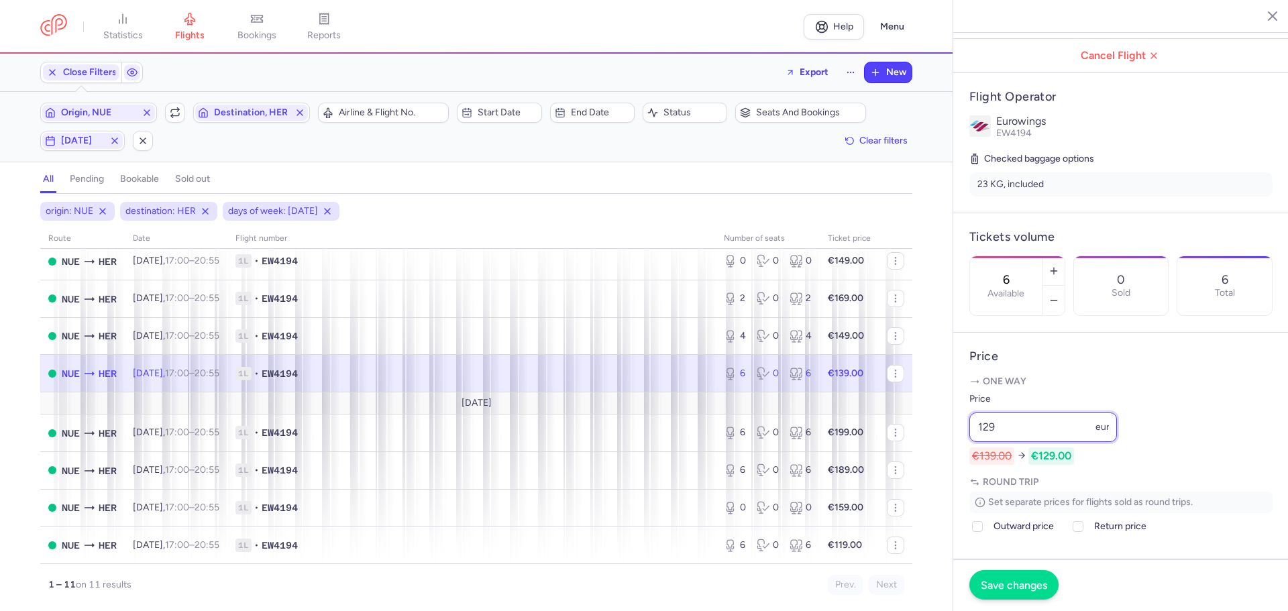
type input "129"
click at [1005, 580] on span "Save changes" at bounding box center [1013, 585] width 66 height 12
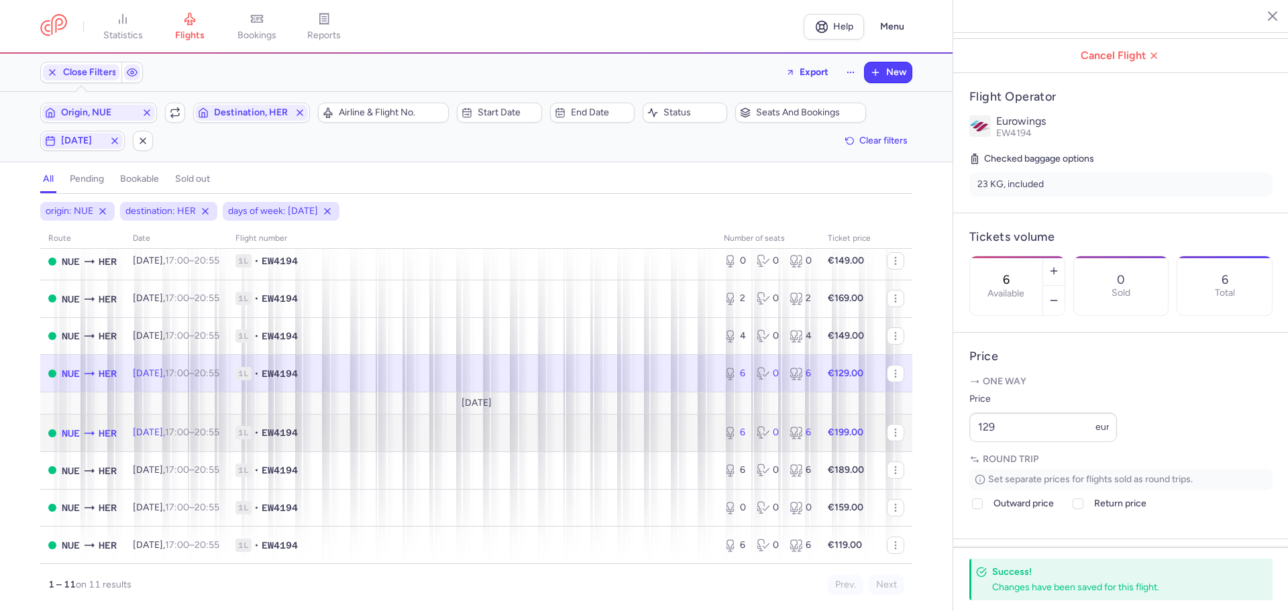
click at [348, 432] on span "1L • EW4194" at bounding box center [471, 432] width 472 height 13
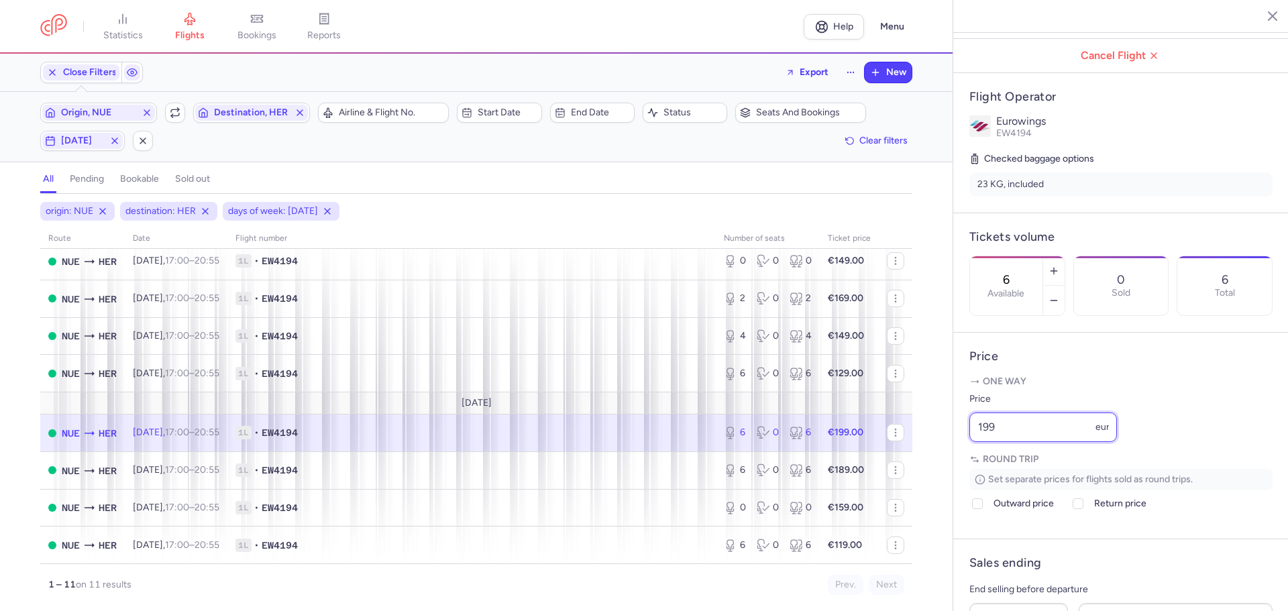
drag, startPoint x: 1011, startPoint y: 462, endPoint x: 964, endPoint y: 465, distance: 47.7
click at [964, 465] on article "Price One way Price 199 eur Round trip Set separate prices for flights sold as …" at bounding box center [1120, 436] width 335 height 207
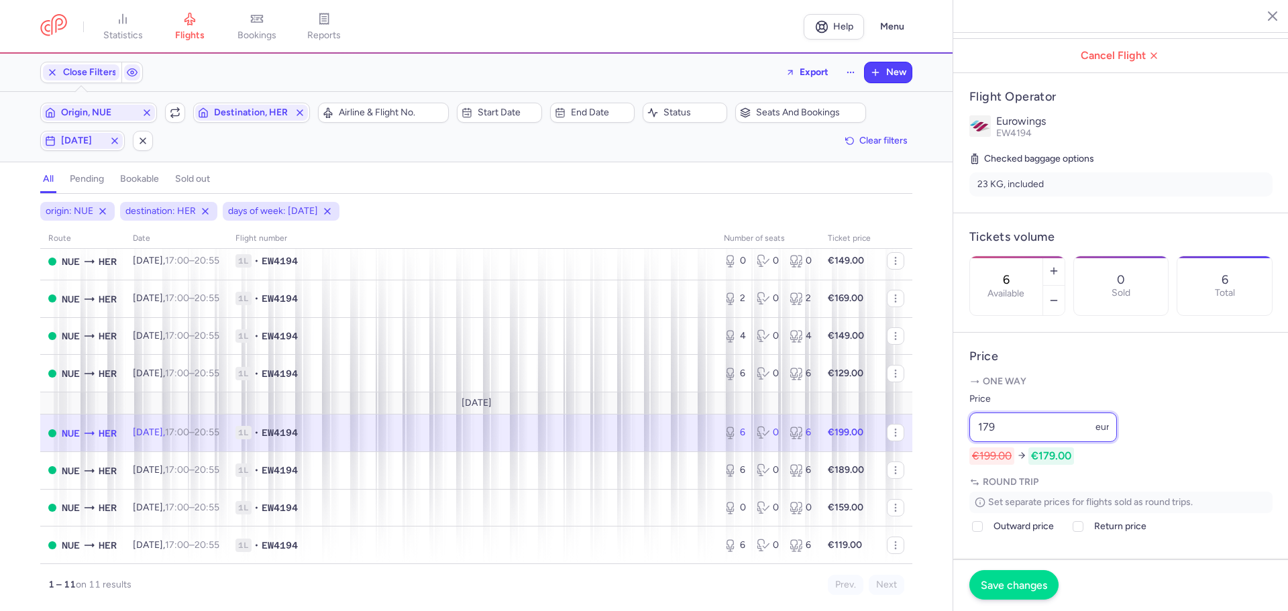
type input "179"
click at [1001, 579] on span "Save changes" at bounding box center [1013, 585] width 66 height 12
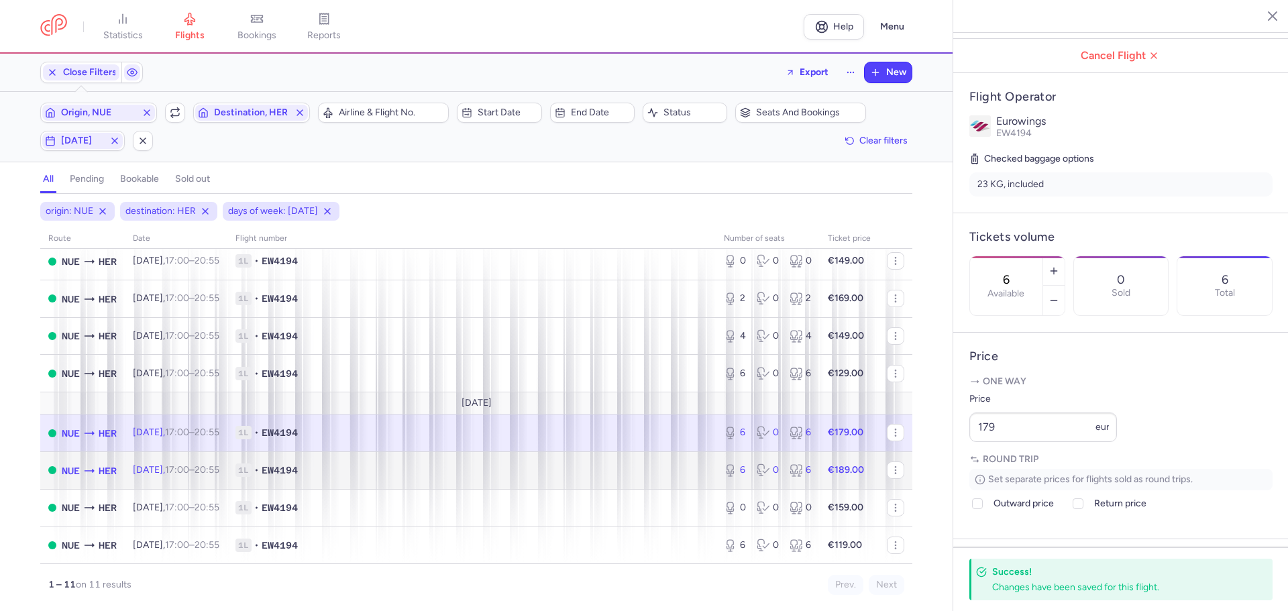
click at [382, 460] on td "1L • EW4194" at bounding box center [471, 470] width 488 height 38
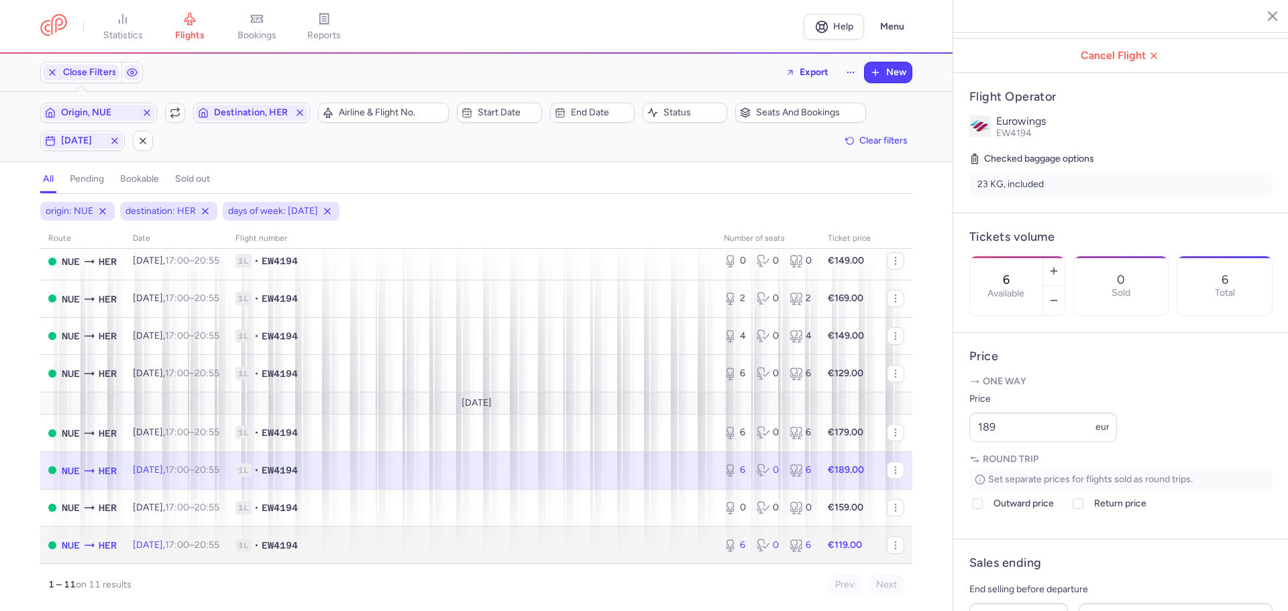
click at [435, 538] on span "1L • EW4194" at bounding box center [471, 544] width 472 height 13
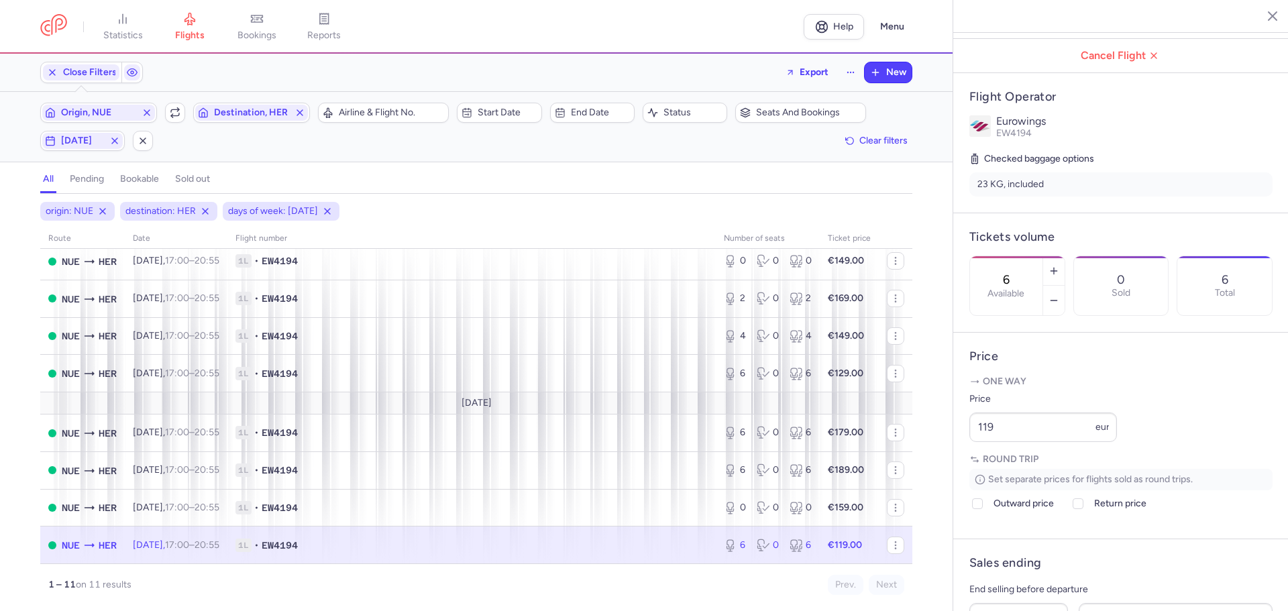
click at [675, 545] on span "1L • EW4194" at bounding box center [471, 544] width 472 height 13
drag, startPoint x: 1025, startPoint y: 459, endPoint x: 948, endPoint y: 461, distance: 76.5
click at [948, 461] on div "statistics flights bookings reports Help Menu Close Filters Export New Filters …" at bounding box center [644, 305] width 1288 height 611
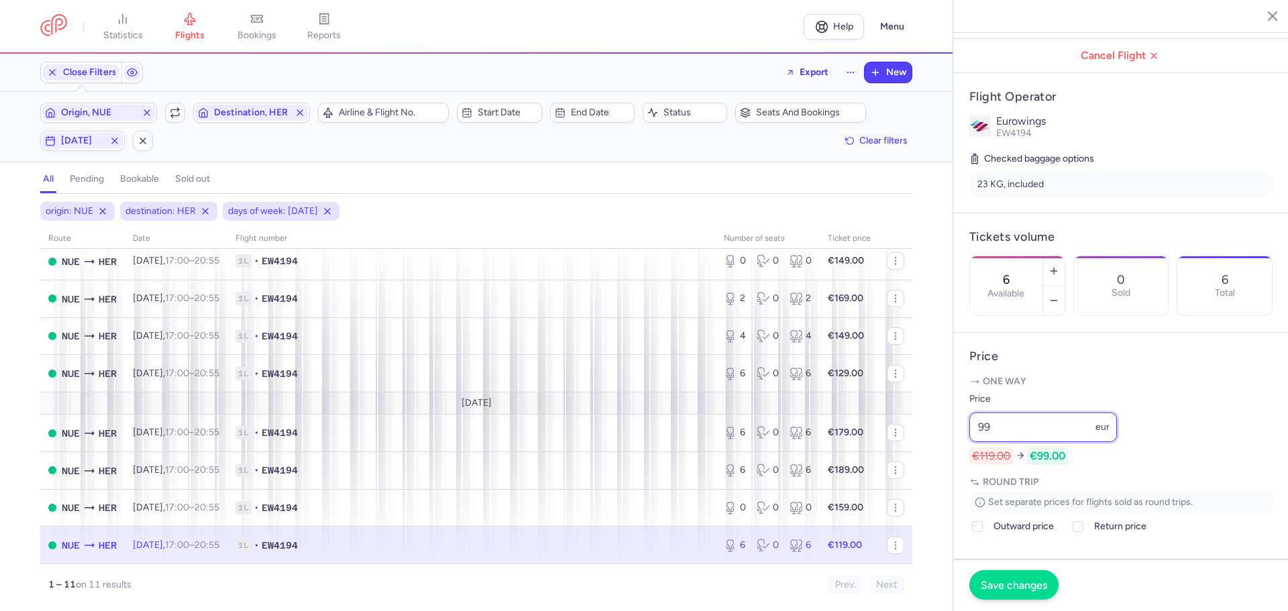
type input "99"
click at [1001, 586] on span "Save changes" at bounding box center [1013, 585] width 66 height 12
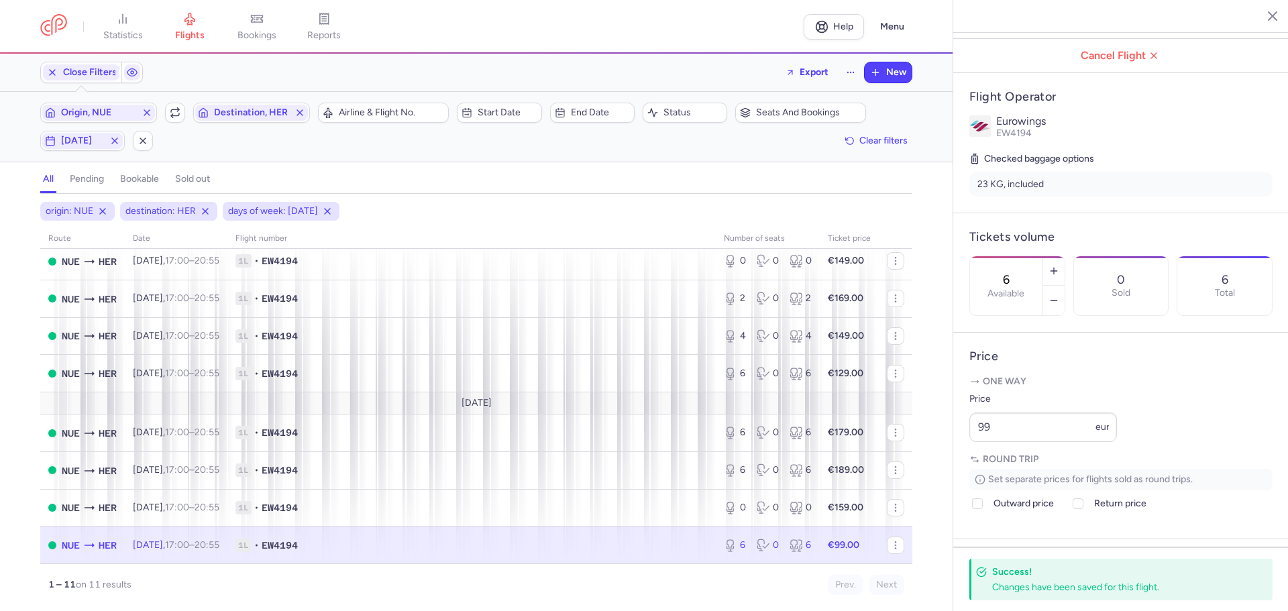
click at [1257, 17] on icon "button" at bounding box center [1261, 15] width 13 height 13
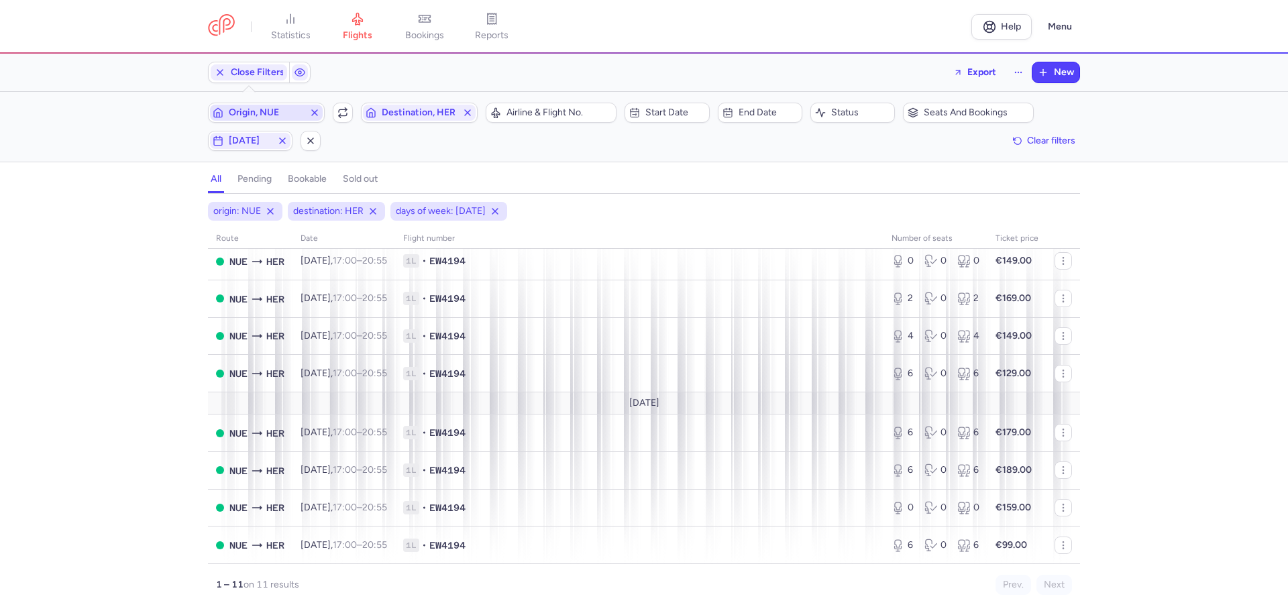
click at [261, 106] on span "Origin, NUE" at bounding box center [266, 113] width 113 height 16
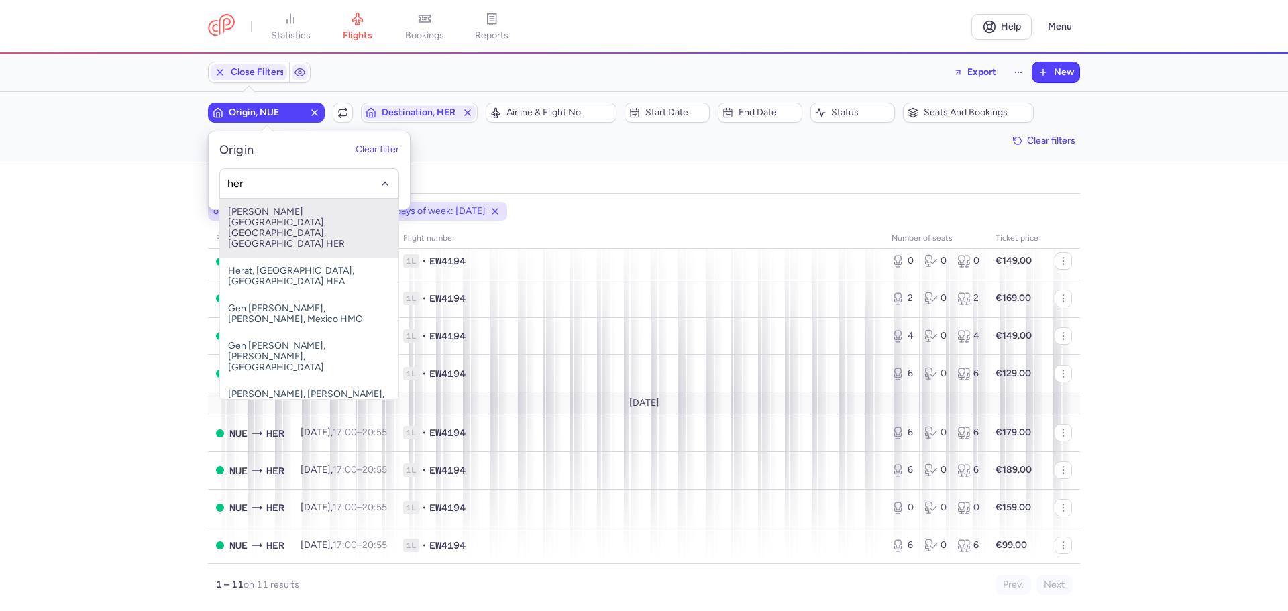
click at [313, 219] on span "[PERSON_NAME][GEOGRAPHIC_DATA], [GEOGRAPHIC_DATA], [GEOGRAPHIC_DATA] HER" at bounding box center [309, 228] width 178 height 59
type input "her"
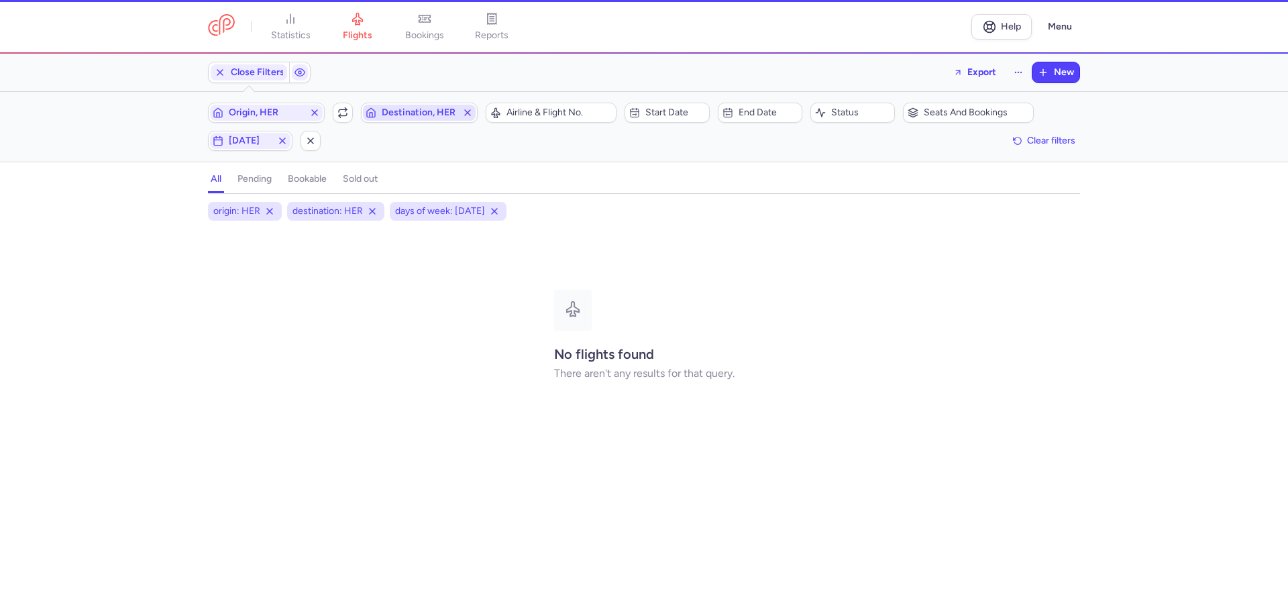
click at [404, 109] on span "Destination, HER" at bounding box center [419, 112] width 75 height 11
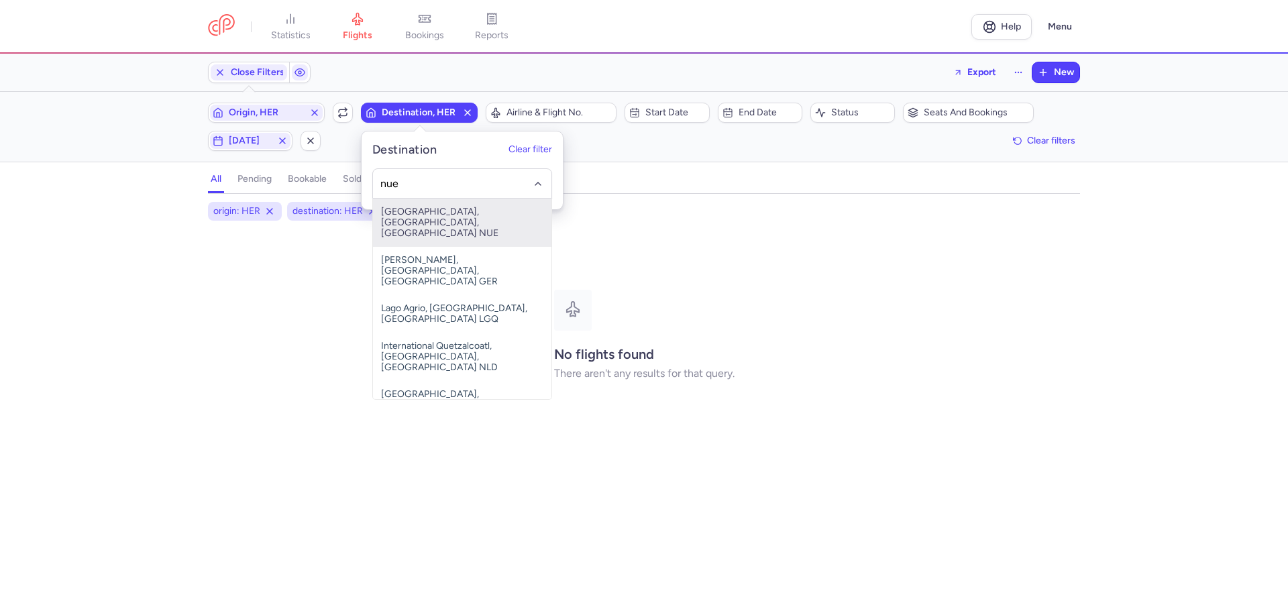
click at [412, 209] on span "[GEOGRAPHIC_DATA], [GEOGRAPHIC_DATA], [GEOGRAPHIC_DATA] NUE" at bounding box center [462, 223] width 178 height 48
type input "nue"
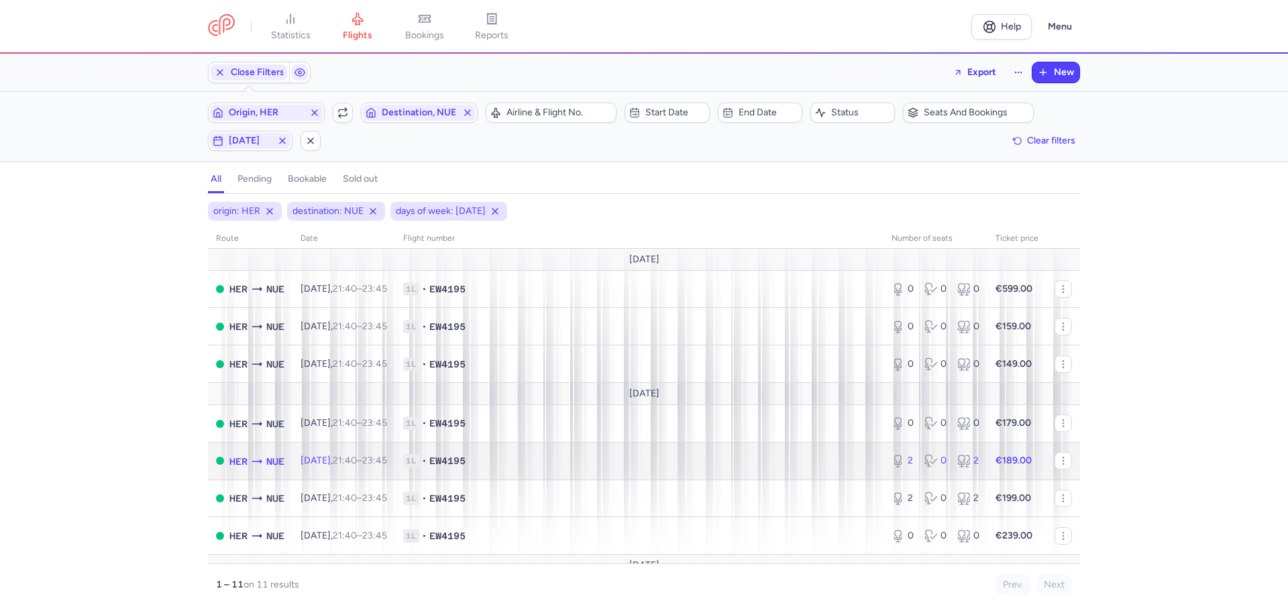
click at [553, 457] on span "1L • EW4195" at bounding box center [639, 460] width 472 height 13
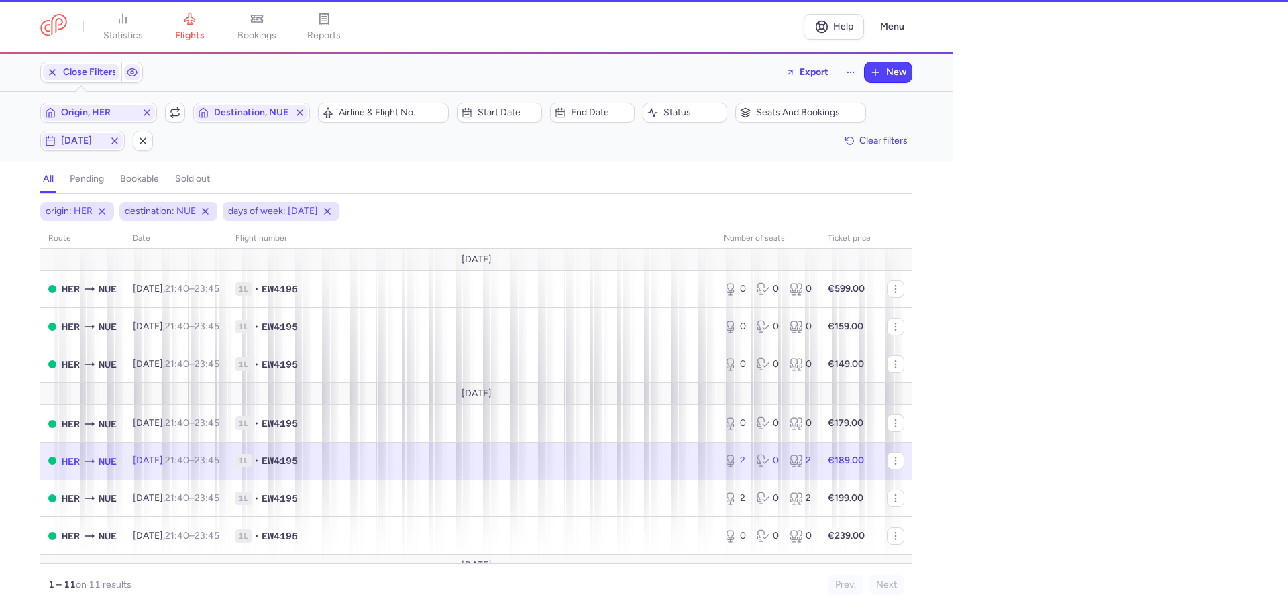
select select "days"
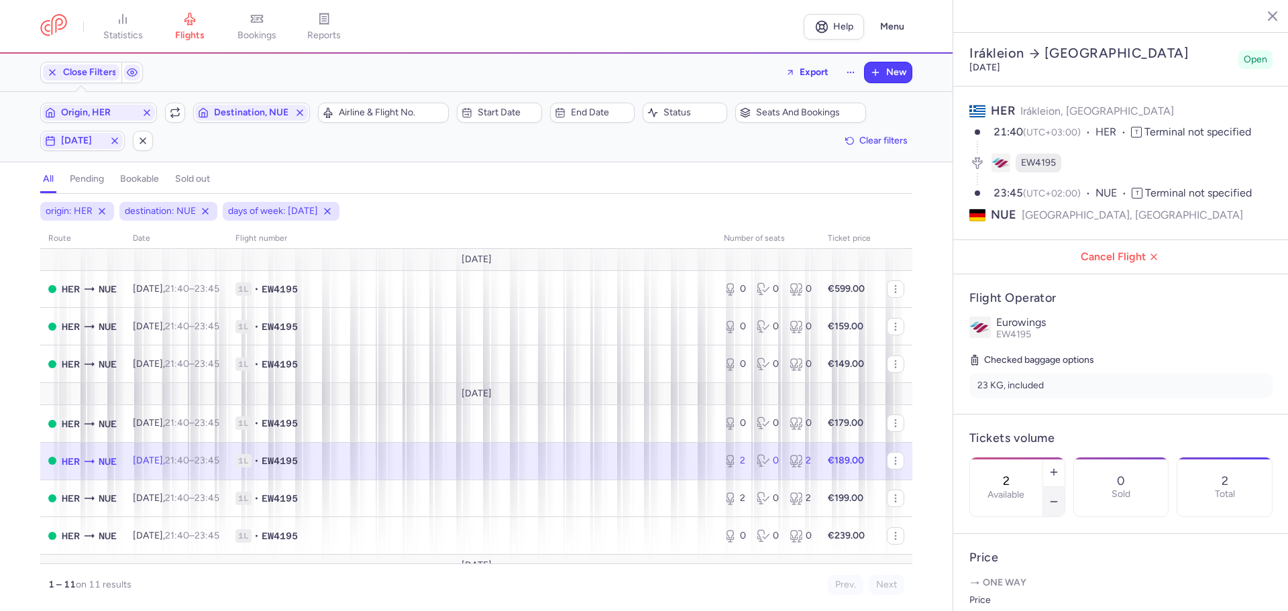
click at [1056, 502] on line "button" at bounding box center [1053, 502] width 6 height 0
click at [1007, 583] on span "Save changes" at bounding box center [1013, 585] width 66 height 12
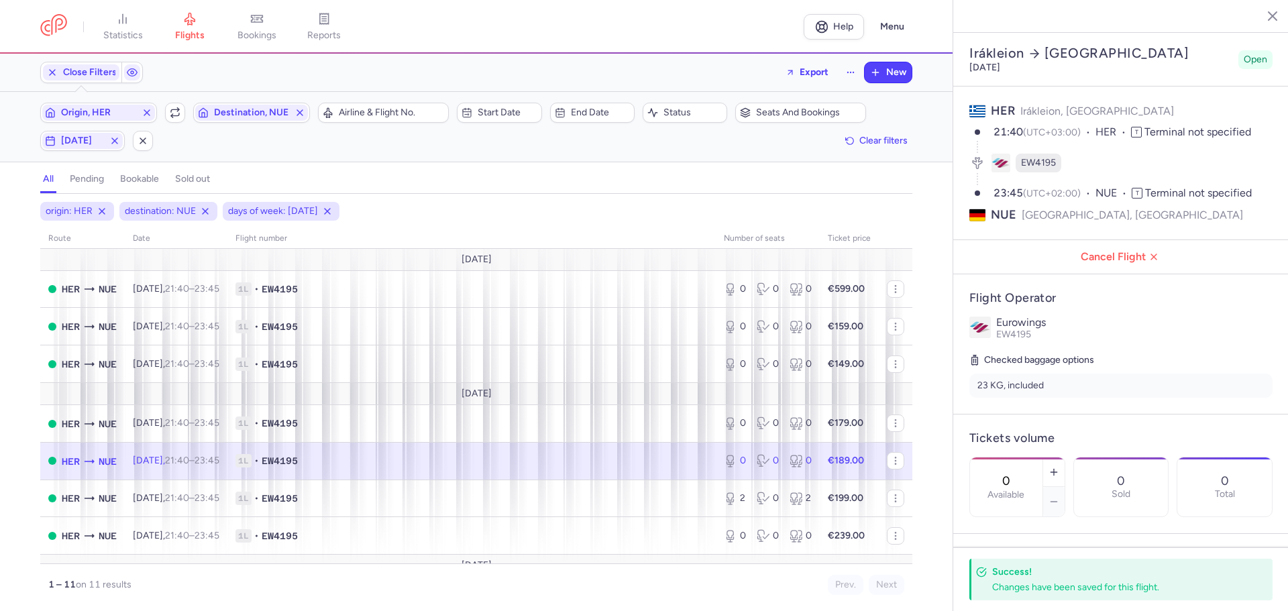
click at [418, 459] on span "1L • EW4195" at bounding box center [471, 460] width 472 height 13
click at [386, 499] on span "1L • EW4195" at bounding box center [471, 498] width 472 height 13
type input "2"
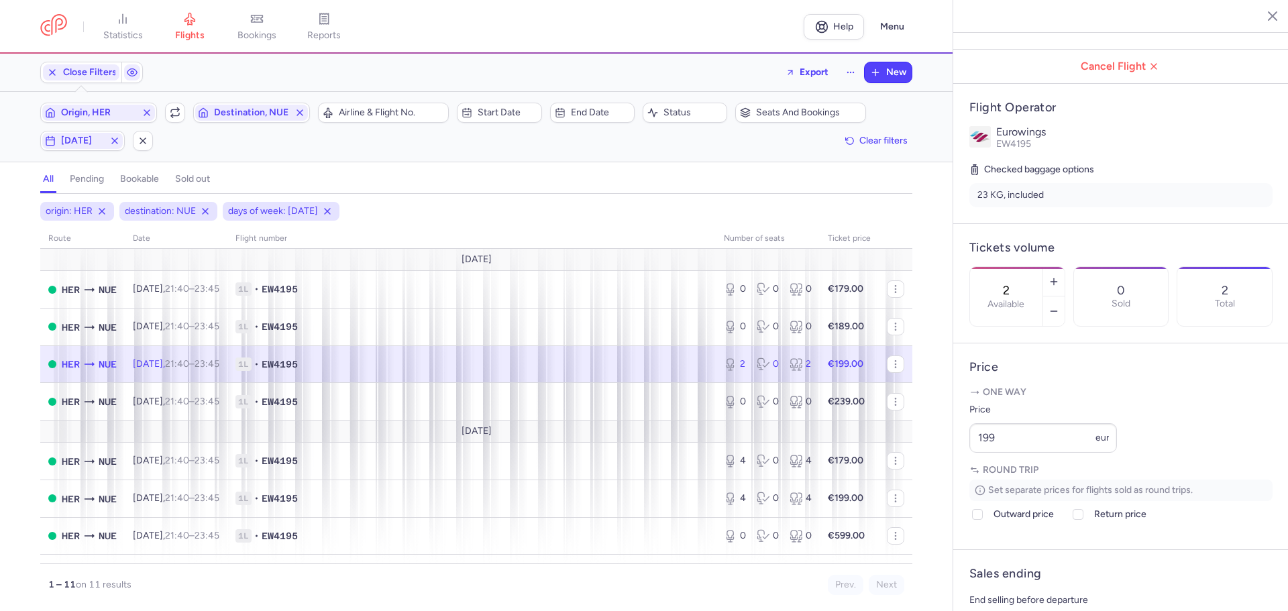
scroll to position [268, 0]
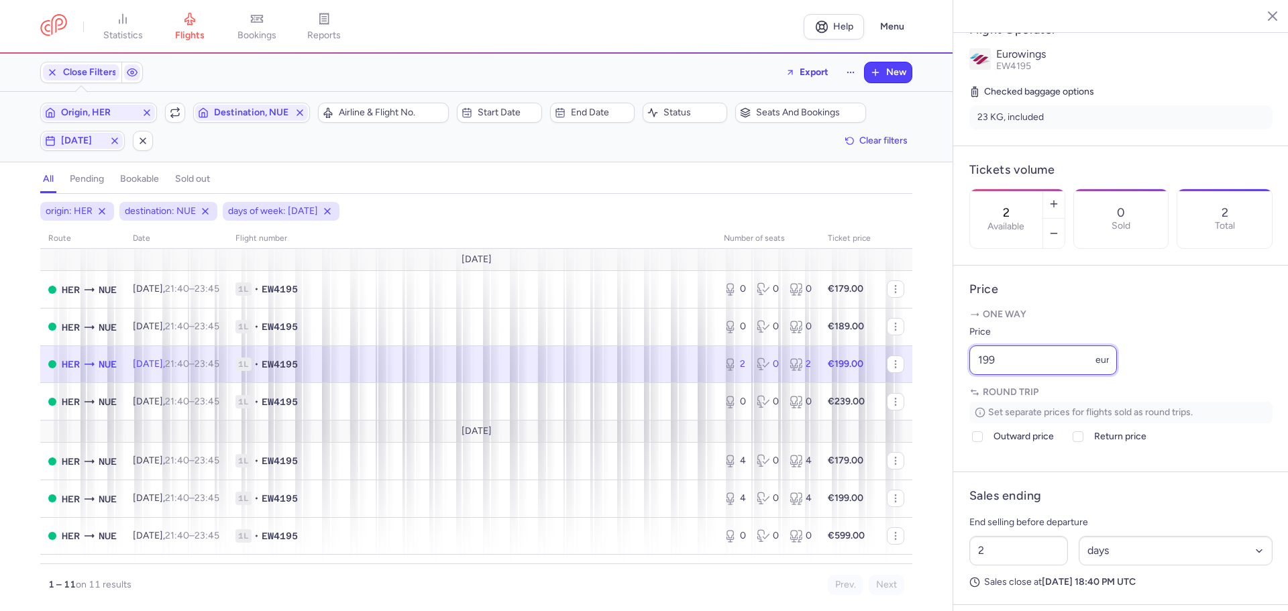
drag, startPoint x: 1015, startPoint y: 392, endPoint x: 966, endPoint y: 393, distance: 49.0
click at [966, 393] on article "Price One way Price 199 eur Round trip Set separate prices for flights sold as …" at bounding box center [1120, 369] width 335 height 207
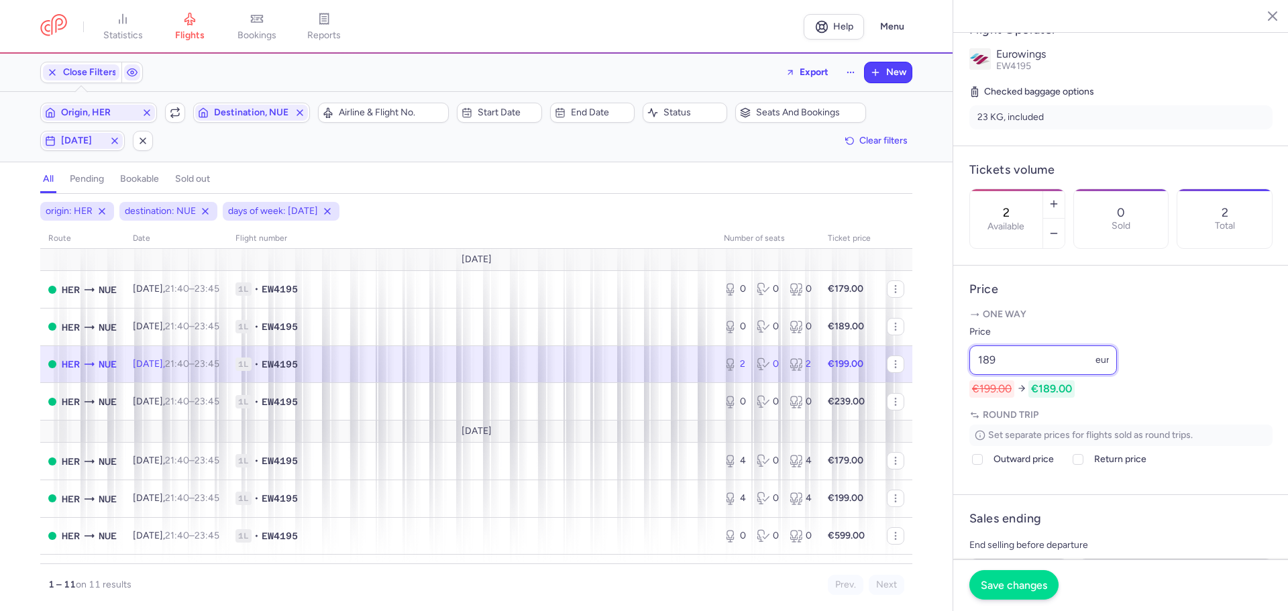
type input "189"
click at [1011, 590] on span "Save changes" at bounding box center [1013, 585] width 66 height 12
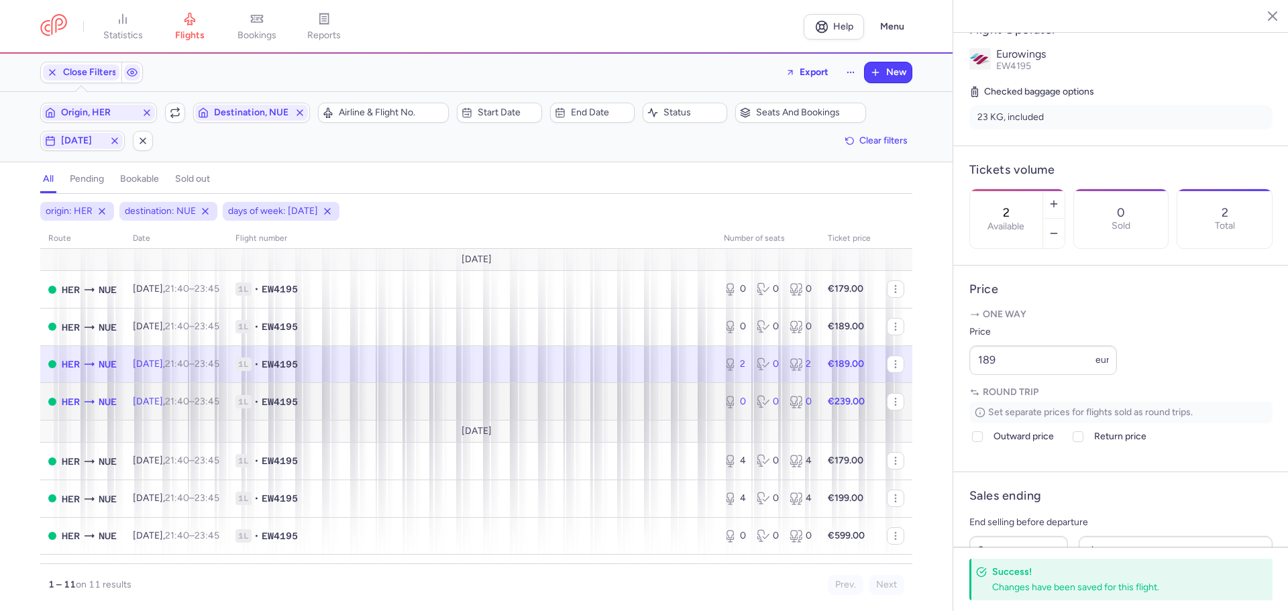
click at [335, 404] on span "1L • EW4195" at bounding box center [471, 401] width 472 height 13
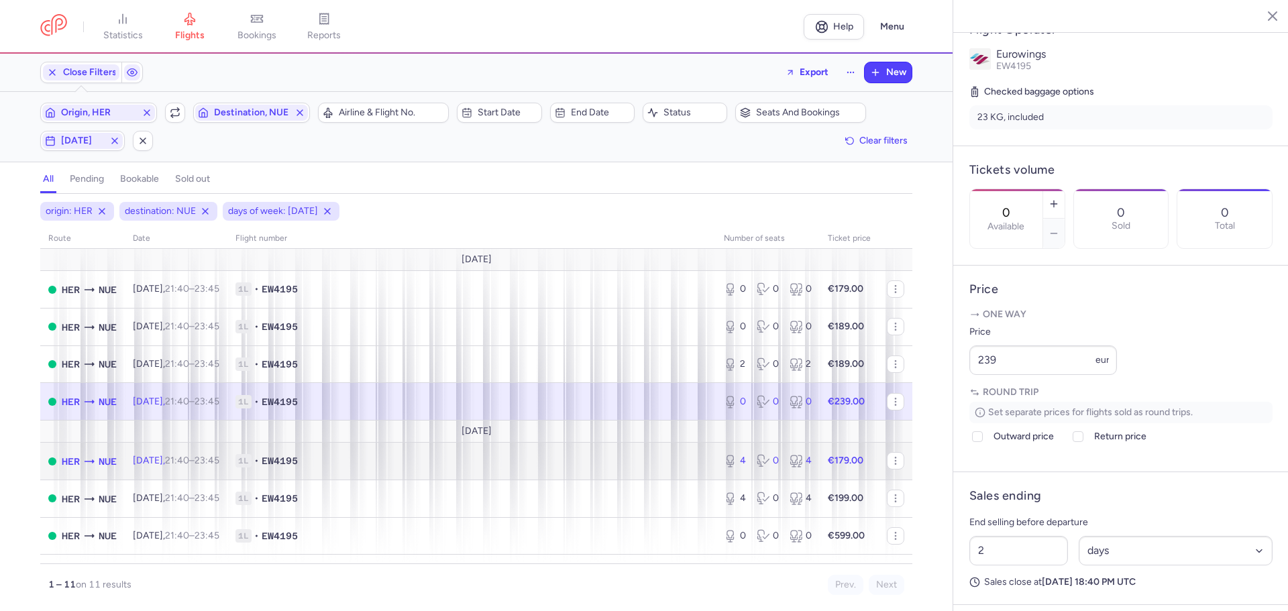
click at [348, 463] on span "1L • EW4195" at bounding box center [471, 460] width 472 height 13
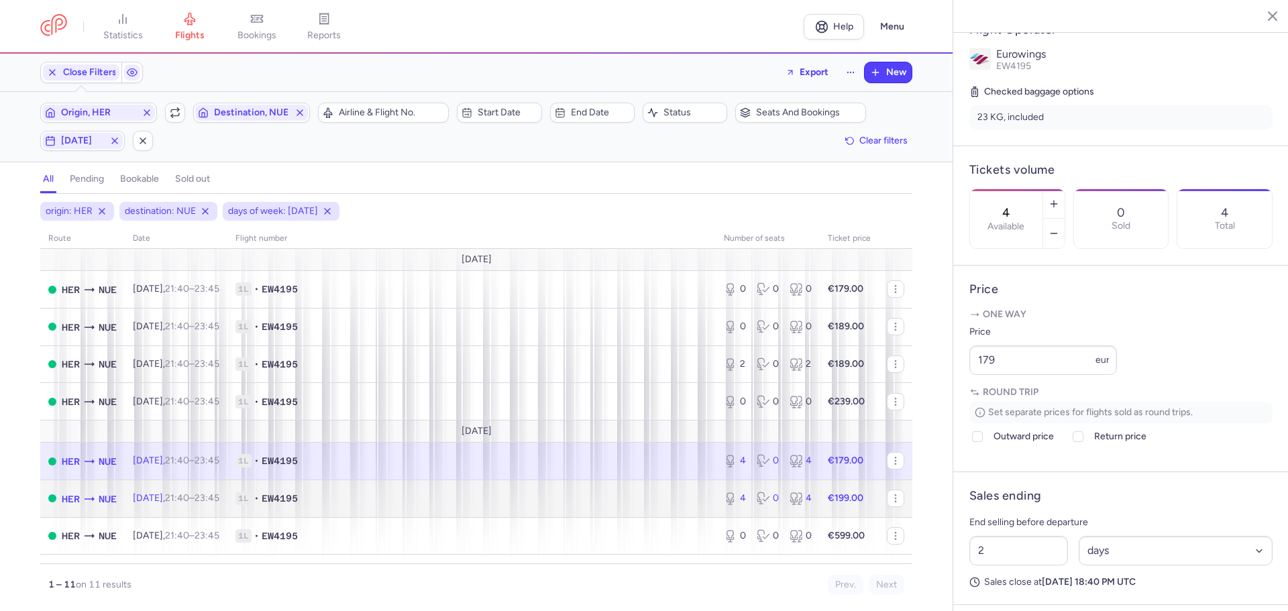
click at [365, 501] on span "1L • EW4195" at bounding box center [471, 498] width 472 height 13
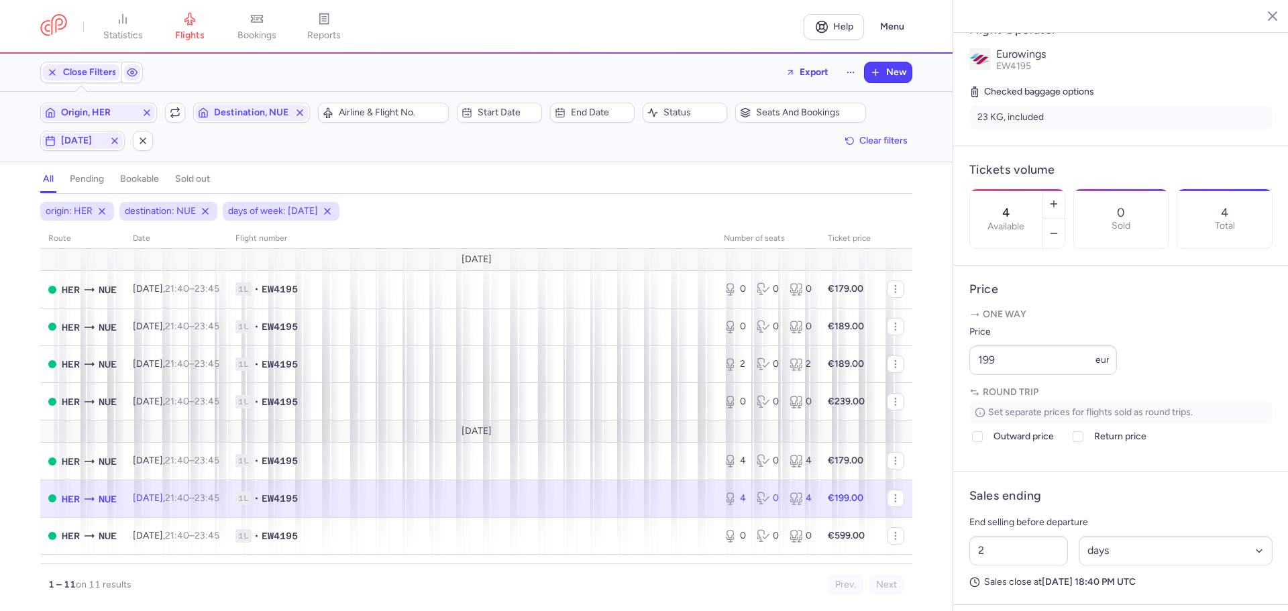
scroll to position [162, 0]
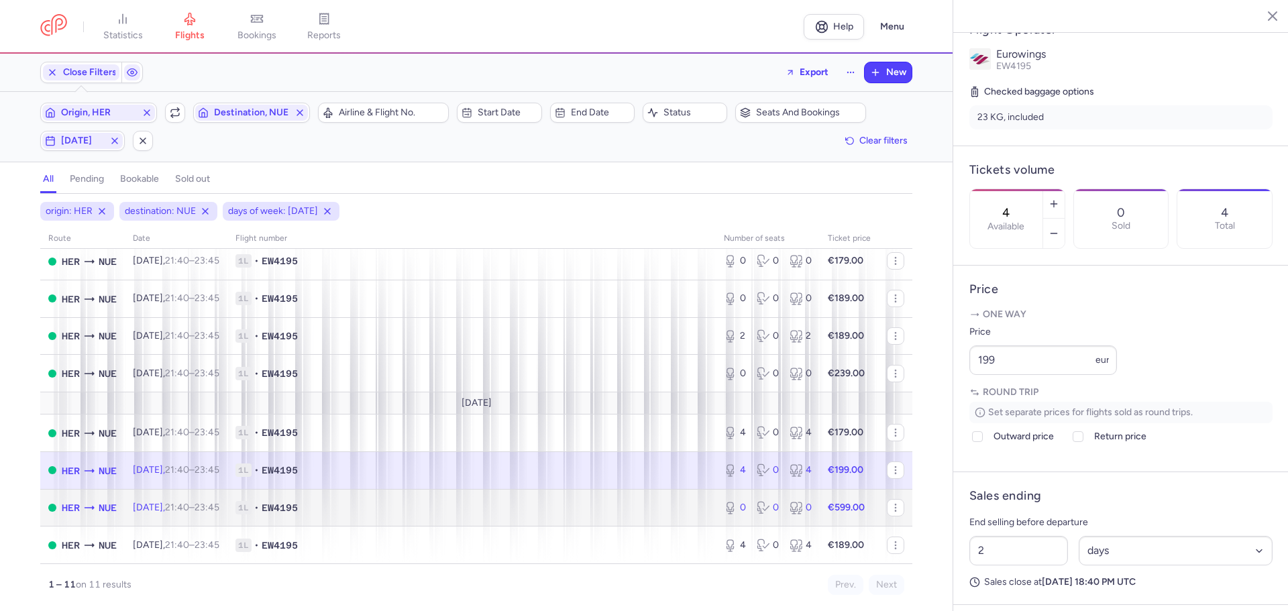
click at [368, 509] on span "1L • EW4195" at bounding box center [471, 507] width 472 height 13
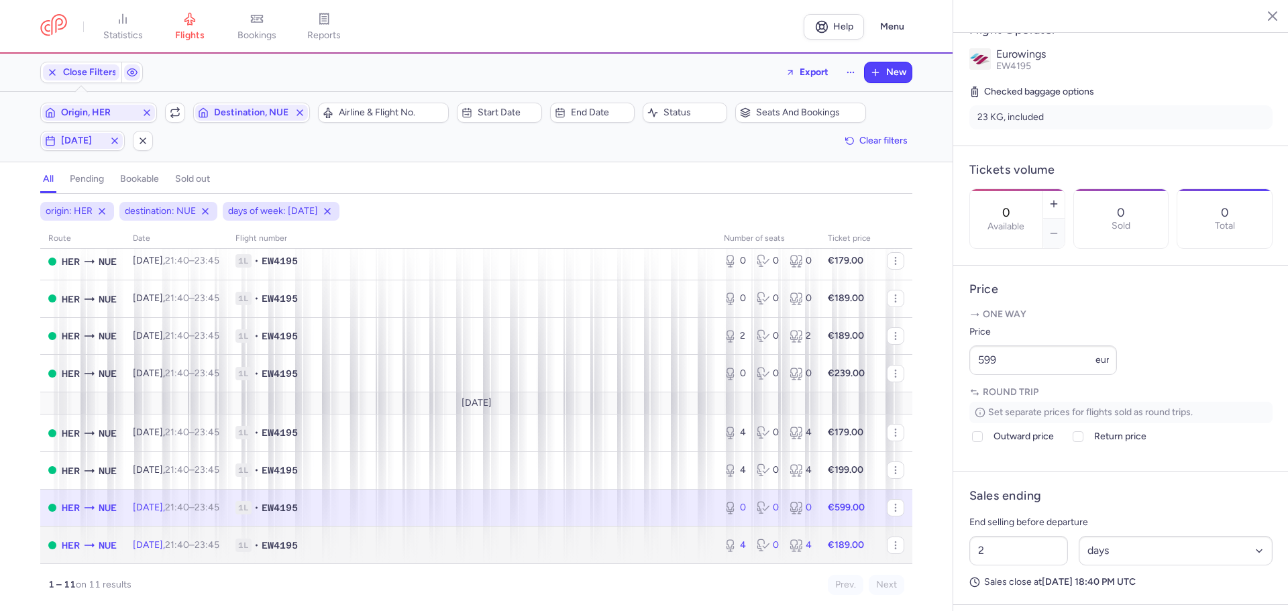
click at [460, 549] on span "1L • EW4195" at bounding box center [471, 544] width 472 height 13
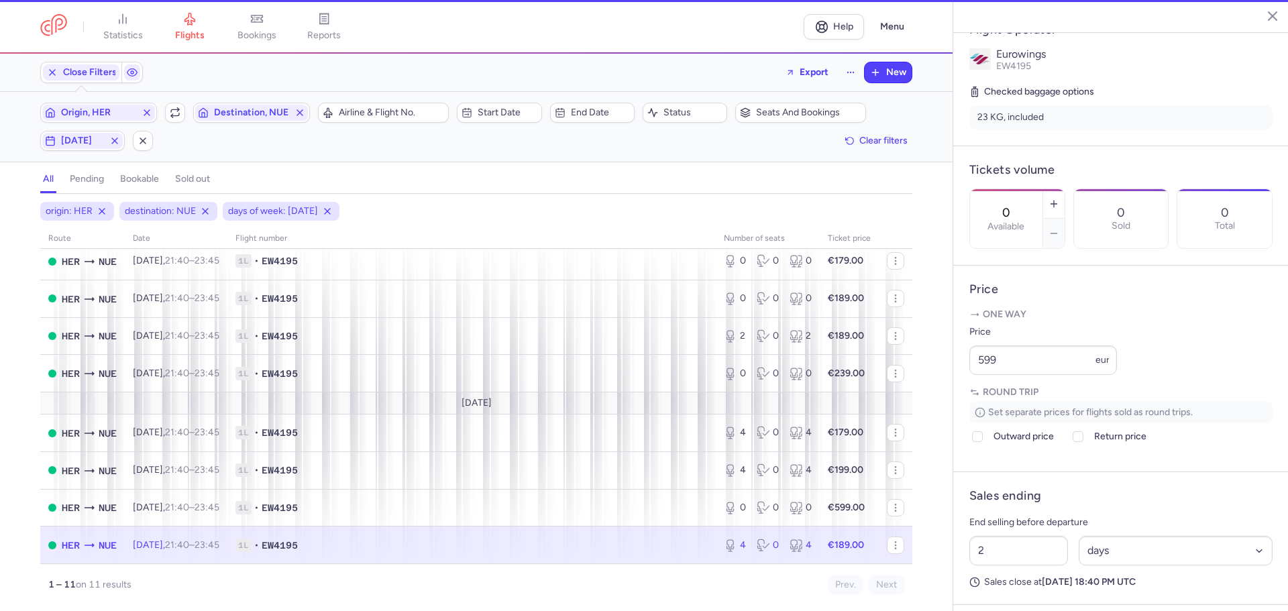
type input "4"
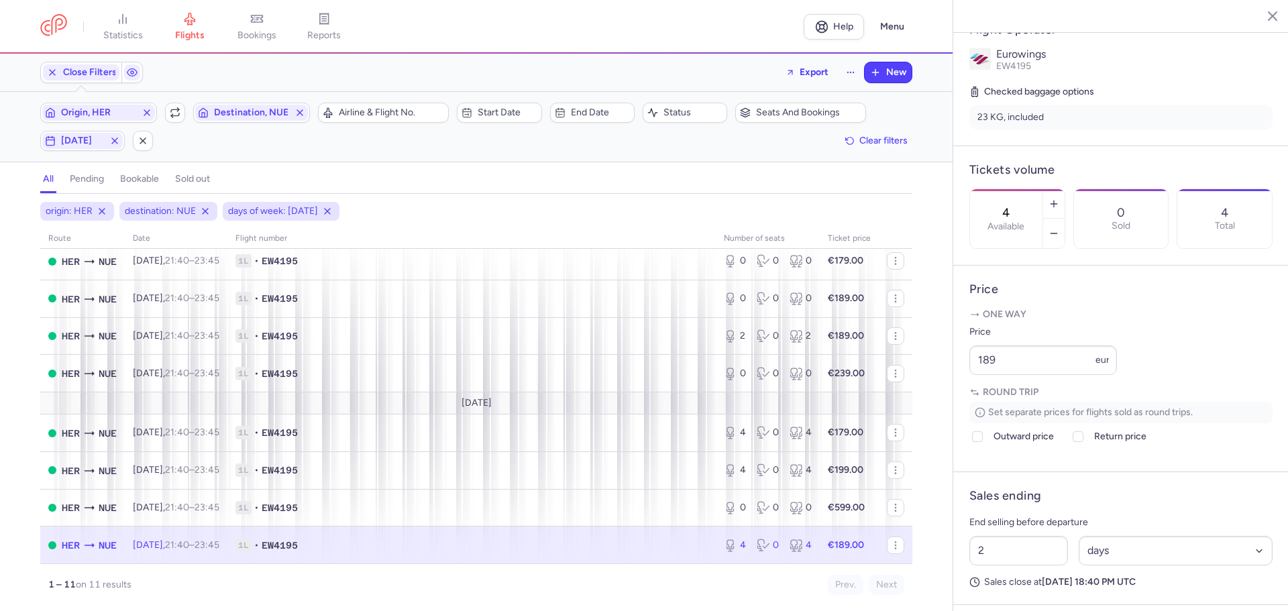
click at [1261, 14] on line "button" at bounding box center [1262, 15] width 7 height 7
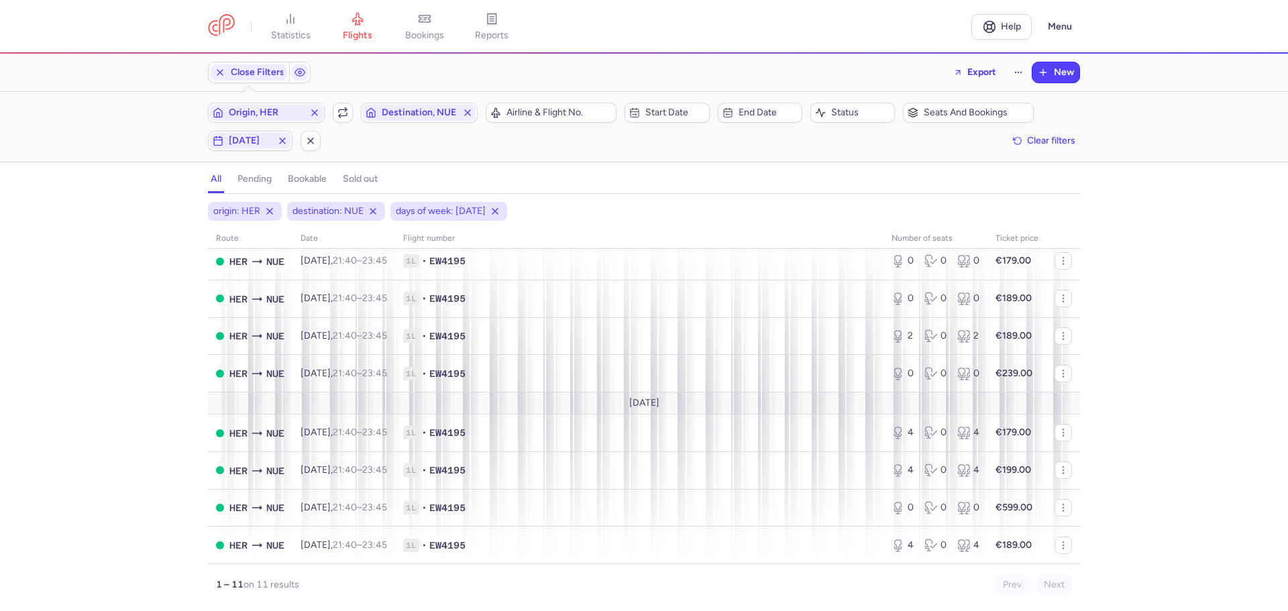
drag, startPoint x: 284, startPoint y: 113, endPoint x: 272, endPoint y: 127, distance: 18.5
click at [284, 113] on span "Origin, HER" at bounding box center [266, 112] width 75 height 11
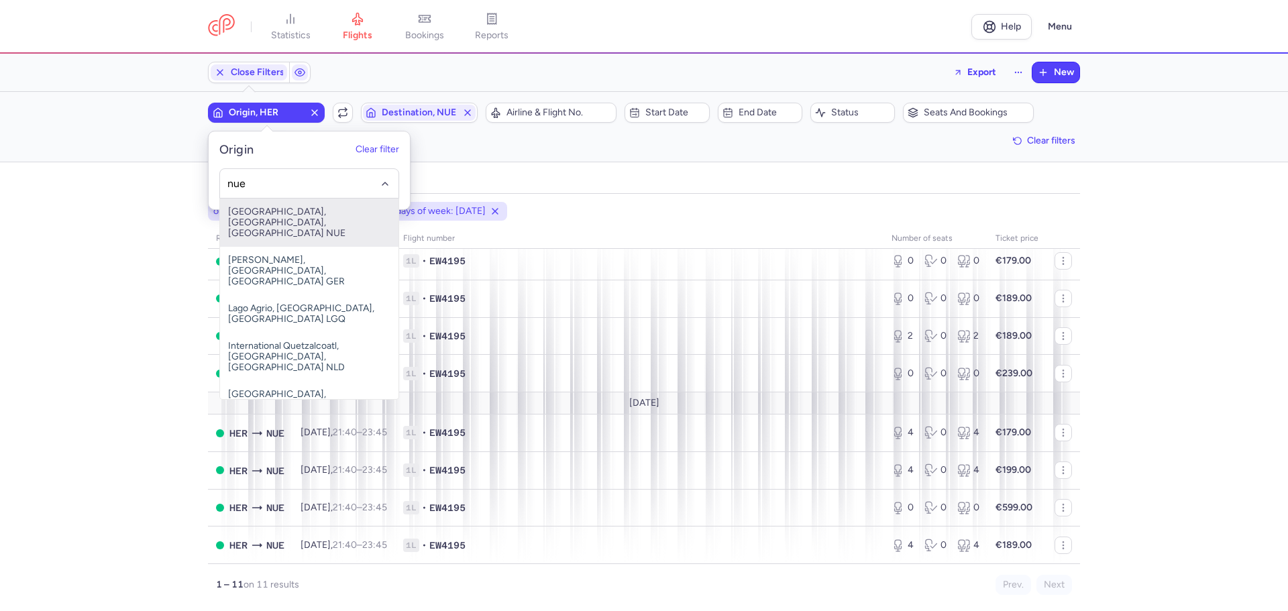
click at [341, 211] on span "[GEOGRAPHIC_DATA], [GEOGRAPHIC_DATA], [GEOGRAPHIC_DATA] NUE" at bounding box center [309, 223] width 178 height 48
type input "nue"
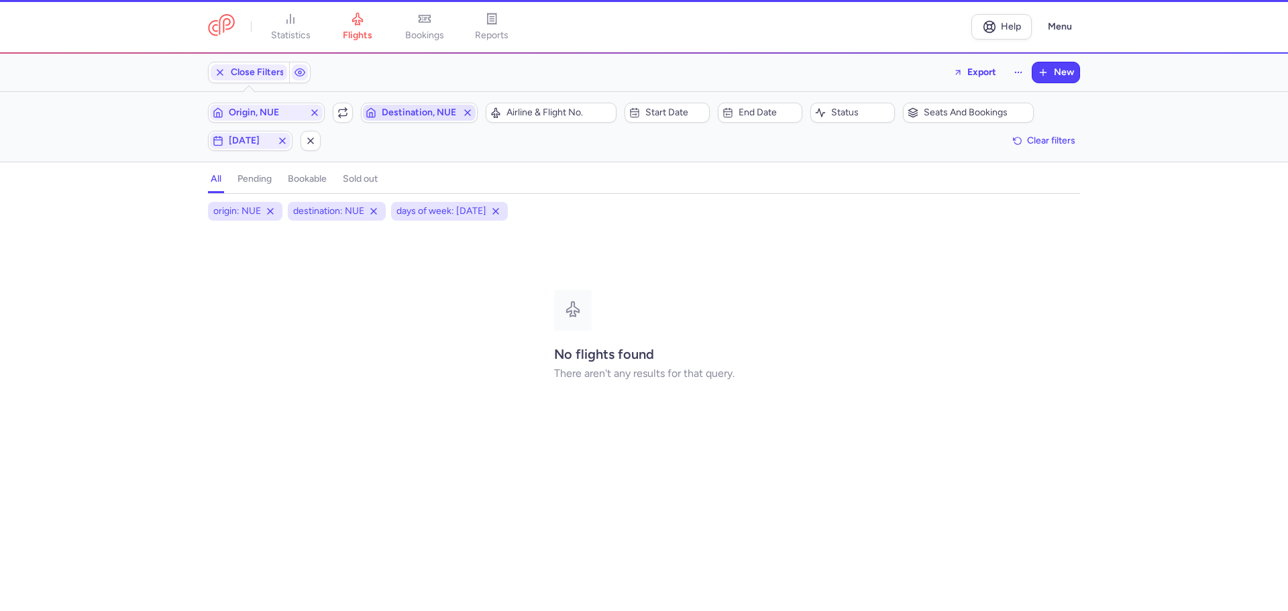
click at [426, 115] on span "Destination, NUE" at bounding box center [419, 112] width 75 height 11
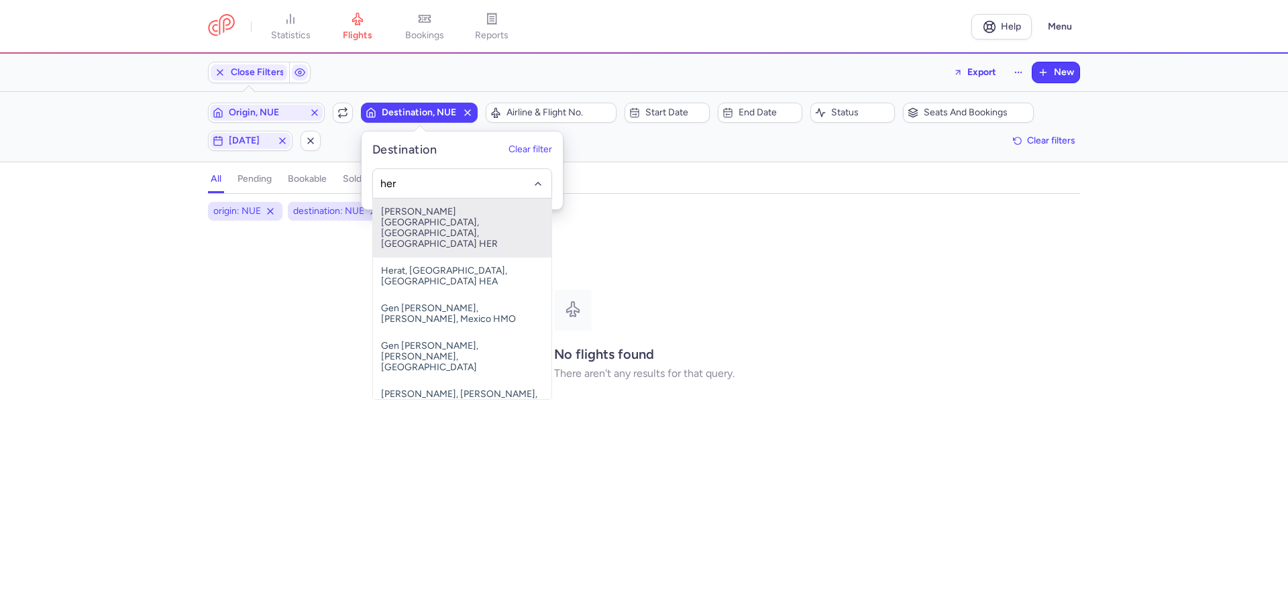
click at [437, 225] on span "[PERSON_NAME][GEOGRAPHIC_DATA], [GEOGRAPHIC_DATA], [GEOGRAPHIC_DATA] HER" at bounding box center [462, 228] width 178 height 59
type input "her"
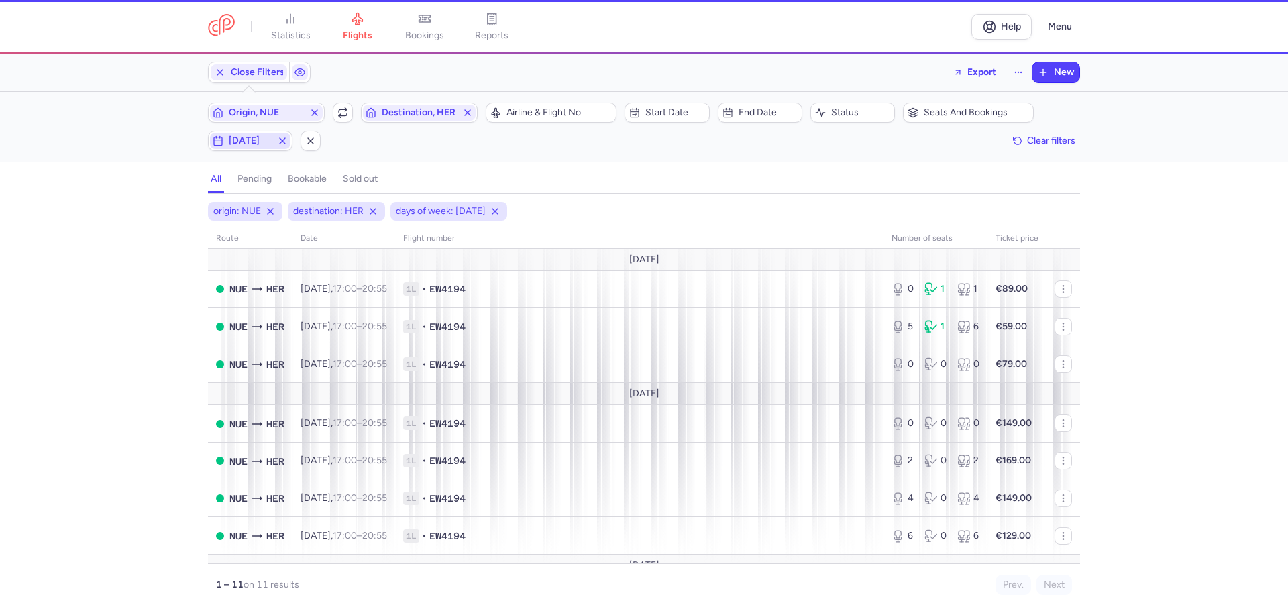
click at [260, 139] on span "[DATE]" at bounding box center [250, 140] width 43 height 11
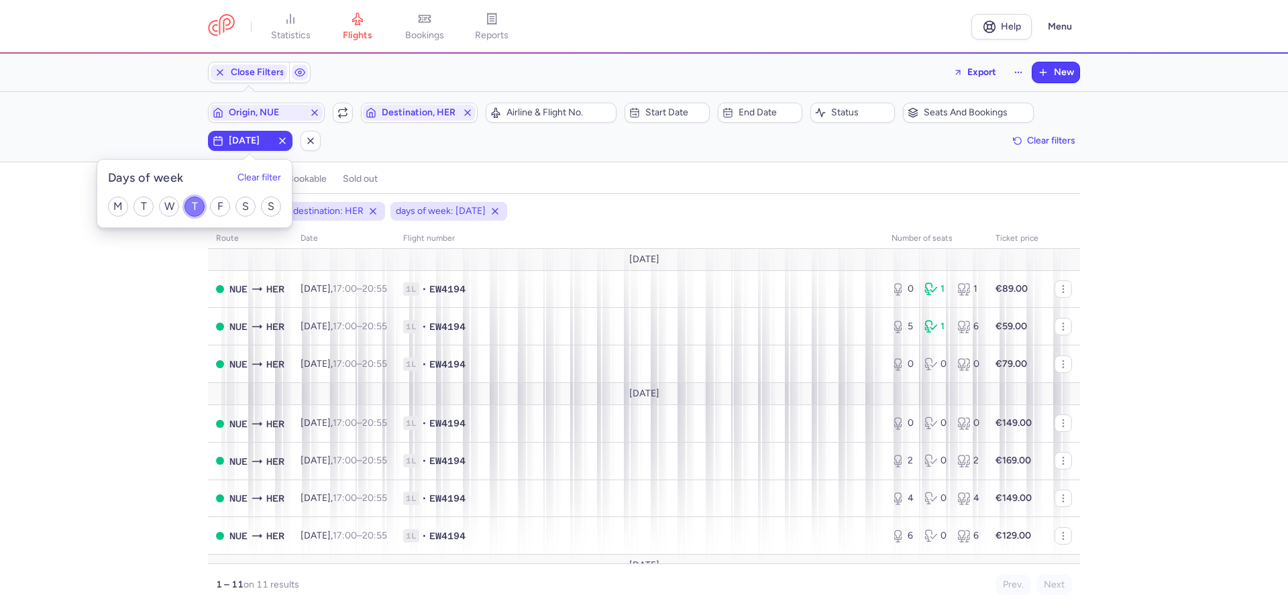
click at [197, 205] on input "T" at bounding box center [194, 206] width 20 height 20
checkbox input "false"
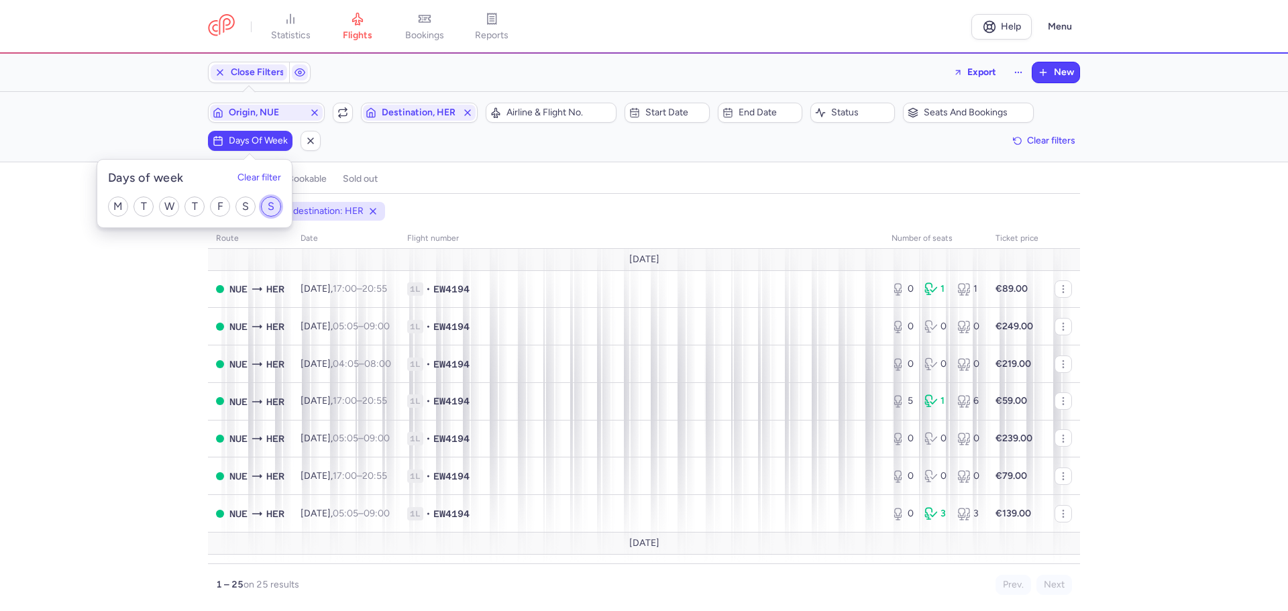
click at [267, 201] on input "S" at bounding box center [271, 206] width 20 height 20
checkbox input "true"
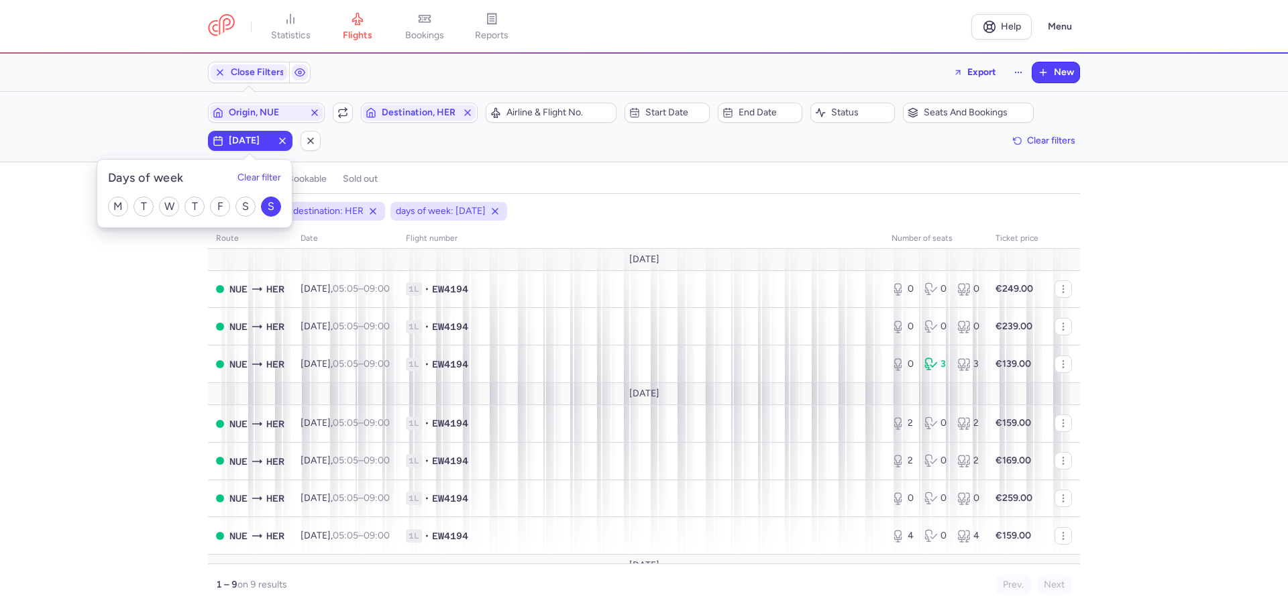
click at [170, 335] on div "origin: NUE destination: HER days of week: [DATE] route date Flight number numb…" at bounding box center [644, 406] width 1288 height 409
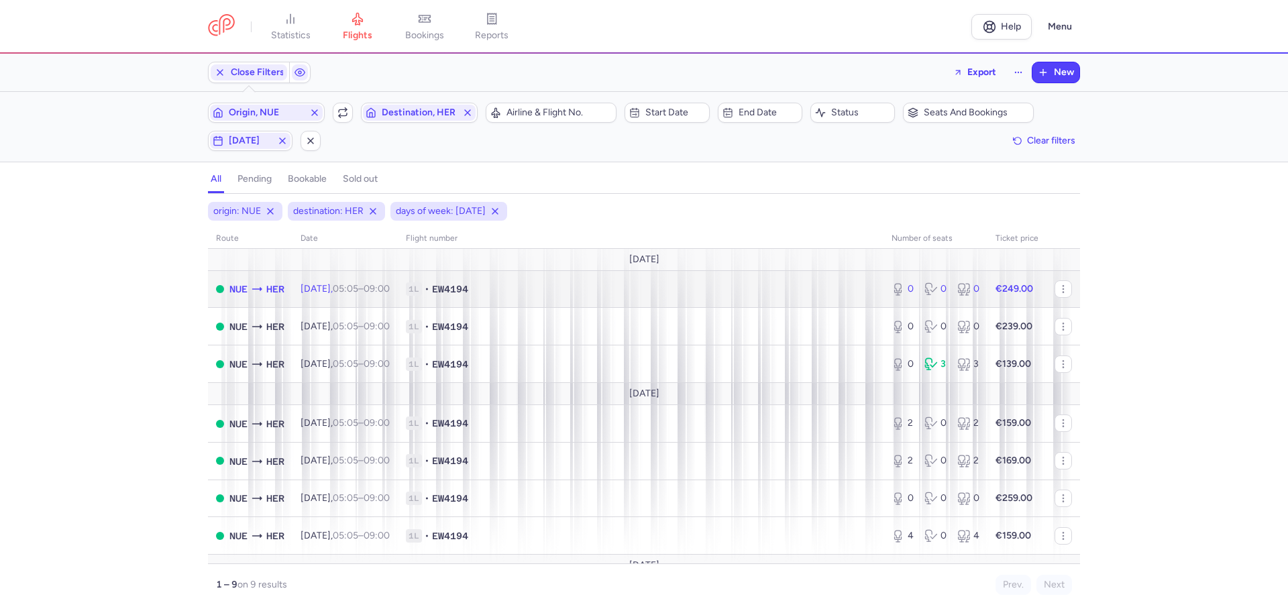
click at [539, 291] on span "1L • EW4194" at bounding box center [640, 288] width 469 height 13
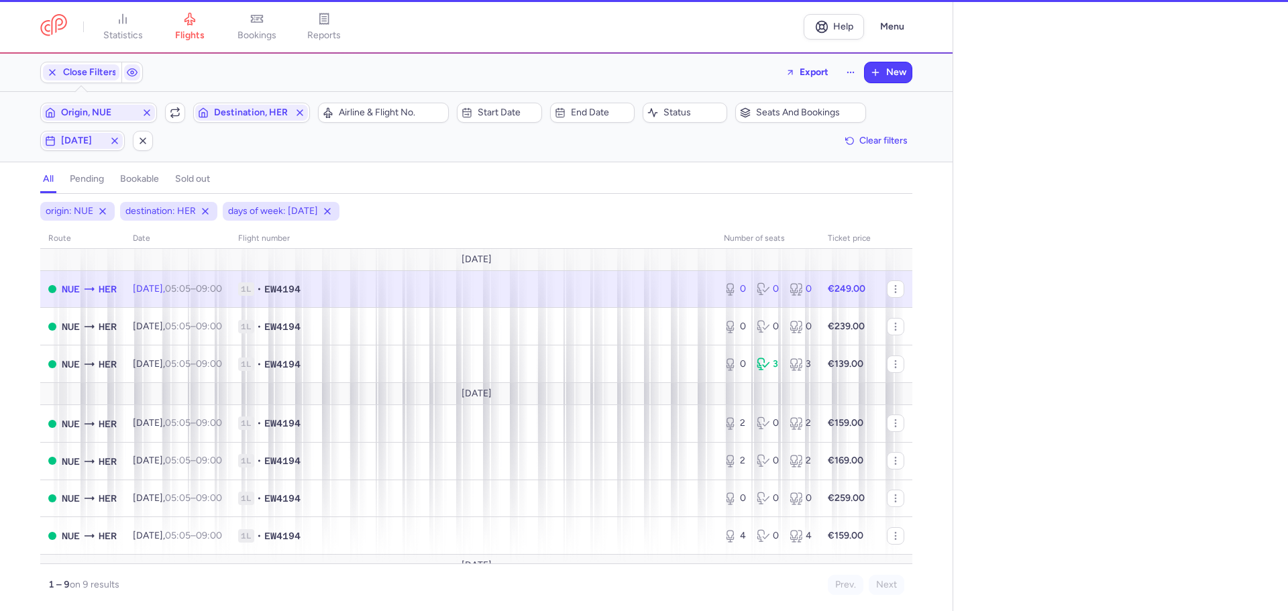
select select "days"
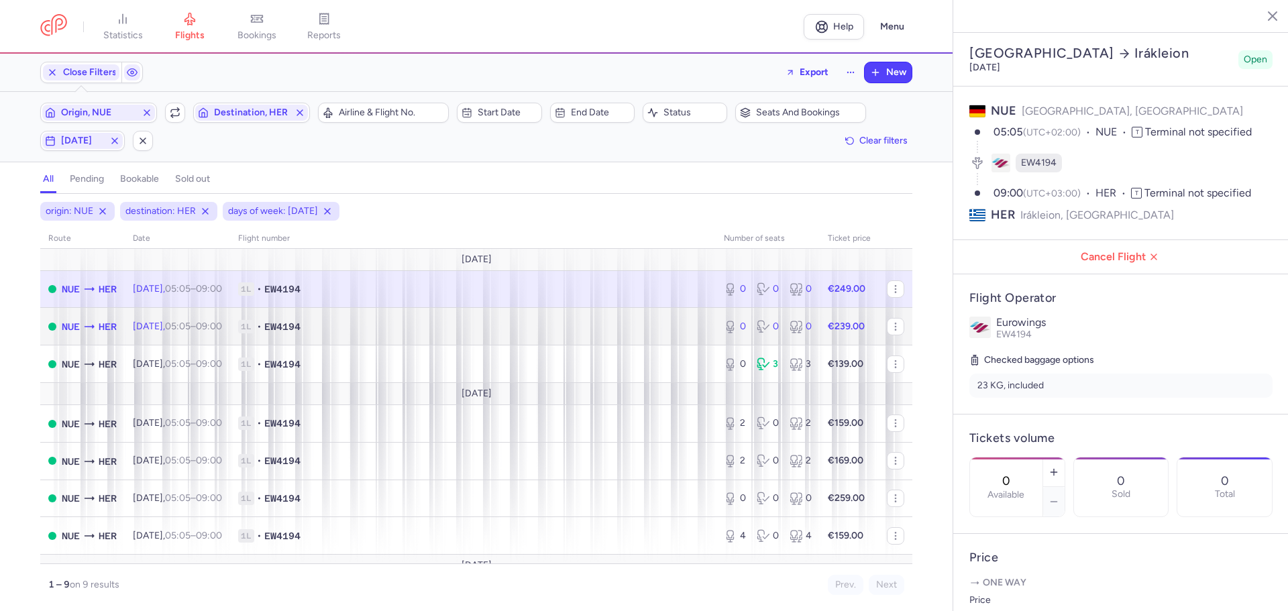
click at [390, 331] on span "1L • EW4194" at bounding box center [472, 326] width 469 height 13
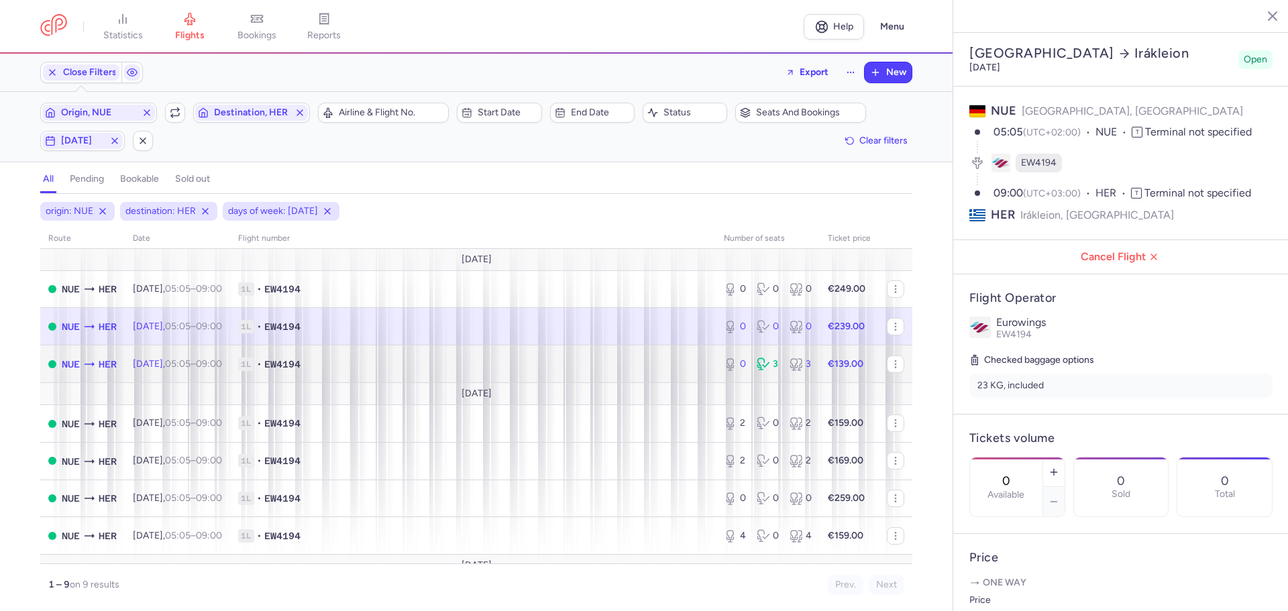
click at [363, 365] on span "1L • EW4194" at bounding box center [472, 363] width 469 height 13
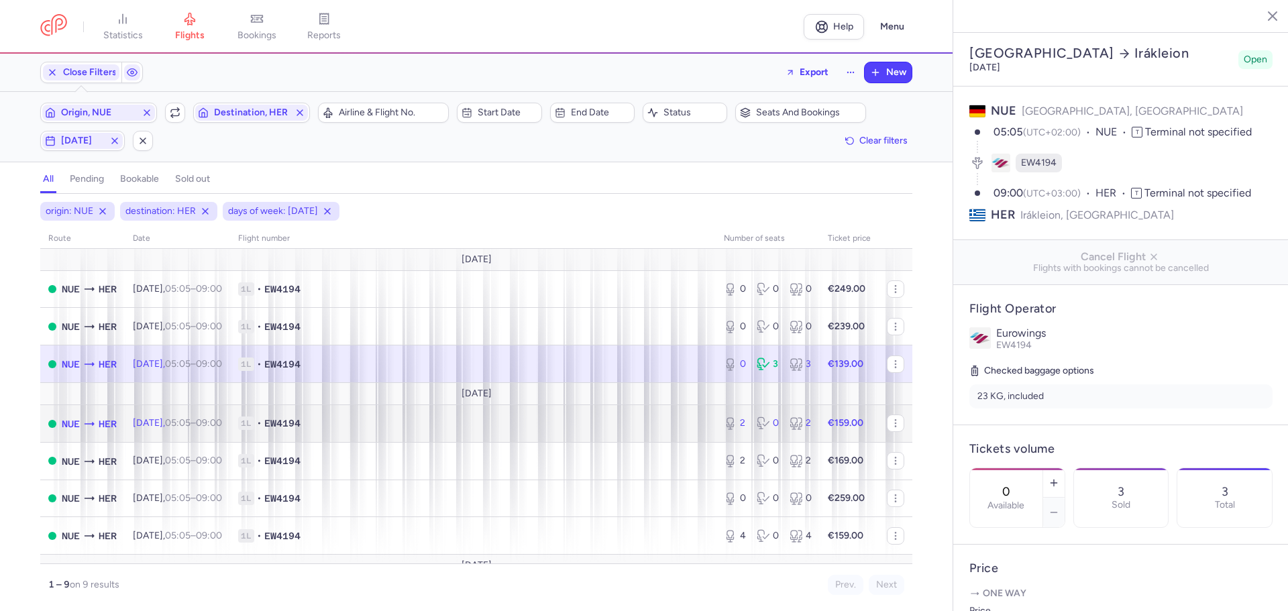
click at [370, 427] on span "1L • EW4194" at bounding box center [472, 422] width 469 height 13
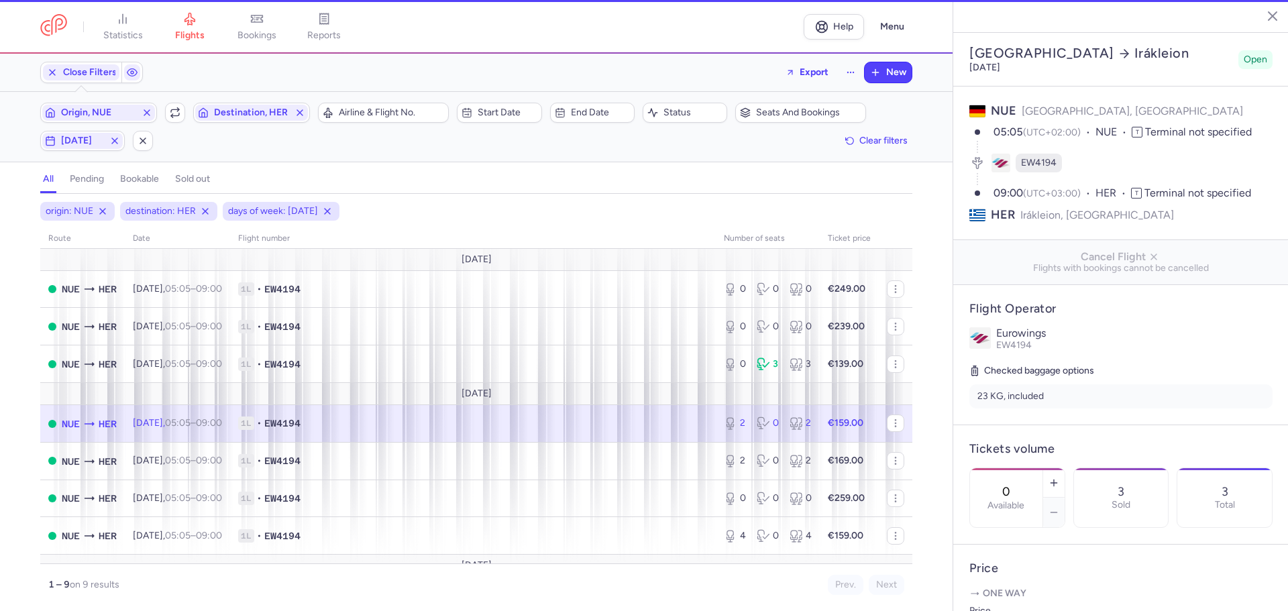
type input "2"
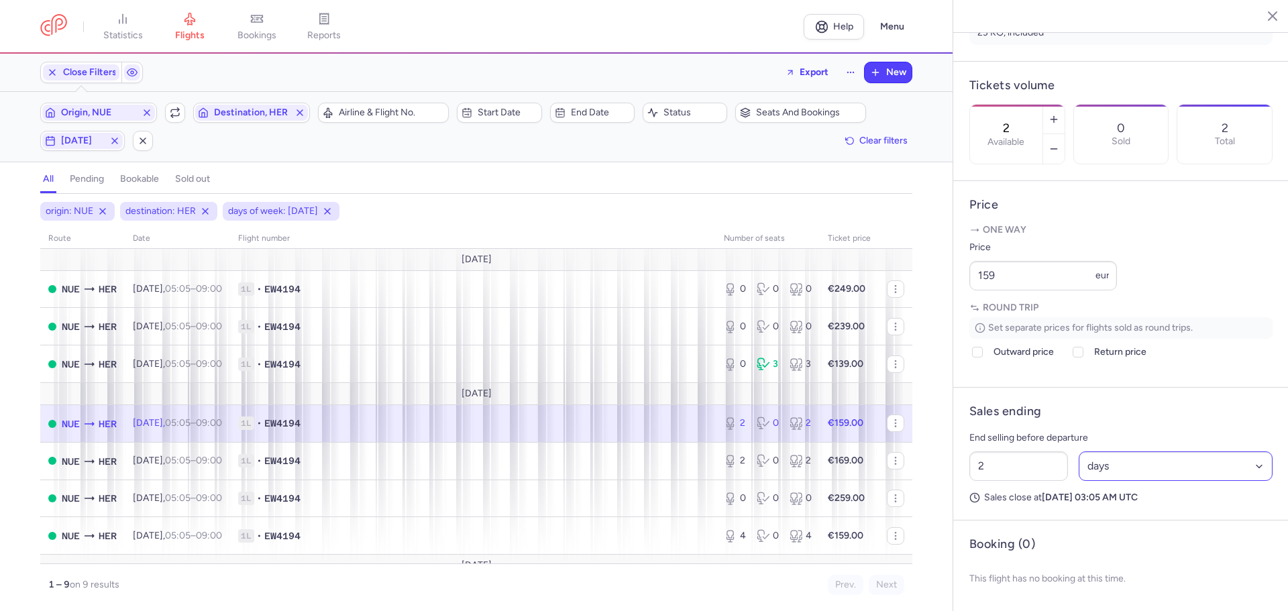
scroll to position [388, 0]
drag, startPoint x: 1013, startPoint y: 272, endPoint x: 927, endPoint y: 274, distance: 85.2
click at [927, 273] on div "statistics flights bookings reports Help Menu Close Filters Export New Filters …" at bounding box center [644, 305] width 1288 height 611
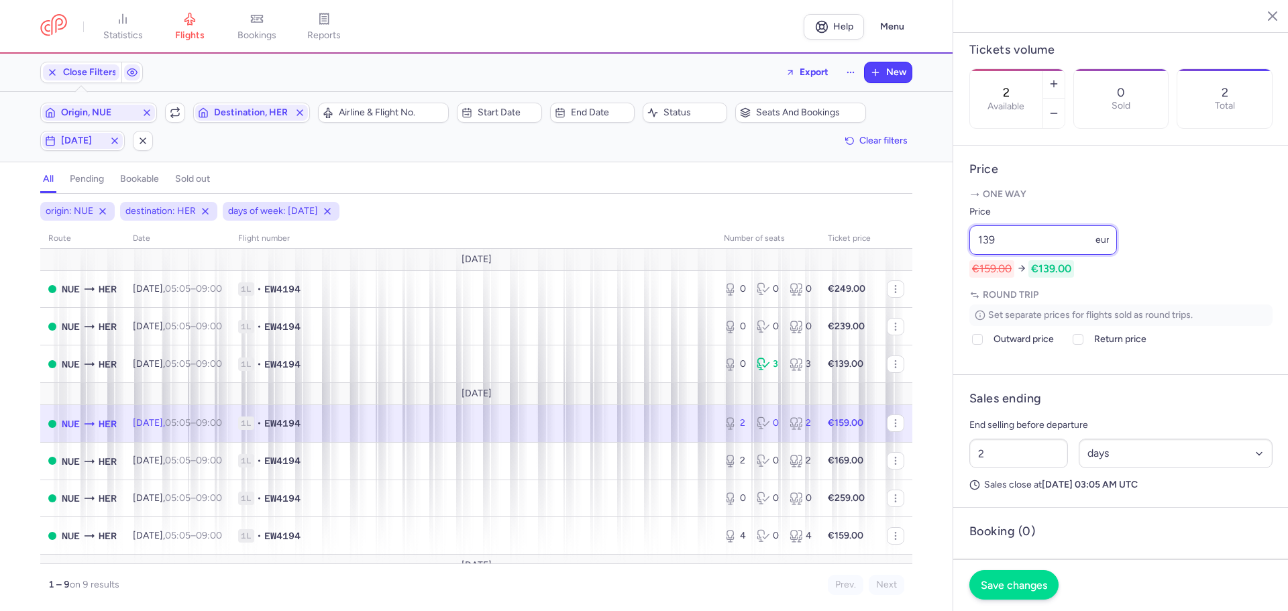
type input "139"
click at [1001, 583] on span "Save changes" at bounding box center [1013, 585] width 66 height 12
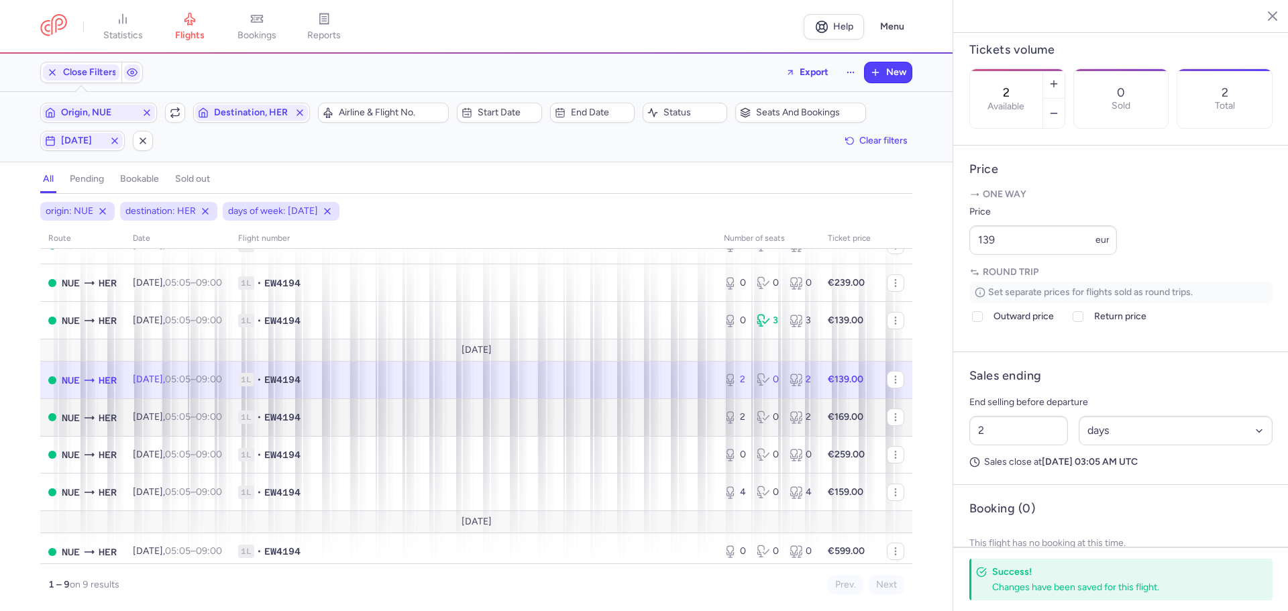
scroll to position [67, 0]
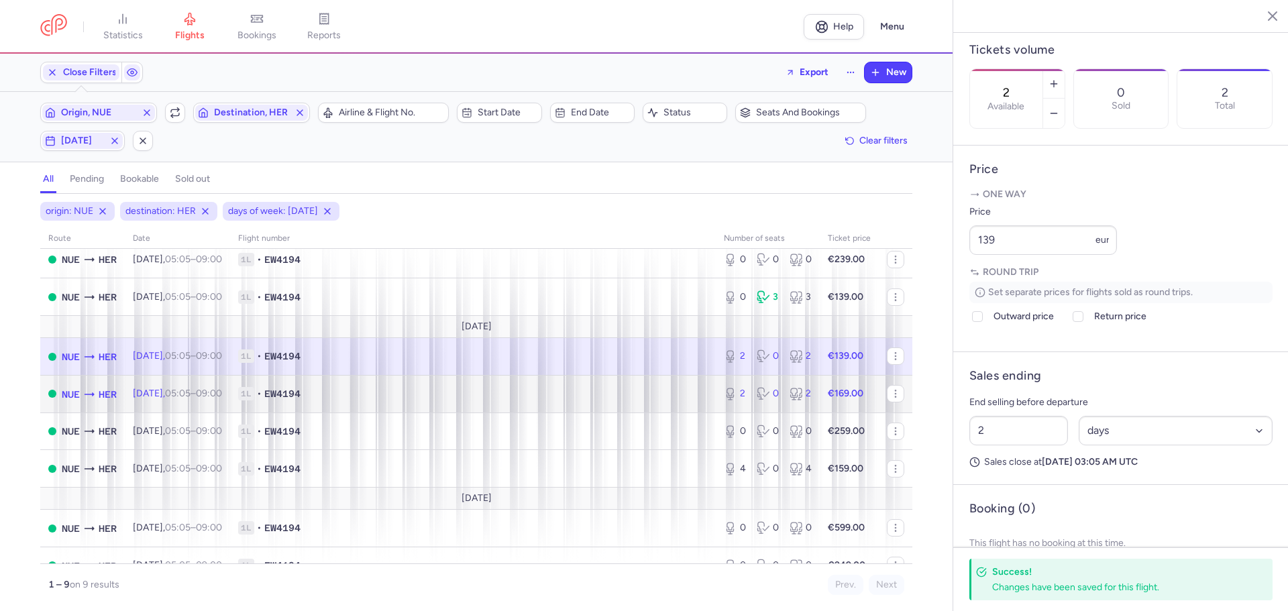
click at [357, 396] on span "1L • EW4194" at bounding box center [472, 393] width 469 height 13
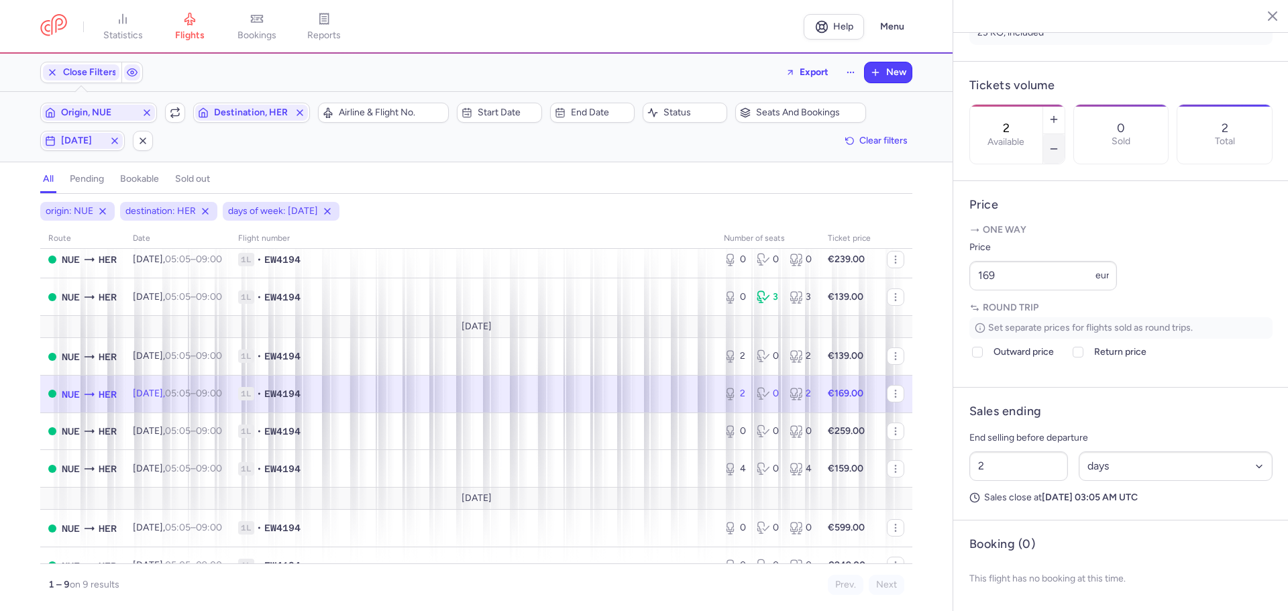
click at [1059, 144] on icon "button" at bounding box center [1053, 149] width 11 height 11
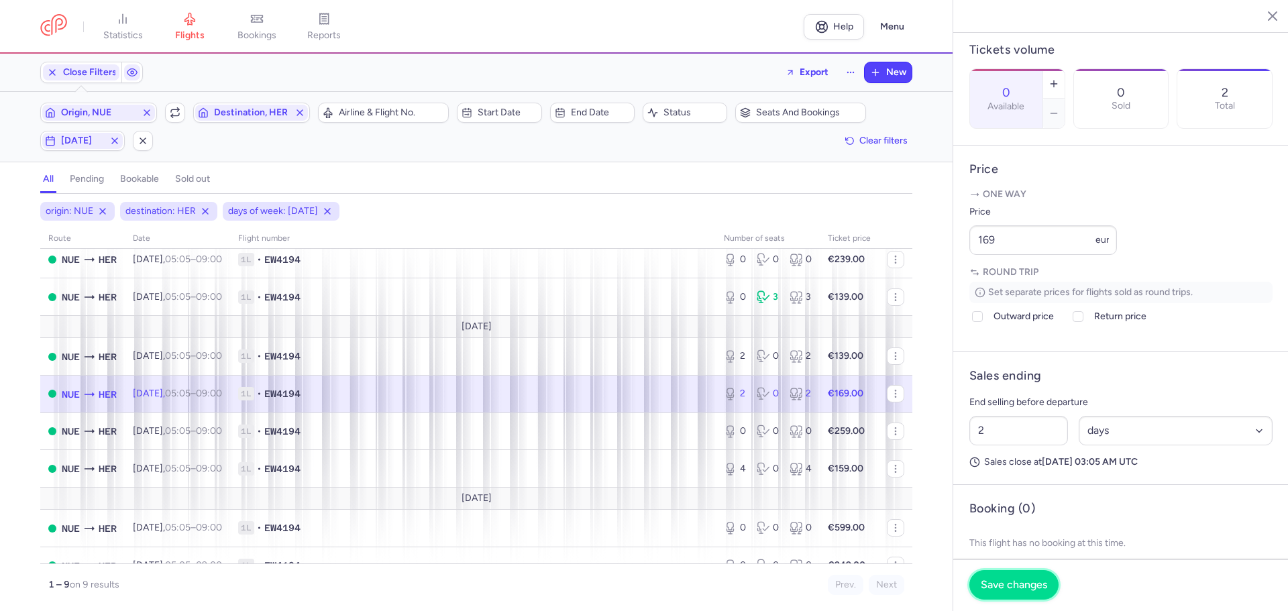
click at [1023, 585] on span "Save changes" at bounding box center [1013, 585] width 66 height 12
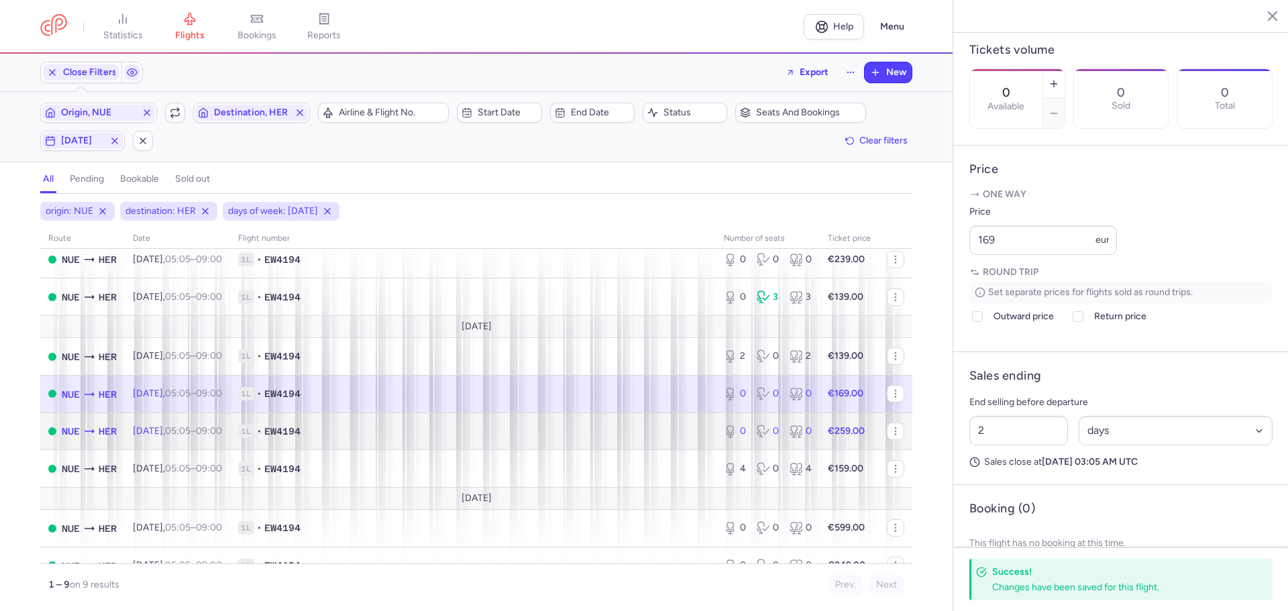
click at [349, 431] on span "1L • EW4194" at bounding box center [472, 430] width 469 height 13
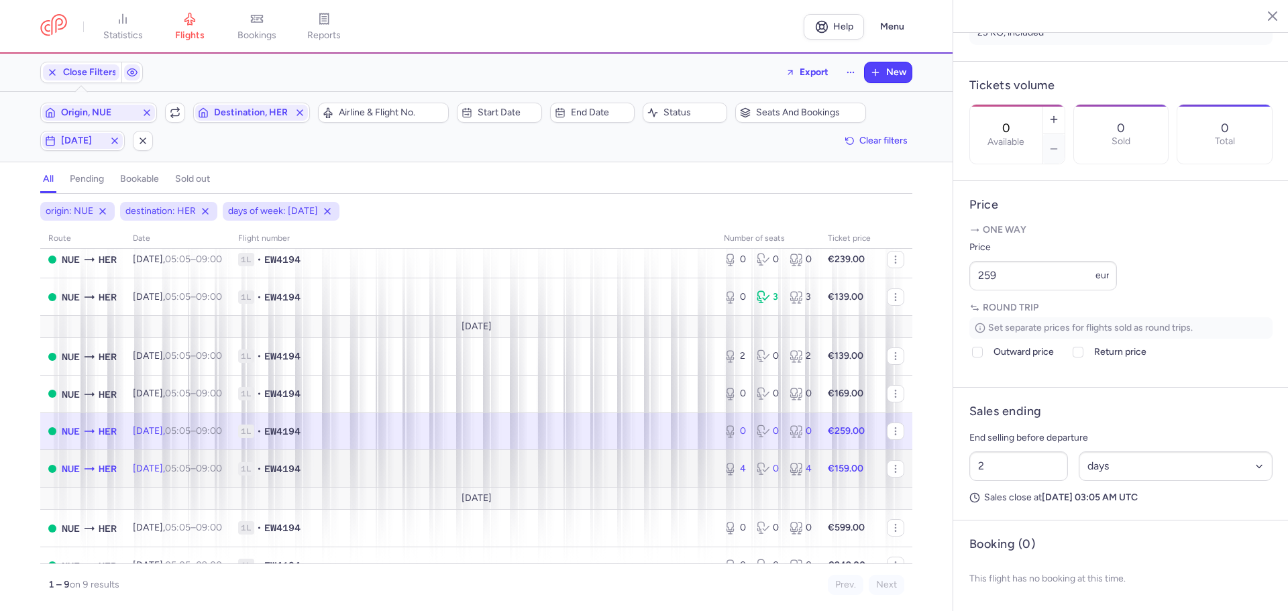
click at [345, 472] on span "1L • EW4194" at bounding box center [472, 468] width 469 height 13
type input "4"
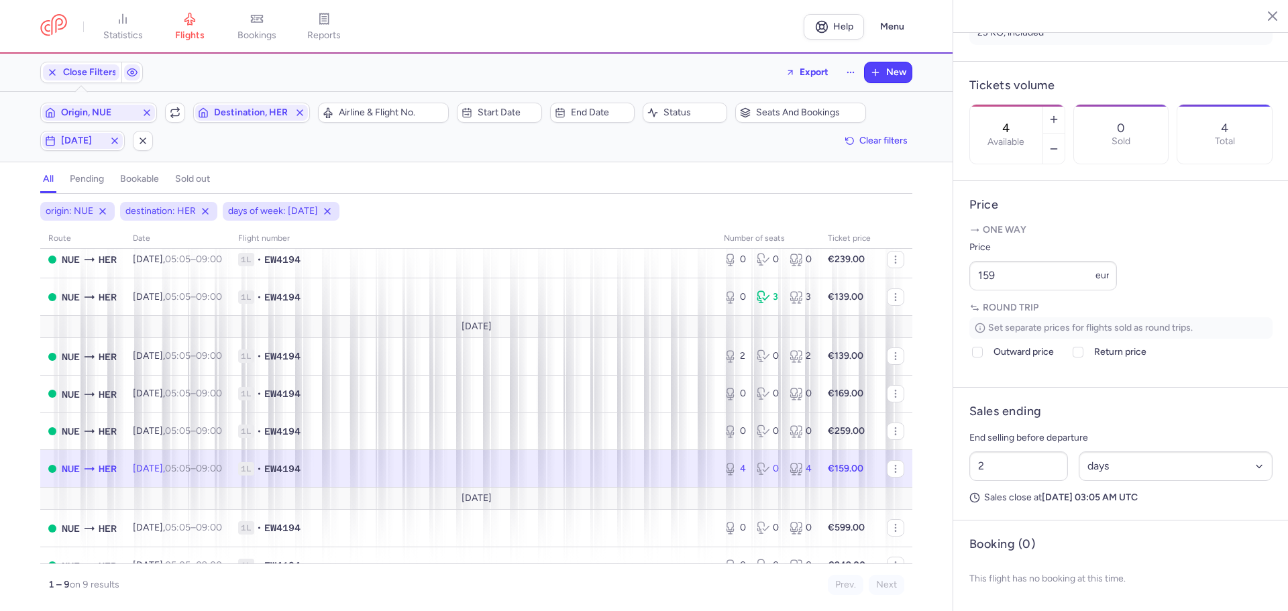
scroll to position [88, 0]
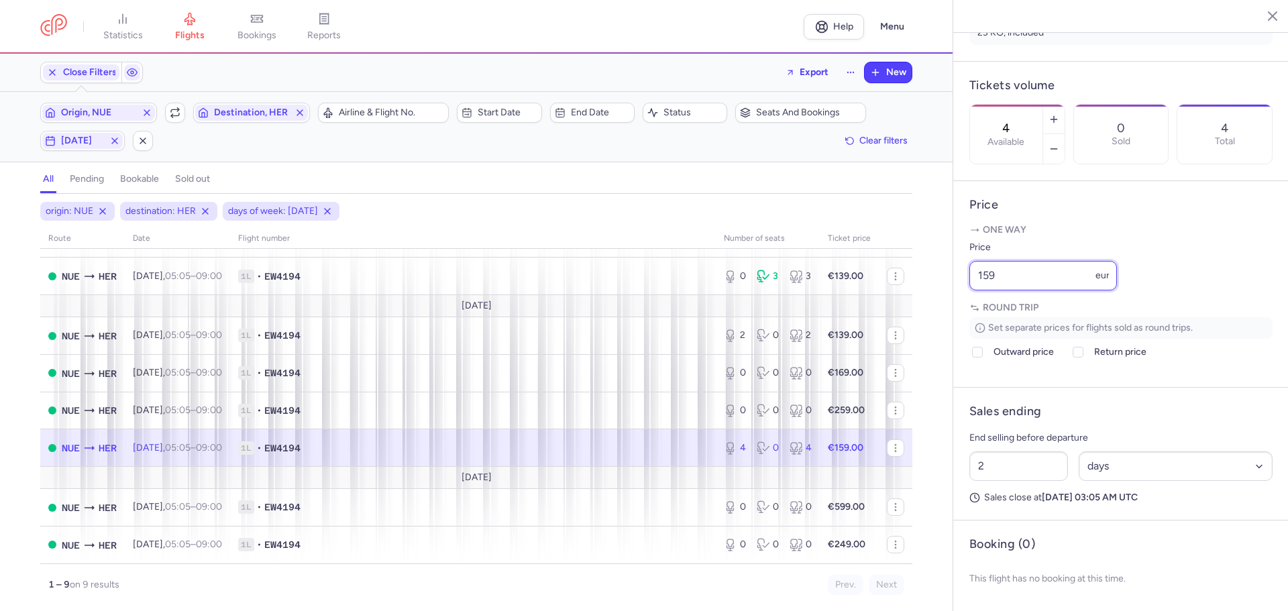
drag, startPoint x: 1005, startPoint y: 274, endPoint x: 964, endPoint y: 278, distance: 41.2
click at [964, 278] on article "Price One way Price 159 eur Round trip Set separate prices for flights sold as …" at bounding box center [1120, 284] width 335 height 207
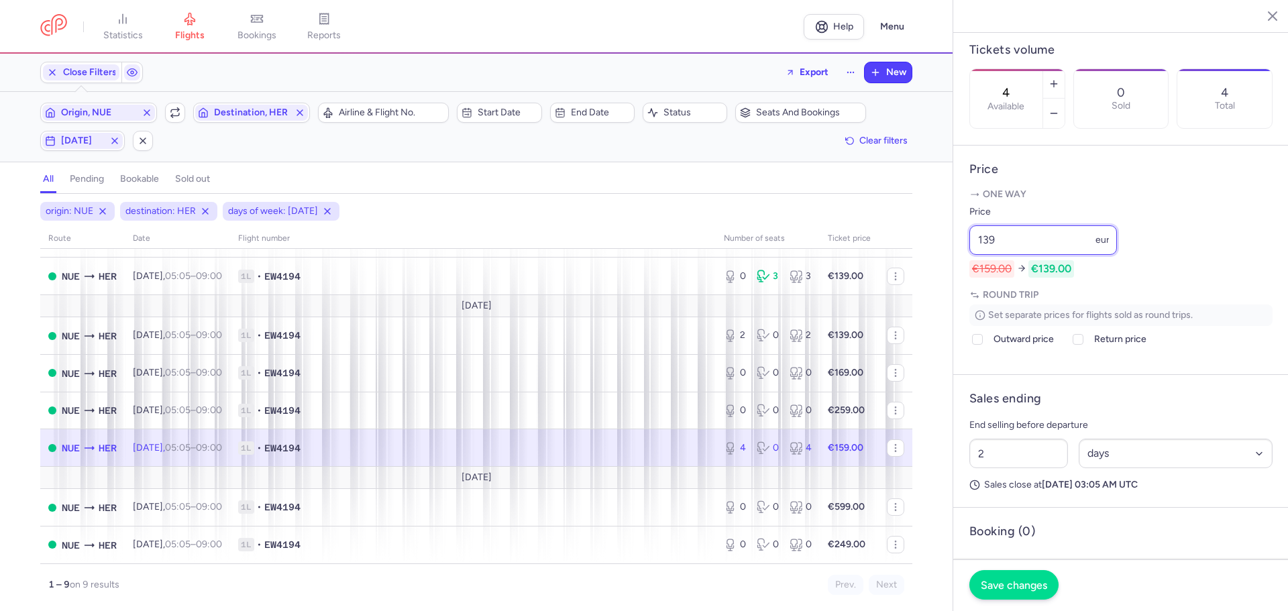
type input "139"
click at [993, 587] on span "Save changes" at bounding box center [1013, 585] width 66 height 12
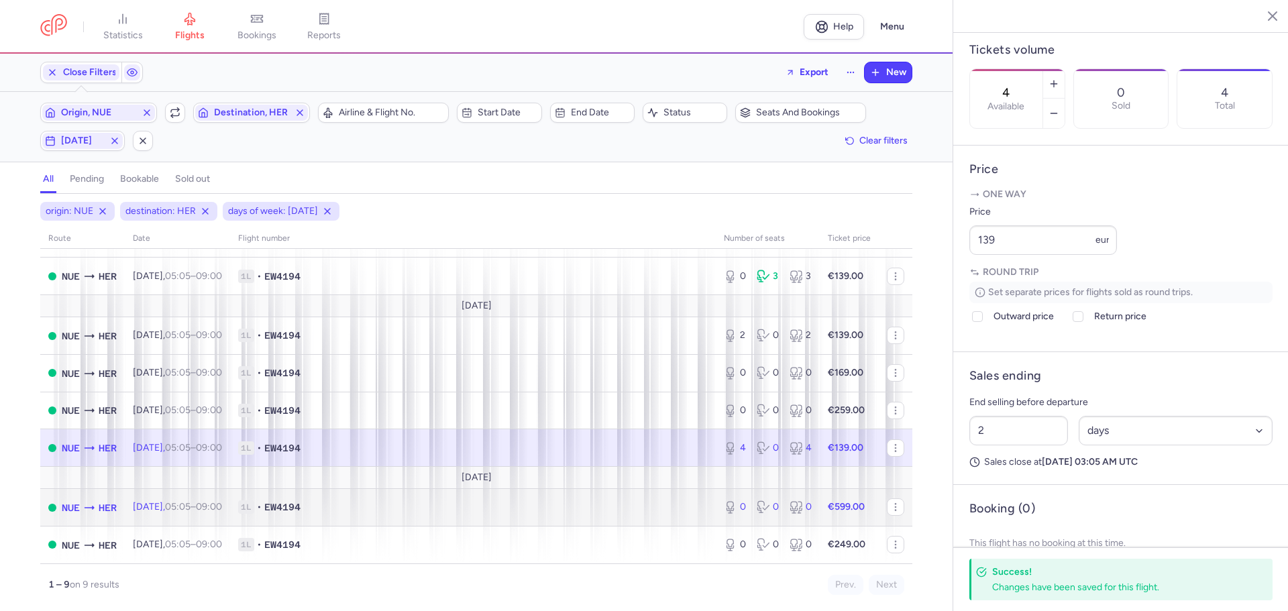
click at [361, 505] on span "1L • EW4194" at bounding box center [472, 506] width 469 height 13
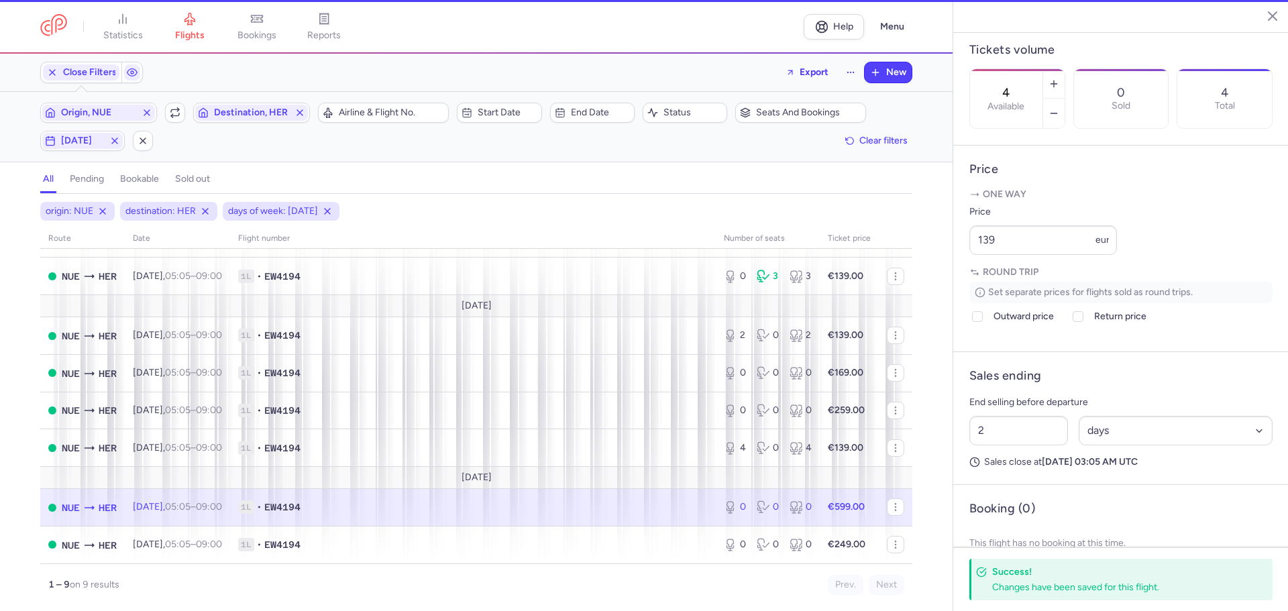
type input "0"
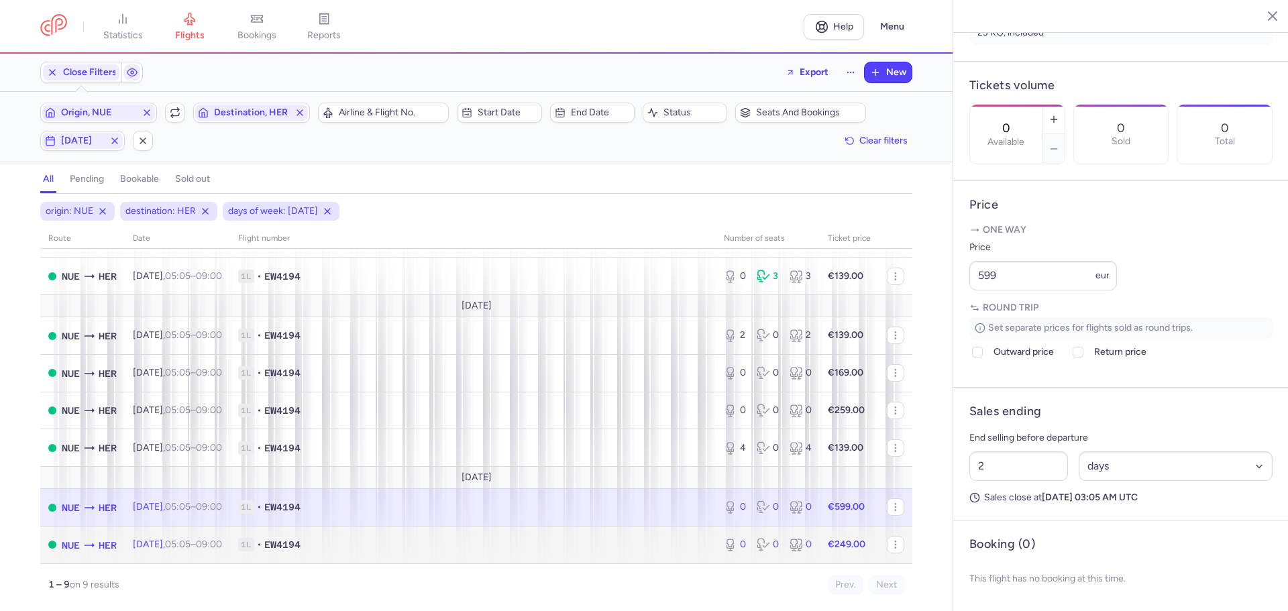
click at [367, 547] on span "1L • EW4194" at bounding box center [472, 544] width 469 height 13
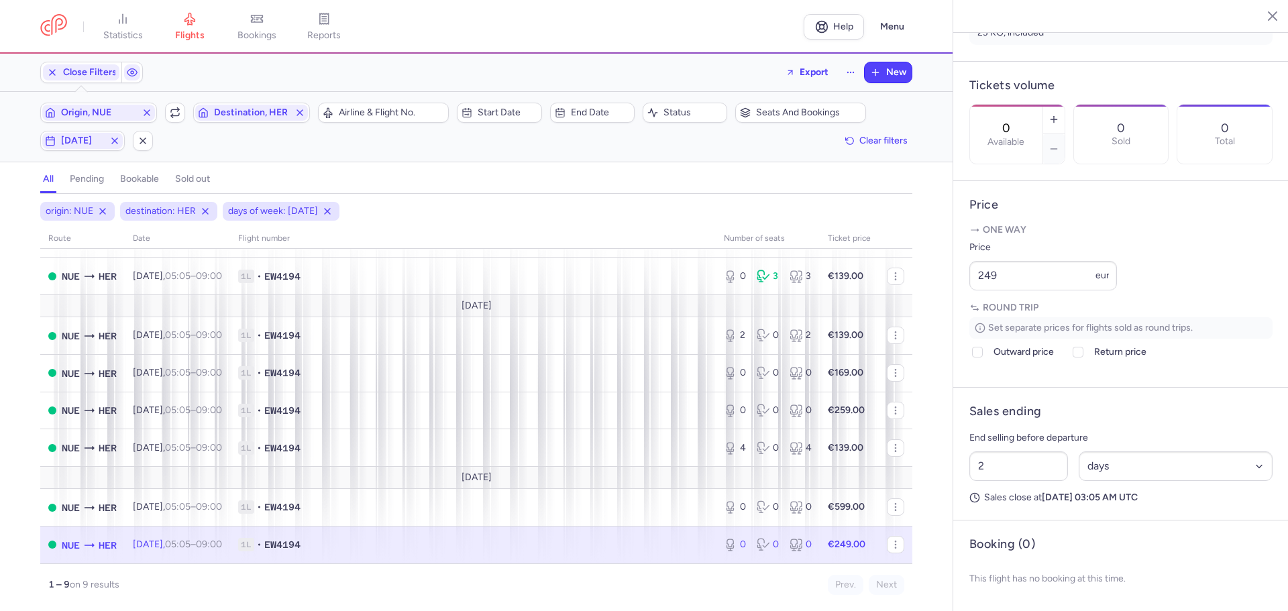
click at [1262, 14] on icon "button" at bounding box center [1261, 15] width 13 height 13
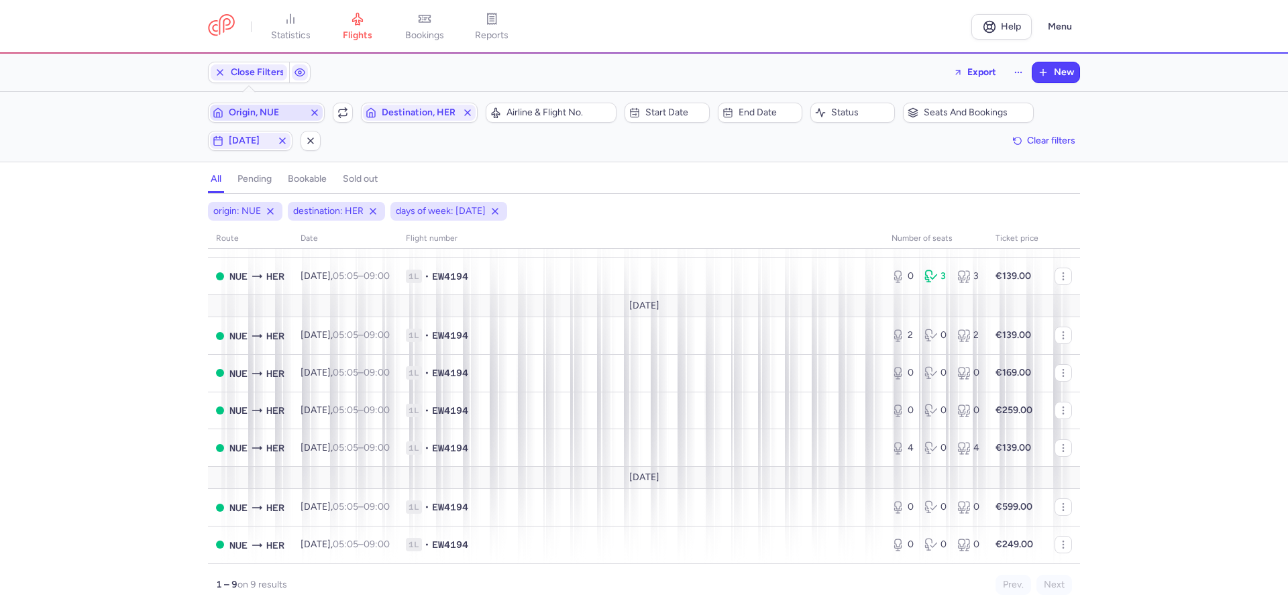
click at [279, 108] on span "Origin, NUE" at bounding box center [266, 112] width 75 height 11
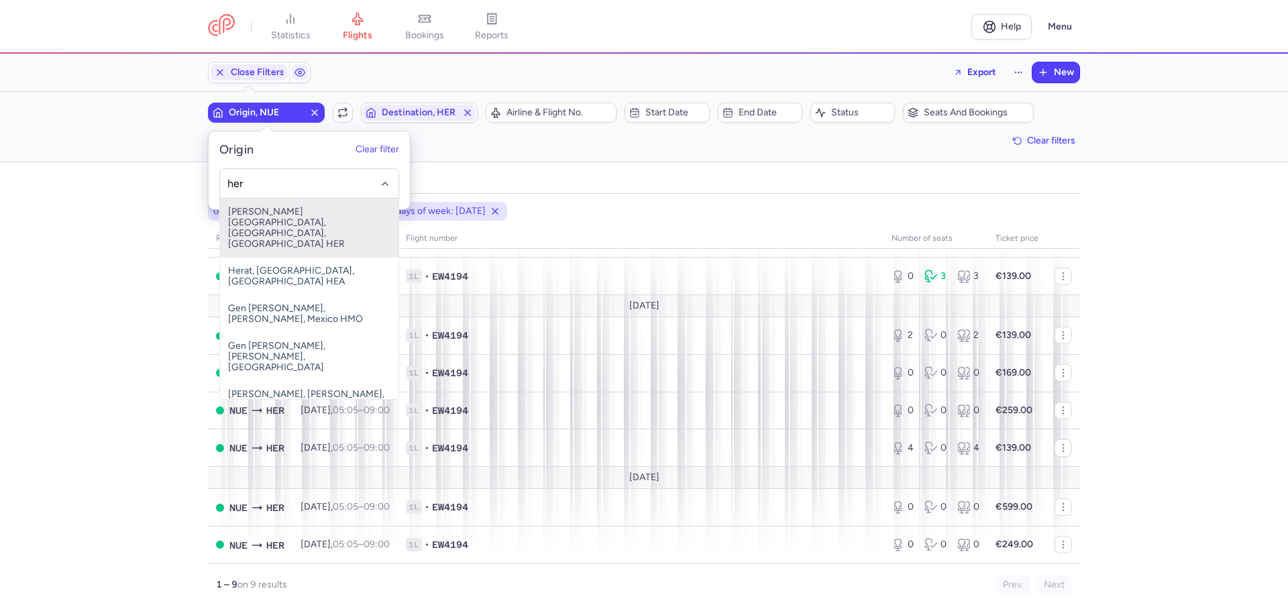
click at [292, 217] on span "[PERSON_NAME][GEOGRAPHIC_DATA], [GEOGRAPHIC_DATA], [GEOGRAPHIC_DATA] HER" at bounding box center [309, 228] width 178 height 59
type input "her"
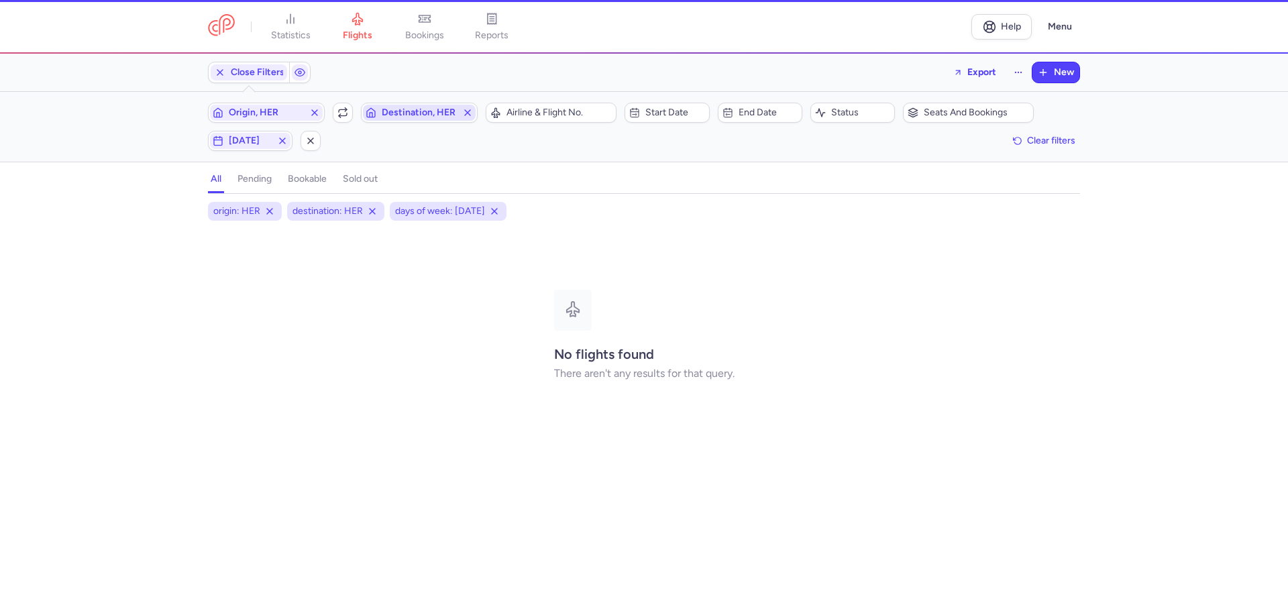
click at [402, 117] on span "Destination, HER" at bounding box center [419, 112] width 75 height 11
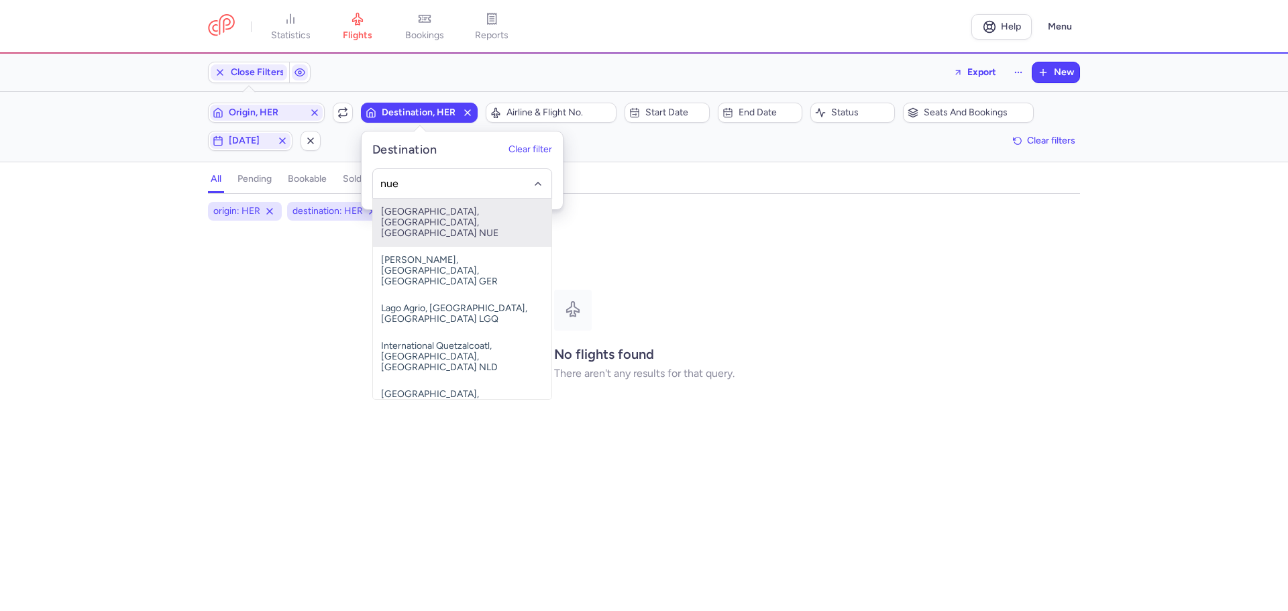
click at [402, 211] on span "[GEOGRAPHIC_DATA], [GEOGRAPHIC_DATA], [GEOGRAPHIC_DATA] NUE" at bounding box center [462, 223] width 178 height 48
type input "nue"
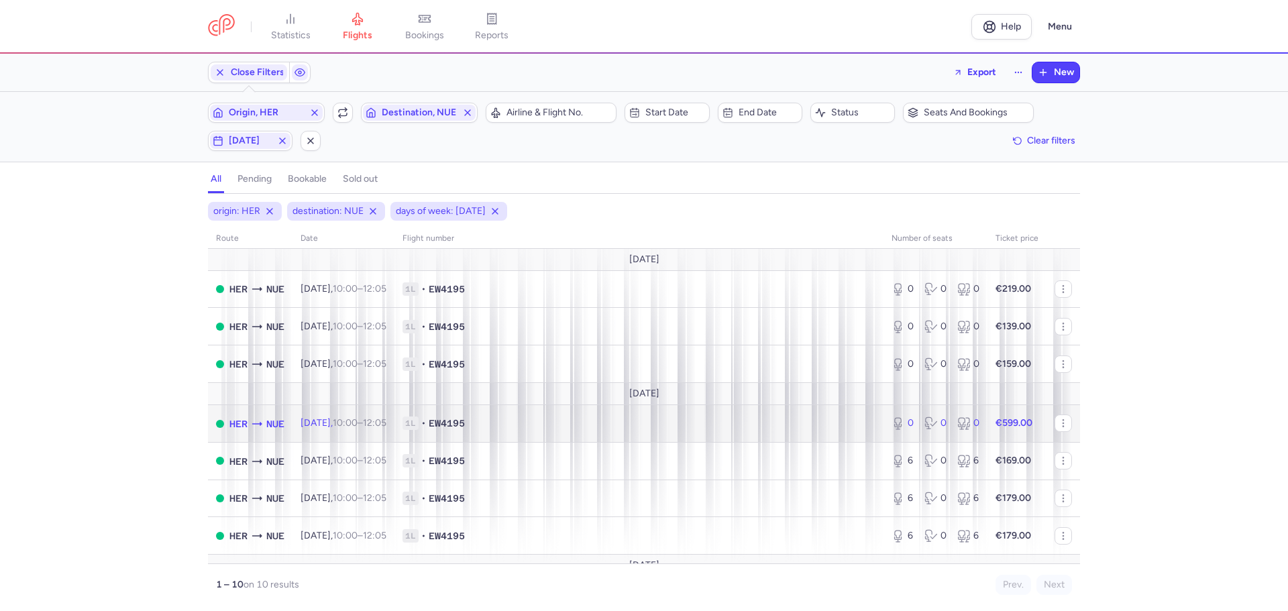
click at [528, 422] on span "1L • EW4195" at bounding box center [638, 422] width 473 height 13
select select "days"
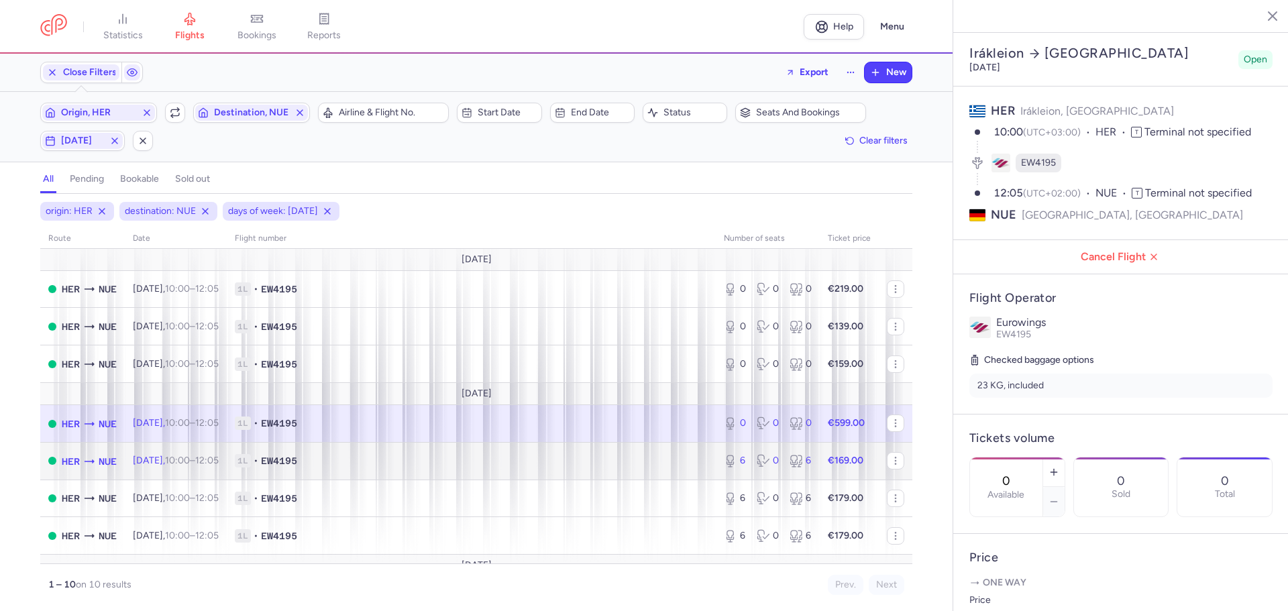
click at [409, 465] on span "1L • EW4195" at bounding box center [471, 460] width 473 height 13
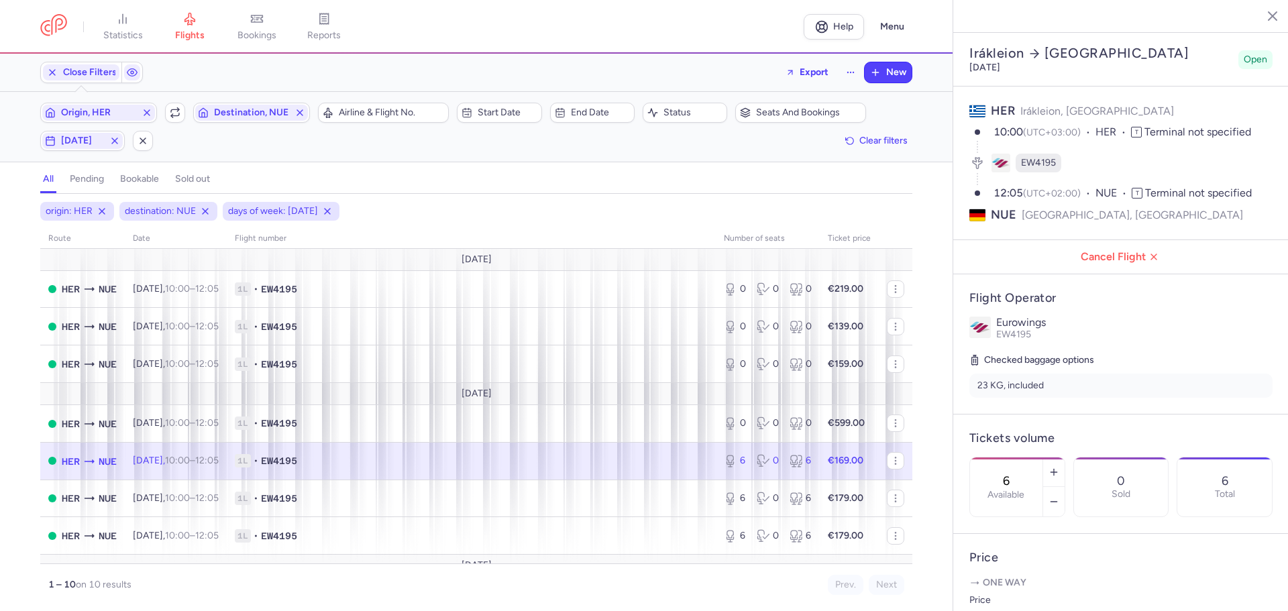
scroll to position [67, 0]
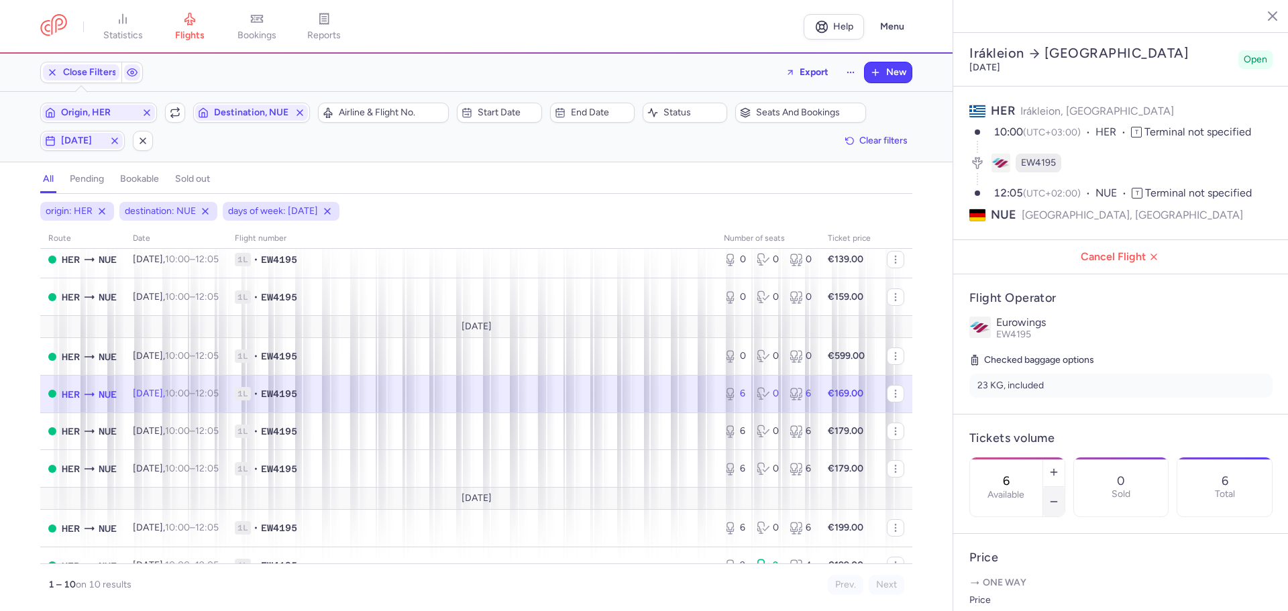
click at [1059, 496] on icon "button" at bounding box center [1053, 501] width 11 height 11
type input "4"
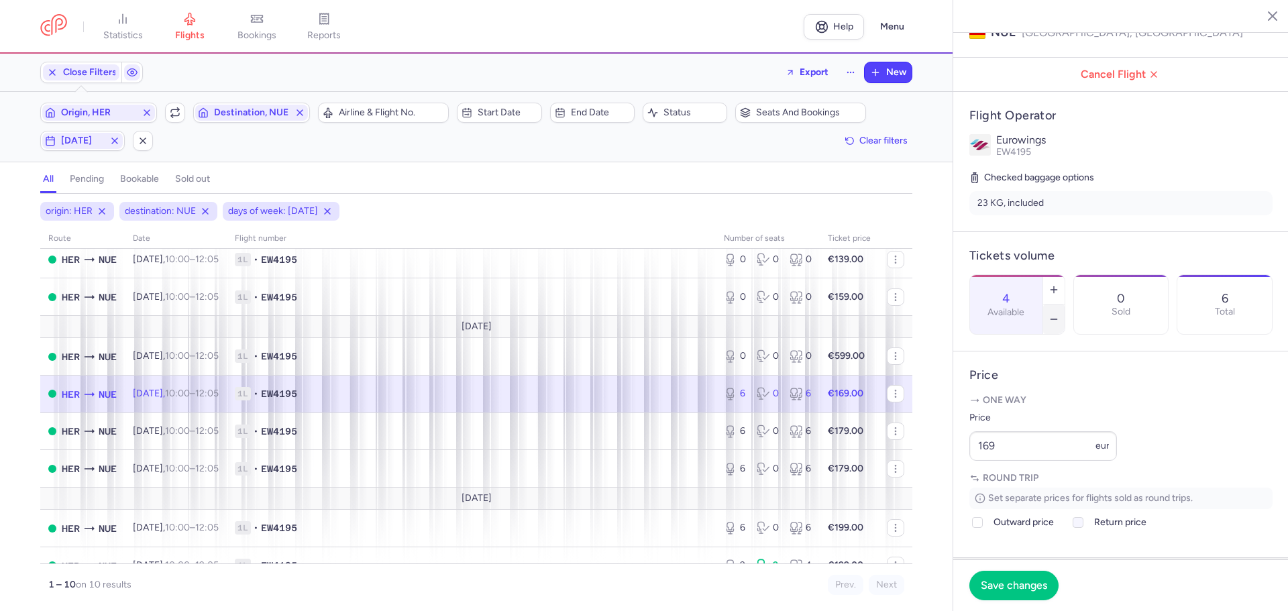
scroll to position [201, 0]
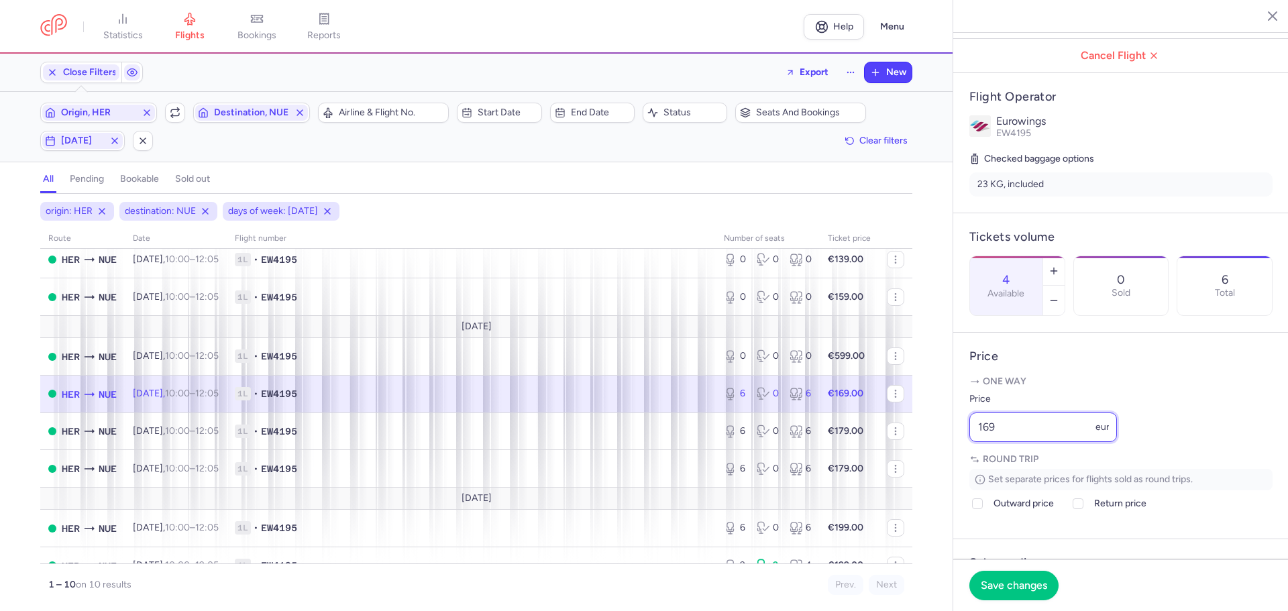
drag, startPoint x: 1017, startPoint y: 456, endPoint x: 949, endPoint y: 462, distance: 68.7
click at [949, 462] on div "statistics flights bookings reports Help Menu Close Filters Export New Filters …" at bounding box center [644, 305] width 1288 height 611
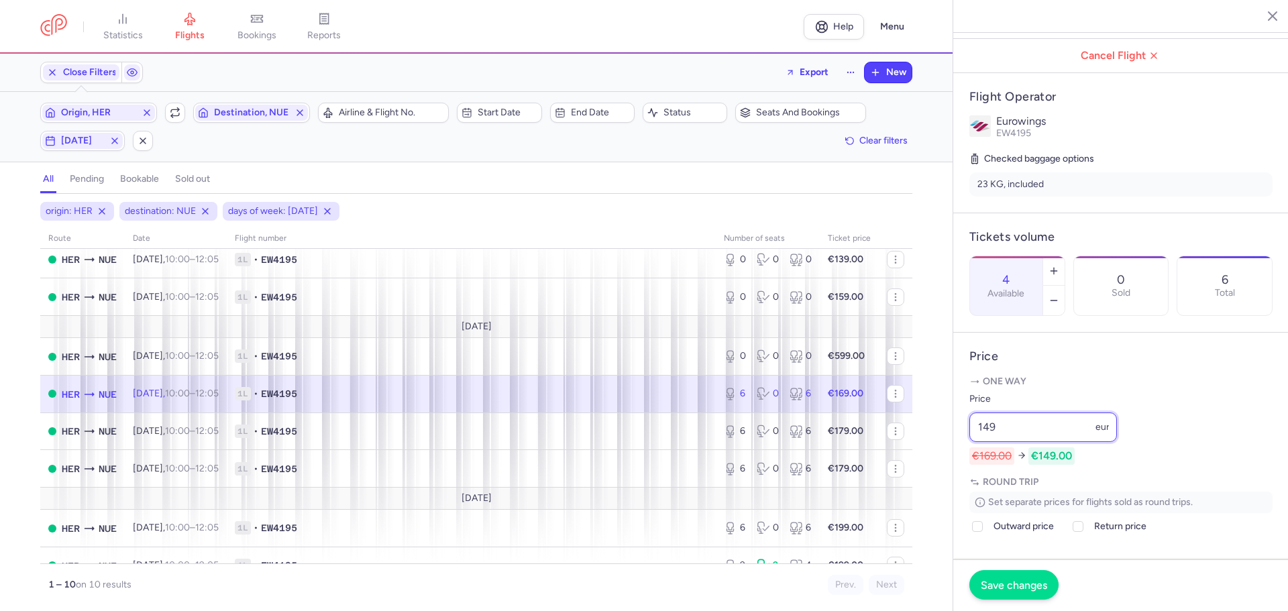
type input "149"
click at [1007, 584] on span "Save changes" at bounding box center [1013, 585] width 66 height 12
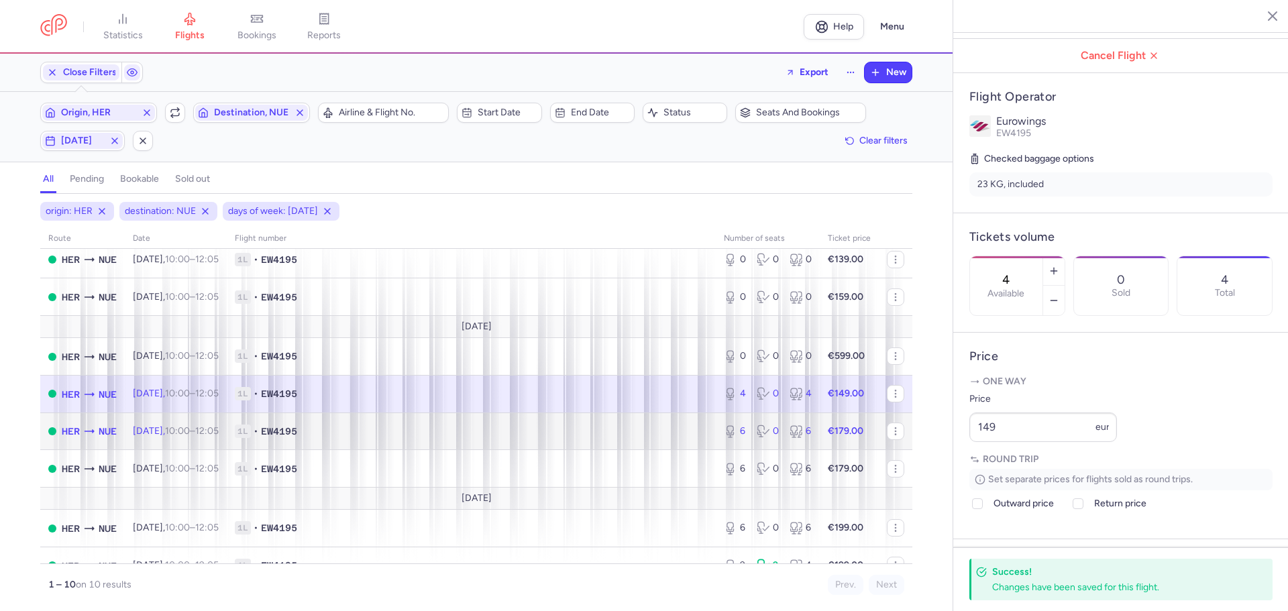
click at [363, 429] on span "1L • EW4195" at bounding box center [471, 430] width 473 height 13
type input "6"
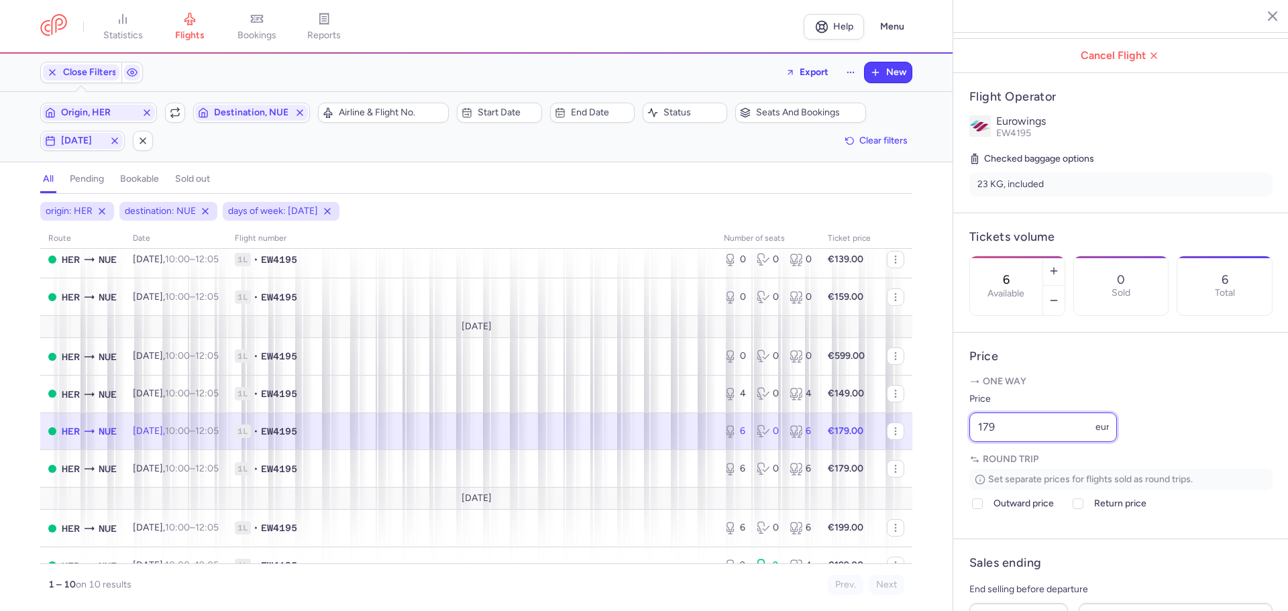
drag, startPoint x: 955, startPoint y: 463, endPoint x: 944, endPoint y: 467, distance: 11.5
click at [942, 465] on div "statistics flights bookings reports Help Menu Close Filters Export New Filters …" at bounding box center [644, 305] width 1288 height 611
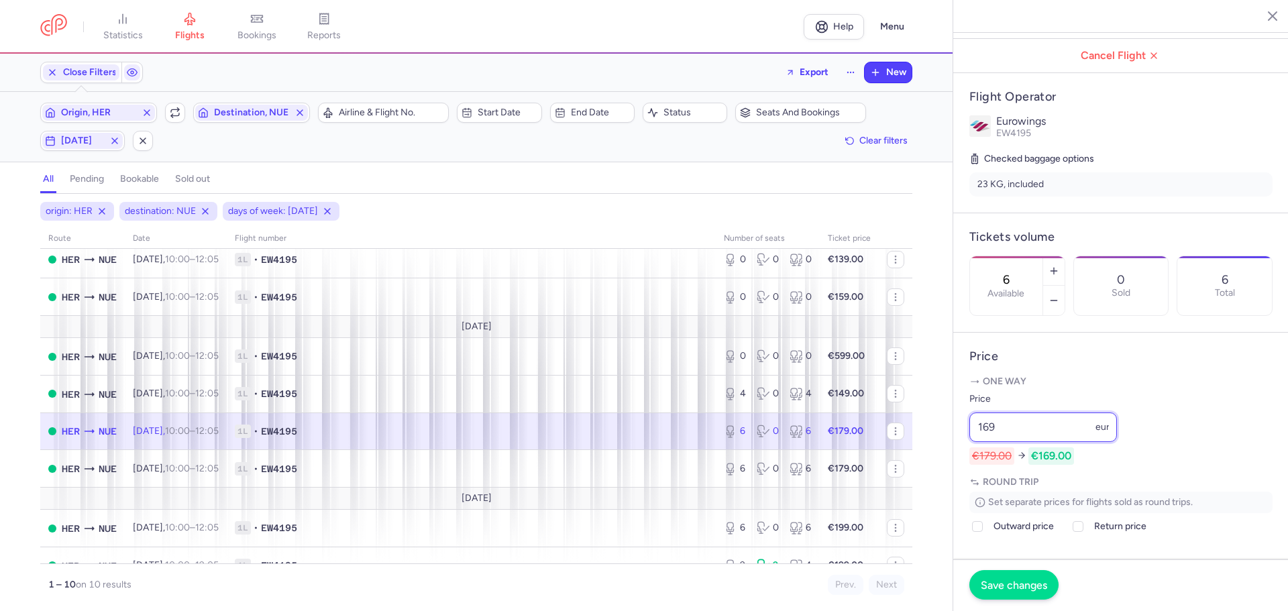
type input "169"
click at [997, 583] on span "Save changes" at bounding box center [1013, 585] width 66 height 12
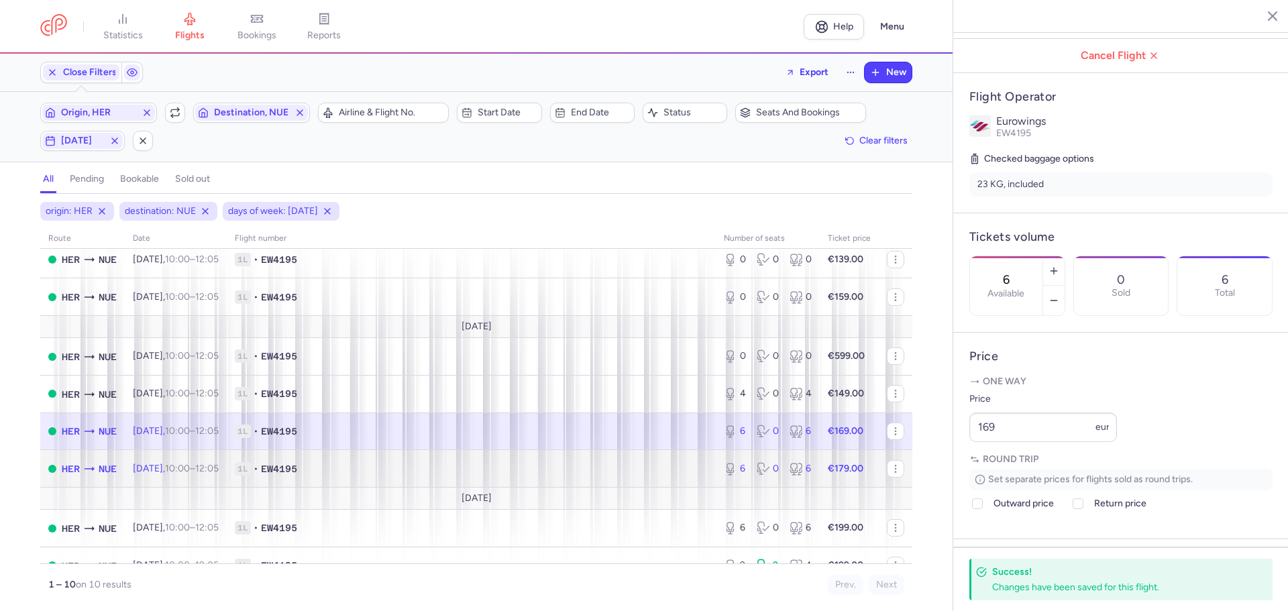
click at [408, 465] on span "1L • EW4195" at bounding box center [471, 468] width 473 height 13
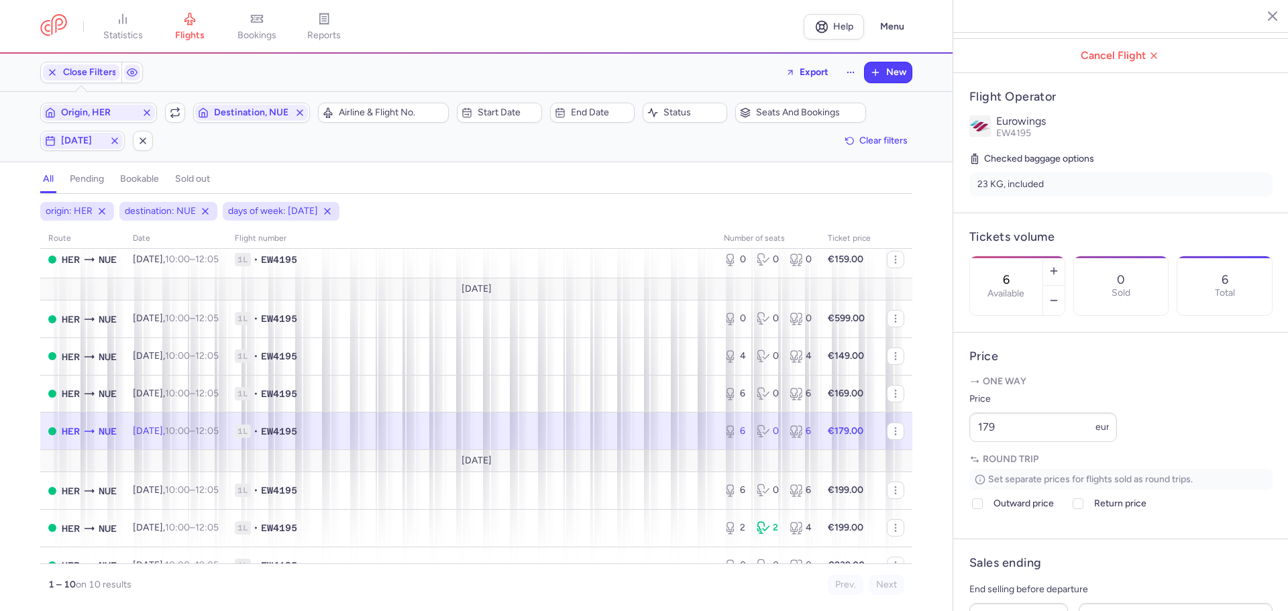
scroll to position [125, 0]
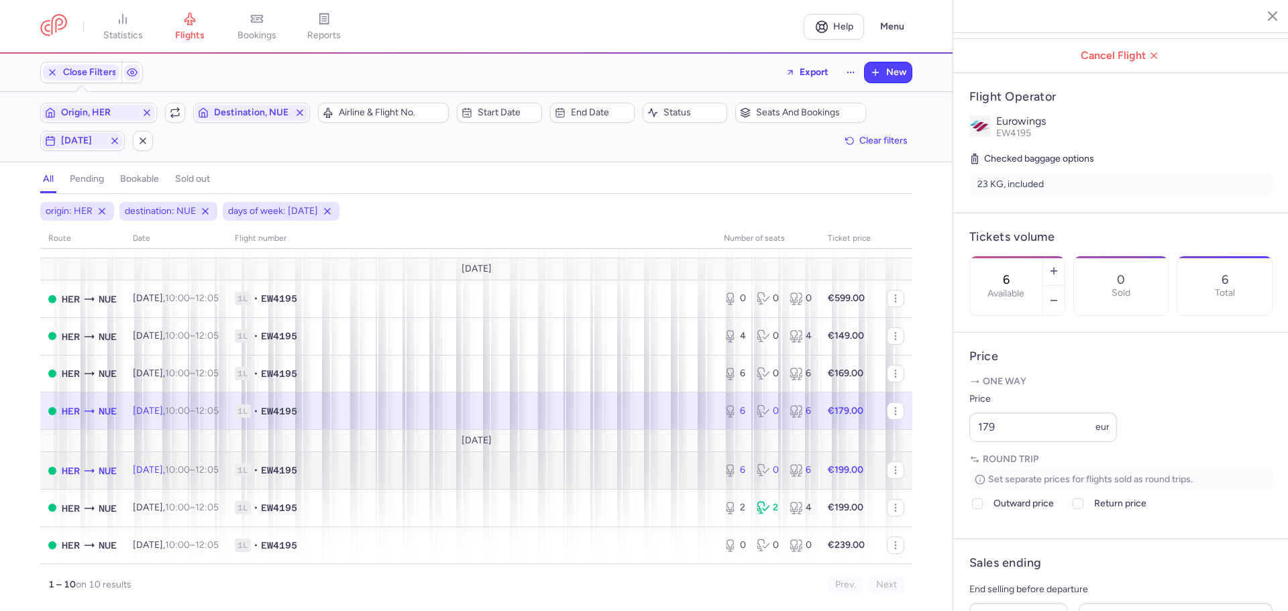
click at [399, 473] on span "1L • EW4195" at bounding box center [471, 469] width 473 height 13
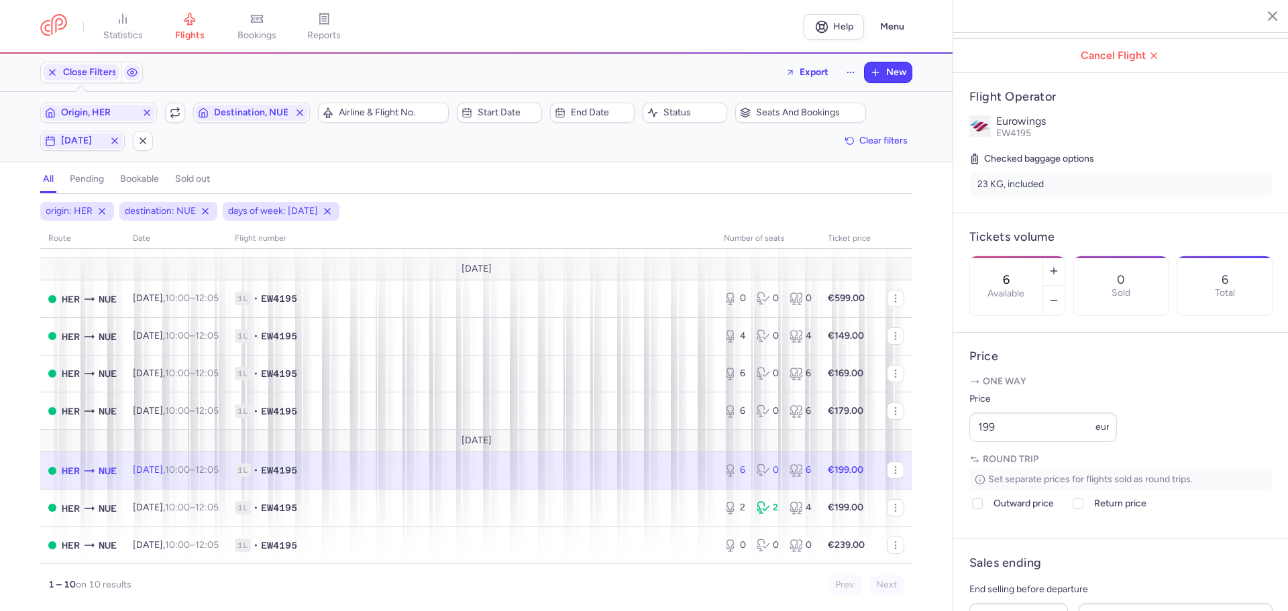
click at [403, 469] on span "1L • EW4195" at bounding box center [471, 469] width 473 height 13
click at [403, 467] on span "1L • EW4195" at bounding box center [471, 469] width 473 height 13
drag, startPoint x: 1013, startPoint y: 465, endPoint x: 936, endPoint y: 473, distance: 77.5
click at [936, 473] on div "statistics flights bookings reports Help Menu Close Filters Export New Filters …" at bounding box center [644, 305] width 1288 height 611
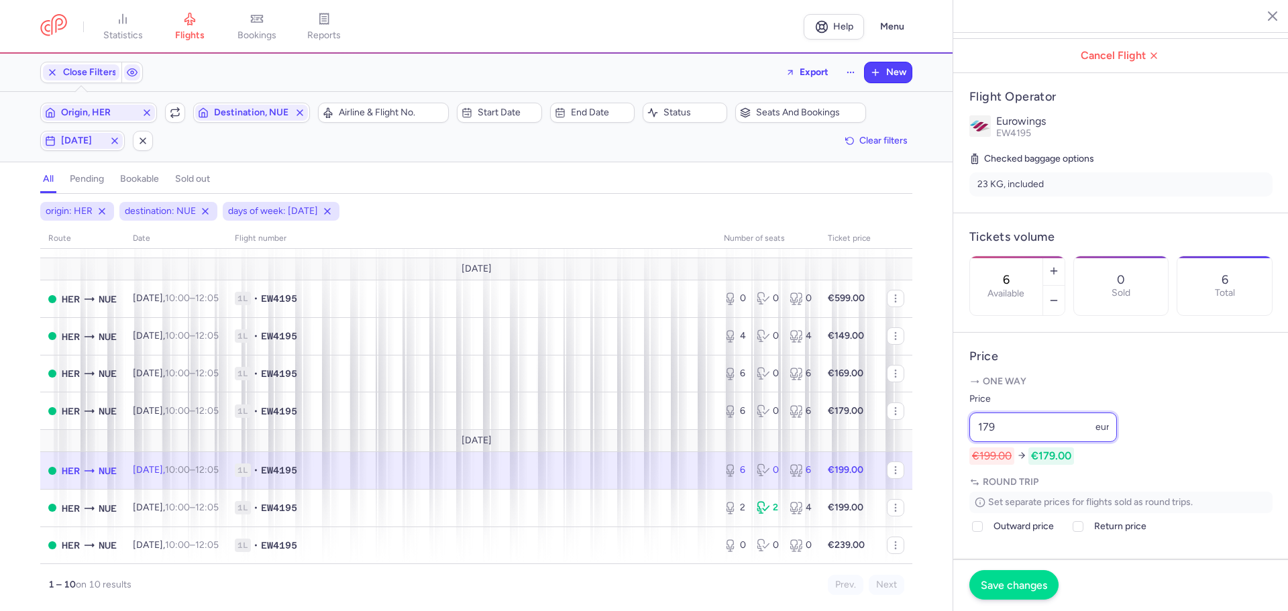
type input "179"
click at [1003, 581] on span "Save changes" at bounding box center [1013, 585] width 66 height 12
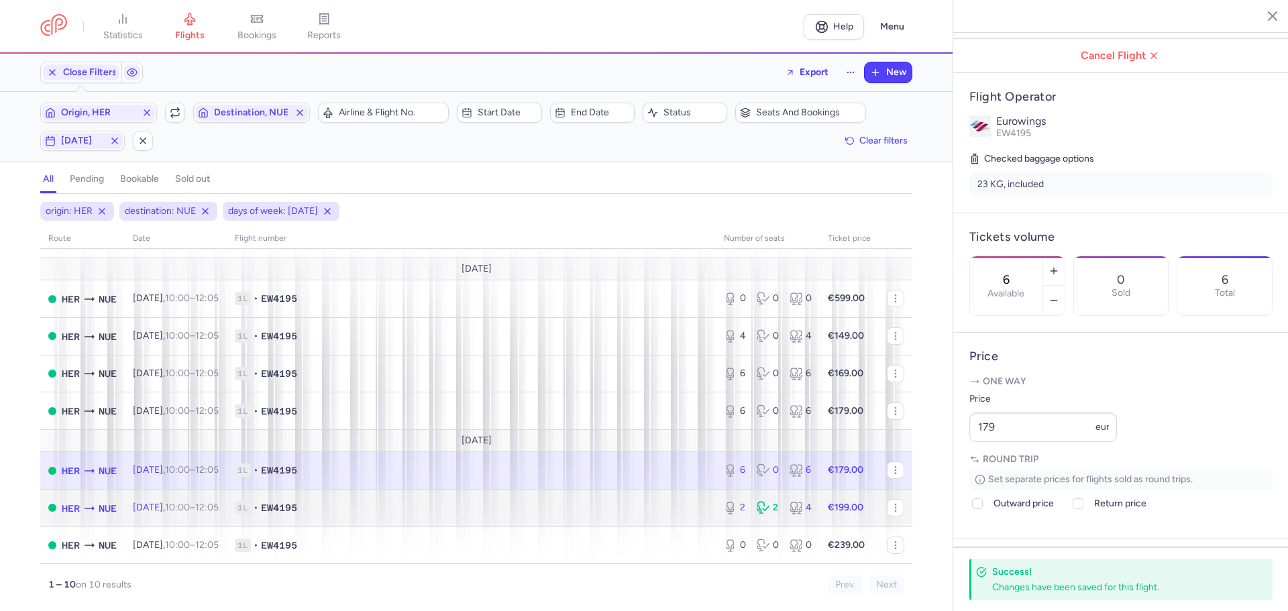
click at [369, 508] on span "1L • EW4195" at bounding box center [471, 507] width 473 height 13
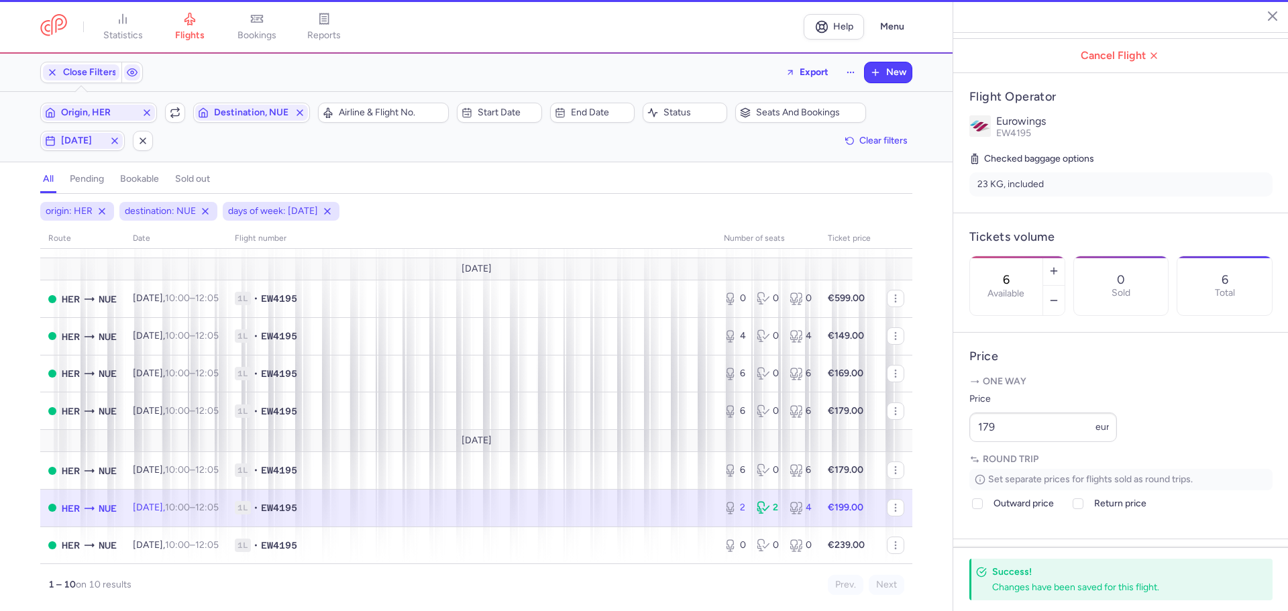
type input "2"
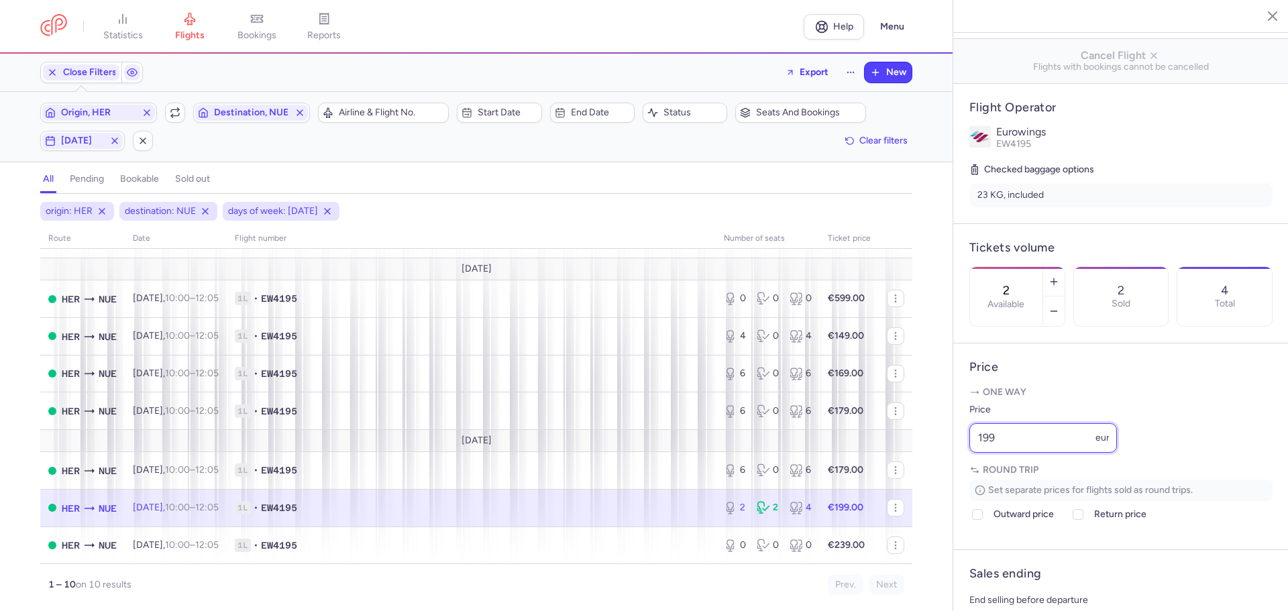
drag, startPoint x: 978, startPoint y: 477, endPoint x: 948, endPoint y: 479, distance: 30.3
click at [948, 479] on div "statistics flights bookings reports Help Menu Close Filters Export New Filters …" at bounding box center [644, 305] width 1288 height 611
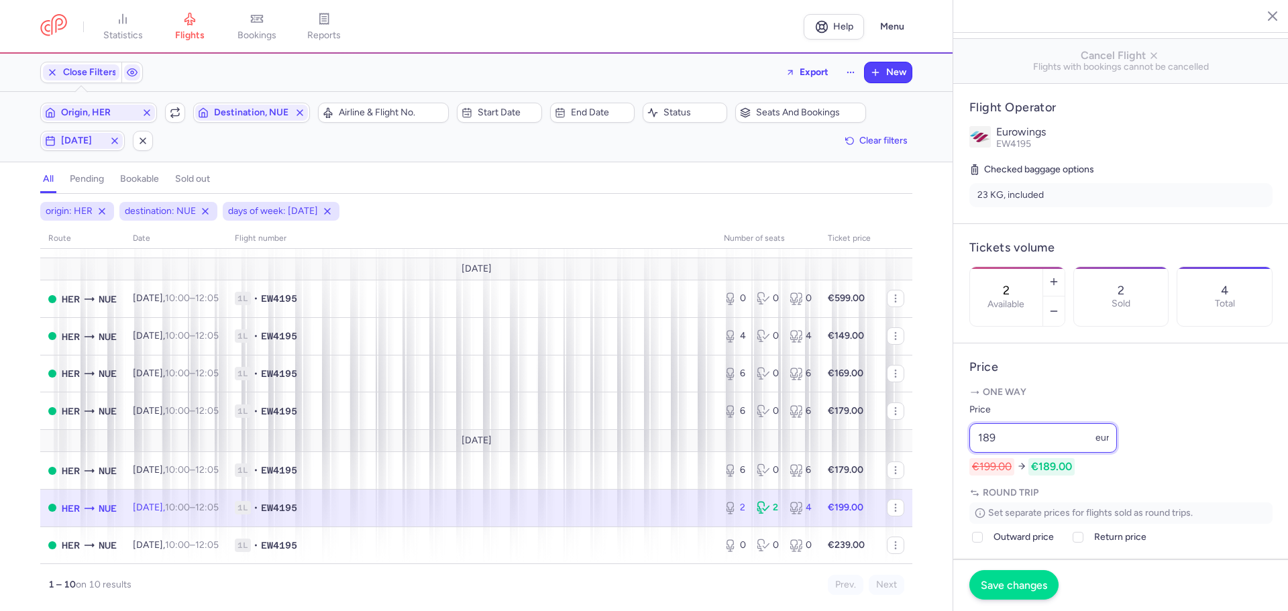
type input "189"
click at [1000, 589] on span "Save changes" at bounding box center [1013, 585] width 66 height 12
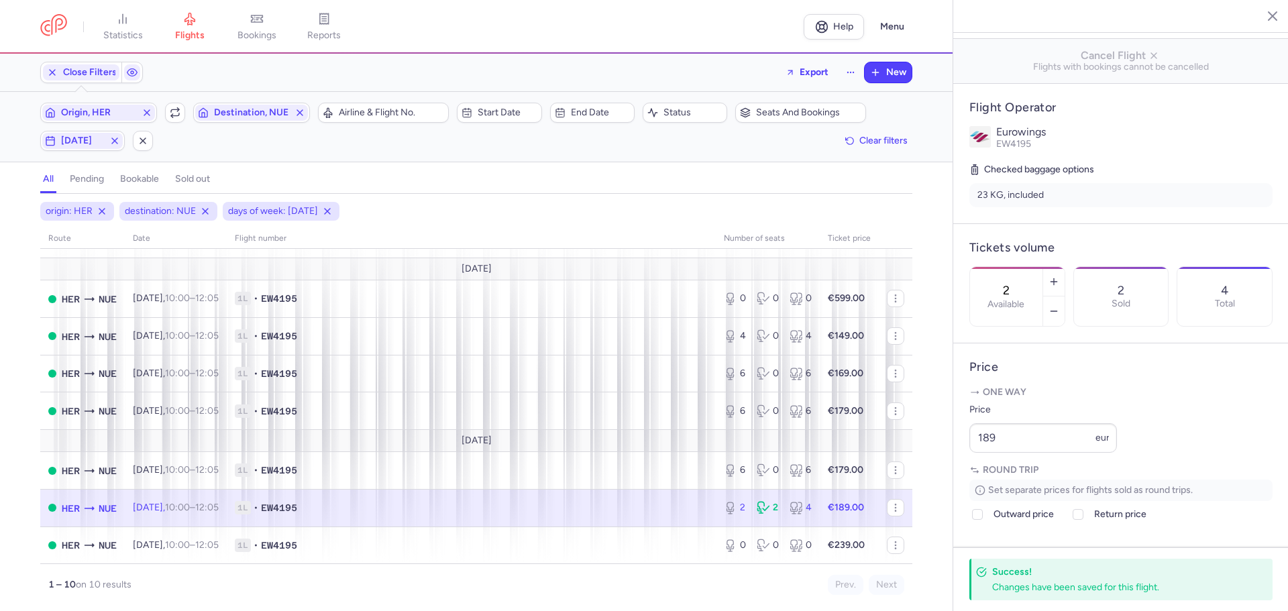
click at [1263, 13] on line "button" at bounding box center [1262, 15] width 7 height 7
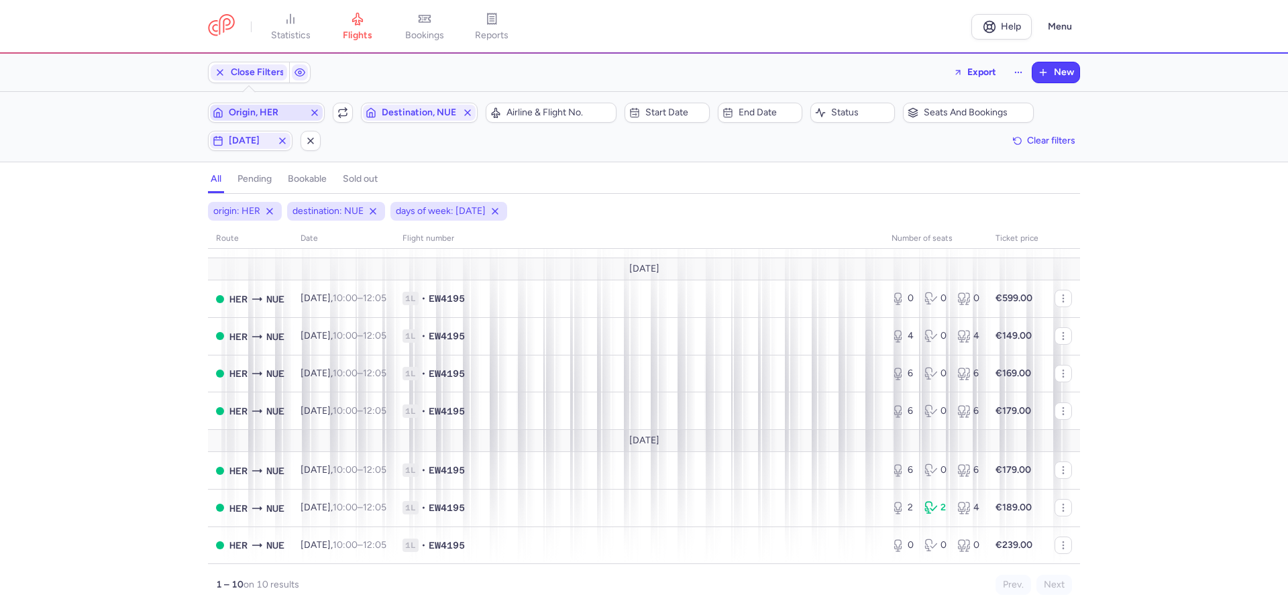
click at [274, 113] on span "Origin, HER" at bounding box center [266, 112] width 75 height 11
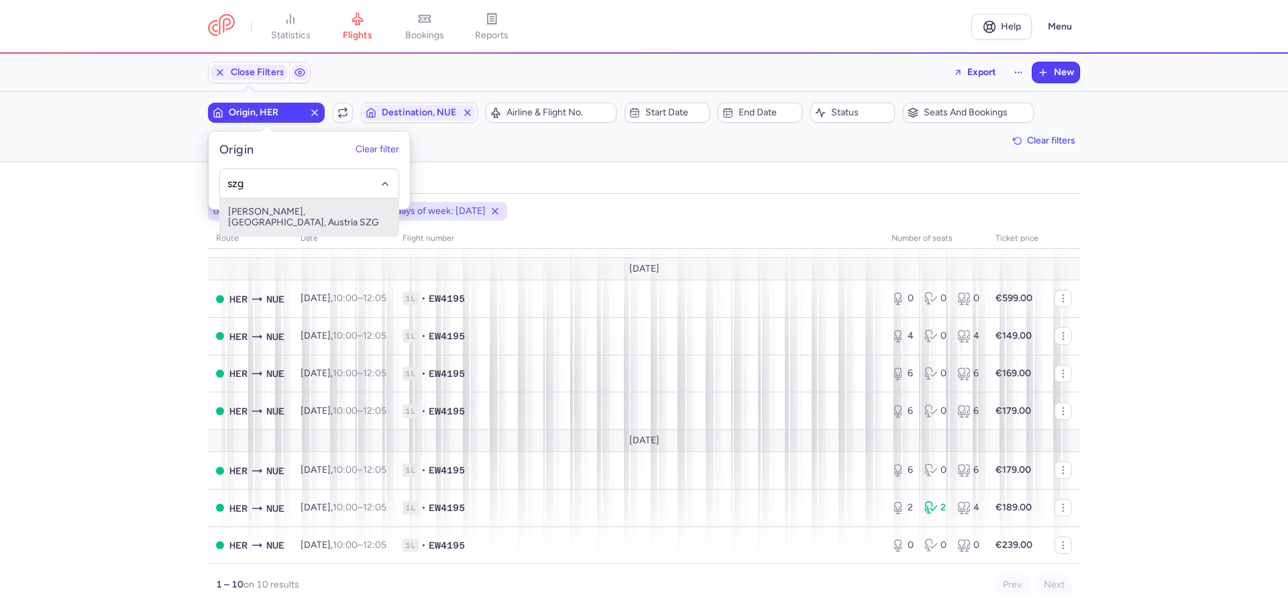
click at [268, 207] on span "[PERSON_NAME], [GEOGRAPHIC_DATA], Austria SZG" at bounding box center [309, 218] width 178 height 38
type input "szg"
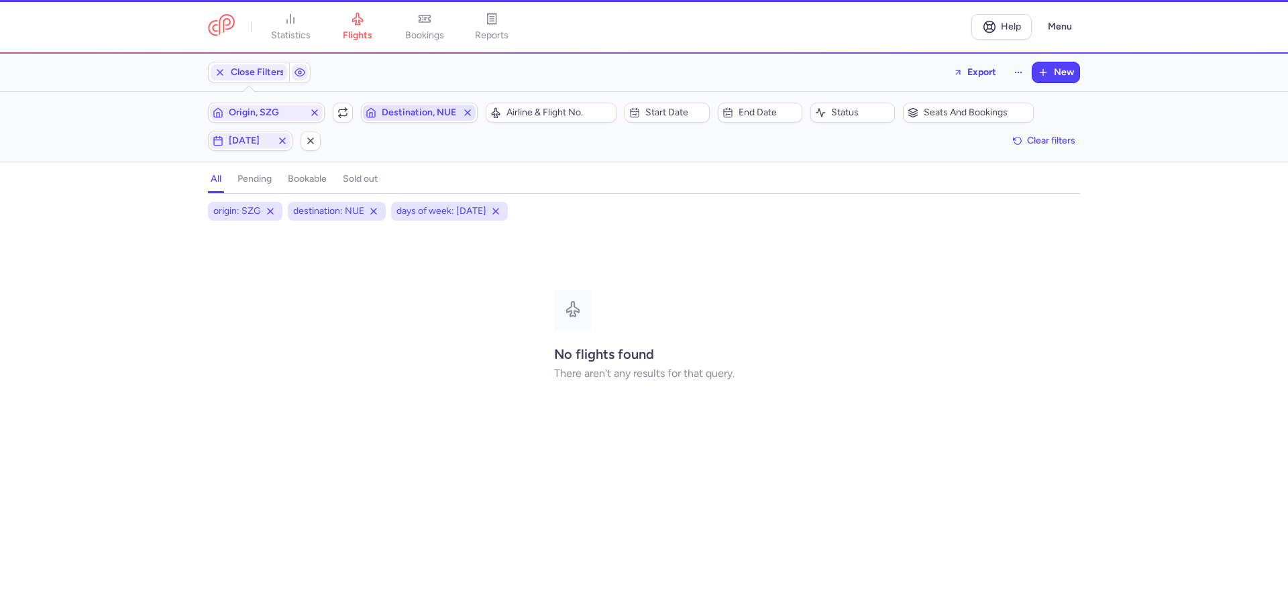
click at [398, 112] on span "Destination, NUE" at bounding box center [419, 112] width 75 height 11
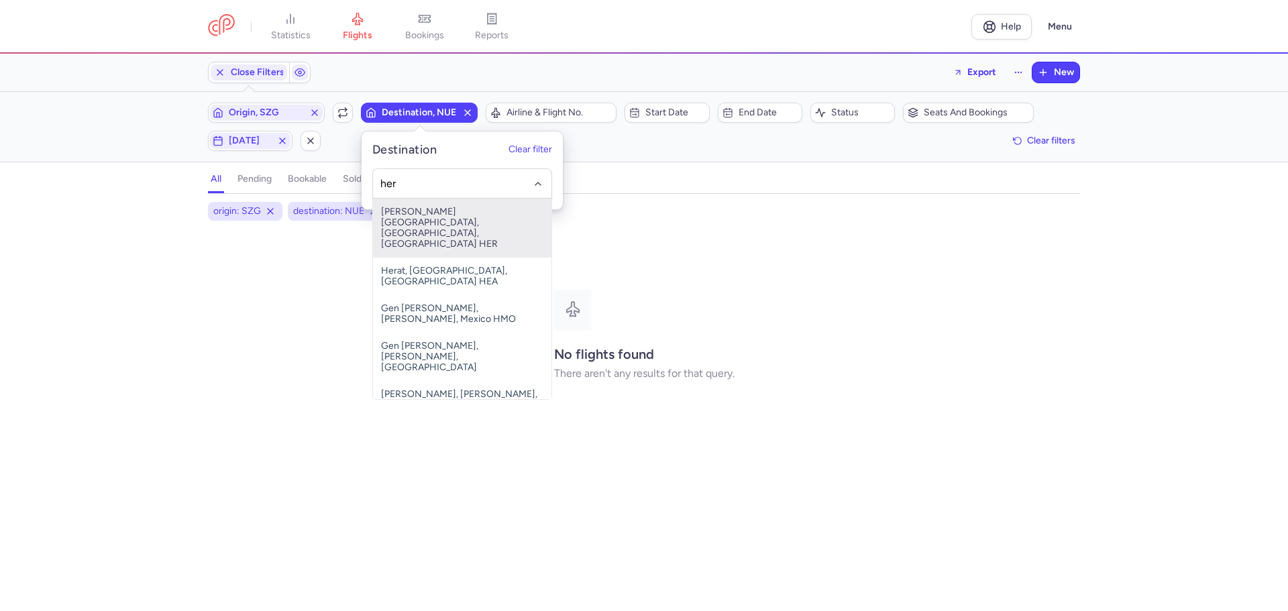
click at [430, 224] on span "[PERSON_NAME][GEOGRAPHIC_DATA], [GEOGRAPHIC_DATA], [GEOGRAPHIC_DATA] HER" at bounding box center [462, 228] width 178 height 59
type input "her"
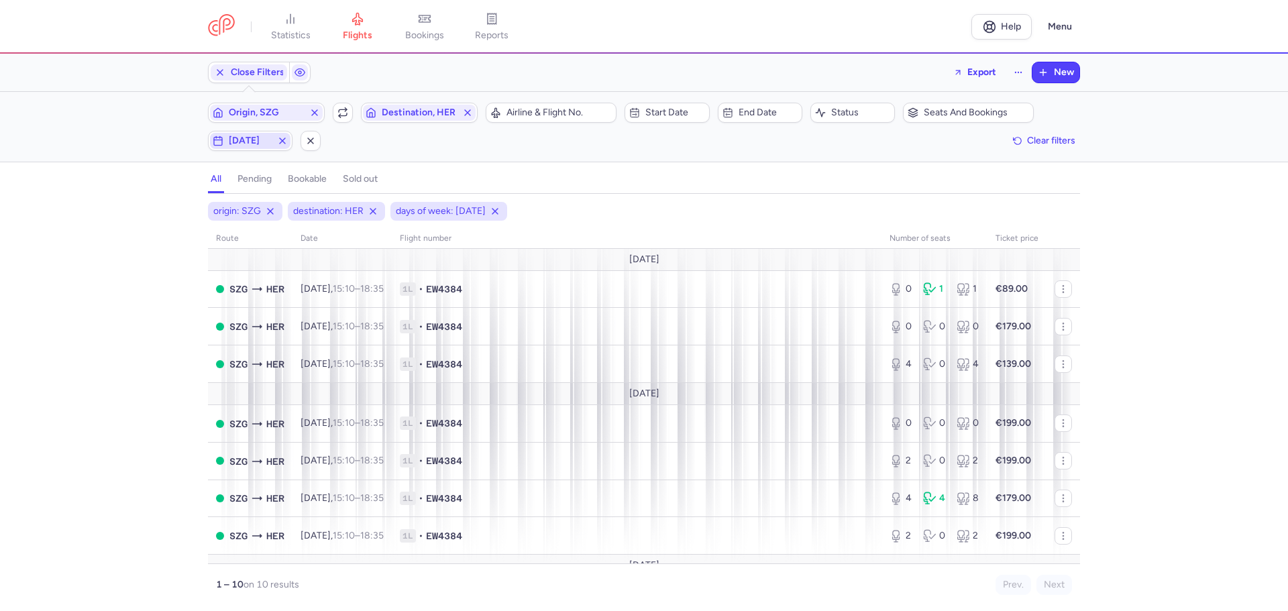
click at [259, 139] on span "[DATE]" at bounding box center [250, 140] width 43 height 11
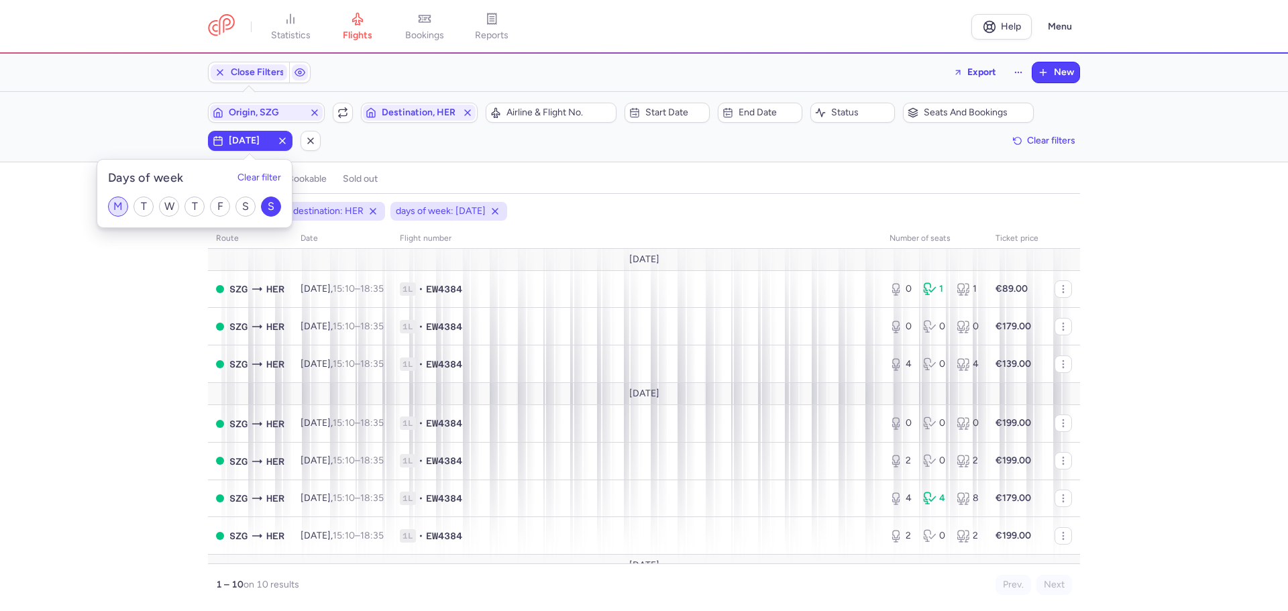
click at [117, 203] on input "M" at bounding box center [118, 206] width 20 height 20
checkbox input "true"
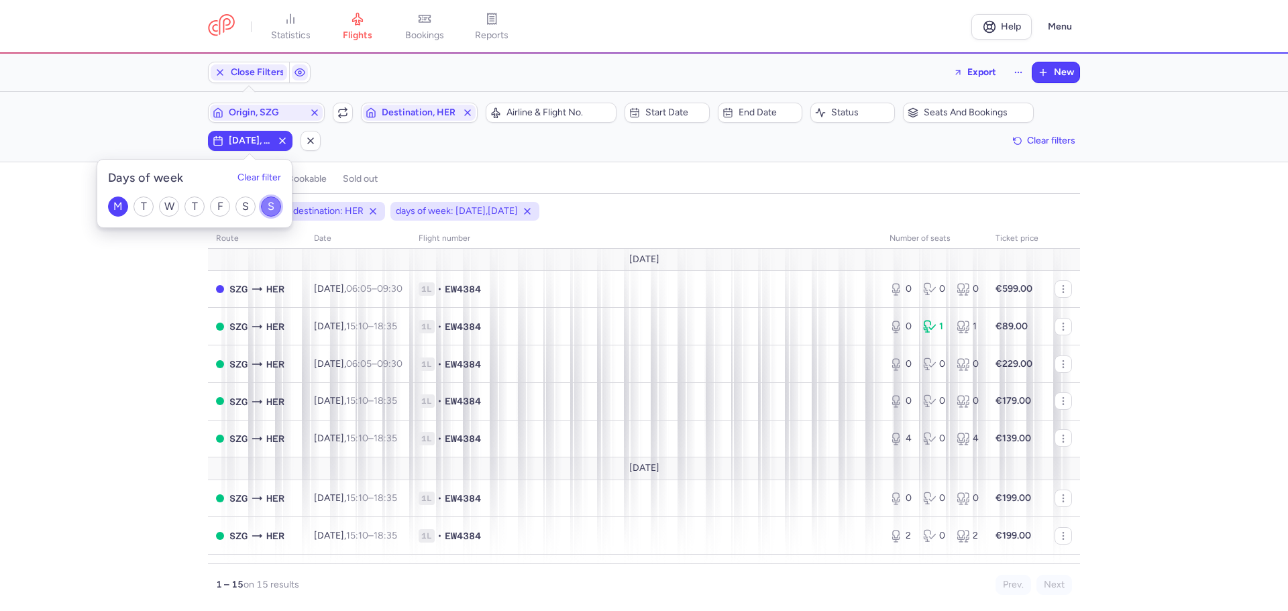
click at [268, 205] on input "S" at bounding box center [271, 206] width 20 height 20
checkbox input "false"
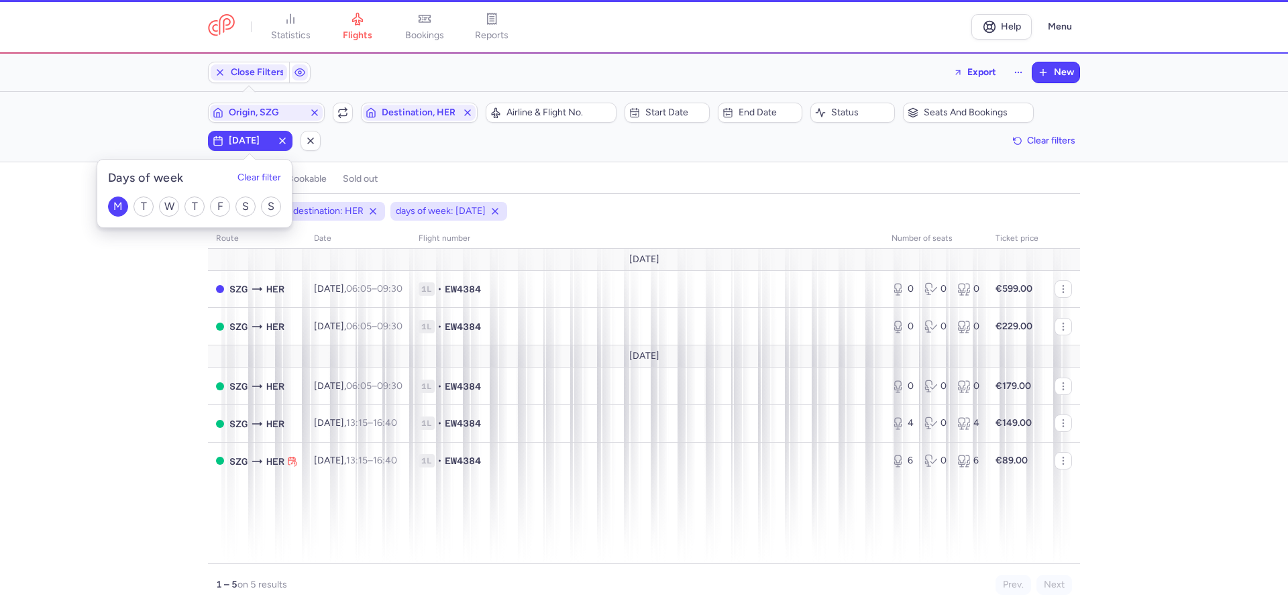
click at [124, 384] on div "origin: SZG destination: HER days of week: [DATE] route date Flight number numb…" at bounding box center [644, 406] width 1288 height 409
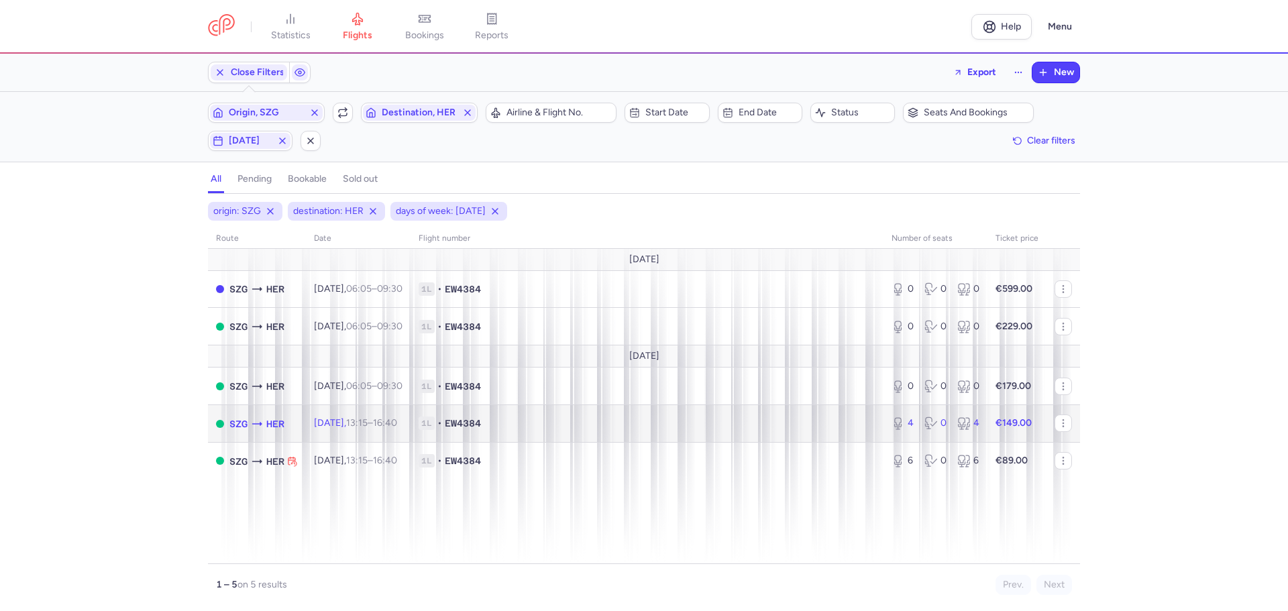
click at [582, 420] on span "1L • EW4384" at bounding box center [646, 422] width 457 height 13
select select "days"
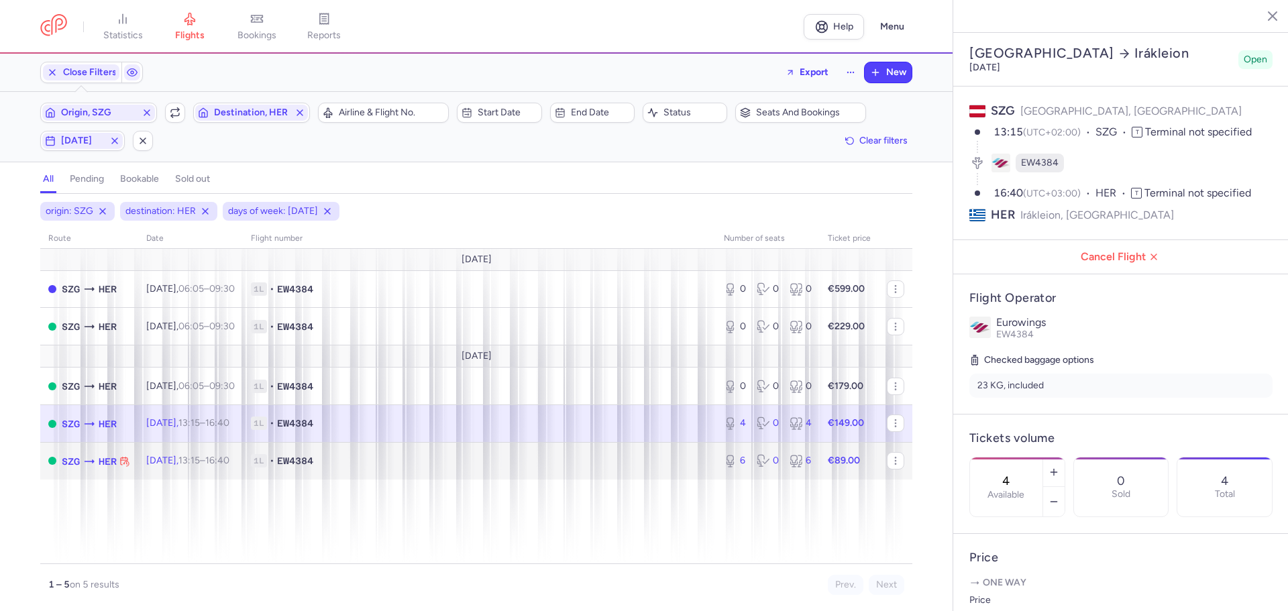
drag, startPoint x: 429, startPoint y: 463, endPoint x: 433, endPoint y: 470, distance: 7.8
click at [429, 463] on span "1L • EW4384" at bounding box center [479, 460] width 457 height 13
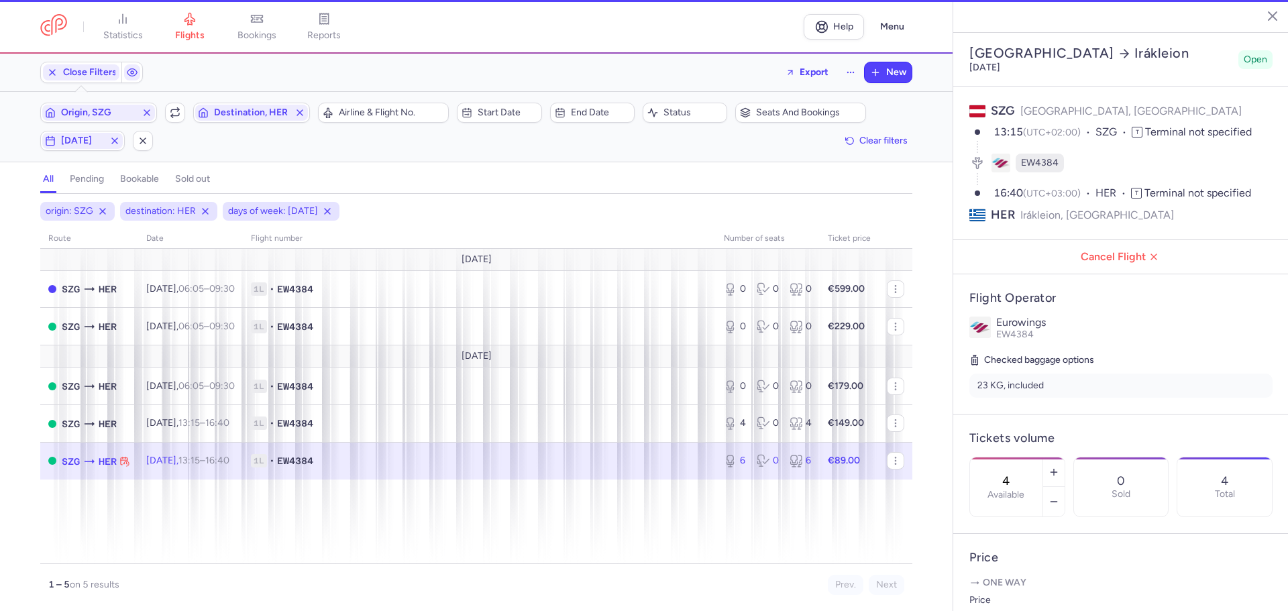
type input "6"
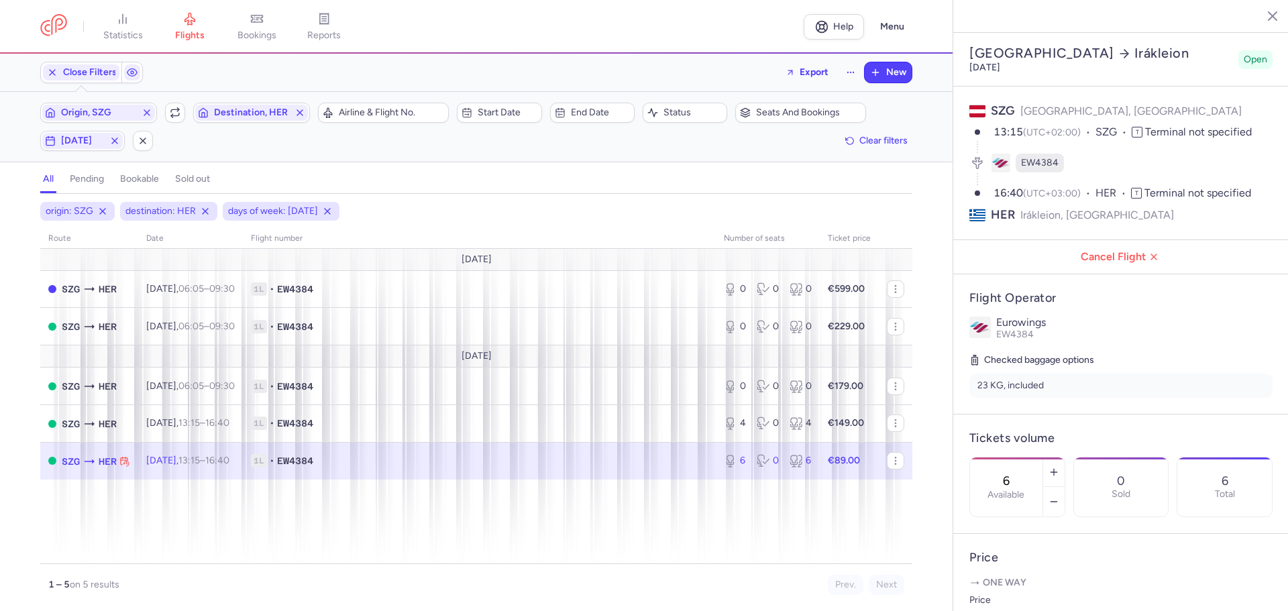
click at [1262, 13] on icon "button" at bounding box center [1261, 15] width 13 height 13
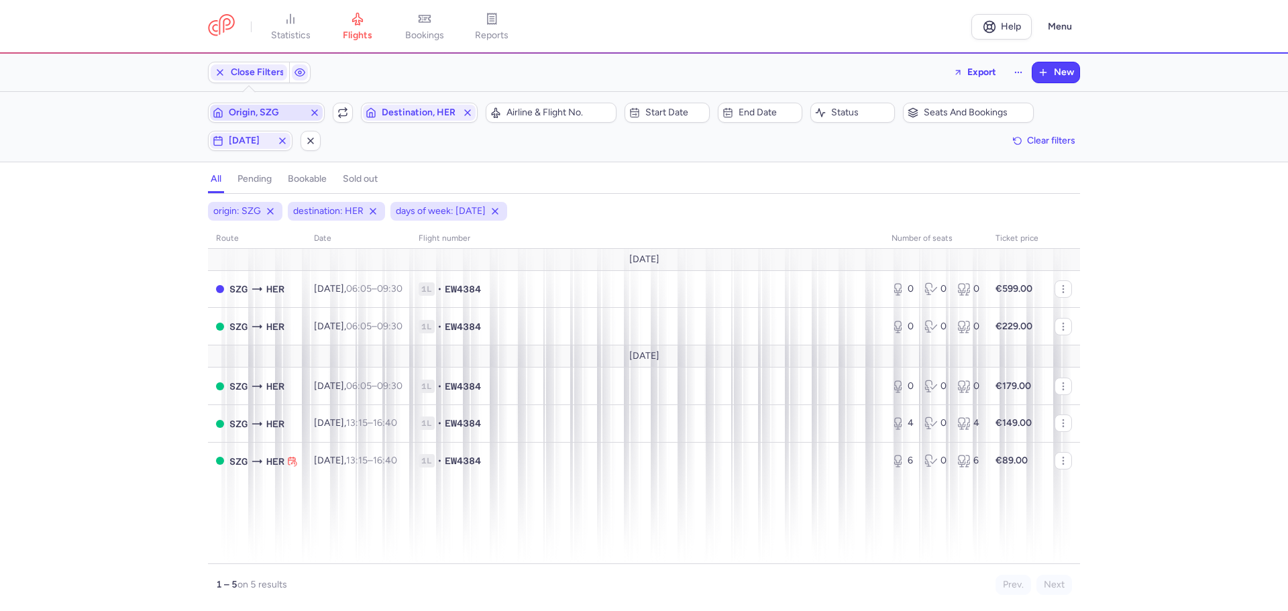
click at [268, 117] on span "Origin, SZG" at bounding box center [266, 112] width 75 height 11
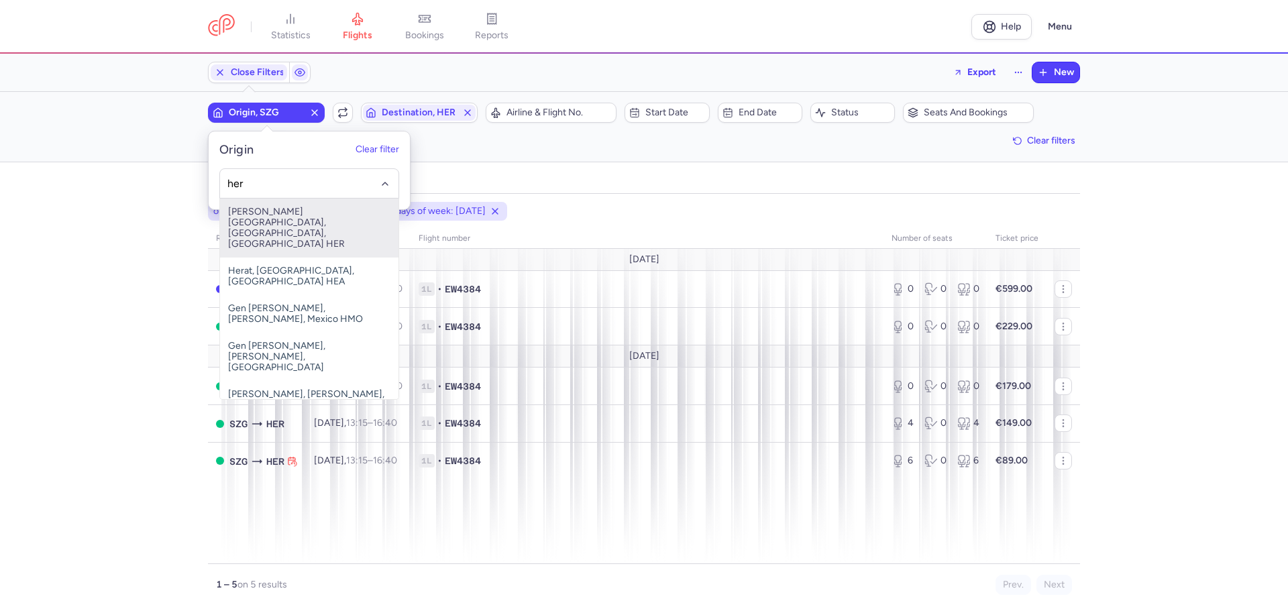
click at [289, 217] on span "[PERSON_NAME][GEOGRAPHIC_DATA], [GEOGRAPHIC_DATA], [GEOGRAPHIC_DATA] HER" at bounding box center [309, 228] width 178 height 59
type input "her"
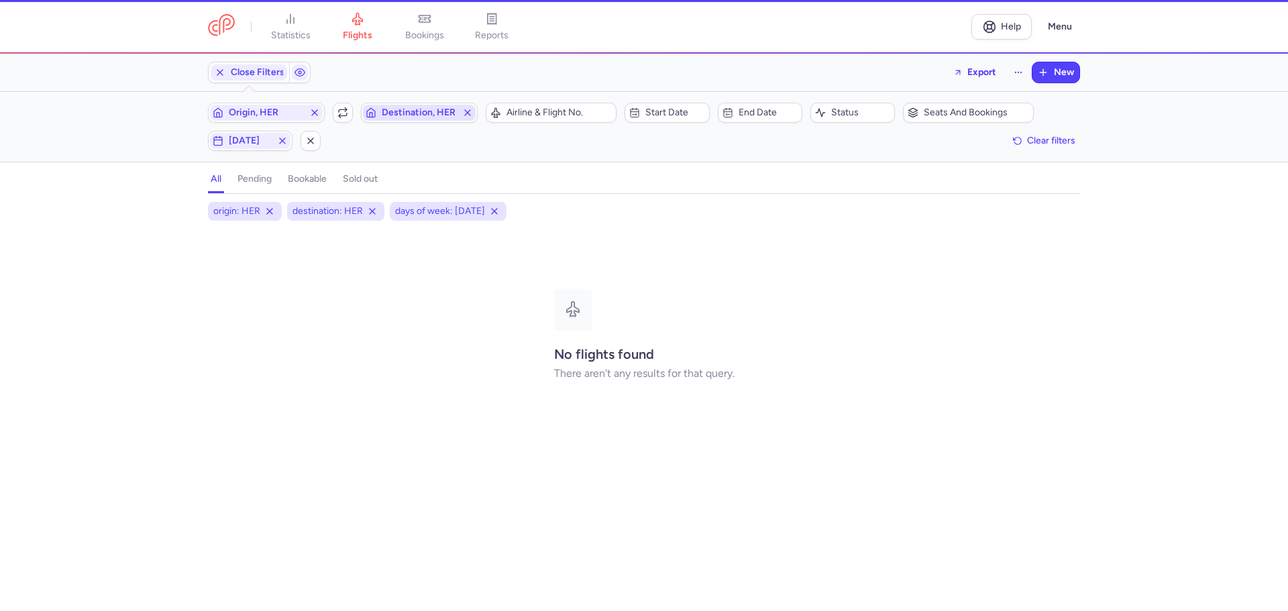
click at [405, 112] on span "Destination, HER" at bounding box center [419, 112] width 75 height 11
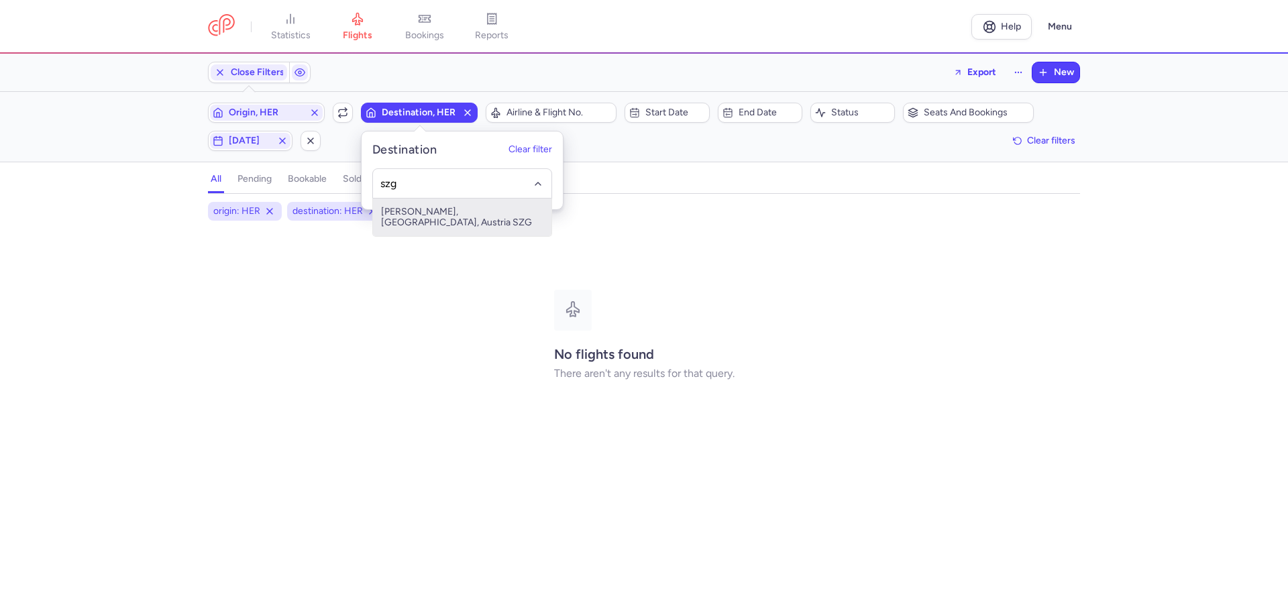
click at [424, 211] on span "[PERSON_NAME], [GEOGRAPHIC_DATA], Austria SZG" at bounding box center [462, 218] width 178 height 38
type input "szg"
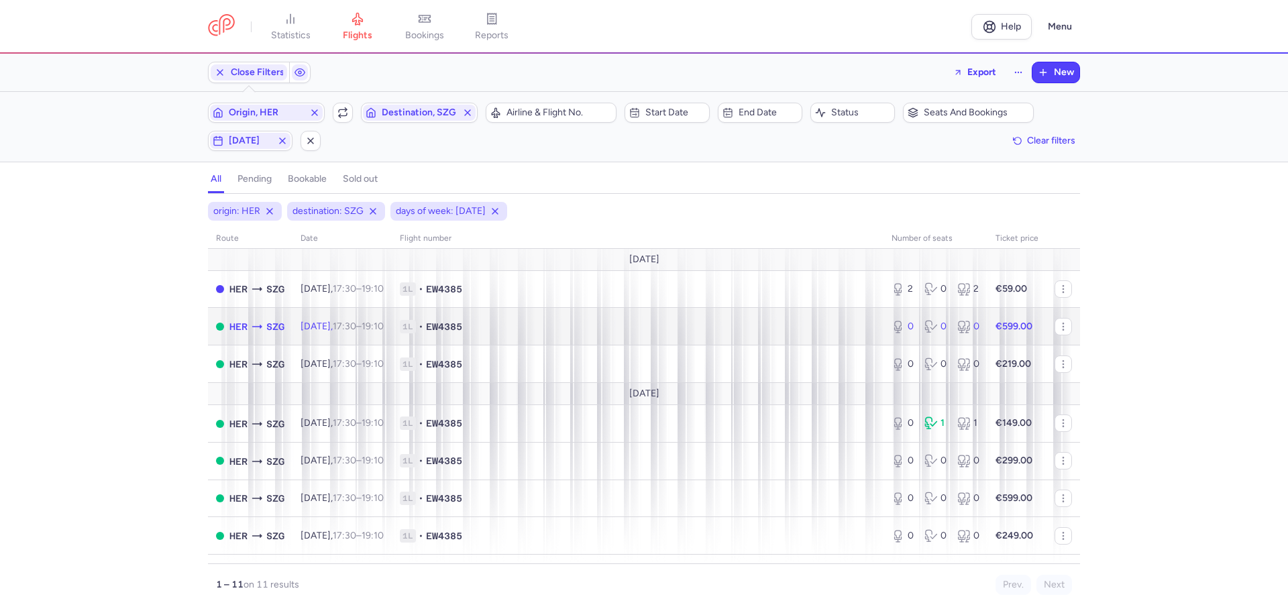
click at [538, 329] on span "1L • EW4385" at bounding box center [637, 326] width 475 height 13
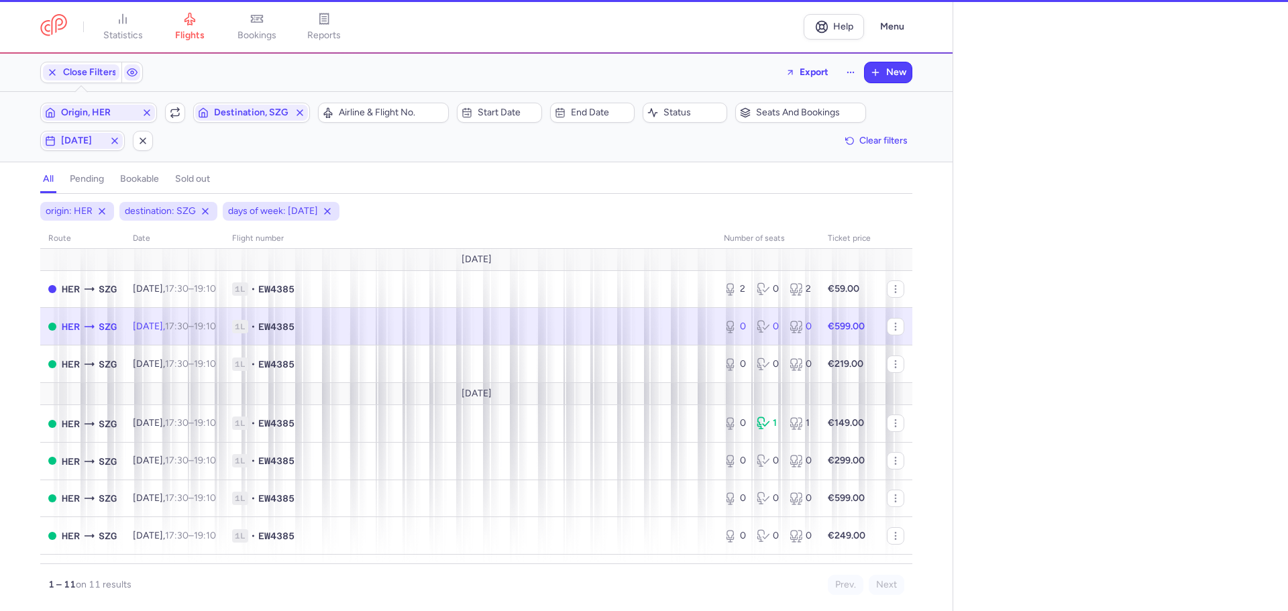
select select "days"
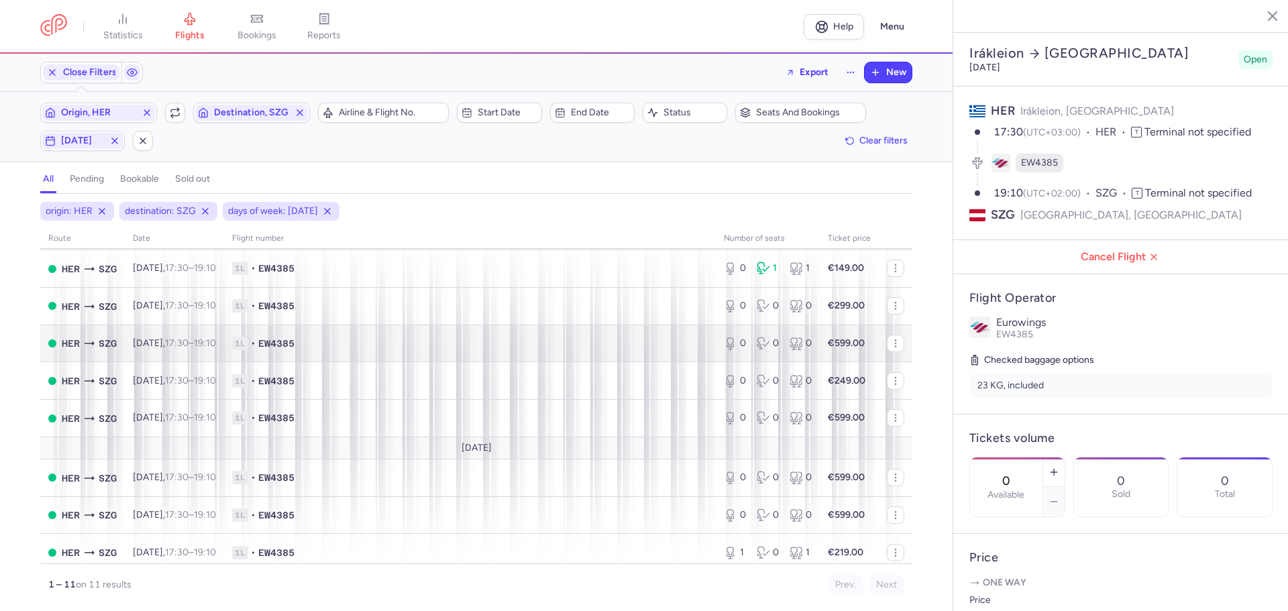
scroll to position [162, 0]
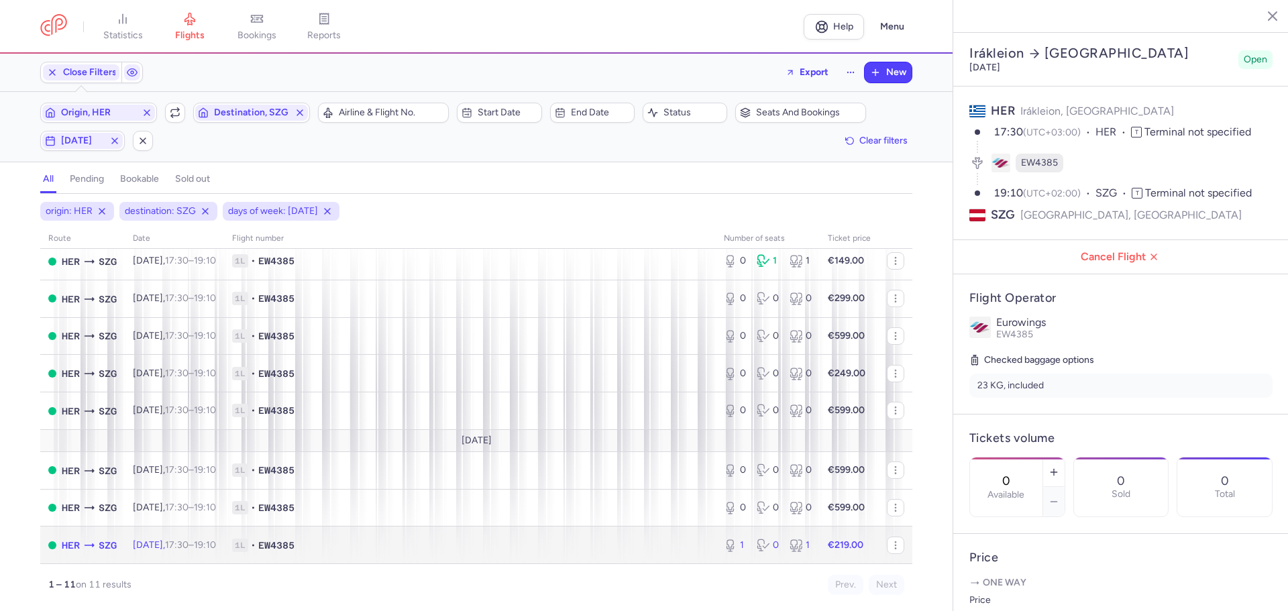
click at [427, 548] on span "1L • EW4385" at bounding box center [469, 544] width 475 height 13
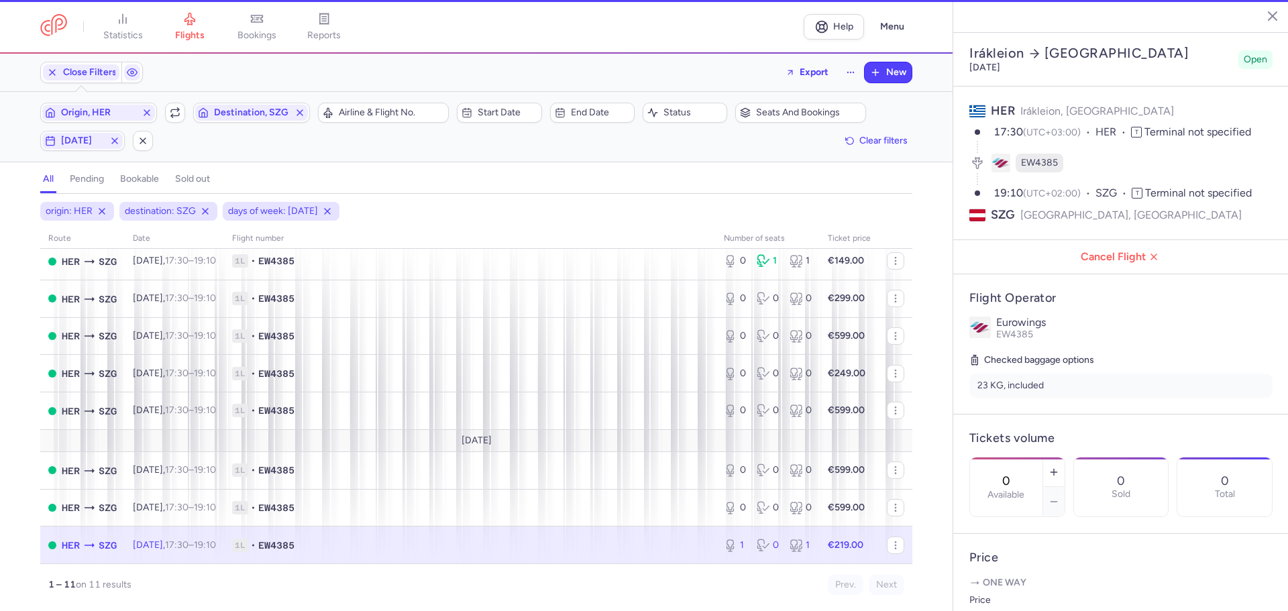
type input "1"
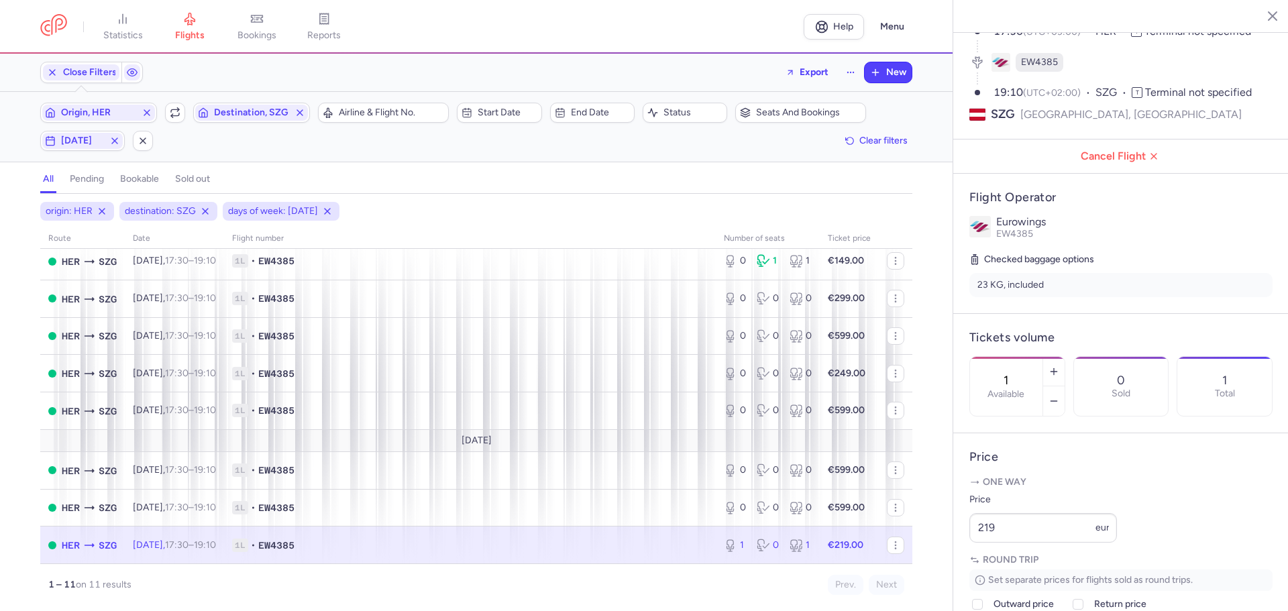
scroll to position [201, 0]
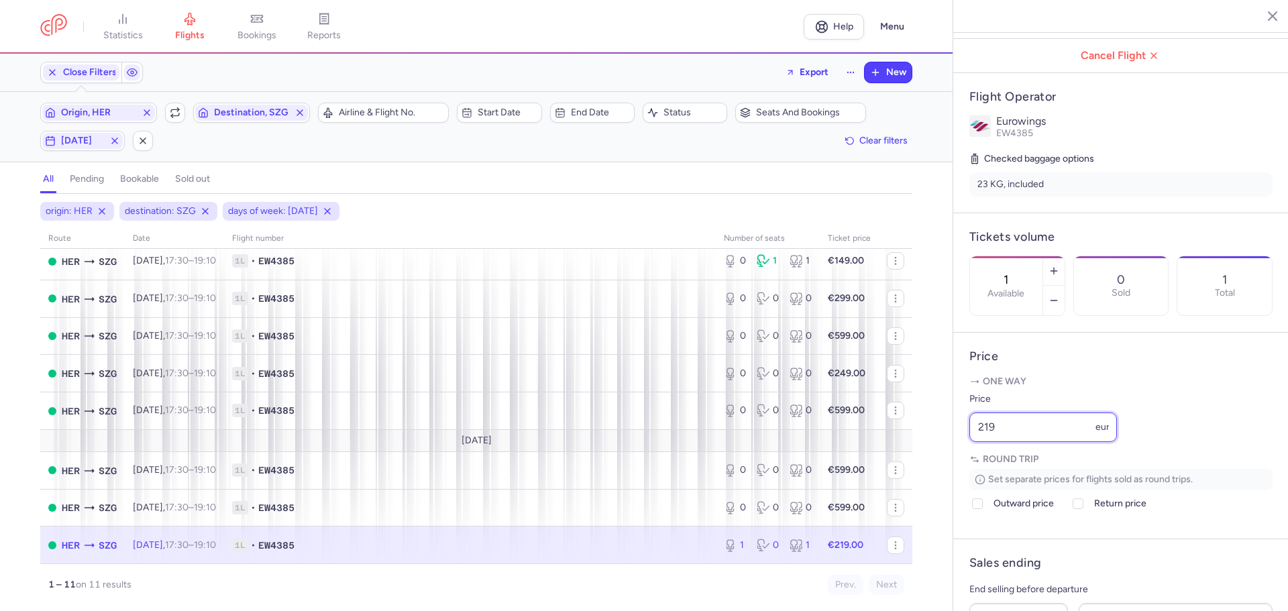
click at [939, 475] on div "statistics flights bookings reports Help Menu Close Filters Export New Filters …" at bounding box center [644, 305] width 1288 height 611
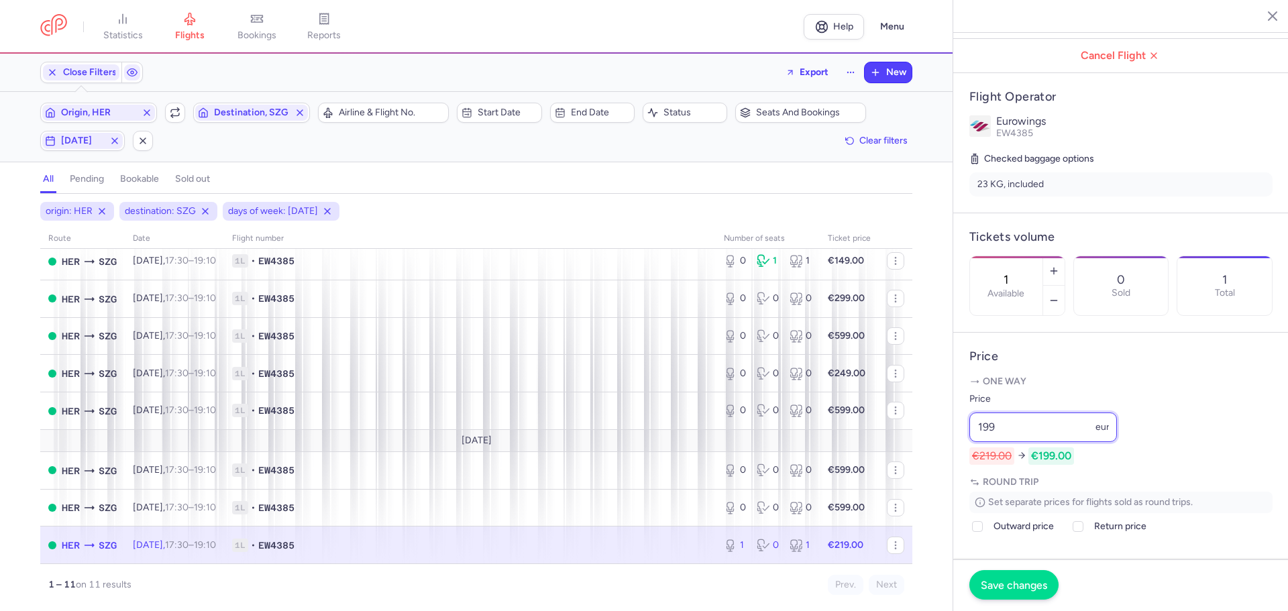
type input "199"
click at [998, 581] on span "Save changes" at bounding box center [1013, 585] width 66 height 12
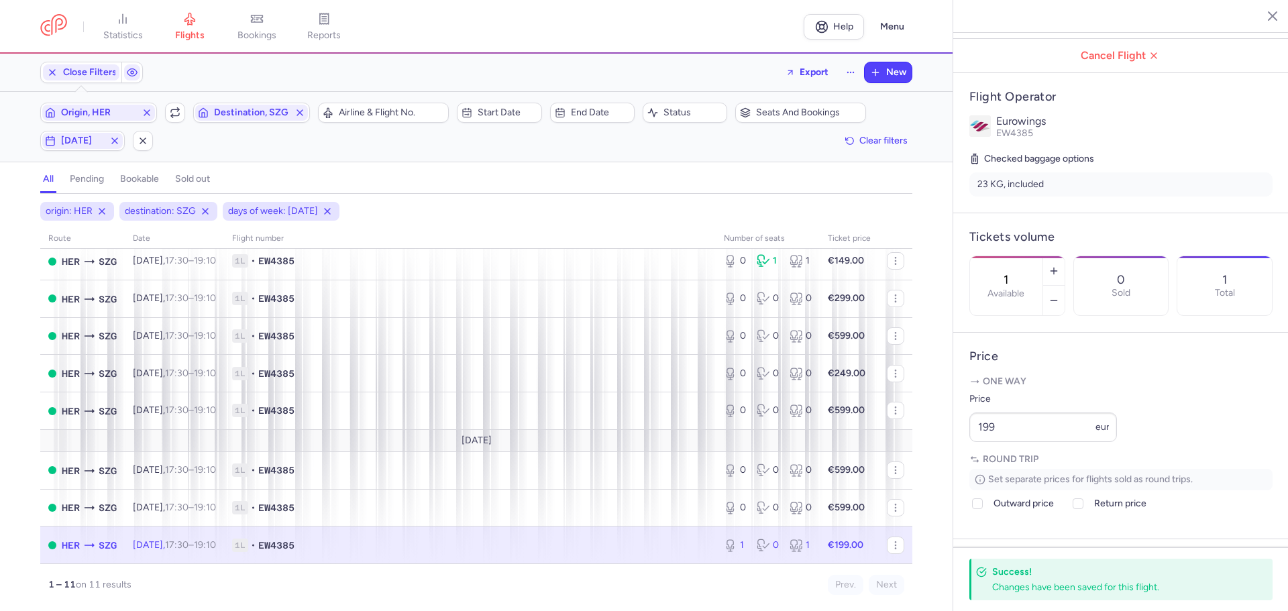
click at [1261, 15] on line "button" at bounding box center [1262, 15] width 7 height 7
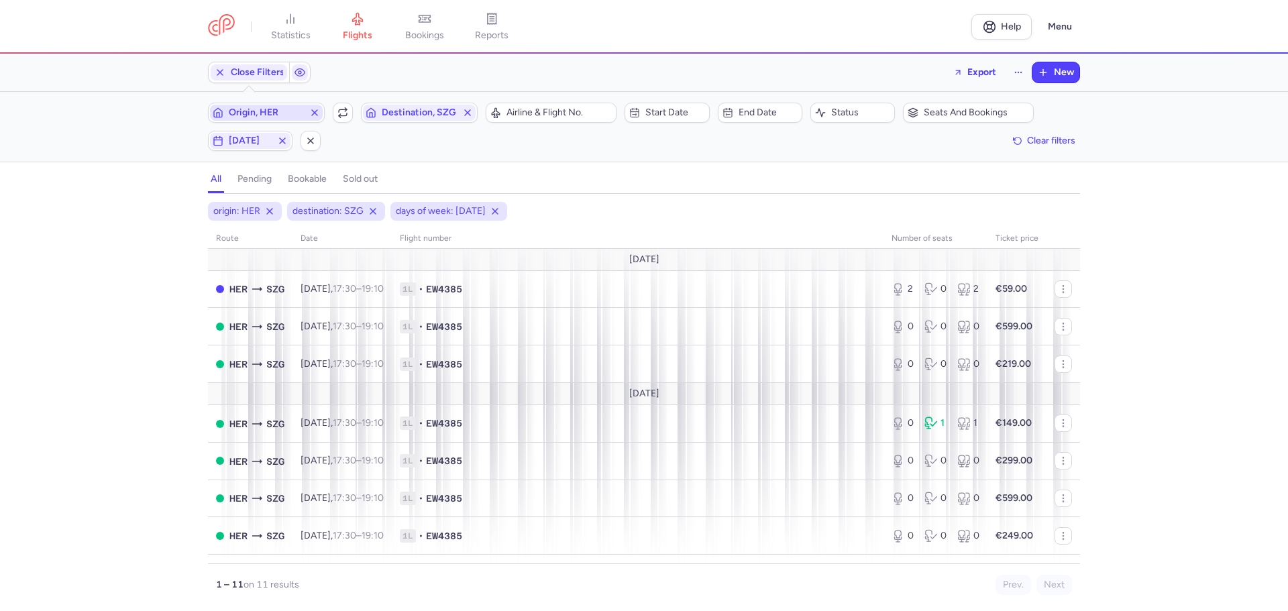
click at [245, 113] on span "Origin, HER" at bounding box center [266, 112] width 75 height 11
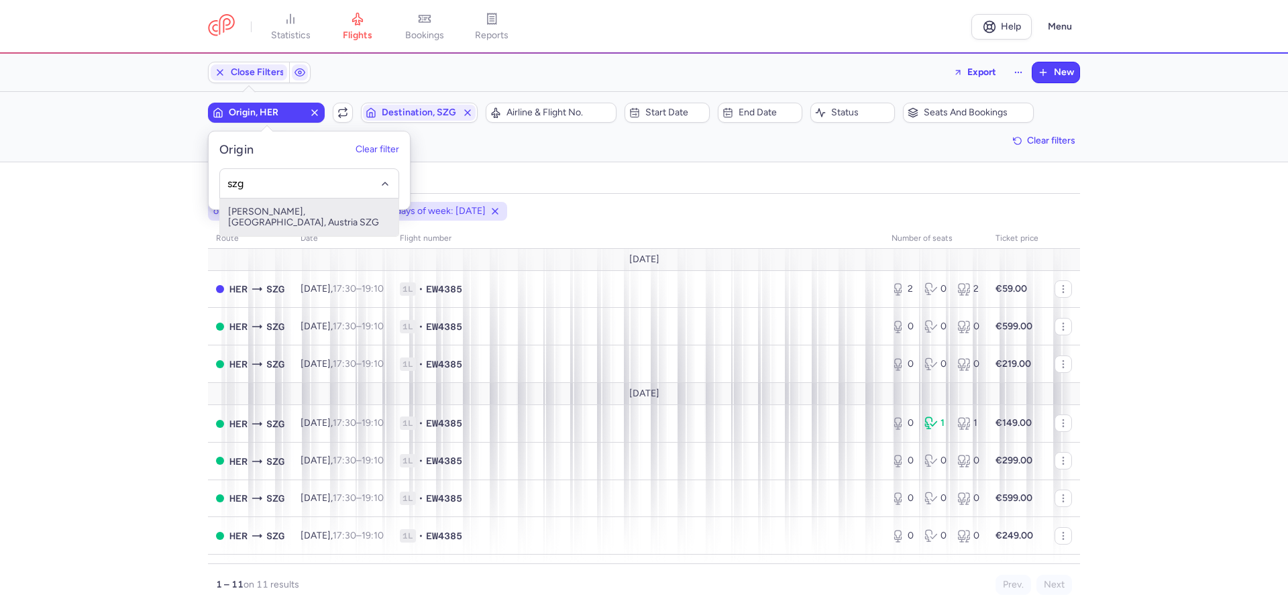
click at [293, 213] on span "[PERSON_NAME], [GEOGRAPHIC_DATA], Austria SZG" at bounding box center [309, 218] width 178 height 38
type input "szg"
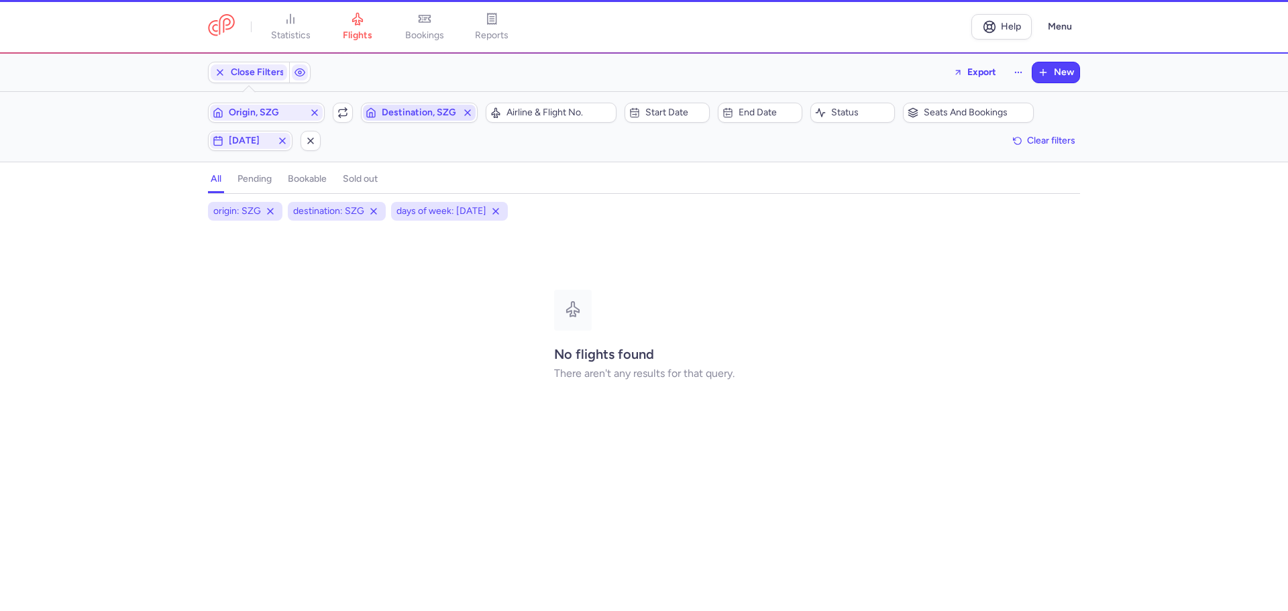
click at [416, 119] on span "Destination, SZG" at bounding box center [419, 113] width 113 height 16
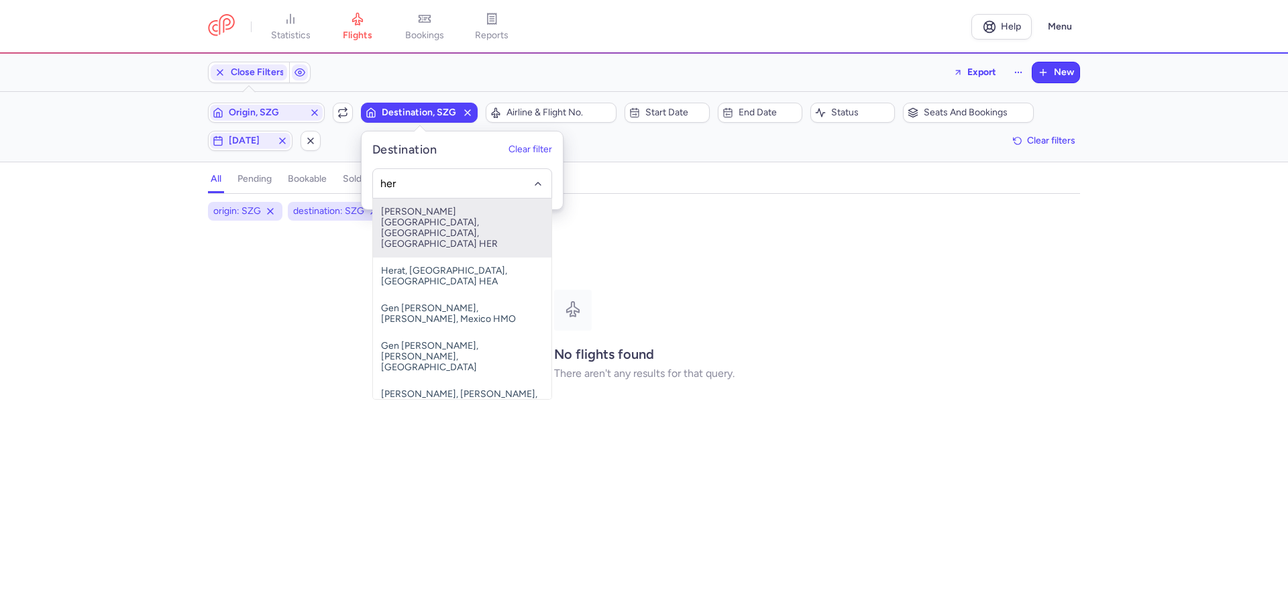
click at [405, 221] on span "[PERSON_NAME][GEOGRAPHIC_DATA], [GEOGRAPHIC_DATA], [GEOGRAPHIC_DATA] HER" at bounding box center [462, 228] width 178 height 59
type input "her"
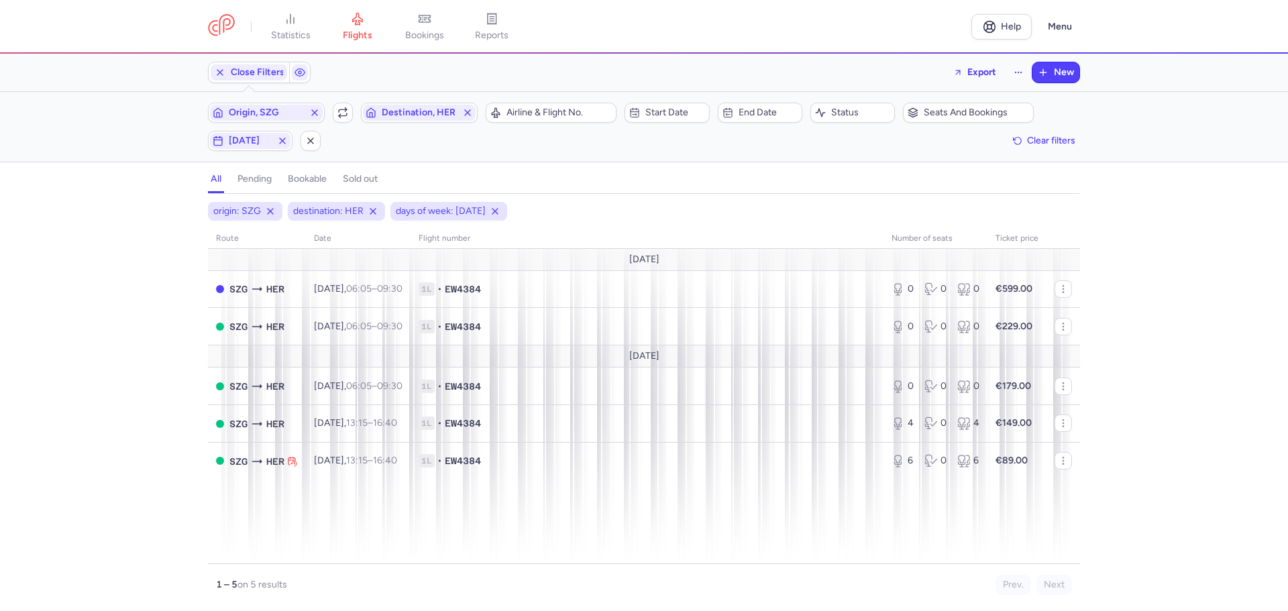
click at [241, 129] on div "Origin, SZG Include return Destination, HER Airline & Flight No. Start date End…" at bounding box center [644, 127] width 872 height 48
click at [242, 141] on span "[DATE]" at bounding box center [250, 140] width 43 height 11
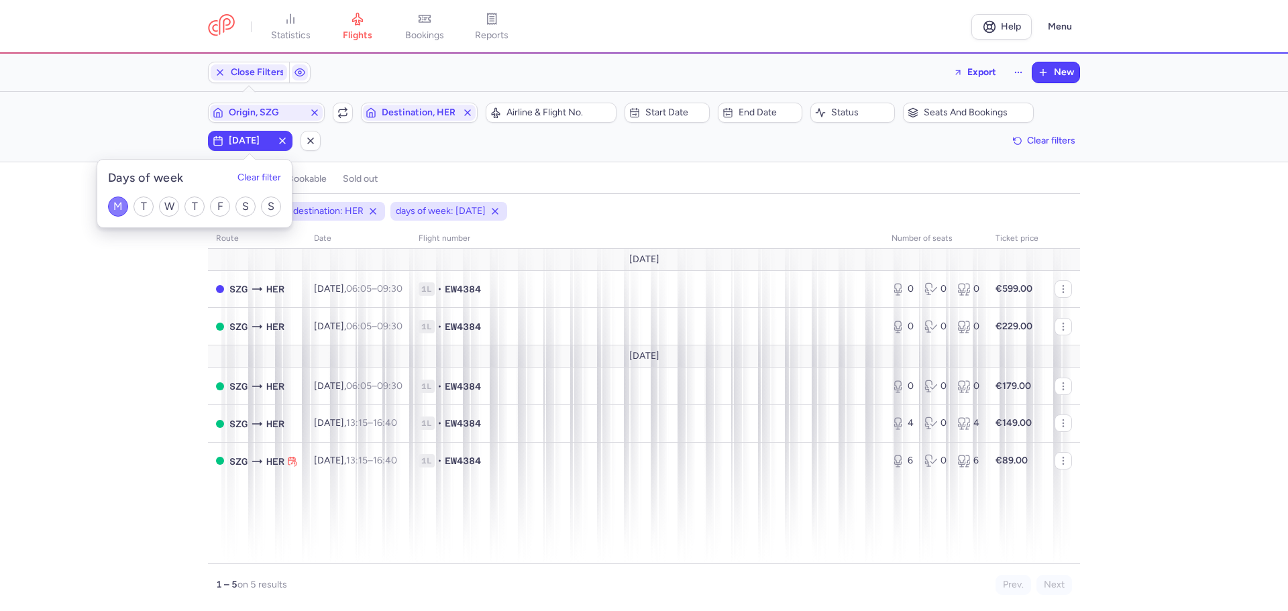
click at [115, 205] on input "M" at bounding box center [118, 206] width 20 height 20
checkbox input "false"
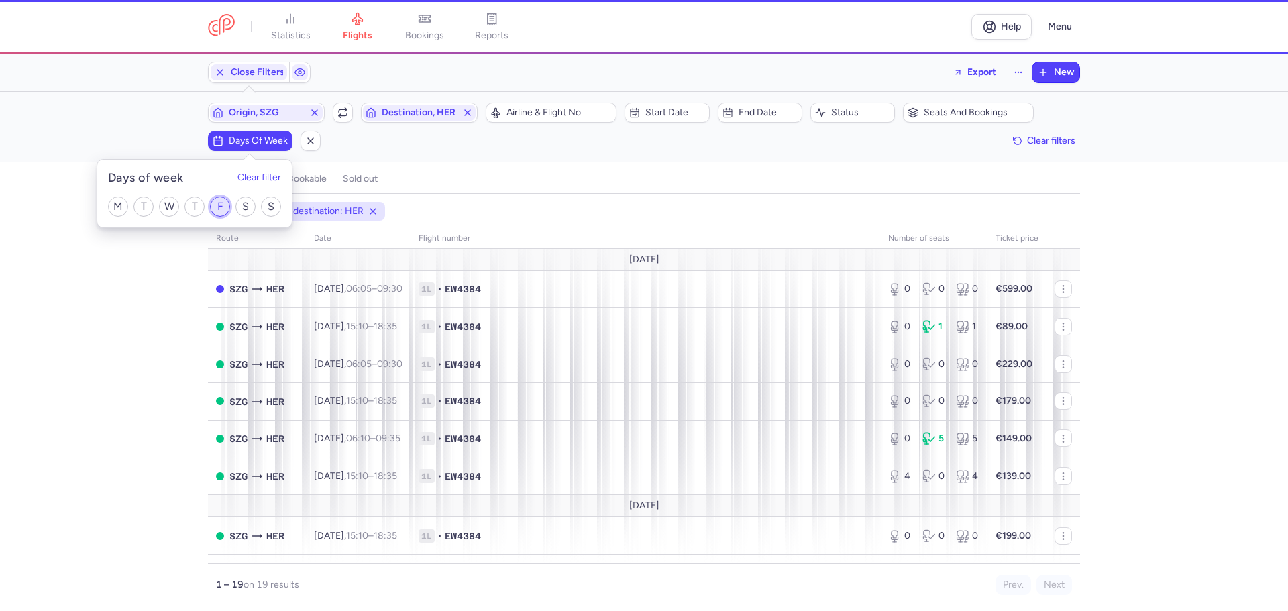
click at [221, 203] on input "F" at bounding box center [220, 206] width 20 height 20
checkbox input "true"
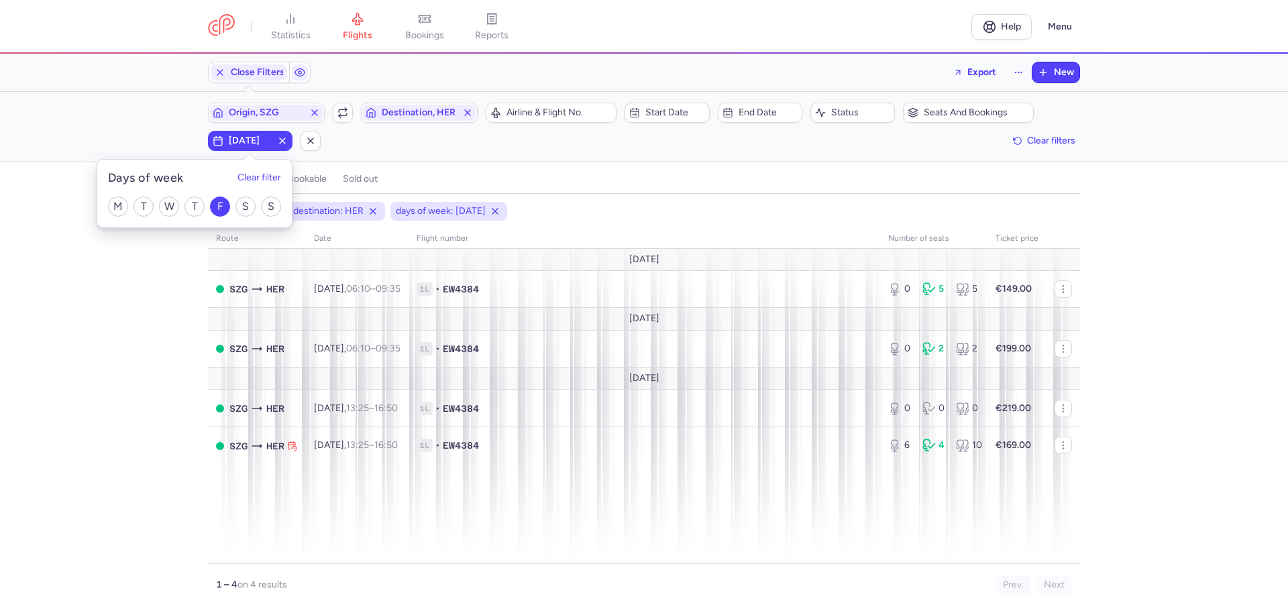
click at [106, 431] on div "origin: SZG destination: HER days of week: [DATE] route date Flight number numb…" at bounding box center [644, 406] width 1288 height 409
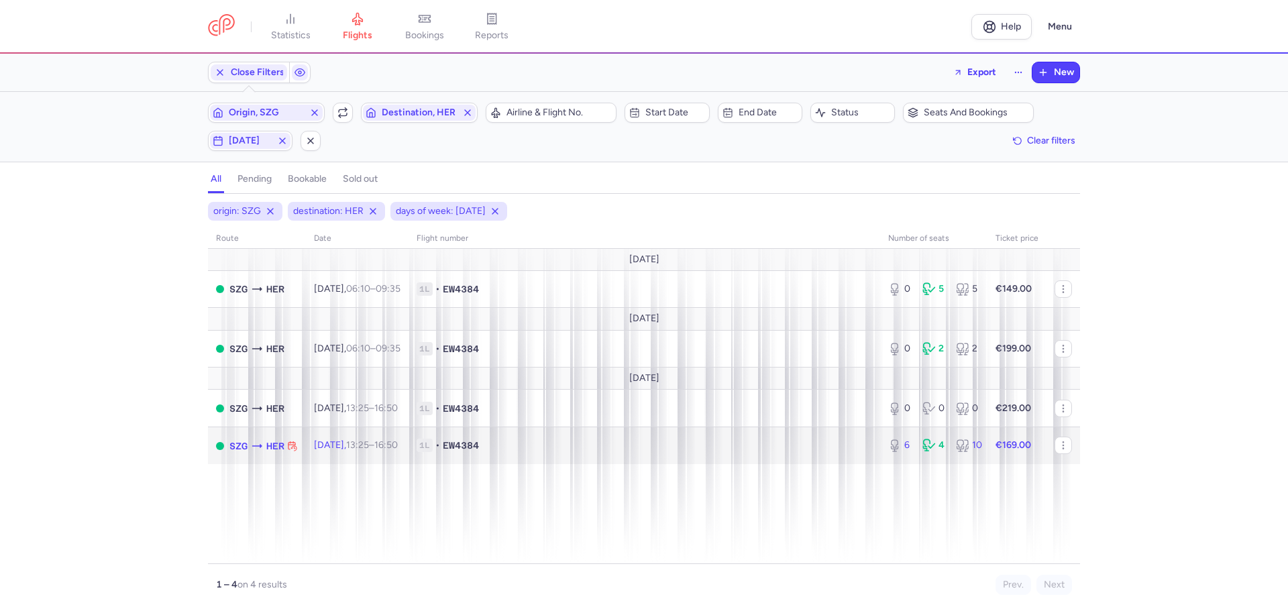
drag, startPoint x: 336, startPoint y: 441, endPoint x: 496, endPoint y: 537, distance: 187.1
click at [336, 441] on span "[DATE] 13:25 – 16:50 +0" at bounding box center [356, 444] width 84 height 11
select select "days"
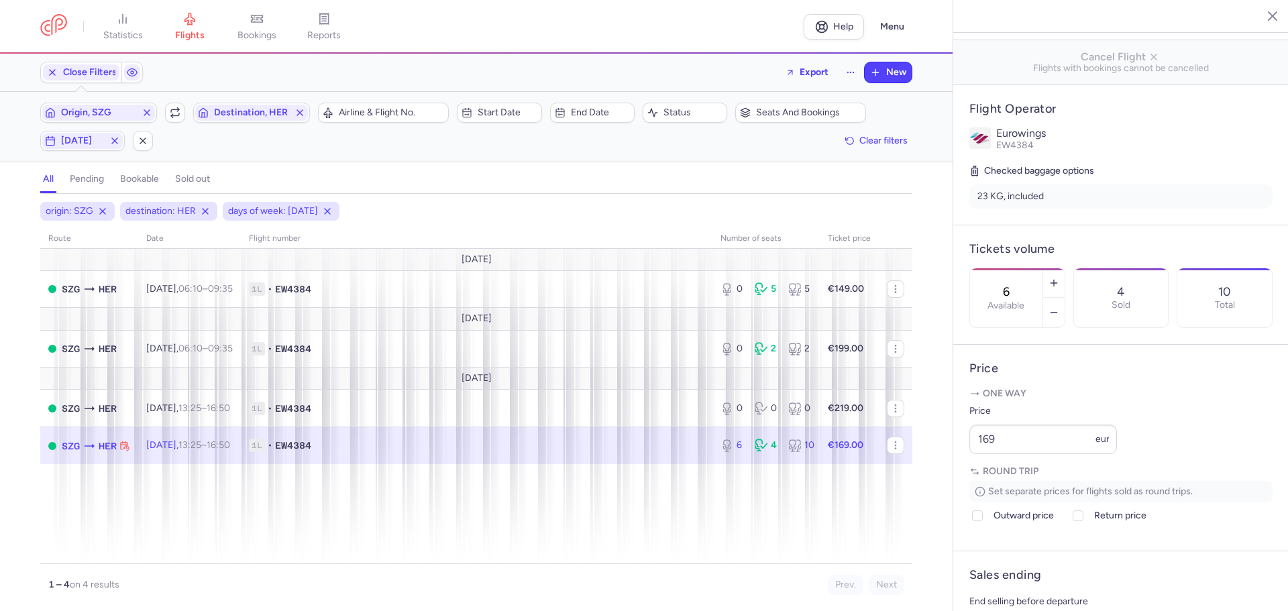
scroll to position [268, 0]
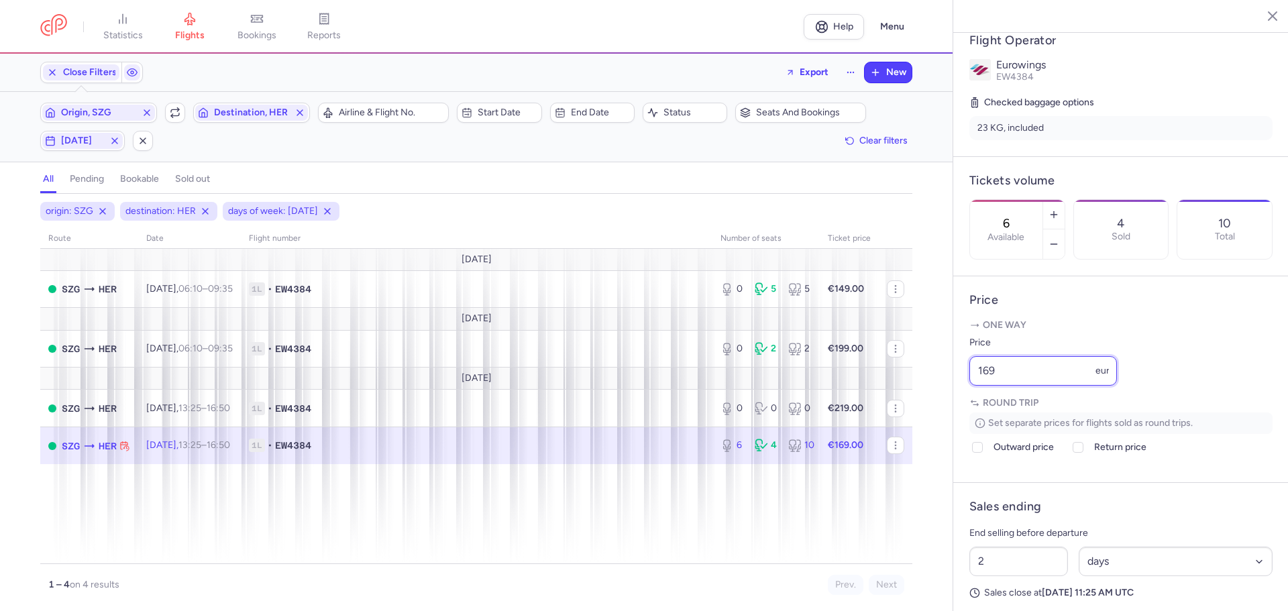
drag, startPoint x: 1007, startPoint y: 404, endPoint x: 971, endPoint y: 402, distance: 36.3
click at [971, 386] on input "169" at bounding box center [1043, 371] width 148 height 30
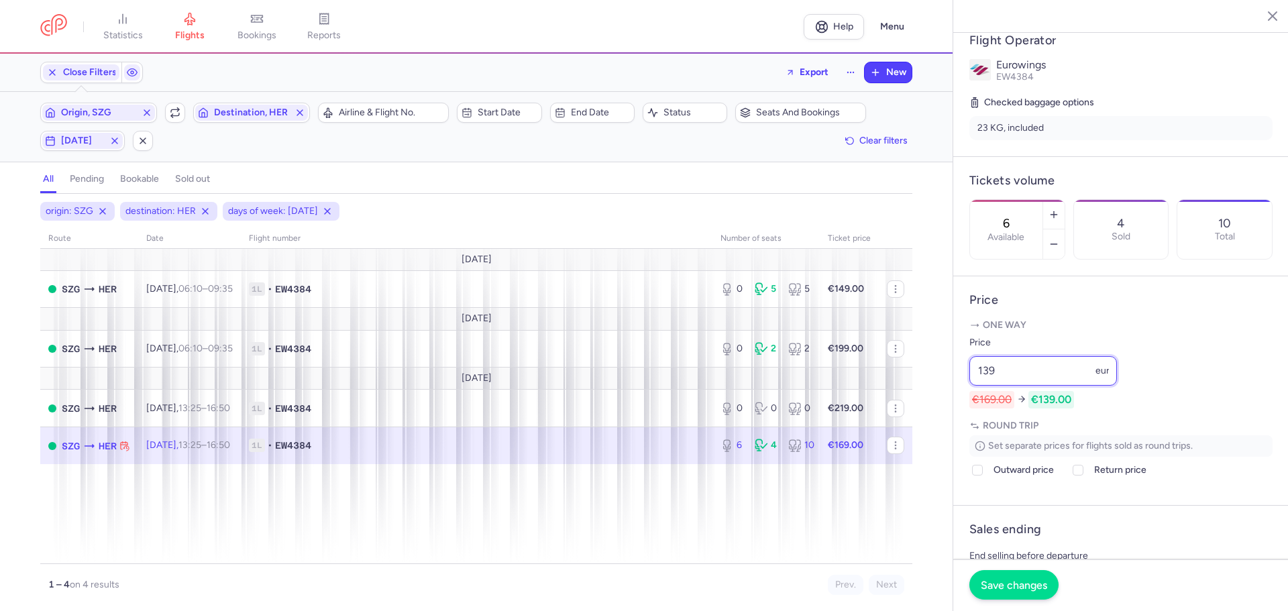
type input "139"
click at [1019, 583] on span "Save changes" at bounding box center [1013, 585] width 66 height 12
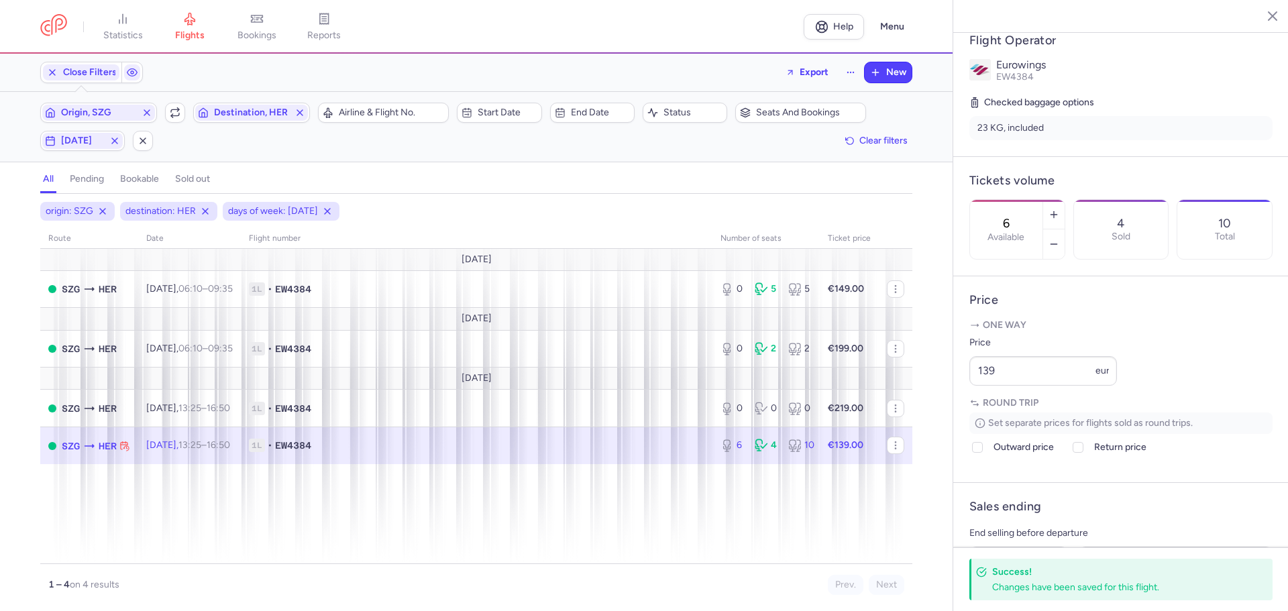
click at [1265, 13] on line "button" at bounding box center [1262, 15] width 7 height 7
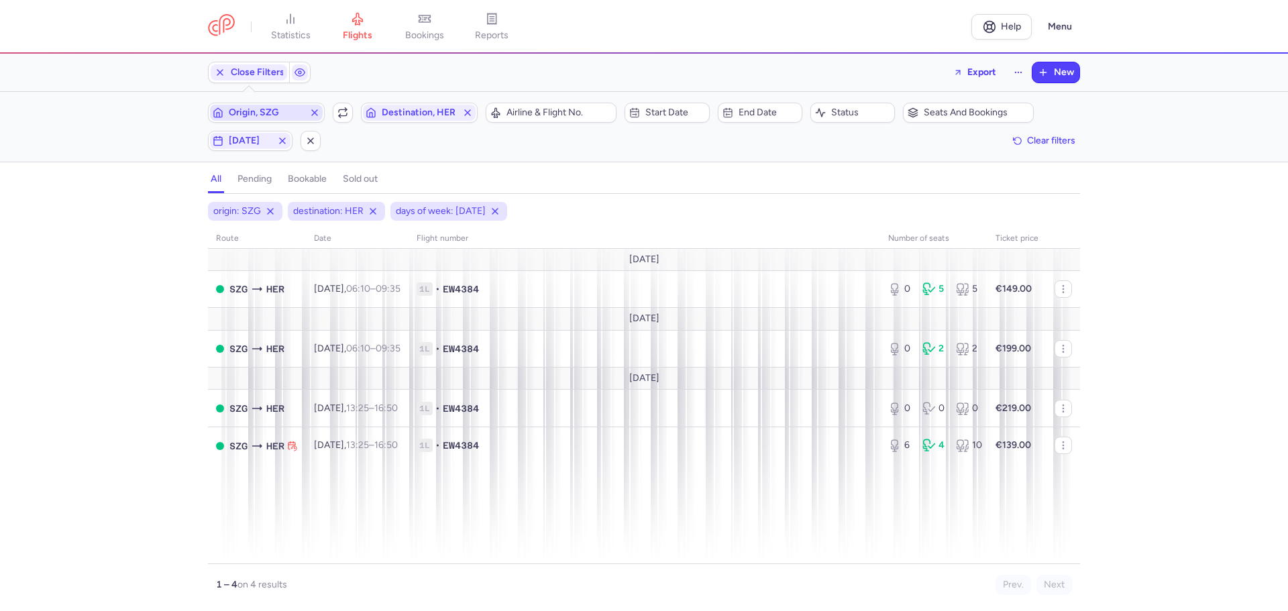
click at [255, 113] on span "Origin, SZG" at bounding box center [266, 112] width 75 height 11
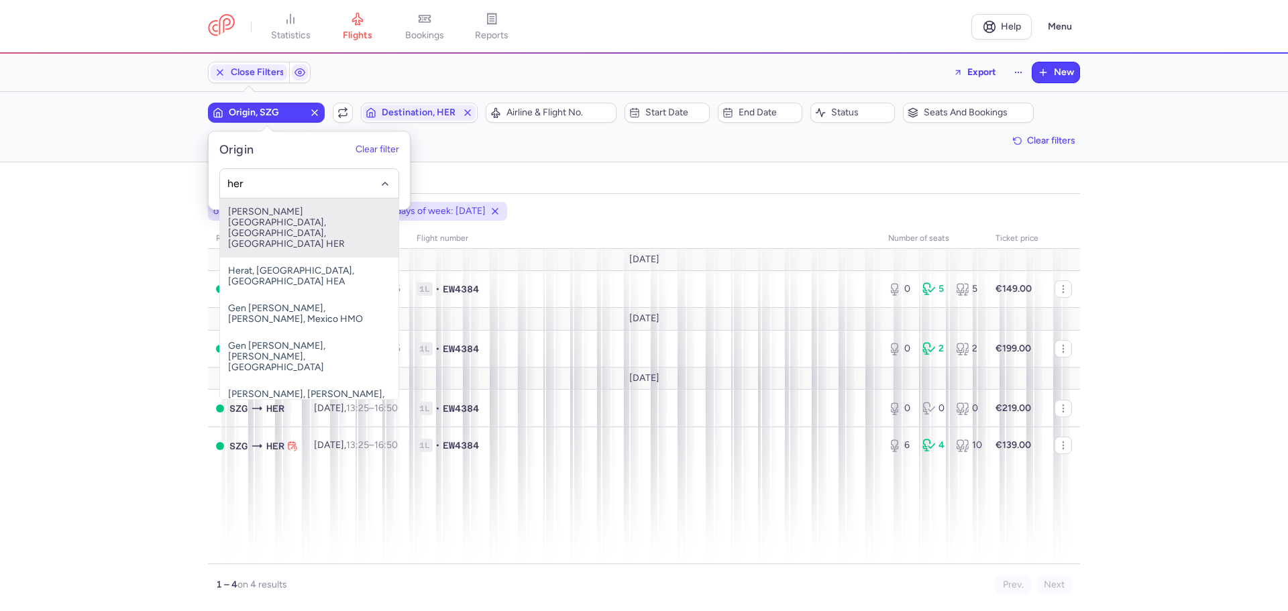
click at [261, 219] on span "[PERSON_NAME][GEOGRAPHIC_DATA], [GEOGRAPHIC_DATA], [GEOGRAPHIC_DATA] HER" at bounding box center [309, 228] width 178 height 59
type input "her"
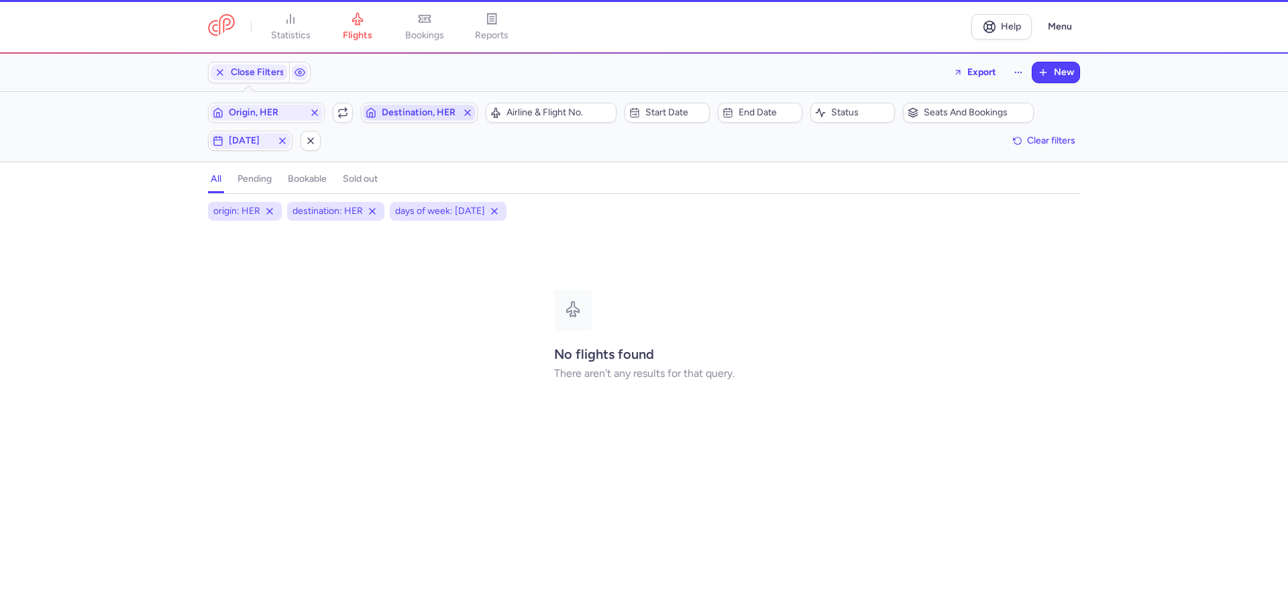
click at [418, 106] on span "Destination, HER" at bounding box center [419, 113] width 113 height 16
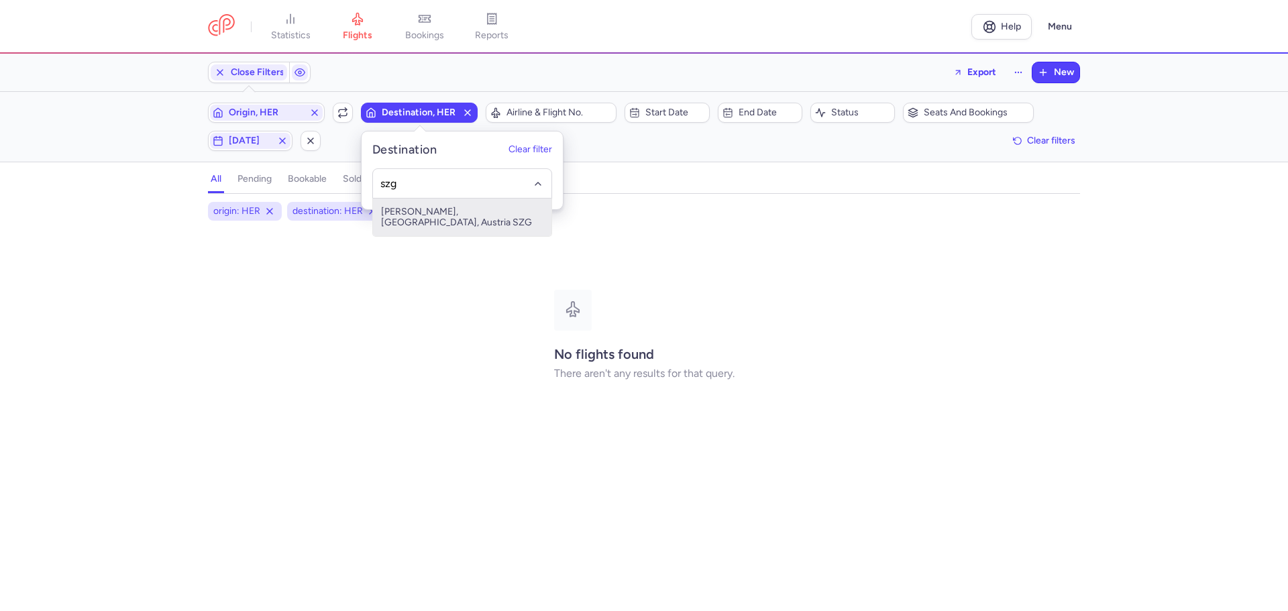
click at [451, 215] on span "[PERSON_NAME], [GEOGRAPHIC_DATA], Austria SZG" at bounding box center [462, 218] width 178 height 38
type input "szg"
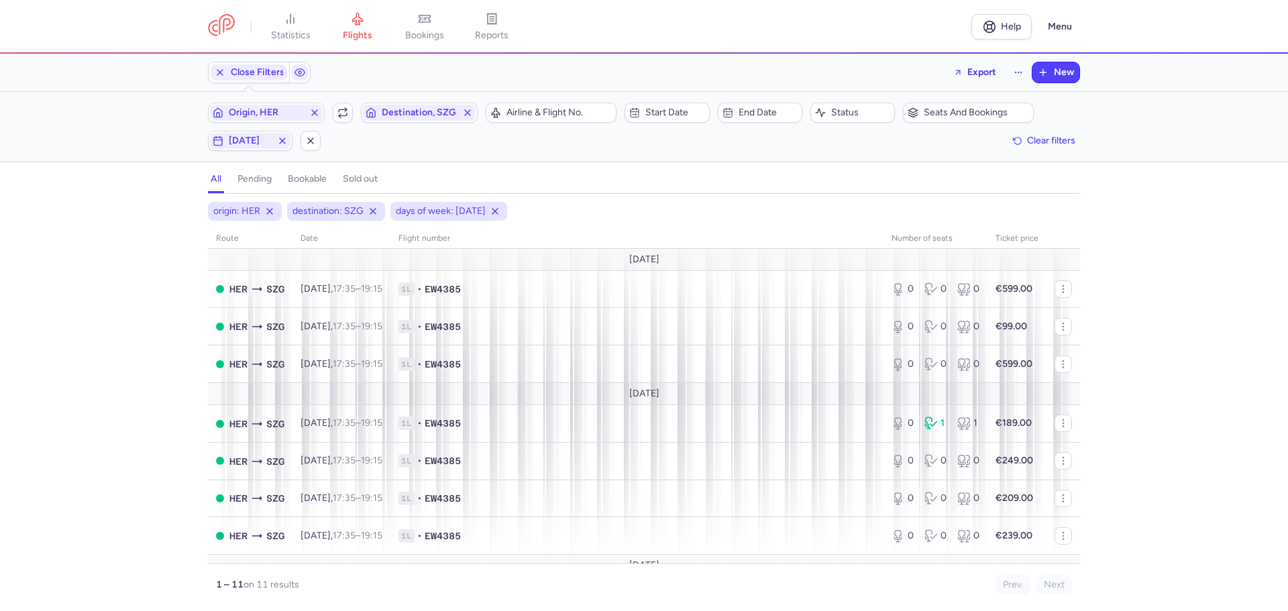
click at [107, 387] on div "origin: HER destination: SZG days of week: [DATE] route date Flight number numb…" at bounding box center [644, 406] width 1288 height 409
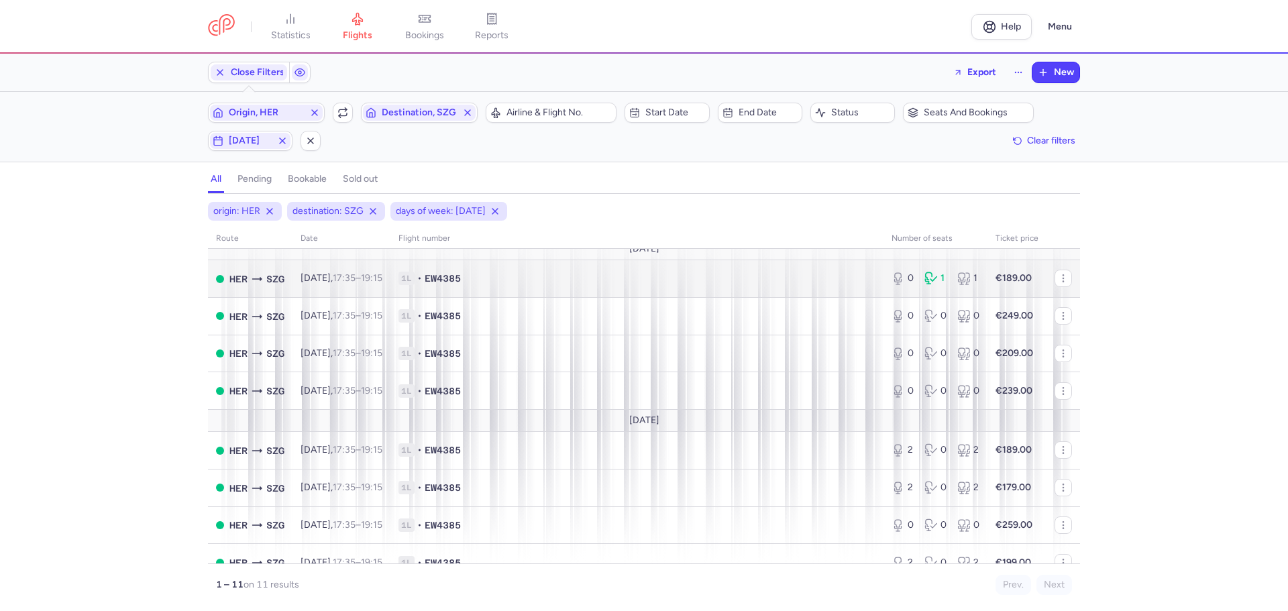
scroll to position [162, 0]
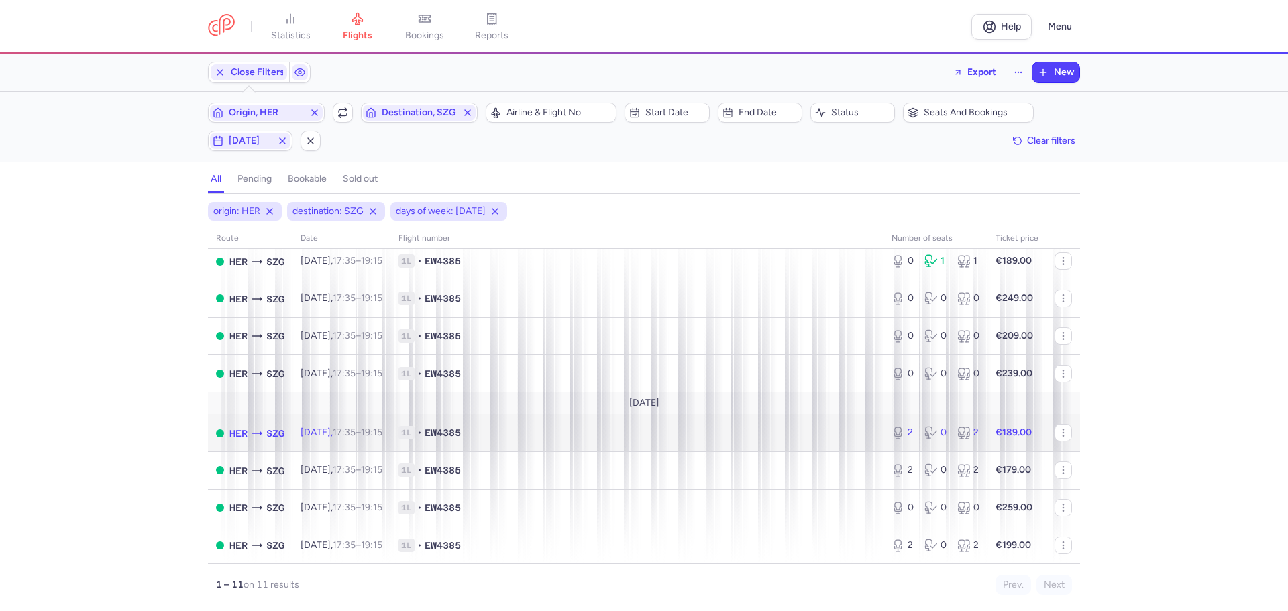
click at [521, 431] on span "1L • EW4385" at bounding box center [636, 432] width 477 height 13
select select "days"
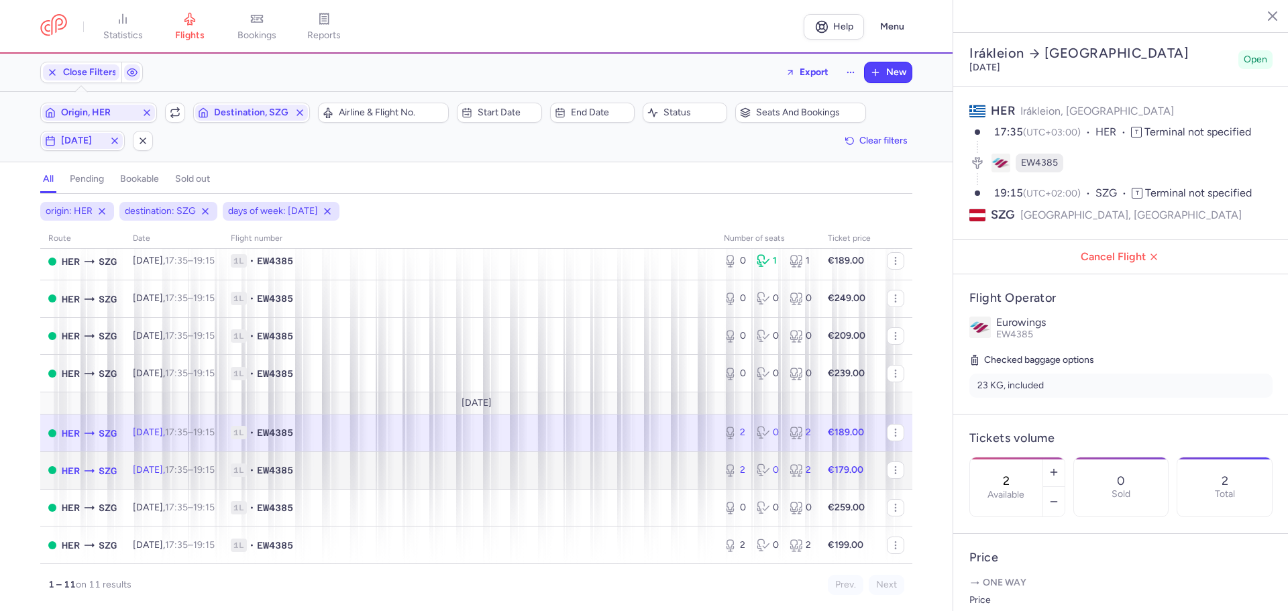
click at [494, 470] on span "1L • EW4385" at bounding box center [469, 469] width 477 height 13
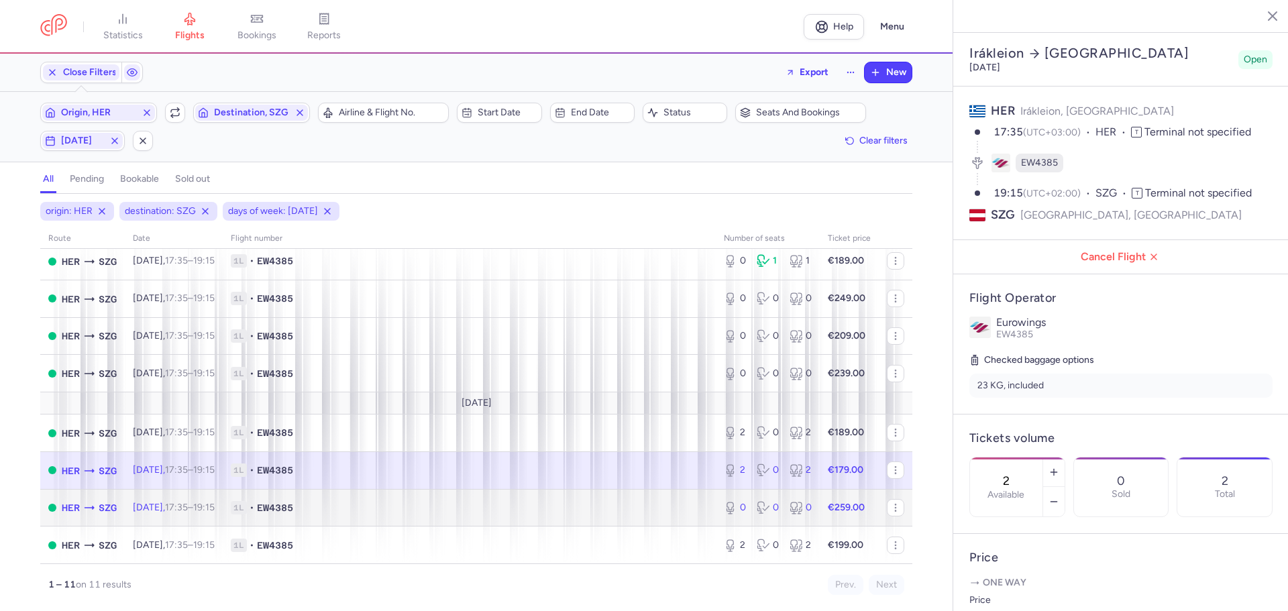
click at [467, 516] on td "1L • EW4385" at bounding box center [469, 508] width 493 height 38
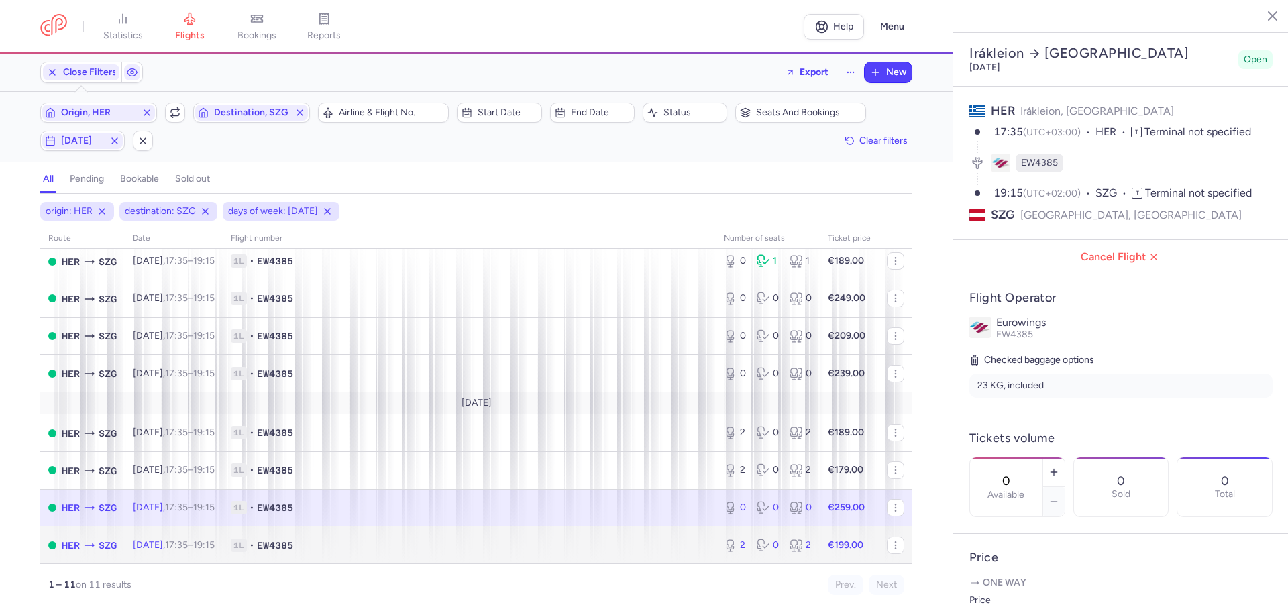
click at [538, 535] on td "1L • EW4385" at bounding box center [469, 544] width 493 height 37
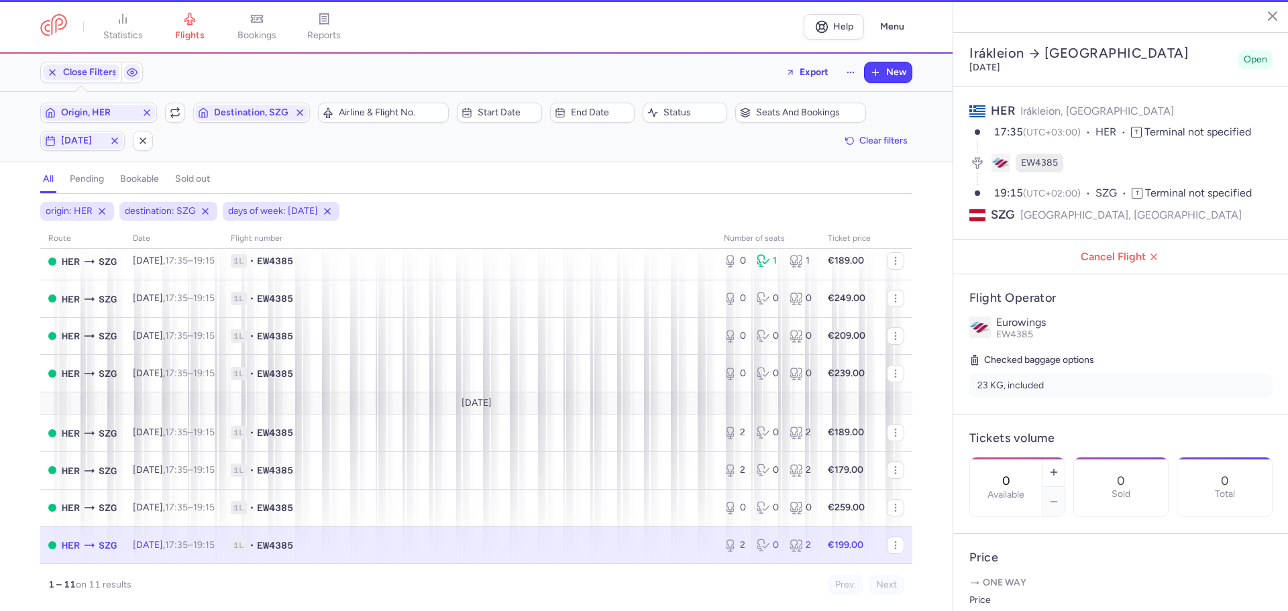
type input "2"
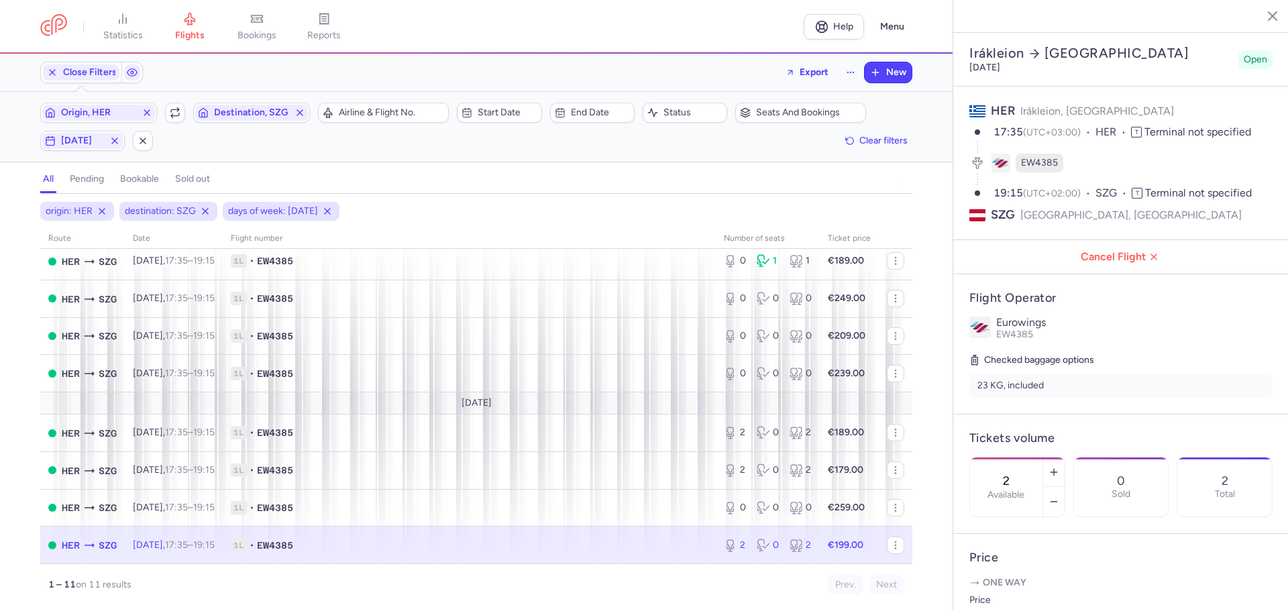
click at [1259, 15] on icon "button" at bounding box center [1261, 15] width 13 height 13
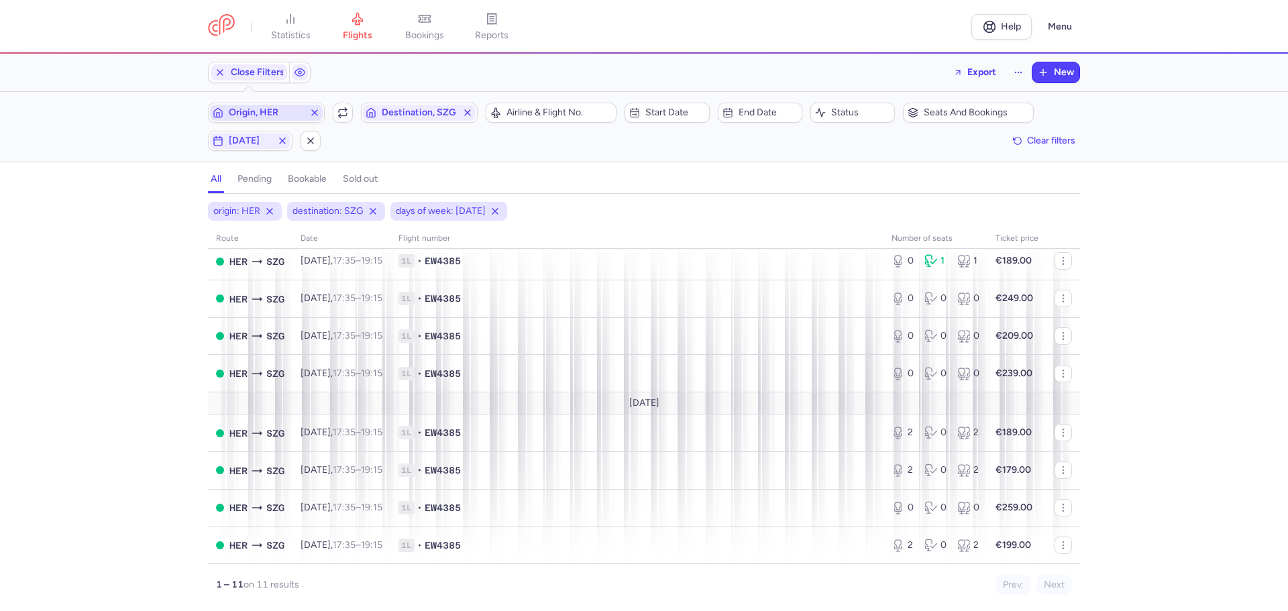
click at [263, 109] on span "Origin, HER" at bounding box center [266, 112] width 75 height 11
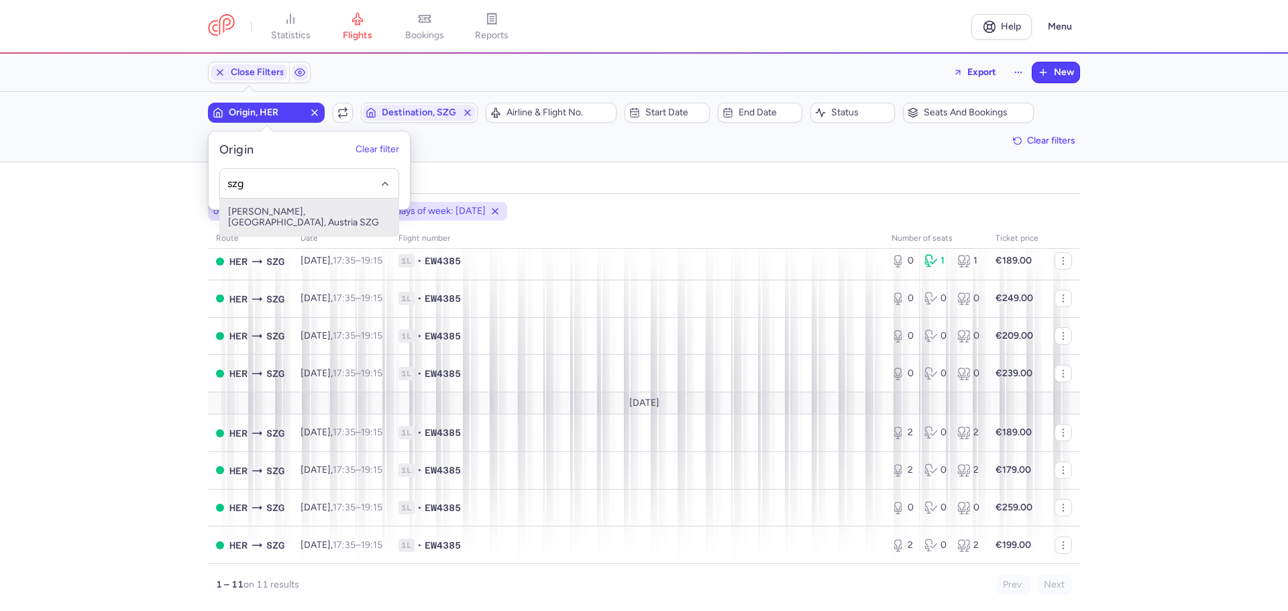
click at [285, 211] on span "[PERSON_NAME], [GEOGRAPHIC_DATA], Austria SZG" at bounding box center [309, 218] width 178 height 38
type input "szg"
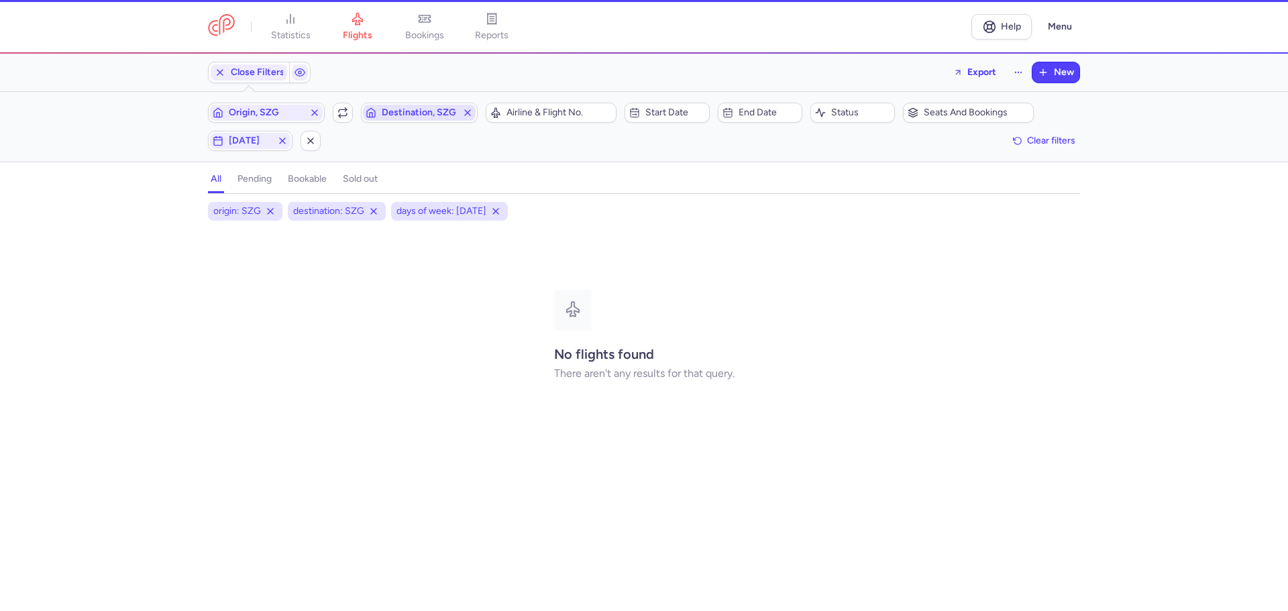
click at [401, 109] on span "Destination, SZG" at bounding box center [419, 112] width 75 height 11
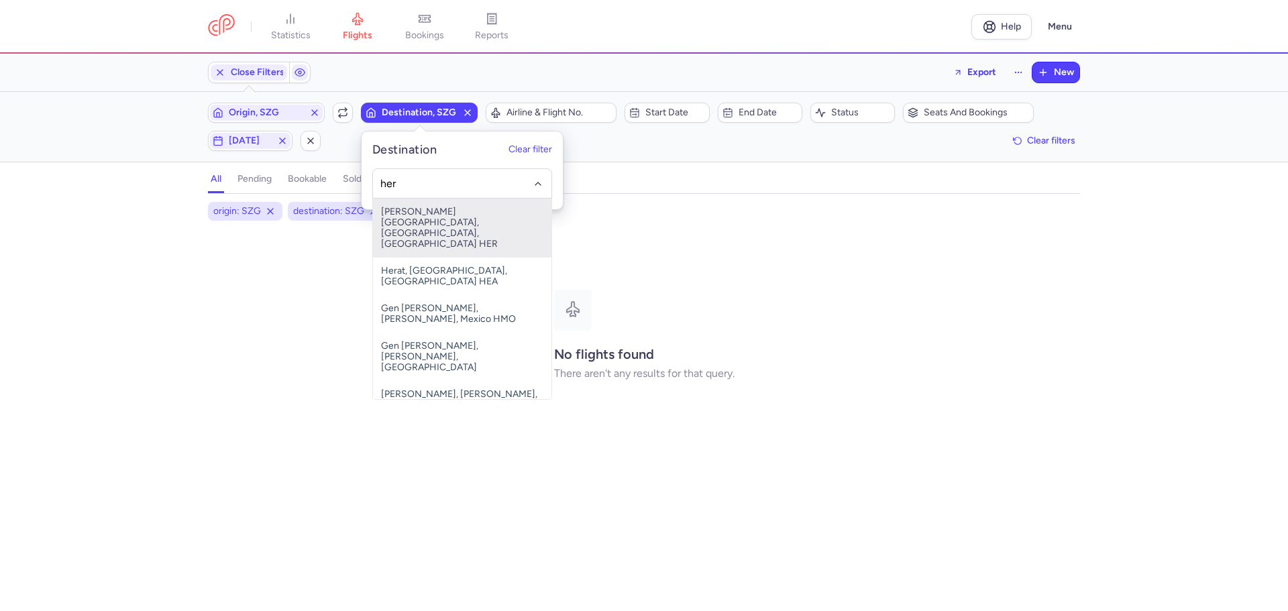
click at [434, 221] on span "[PERSON_NAME][GEOGRAPHIC_DATA], [GEOGRAPHIC_DATA], [GEOGRAPHIC_DATA] HER" at bounding box center [462, 228] width 178 height 59
type input "her"
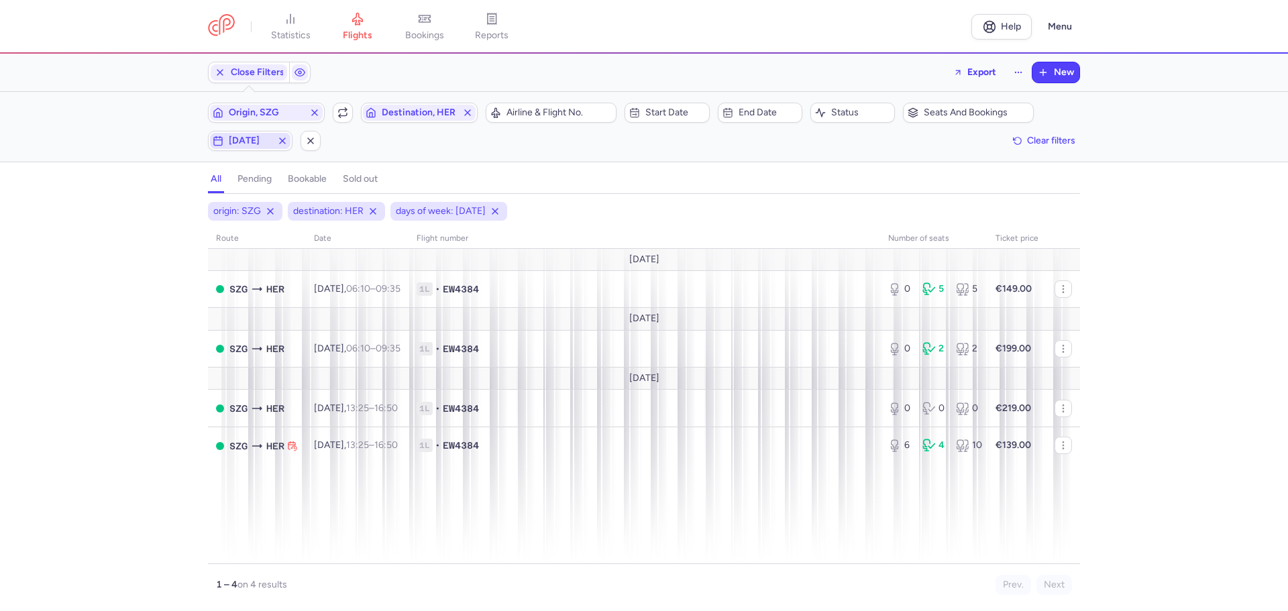
click at [258, 141] on span "[DATE]" at bounding box center [250, 140] width 43 height 11
click at [211, 210] on input "F" at bounding box center [220, 206] width 20 height 20
checkbox input "false"
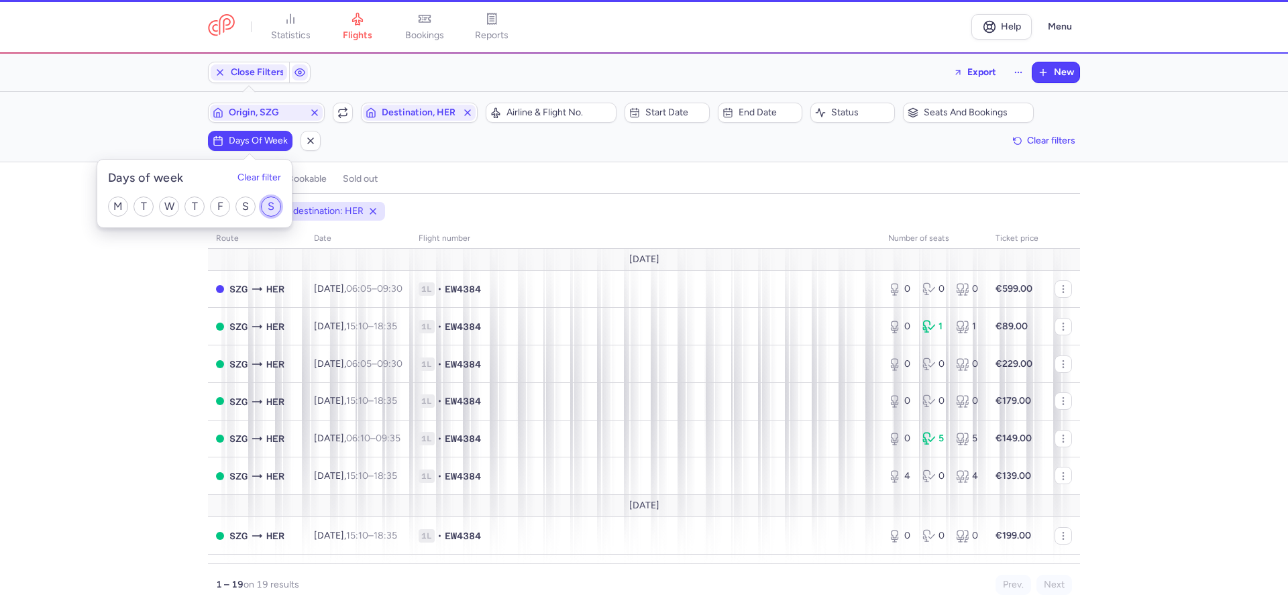
click at [277, 208] on input "S" at bounding box center [271, 206] width 20 height 20
checkbox input "true"
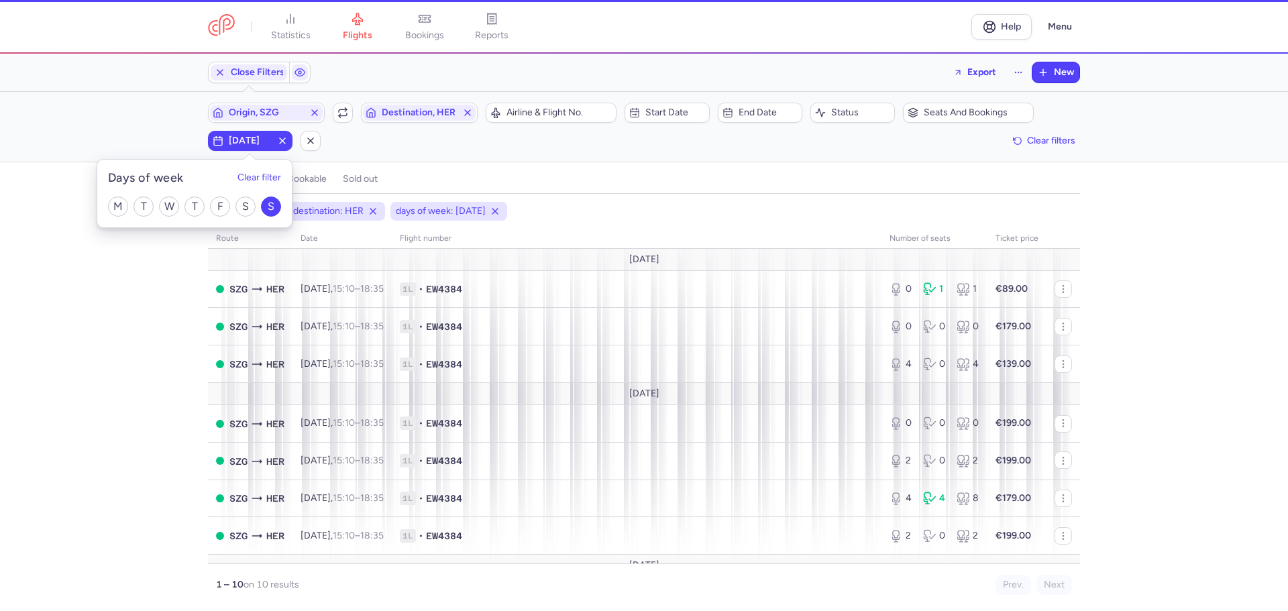
click at [146, 396] on div "origin: SZG destination: HER days of week: [DATE] route date Flight number numb…" at bounding box center [644, 406] width 1288 height 409
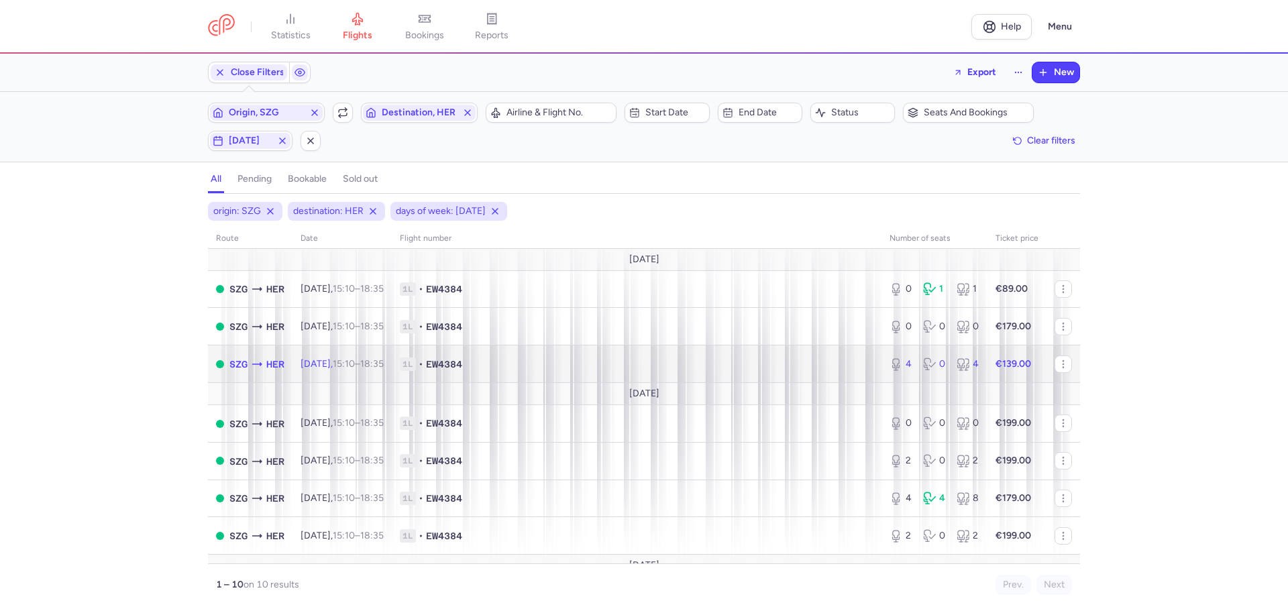
click at [518, 363] on span "1L • EW4384" at bounding box center [636, 363] width 473 height 13
select select "days"
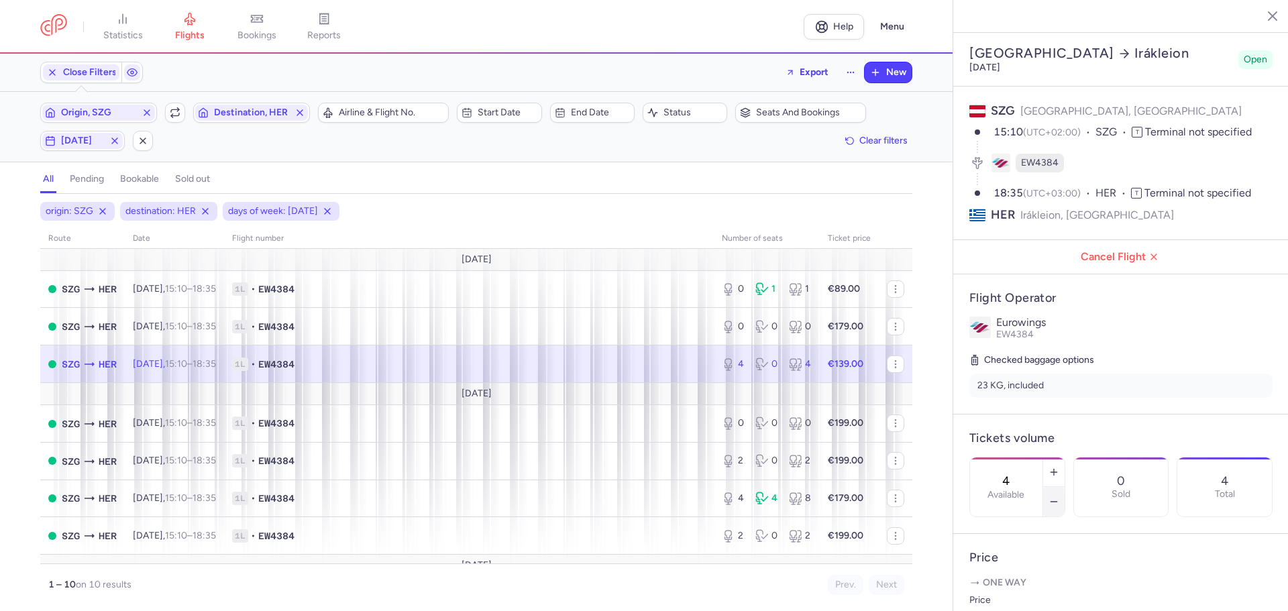
click at [1059, 496] on icon "button" at bounding box center [1053, 501] width 11 height 11
type input "2"
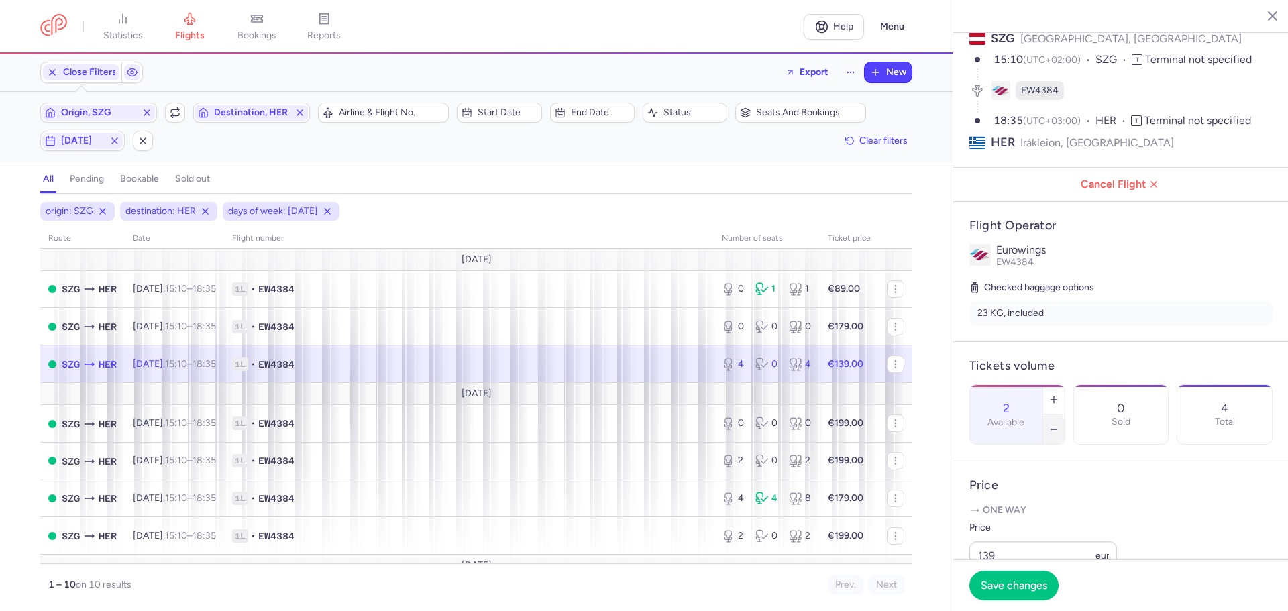
scroll to position [268, 0]
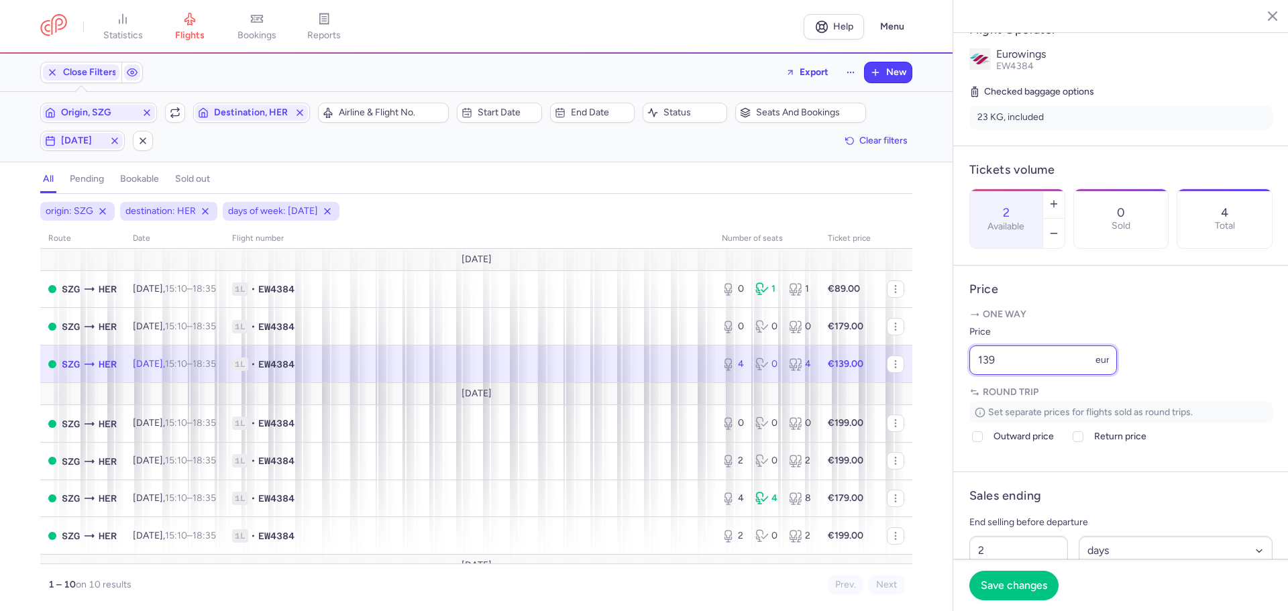
drag, startPoint x: 993, startPoint y: 394, endPoint x: 931, endPoint y: 397, distance: 61.8
click at [931, 397] on div "statistics flights bookings reports Help Menu Close Filters Export New Filters …" at bounding box center [644, 305] width 1288 height 611
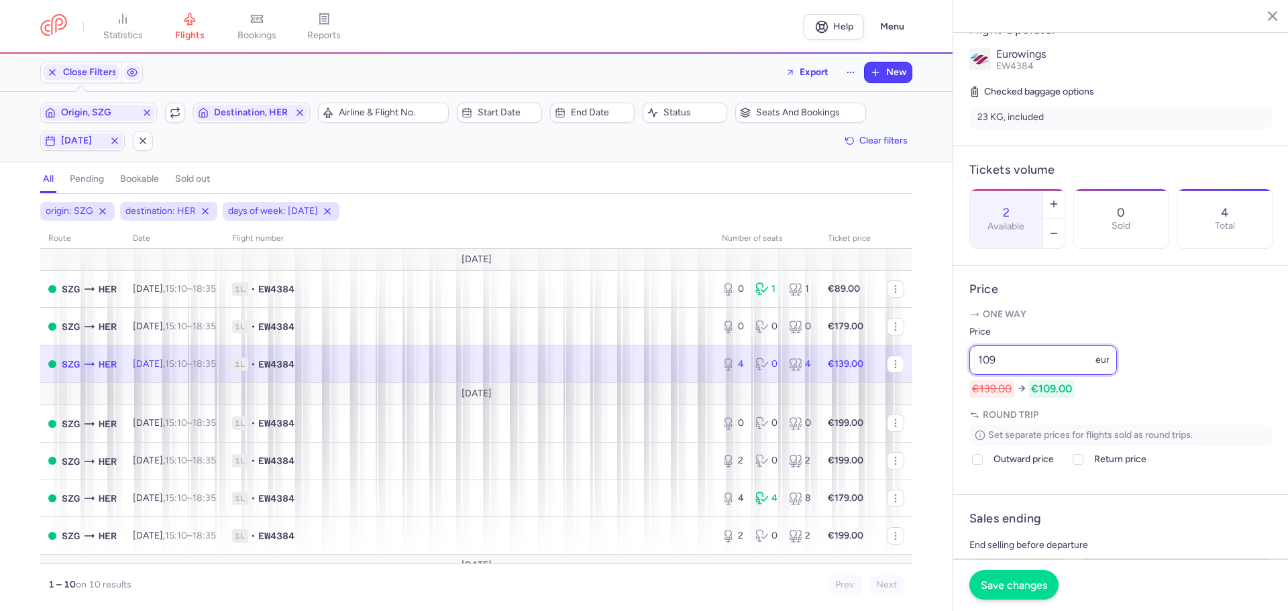
type input "109"
click at [1006, 587] on span "Save changes" at bounding box center [1013, 585] width 66 height 12
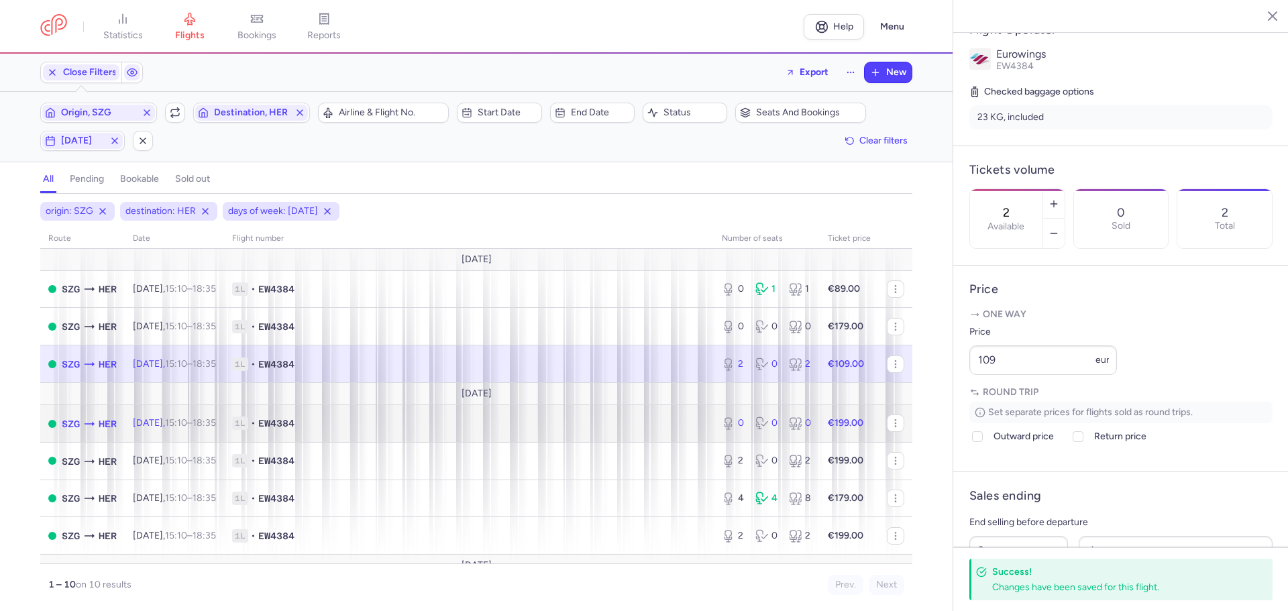
click at [349, 427] on span "1L • EW4384" at bounding box center [468, 422] width 473 height 13
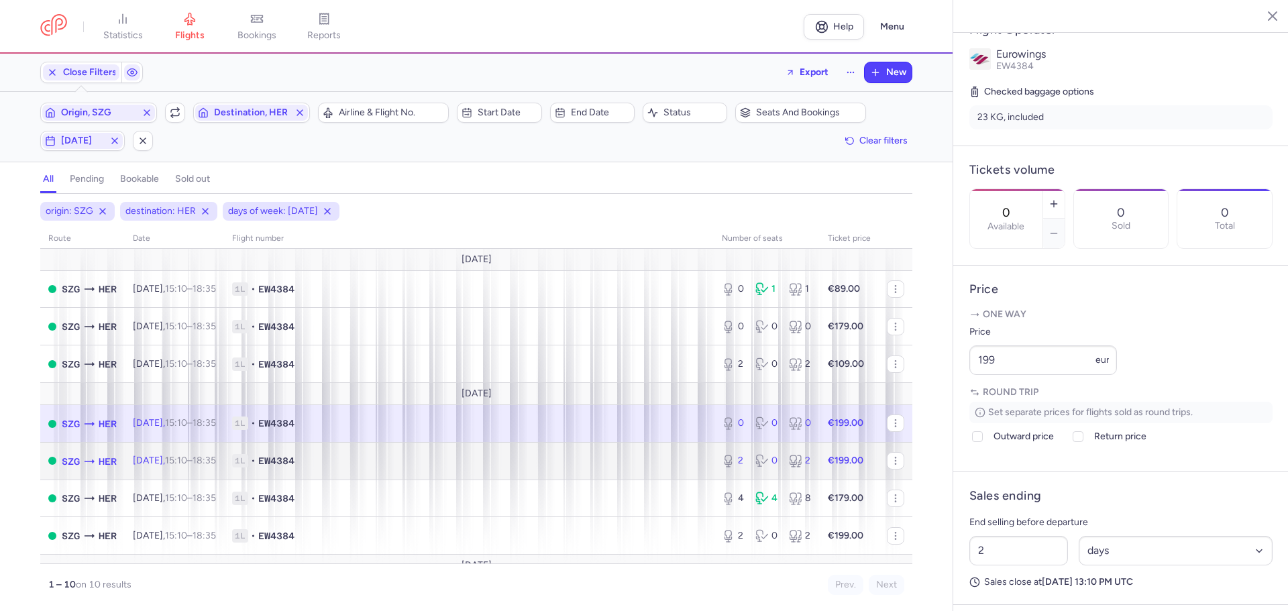
click at [357, 465] on span "1L • EW4384" at bounding box center [468, 460] width 473 height 13
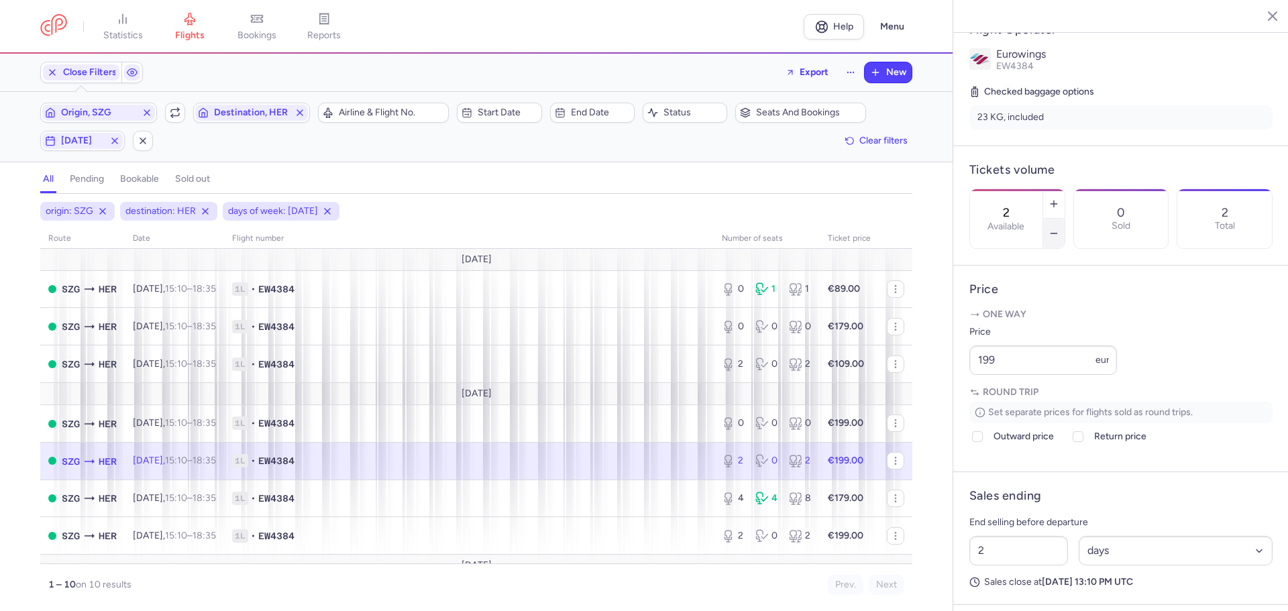
click at [1059, 228] on icon "button" at bounding box center [1053, 233] width 11 height 11
click at [1026, 585] on span "Save changes" at bounding box center [1013, 585] width 66 height 12
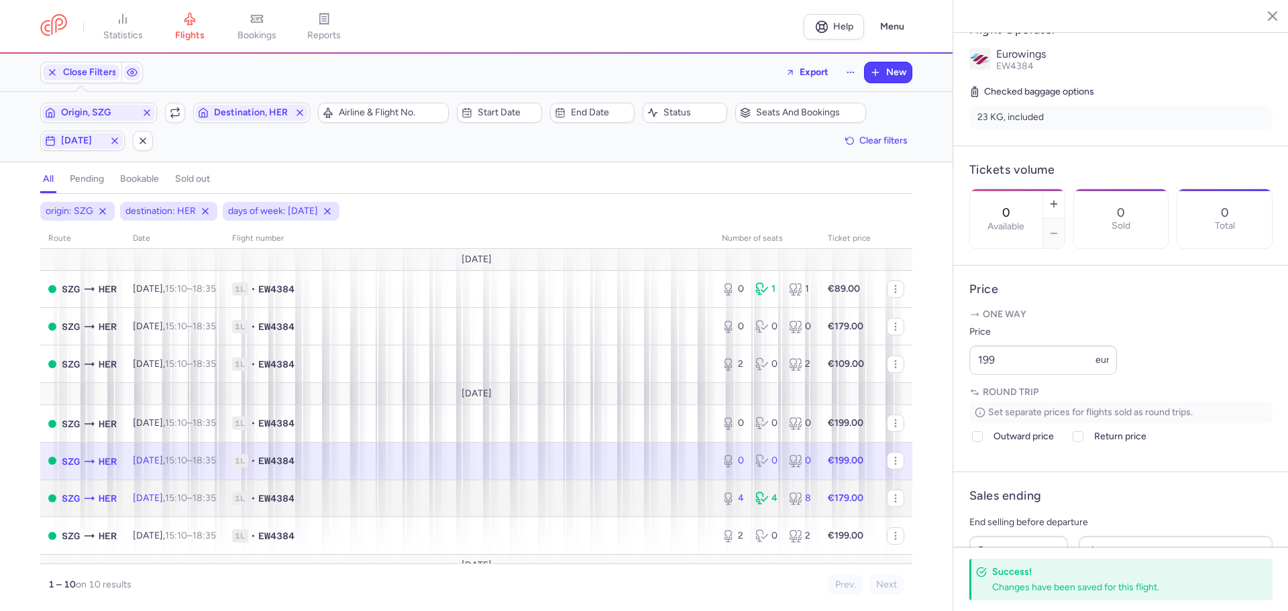
click at [400, 500] on span "1L • EW4384" at bounding box center [468, 498] width 473 height 13
type input "4"
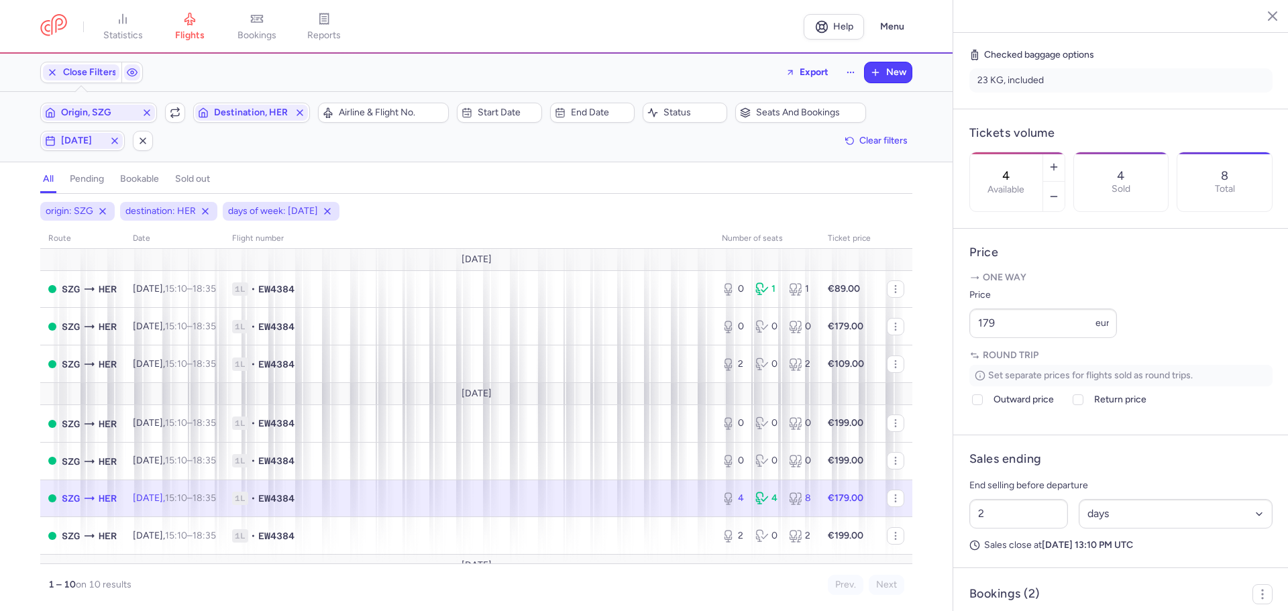
scroll to position [476, 0]
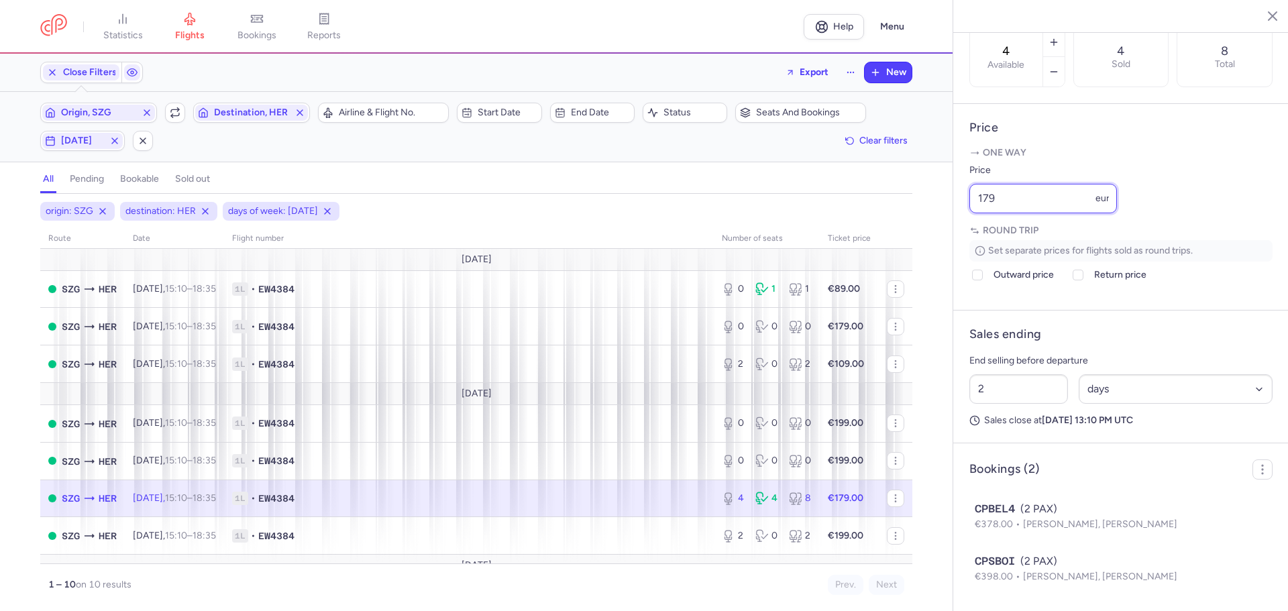
drag, startPoint x: 1013, startPoint y: 192, endPoint x: 962, endPoint y: 199, distance: 52.0
click at [962, 199] on article "Price One way Price 179 eur Round trip Set separate prices for flights sold as …" at bounding box center [1120, 207] width 335 height 207
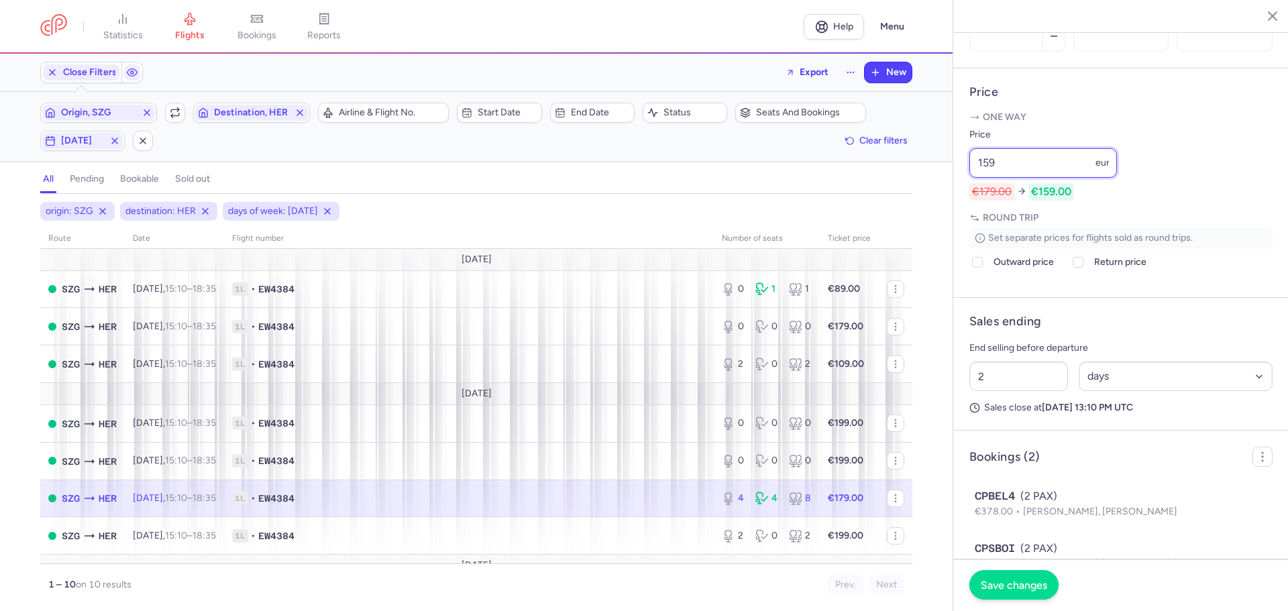
type input "159"
click at [1011, 589] on span "Save changes" at bounding box center [1013, 585] width 66 height 12
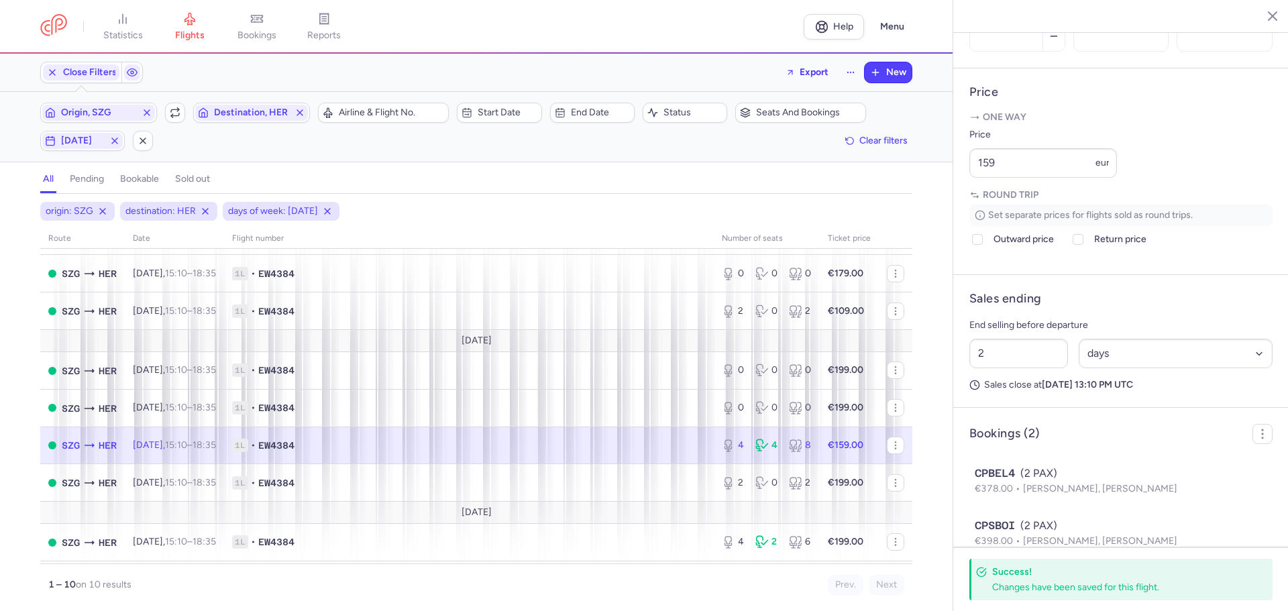
scroll to position [125, 0]
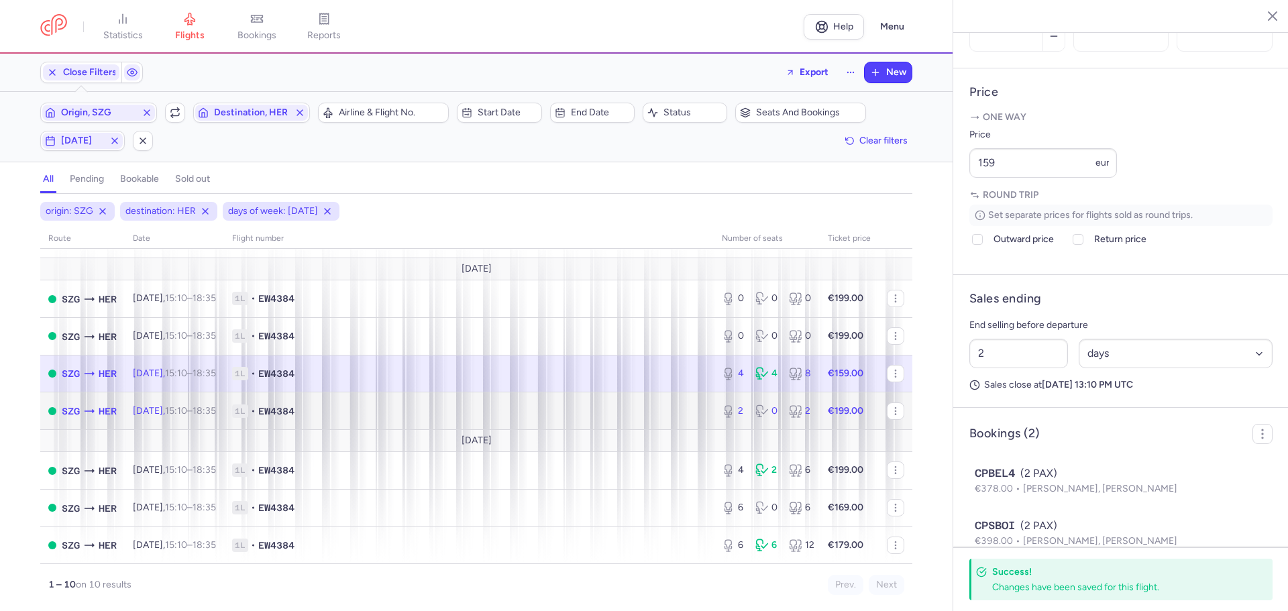
click at [374, 412] on span "1L • EW4384" at bounding box center [468, 410] width 473 height 13
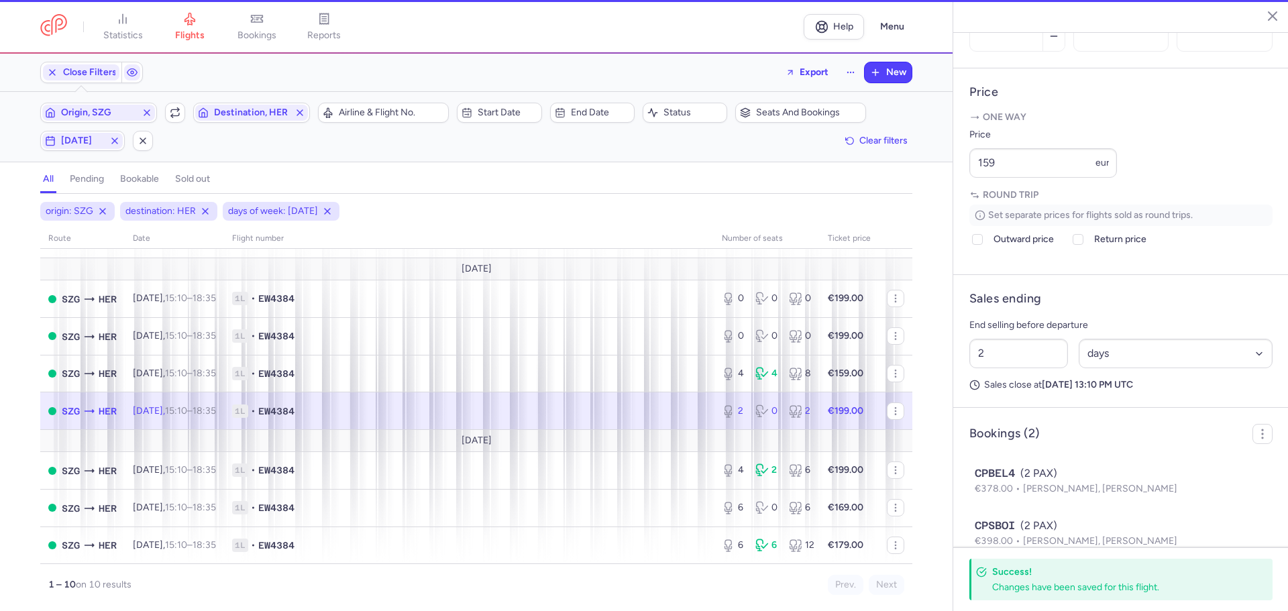
type input "2"
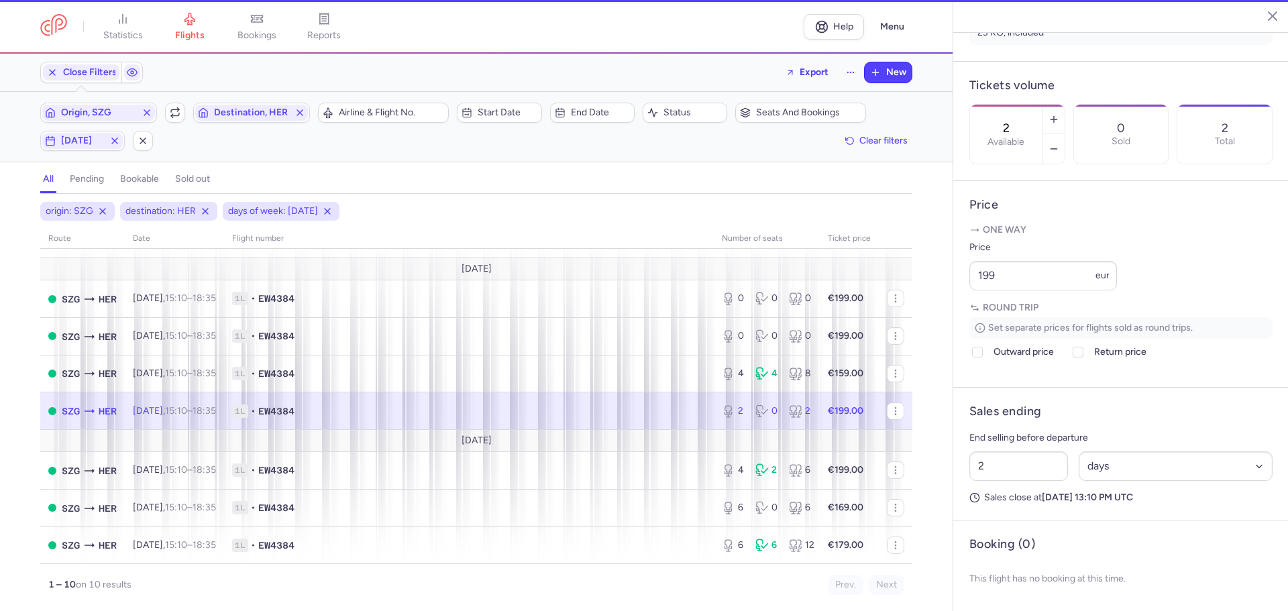
scroll to position [388, 0]
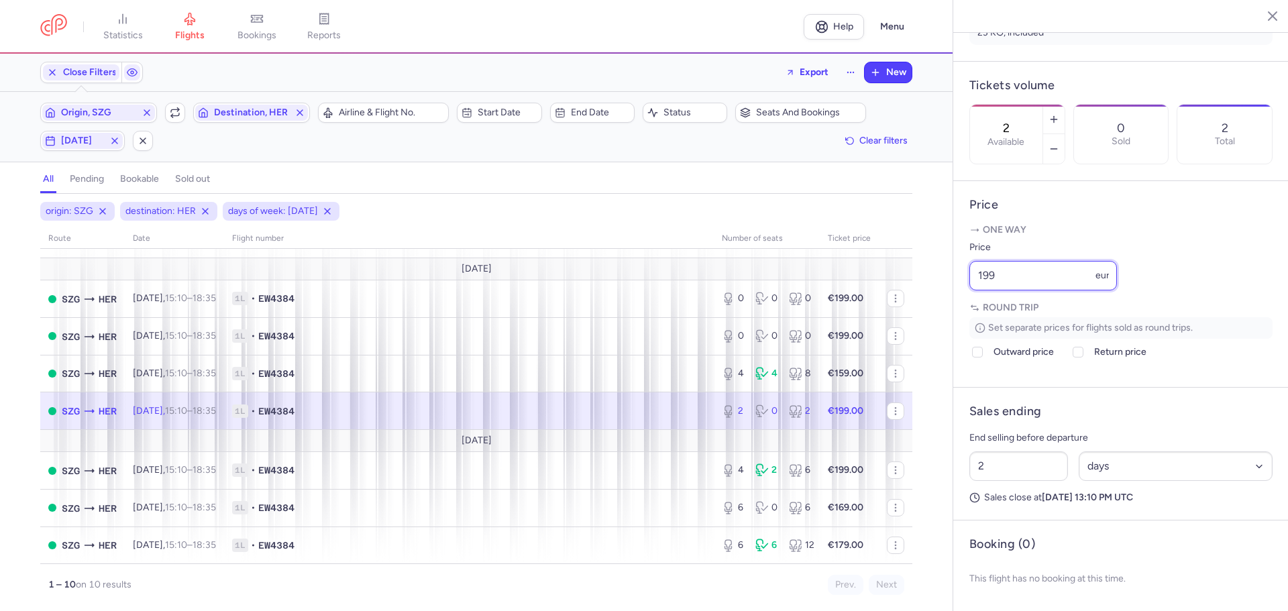
drag, startPoint x: 1002, startPoint y: 276, endPoint x: 956, endPoint y: 277, distance: 45.6
click at [956, 277] on article "Price One way Price 199 eur Round trip Set separate prices for flights sold as …" at bounding box center [1120, 284] width 335 height 207
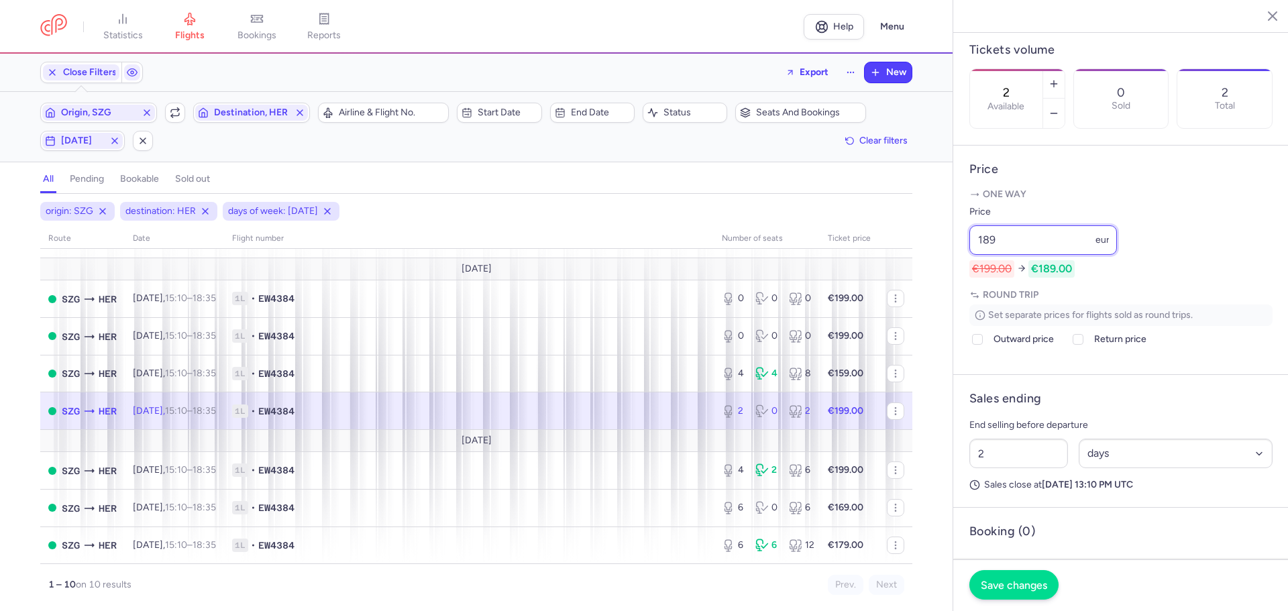
type input "189"
click at [1025, 581] on span "Save changes" at bounding box center [1013, 585] width 66 height 12
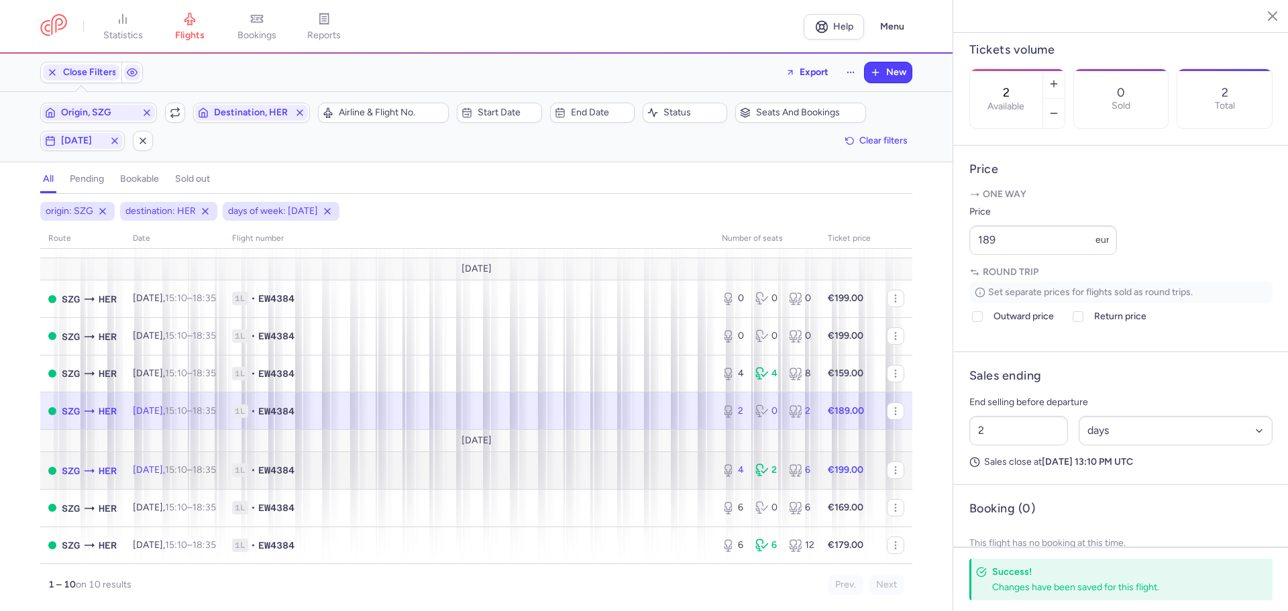
click at [349, 469] on span "1L • EW4384" at bounding box center [468, 469] width 473 height 13
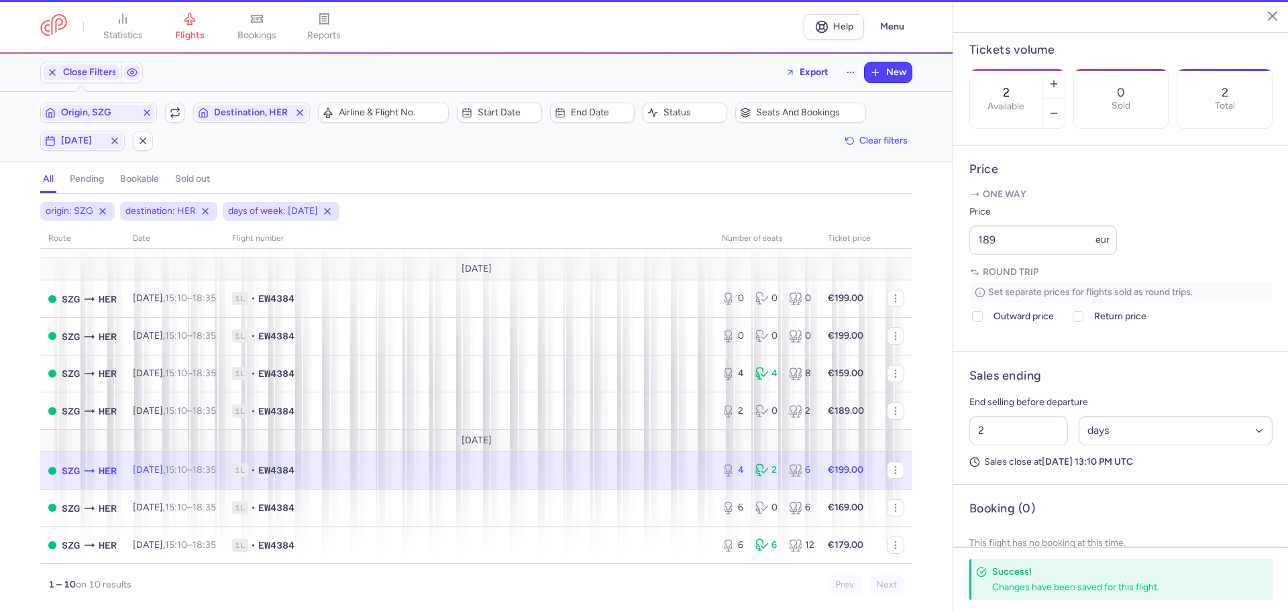
type input "4"
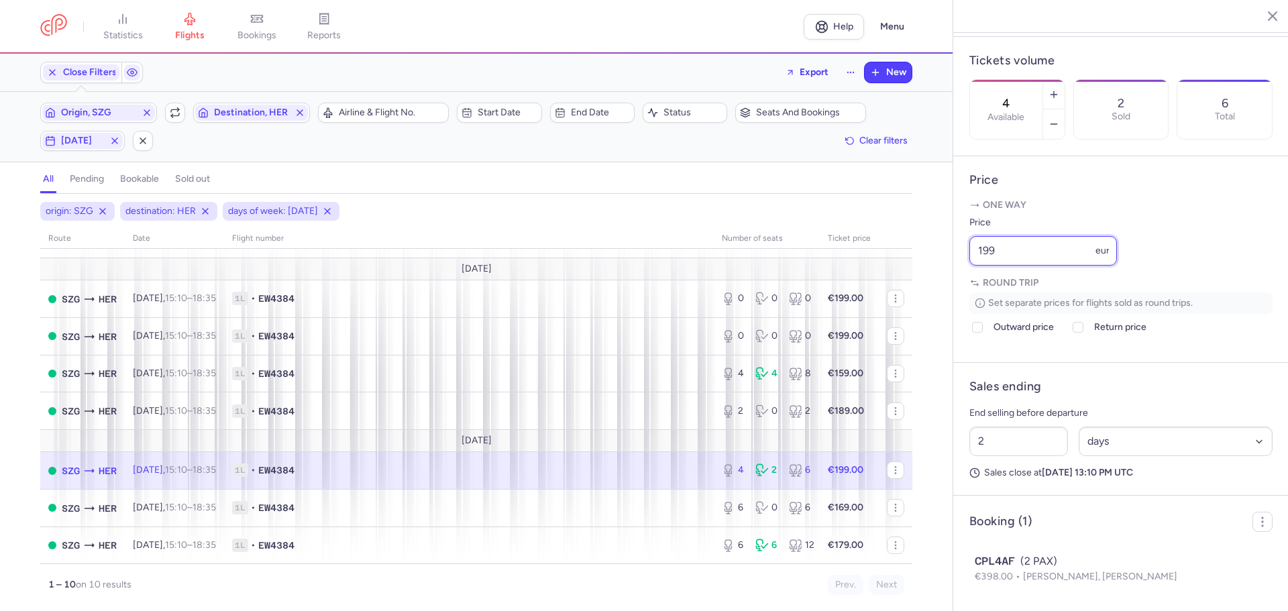
drag, startPoint x: 1018, startPoint y: 277, endPoint x: 946, endPoint y: 275, distance: 72.5
click at [946, 275] on div "statistics flights bookings reports Help Menu Close Filters Export New Filters …" at bounding box center [644, 305] width 1288 height 611
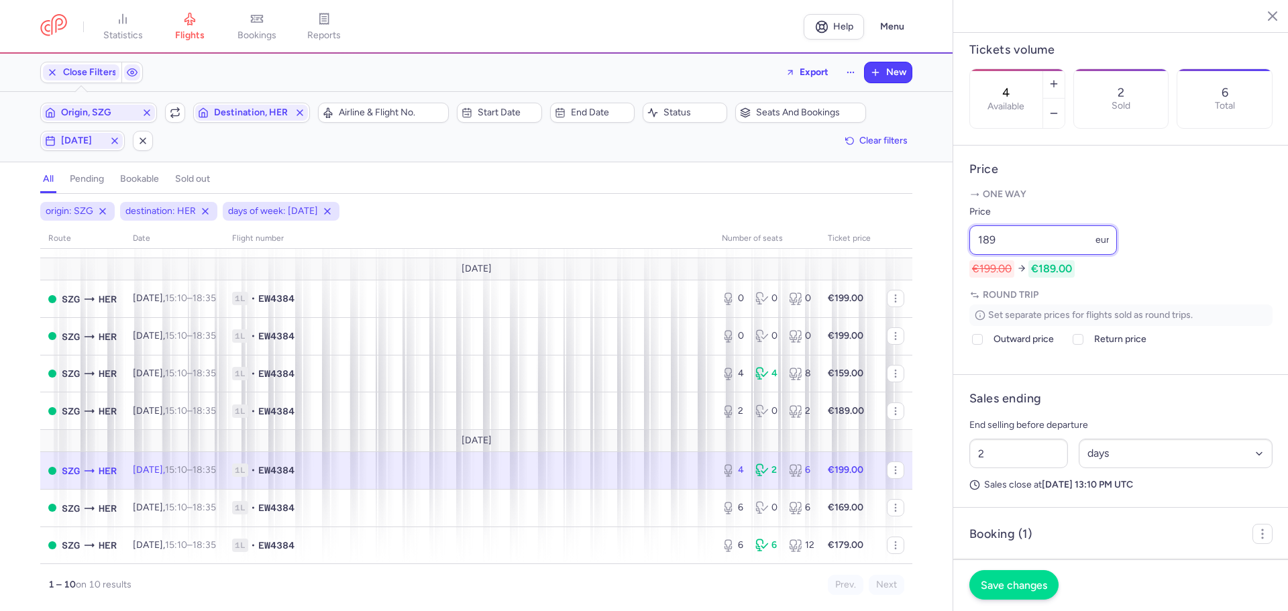
type input "189"
click at [1012, 591] on button "Save changes" at bounding box center [1013, 585] width 89 height 30
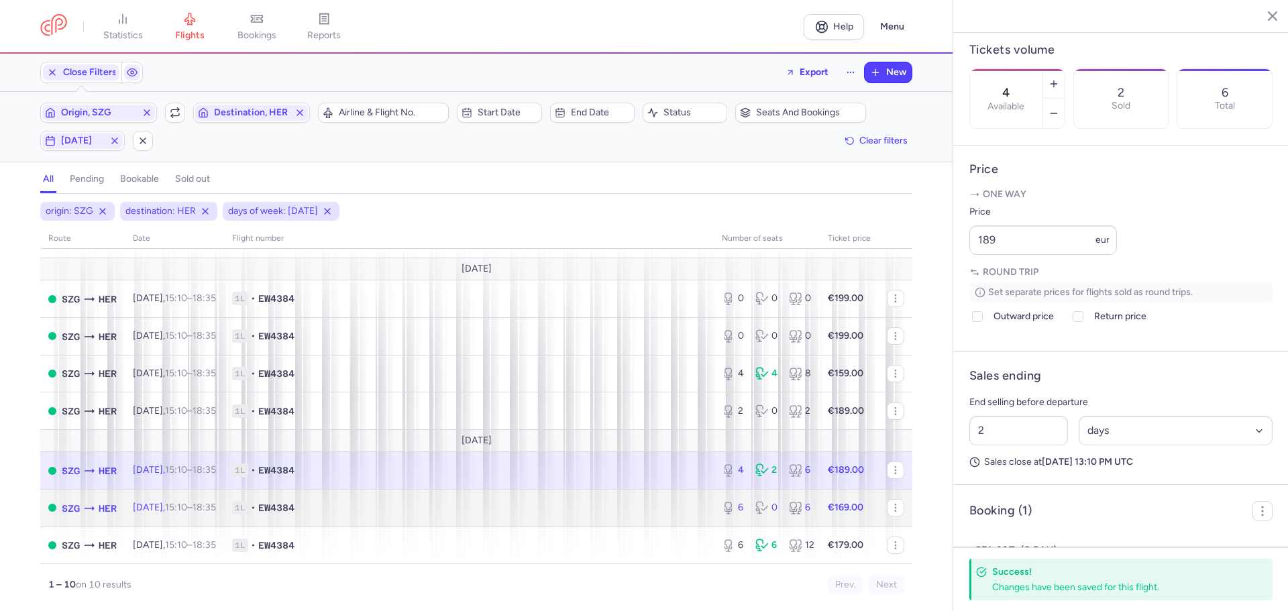
click at [337, 514] on span "1L • EW4384" at bounding box center [468, 507] width 473 height 13
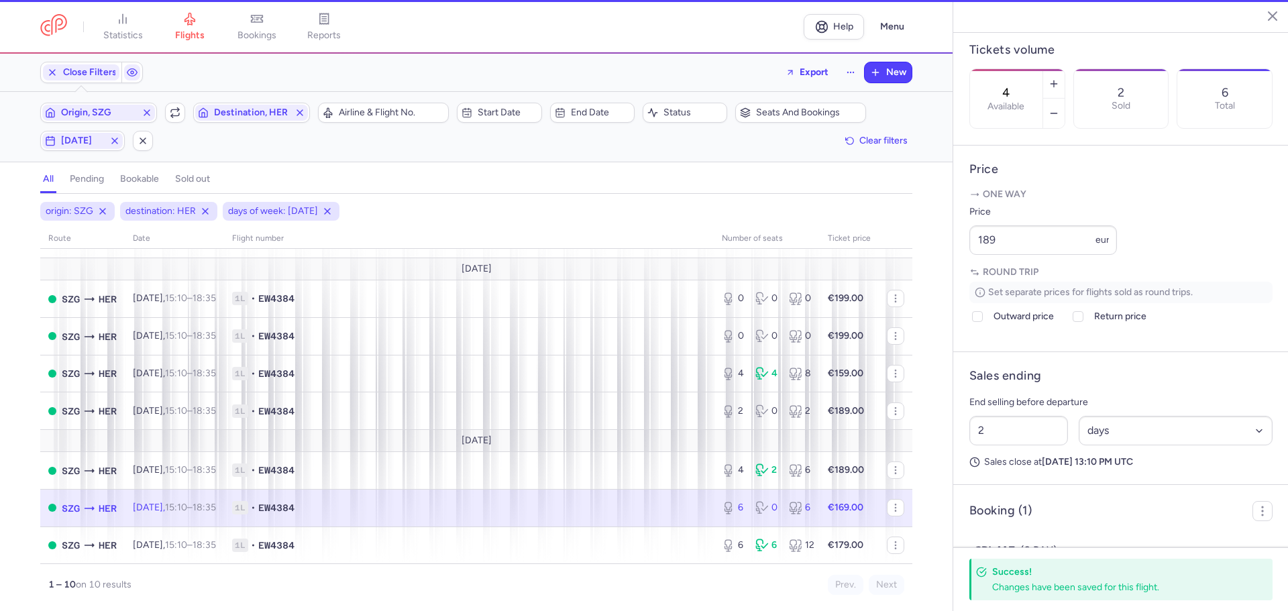
type input "6"
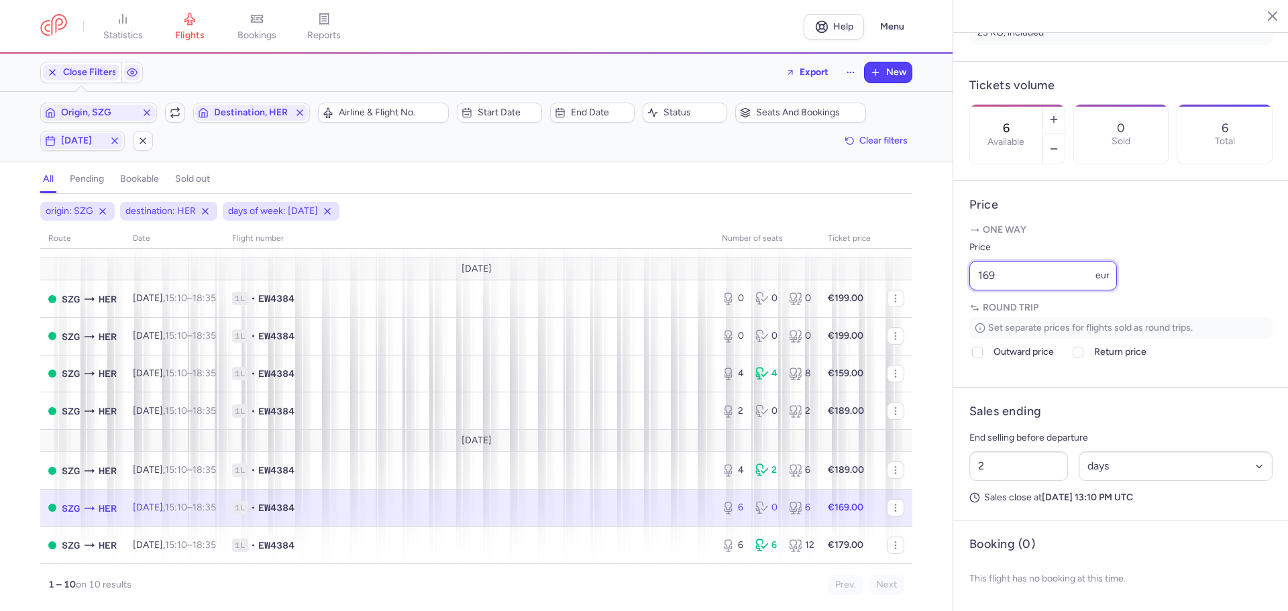
drag, startPoint x: 980, startPoint y: 280, endPoint x: 948, endPoint y: 280, distance: 32.2
click at [948, 280] on div "statistics flights bookings reports Help Menu Close Filters Export New Filters …" at bounding box center [644, 305] width 1288 height 611
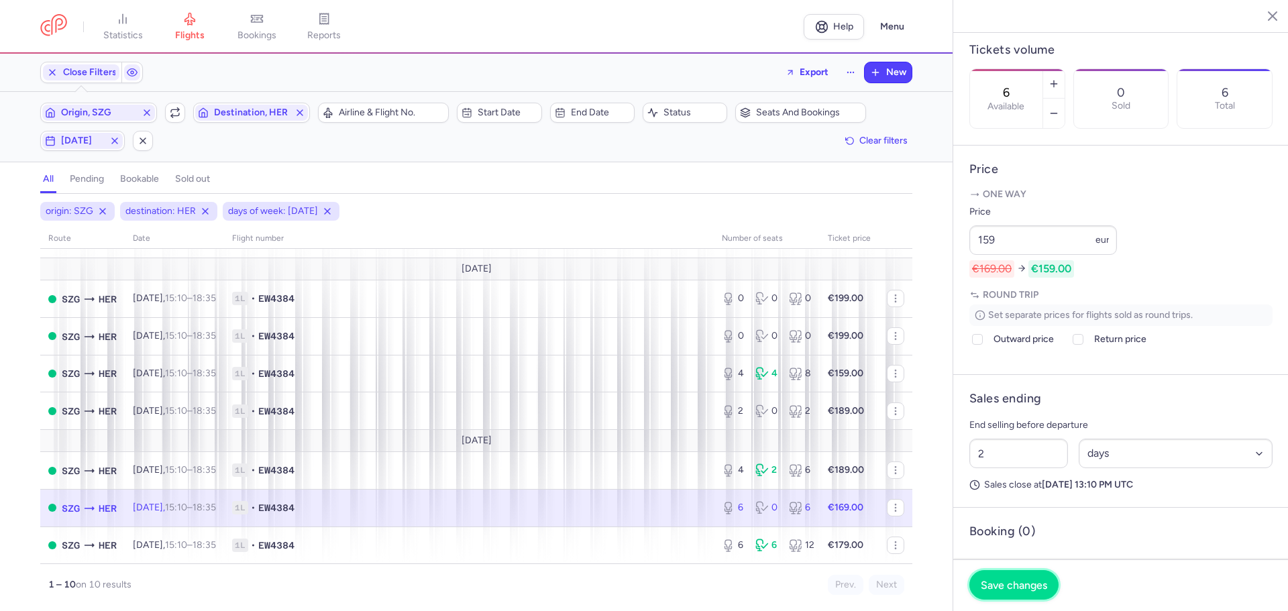
click at [1035, 587] on span "Save changes" at bounding box center [1013, 585] width 66 height 12
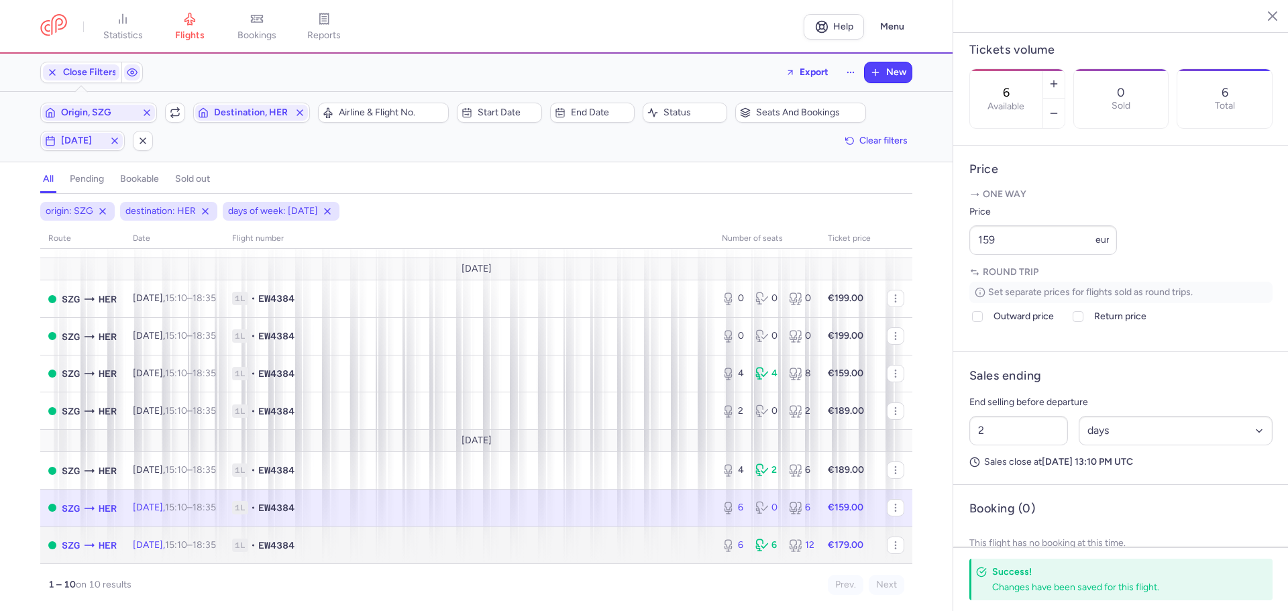
click at [359, 541] on span "1L • EW4384" at bounding box center [468, 544] width 473 height 13
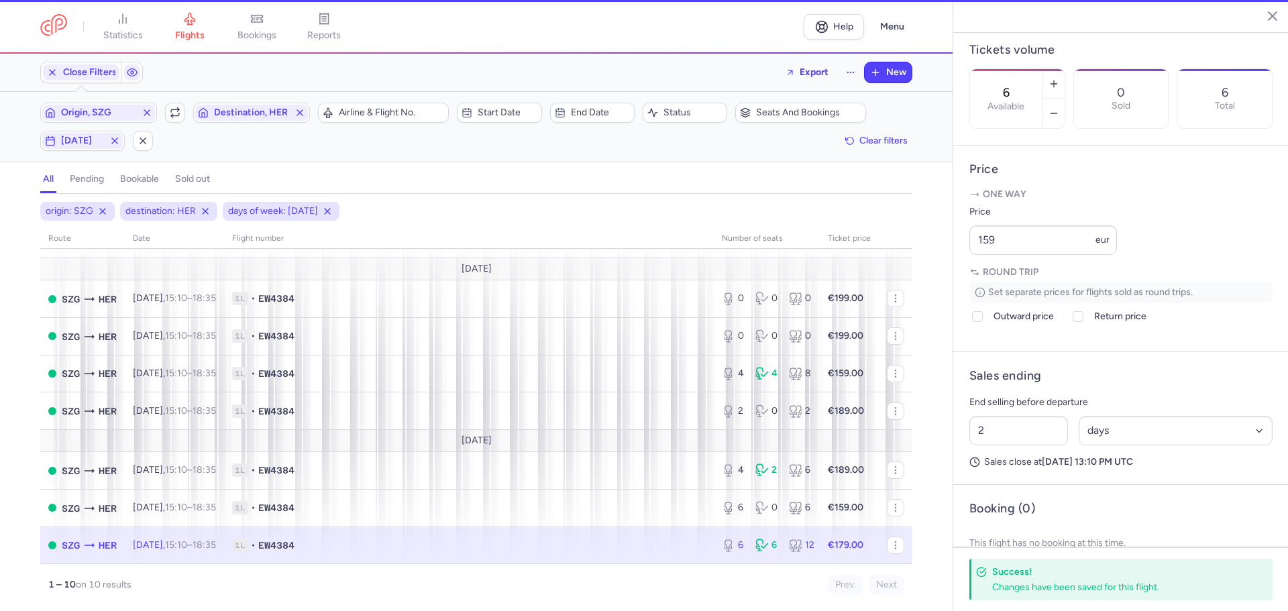
scroll to position [399, 0]
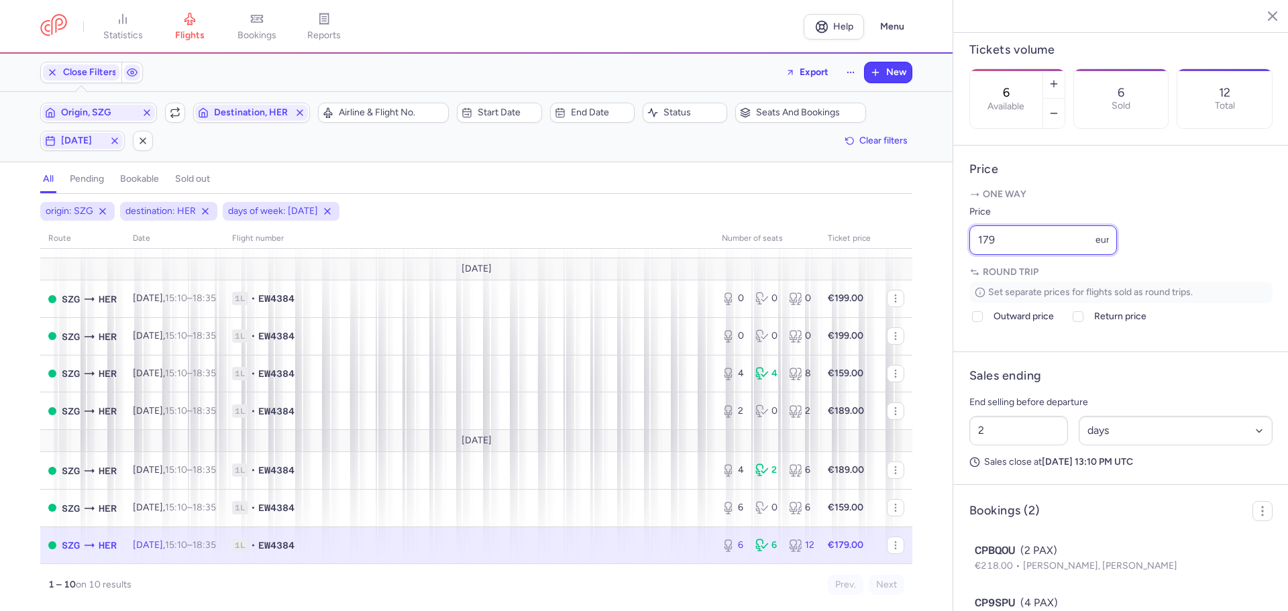
drag, startPoint x: 1005, startPoint y: 276, endPoint x: 963, endPoint y: 278, distance: 41.6
click at [963, 278] on article "Price One way Price 179 eur Round trip Set separate prices for flights sold as …" at bounding box center [1120, 249] width 335 height 207
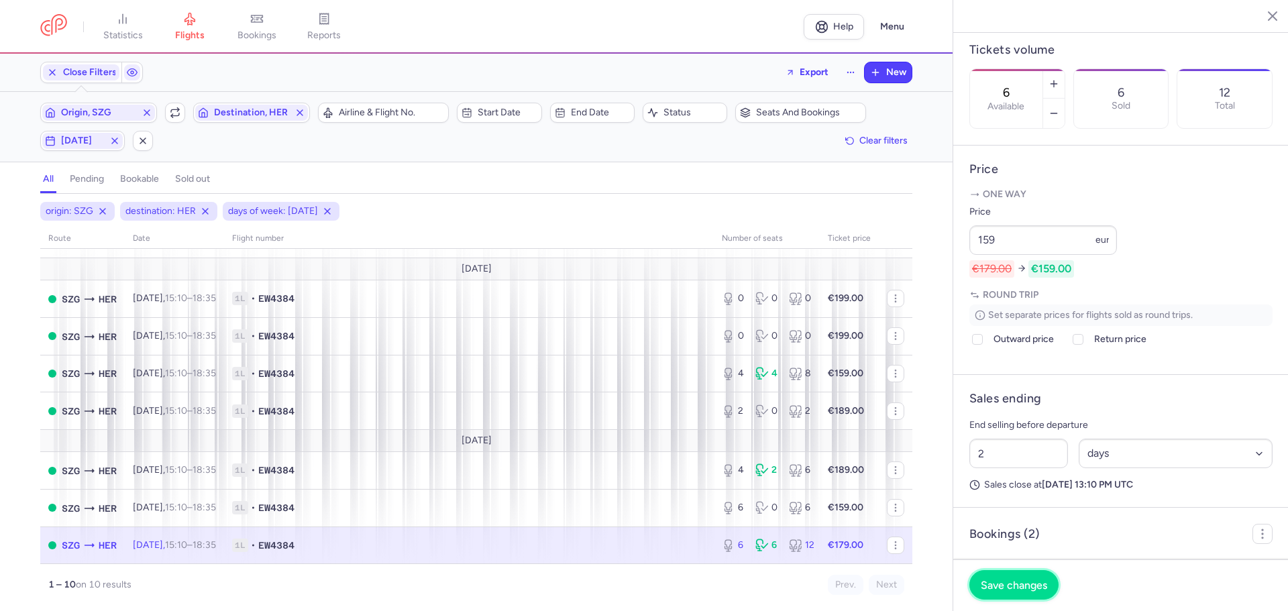
click at [1020, 589] on span "Save changes" at bounding box center [1013, 585] width 66 height 12
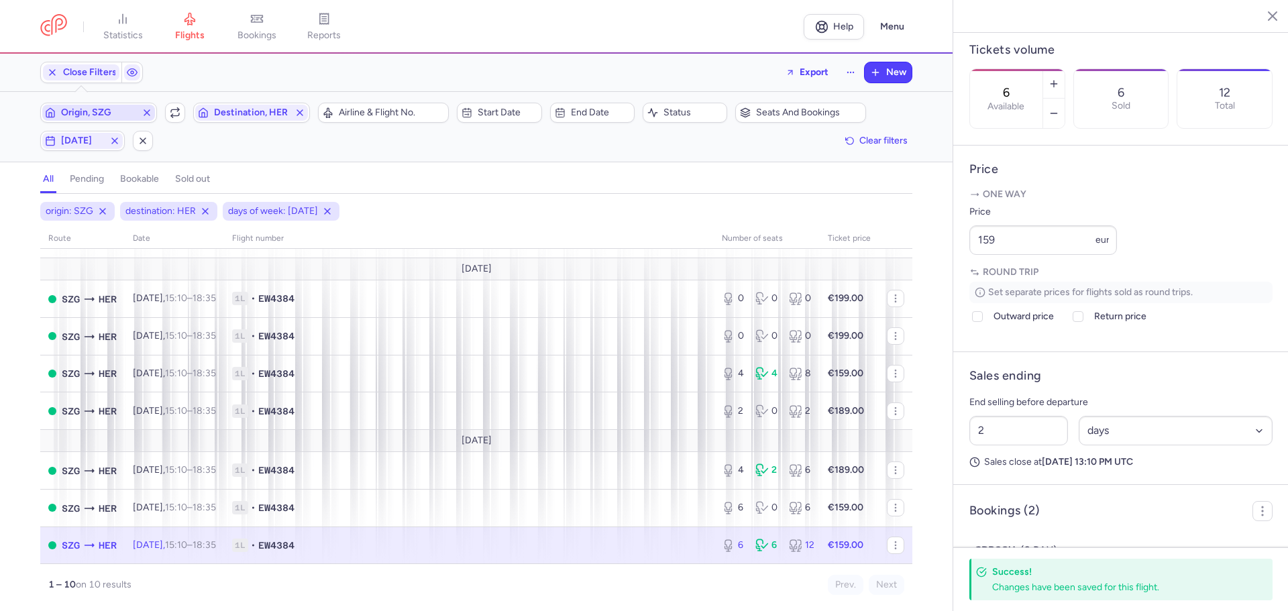
click at [121, 111] on span "Origin, SZG" at bounding box center [98, 112] width 75 height 11
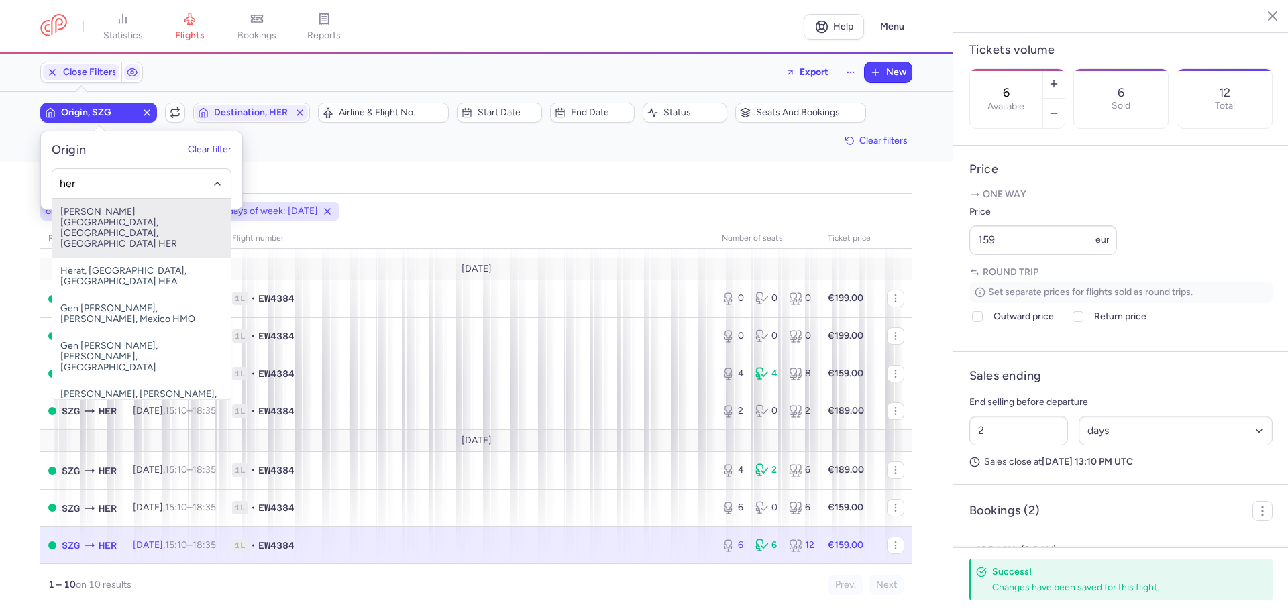
click at [158, 221] on span "[PERSON_NAME][GEOGRAPHIC_DATA], [GEOGRAPHIC_DATA], [GEOGRAPHIC_DATA] HER" at bounding box center [141, 228] width 178 height 59
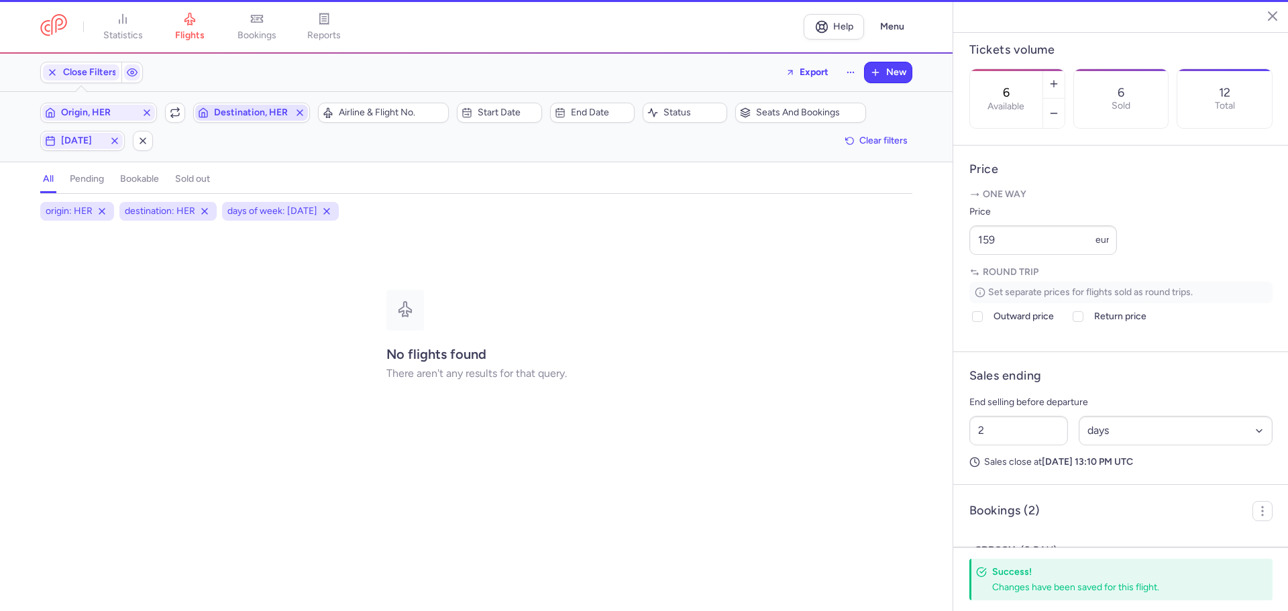
click at [243, 113] on span "Destination, HER" at bounding box center [251, 112] width 75 height 11
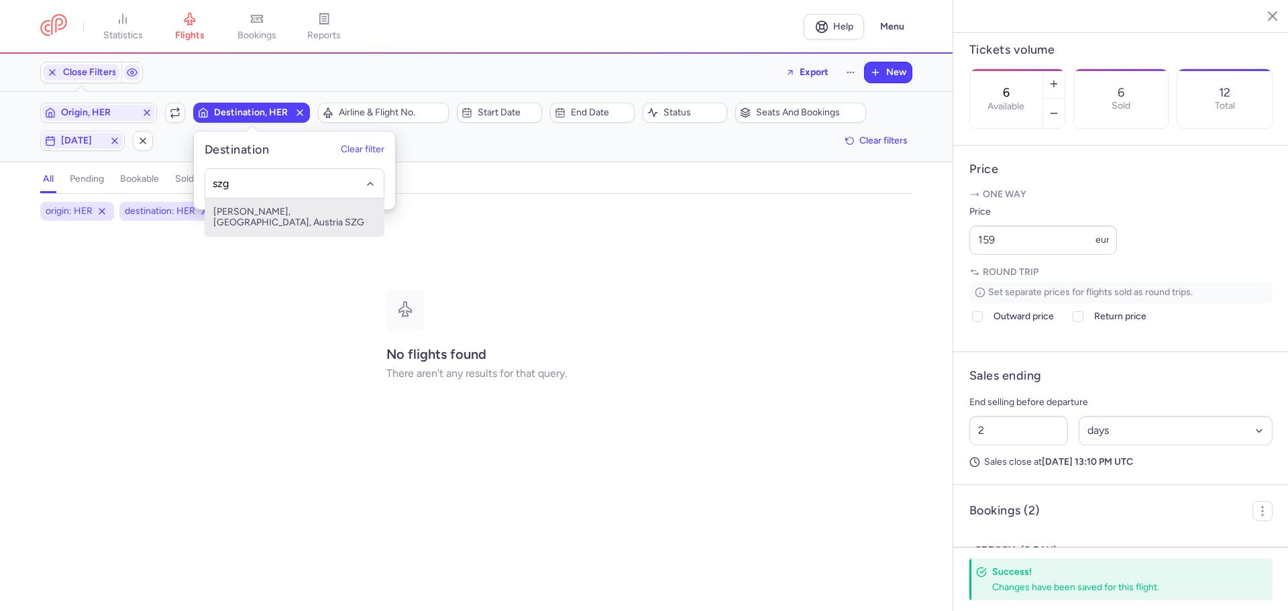
click at [271, 216] on span "[PERSON_NAME], [GEOGRAPHIC_DATA], Austria SZG" at bounding box center [294, 218] width 178 height 38
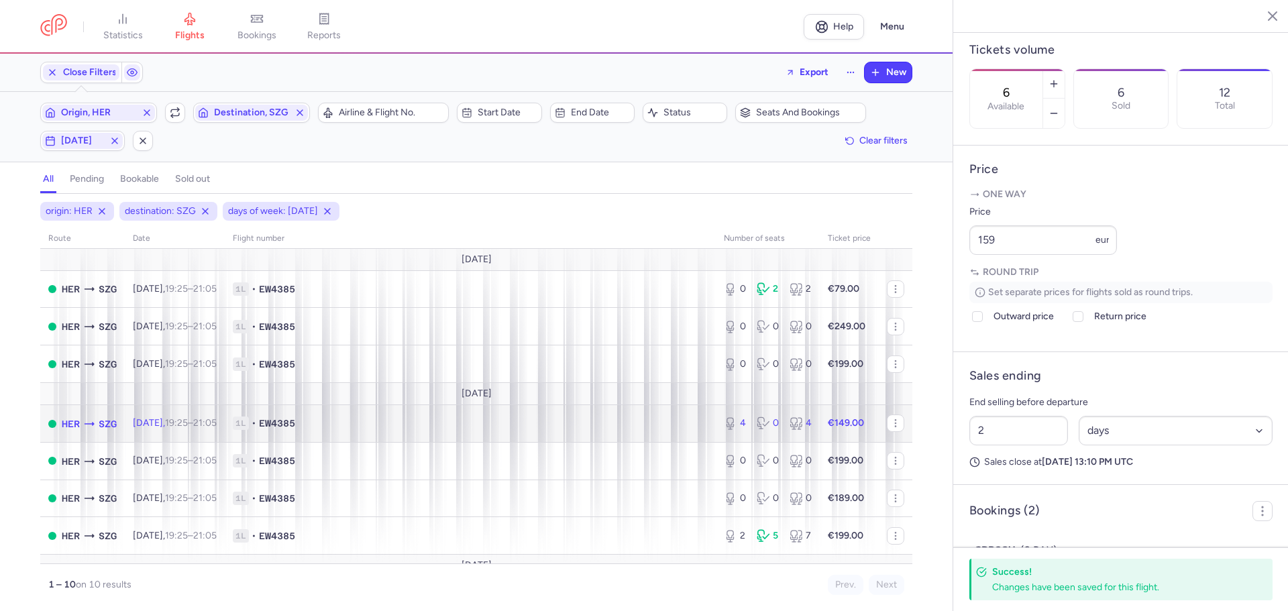
click at [359, 428] on span "1L • EW4385" at bounding box center [470, 422] width 475 height 13
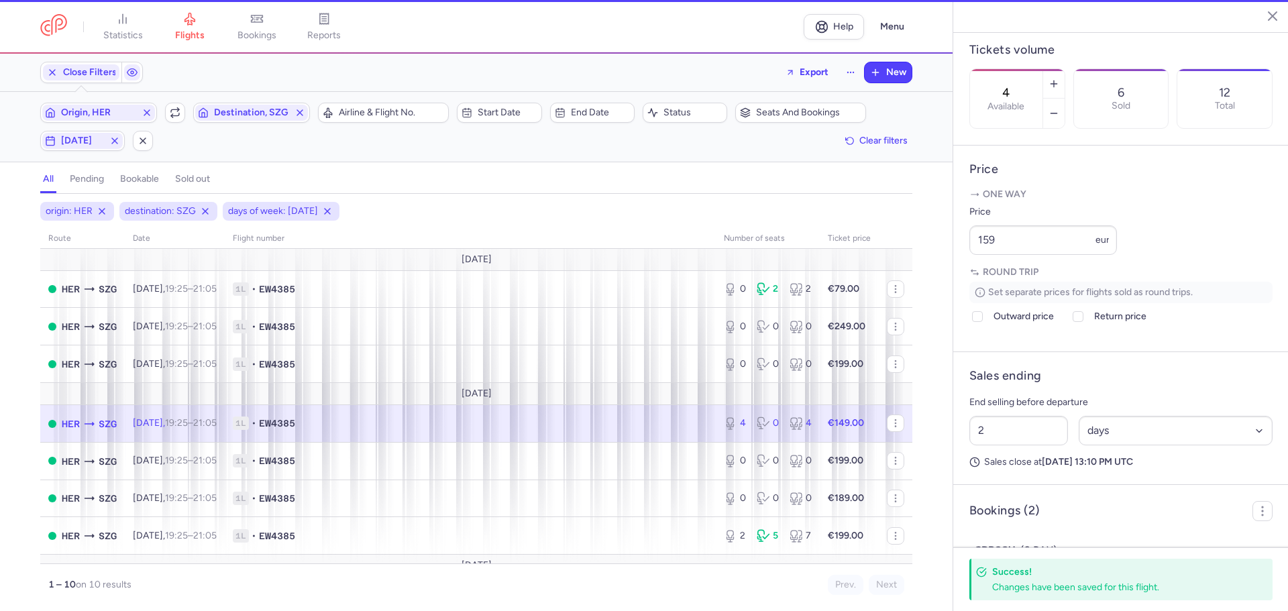
scroll to position [388, 0]
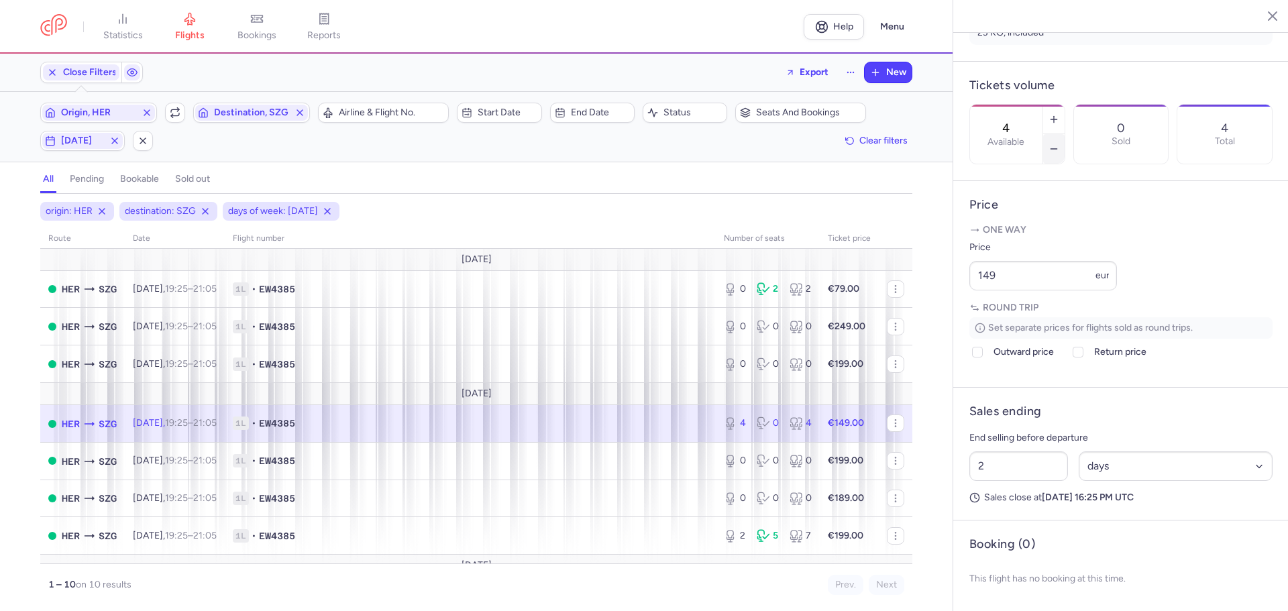
click at [1064, 134] on button "button" at bounding box center [1053, 149] width 21 height 30
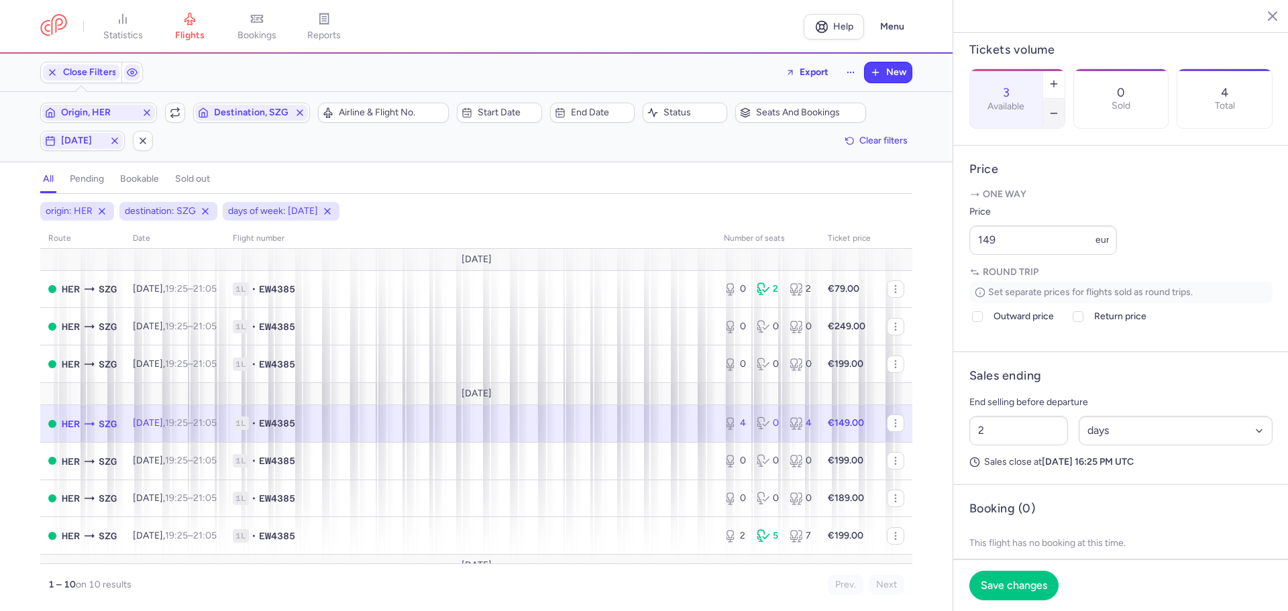
click at [1064, 99] on button "button" at bounding box center [1053, 114] width 21 height 30
click at [1010, 583] on span "Save changes" at bounding box center [1013, 585] width 66 height 12
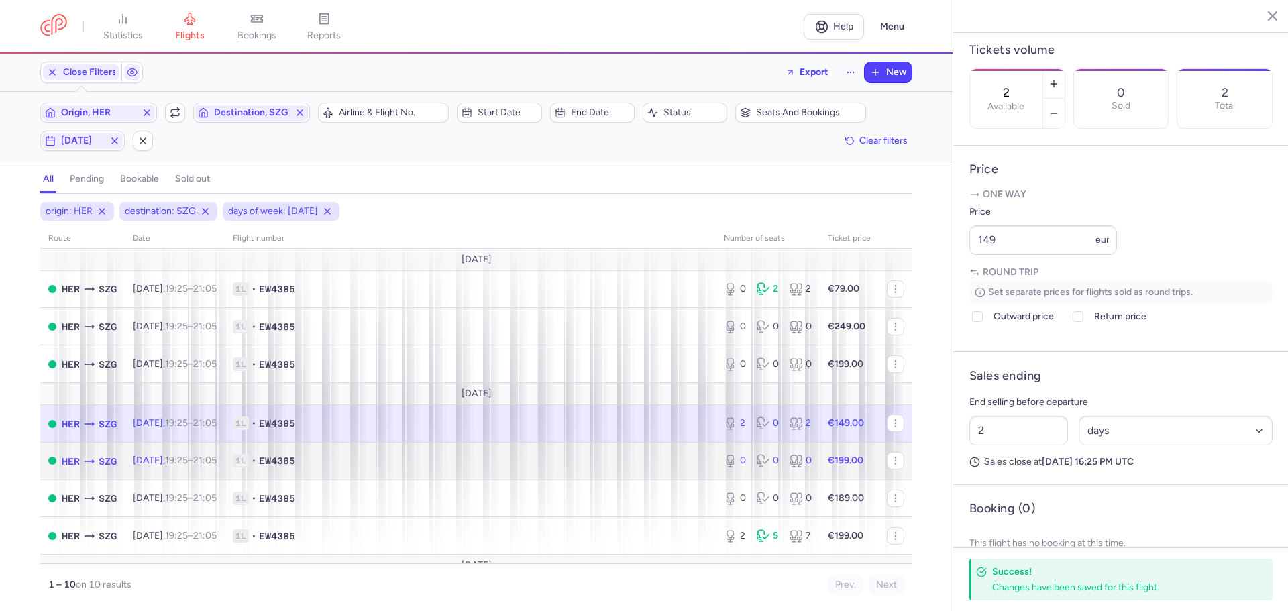
click at [364, 467] on span "1L • EW4385" at bounding box center [470, 460] width 475 height 13
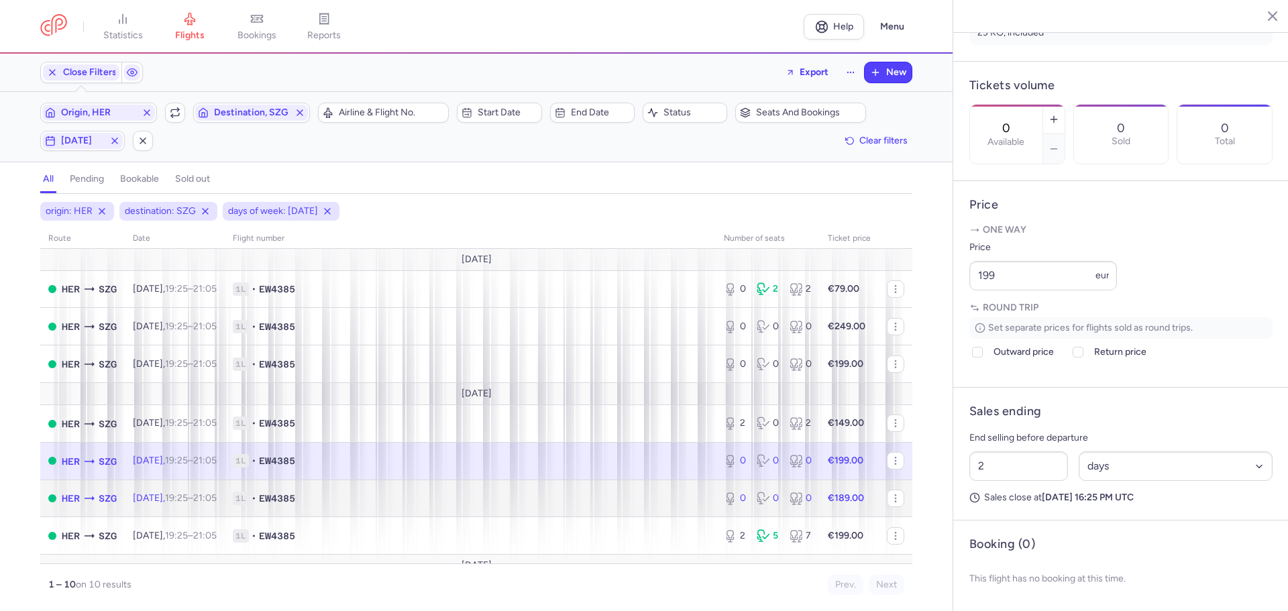
click at [365, 498] on span "1L • EW4385" at bounding box center [470, 498] width 475 height 13
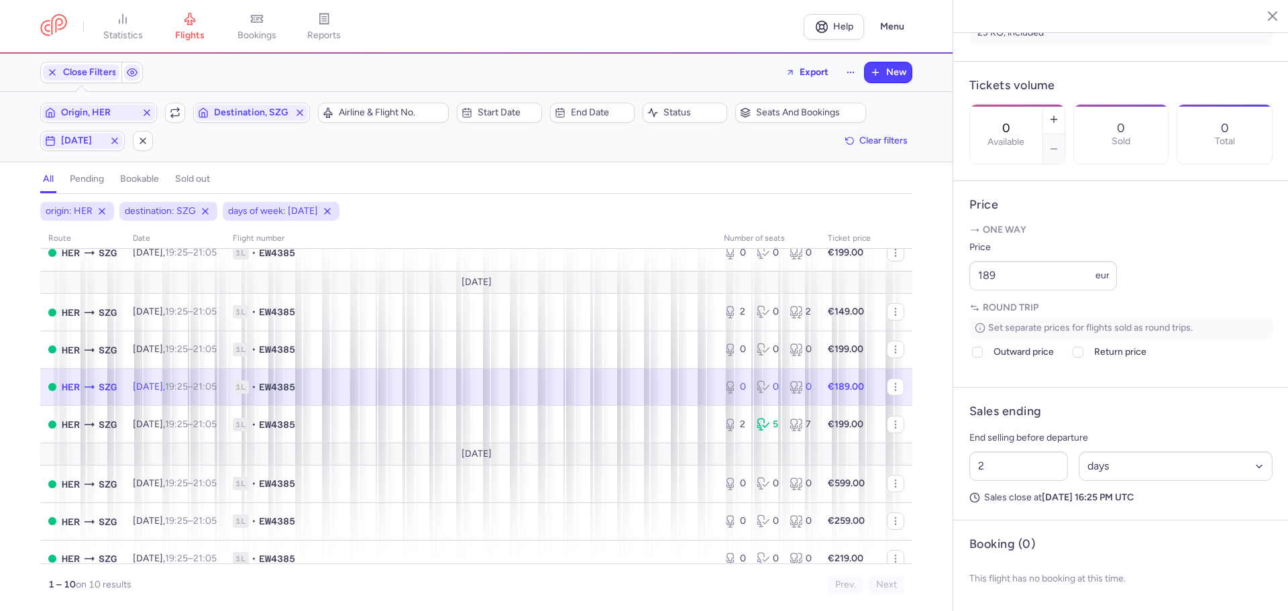
scroll to position [125, 0]
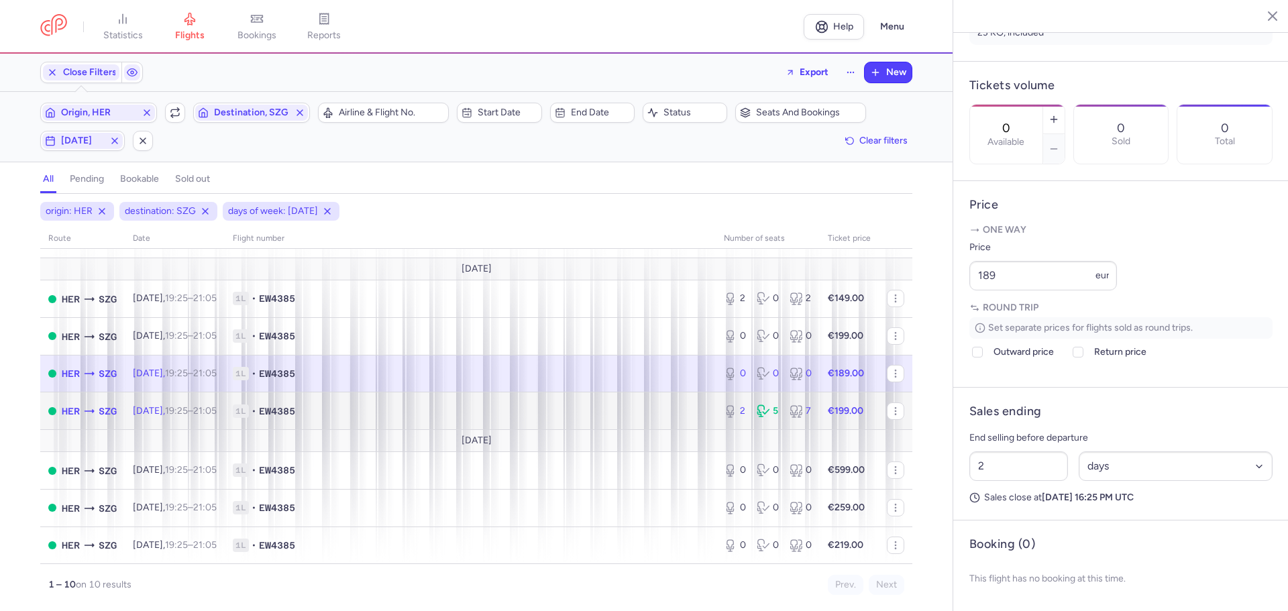
click at [373, 413] on span "1L • EW4385" at bounding box center [470, 410] width 475 height 13
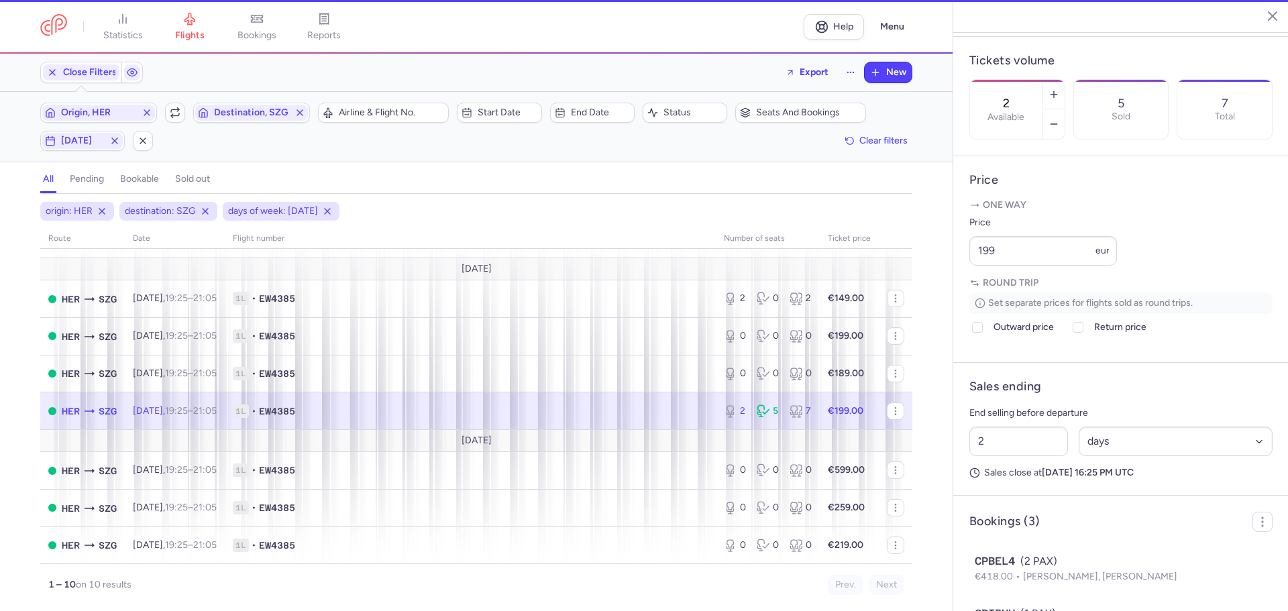
scroll to position [399, 0]
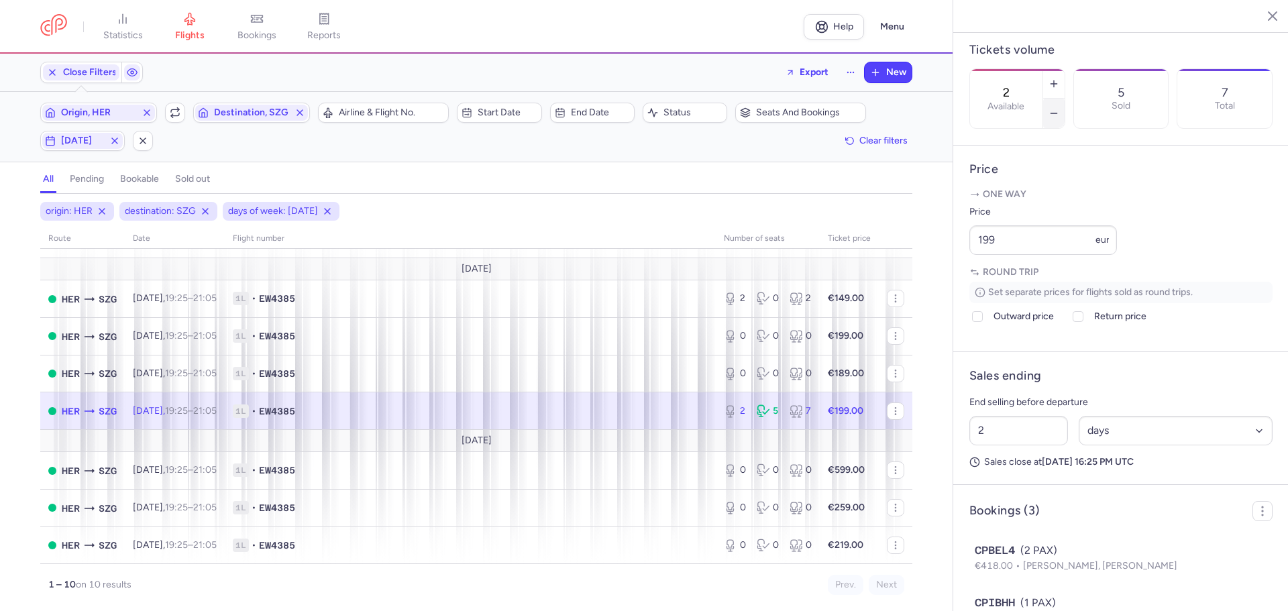
click at [1059, 108] on icon "button" at bounding box center [1053, 113] width 11 height 11
click at [1019, 585] on span "Save changes" at bounding box center [1013, 585] width 66 height 12
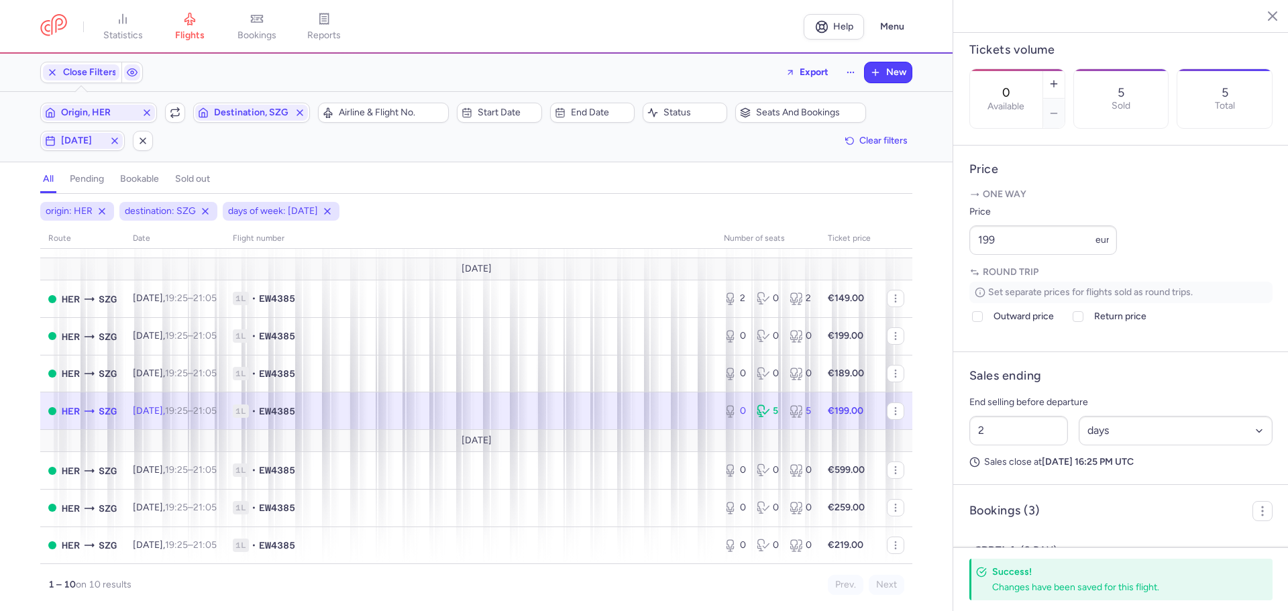
click at [819, 393] on td "1L • EW4385" at bounding box center [848, 411] width 59 height 38
click at [361, 470] on span "1L • EW4385" at bounding box center [470, 469] width 475 height 13
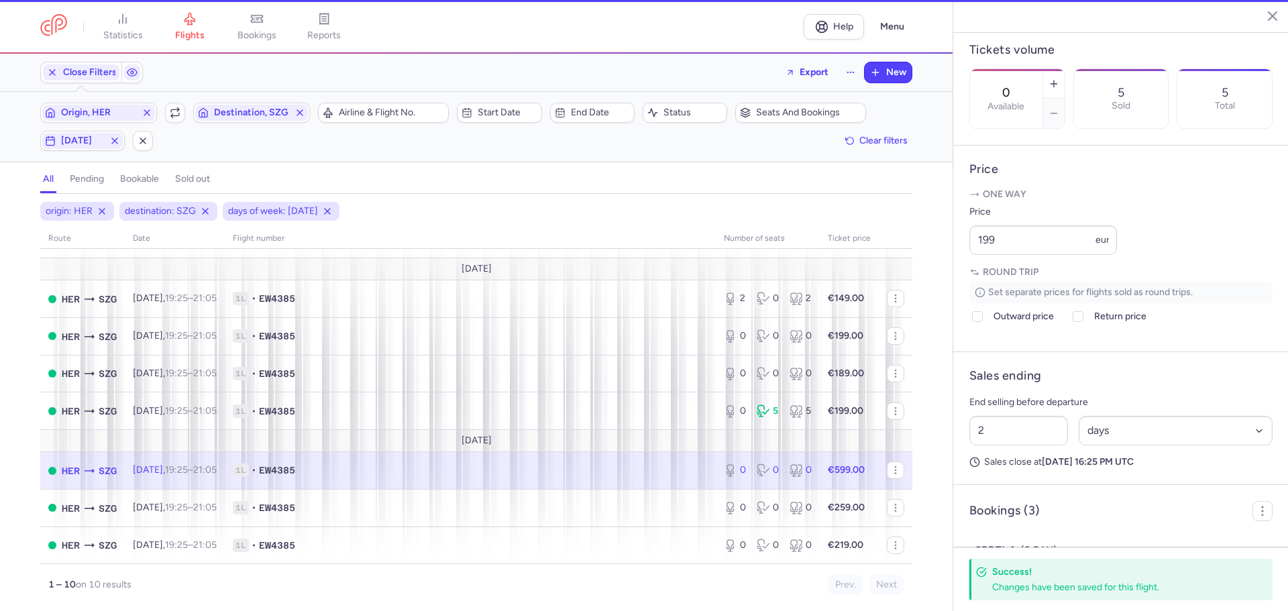
scroll to position [388, 0]
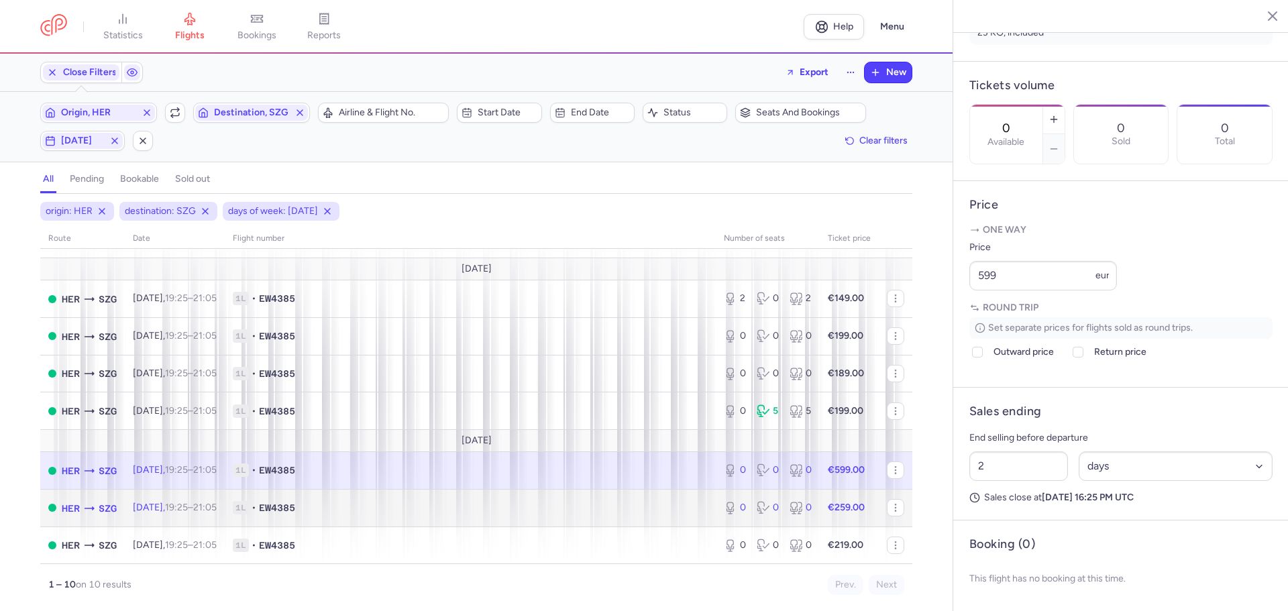
click at [370, 506] on span "1L • EW4385" at bounding box center [470, 507] width 475 height 13
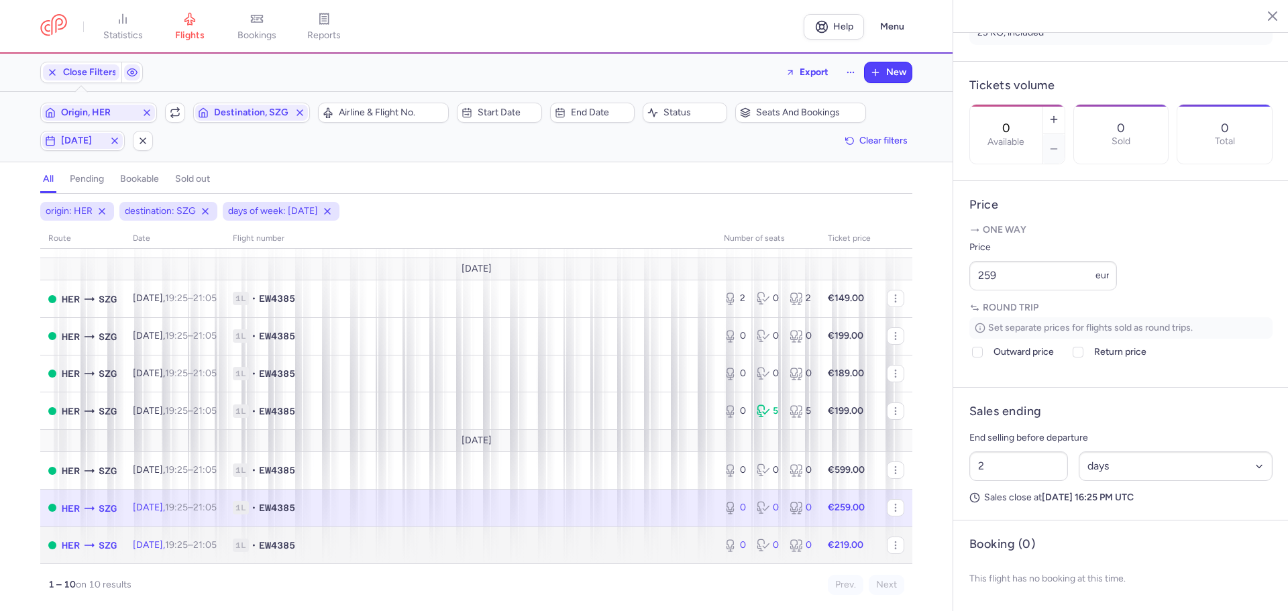
click at [380, 551] on span "1L • EW4385" at bounding box center [470, 544] width 475 height 13
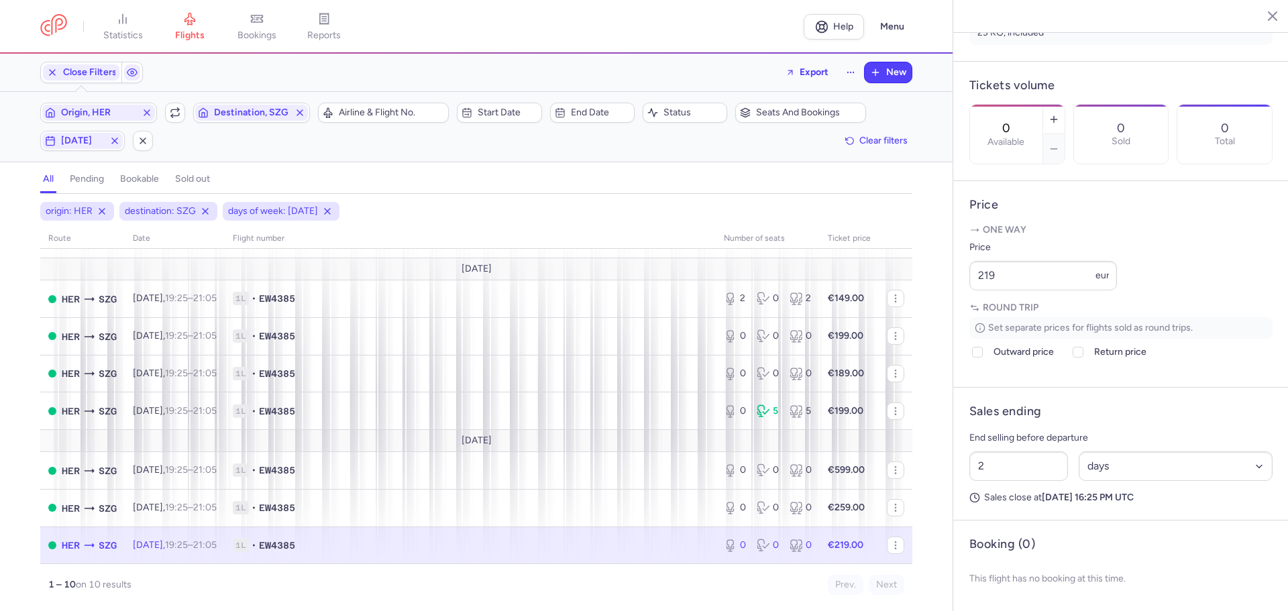
drag, startPoint x: 1261, startPoint y: 13, endPoint x: 1261, endPoint y: 44, distance: 30.9
click at [1261, 13] on icon "button" at bounding box center [1261, 15] width 13 height 13
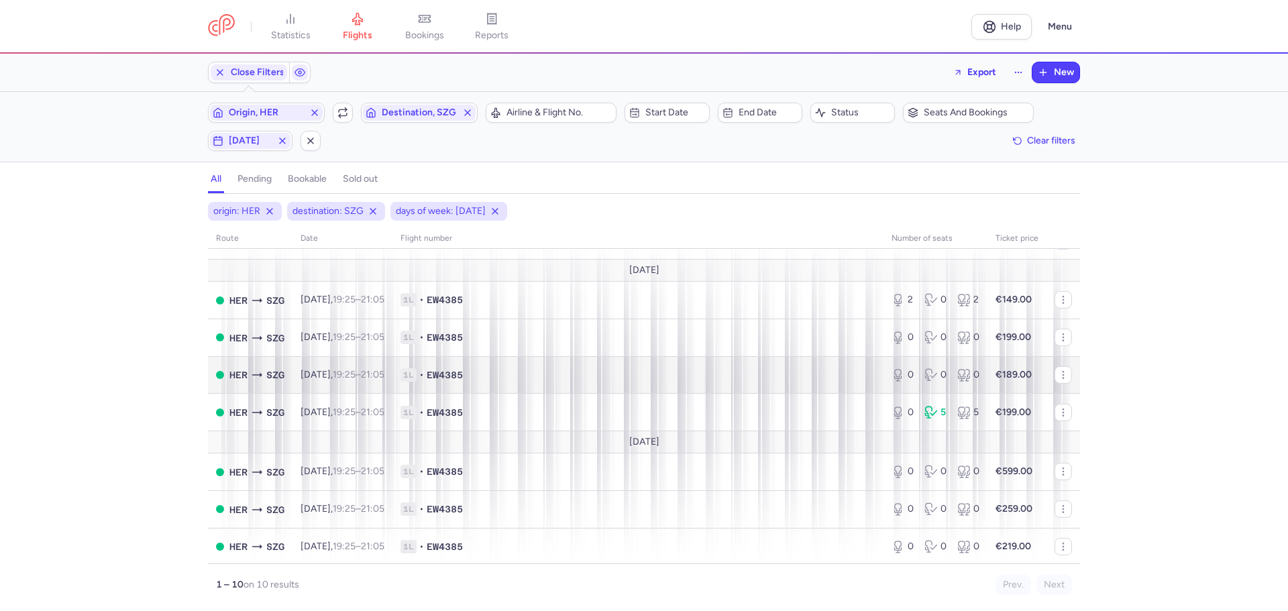
scroll to position [125, 0]
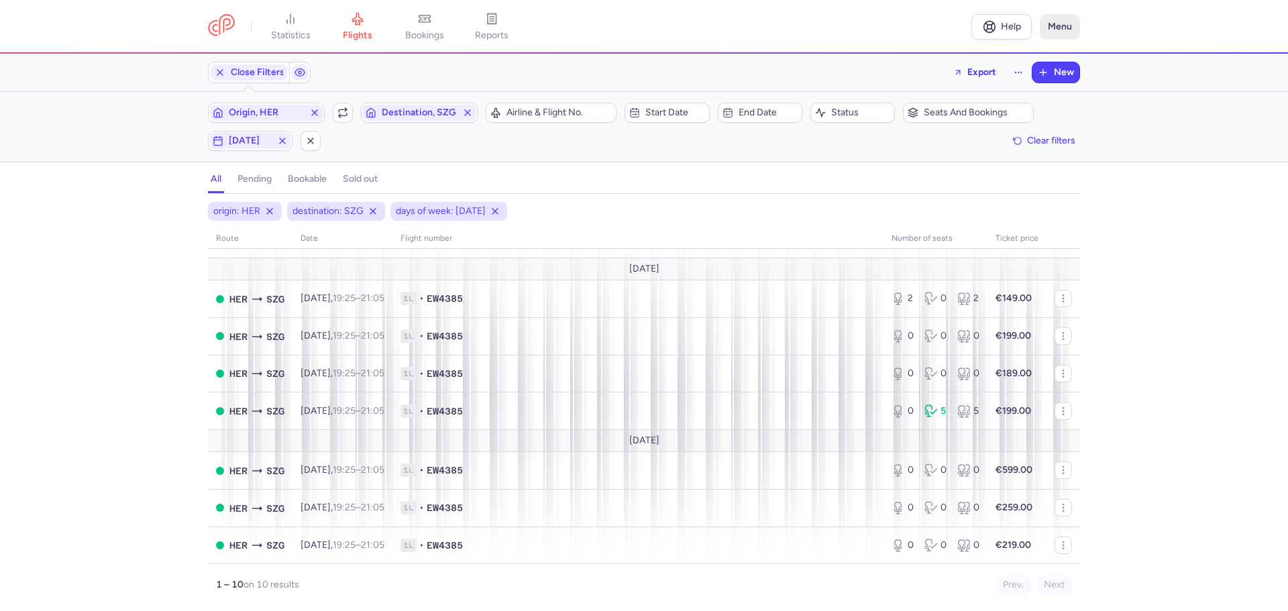
click at [1066, 27] on button "Menu" at bounding box center [1059, 26] width 40 height 25
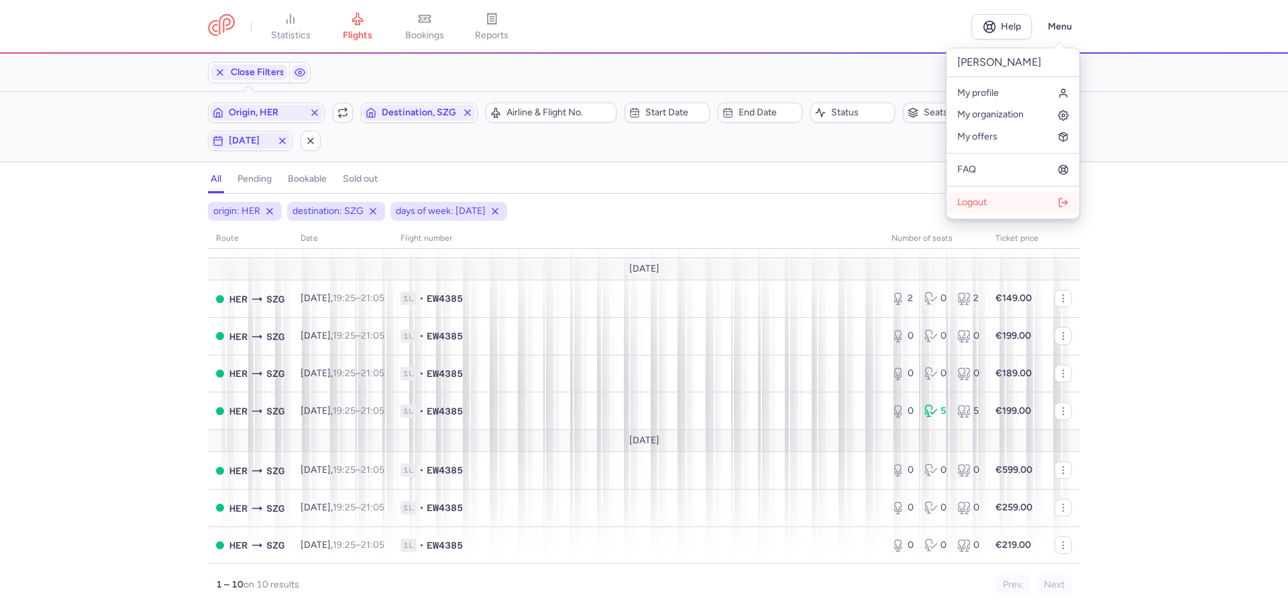
click at [987, 204] on button "Logout" at bounding box center [1012, 202] width 133 height 21
